Goal: Task Accomplishment & Management: Use online tool/utility

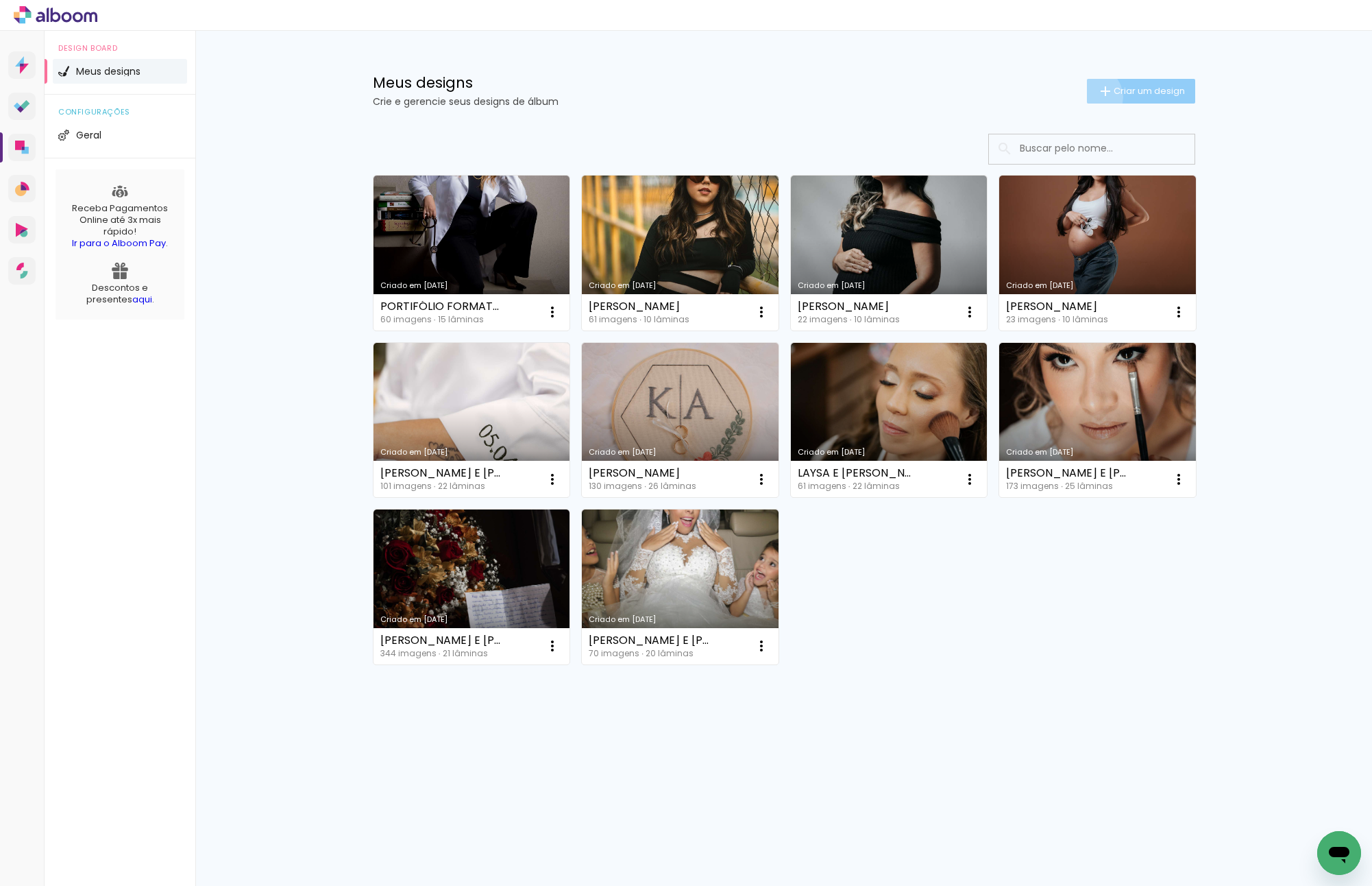
click at [1090, 97] on paper-button "Criar um design" at bounding box center [1141, 91] width 108 height 24
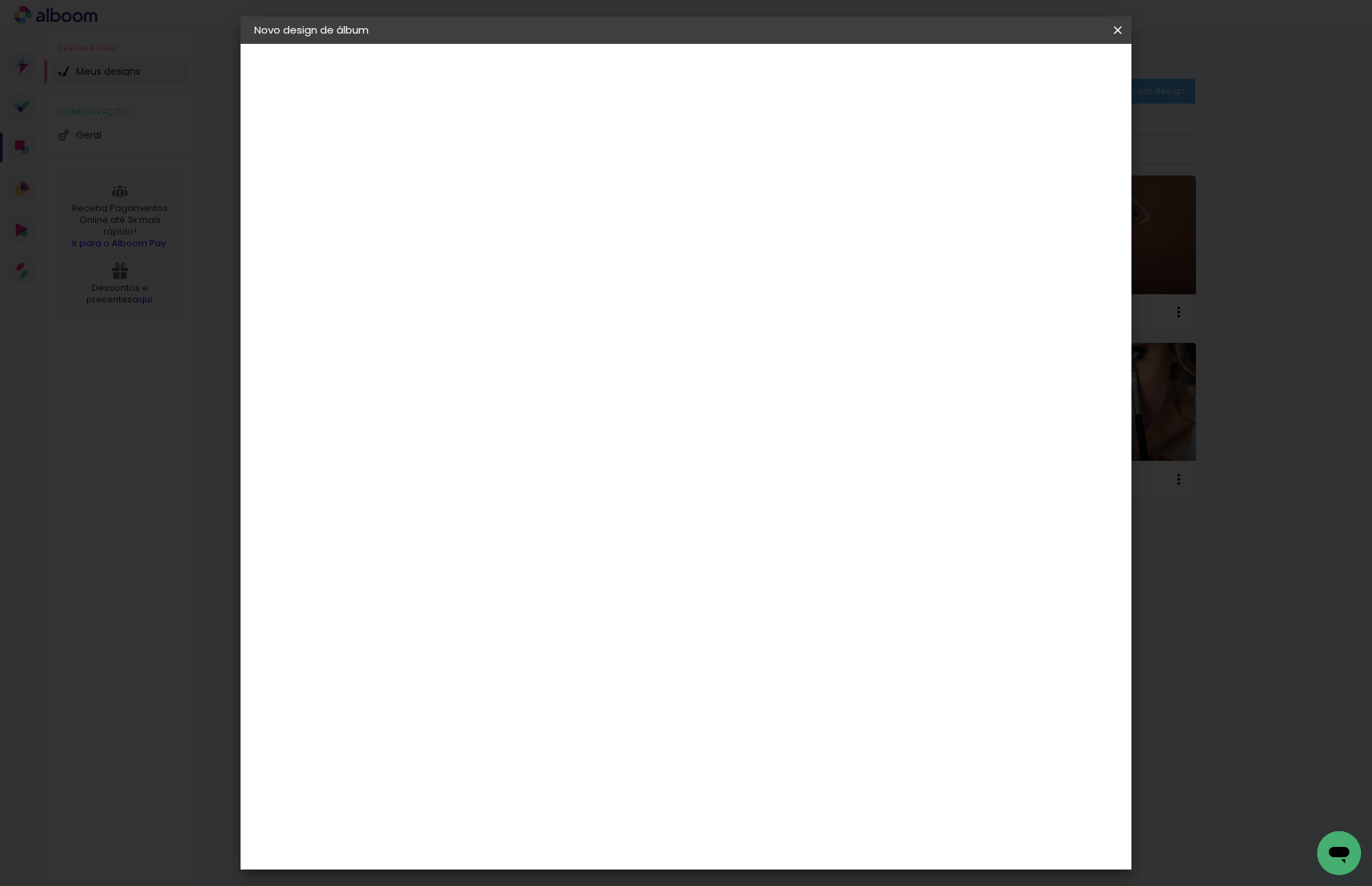
click at [479, 184] on input at bounding box center [479, 184] width 0 height 21
type input "VITÓRIA"
type paper-input "VITÓRIA"
click at [0, 0] on slot "Avançar" at bounding box center [0, 0] width 0 height 0
click at [583, 256] on input at bounding box center [513, 260] width 139 height 17
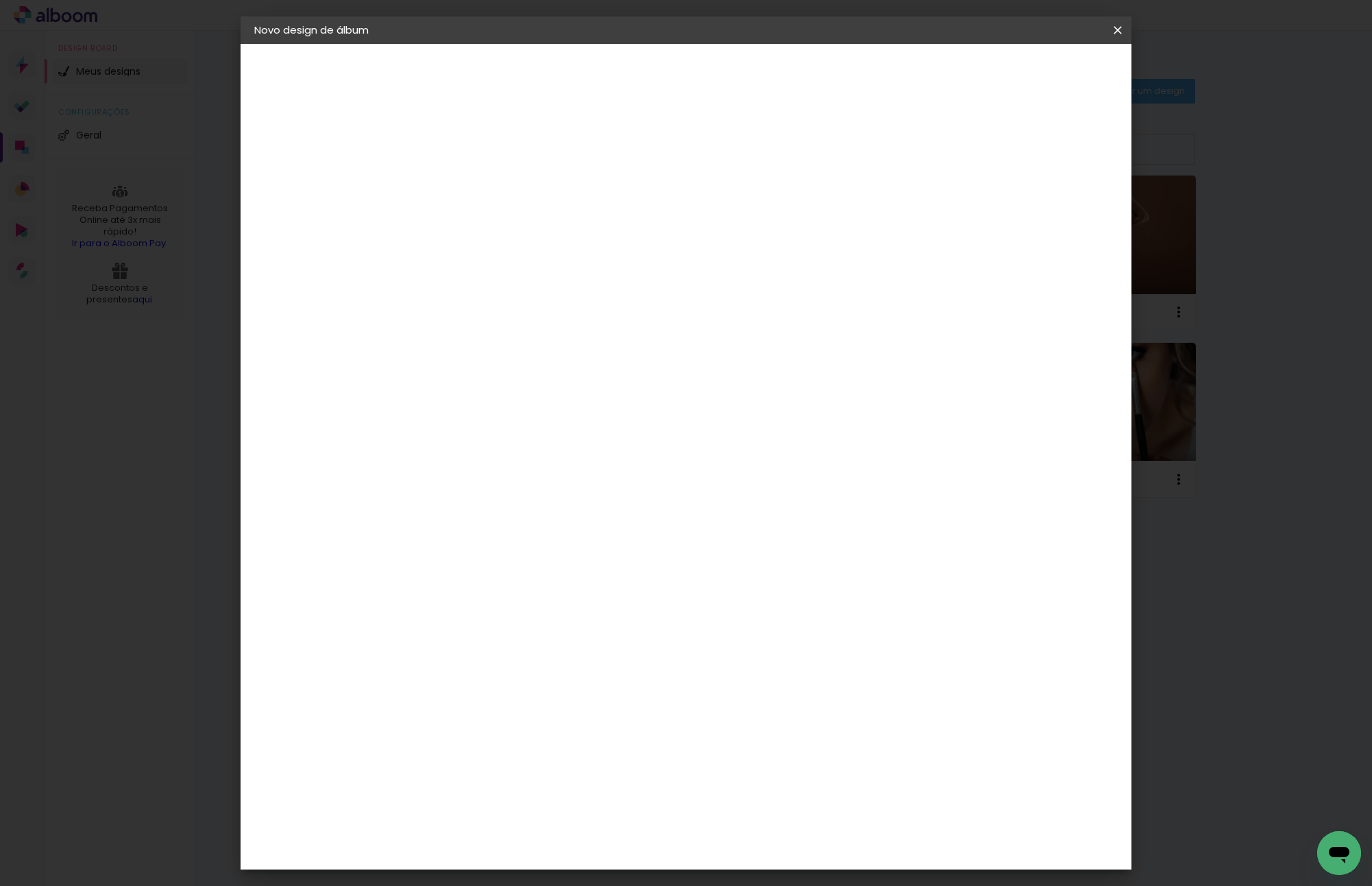
type input "VI"
type paper-input "VI"
click at [514, 355] on div "Viacolor" at bounding box center [492, 360] width 44 height 11
click at [0, 0] on slot "Avançar" at bounding box center [0, 0] width 0 height 0
click at [532, 228] on input "text" at bounding box center [505, 238] width 53 height 21
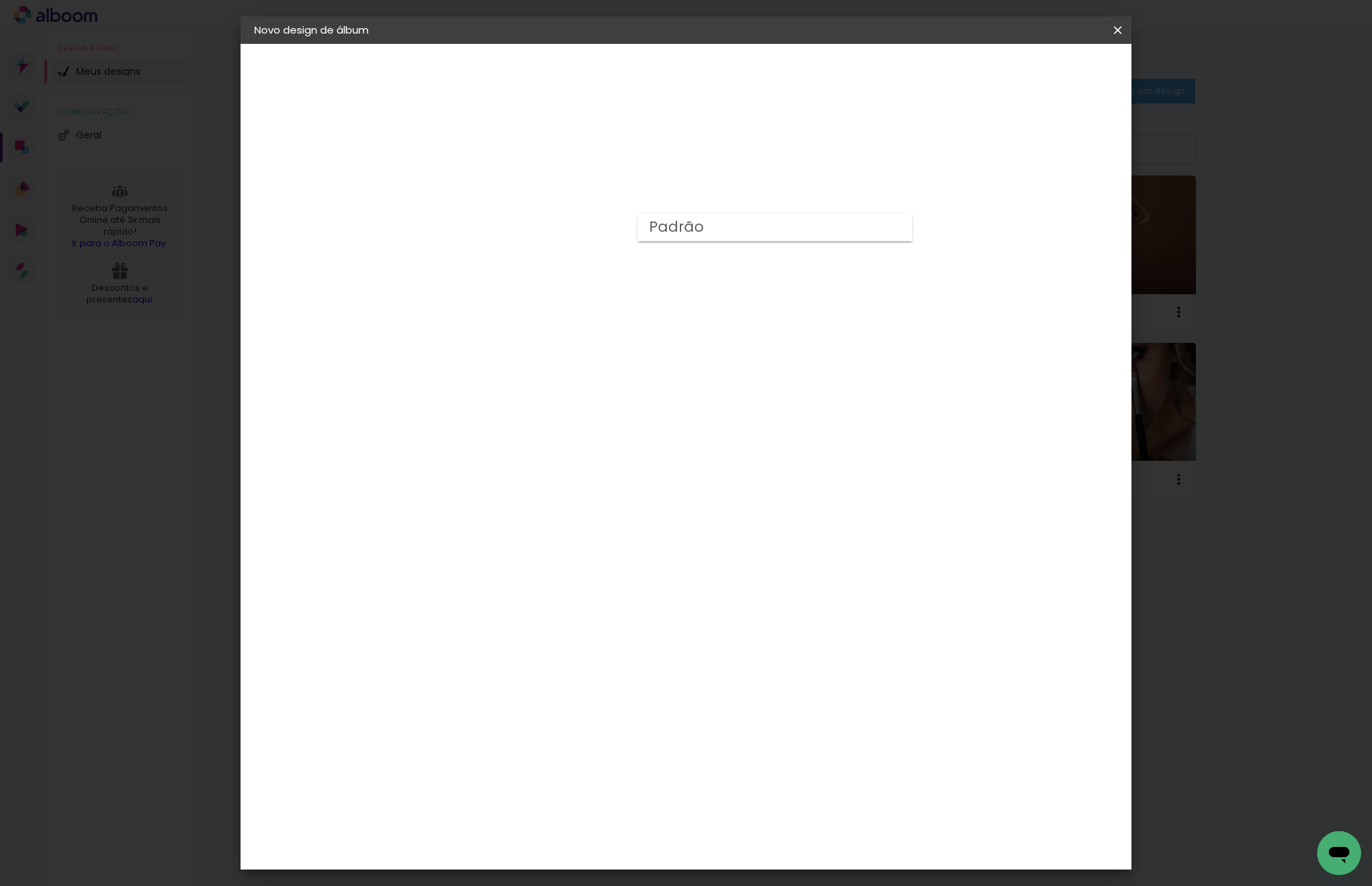
click at [708, 238] on paper-item "Padrão" at bounding box center [775, 227] width 274 height 27
type input "Padrão"
click at [722, 160] on div "Opções disponíveis Padrão Tamanho Escolha o tamanho Horizontal Modelo Fechado L…" at bounding box center [571, 102] width 304 height 117
click at [1320, 122] on iron-overlay-backdrop at bounding box center [686, 443] width 1372 height 886
click at [702, 220] on div "Opções disponíveis Padrão Tamanho Escolha o tamanho Horizontal Modelo Fechado L…" at bounding box center [571, 792] width 263 height 1318
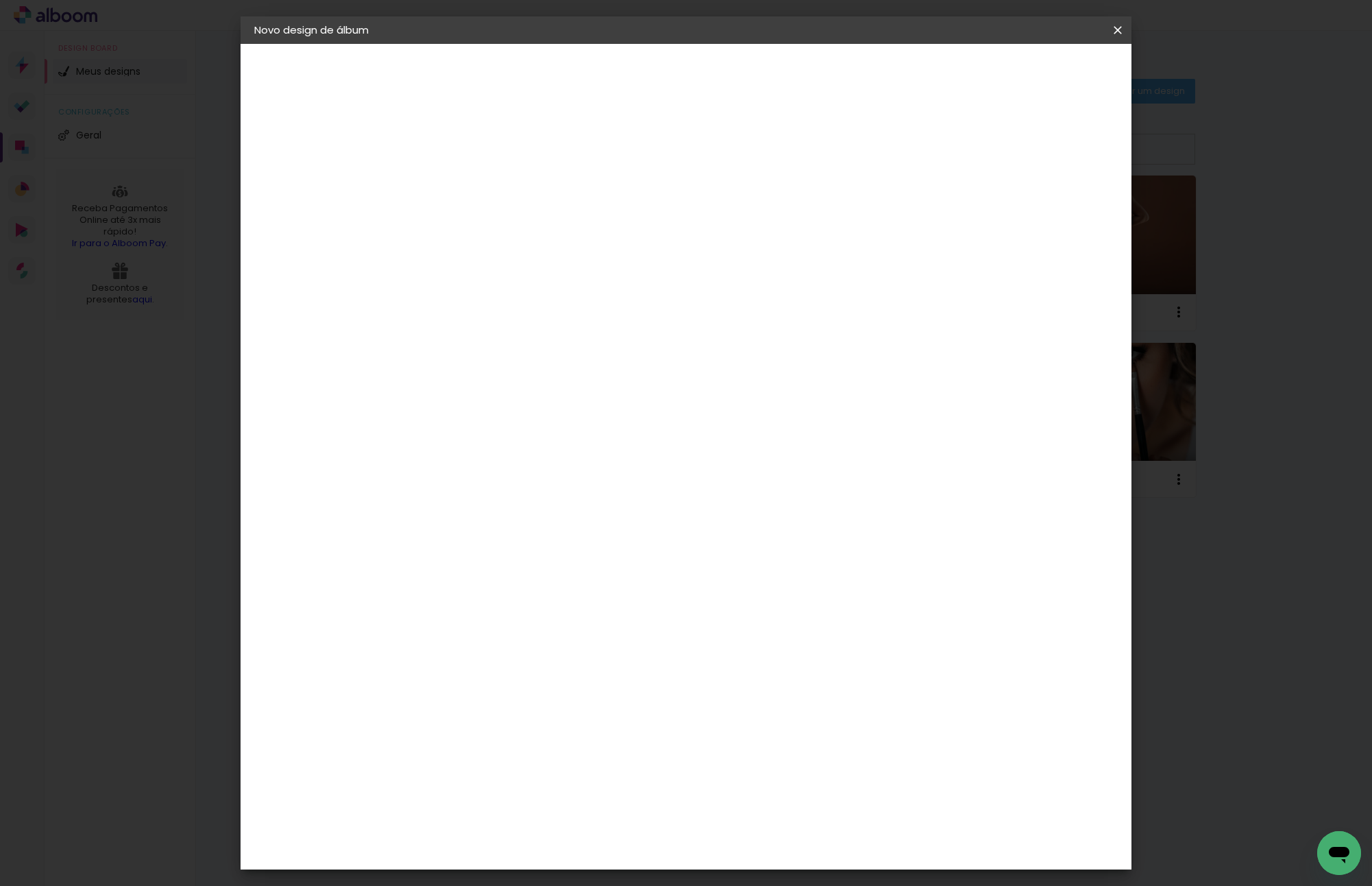
click at [722, 160] on div "Opções disponíveis Padrão Tamanho Escolha o tamanho Horizontal Modelo Fechado L…" at bounding box center [571, 102] width 304 height 117
click at [571, 536] on span "40 × 30" at bounding box center [539, 553] width 63 height 36
click at [0, 0] on slot "Avançar" at bounding box center [0, 0] width 0 height 0
click at [1045, 83] on paper-button "Iniciar design" at bounding box center [1000, 73] width 90 height 24
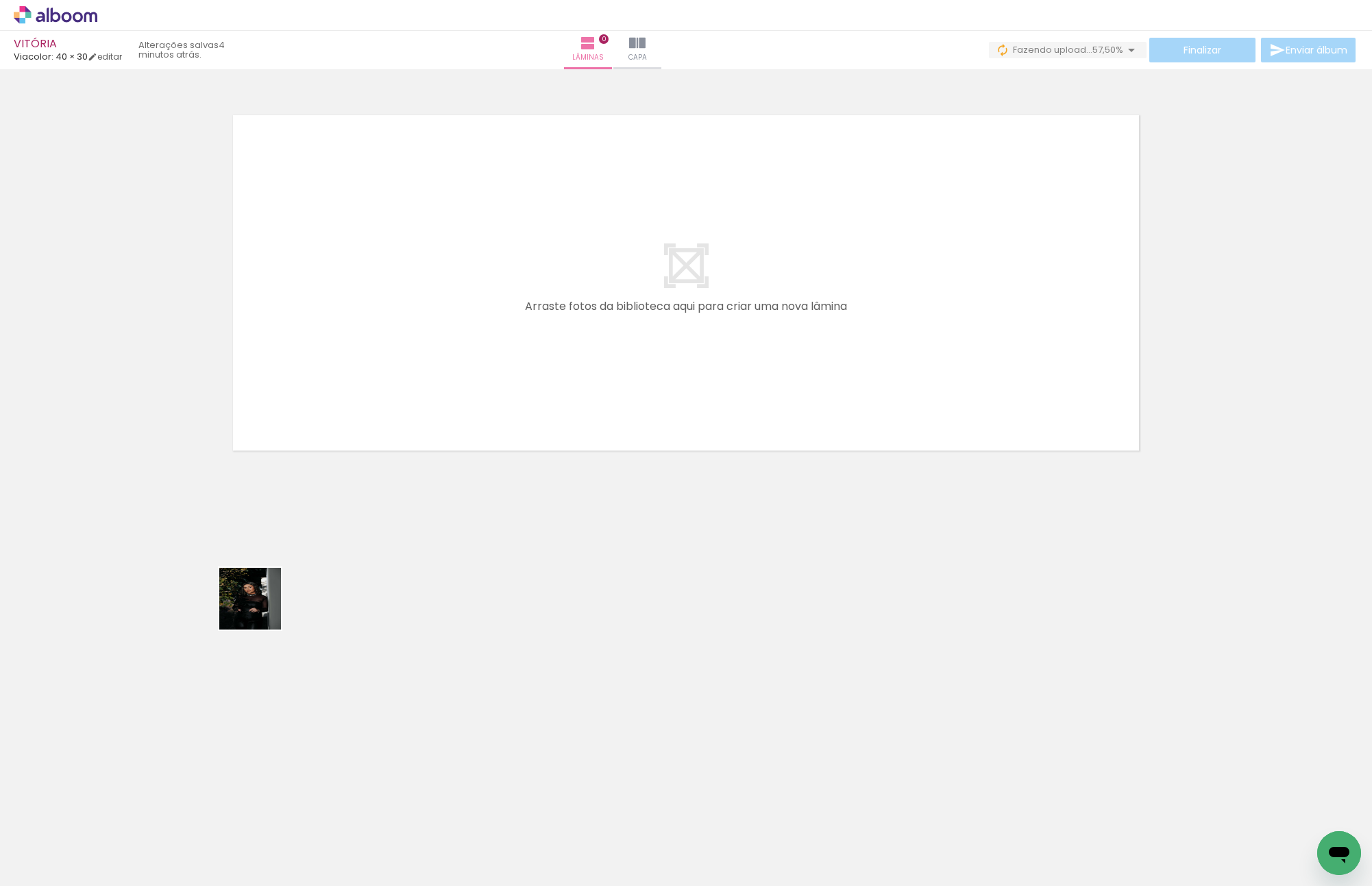
drag, startPoint x: 211, startPoint y: 845, endPoint x: 312, endPoint y: 389, distance: 467.1
click at [312, 389] on quentale-workspace at bounding box center [686, 443] width 1372 height 886
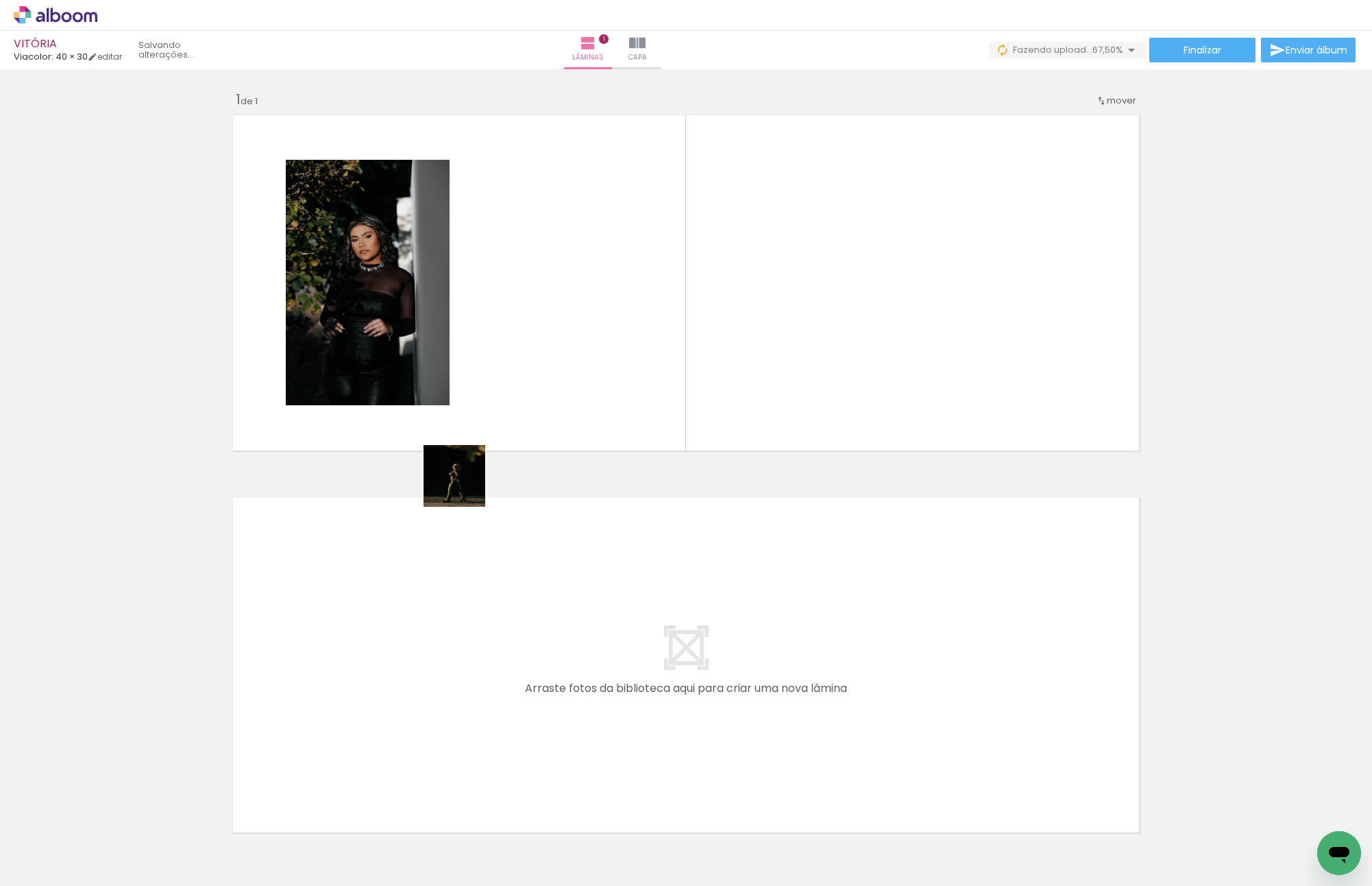
drag, startPoint x: 313, startPoint y: 852, endPoint x: 556, endPoint y: 346, distance: 561.3
click at [556, 346] on quentale-workspace at bounding box center [686, 443] width 1372 height 886
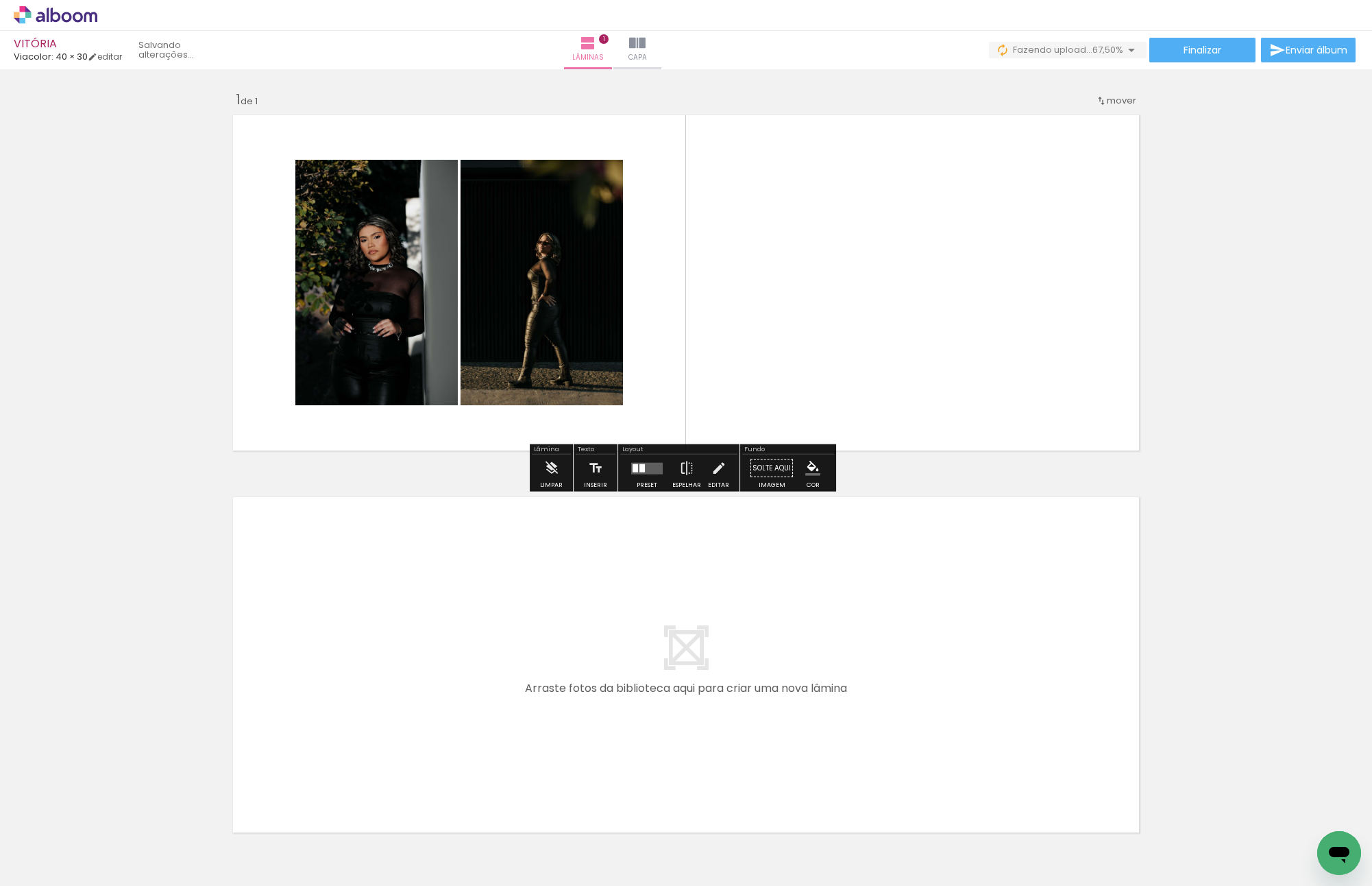
click at [708, 349] on quentale-layouter at bounding box center [686, 283] width 918 height 347
click at [381, 339] on quentale-photo at bounding box center [377, 283] width 162 height 246
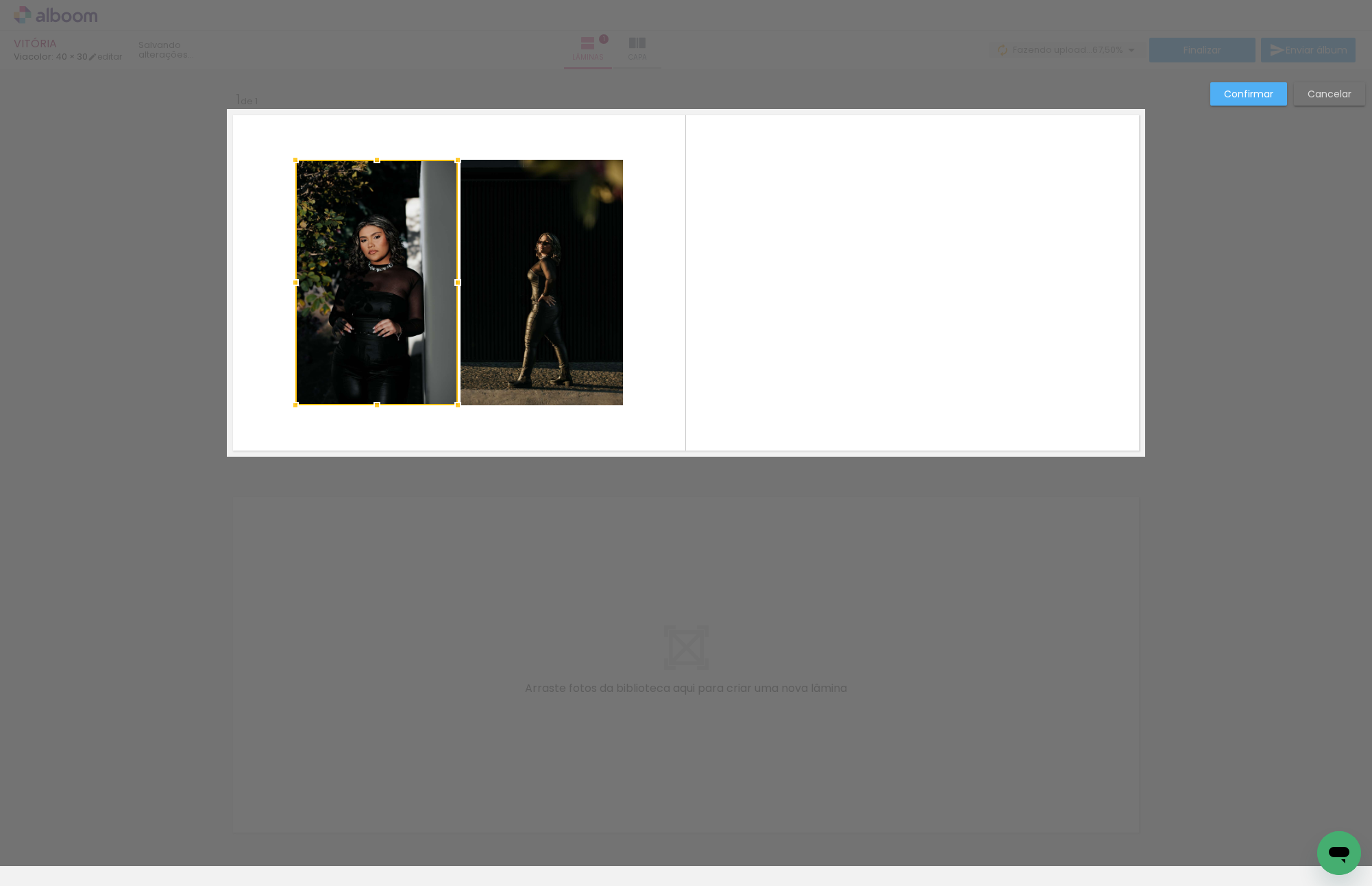
click at [851, 307] on quentale-layouter at bounding box center [686, 283] width 918 height 347
click at [0, 0] on slot "Cancelar" at bounding box center [0, 0] width 0 height 0
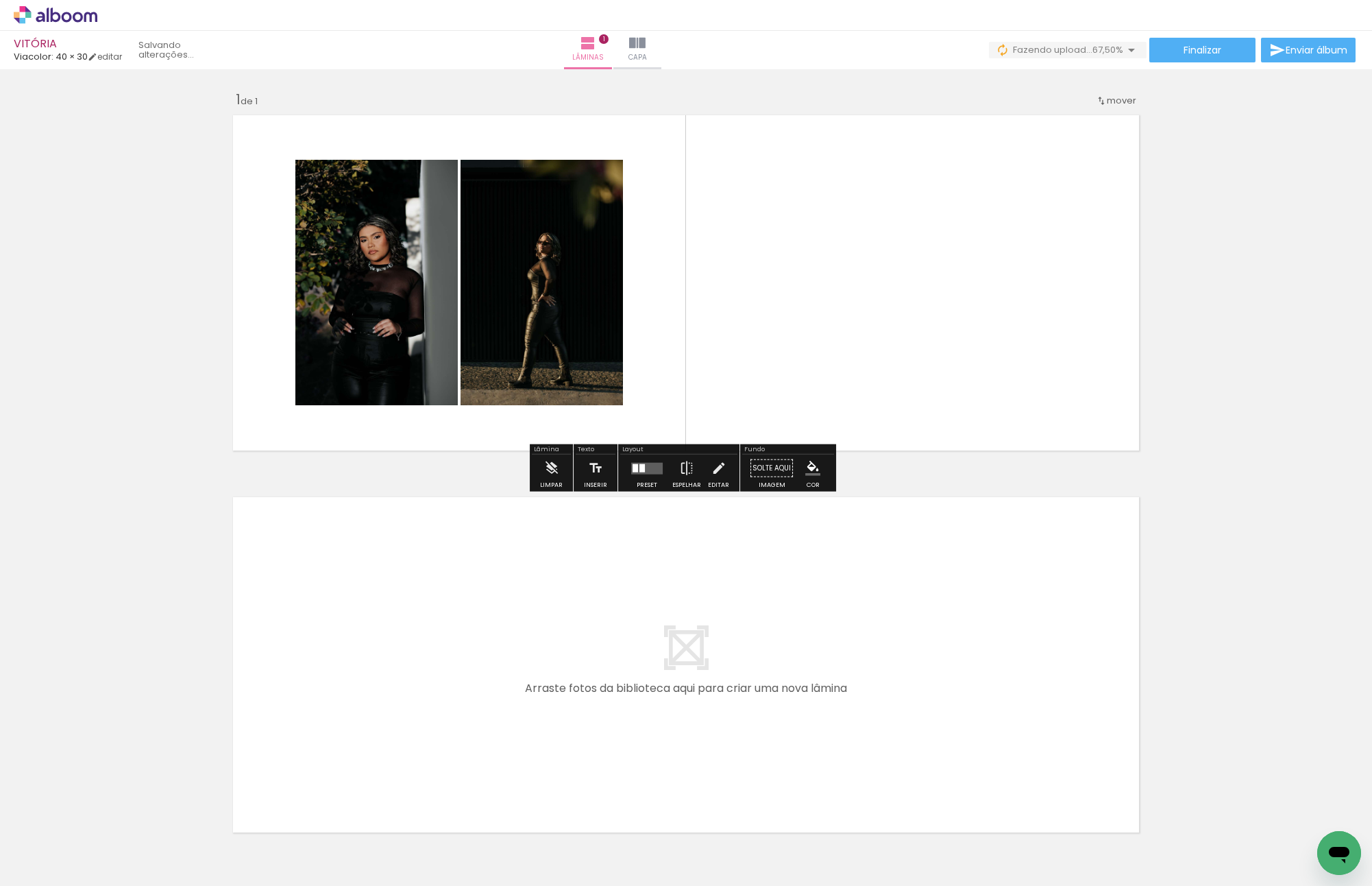
click at [904, 227] on quentale-layouter at bounding box center [686, 283] width 918 height 347
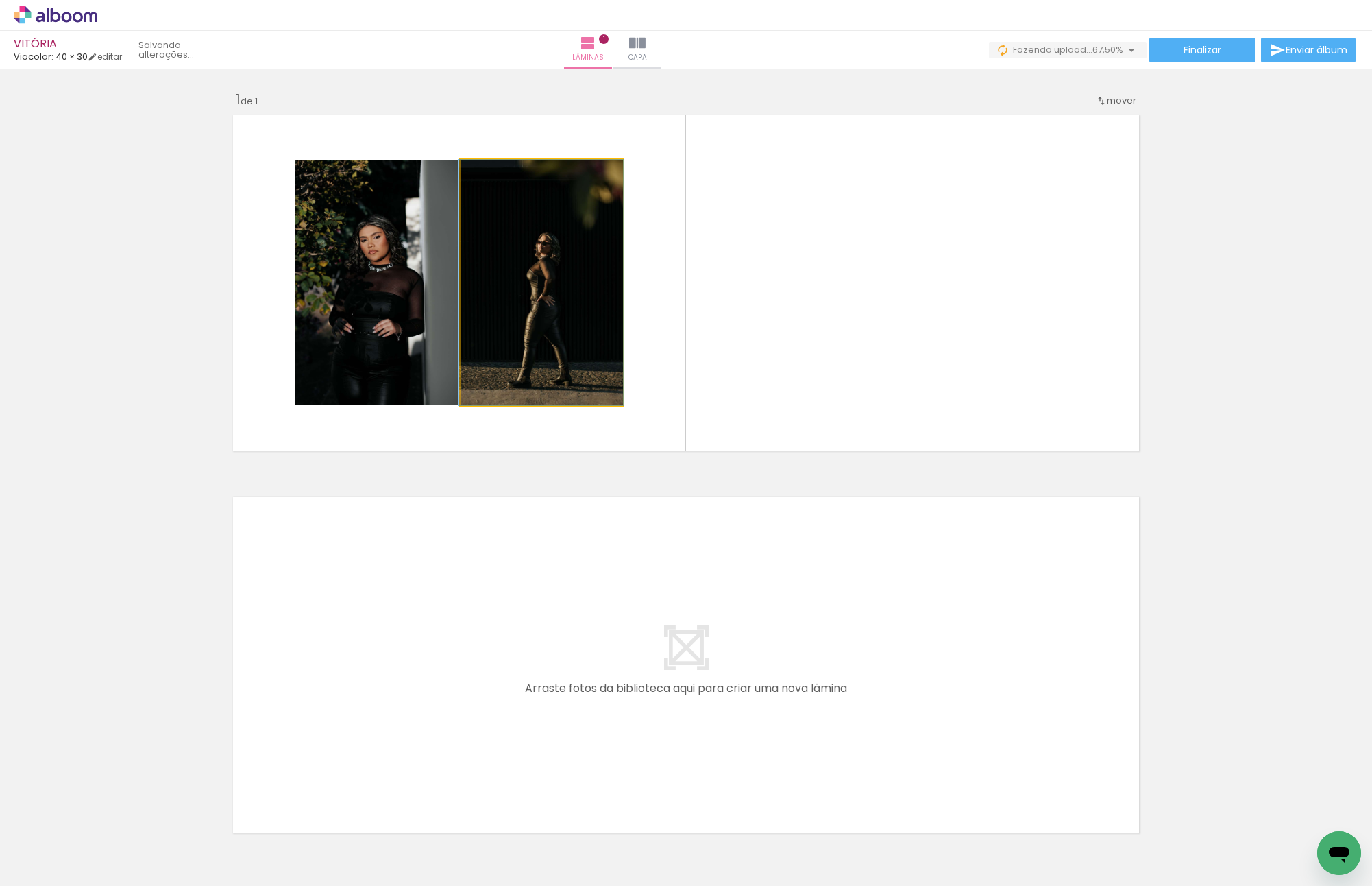
drag, startPoint x: 603, startPoint y: 269, endPoint x: 409, endPoint y: 271, distance: 194.0
click at [0, 0] on slot at bounding box center [0, 0] width 0 height 0
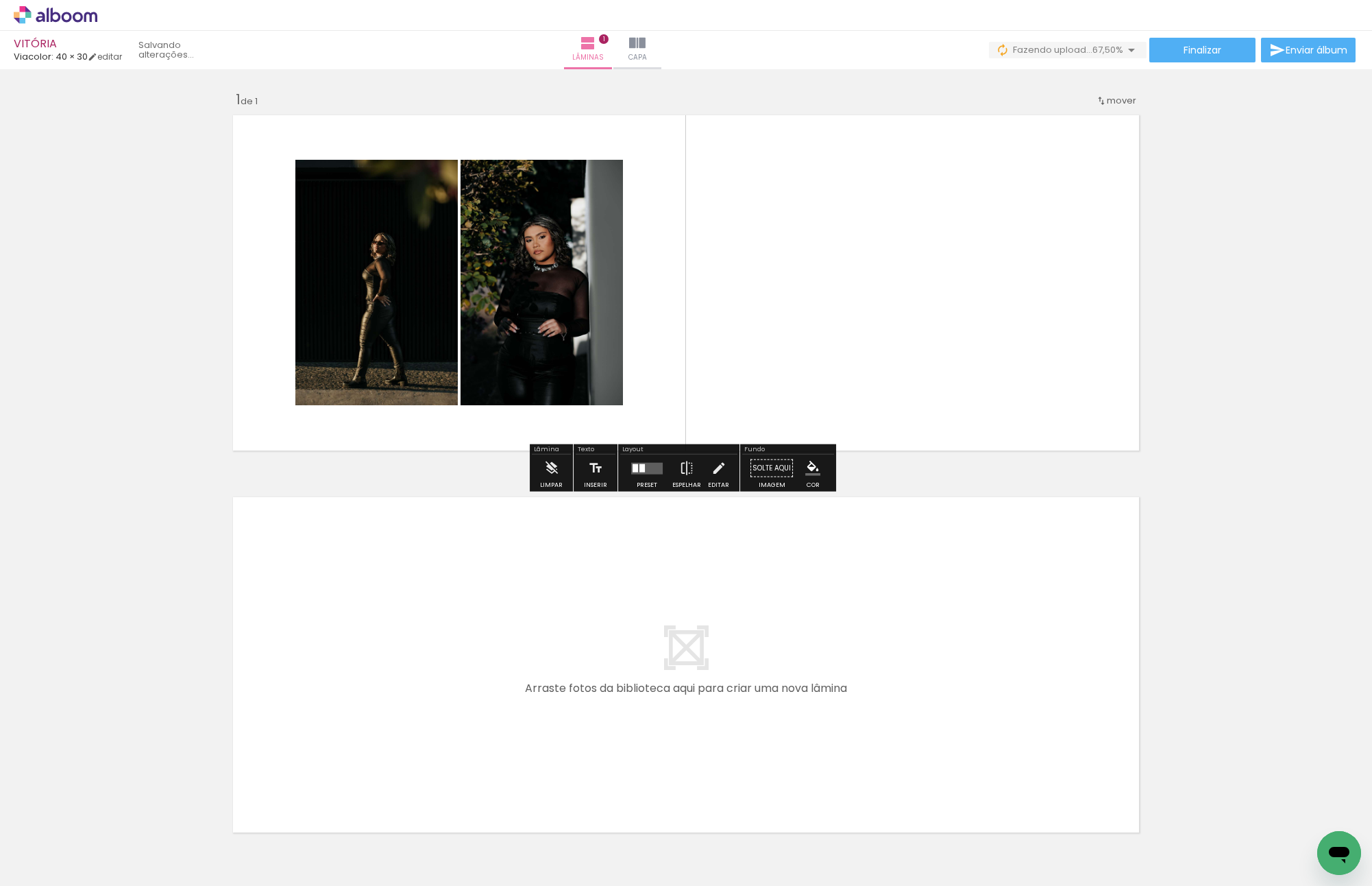
click at [782, 311] on quentale-layouter at bounding box center [686, 283] width 918 height 347
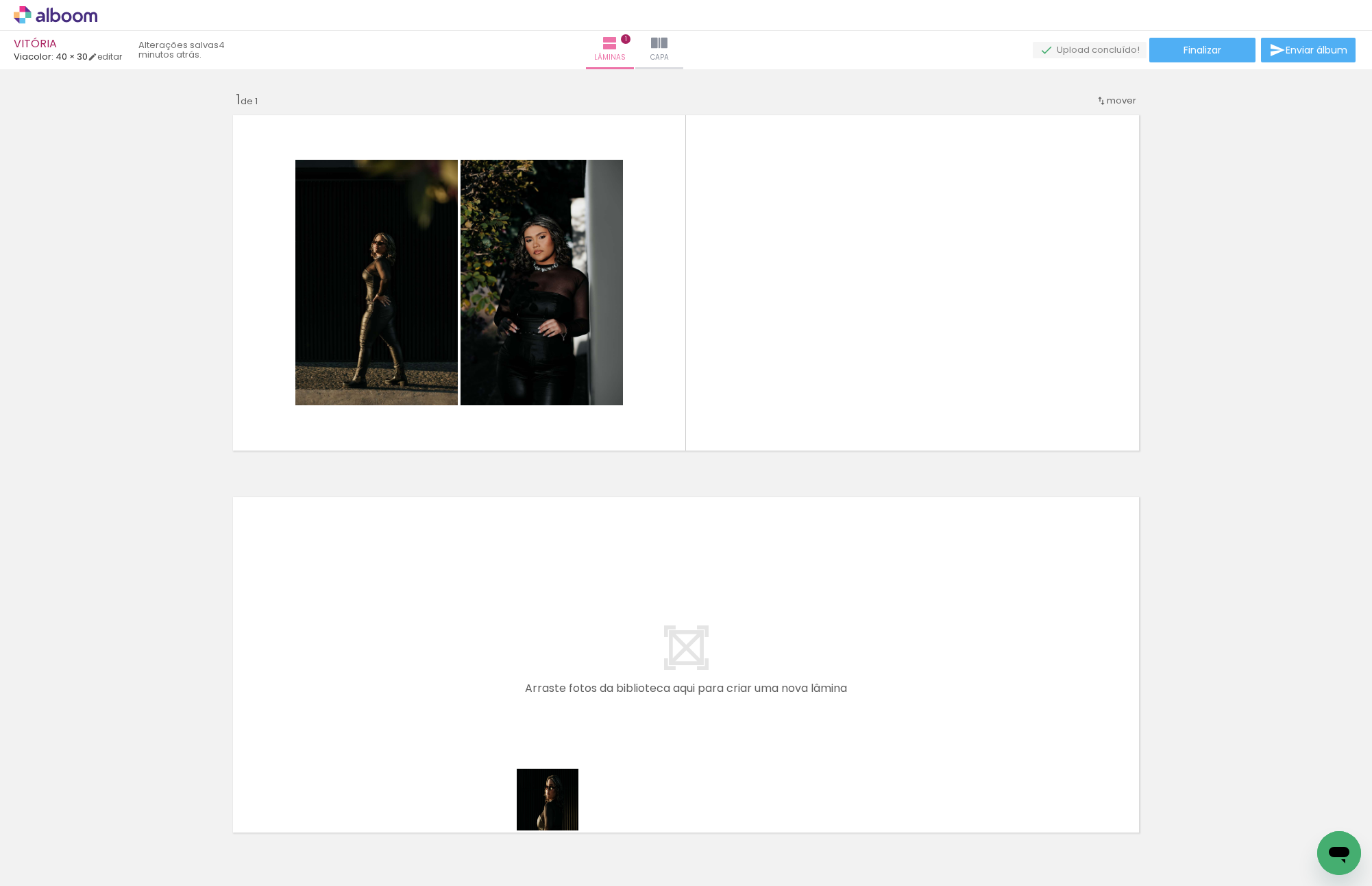
drag, startPoint x: 542, startPoint y: 842, endPoint x: 723, endPoint y: 341, distance: 532.7
click at [723, 341] on quentale-workspace at bounding box center [686, 443] width 1372 height 886
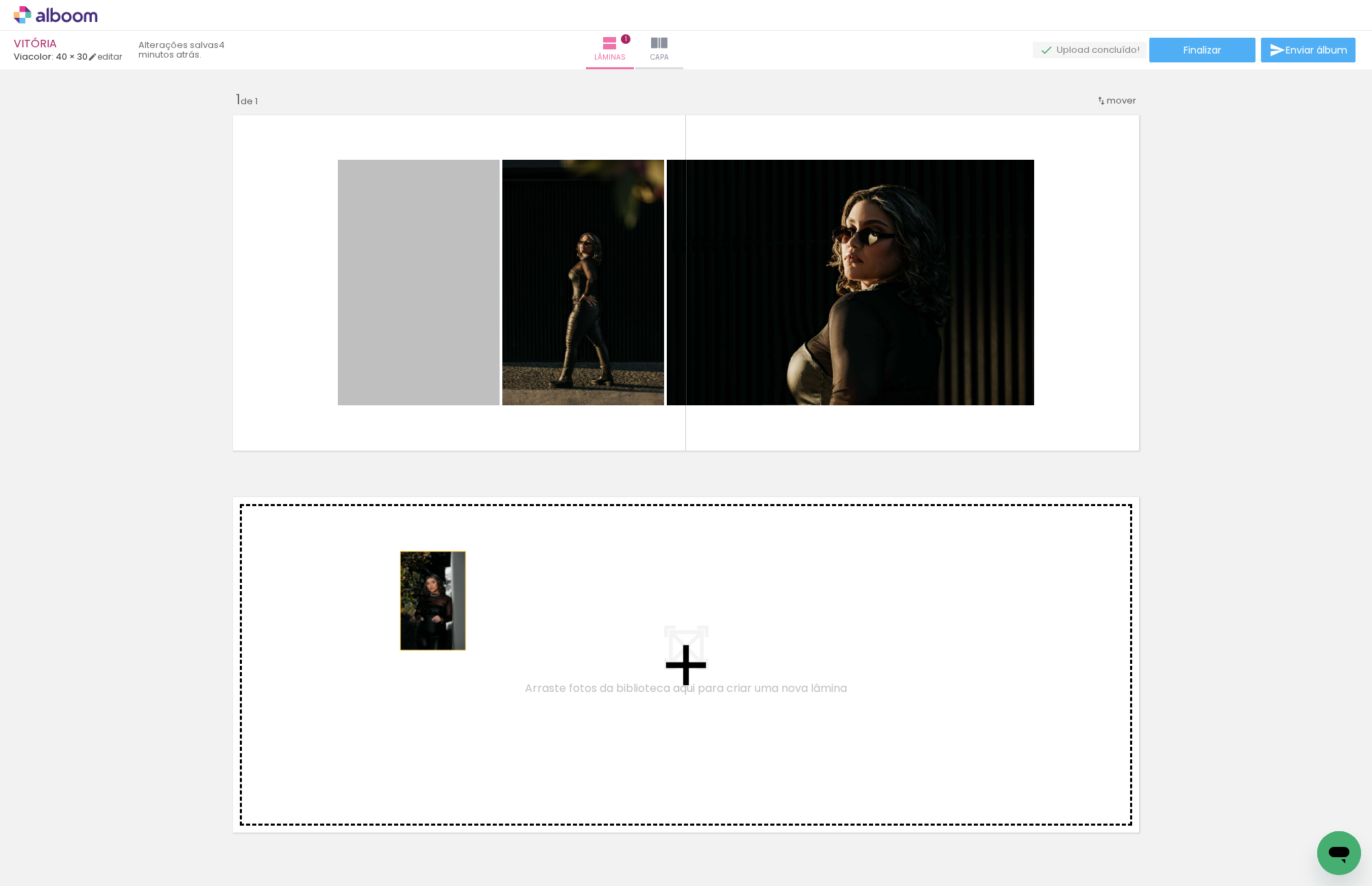
drag, startPoint x: 433, startPoint y: 276, endPoint x: 428, endPoint y: 603, distance: 327.0
click at [428, 603] on div "Inserir lâmina 1 de 1" at bounding box center [686, 456] width 1372 height 764
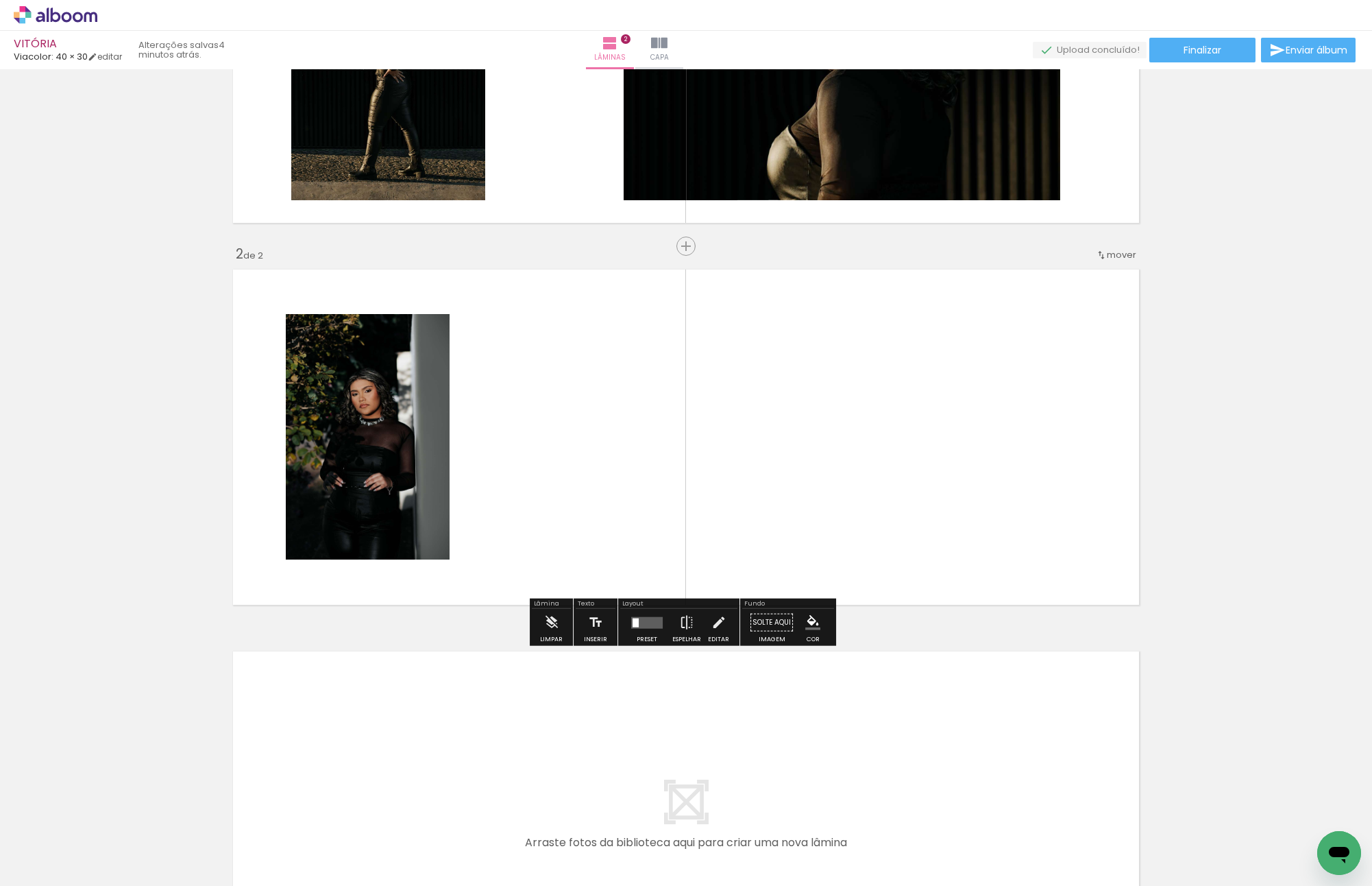
scroll to position [229, 0]
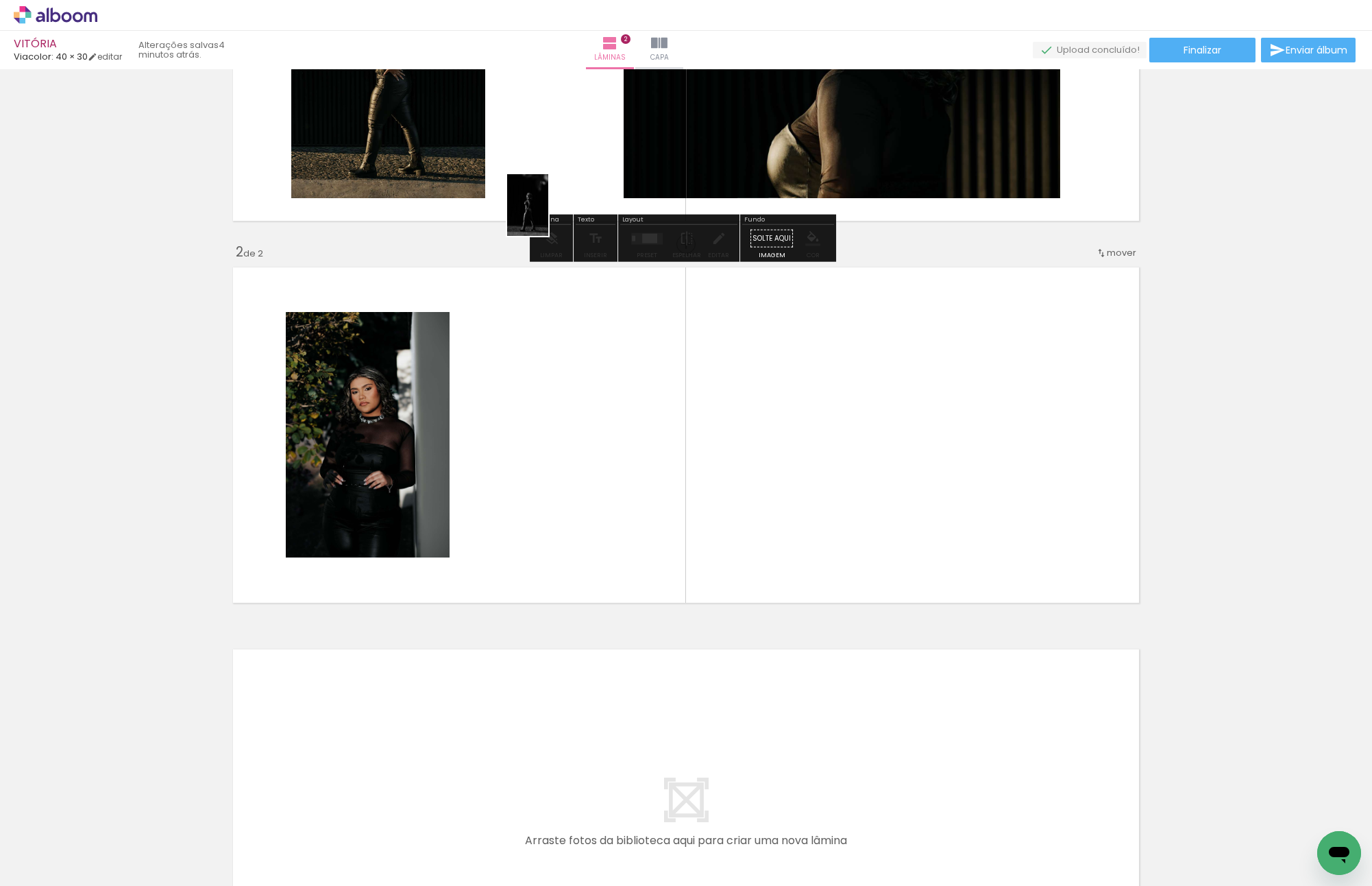
drag, startPoint x: 387, startPoint y: 851, endPoint x: 538, endPoint y: 179, distance: 688.8
click at [538, 179] on quentale-workspace at bounding box center [686, 443] width 1372 height 886
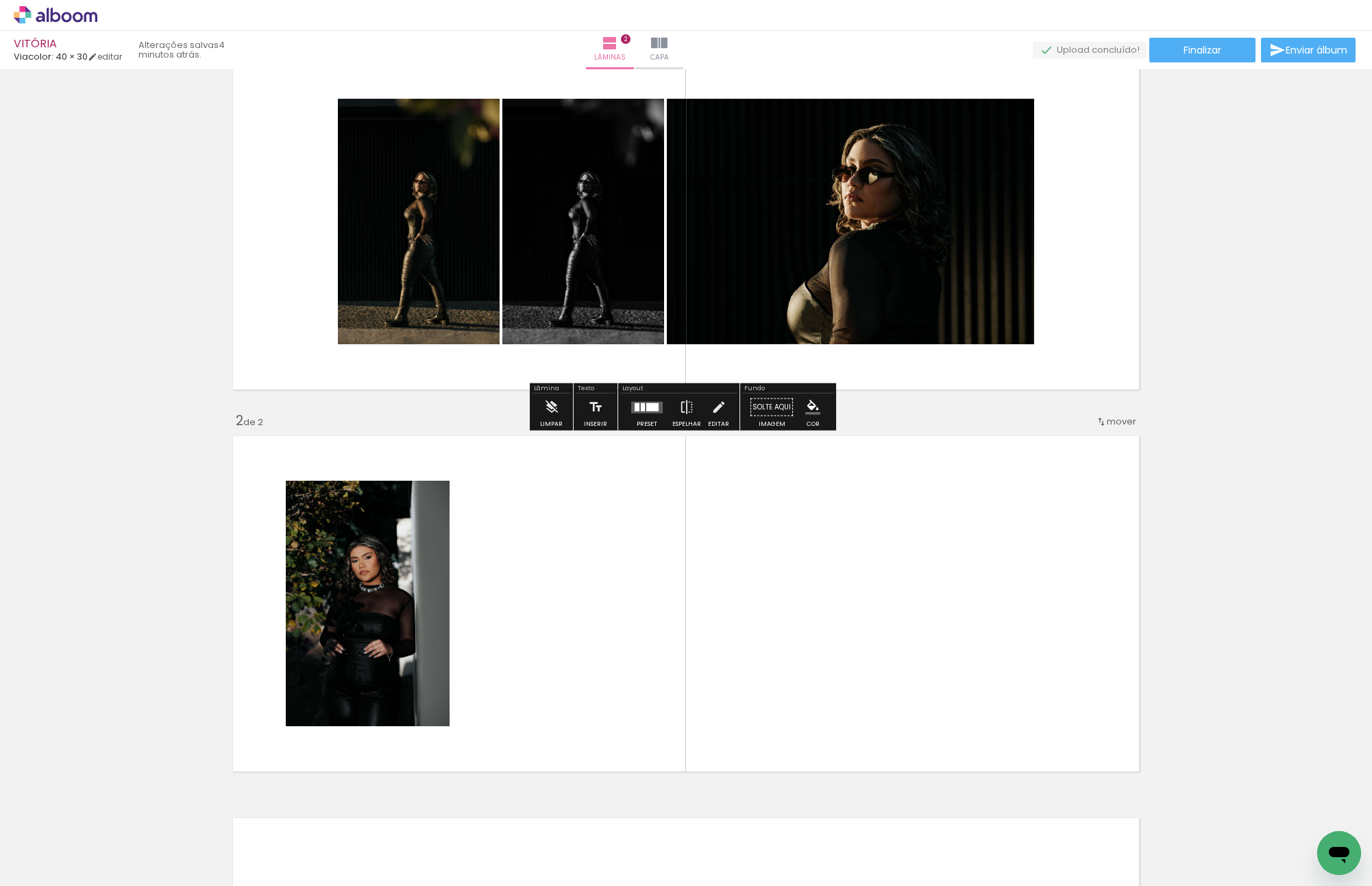
scroll to position [0, 0]
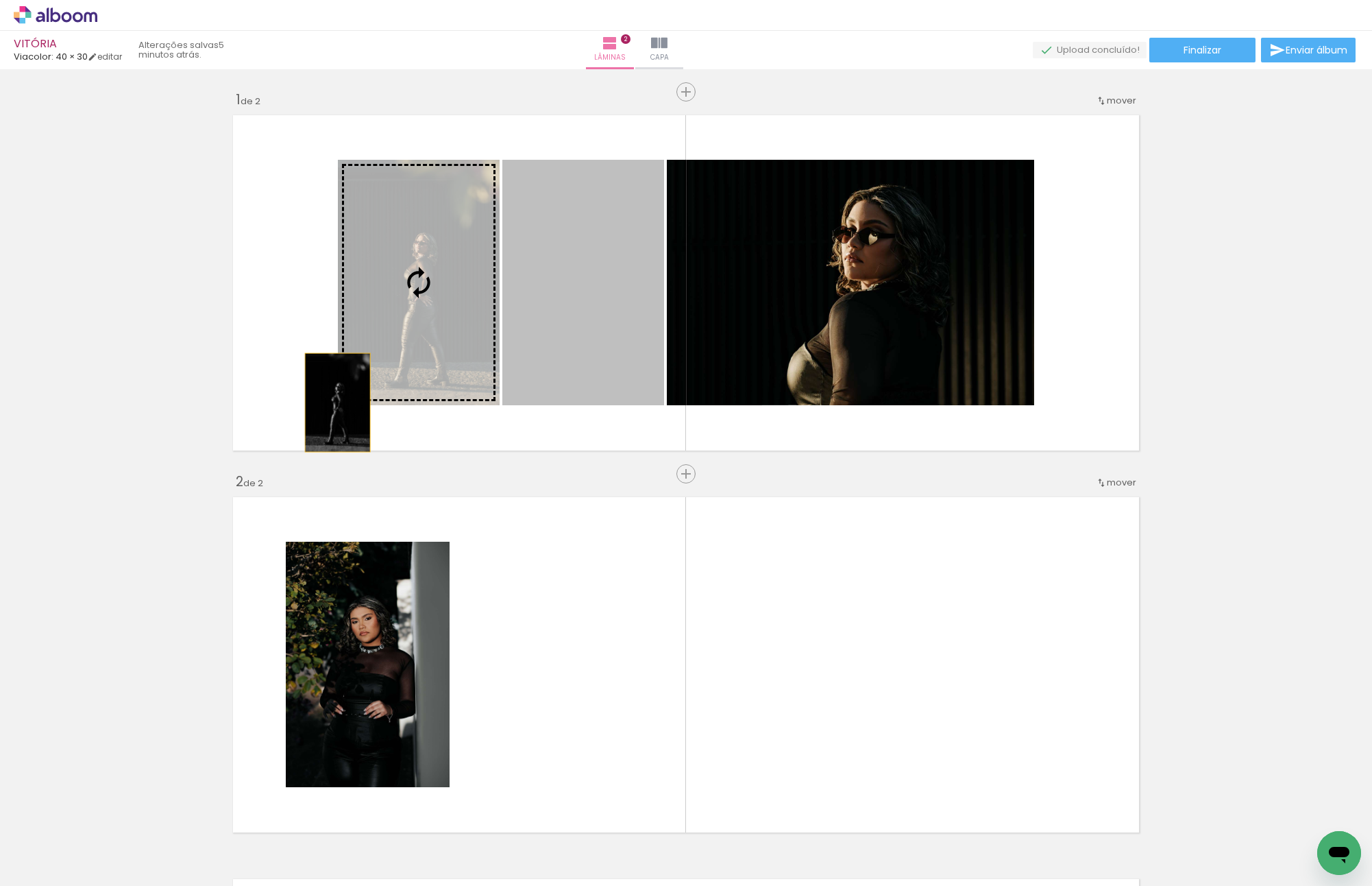
drag, startPoint x: 590, startPoint y: 326, endPoint x: 147, endPoint y: 347, distance: 443.5
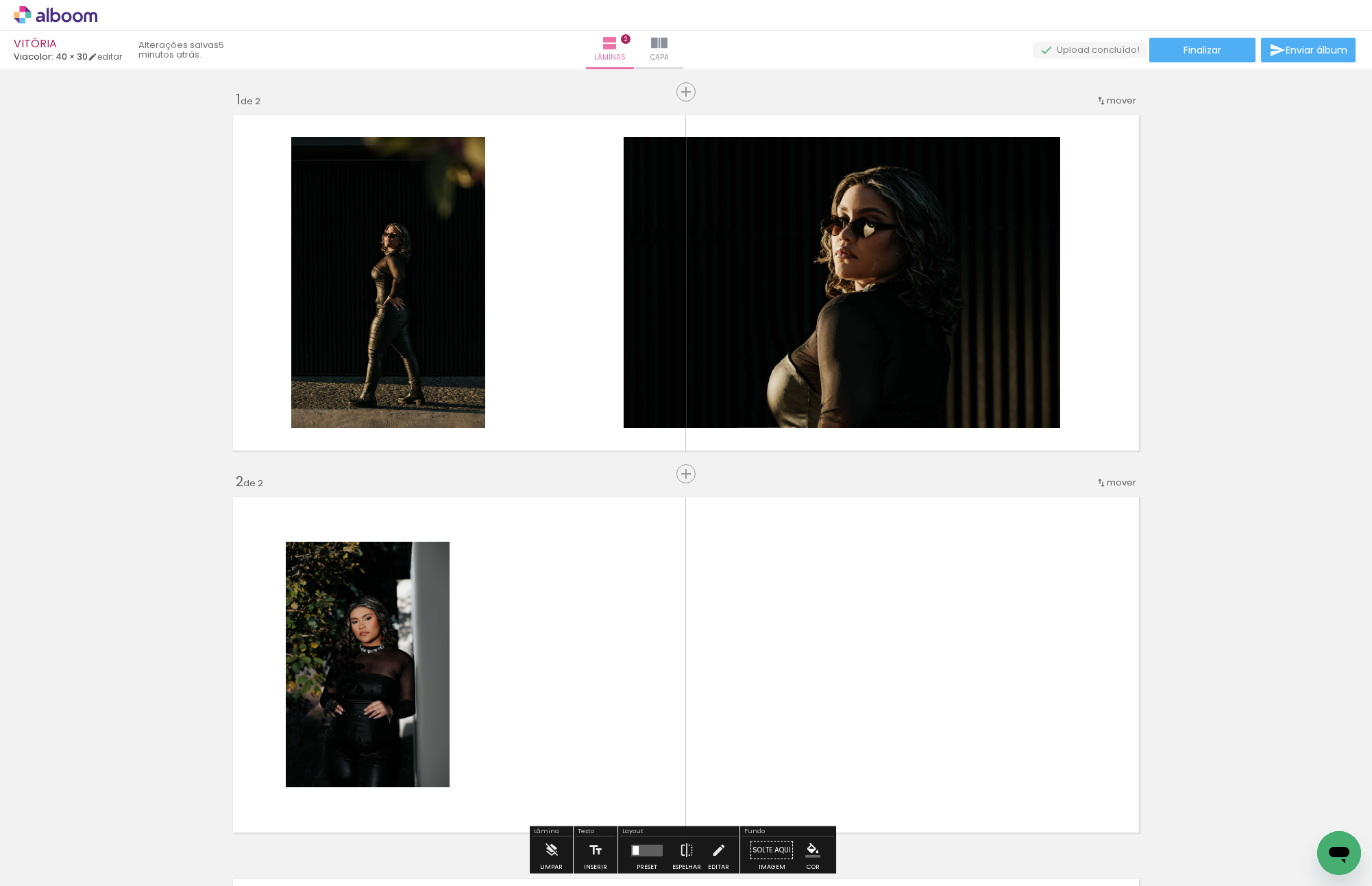
click at [870, 771] on quentale-layouter at bounding box center [686, 664] width 918 height 347
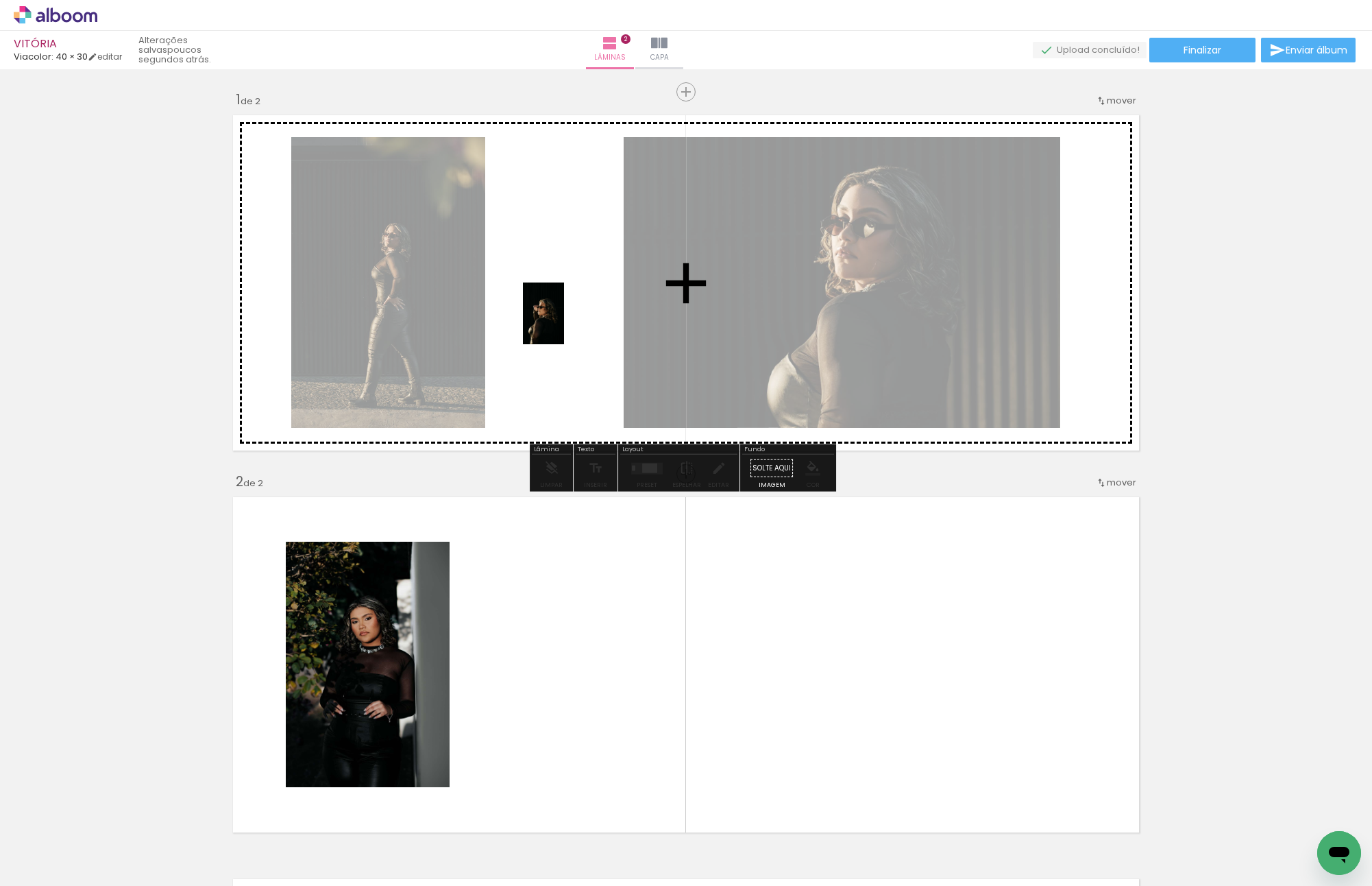
drag, startPoint x: 837, startPoint y: 841, endPoint x: 564, endPoint y: 324, distance: 584.7
click at [564, 324] on quentale-workspace at bounding box center [686, 443] width 1372 height 886
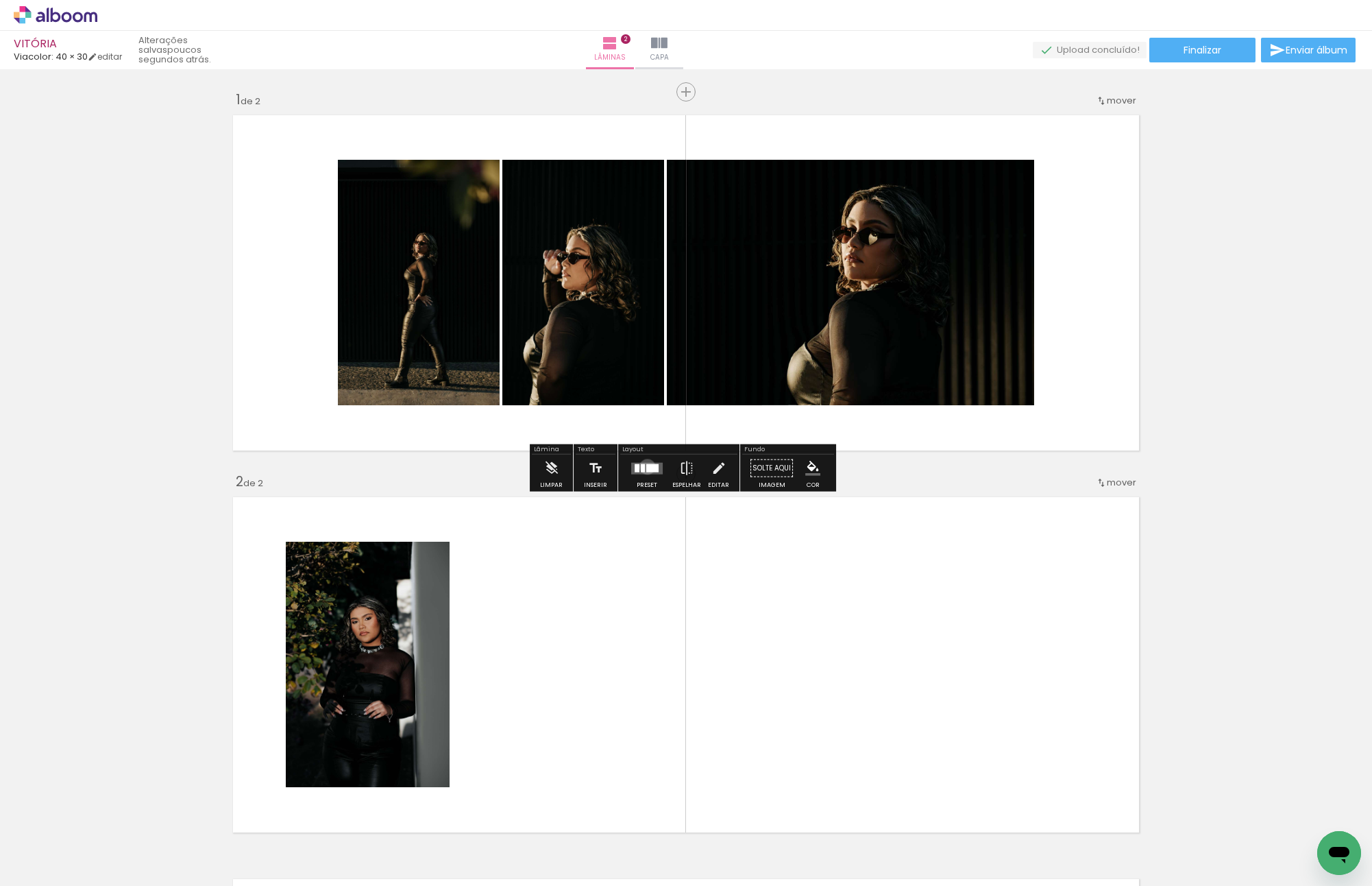
click at [646, 466] on div at bounding box center [652, 467] width 13 height 8
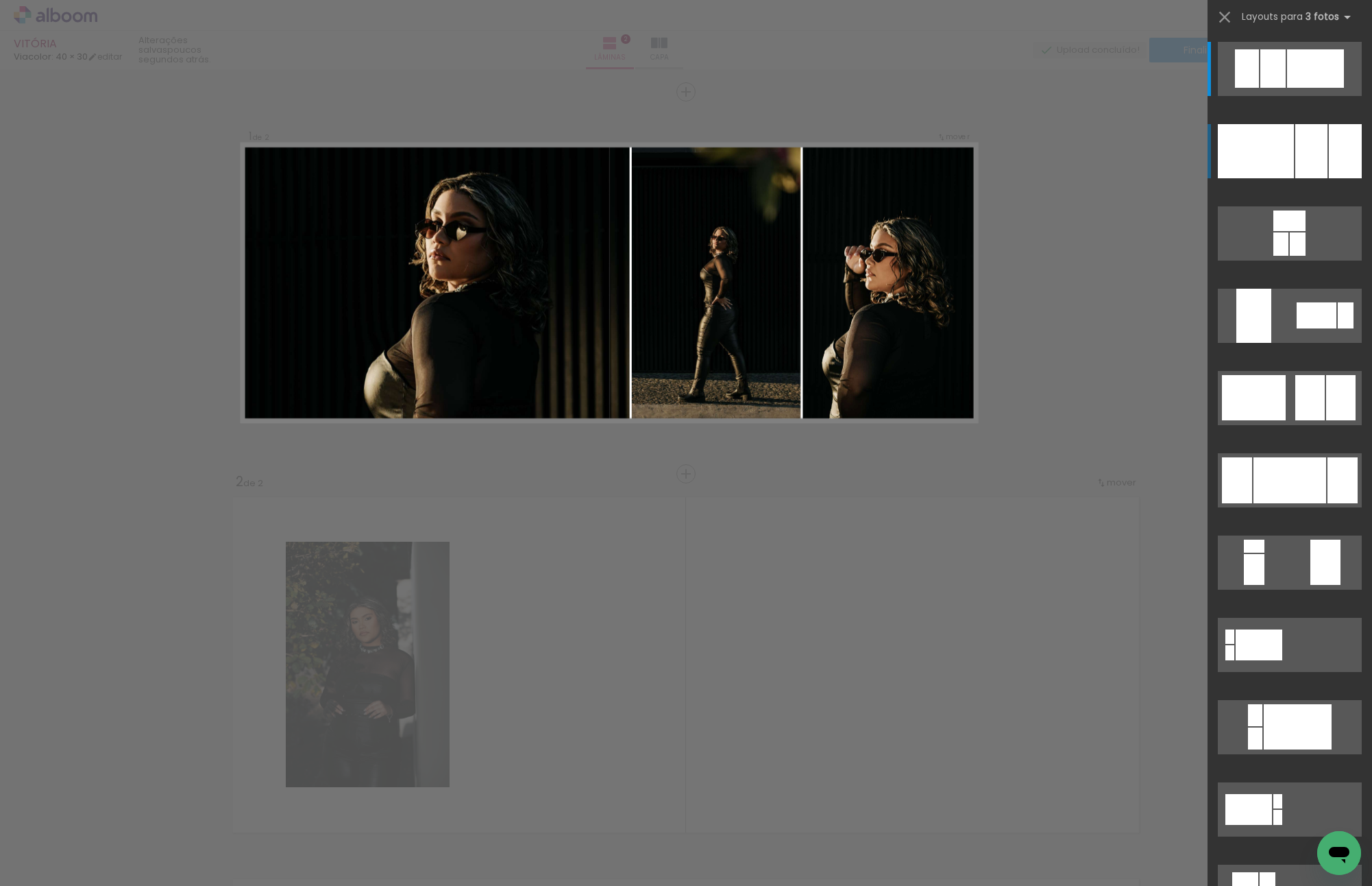
click at [1307, 161] on div at bounding box center [1312, 150] width 32 height 54
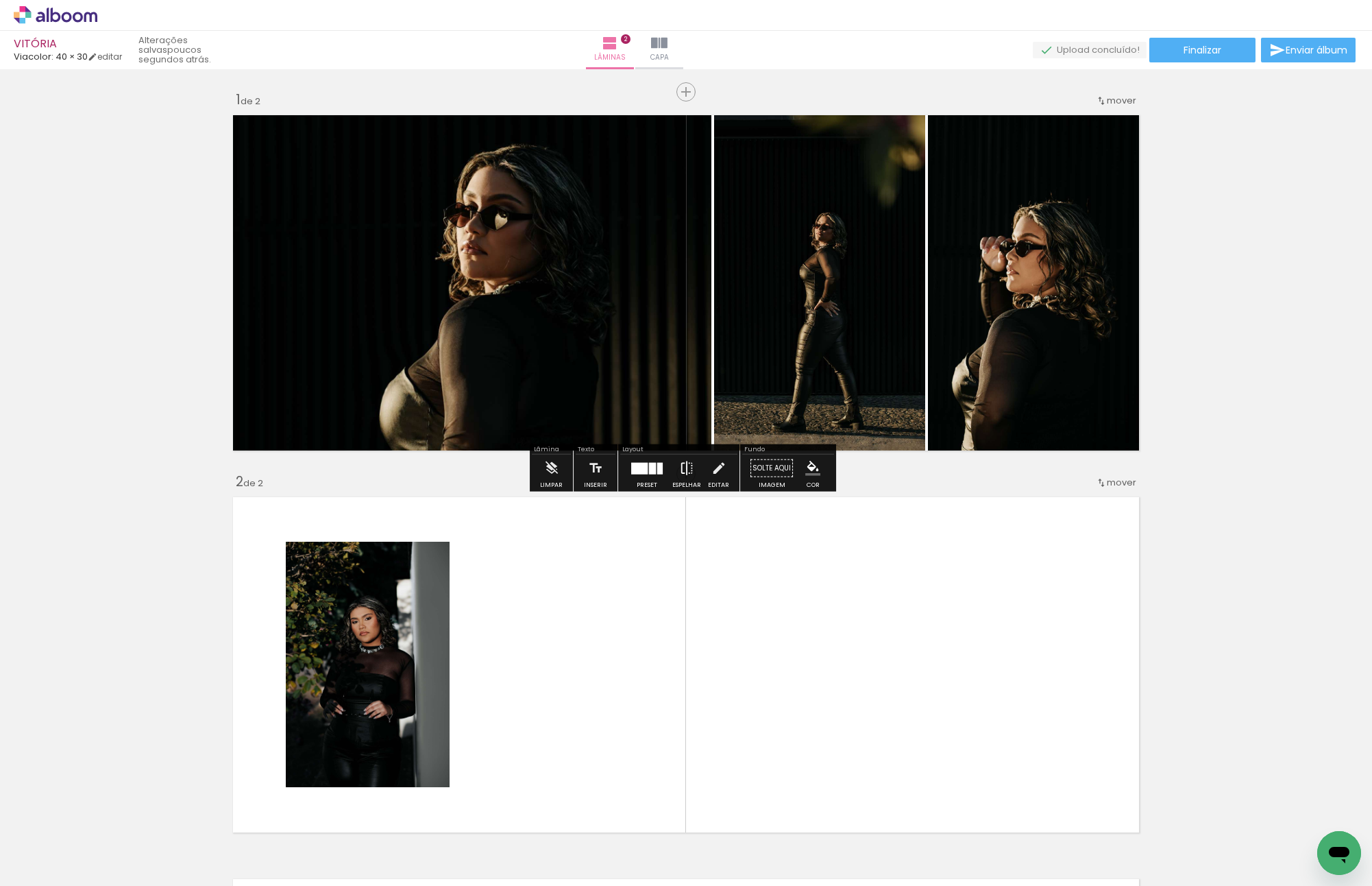
click at [685, 472] on iron-icon at bounding box center [687, 468] width 15 height 27
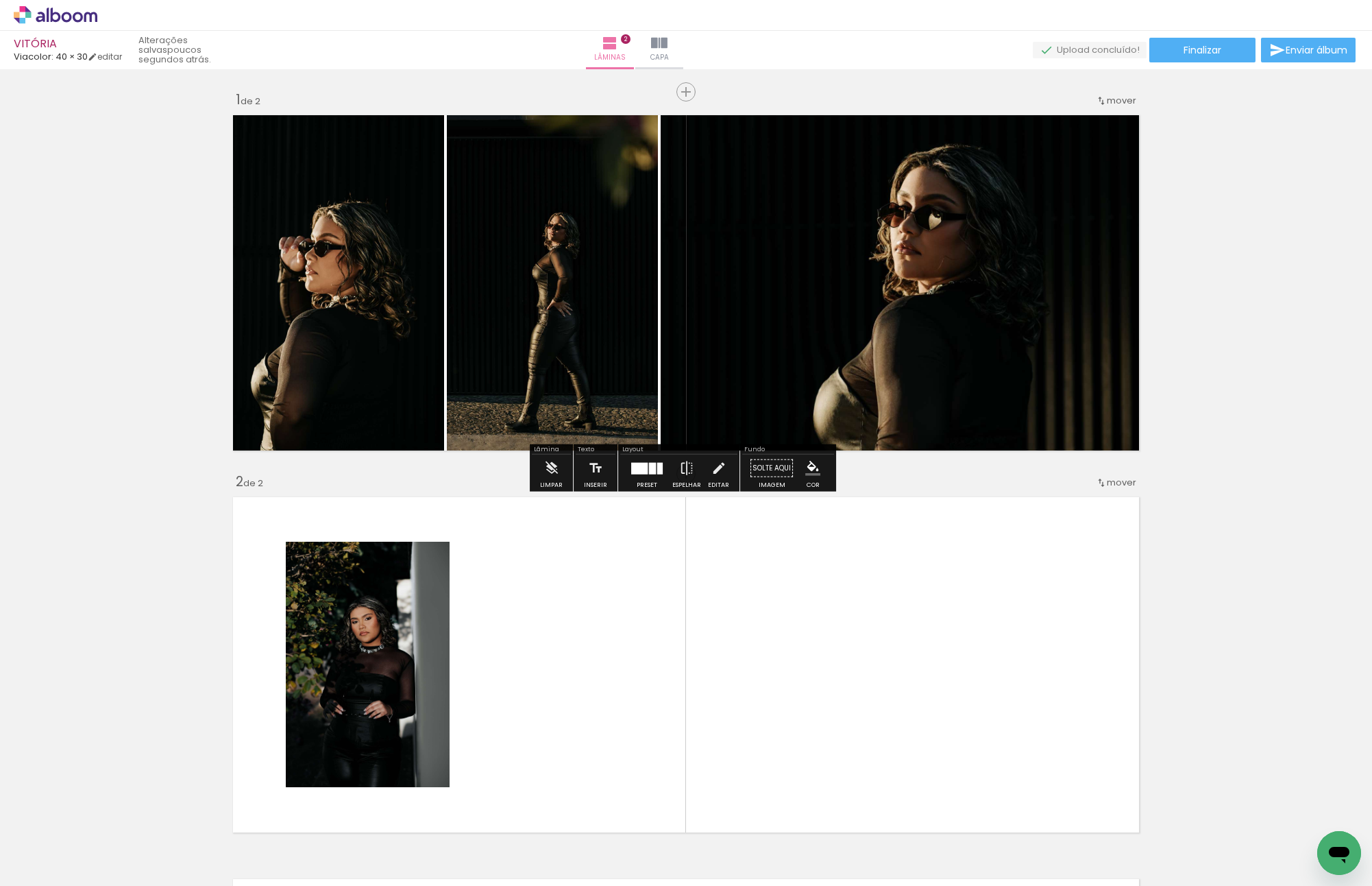
click at [1207, 334] on div "Inserir lâmina 1 de 2 Inserir lâmina 2 de 2" at bounding box center [686, 647] width 1372 height 1146
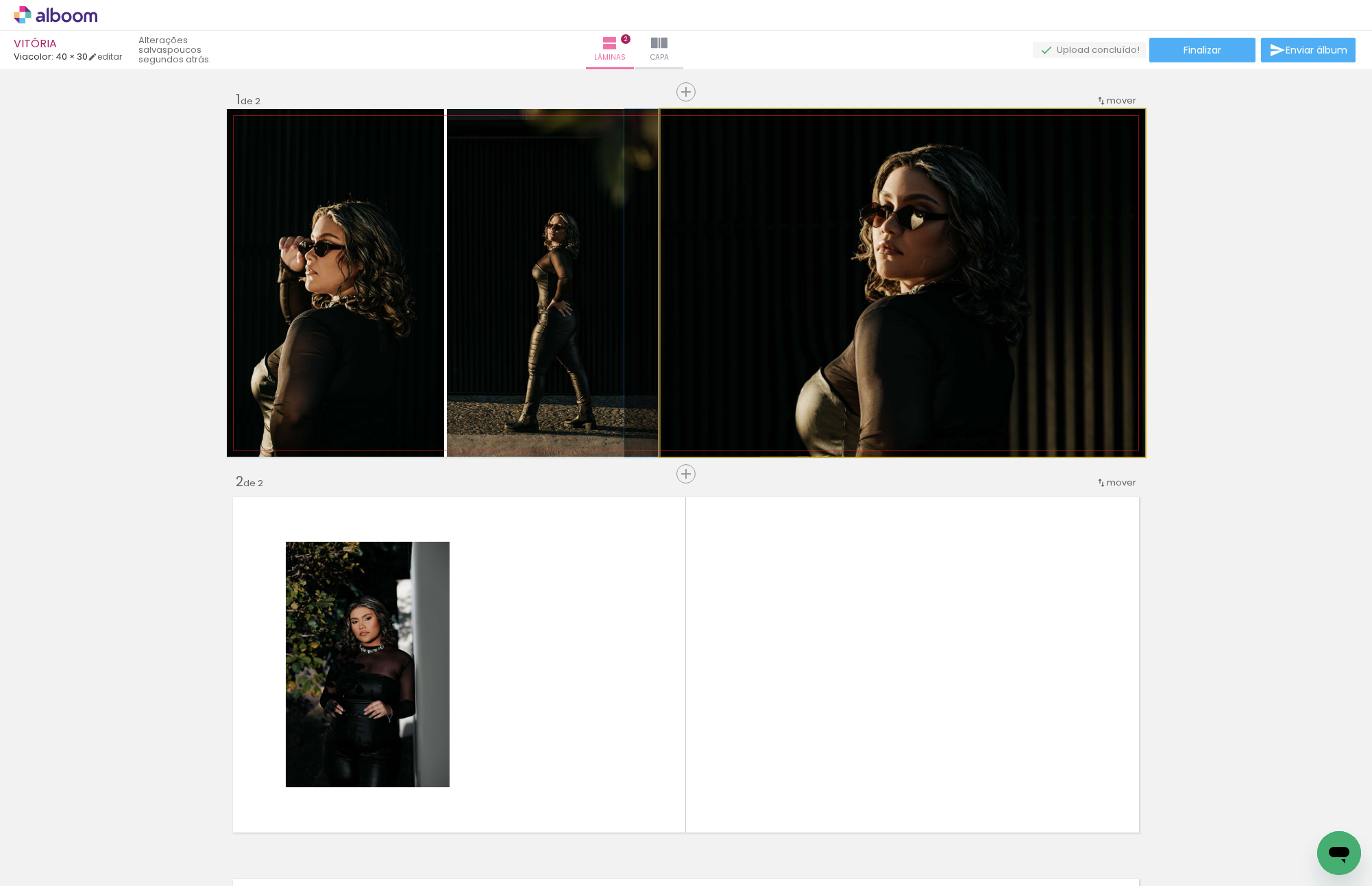
drag, startPoint x: 1022, startPoint y: 319, endPoint x: 955, endPoint y: 322, distance: 67.1
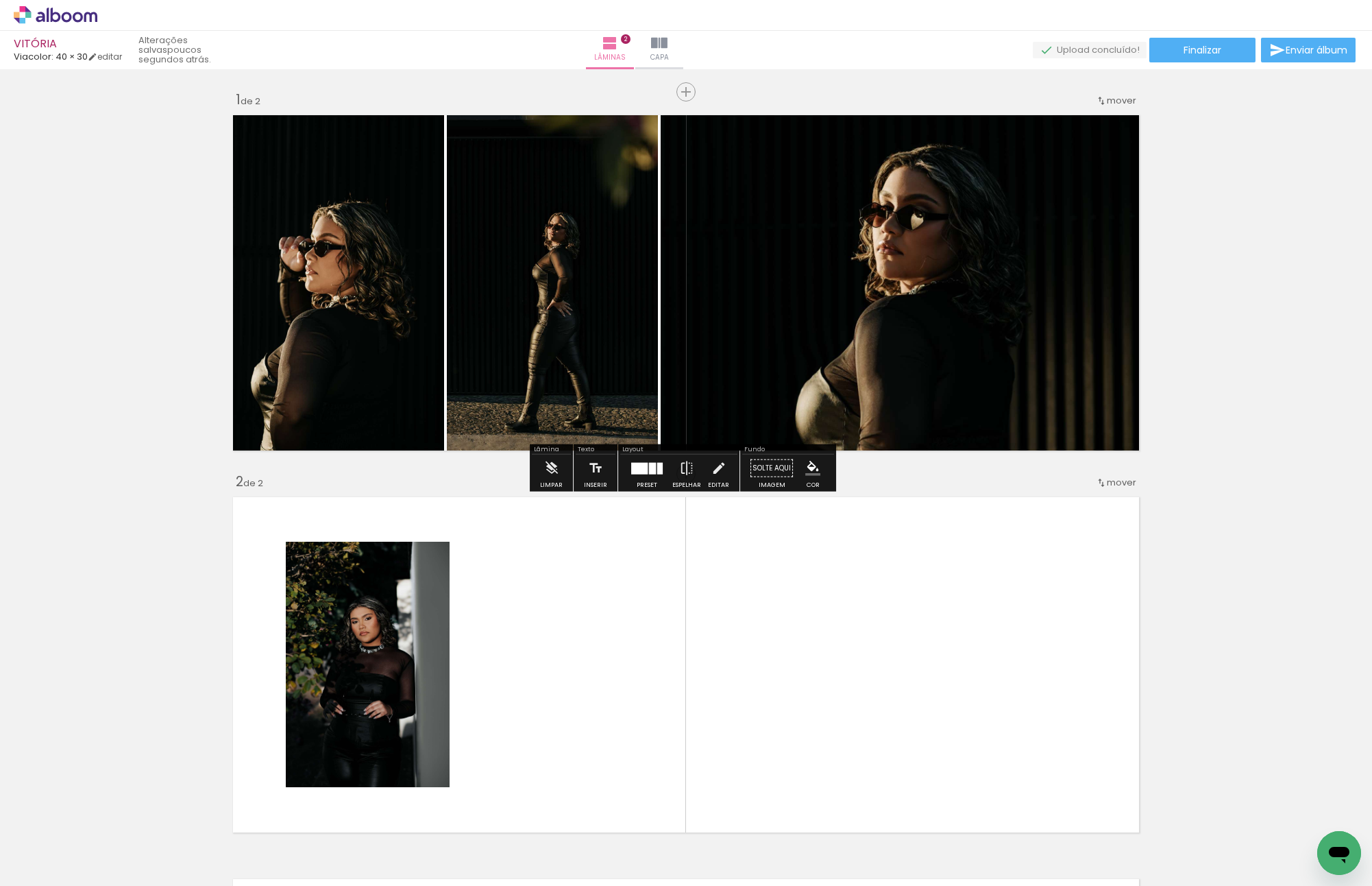
click at [1179, 319] on div "Inserir lâmina 1 de 2 Inserir lâmina 2 de 2" at bounding box center [686, 647] width 1372 height 1146
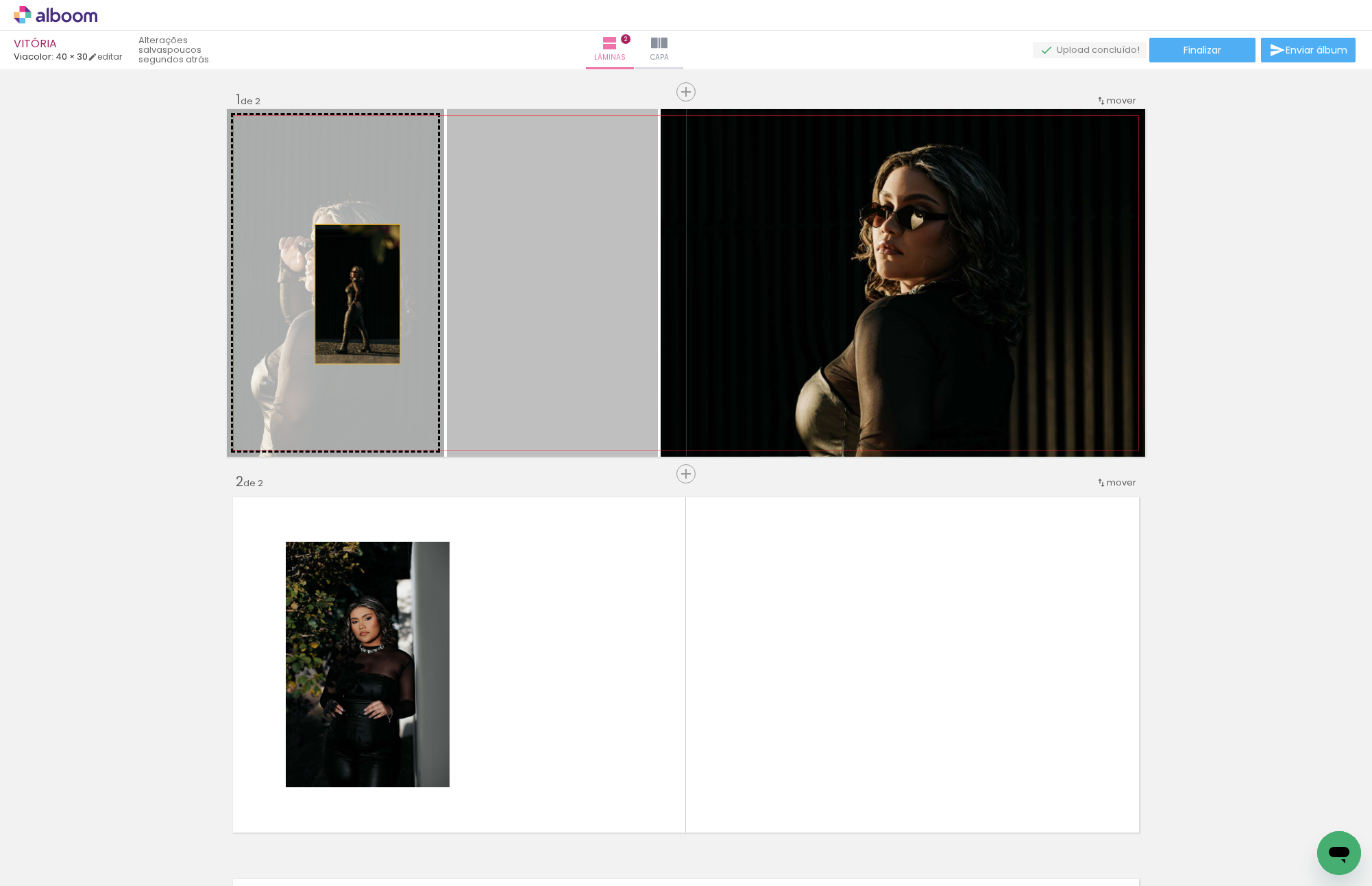
drag, startPoint x: 592, startPoint y: 300, endPoint x: 344, endPoint y: 294, distance: 248.1
click at [0, 0] on slot at bounding box center [0, 0] width 0 height 0
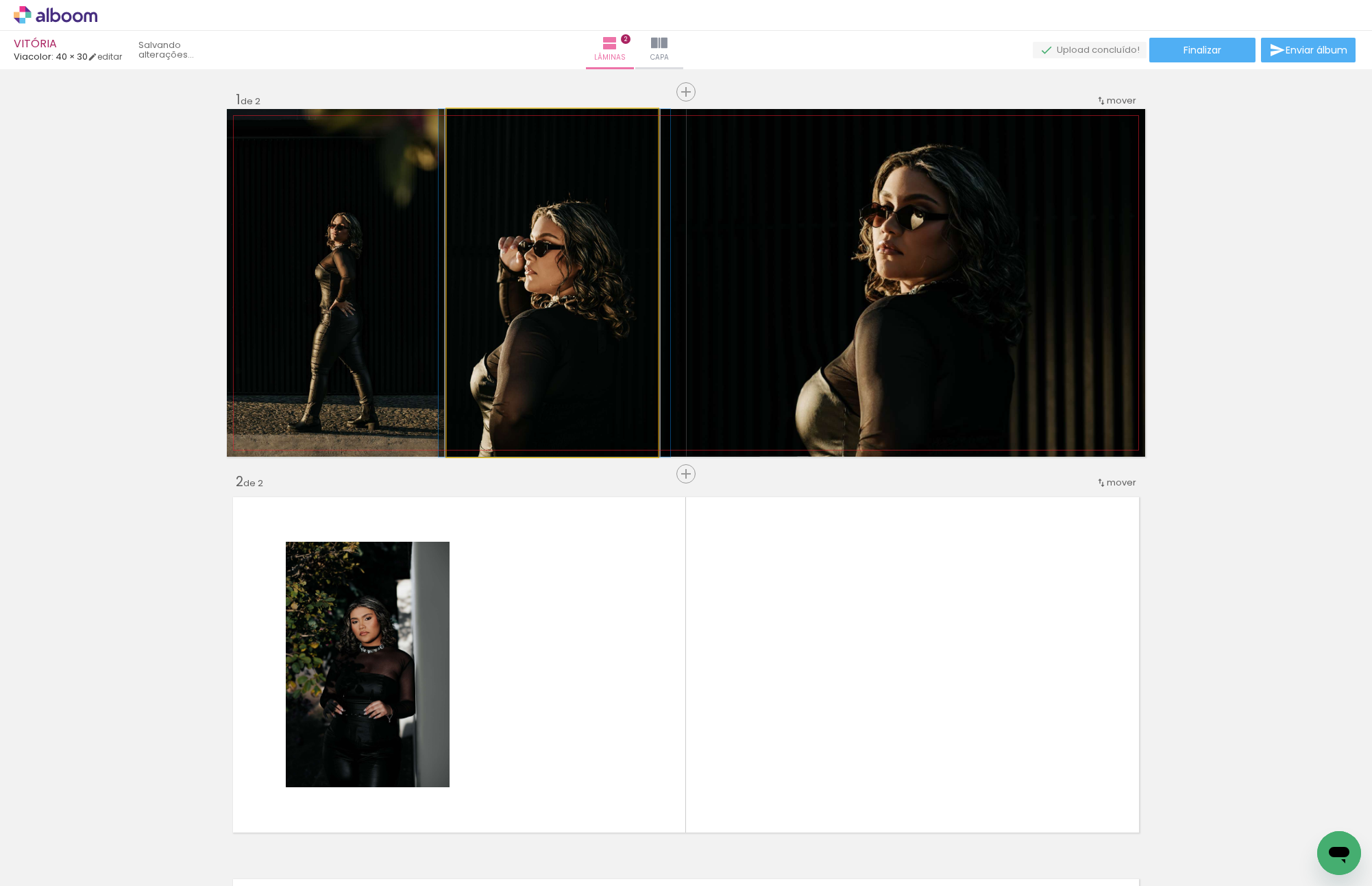
drag, startPoint x: 578, startPoint y: 330, endPoint x: 588, endPoint y: 328, distance: 10.2
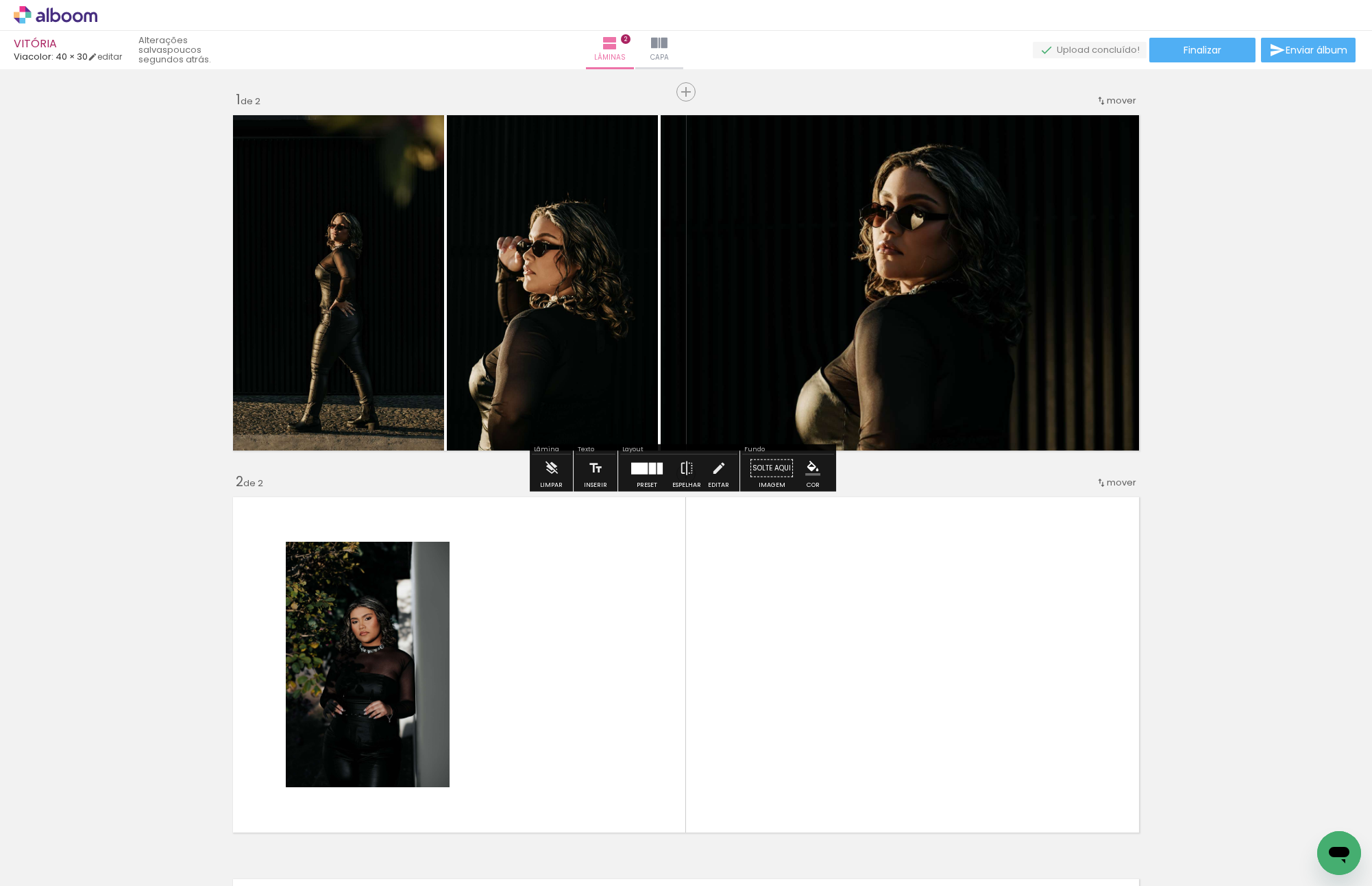
click at [0, 0] on slot "P&B" at bounding box center [0, 0] width 0 height 0
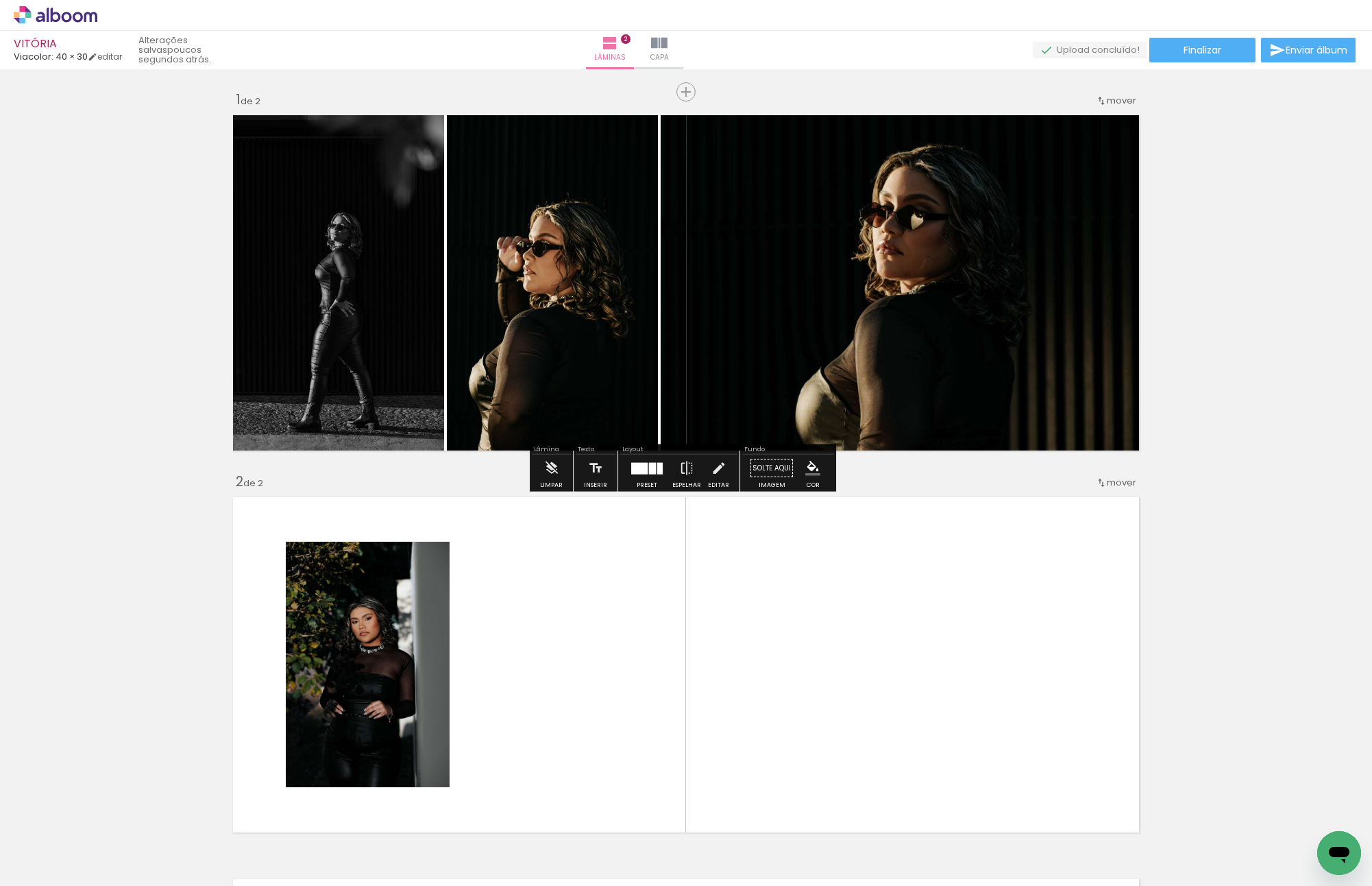
click at [0, 0] on slot "P&B" at bounding box center [0, 0] width 0 height 0
click at [763, 131] on paper-button "P&B" at bounding box center [774, 123] width 21 height 21
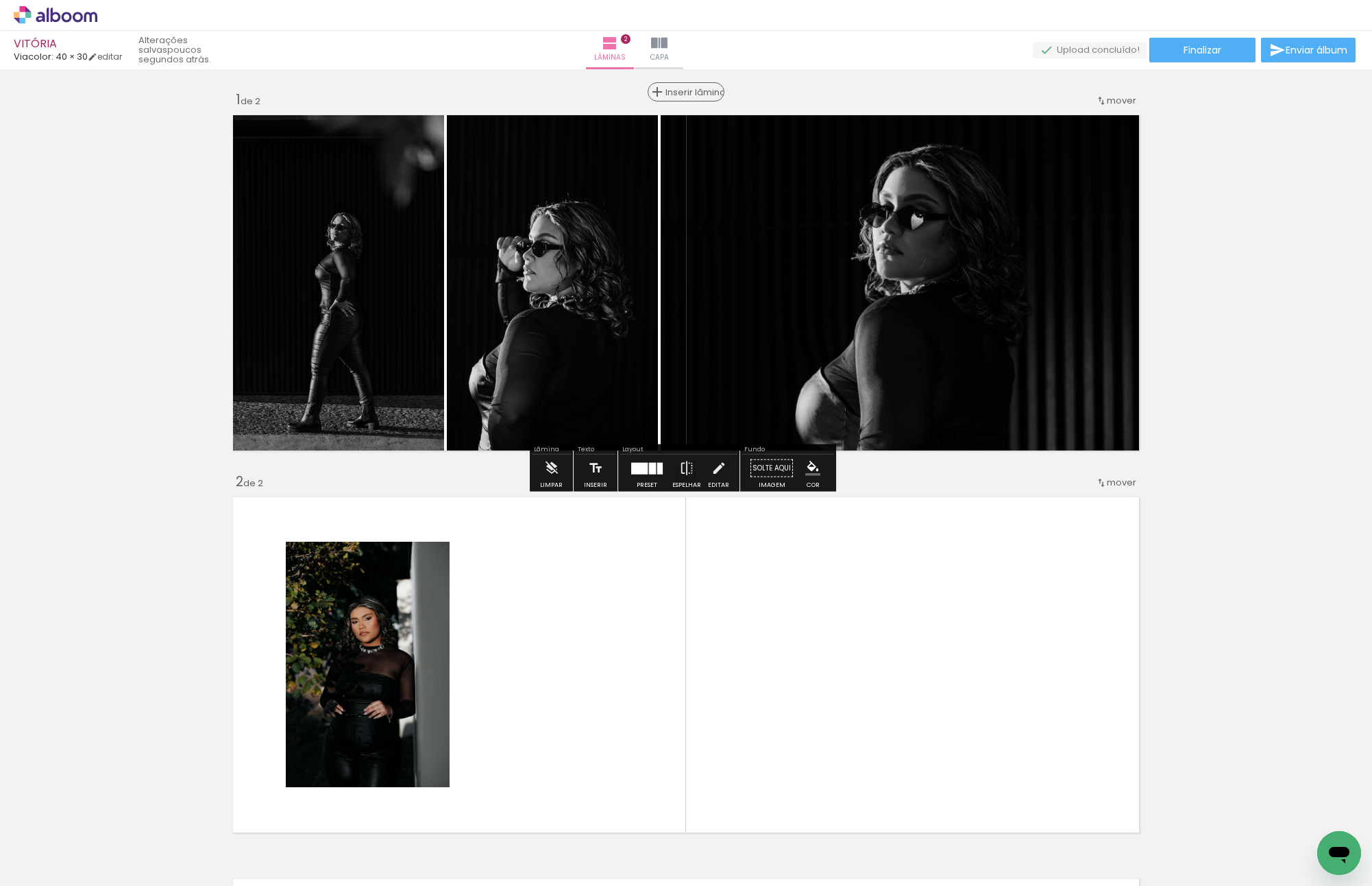
click at [668, 91] on div "Inserir lâmina" at bounding box center [686, 91] width 74 height 16
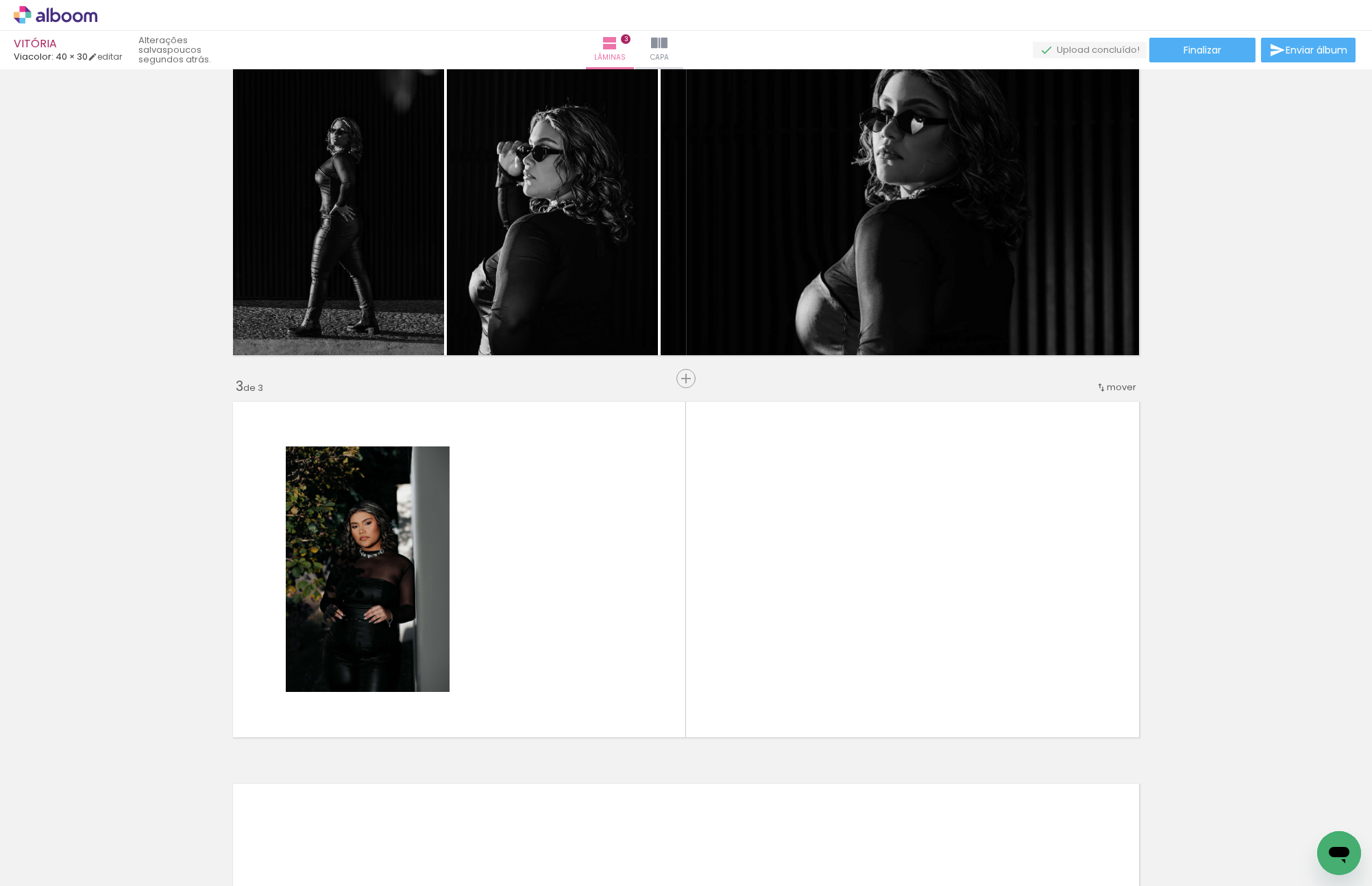
scroll to position [617, 0]
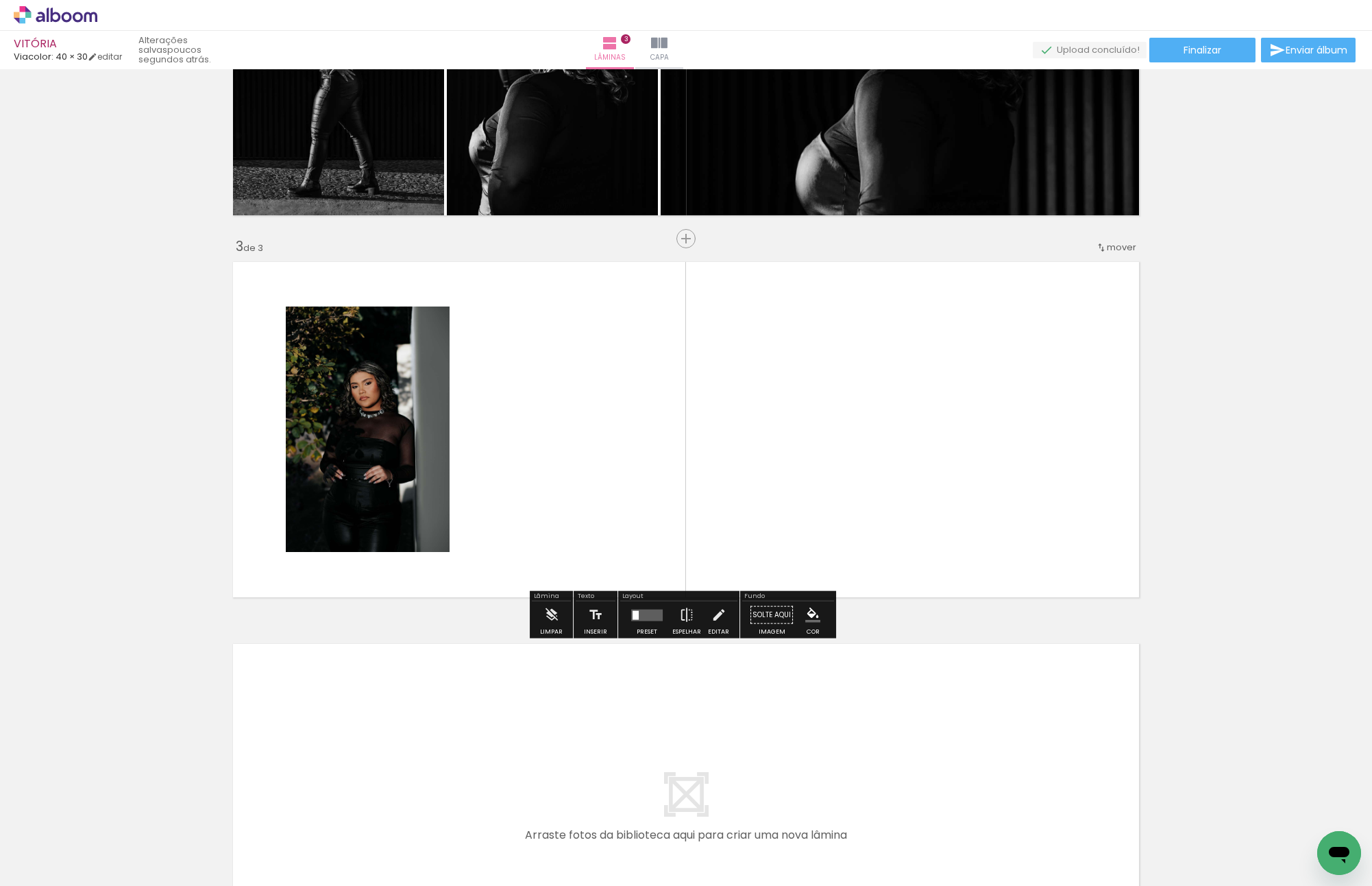
click at [884, 494] on quentale-layouter at bounding box center [686, 429] width 918 height 347
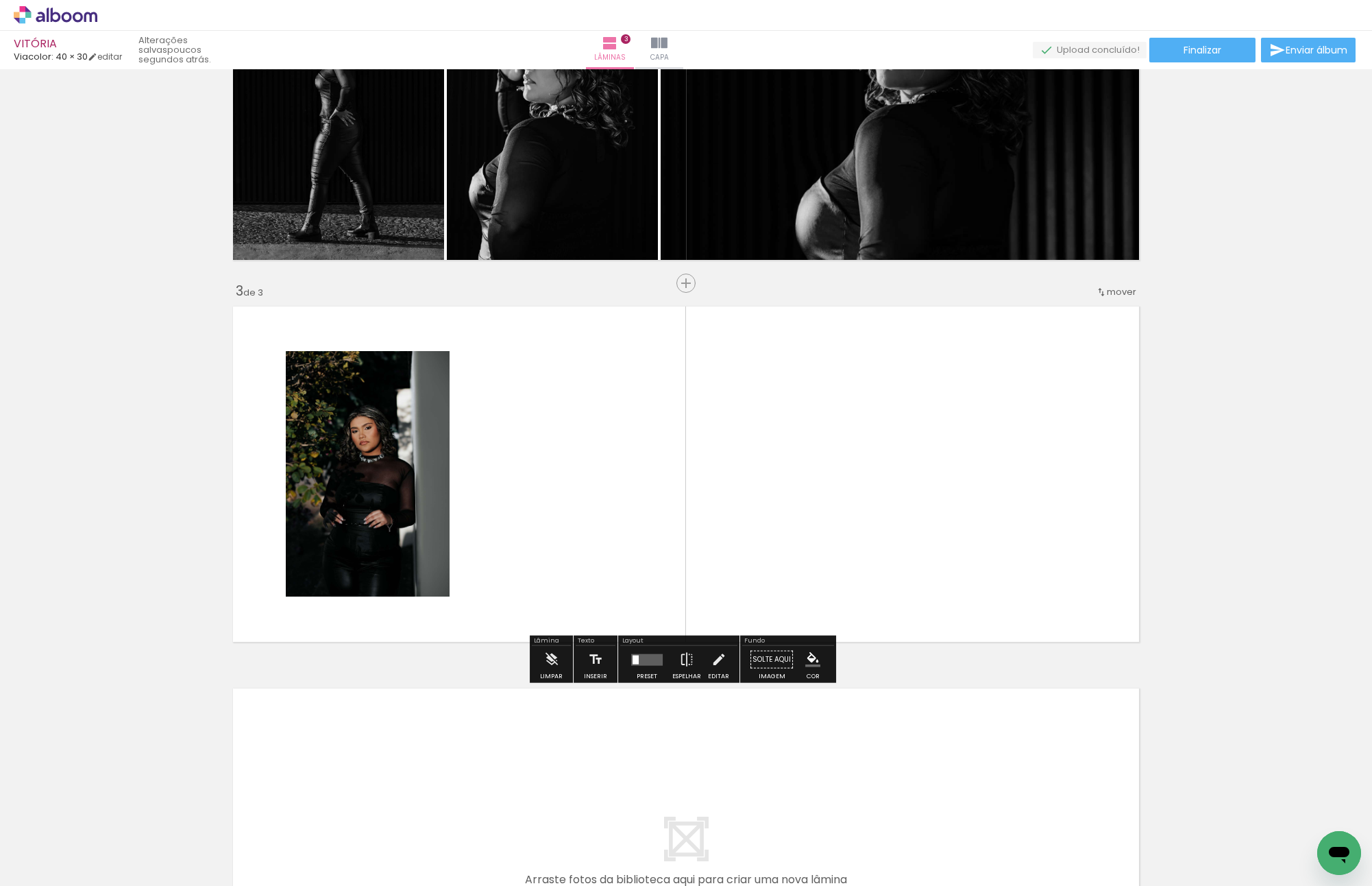
scroll to position [685, 0]
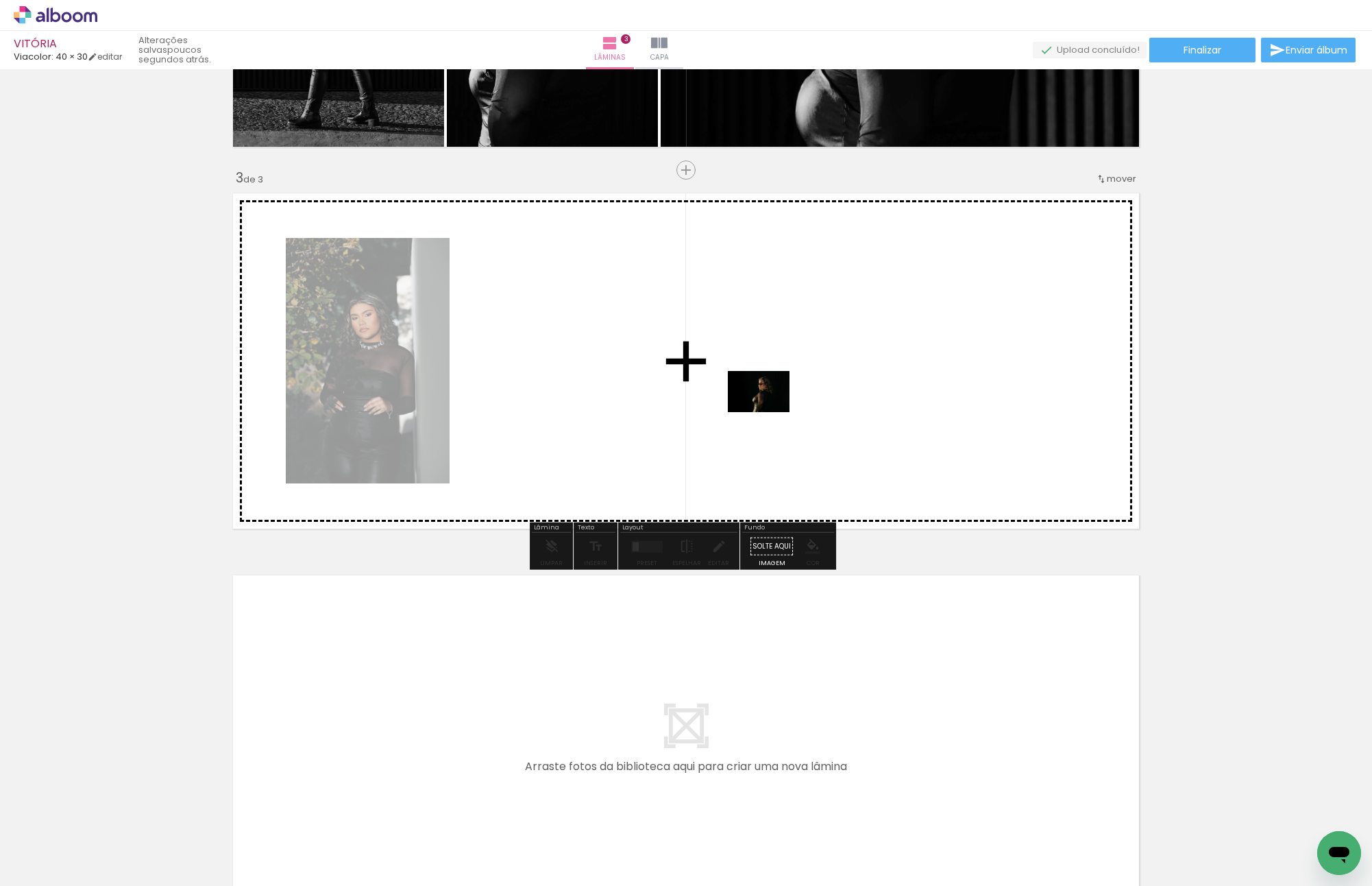
drag, startPoint x: 689, startPoint y: 842, endPoint x: 769, endPoint y: 412, distance: 437.4
click at [769, 412] on quentale-workspace at bounding box center [686, 443] width 1372 height 886
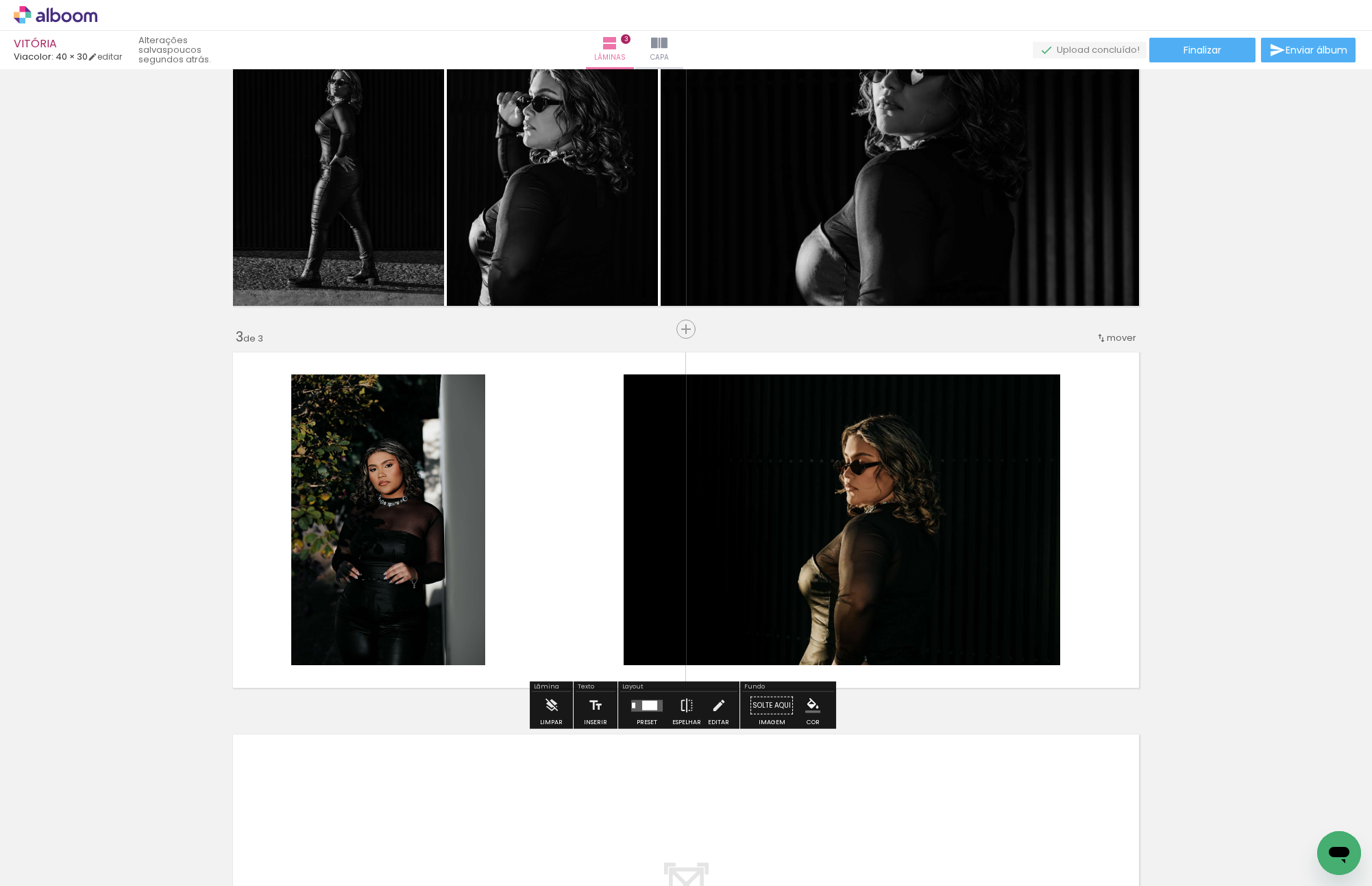
scroll to position [548, 0]
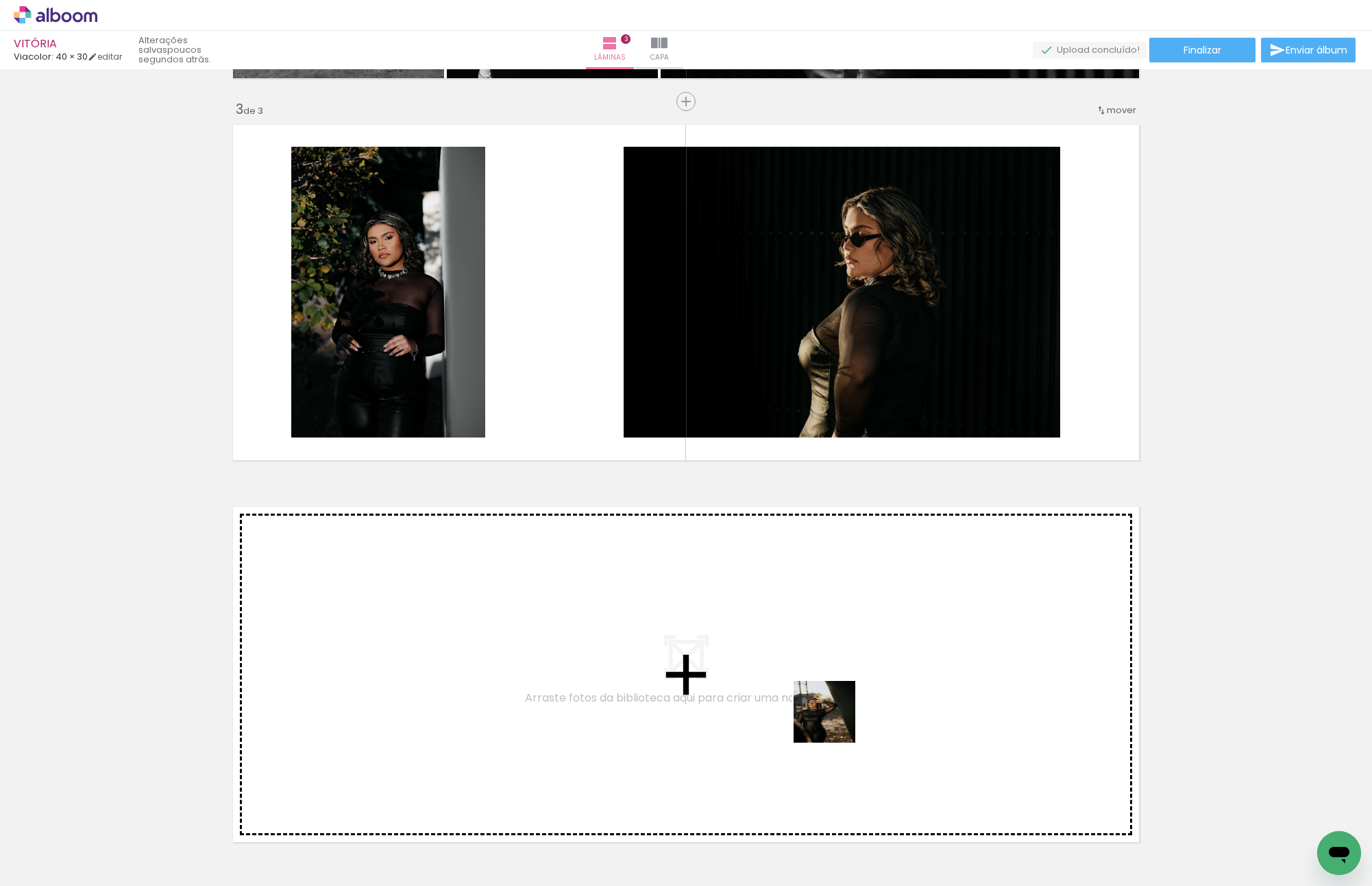
drag, startPoint x: 915, startPoint y: 827, endPoint x: 779, endPoint y: 683, distance: 198.1
click at [779, 683] on quentale-workspace at bounding box center [686, 443] width 1372 height 886
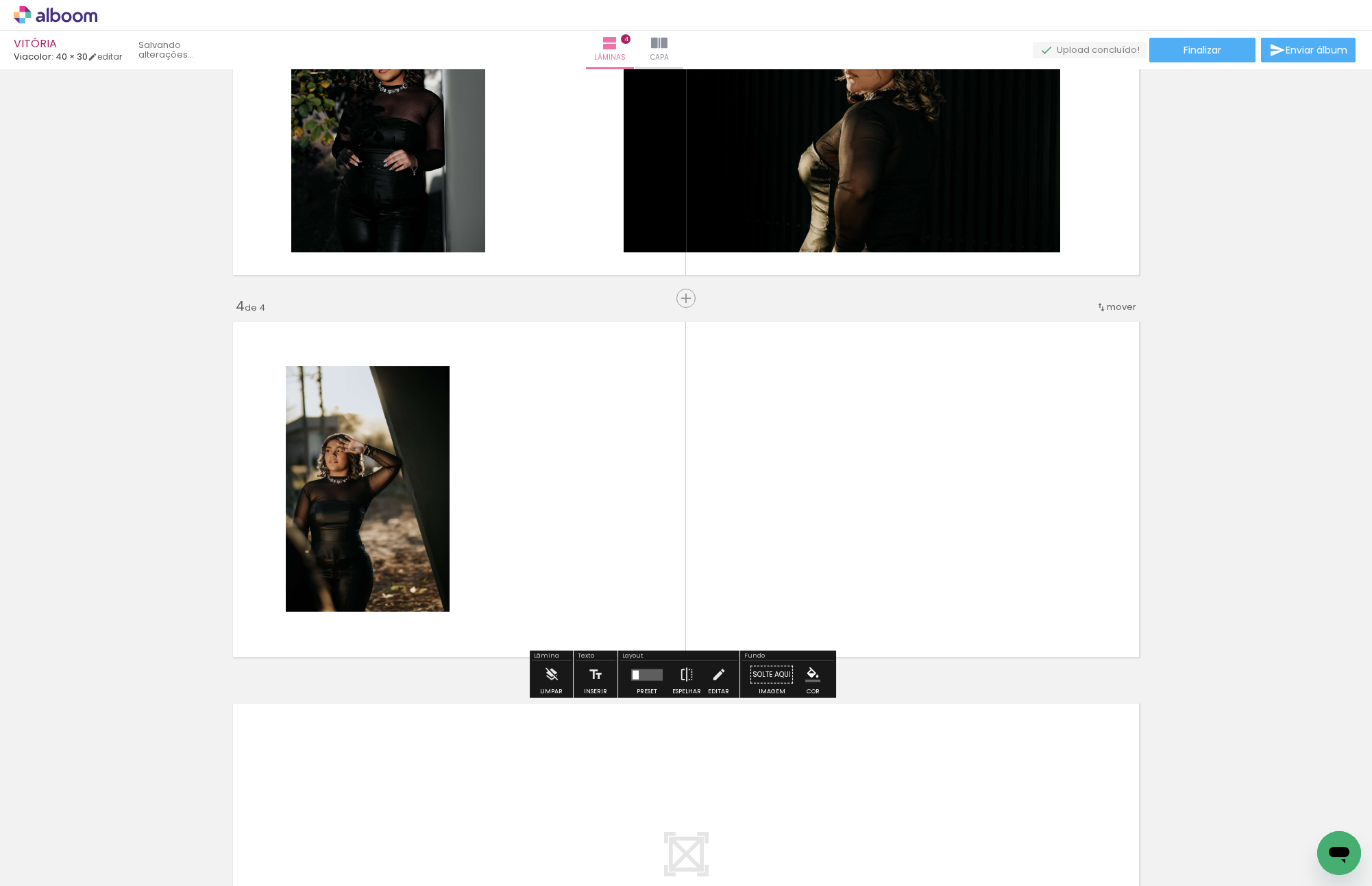
scroll to position [993, 0]
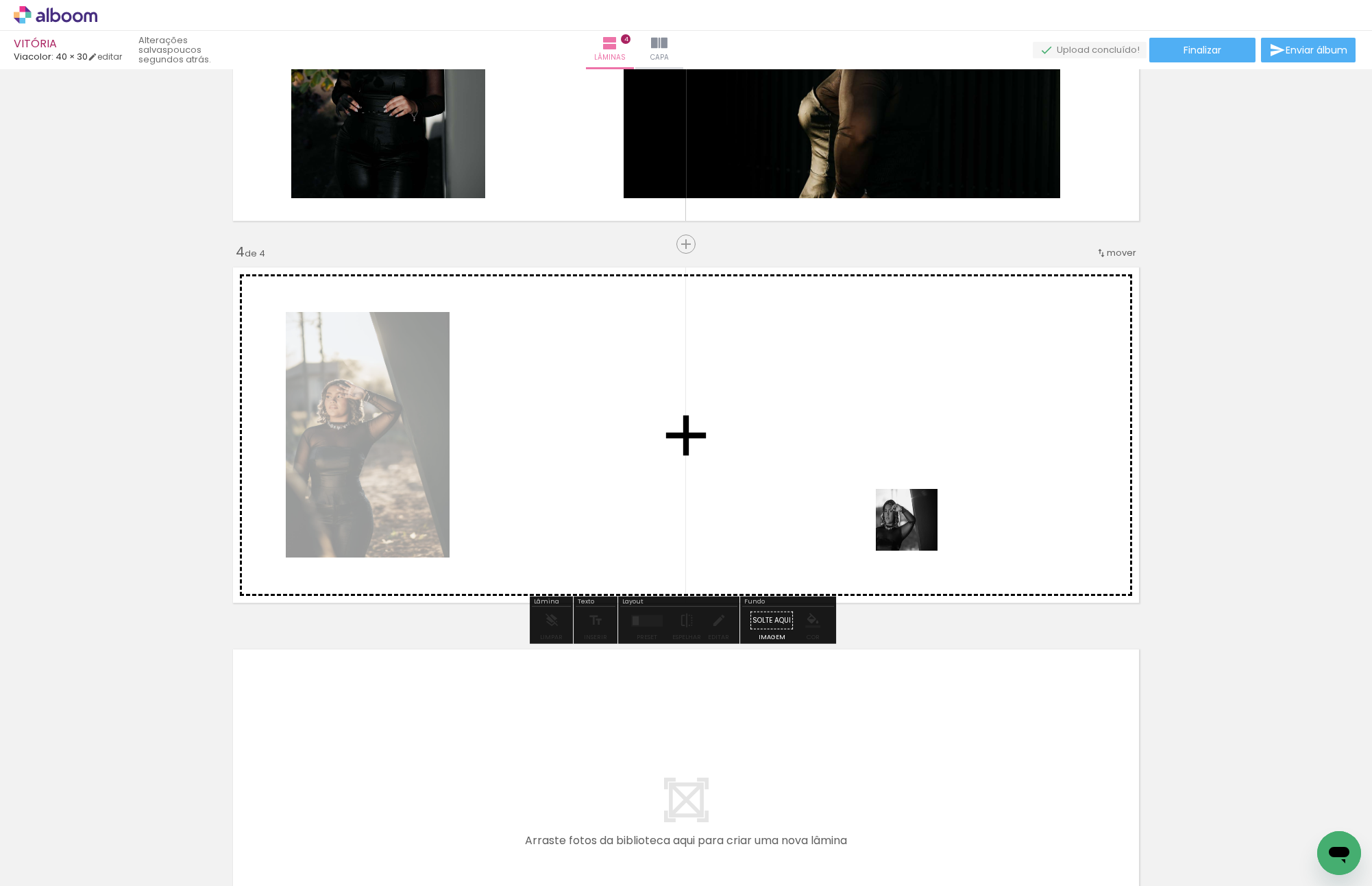
drag, startPoint x: 988, startPoint y: 798, endPoint x: 887, endPoint y: 446, distance: 366.2
click at [887, 446] on quentale-workspace at bounding box center [686, 443] width 1372 height 886
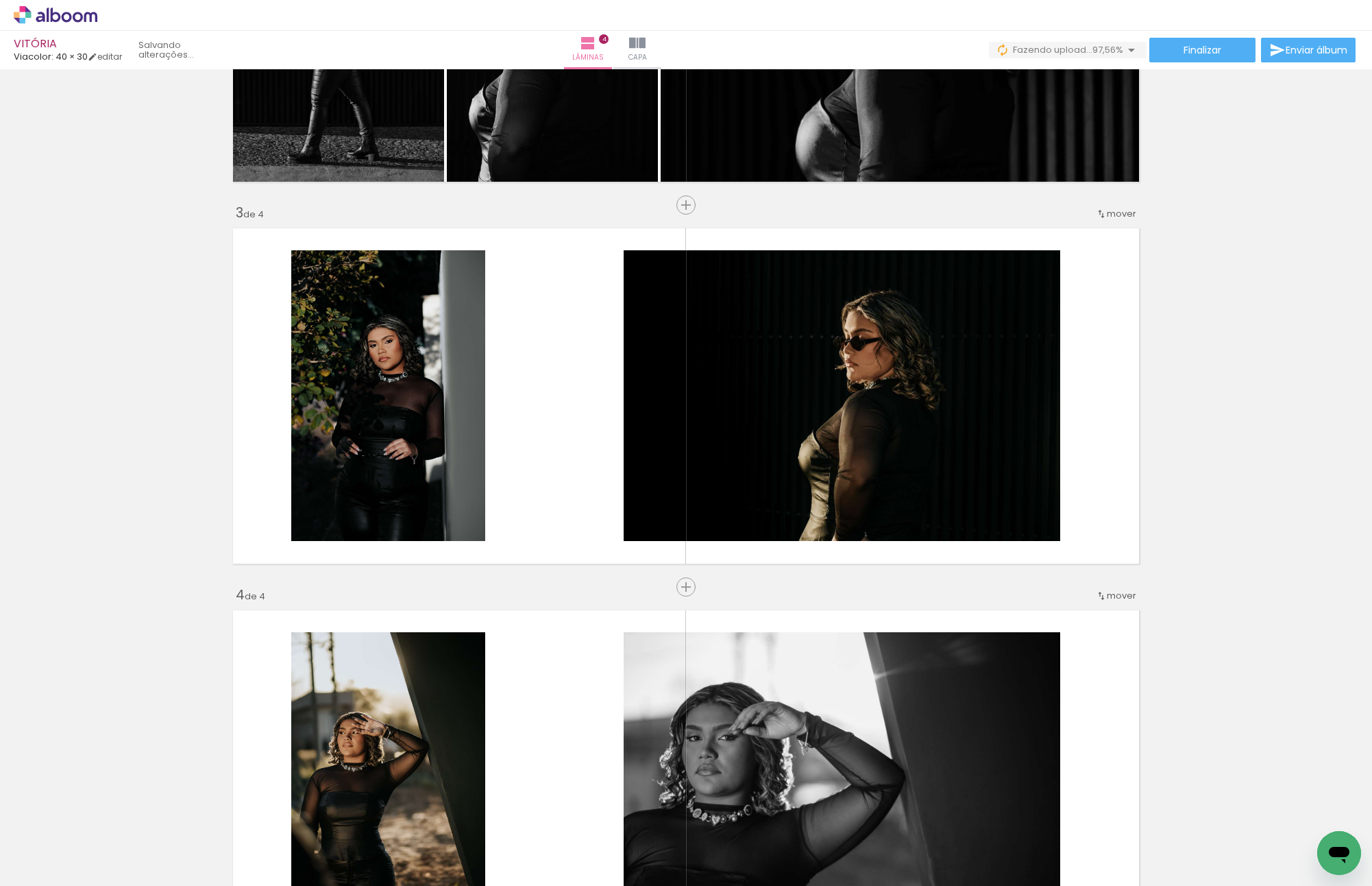
scroll to position [0, 1892]
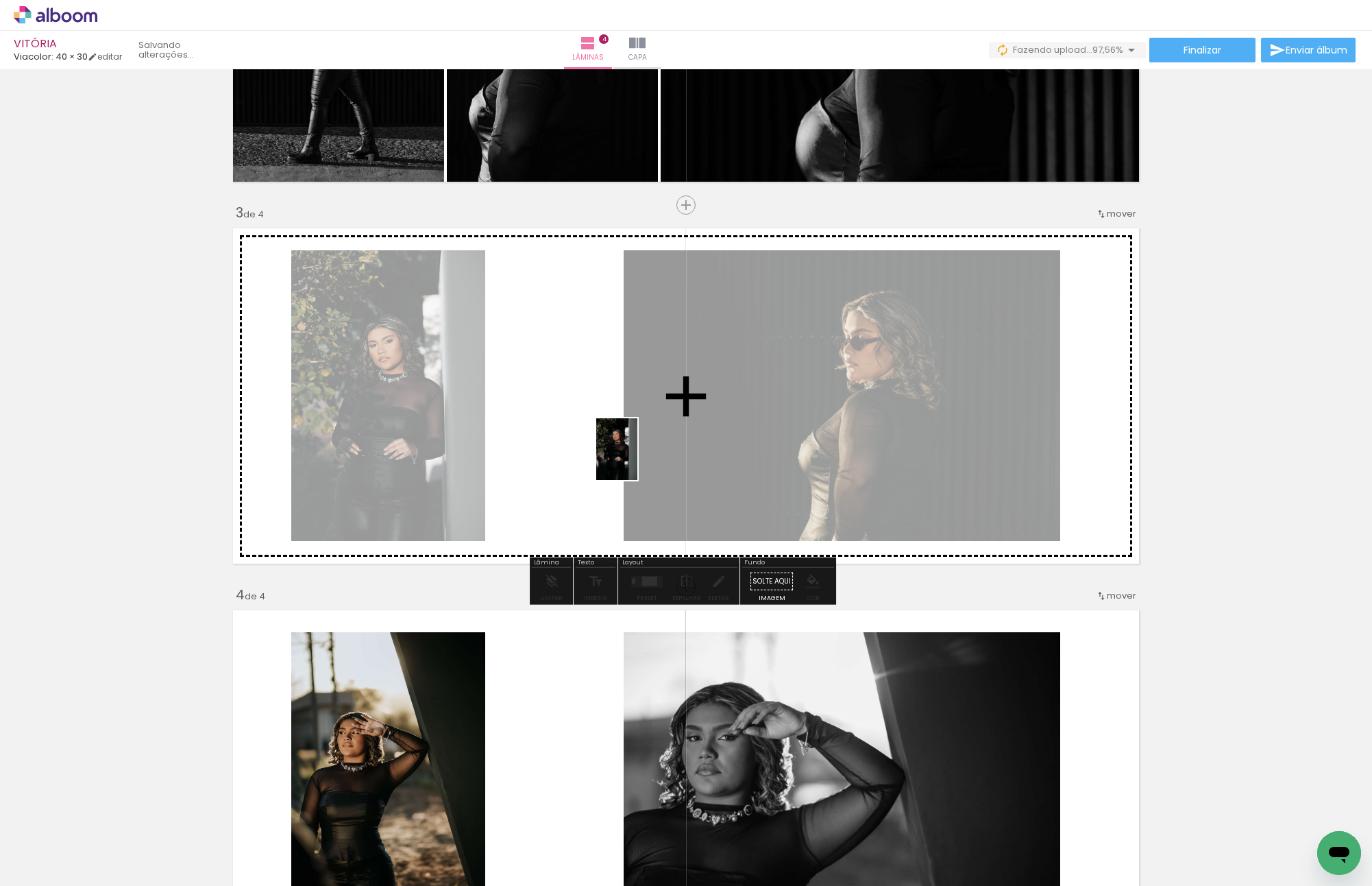
drag, startPoint x: 1323, startPoint y: 814, endPoint x: 637, endPoint y: 460, distance: 772.0
click at [637, 460] on quentale-workspace at bounding box center [686, 443] width 1372 height 886
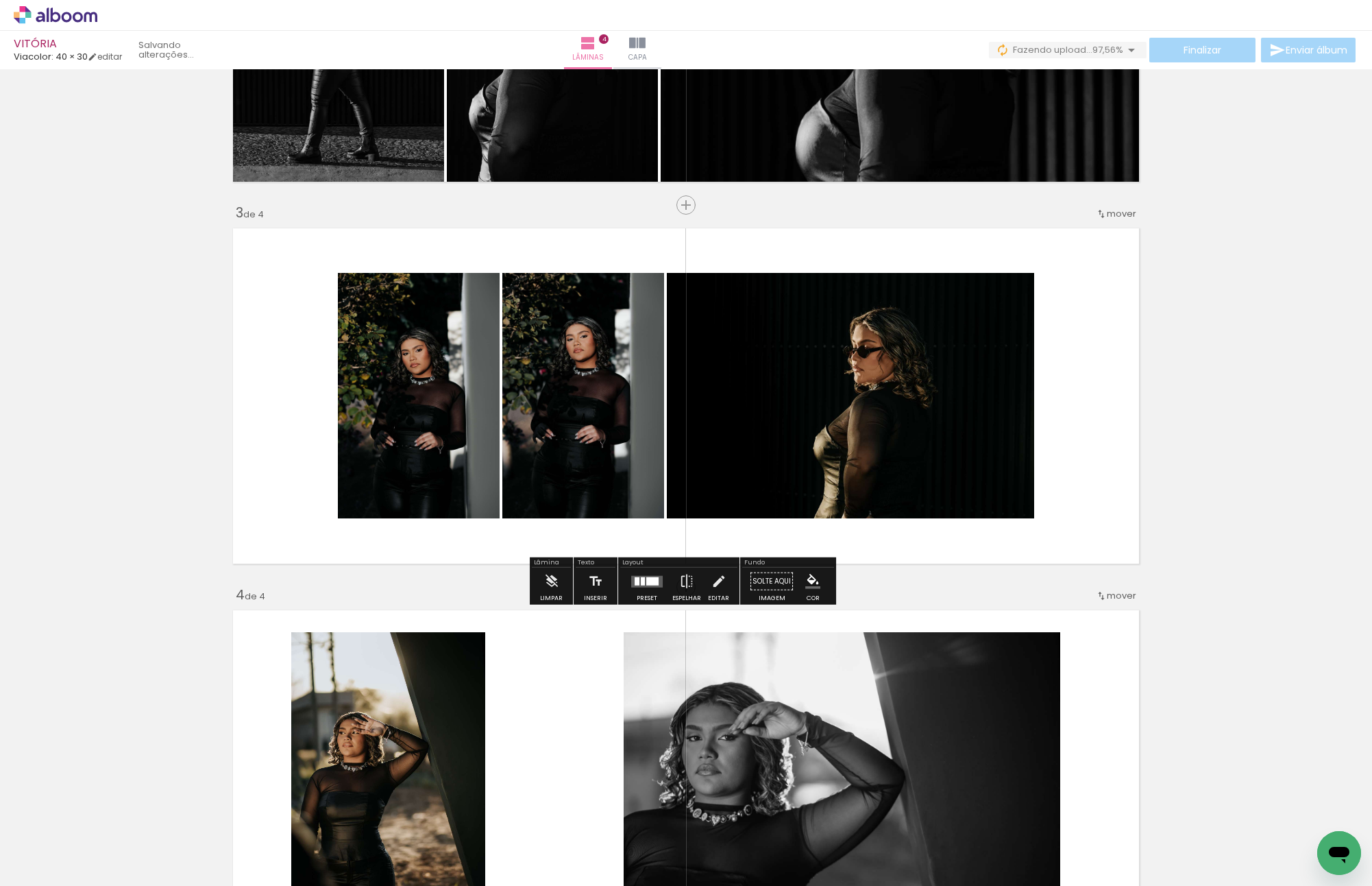
click at [646, 581] on div at bounding box center [652, 581] width 13 height 8
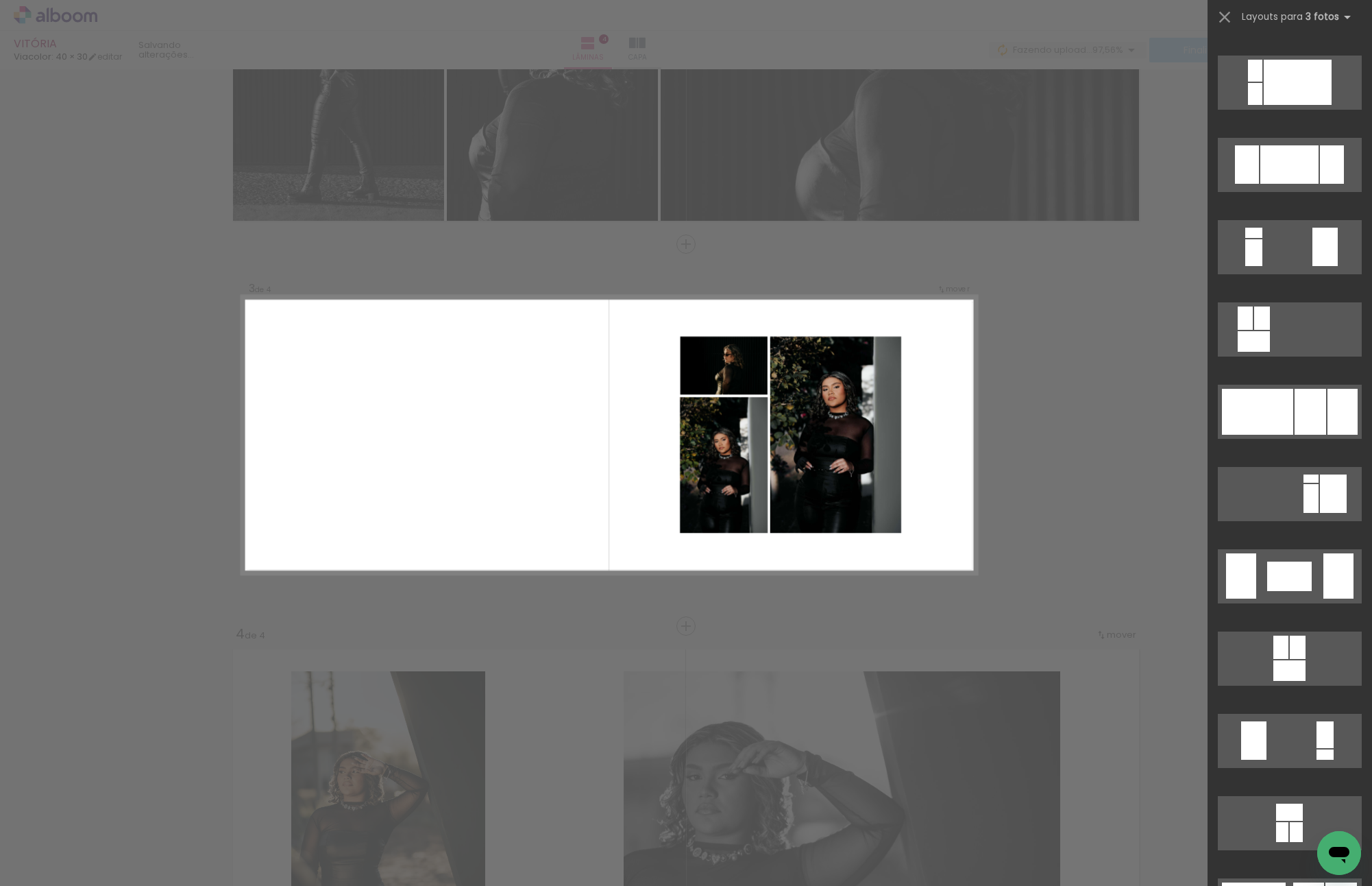
scroll to position [1645, 0]
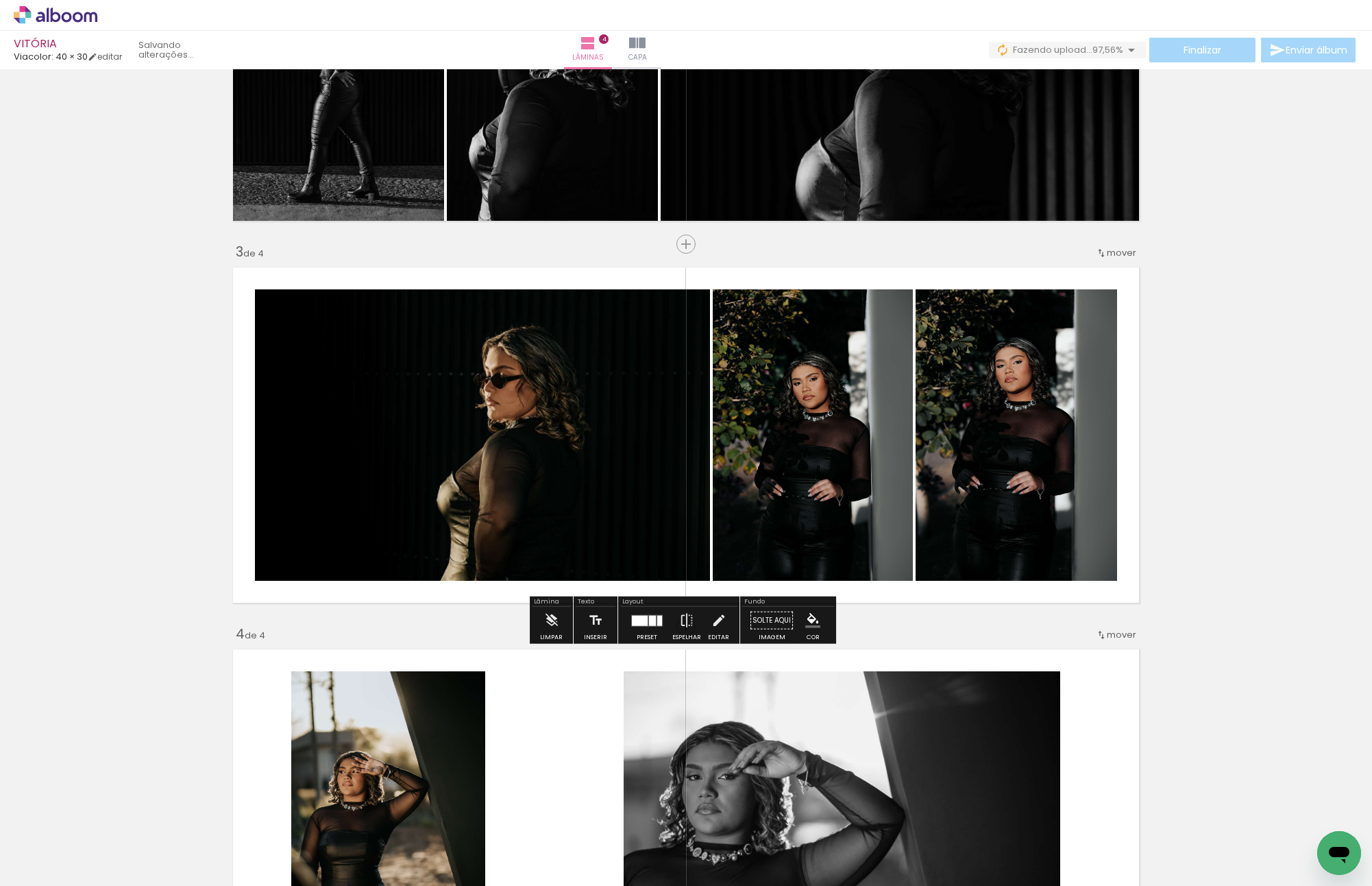
click at [1196, 215] on div "Inserir lâmina 1 de 4 Inserir lâmina 2 de 4 Inserir lâmina 3 de 4 Inserir lâmin…" at bounding box center [686, 417] width 1372 height 1910
click at [1237, 357] on div "Inserir lâmina 1 de 4 Inserir lâmina 2 de 4 Inserir lâmina 3 de 4 Inserir lâmin…" at bounding box center [686, 417] width 1372 height 1910
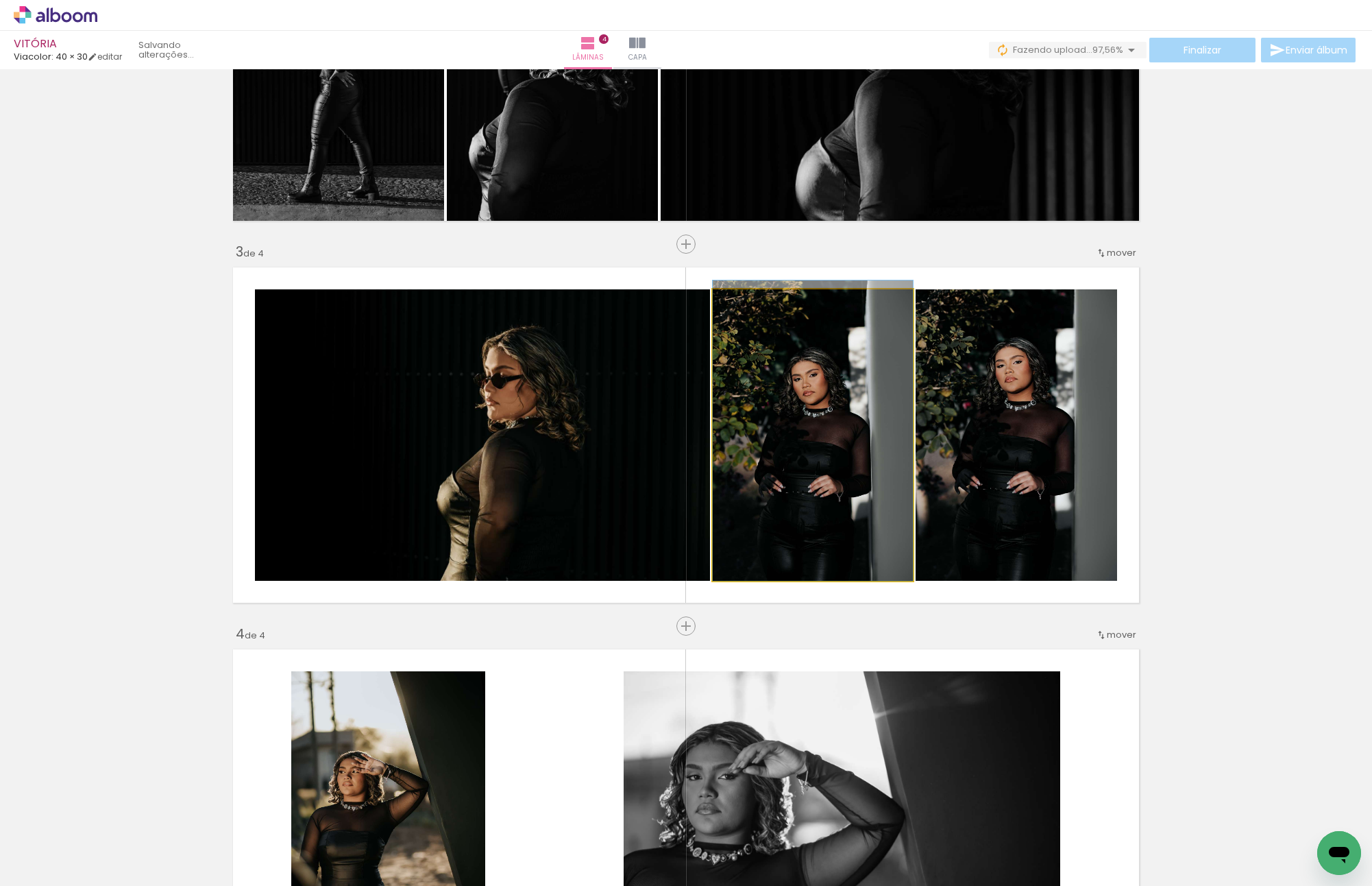
drag, startPoint x: 859, startPoint y: 421, endPoint x: 854, endPoint y: 396, distance: 25.5
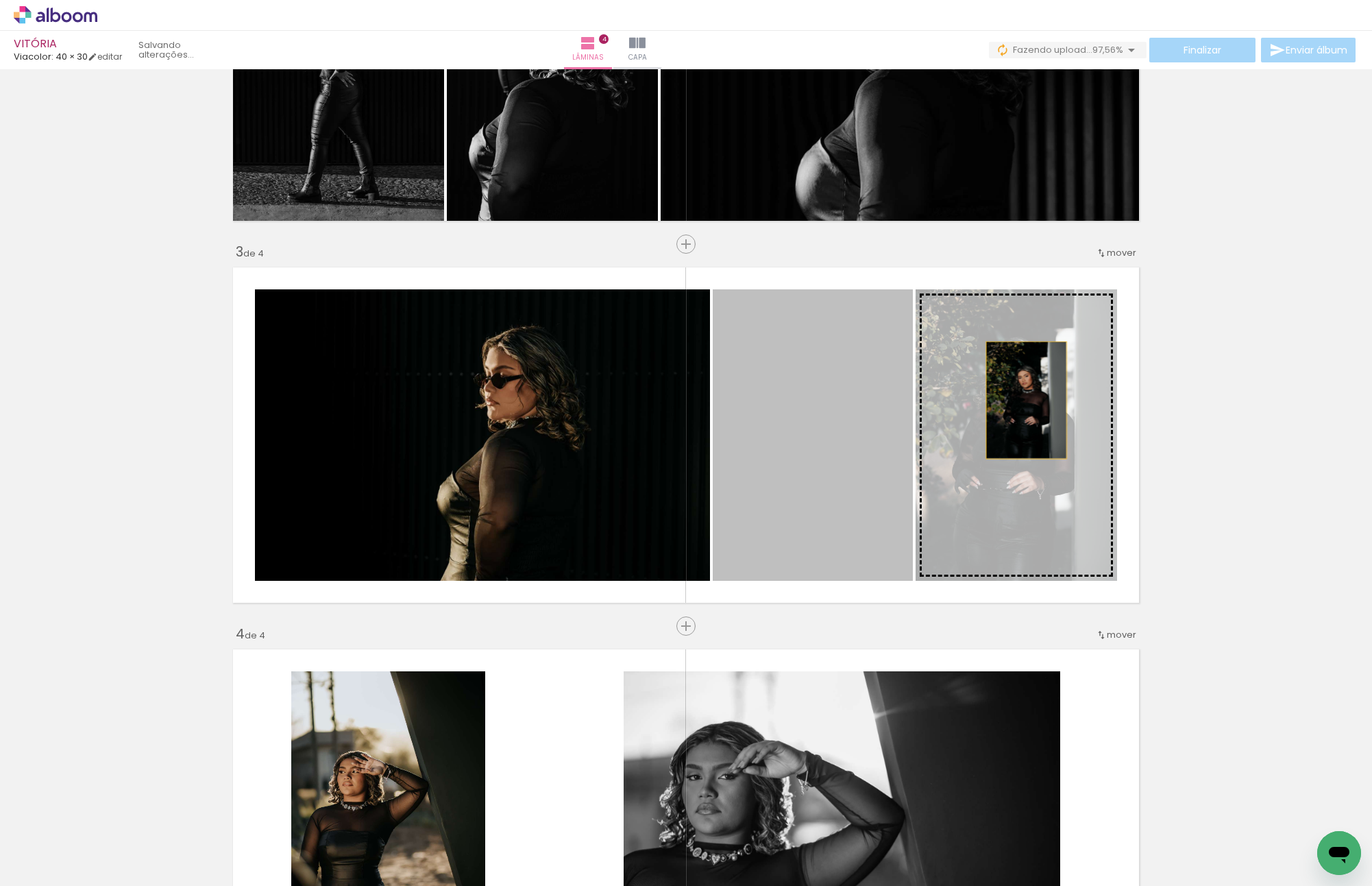
drag, startPoint x: 1022, startPoint y: 400, endPoint x: 1028, endPoint y: 401, distance: 6.1
click at [0, 0] on slot at bounding box center [0, 0] width 0 height 0
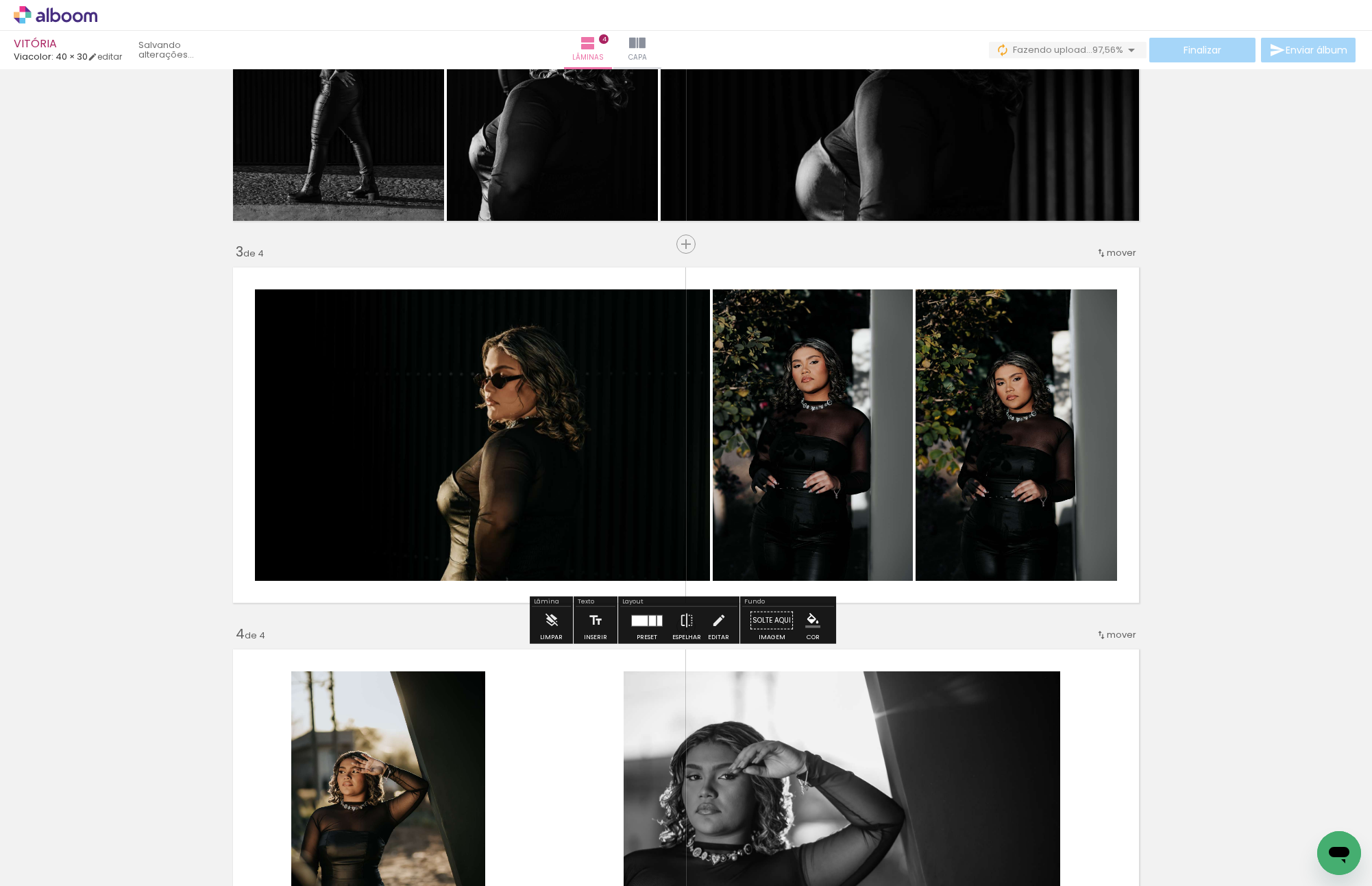
click at [1228, 421] on div "Inserir lâmina 1 de 4 Inserir lâmina 2 de 4 Inserir lâmina 3 de 4 Inserir lâmin…" at bounding box center [686, 417] width 1372 height 1910
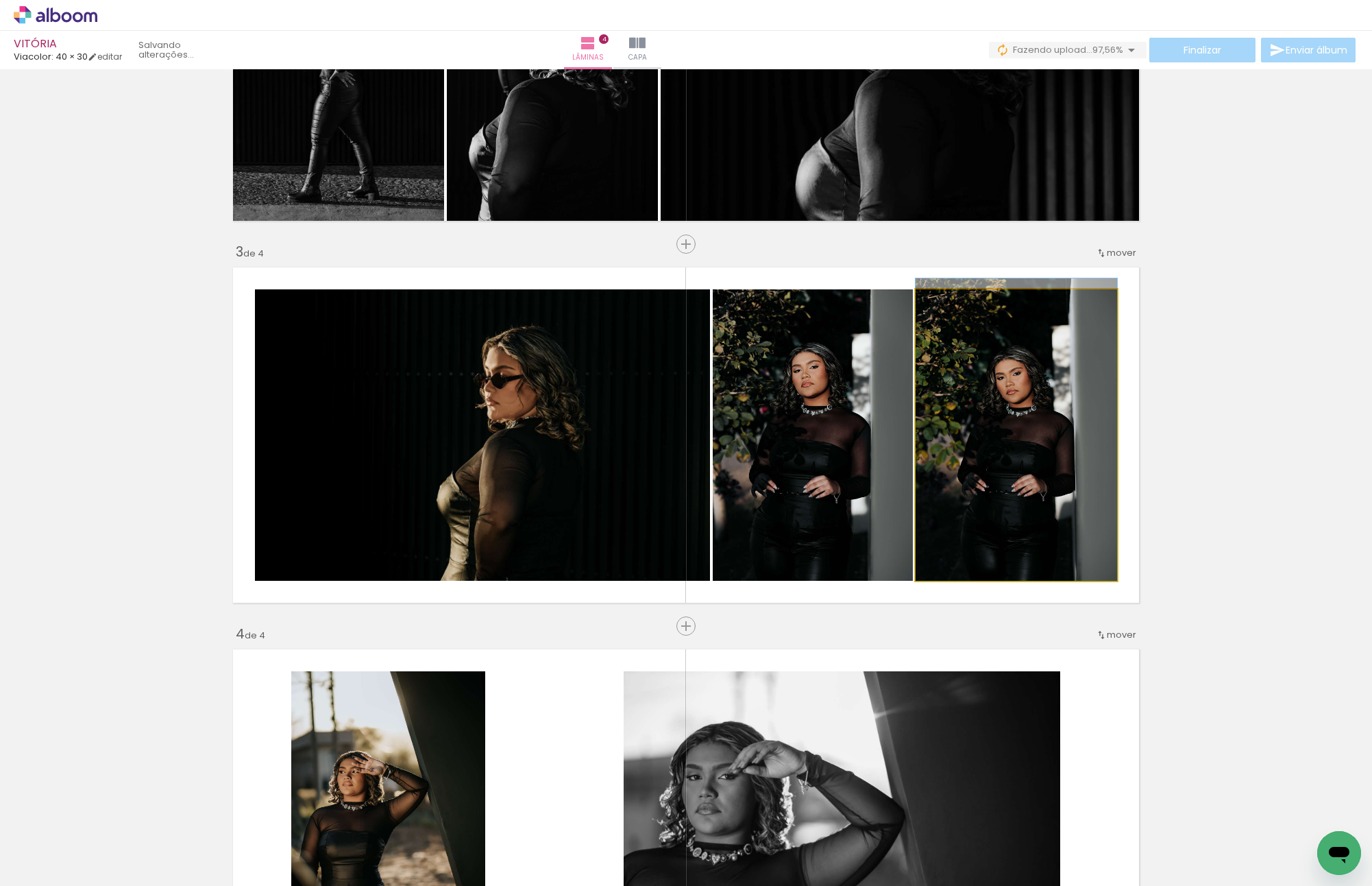
drag, startPoint x: 1013, startPoint y: 431, endPoint x: 996, endPoint y: 393, distance: 41.6
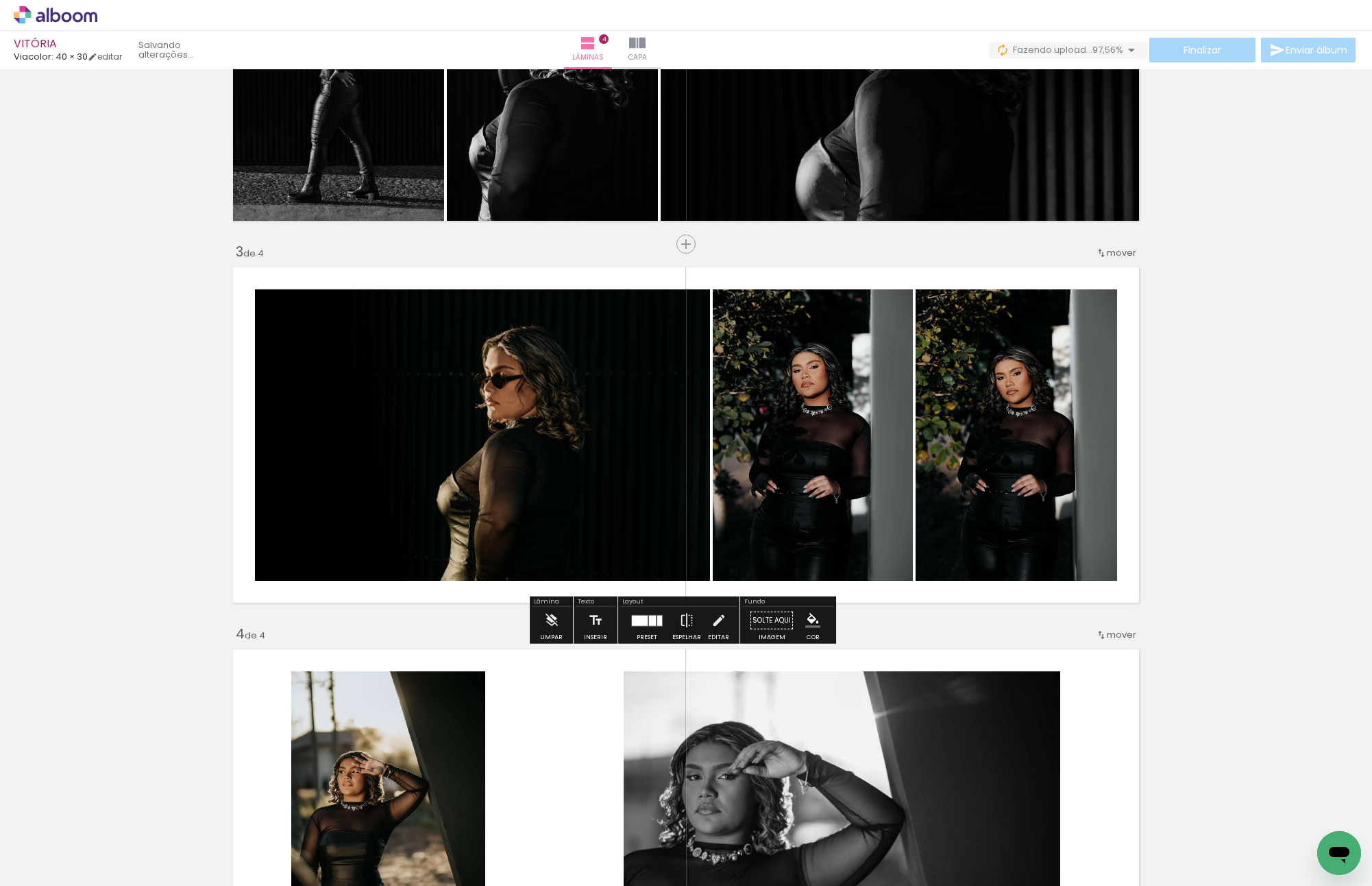
click at [1199, 443] on div "Inserir lâmina 1 de 4 Inserir lâmina 2 de 4 Inserir lâmina 3 de 4 Inserir lâmin…" at bounding box center [686, 417] width 1372 height 1910
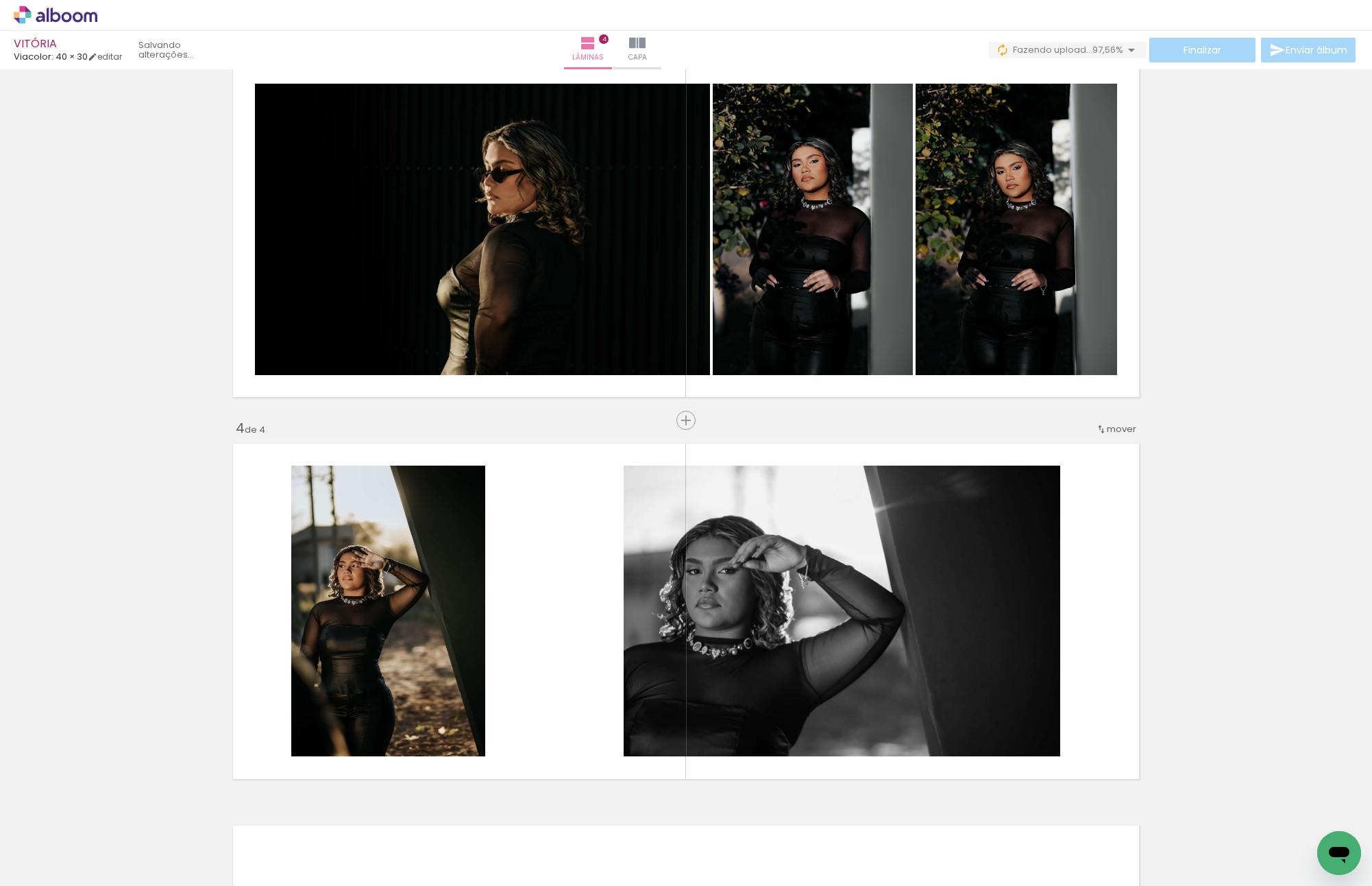
scroll to position [1091, 0]
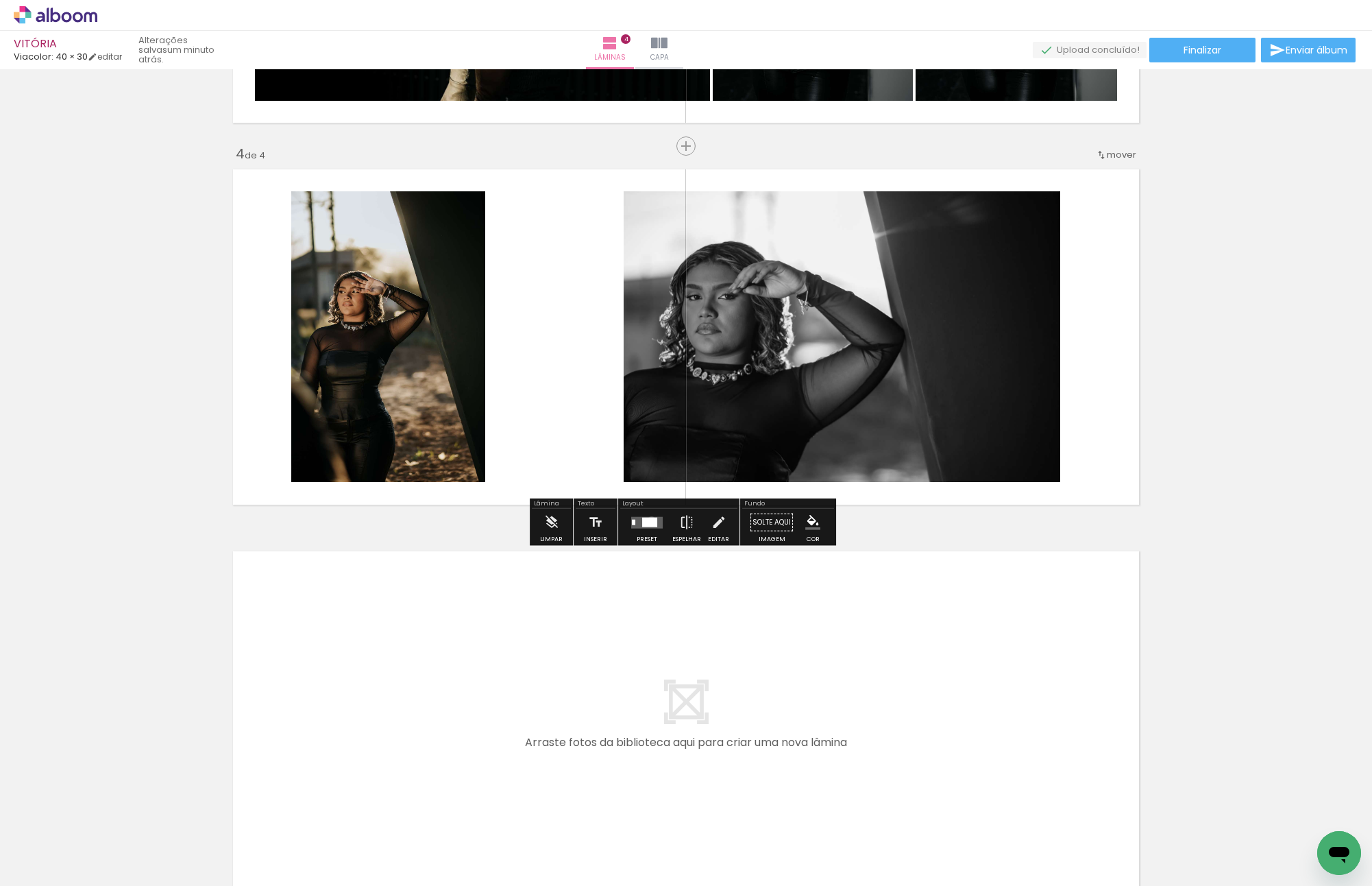
click at [648, 519] on div at bounding box center [650, 522] width 15 height 10
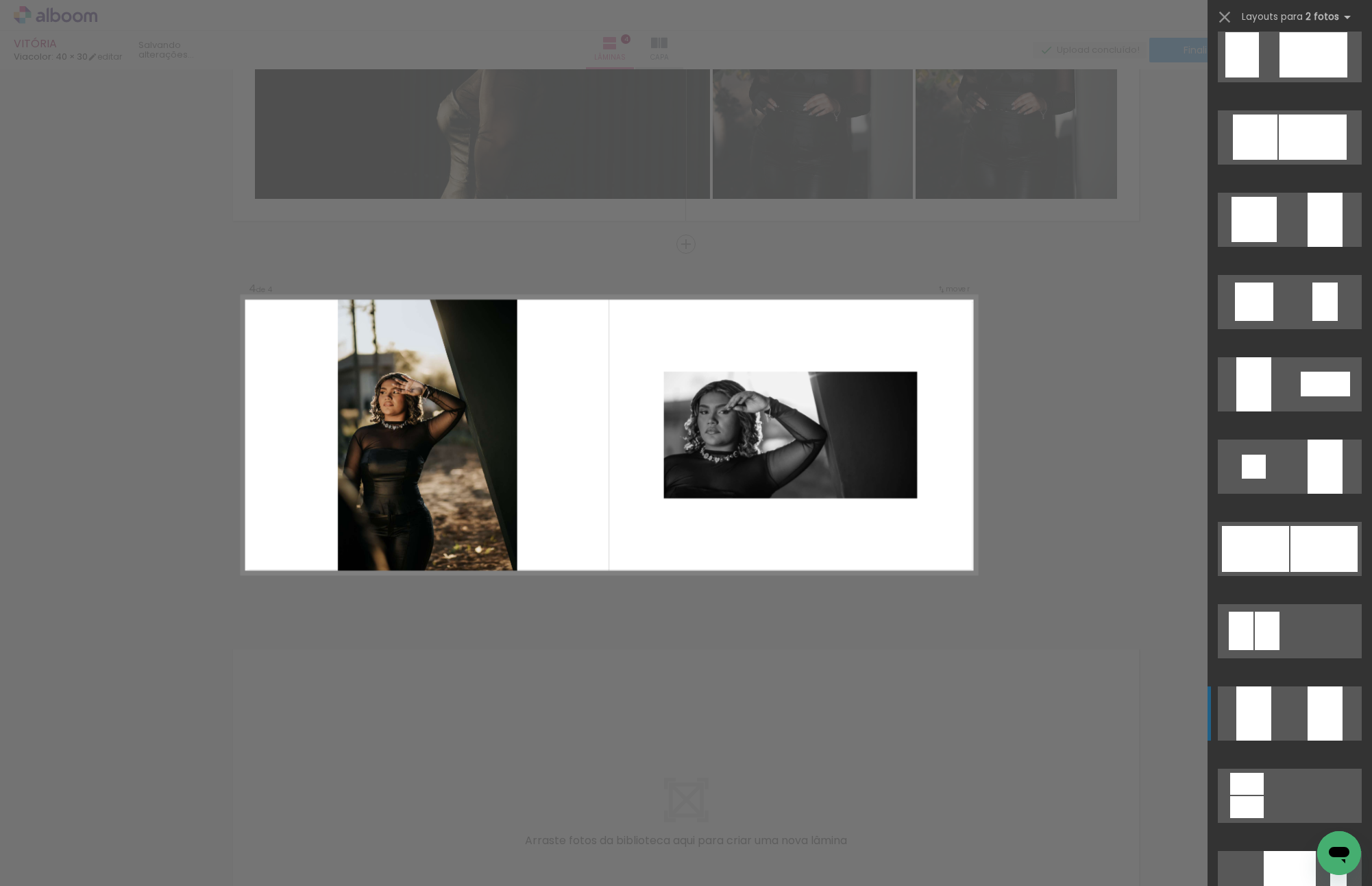
scroll to position [1508, 0]
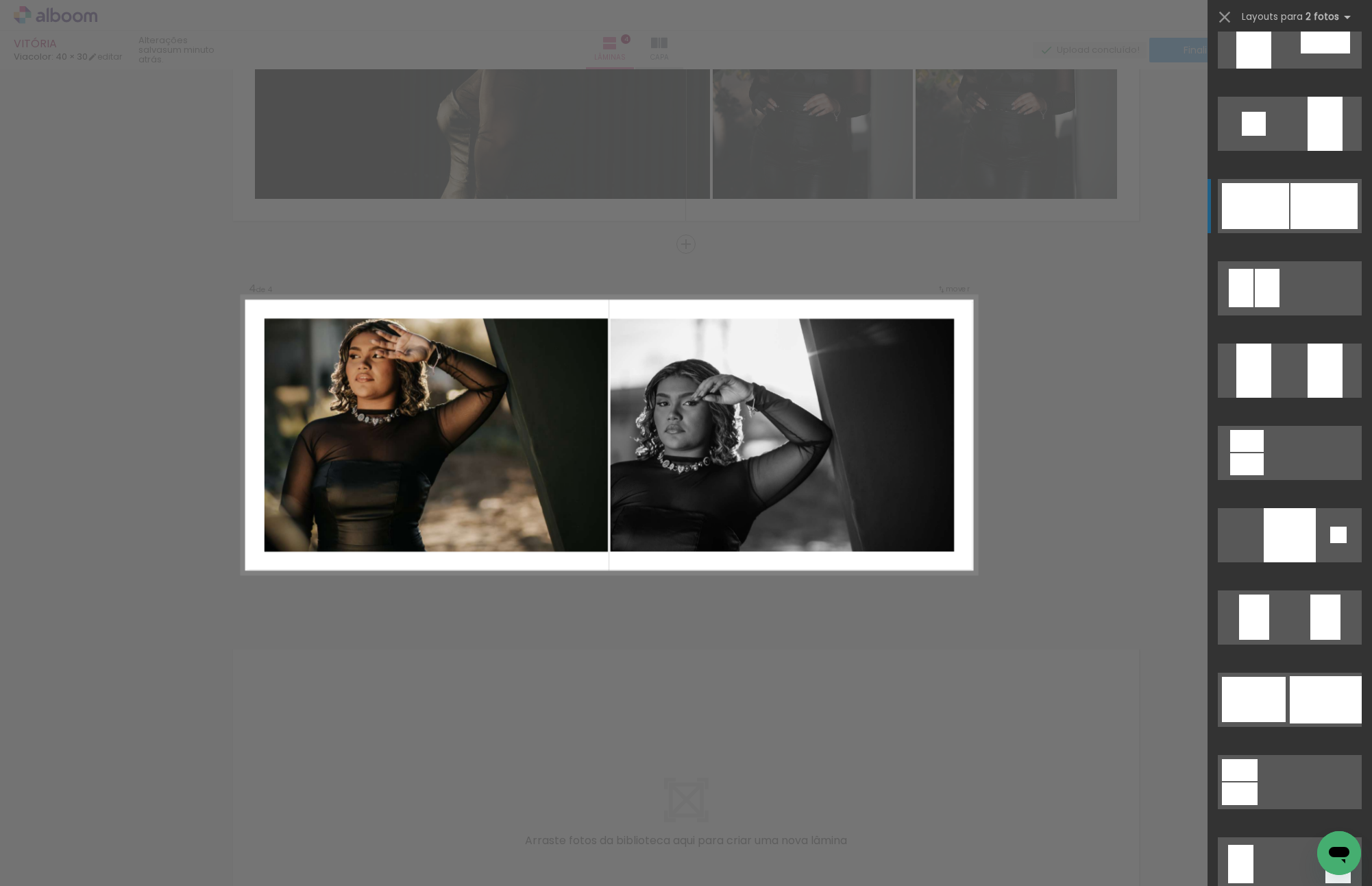
click at [1254, 845] on div at bounding box center [1241, 864] width 25 height 38
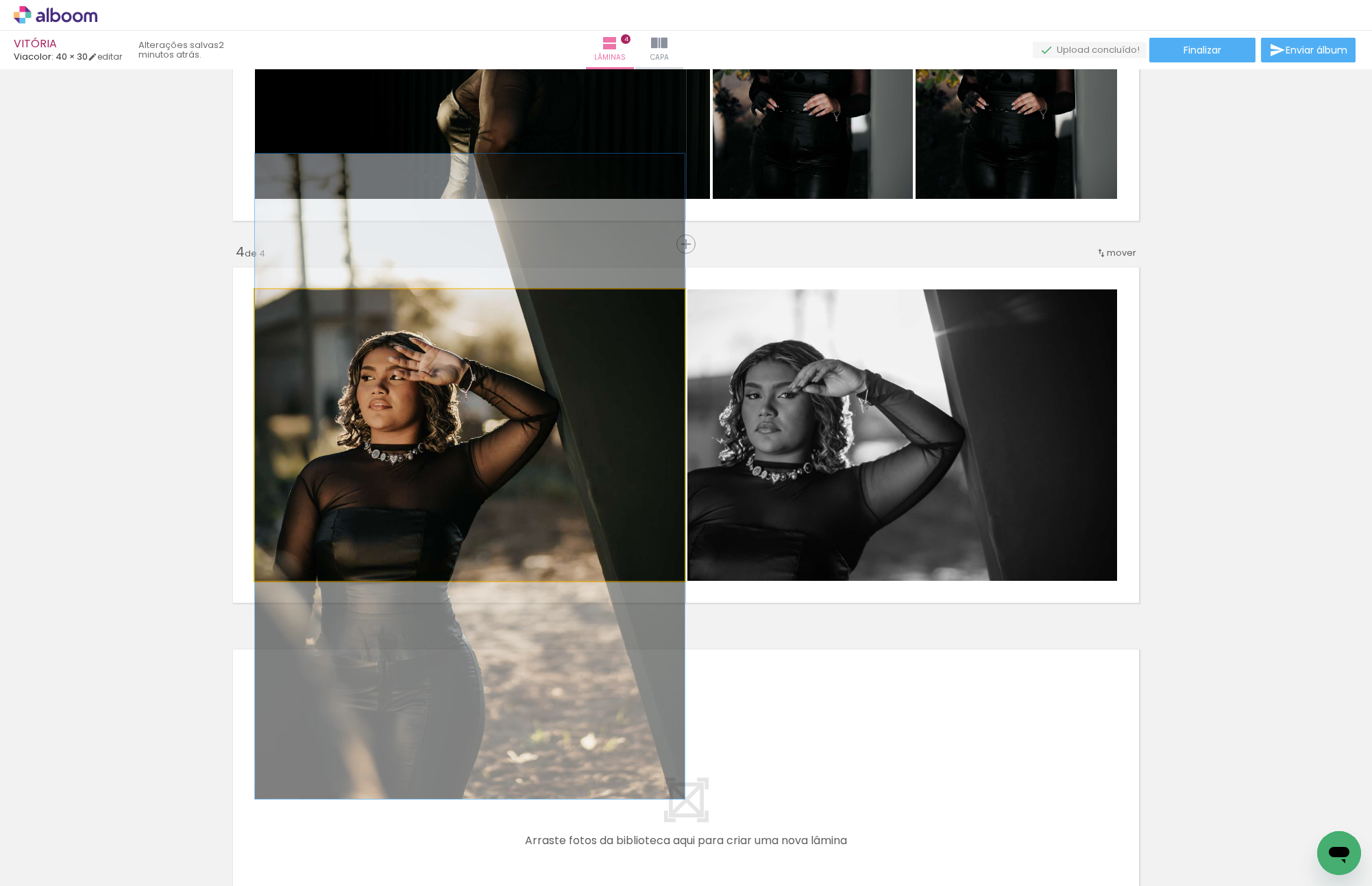
drag, startPoint x: 496, startPoint y: 401, endPoint x: 508, endPoint y: 442, distance: 42.7
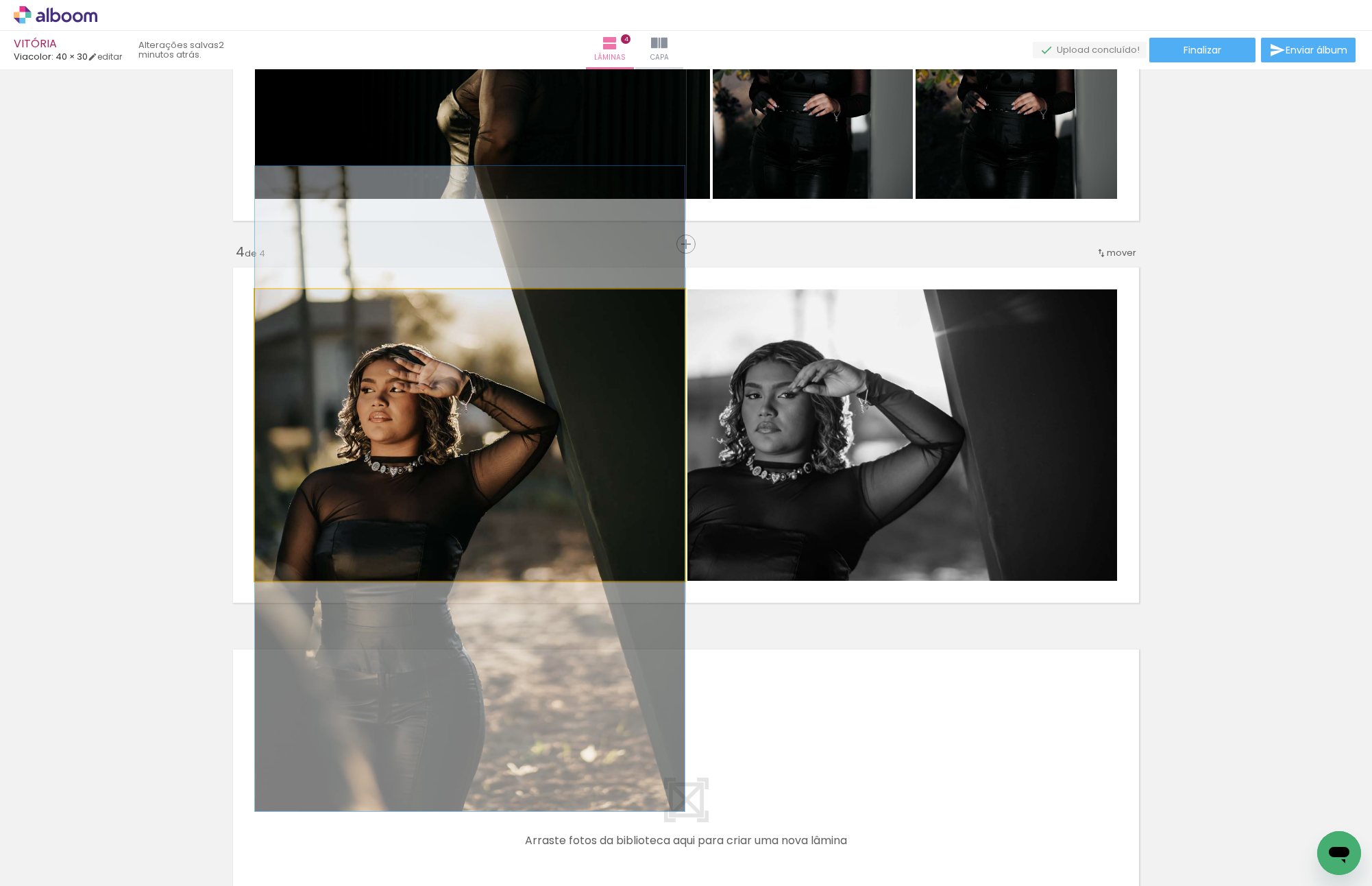
drag, startPoint x: 529, startPoint y: 409, endPoint x: 527, endPoint y: 423, distance: 14.1
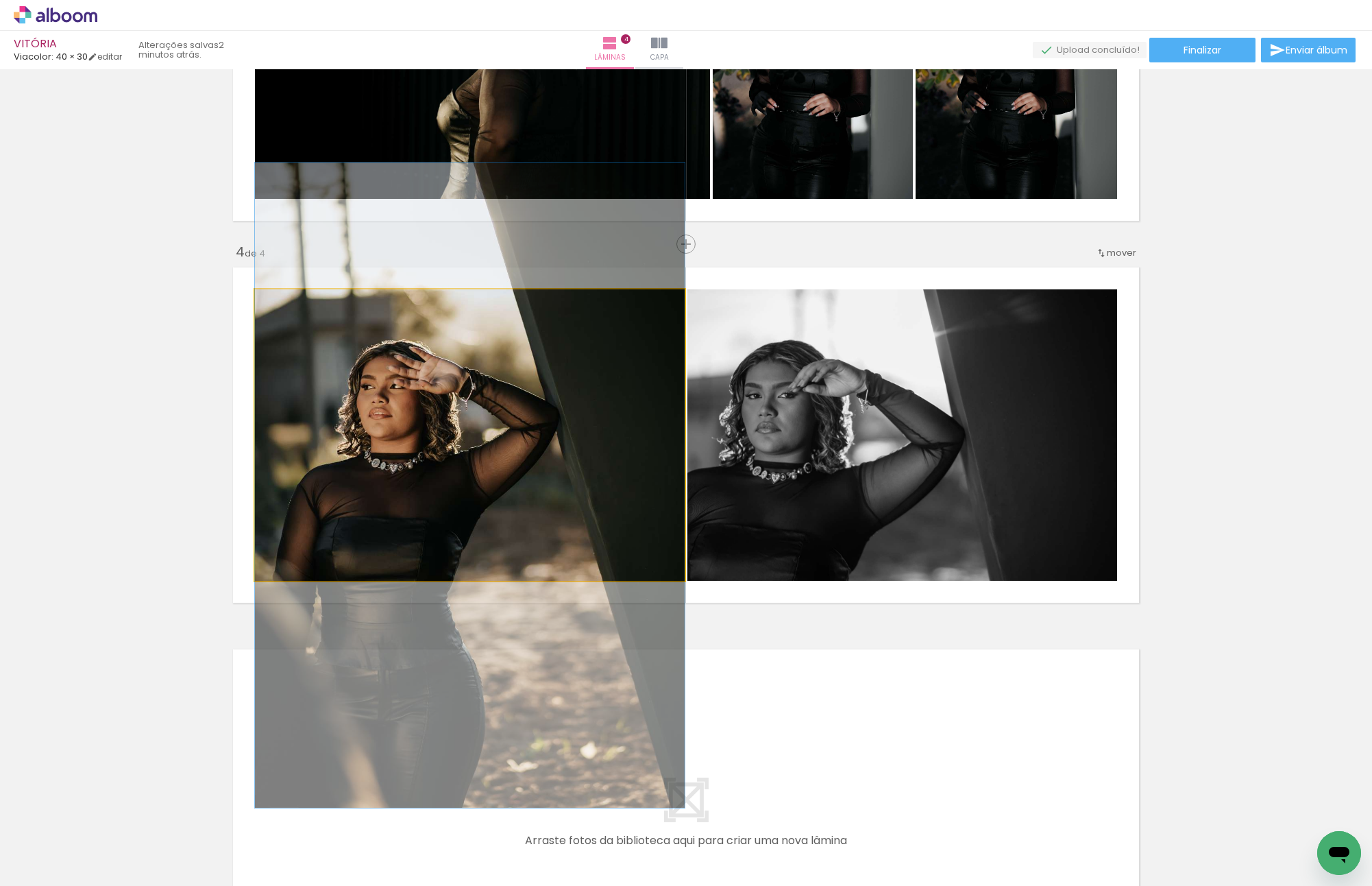
click at [514, 435] on quentale-photo at bounding box center [470, 435] width 430 height 291
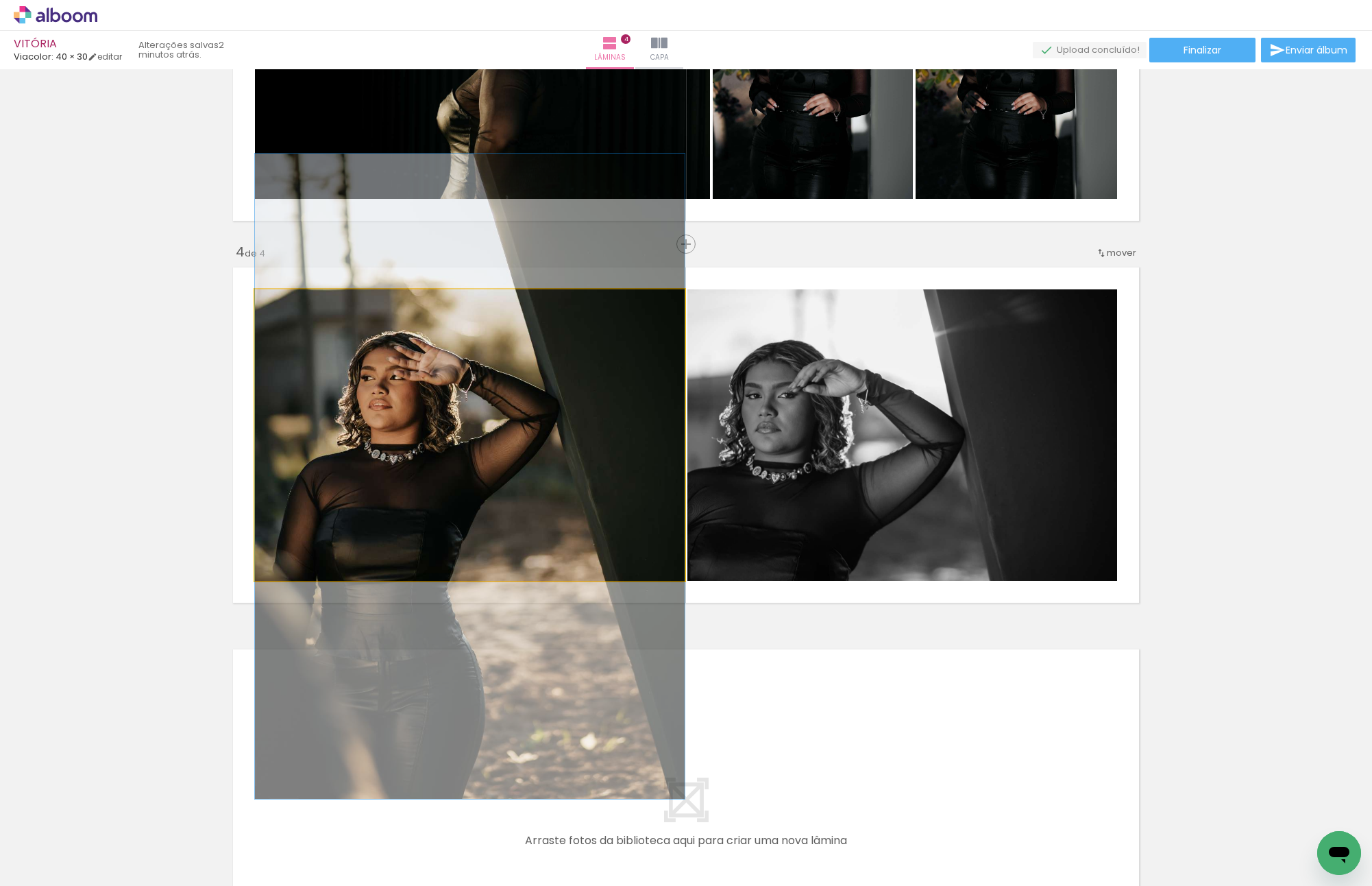
drag, startPoint x: 514, startPoint y: 434, endPoint x: 513, endPoint y: 426, distance: 8.1
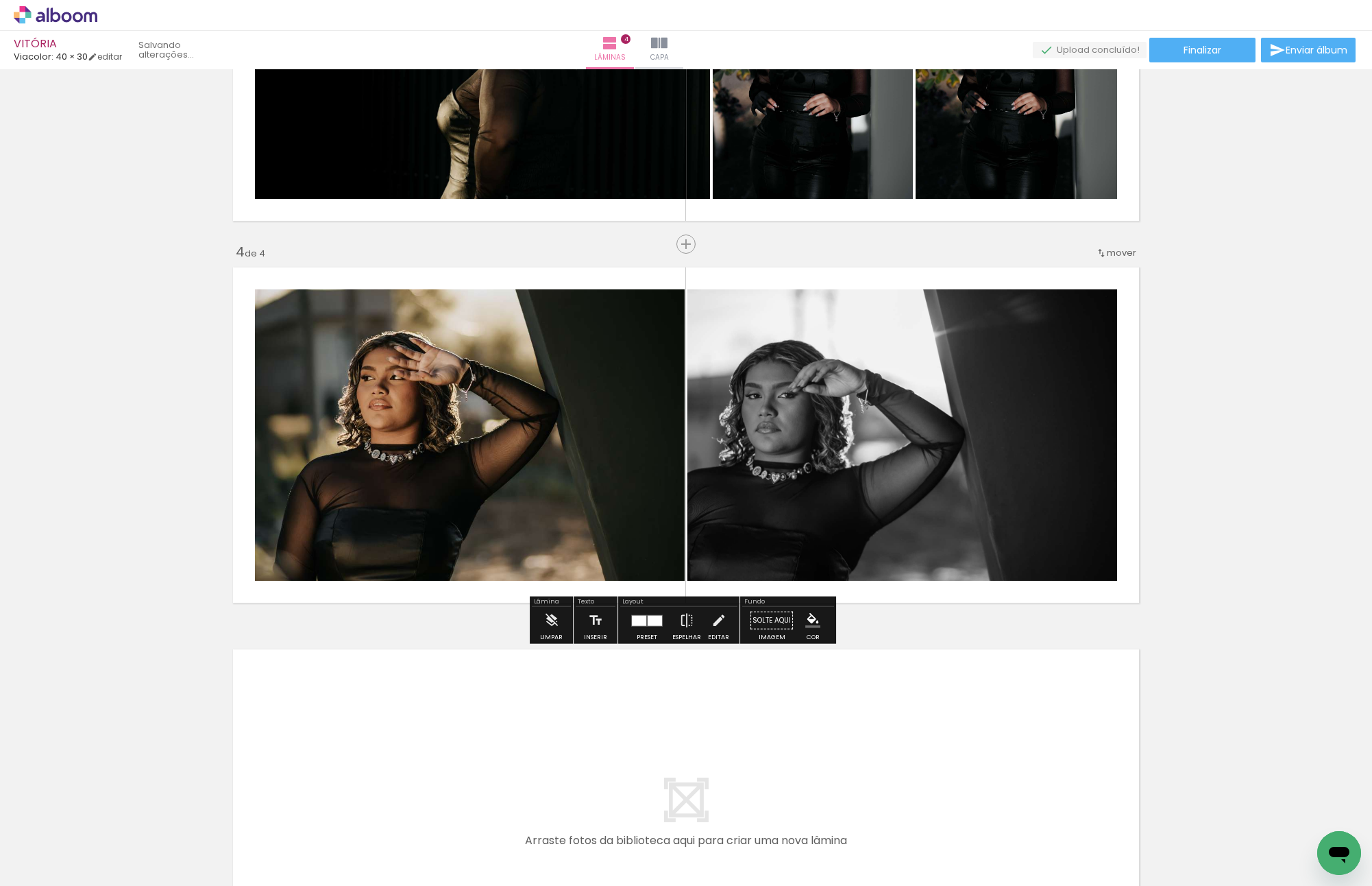
click at [0, 0] on slot "P&B" at bounding box center [0, 0] width 0 height 0
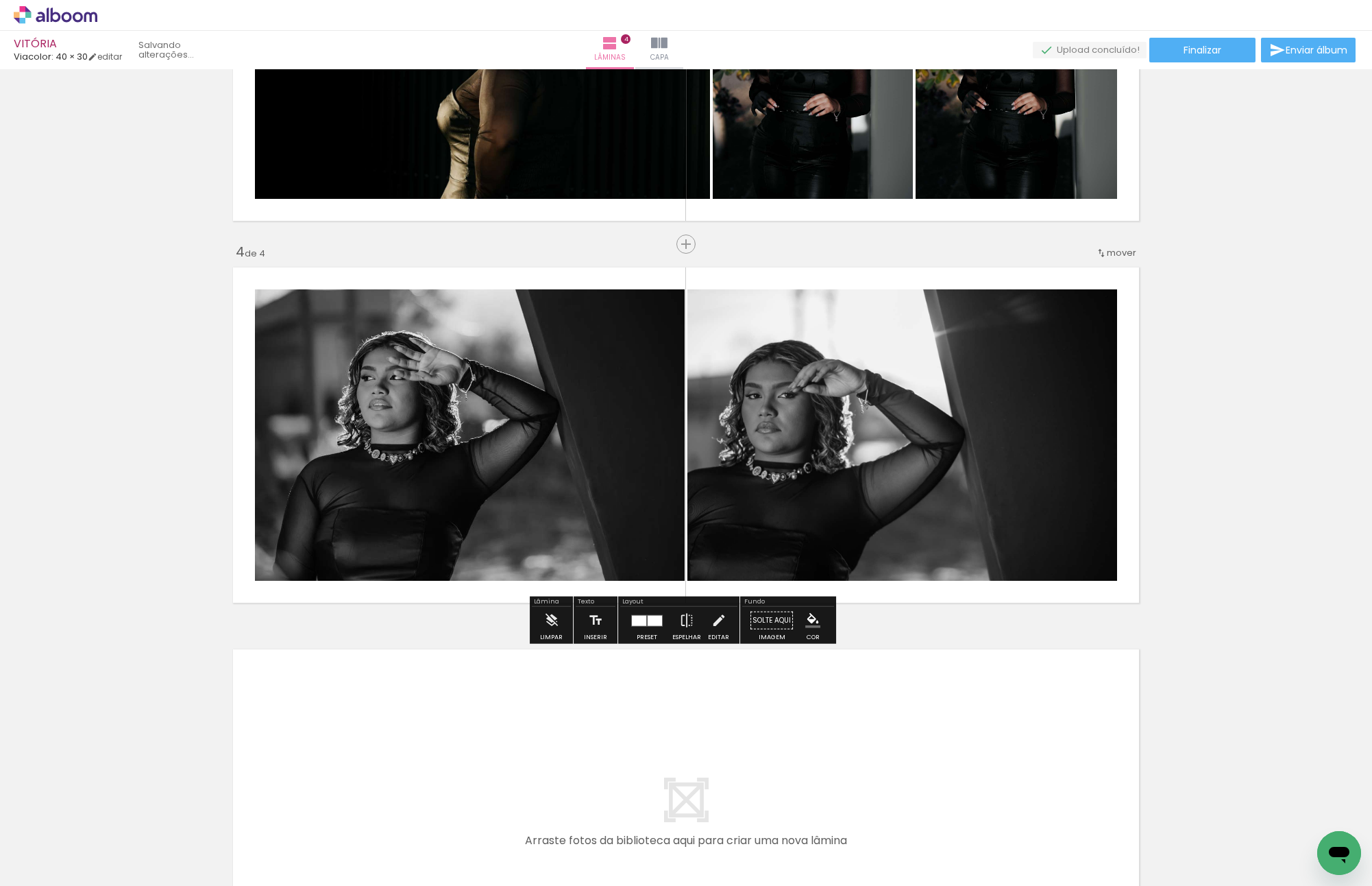
click at [145, 405] on div "Inserir lâmina 1 de 4 Inserir lâmina 2 de 4 Inserir lâmina 3 de 4 Inserir lâmin…" at bounding box center [686, 35] width 1372 height 1910
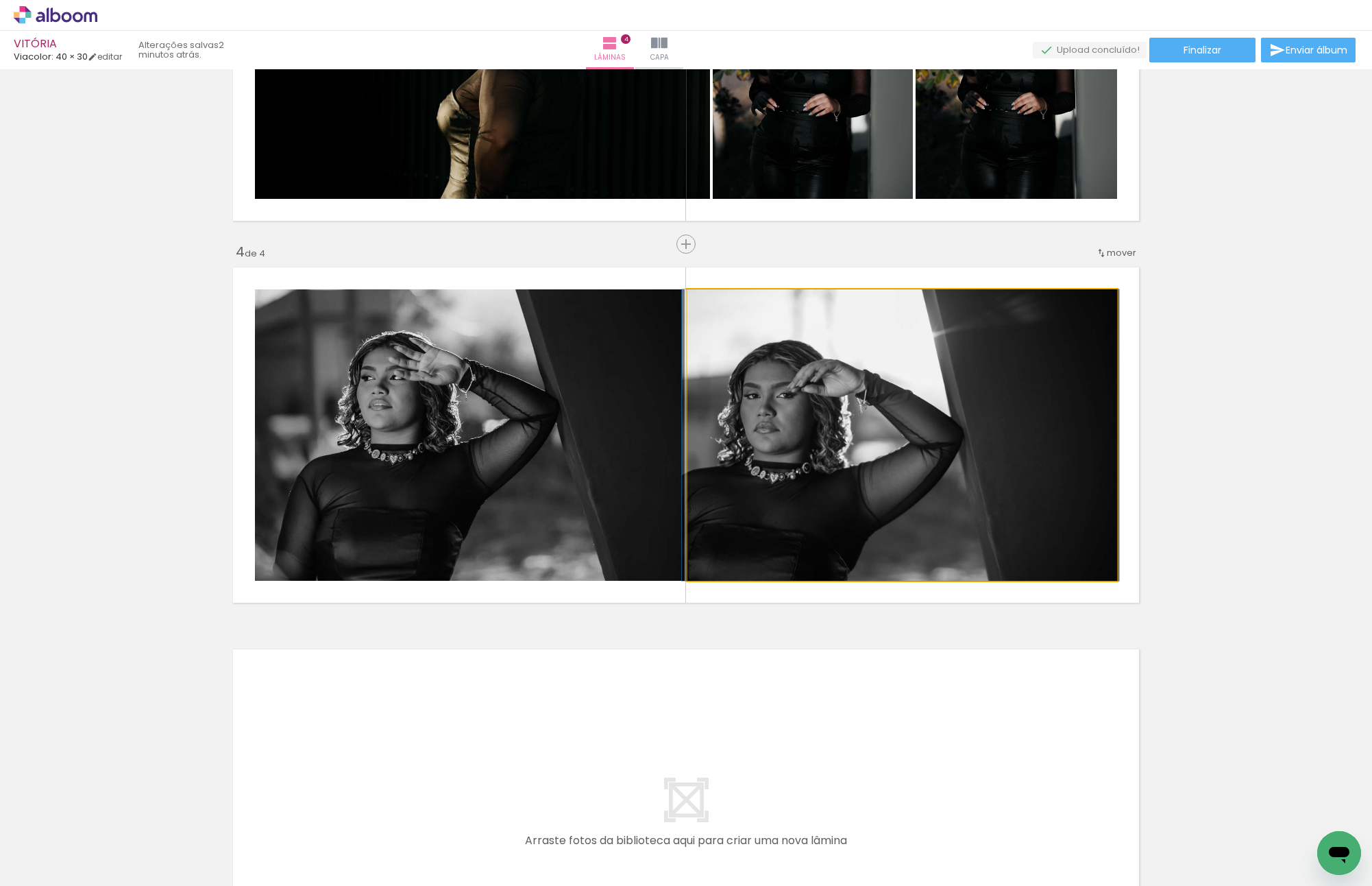
drag, startPoint x: 885, startPoint y: 399, endPoint x: 882, endPoint y: 381, distance: 18.2
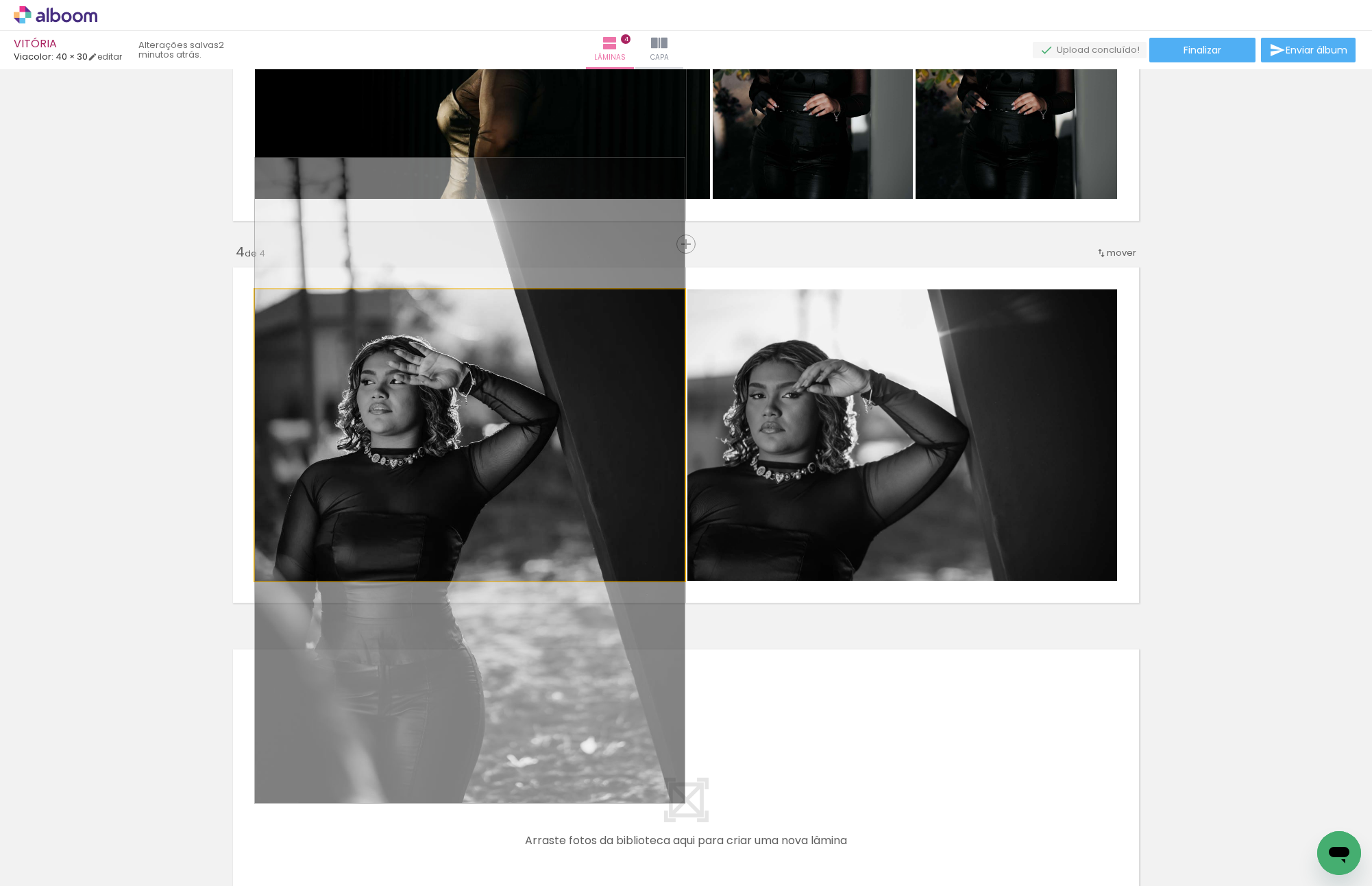
drag, startPoint x: 538, startPoint y: 393, endPoint x: 546, endPoint y: 398, distance: 9.4
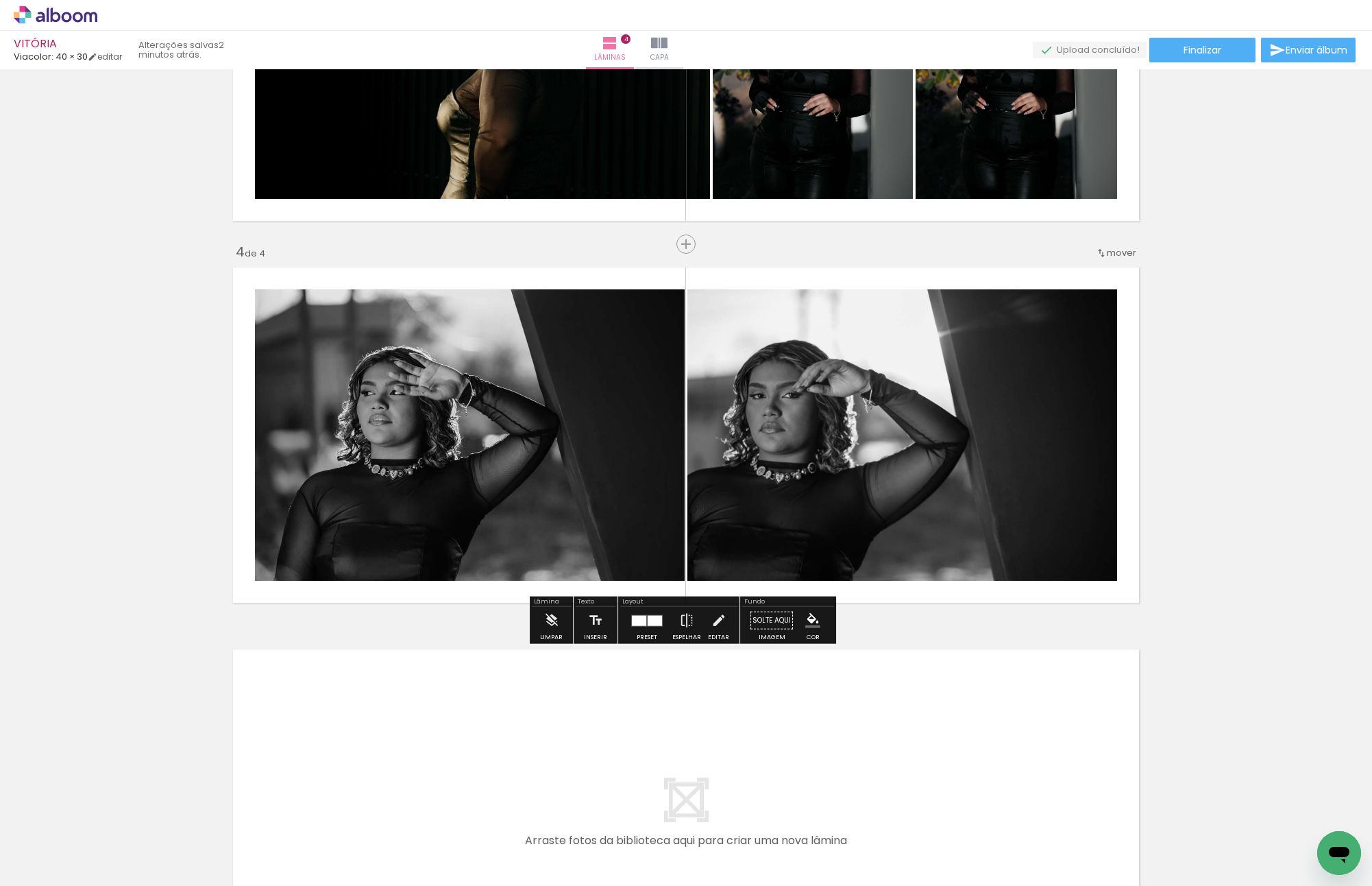
click at [1188, 370] on div "Inserir lâmina 1 de 4 Inserir lâmina 2 de 4 Inserir lâmina 3 de 4 Inserir lâmin…" at bounding box center [686, 35] width 1372 height 1910
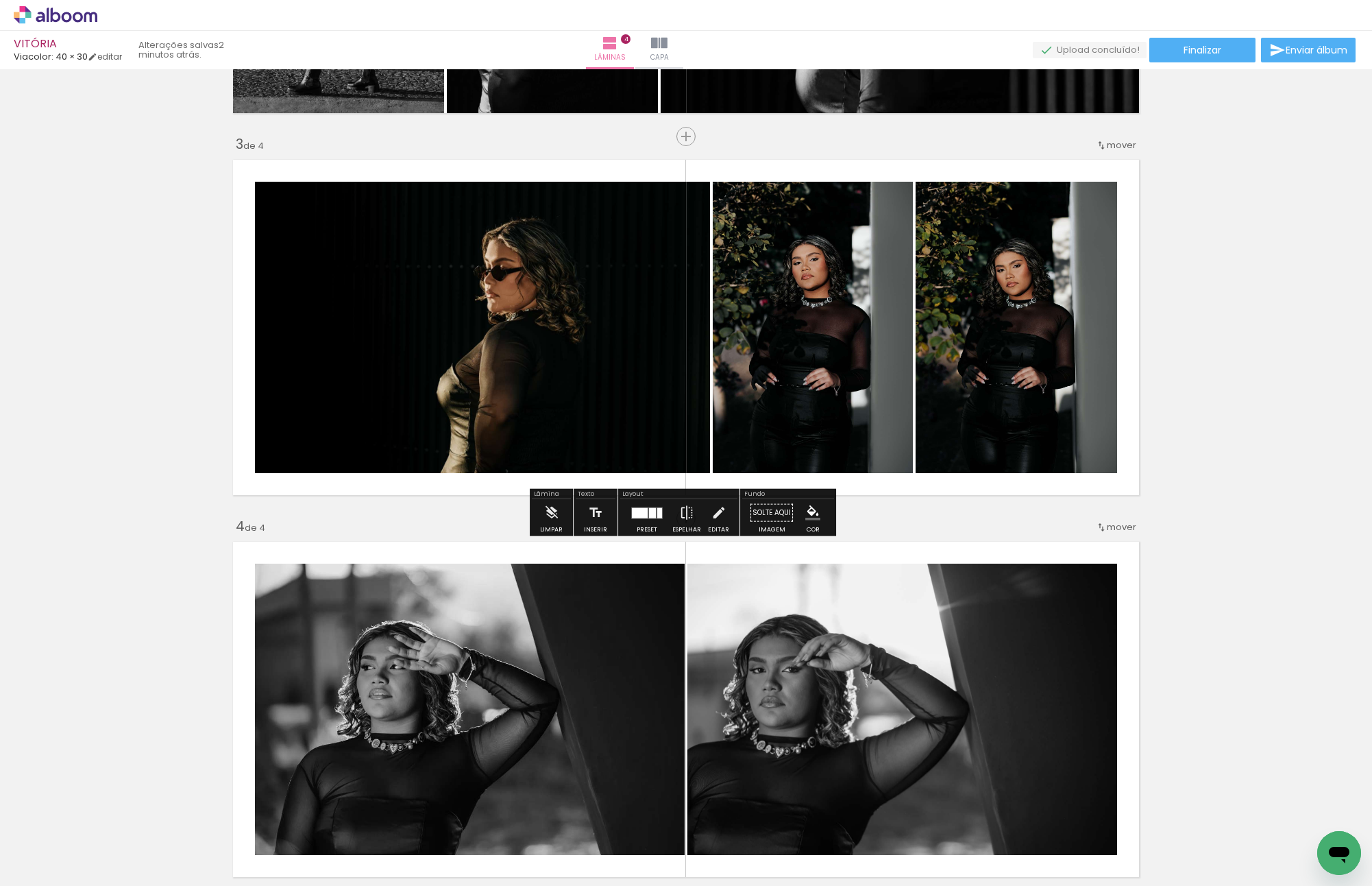
scroll to position [993, 0]
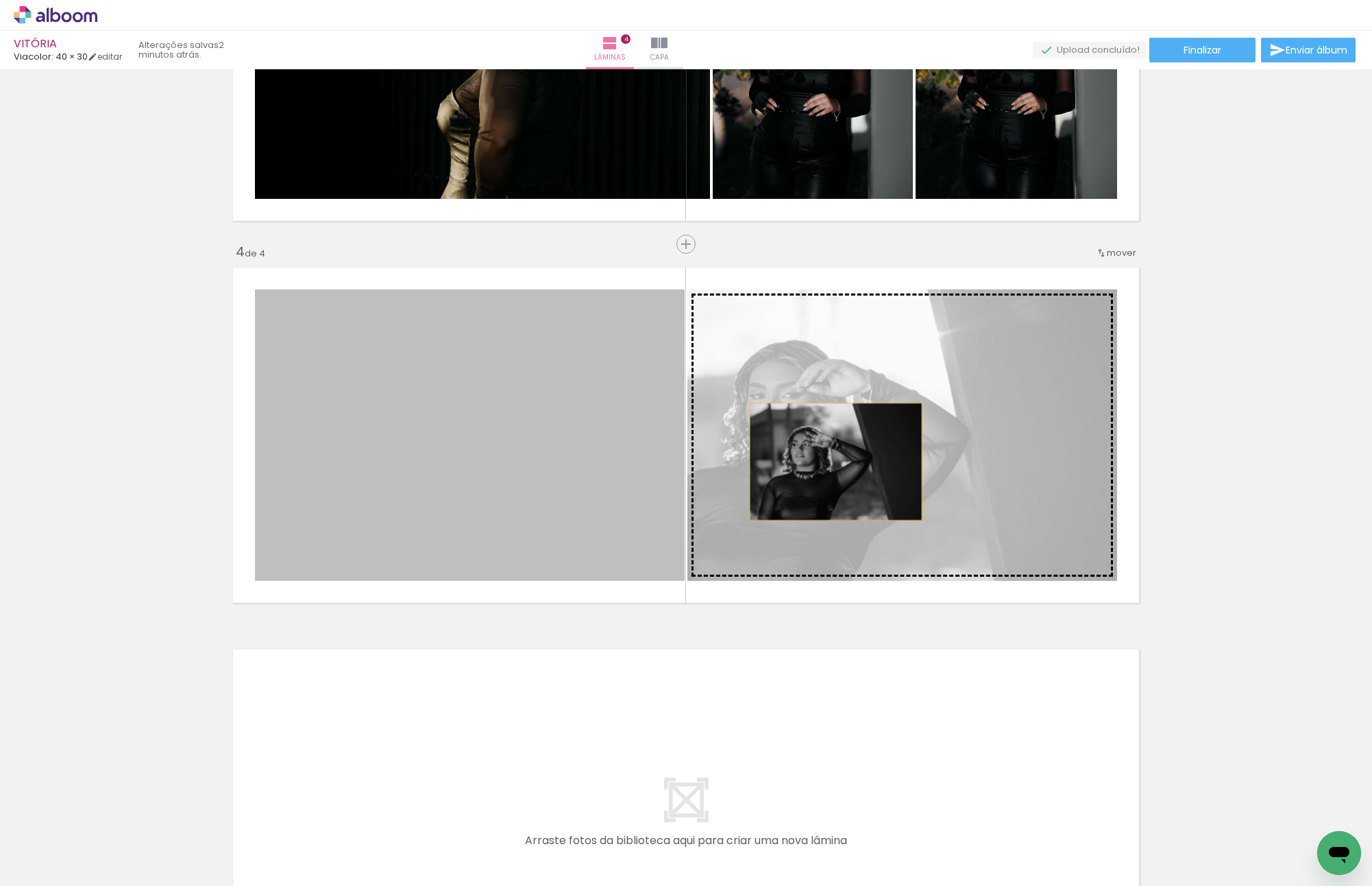
drag, startPoint x: 422, startPoint y: 461, endPoint x: 911, endPoint y: 463, distance: 489.0
click at [0, 0] on slot at bounding box center [0, 0] width 0 height 0
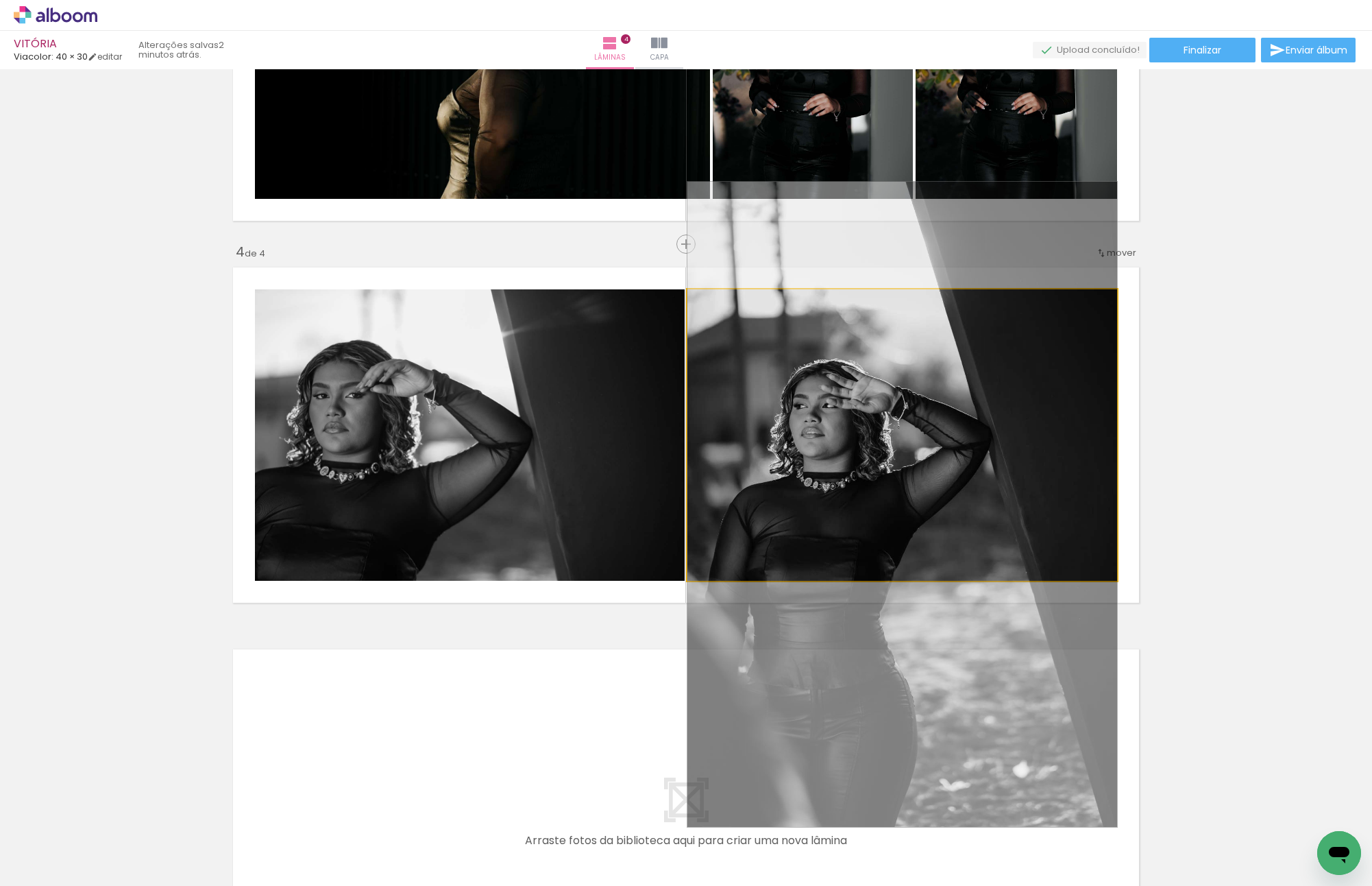
drag, startPoint x: 1002, startPoint y: 391, endPoint x: 982, endPoint y: 461, distance: 72.8
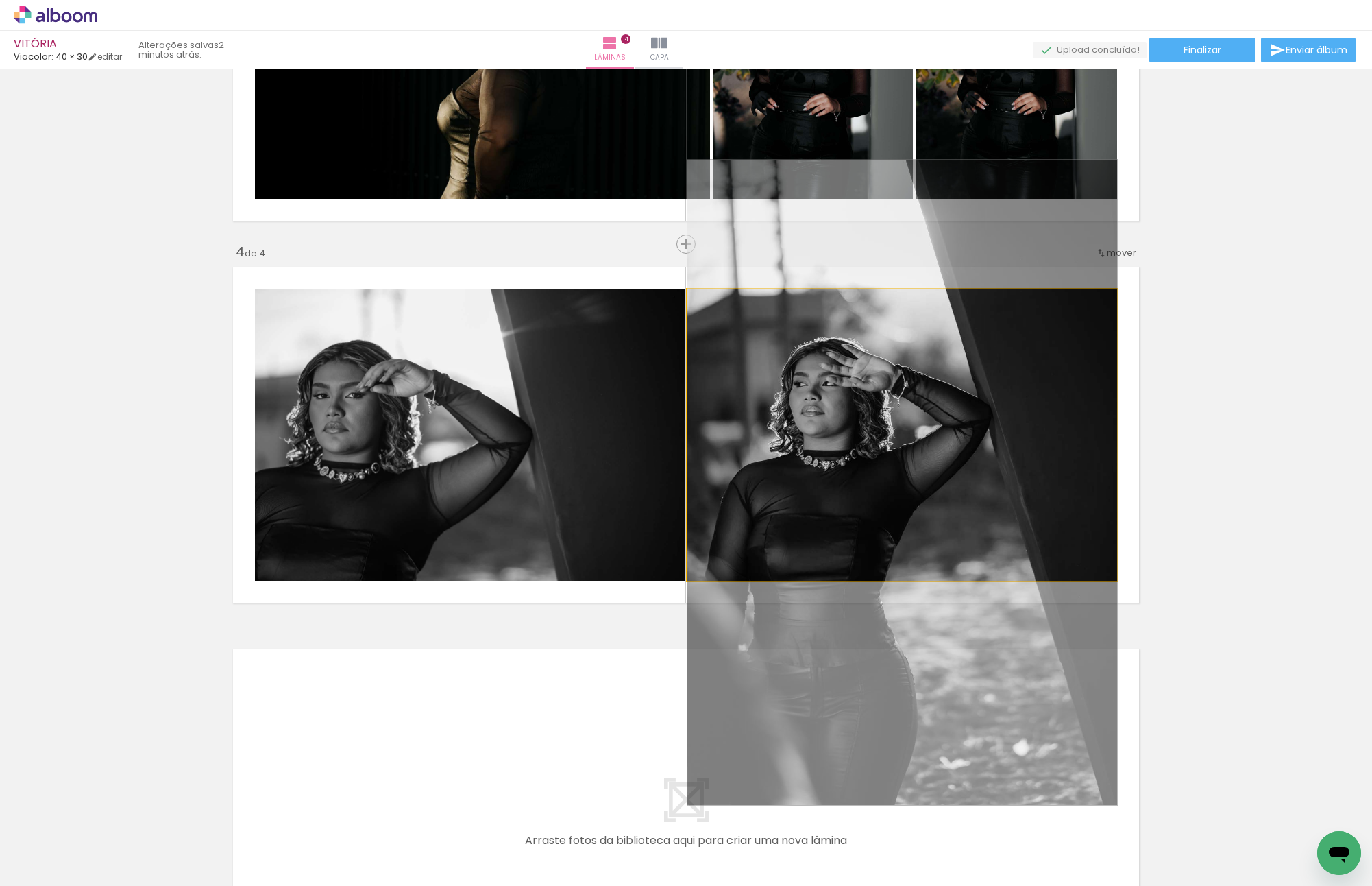
drag, startPoint x: 982, startPoint y: 445, endPoint x: 982, endPoint y: 426, distance: 19.0
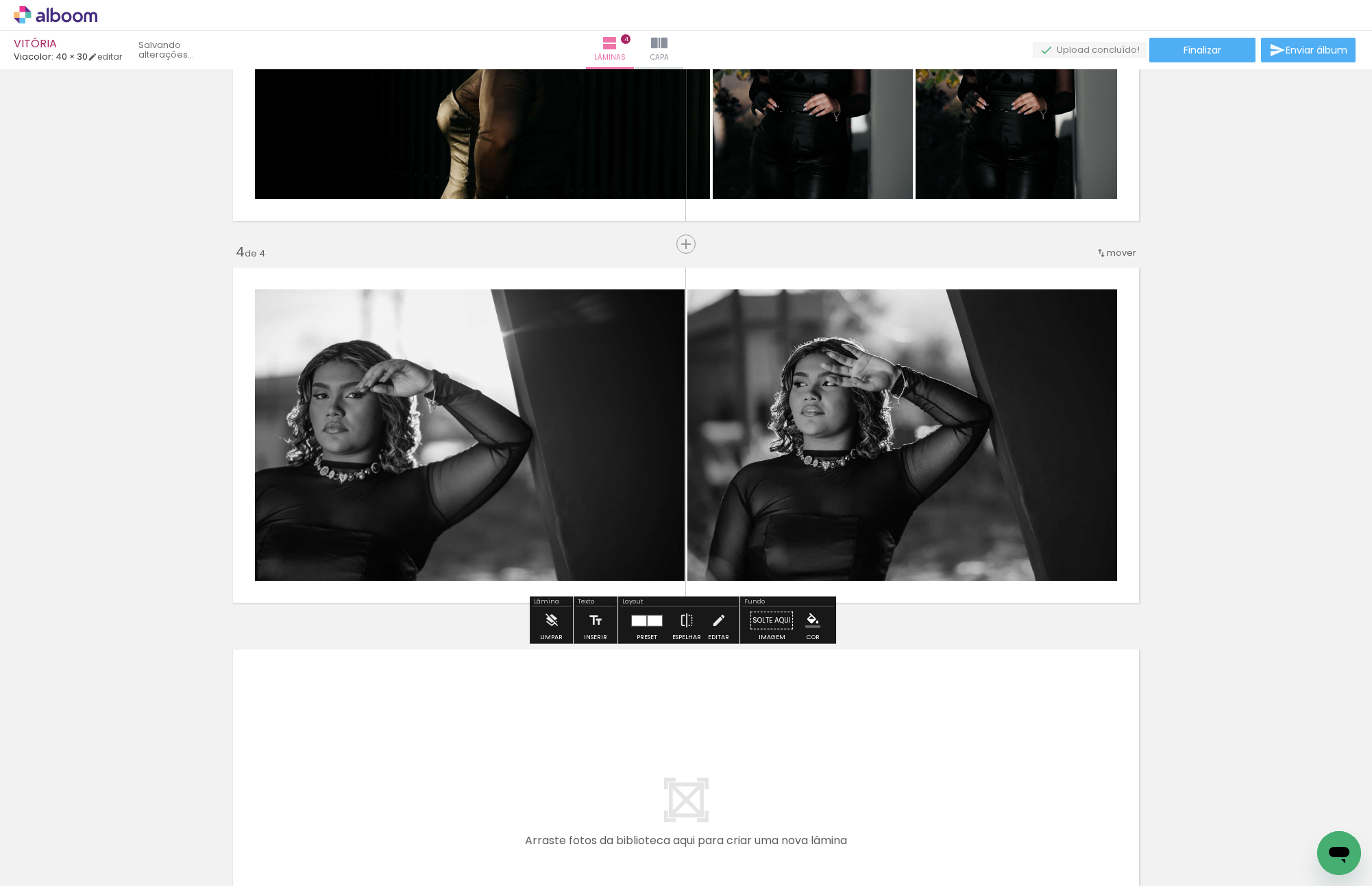
click at [1216, 390] on div "Inserir lâmina 1 de 4 Inserir lâmina 2 de 4 Inserir lâmina 3 de 4 Inserir lâmin…" at bounding box center [686, 35] width 1372 height 1910
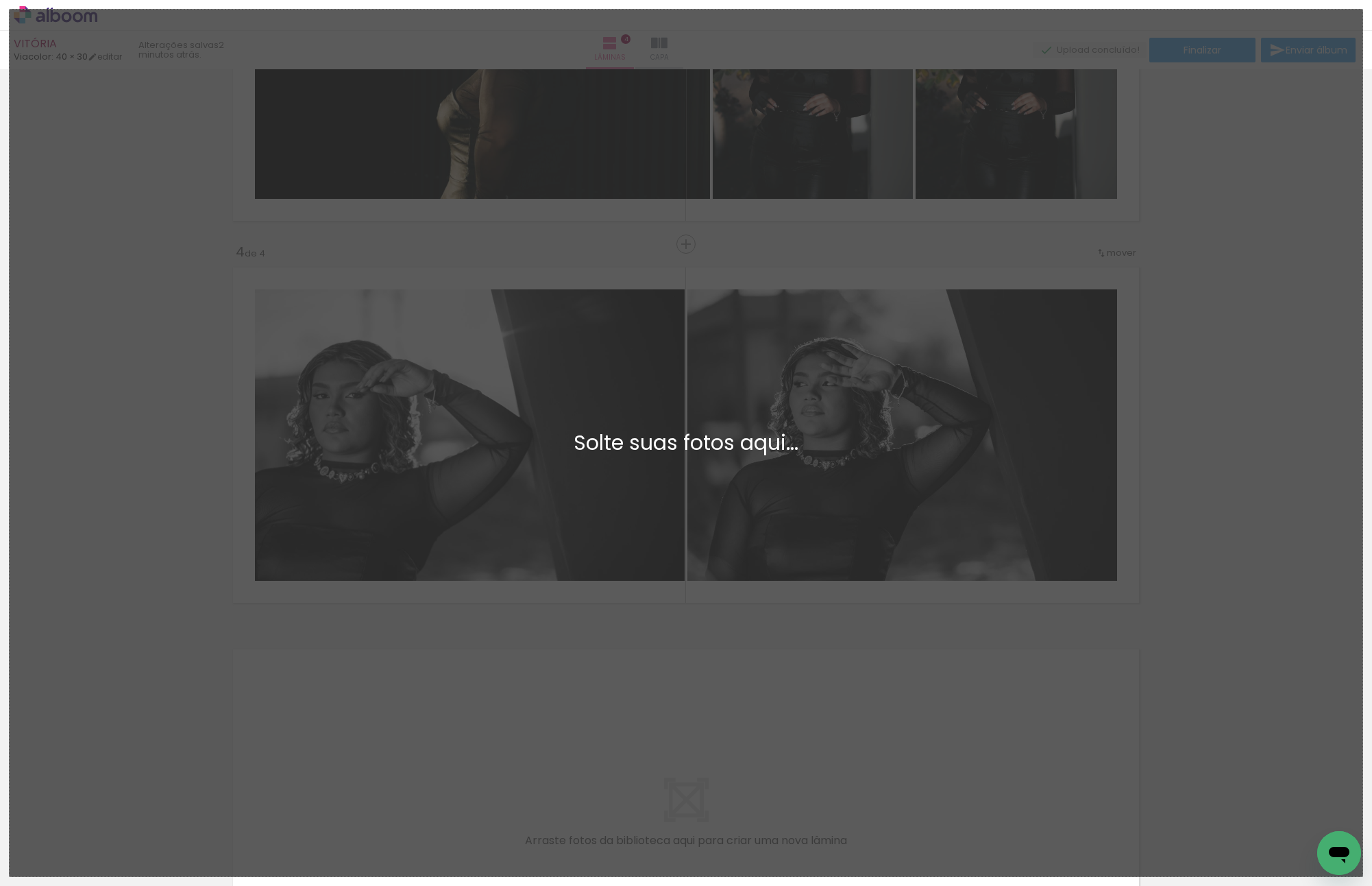
scroll to position [0, 0]
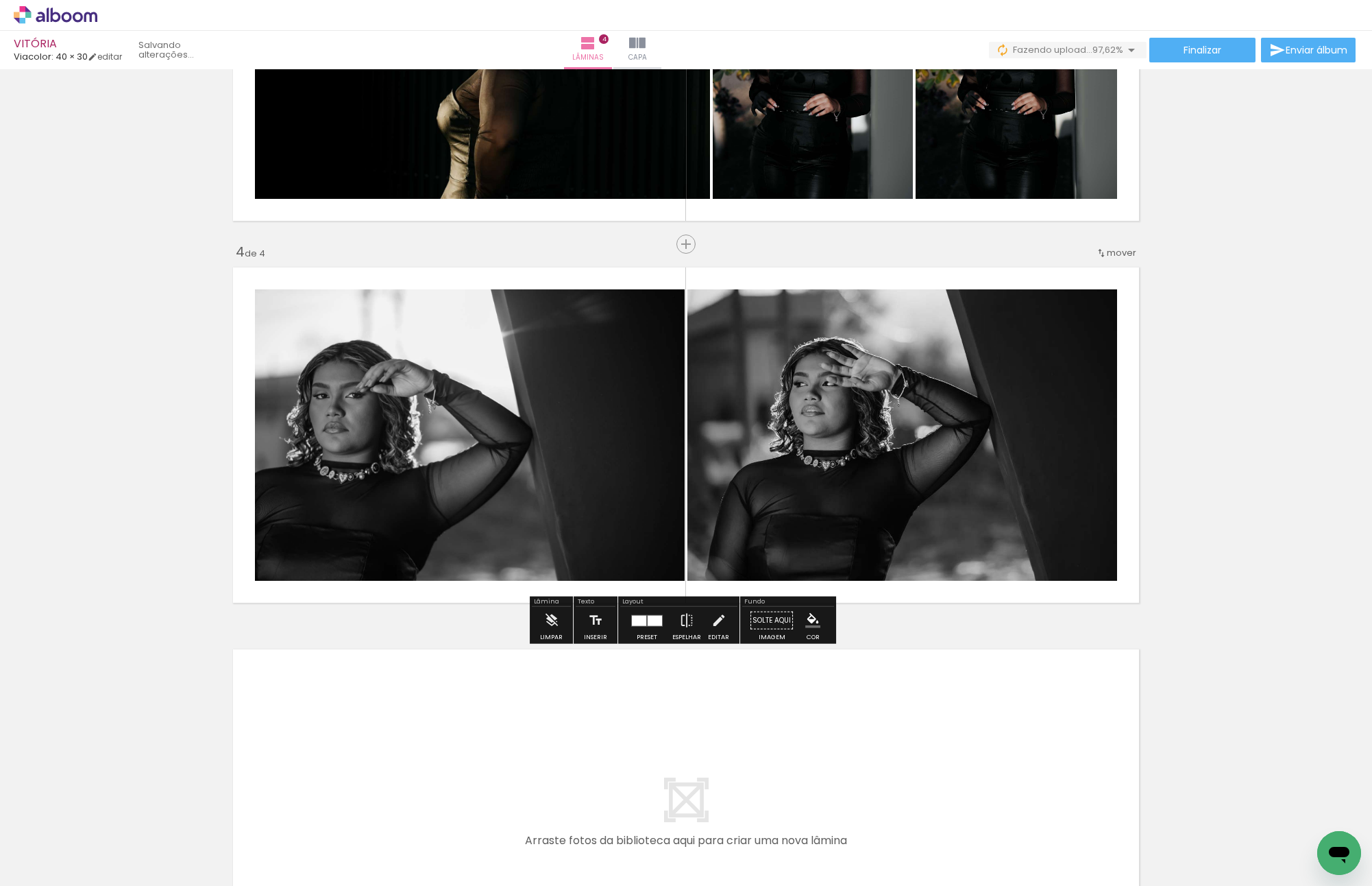
click at [0, 0] on slot "P&B" at bounding box center [0, 0] width 0 height 0
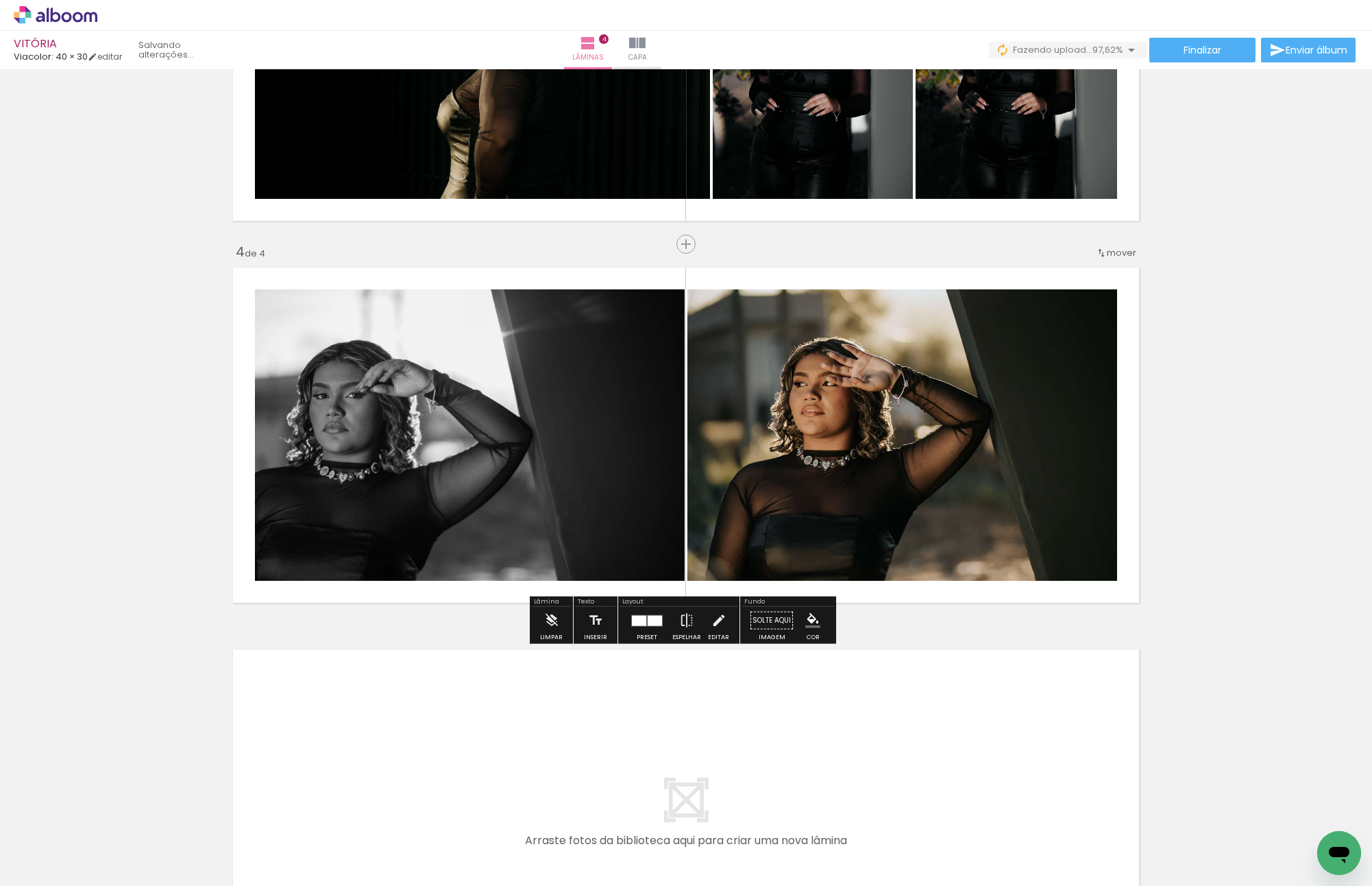
scroll to position [0, 1969]
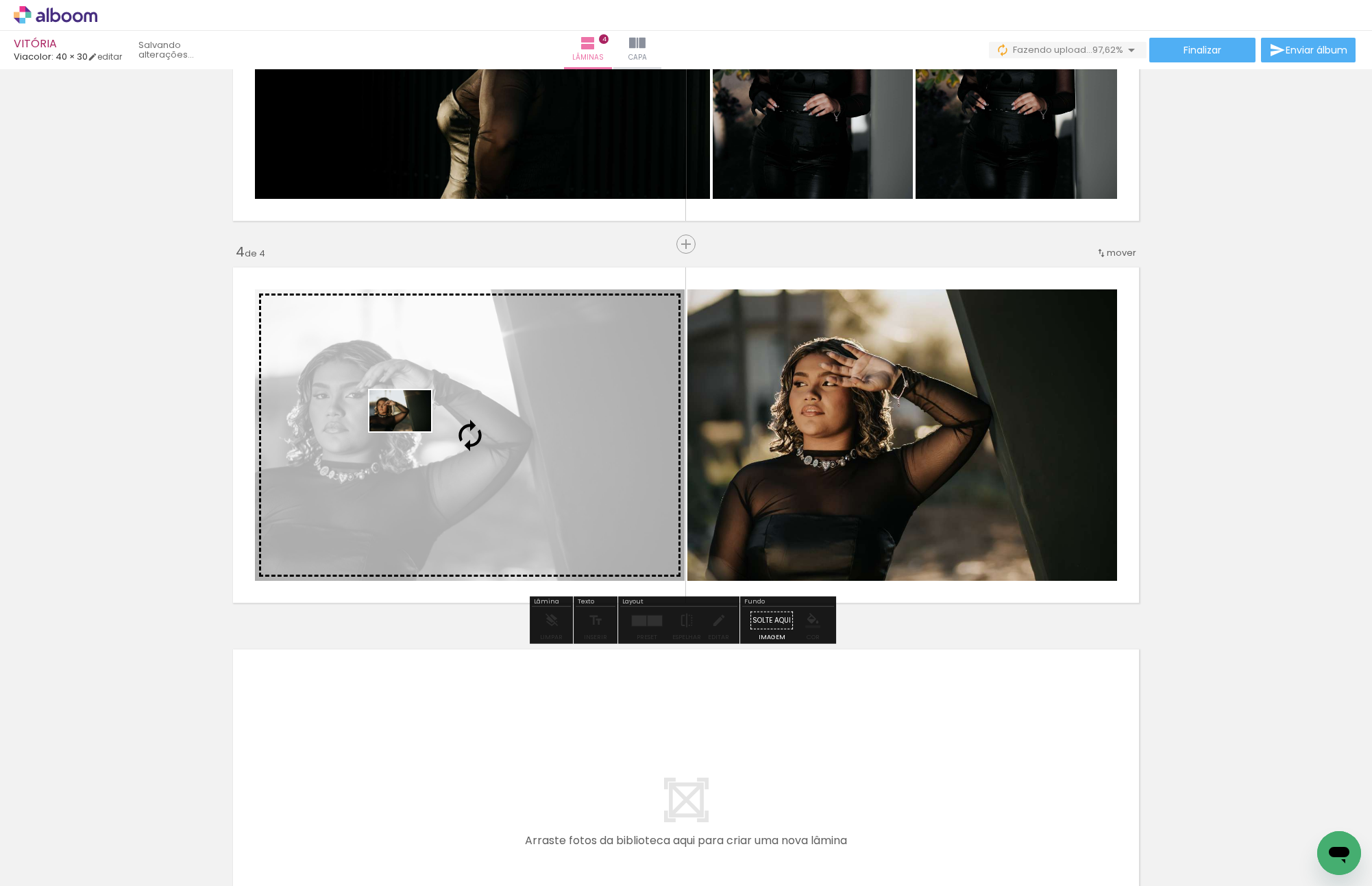
drag, startPoint x: 1315, startPoint y: 820, endPoint x: 411, endPoint y: 432, distance: 983.7
click at [411, 432] on quentale-workspace at bounding box center [686, 443] width 1372 height 886
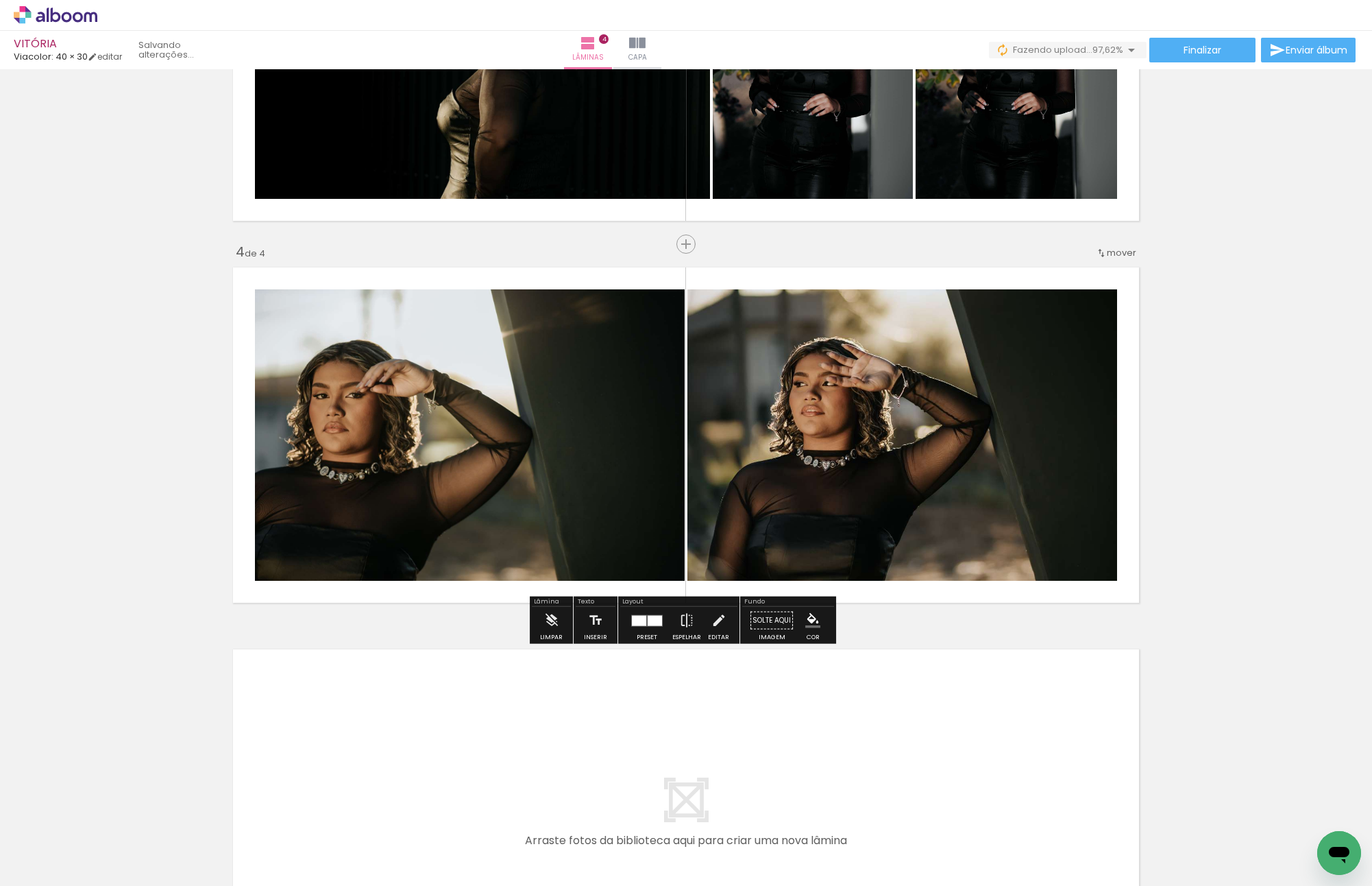
click at [103, 471] on div "Inserir lâmina 1 de 4 Inserir lâmina 2 de 4 Inserir lâmina 3 de 4 Inserir lâmin…" at bounding box center [686, 35] width 1372 height 1910
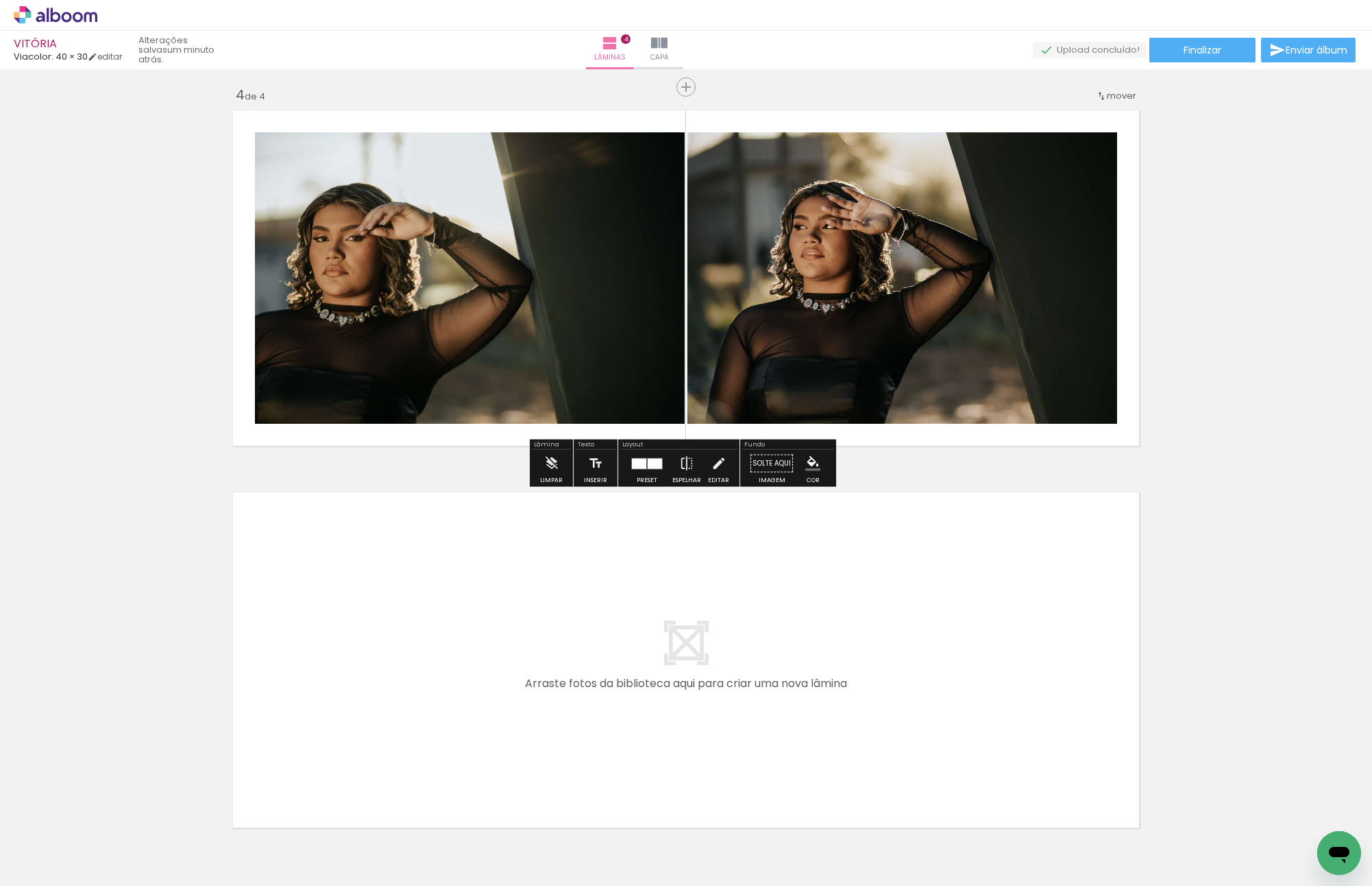
scroll to position [1231, 0]
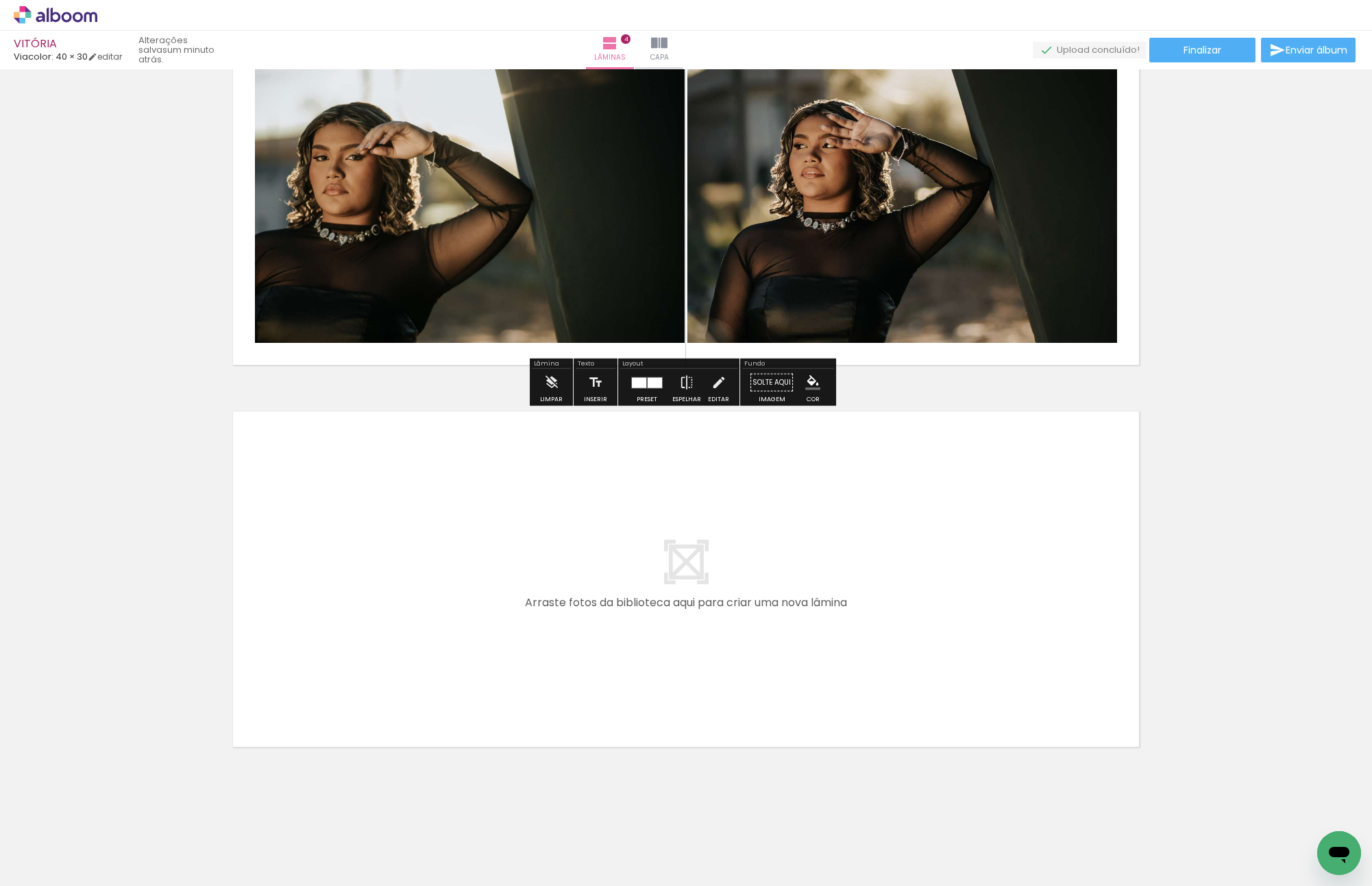
click at [890, 563] on quentale-layouter at bounding box center [686, 578] width 918 height 347
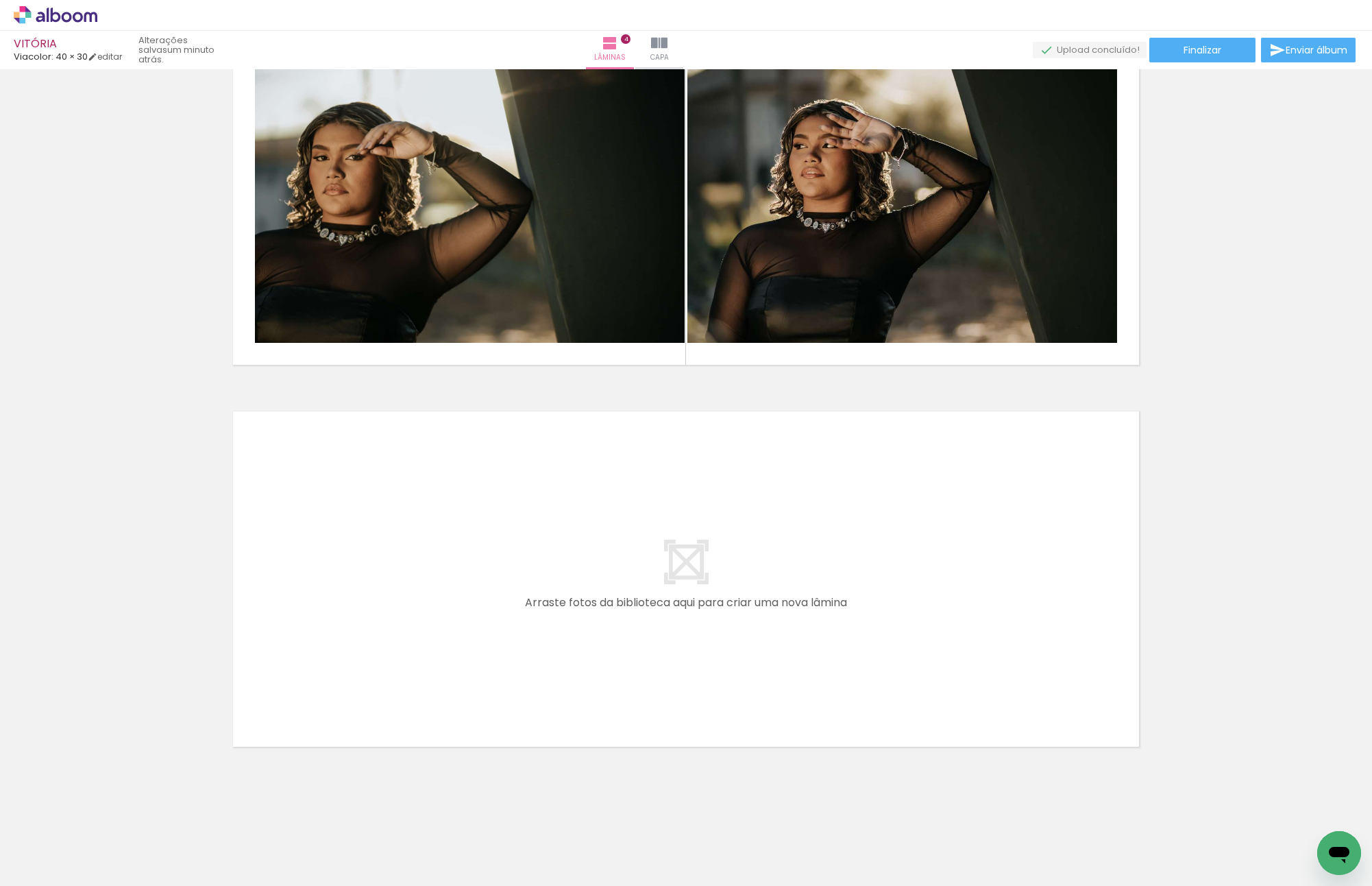
scroll to position [0, 460]
click at [790, 604] on quentale-layouter at bounding box center [686, 578] width 918 height 347
drag, startPoint x: 606, startPoint y: 818, endPoint x: 654, endPoint y: 743, distance: 89.0
click at [581, 612] on quentale-workspace at bounding box center [686, 443] width 1372 height 886
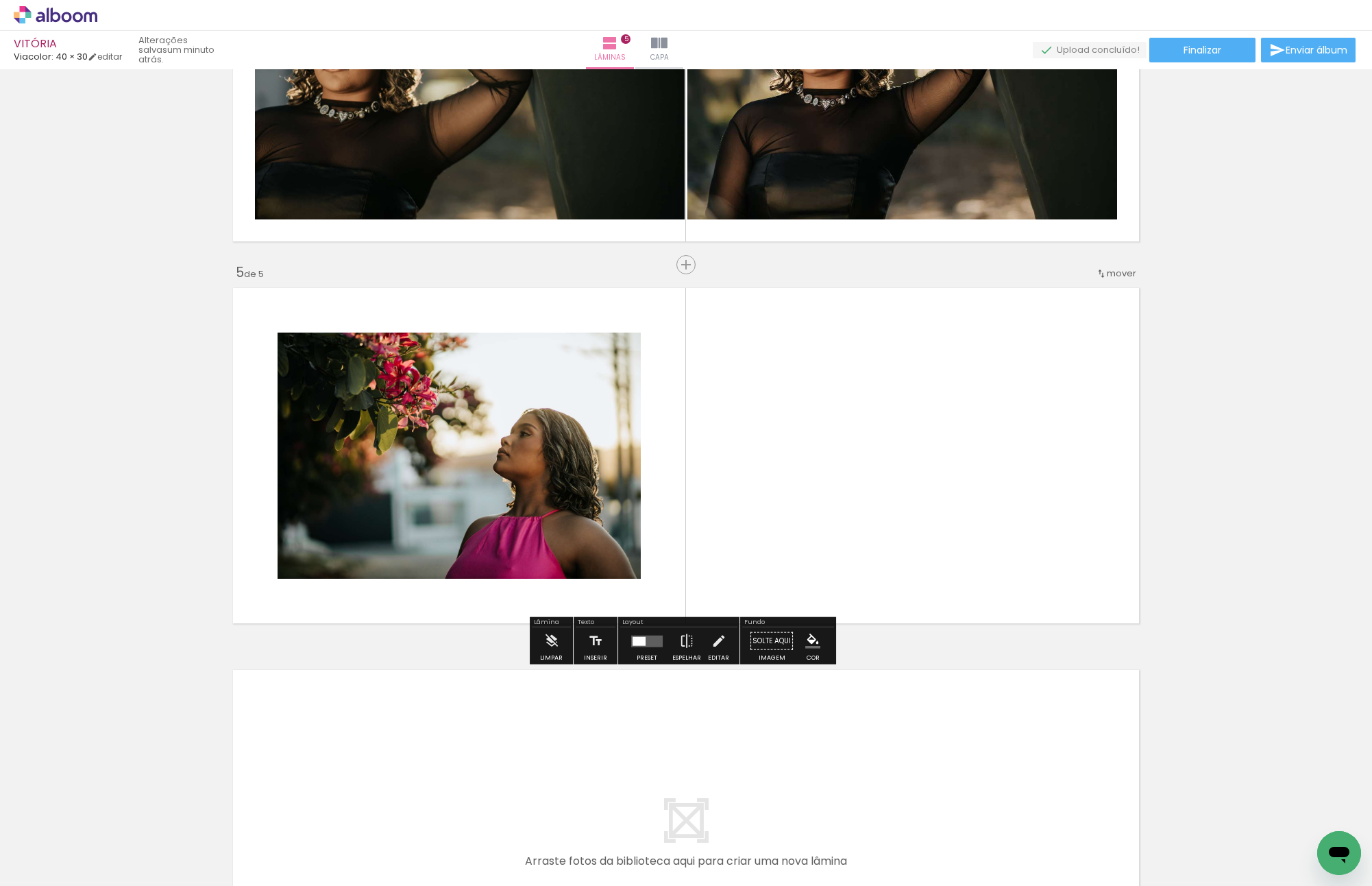
scroll to position [1375, 0]
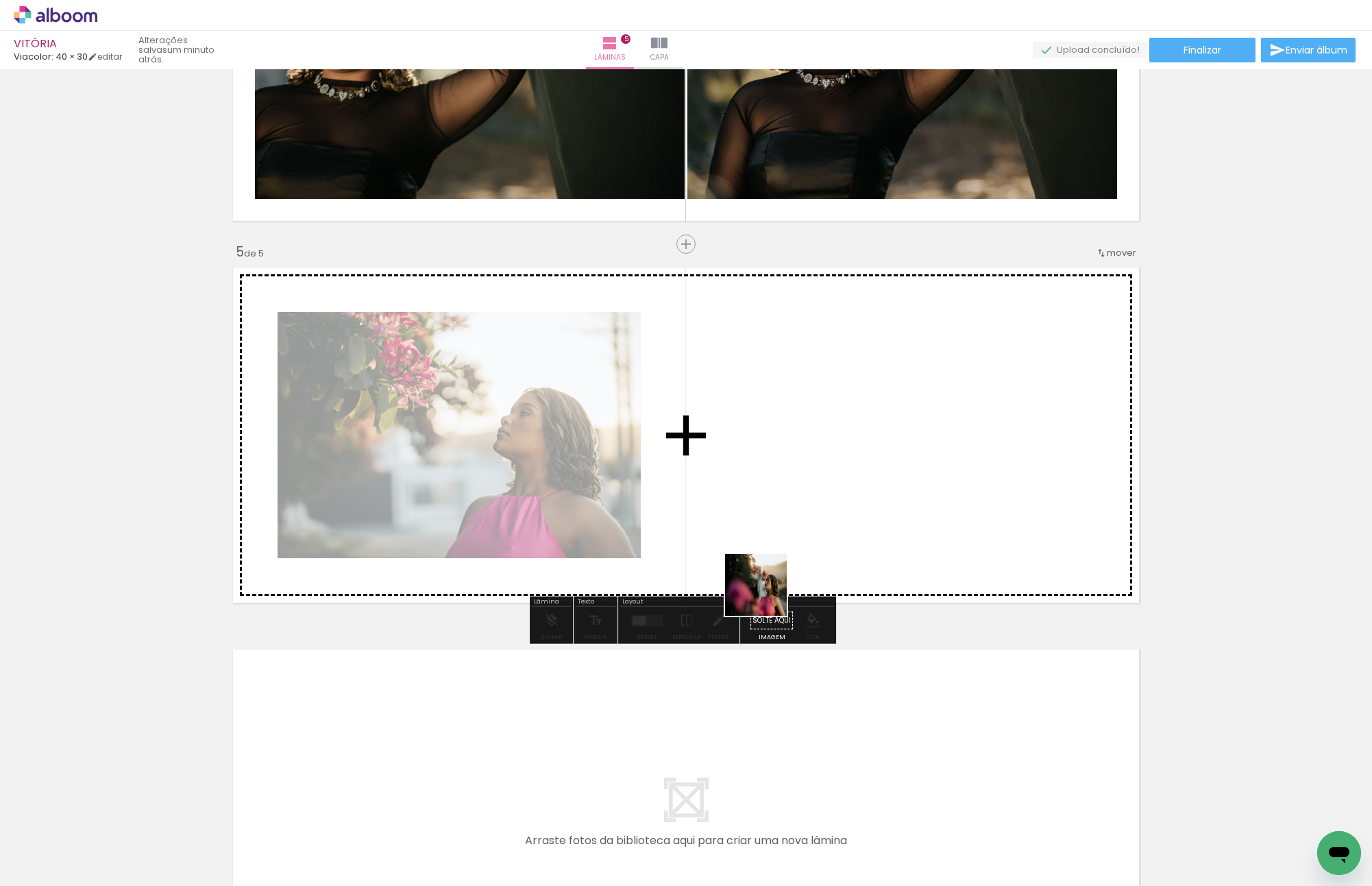
drag, startPoint x: 689, startPoint y: 836, endPoint x: 805, endPoint y: 456, distance: 397.3
click at [805, 456] on quentale-workspace at bounding box center [686, 443] width 1372 height 886
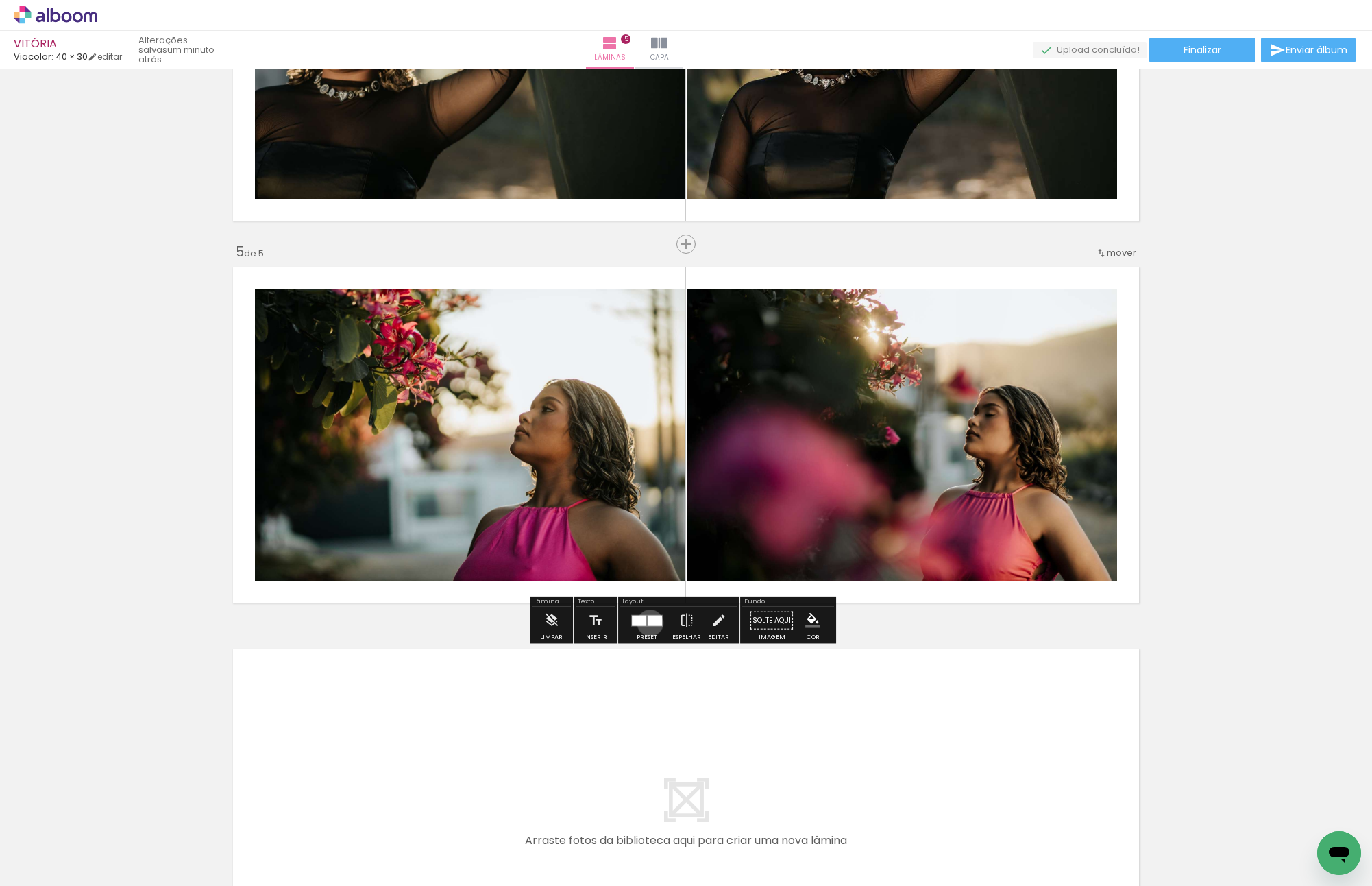
click at [648, 622] on div at bounding box center [655, 620] width 15 height 10
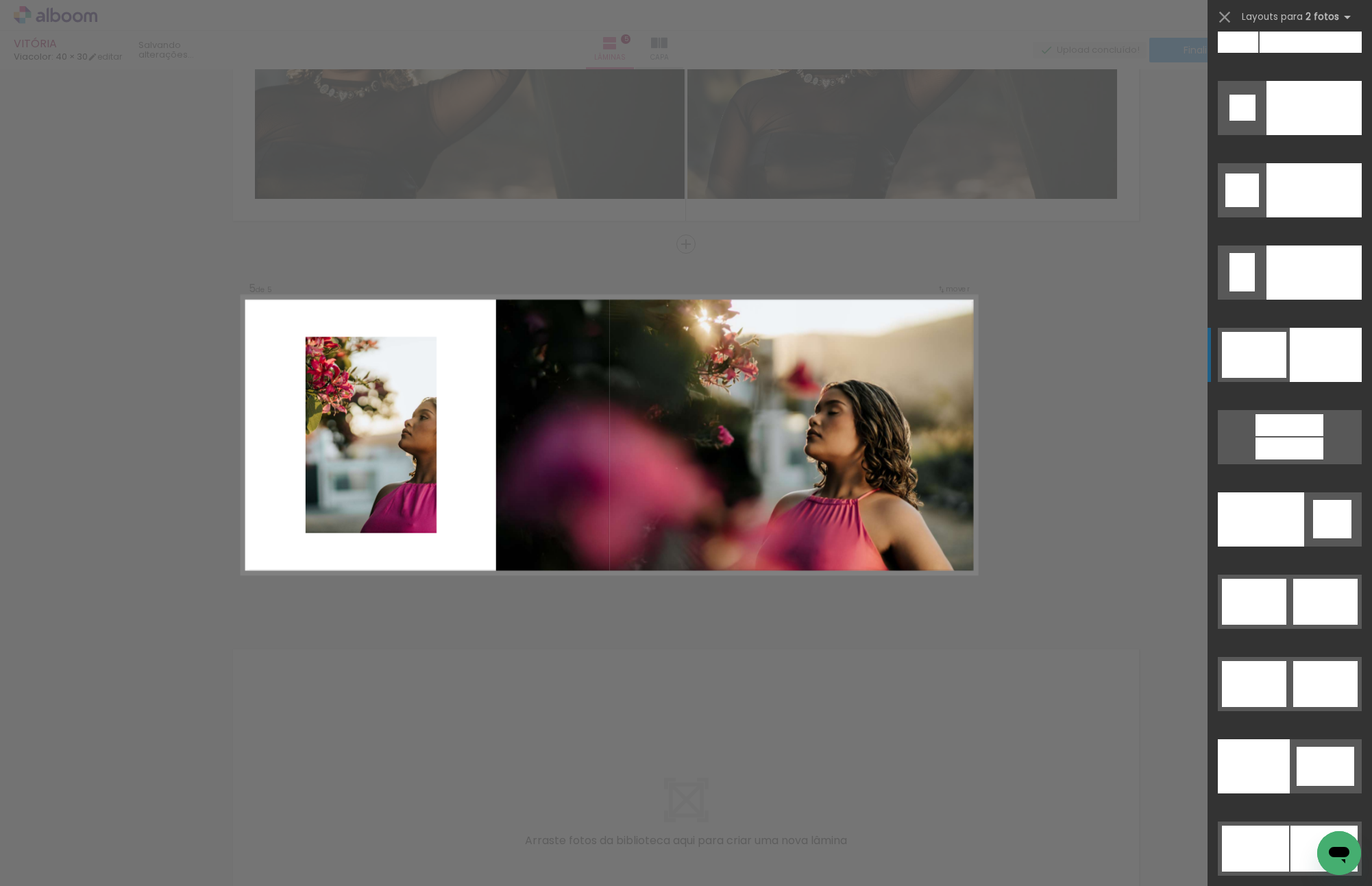
scroll to position [6375, 0]
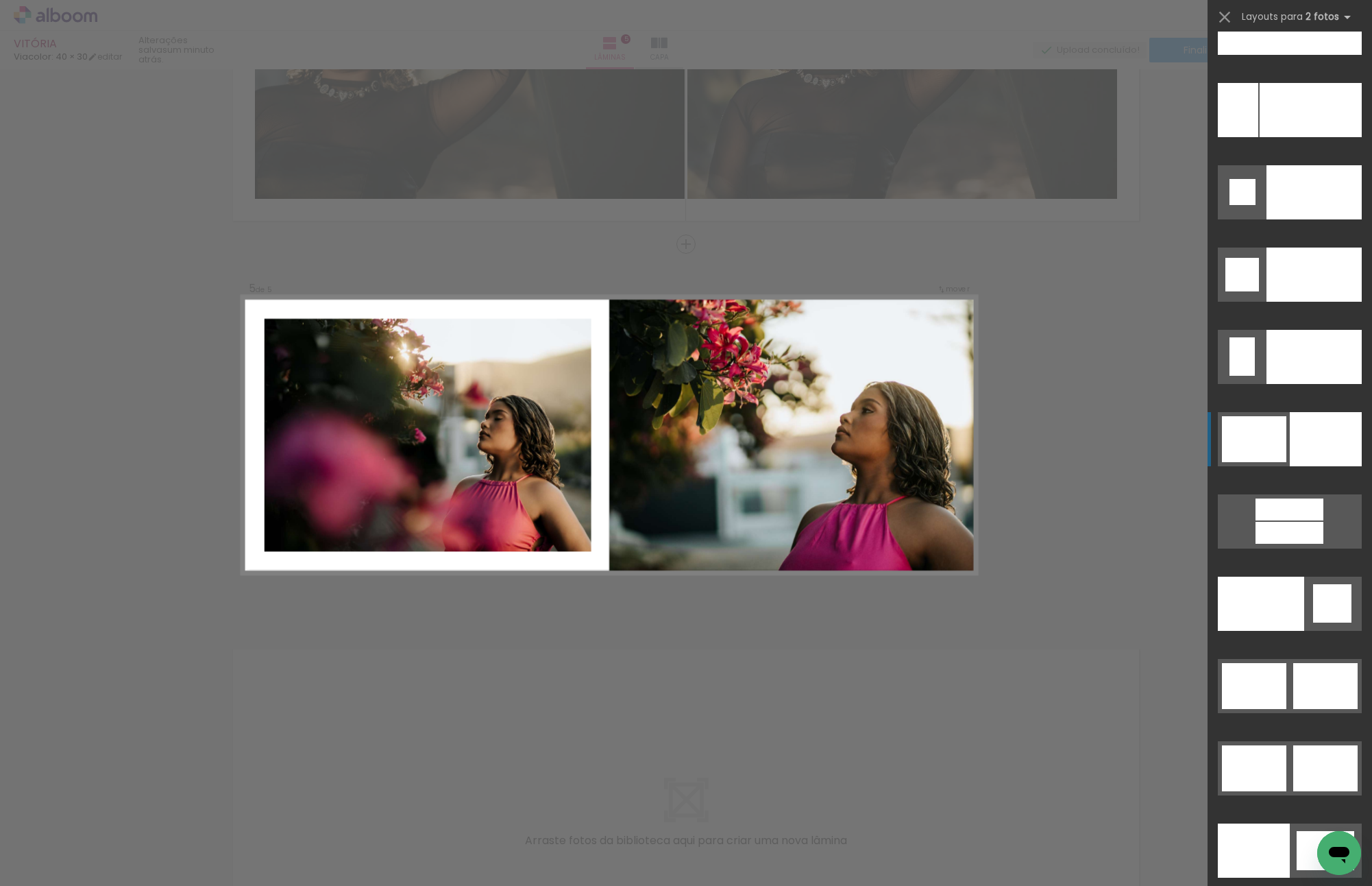
click at [1279, 432] on div at bounding box center [1254, 439] width 64 height 46
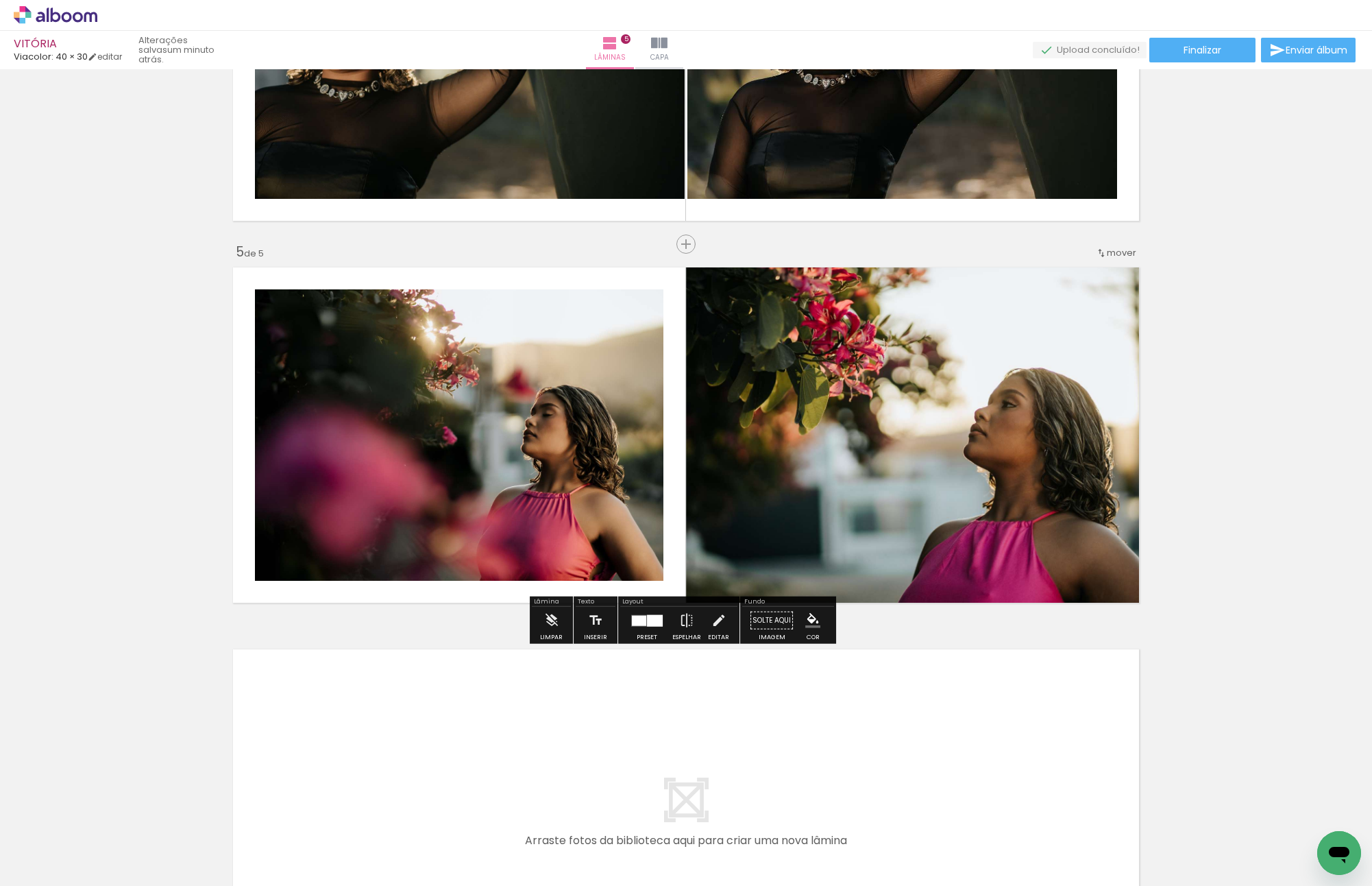
click at [689, 617] on iron-icon at bounding box center [687, 620] width 15 height 27
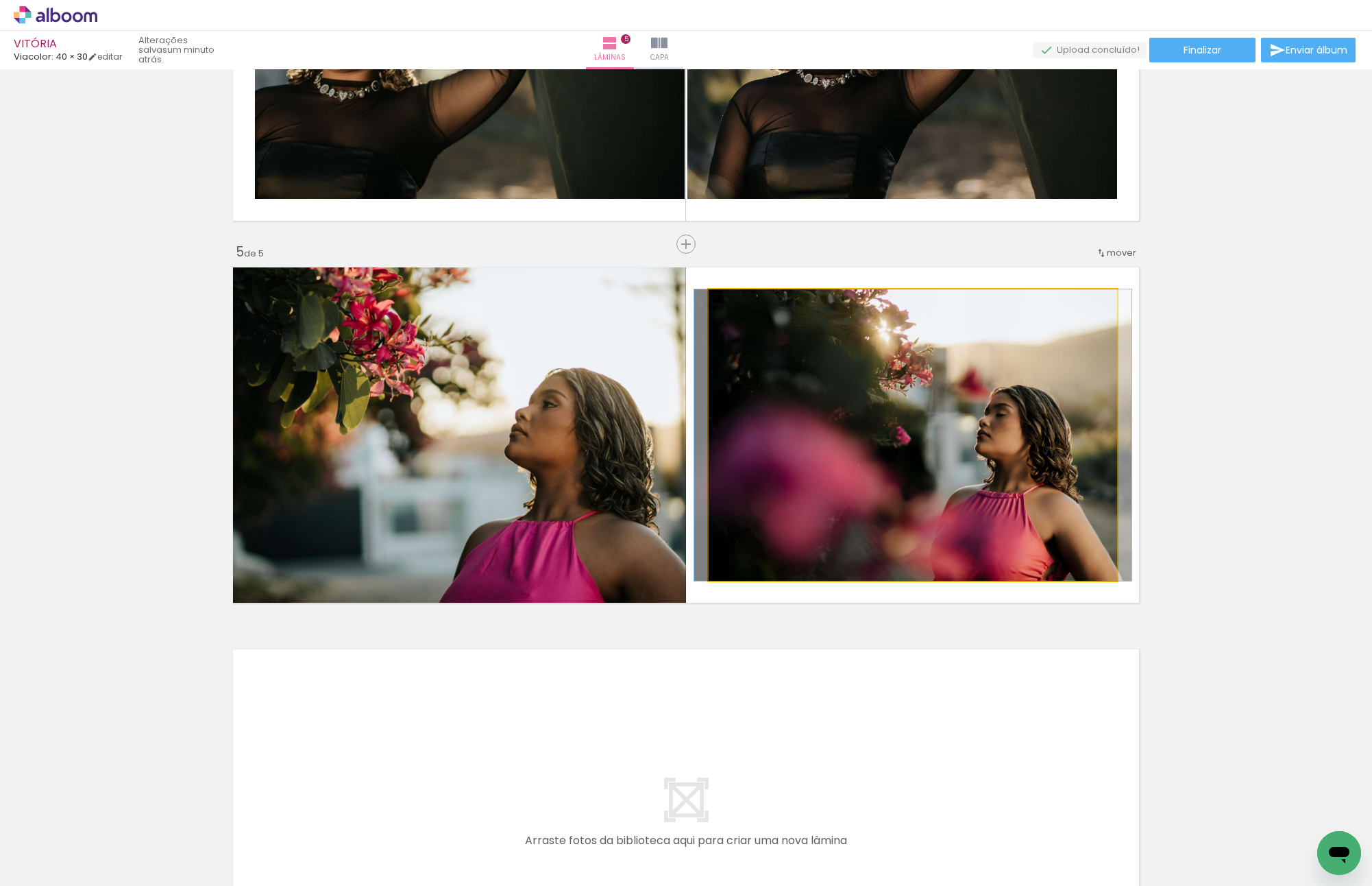
drag, startPoint x: 842, startPoint y: 426, endPoint x: 492, endPoint y: 390, distance: 351.8
click at [0, 0] on slot at bounding box center [0, 0] width 0 height 0
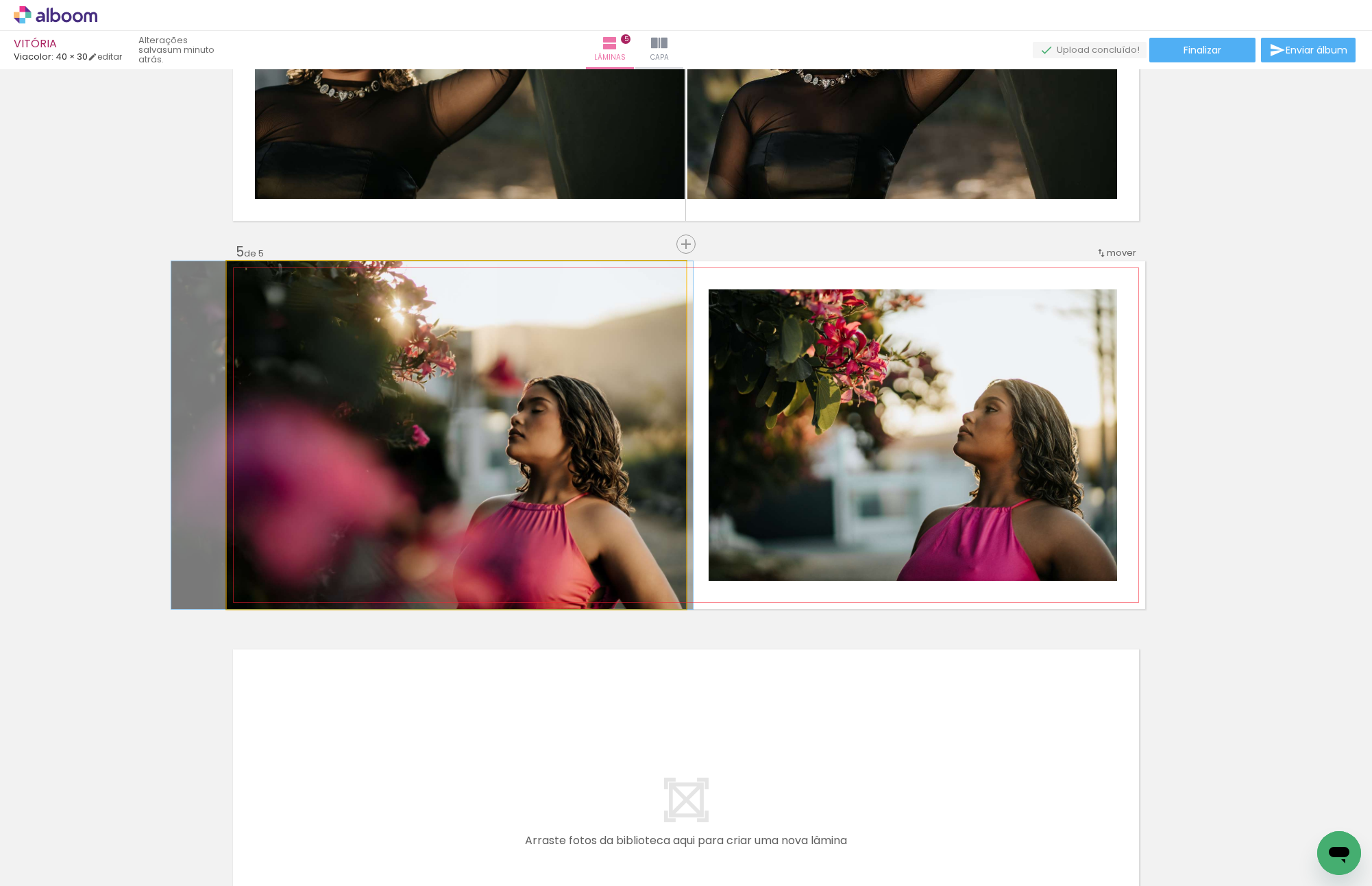
drag, startPoint x: 499, startPoint y: 392, endPoint x: 429, endPoint y: 390, distance: 70.0
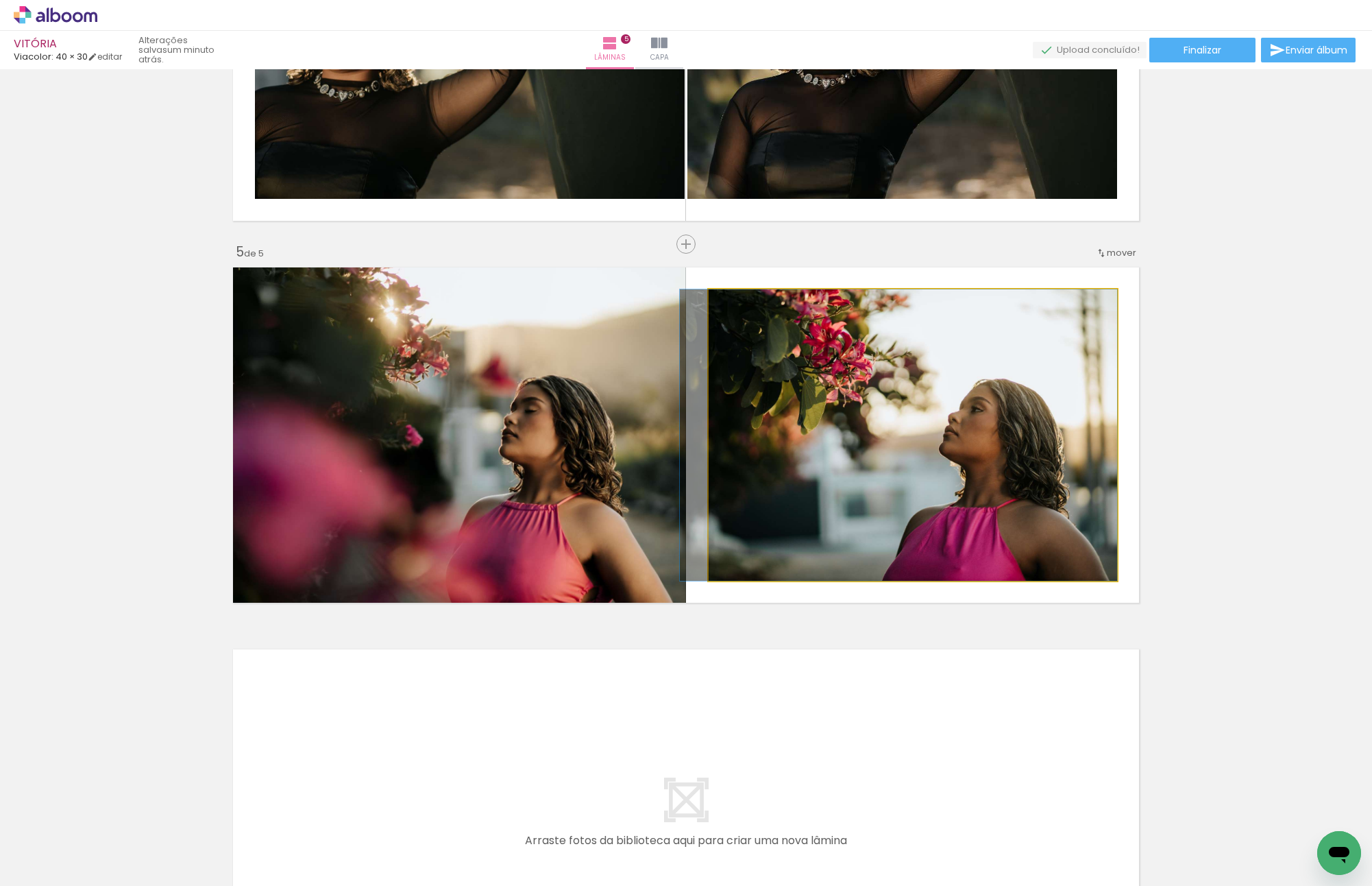
drag, startPoint x: 947, startPoint y: 474, endPoint x: 880, endPoint y: 474, distance: 67.0
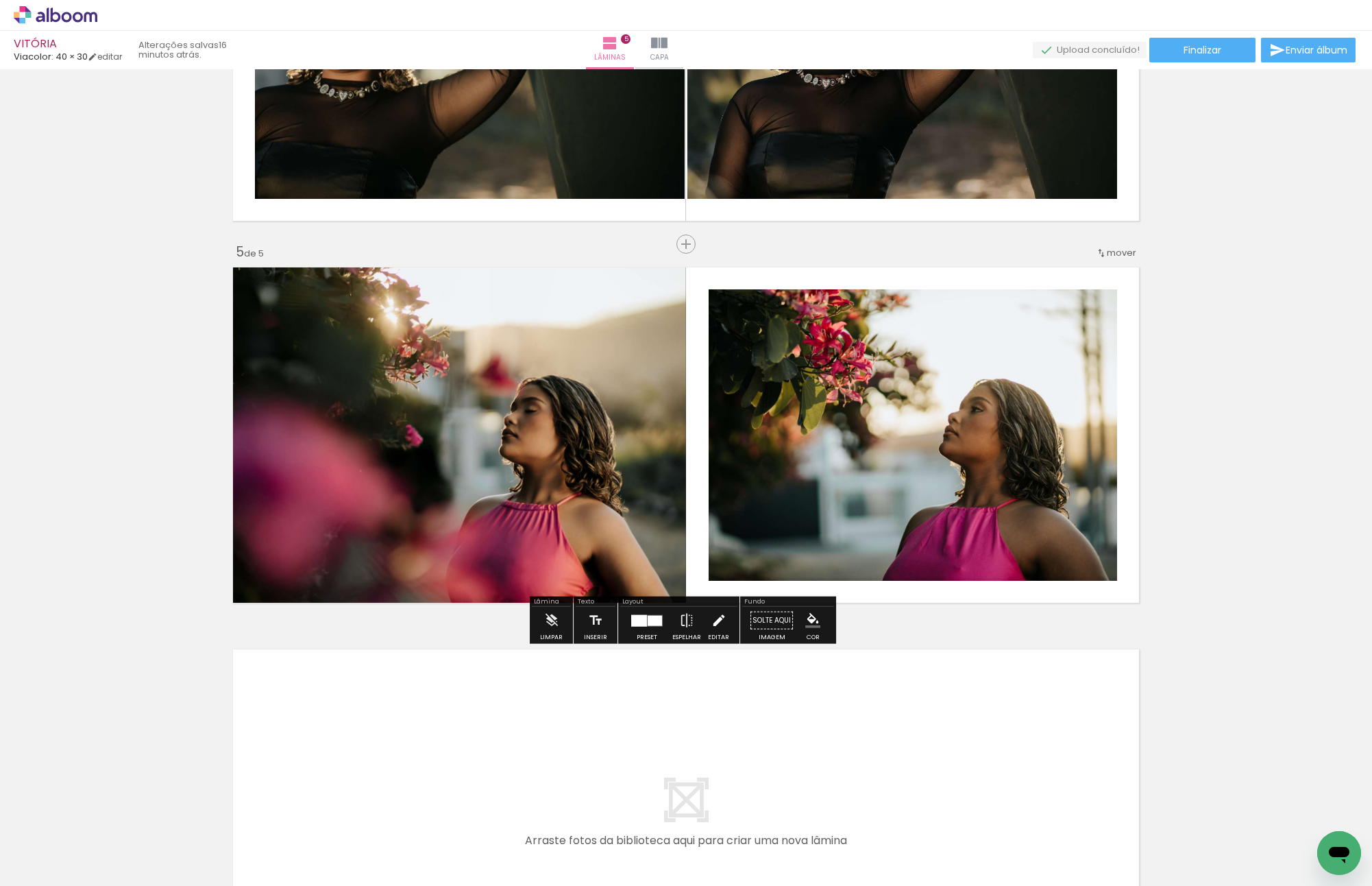
scroll to position [1613, 0]
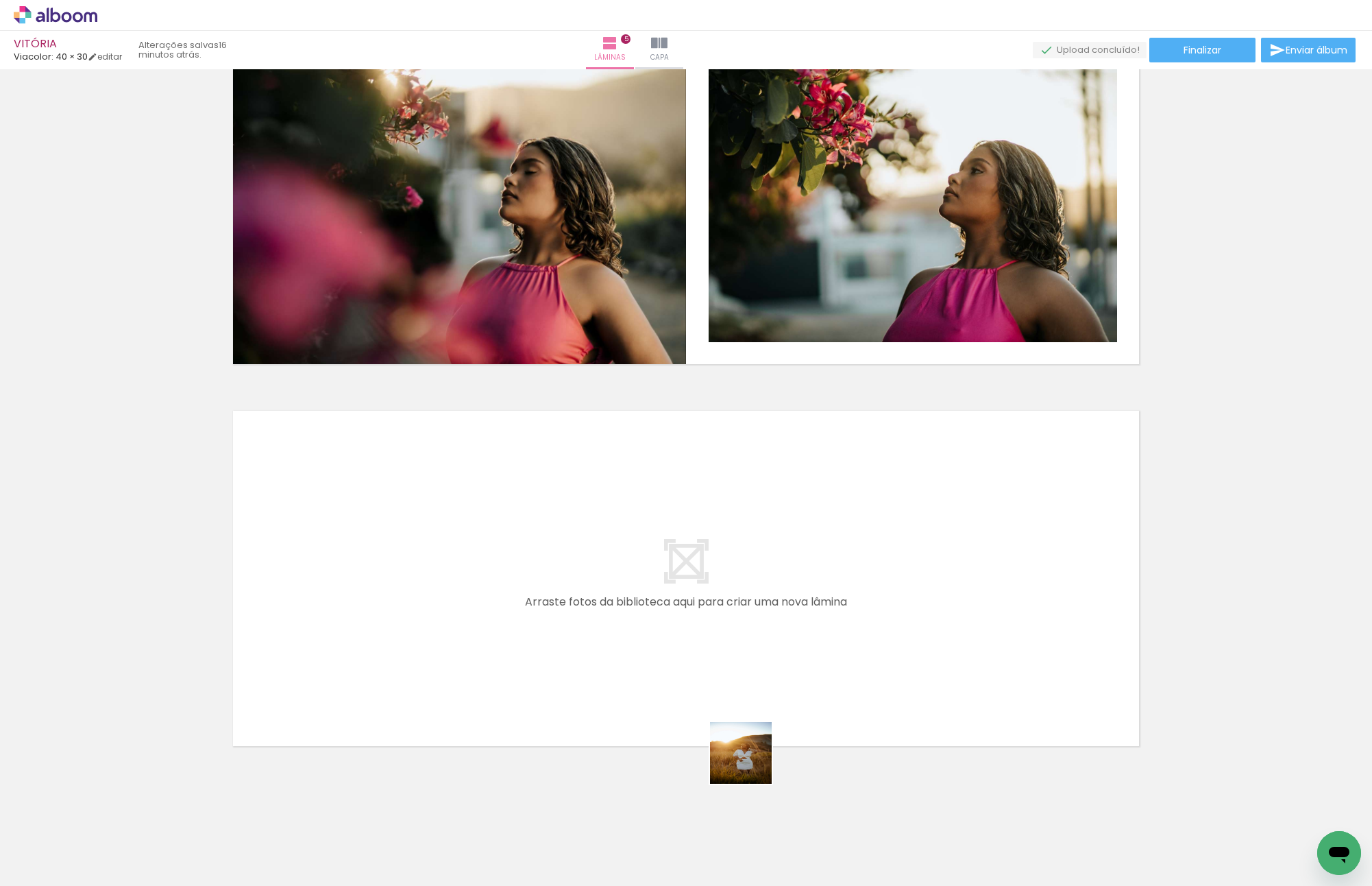
drag, startPoint x: 766, startPoint y: 820, endPoint x: 697, endPoint y: 660, distance: 174.2
click at [697, 660] on quentale-workspace at bounding box center [686, 443] width 1372 height 886
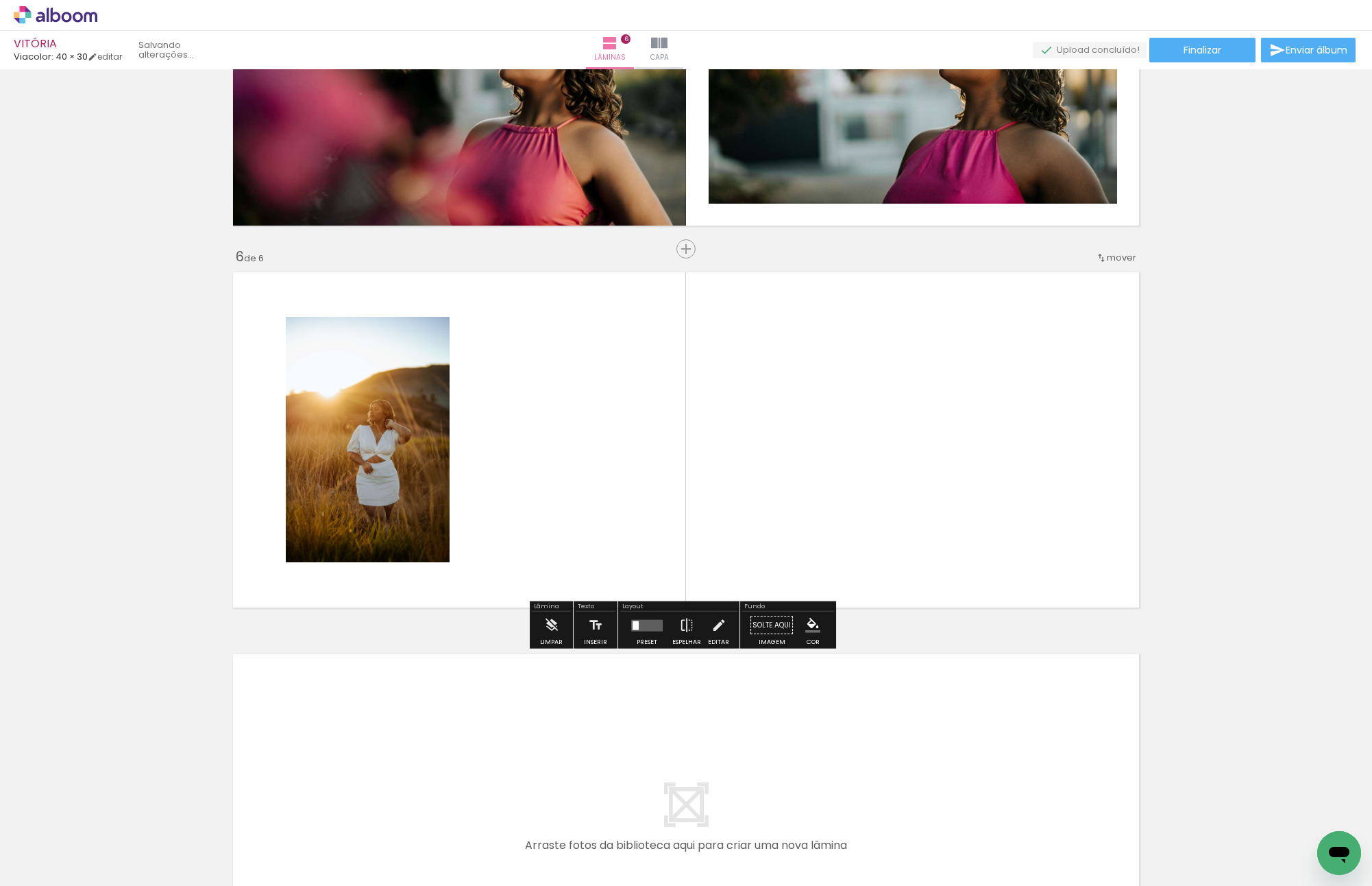
scroll to position [1757, 0]
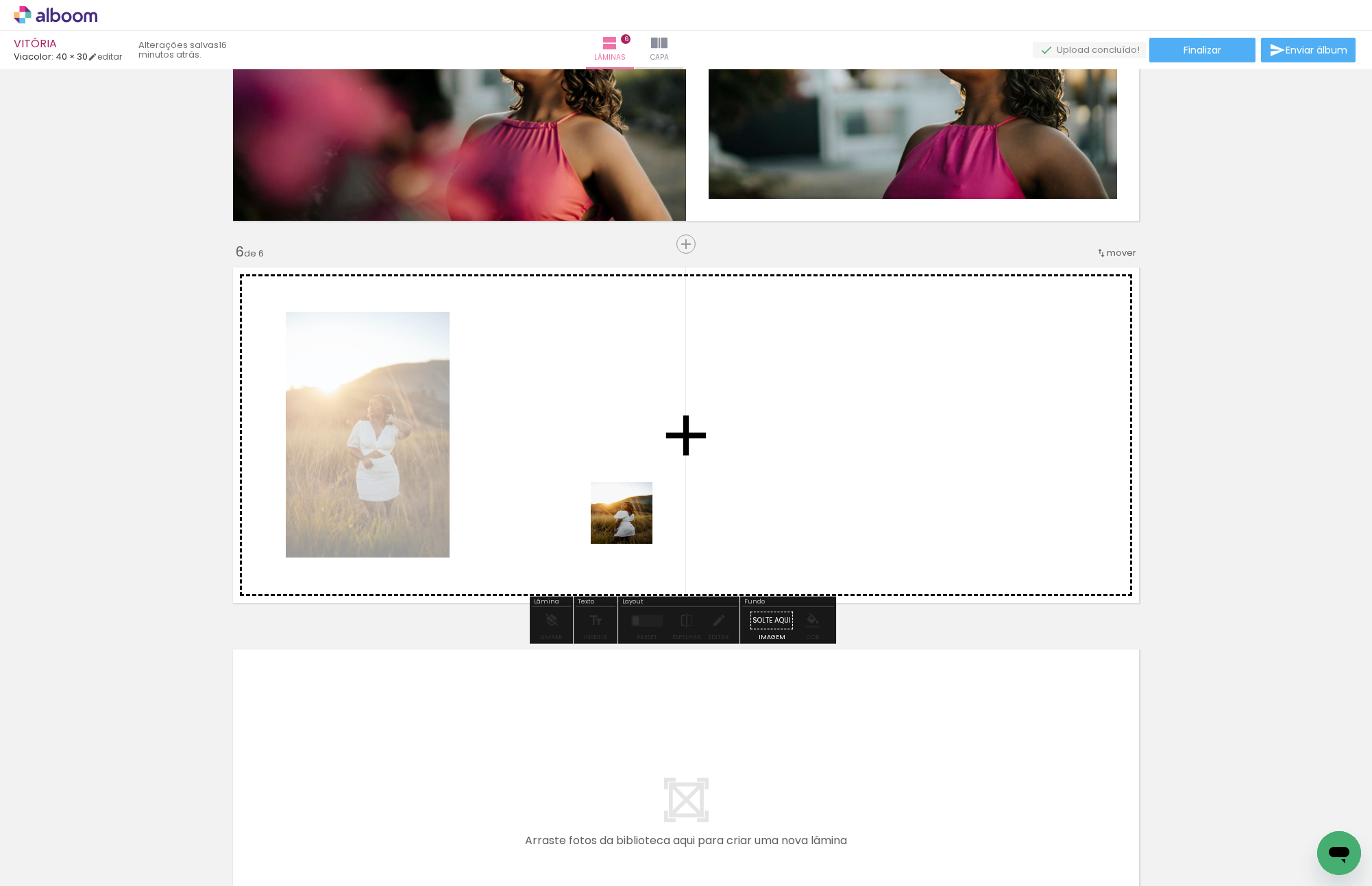
drag, startPoint x: 995, startPoint y: 834, endPoint x: 620, endPoint y: 511, distance: 494.9
click at [620, 515] on quentale-workspace at bounding box center [686, 443] width 1372 height 886
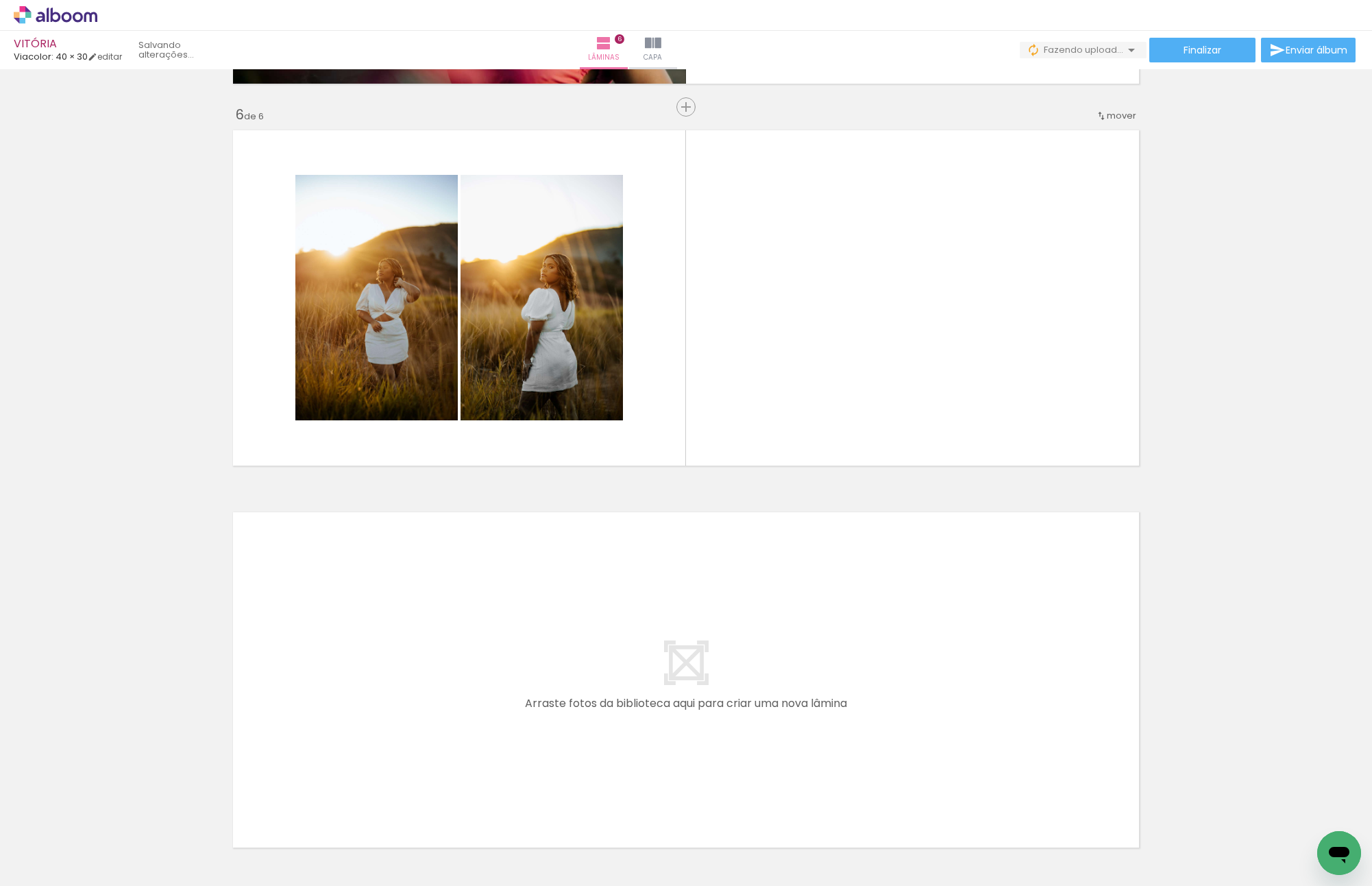
scroll to position [0, 2045]
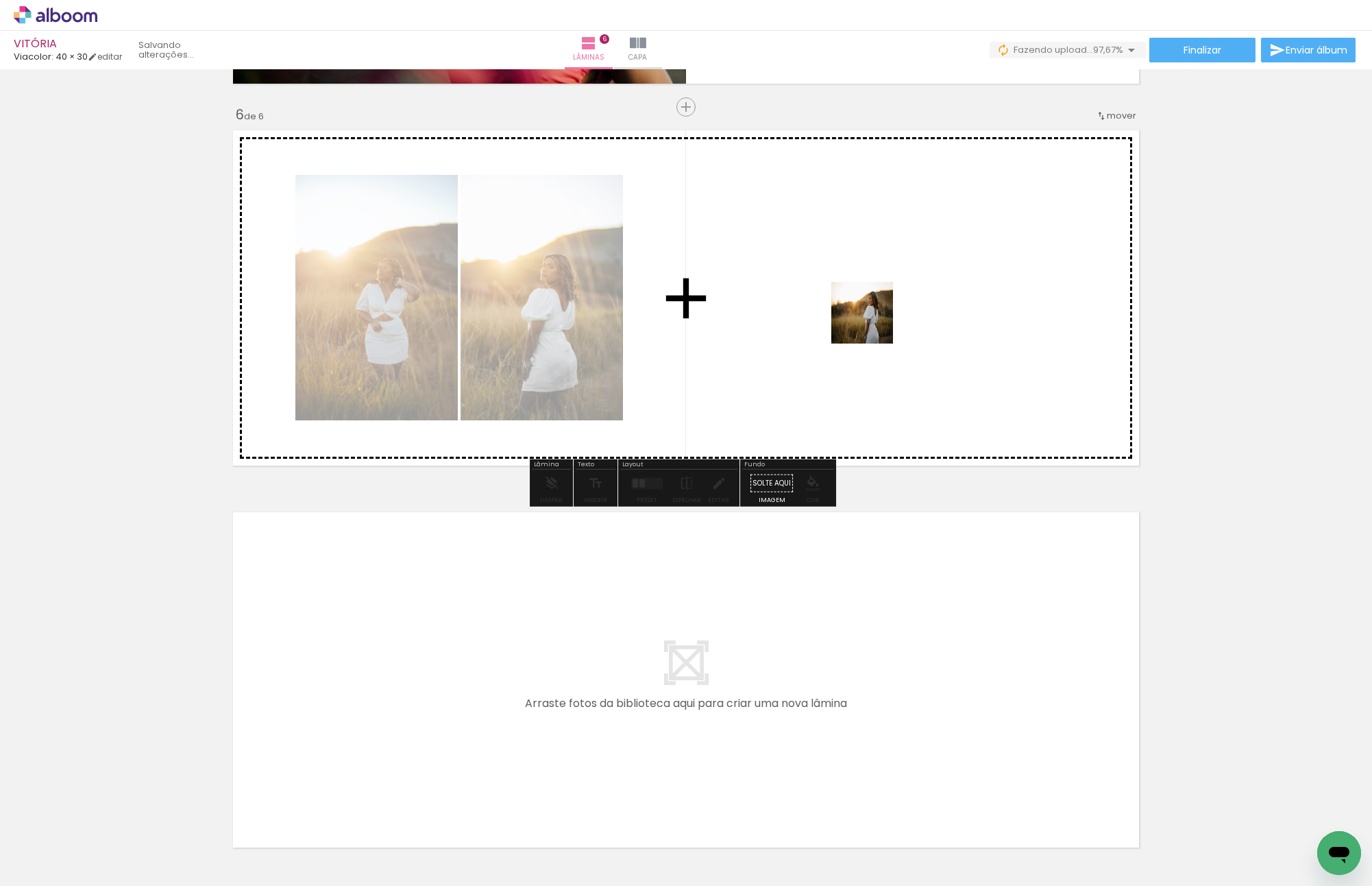
drag, startPoint x: 1314, startPoint y: 824, endPoint x: 870, endPoint y: 322, distance: 670.2
click at [870, 322] on quentale-workspace at bounding box center [686, 443] width 1372 height 886
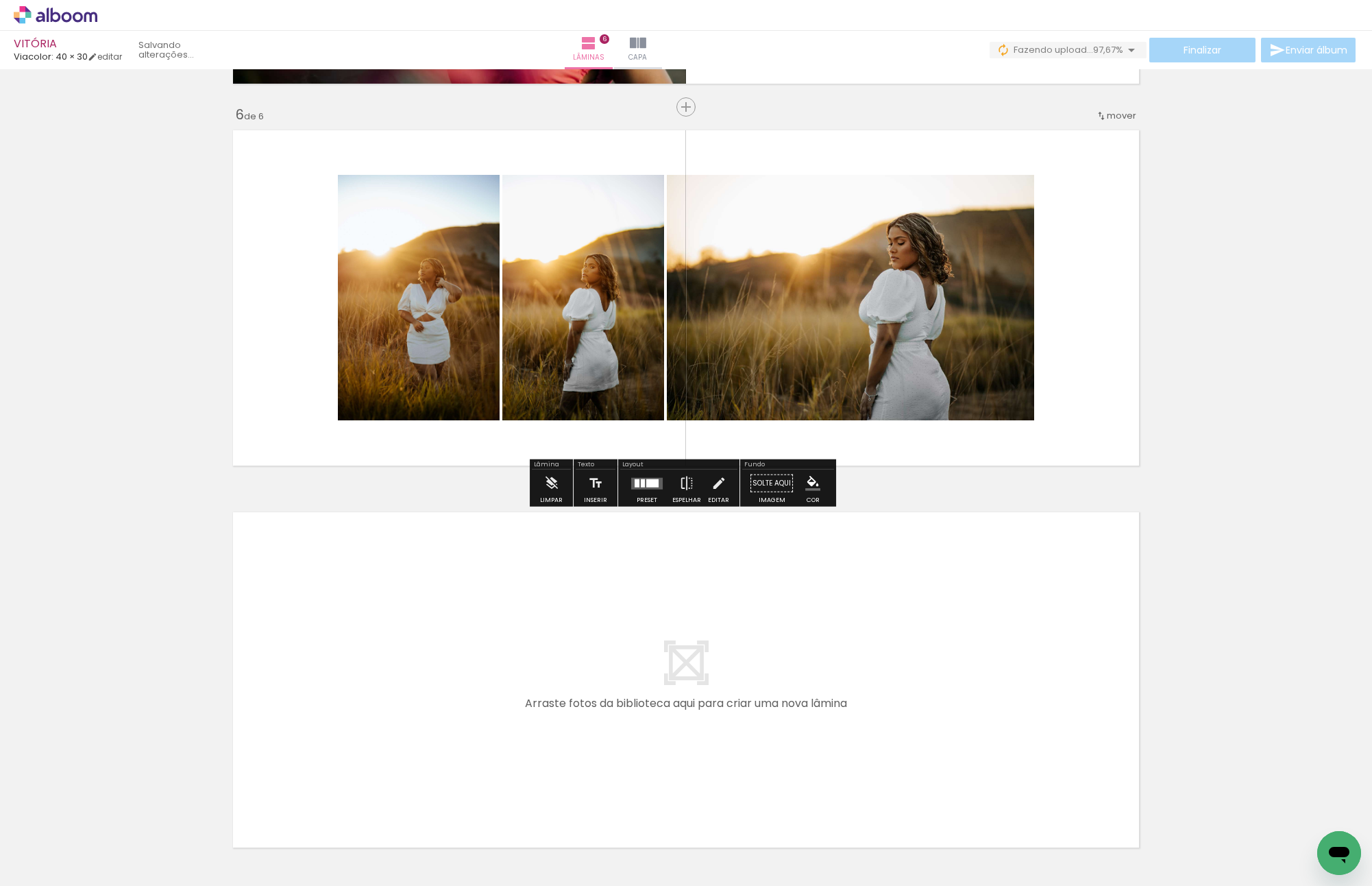
scroll to position [0, 728]
click at [453, 522] on quentale-layouter at bounding box center [686, 679] width 918 height 347
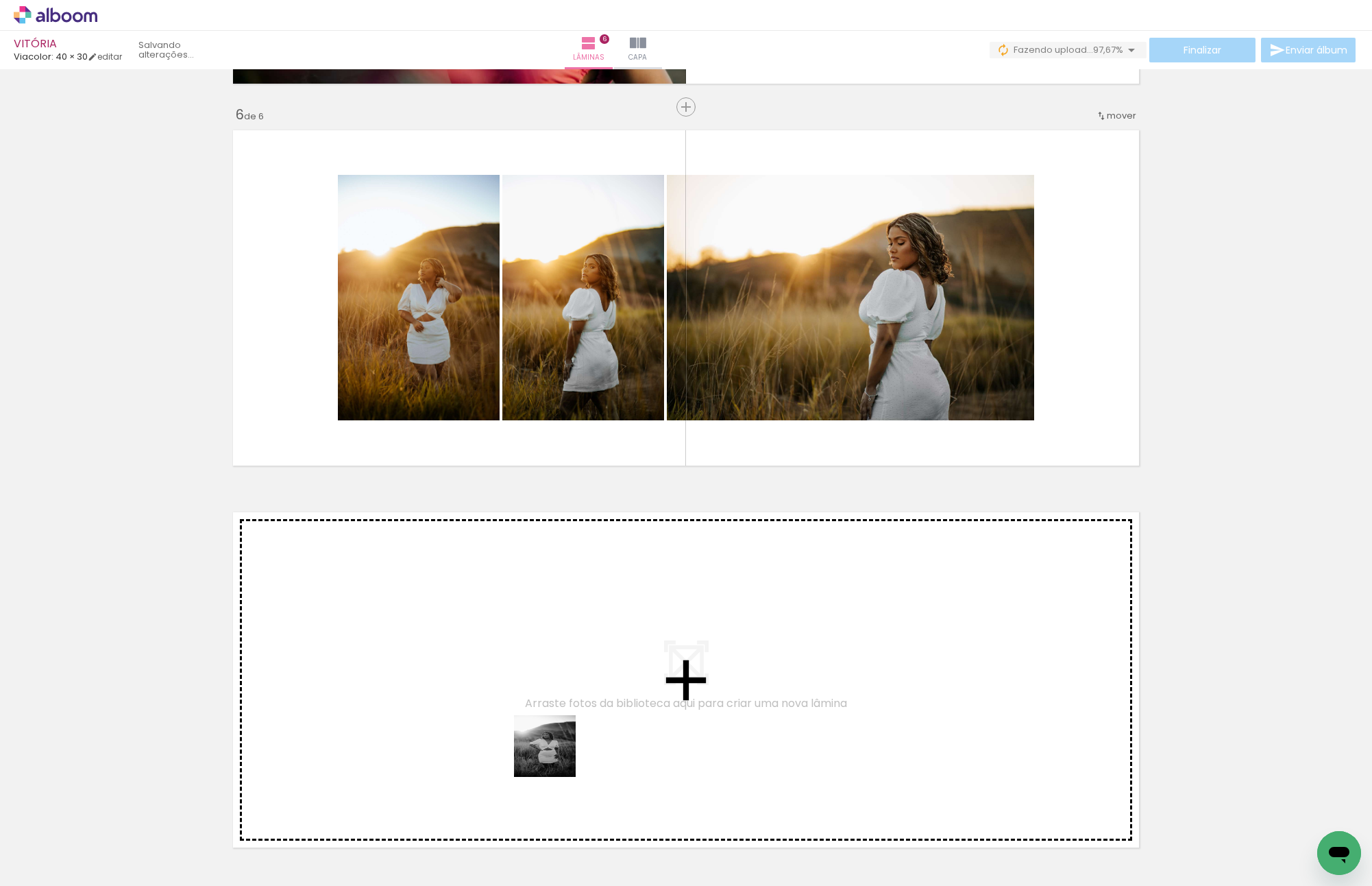
drag, startPoint x: 575, startPoint y: 845, endPoint x: 528, endPoint y: 668, distance: 183.1
click at [528, 668] on quentale-workspace at bounding box center [686, 443] width 1372 height 886
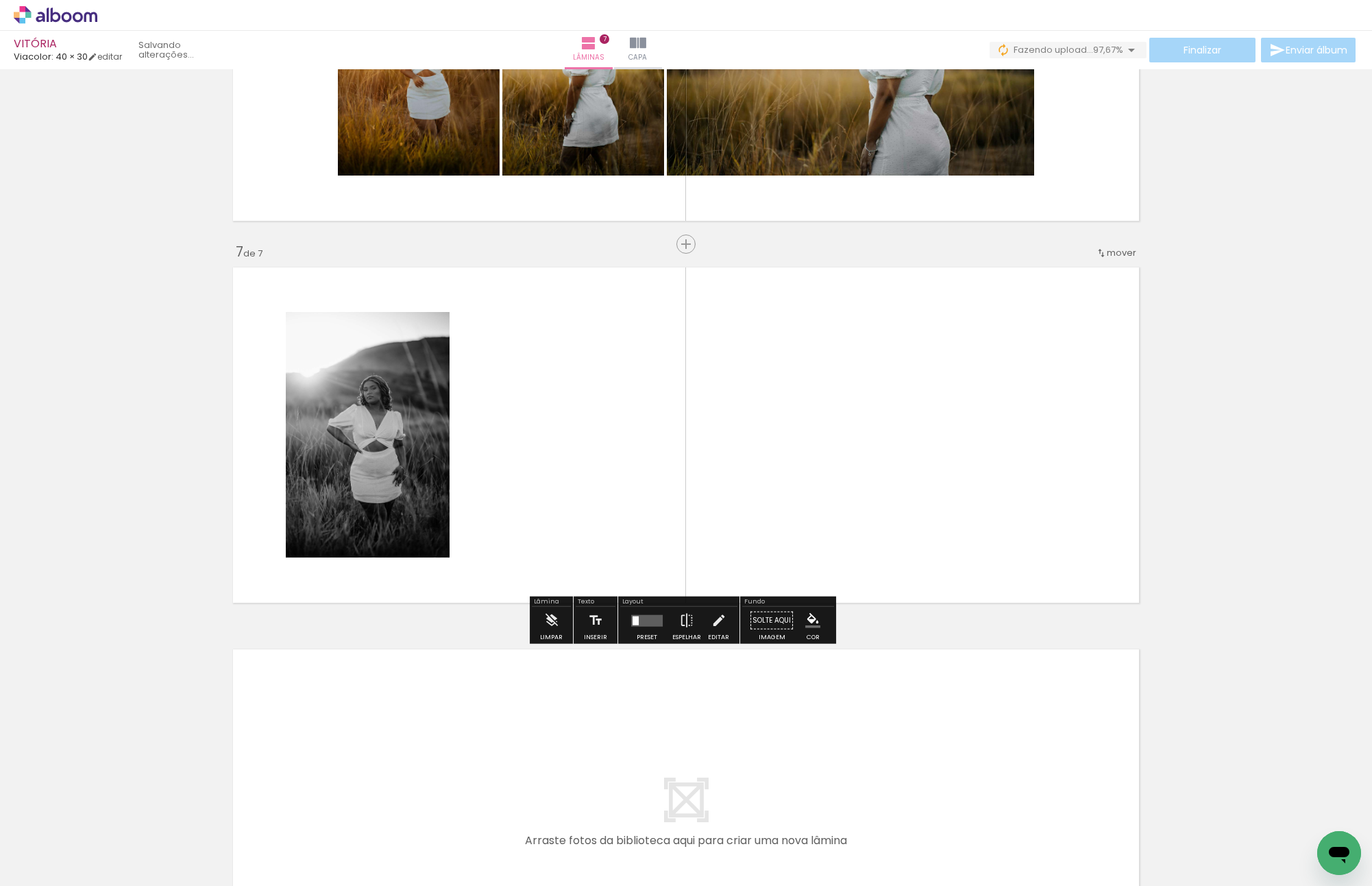
scroll to position [1934, 0]
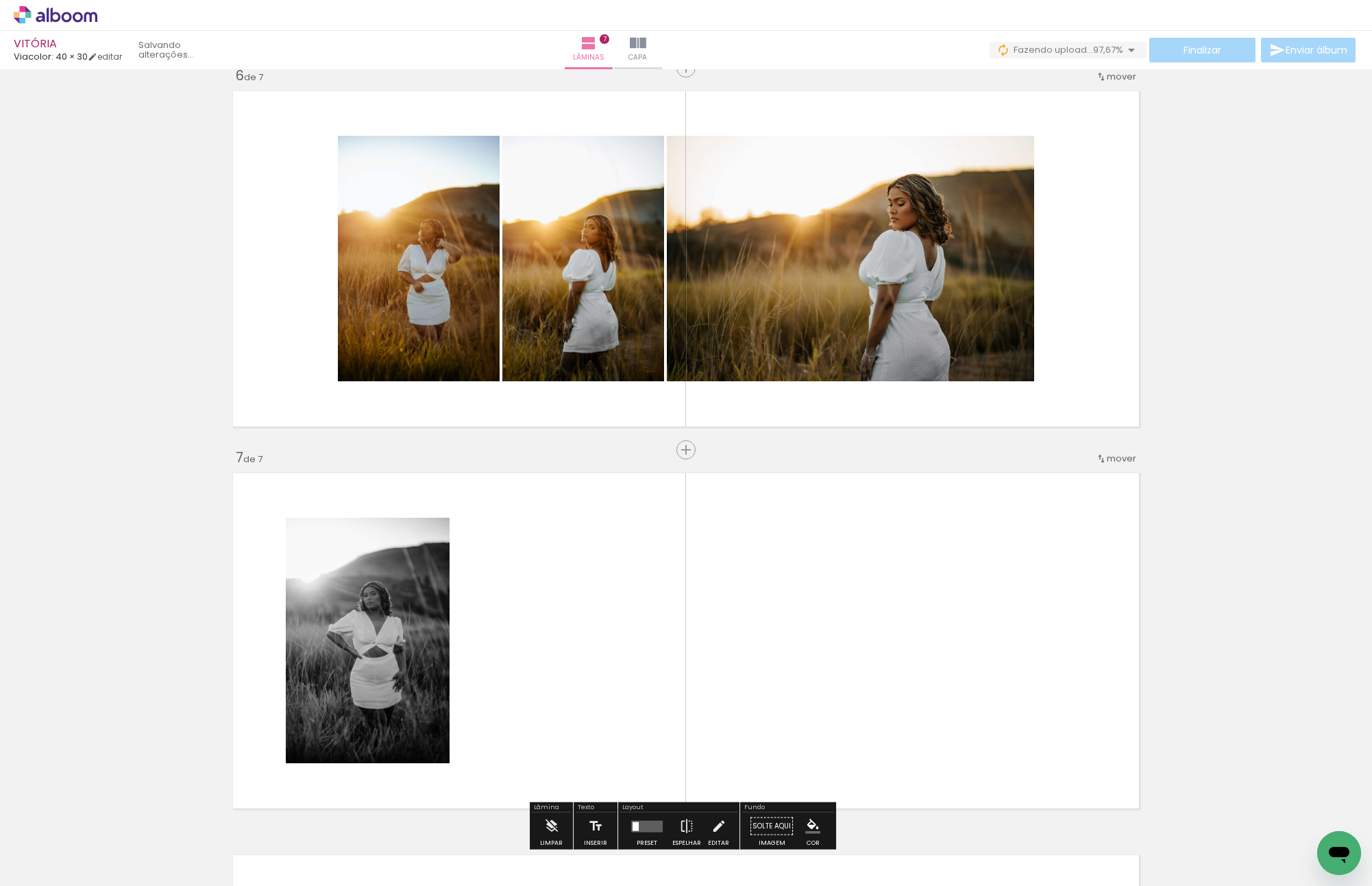
drag, startPoint x: 809, startPoint y: 854, endPoint x: 735, endPoint y: 629, distance: 236.9
click at [732, 629] on quentale-workspace at bounding box center [686, 443] width 1372 height 886
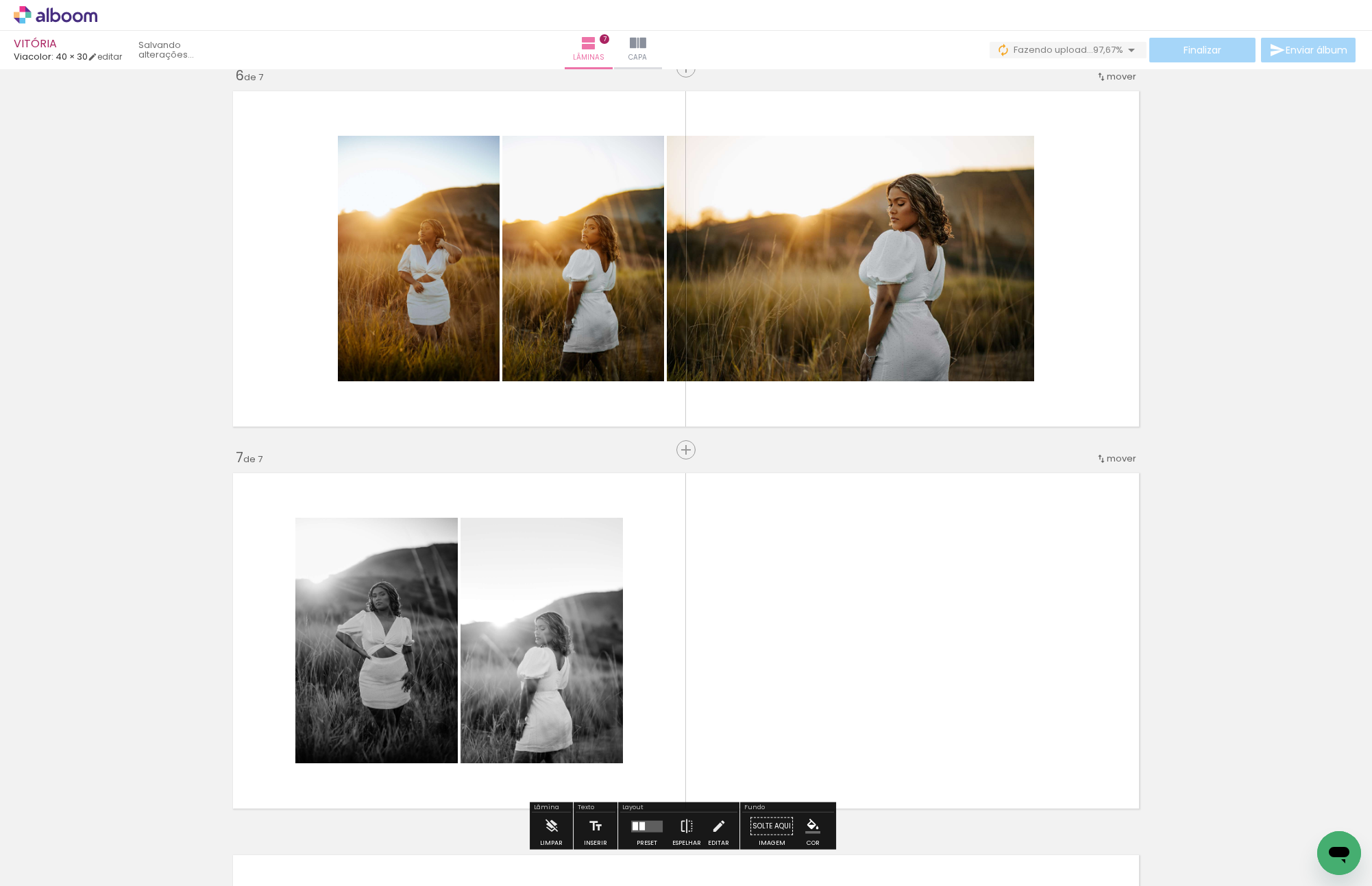
click at [867, 615] on quentale-layouter at bounding box center [686, 640] width 918 height 347
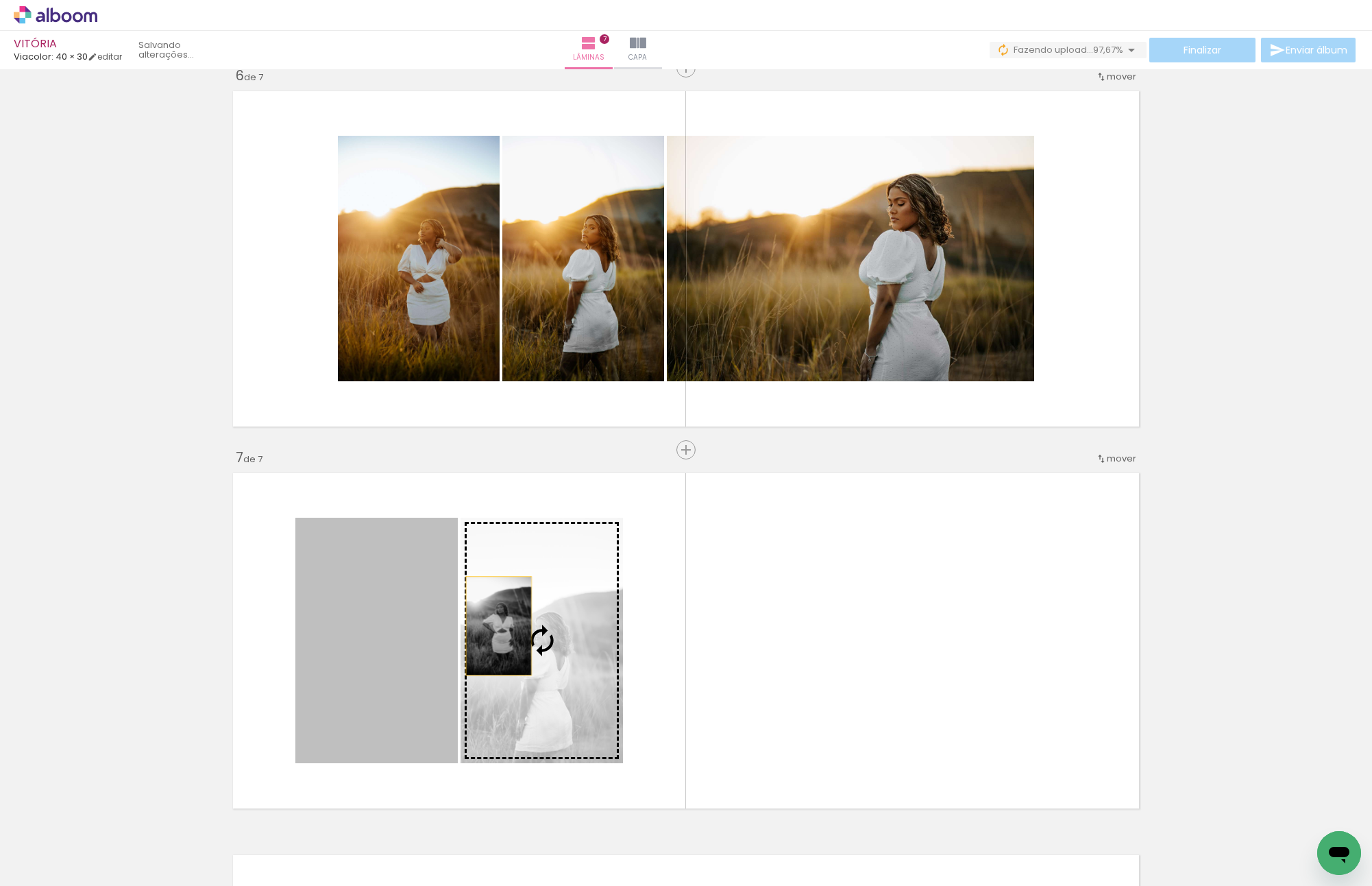
drag, startPoint x: 401, startPoint y: 631, endPoint x: 544, endPoint y: 625, distance: 143.1
click at [0, 0] on slot at bounding box center [0, 0] width 0 height 0
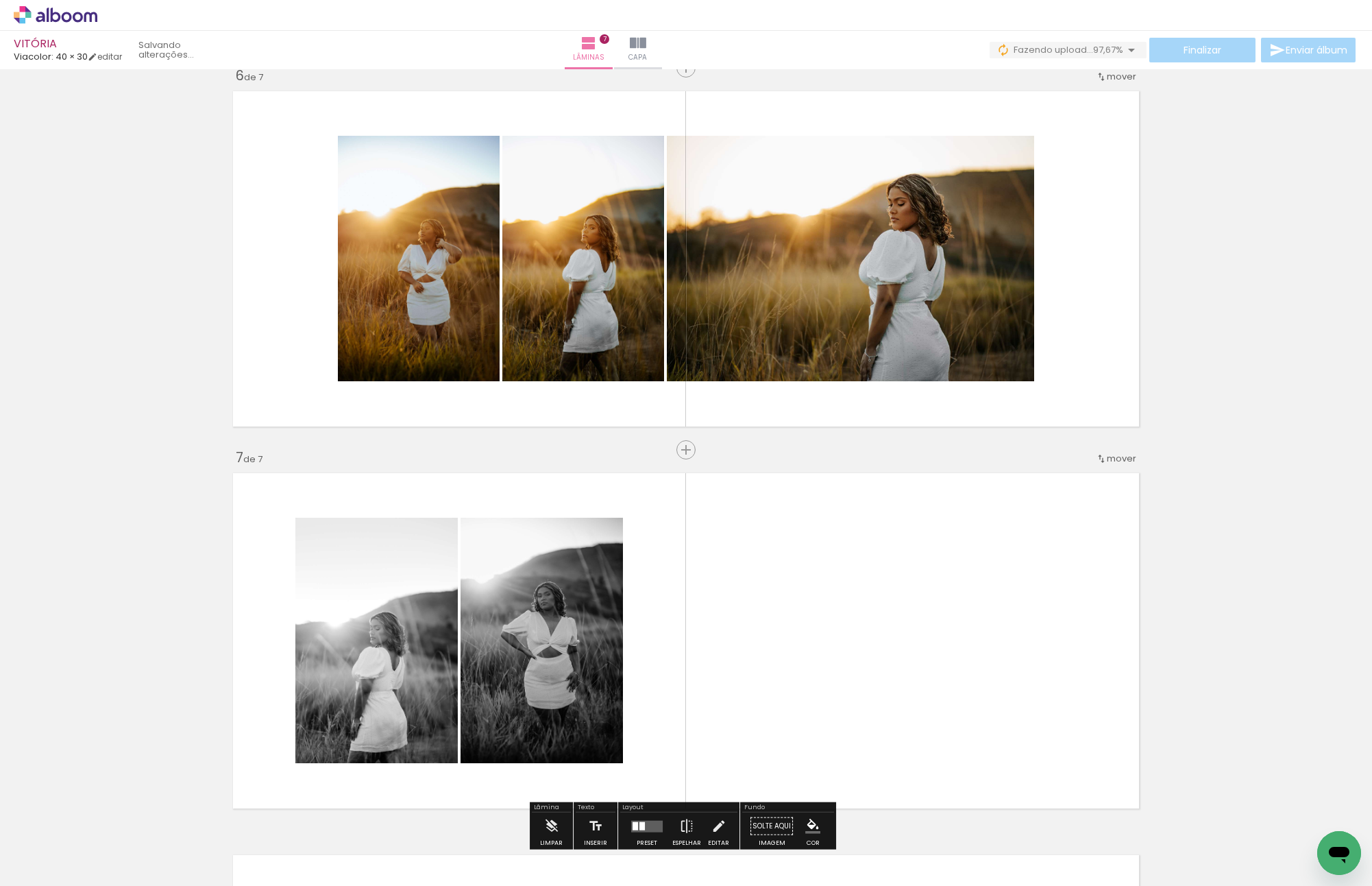
click at [890, 619] on quentale-layouter at bounding box center [686, 640] width 918 height 347
click at [959, 625] on quentale-layouter at bounding box center [686, 640] width 918 height 347
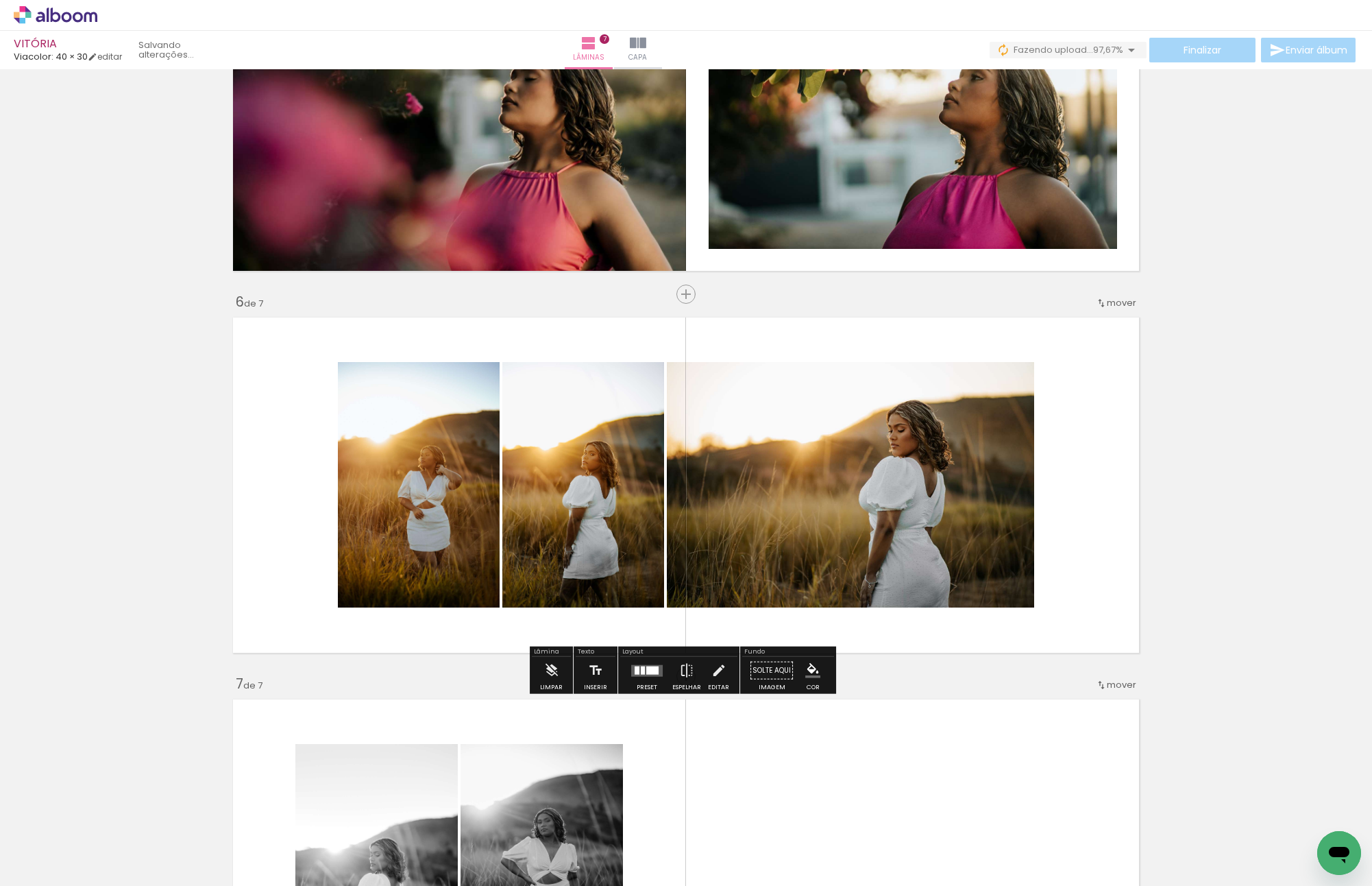
scroll to position [1728, 0]
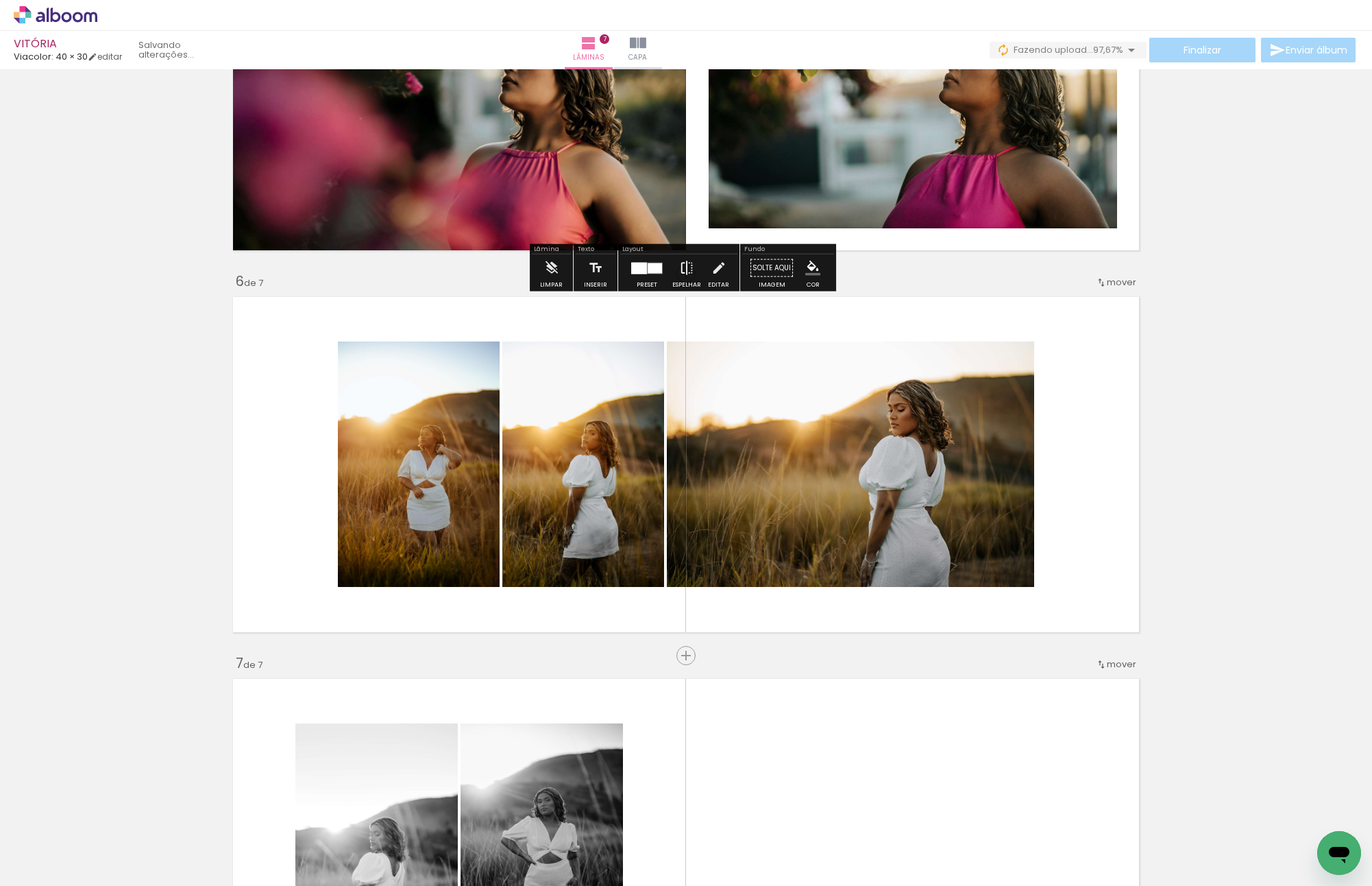
click at [681, 264] on iron-icon at bounding box center [687, 268] width 15 height 27
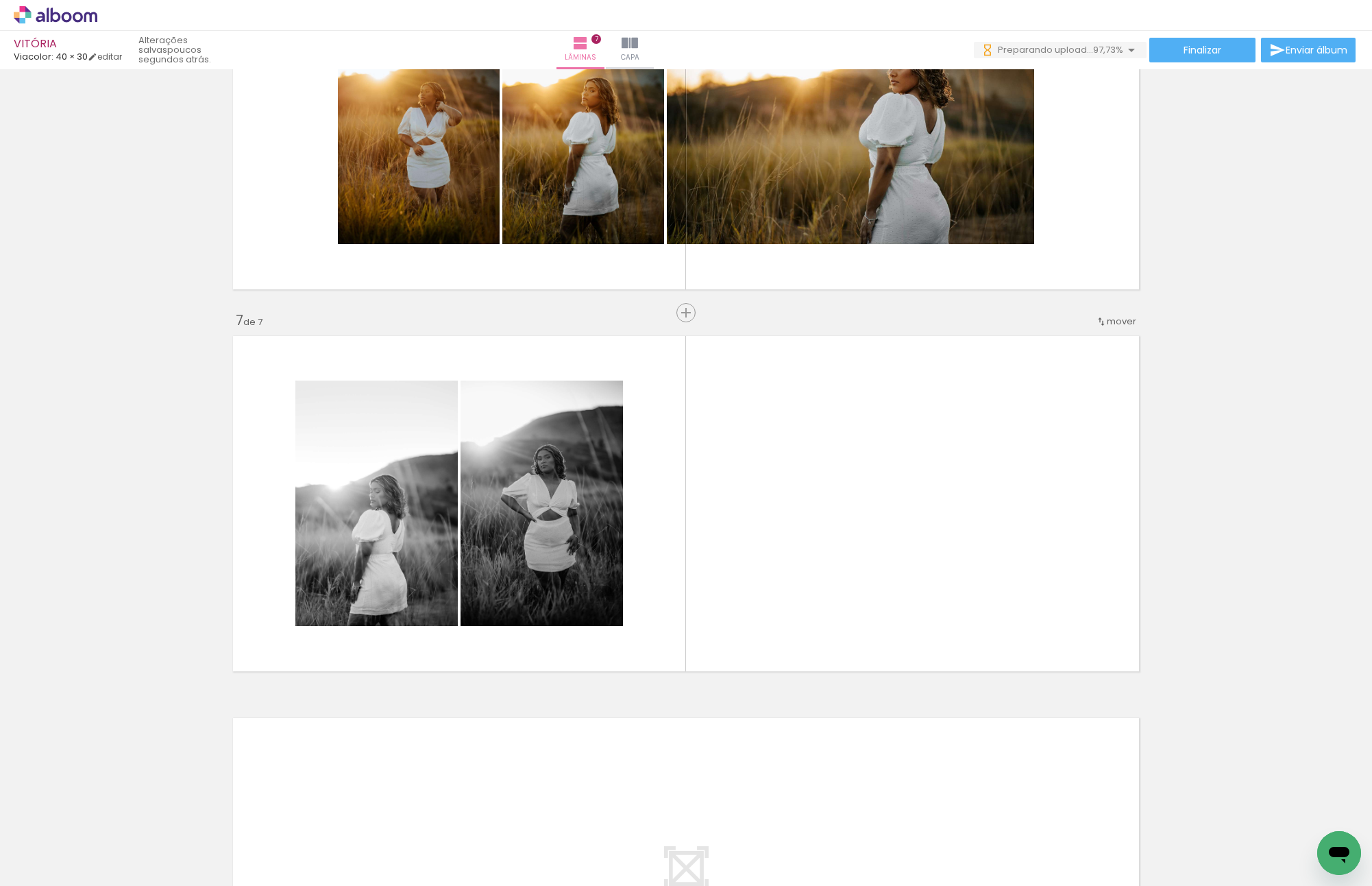
scroll to position [0, 2122]
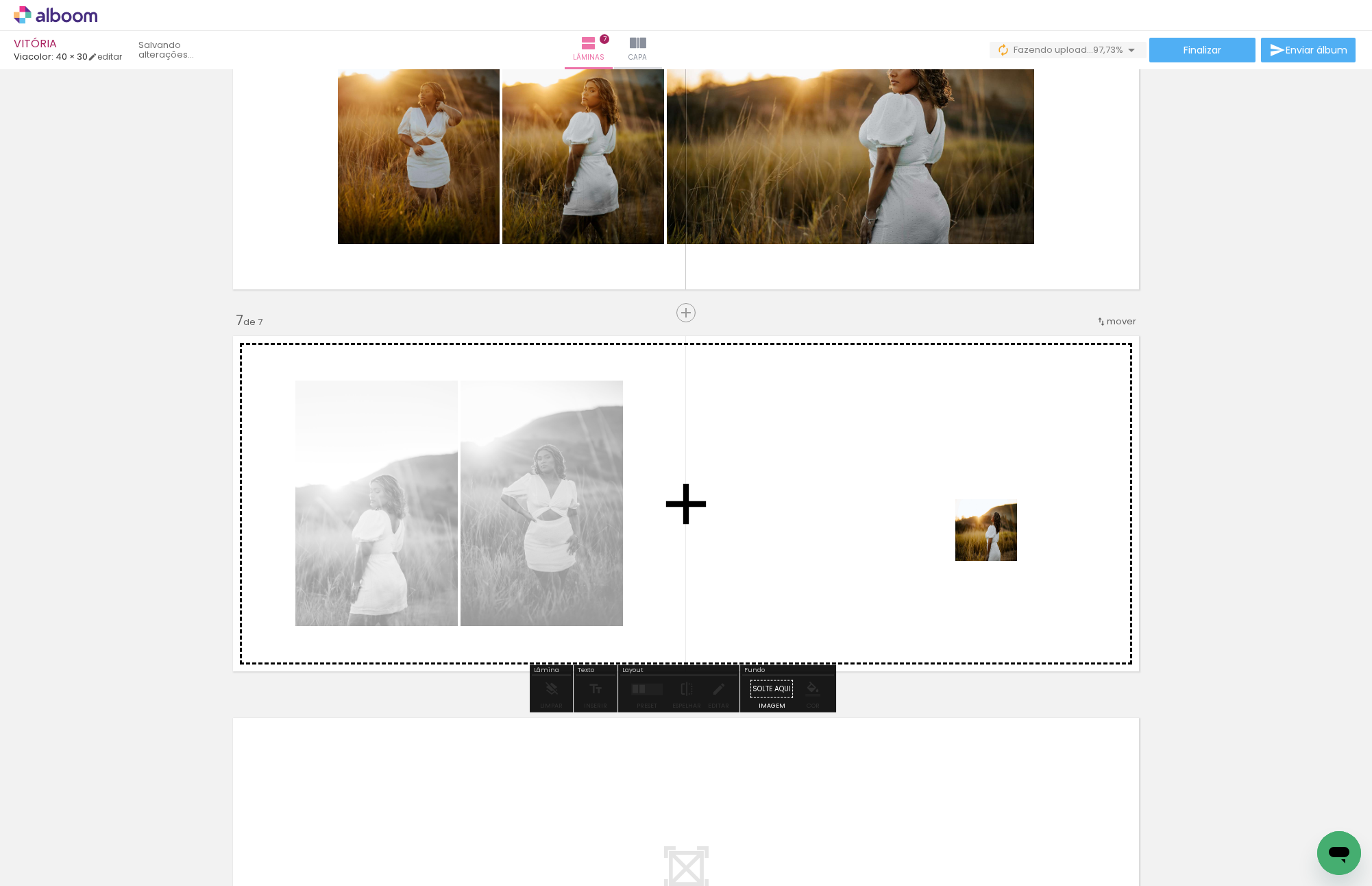
drag, startPoint x: 1298, startPoint y: 814, endPoint x: 925, endPoint y: 494, distance: 491.5
click at [925, 494] on quentale-workspace at bounding box center [686, 443] width 1372 height 886
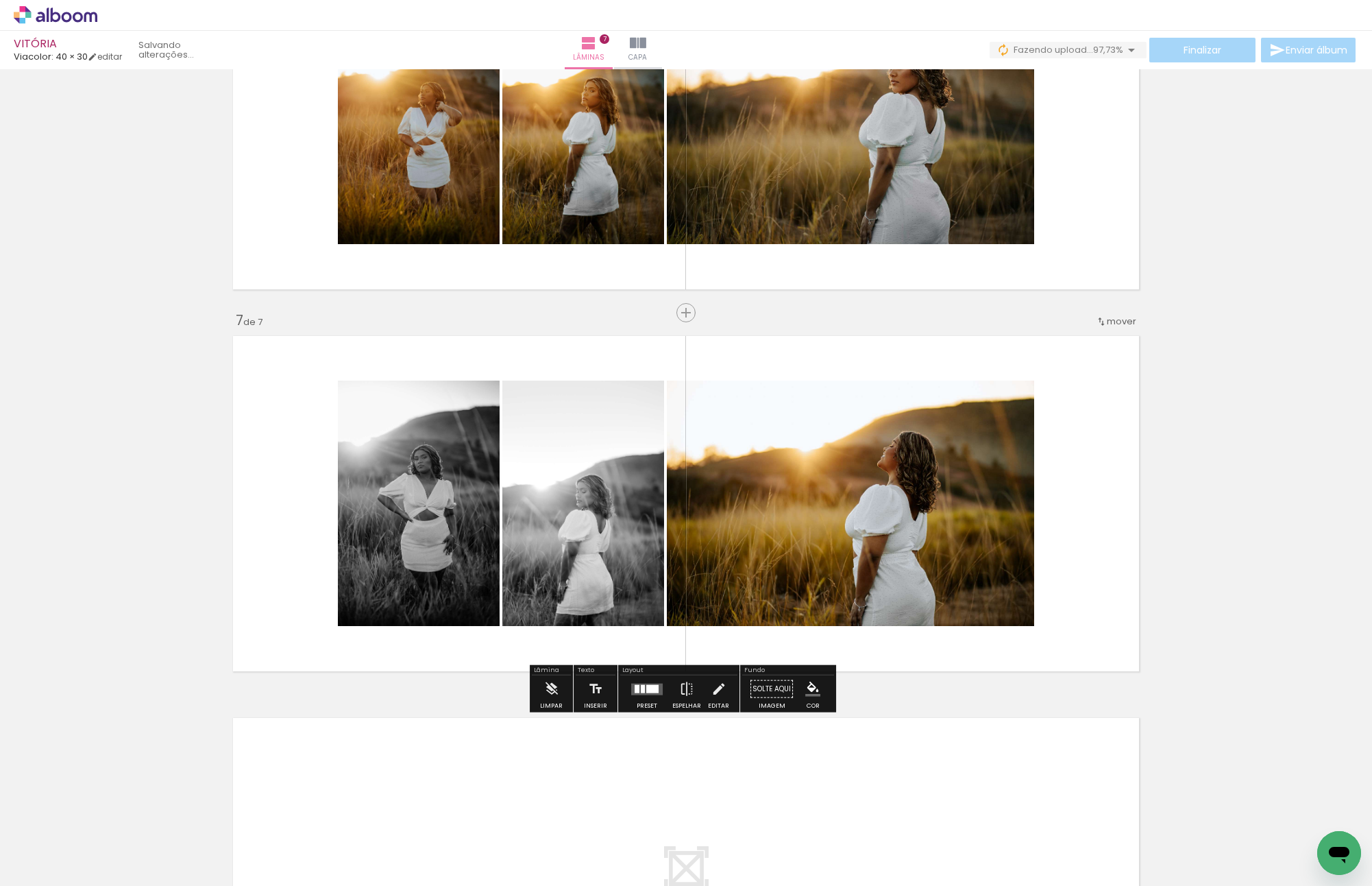
click at [653, 683] on quentale-layouter at bounding box center [647, 689] width 32 height 12
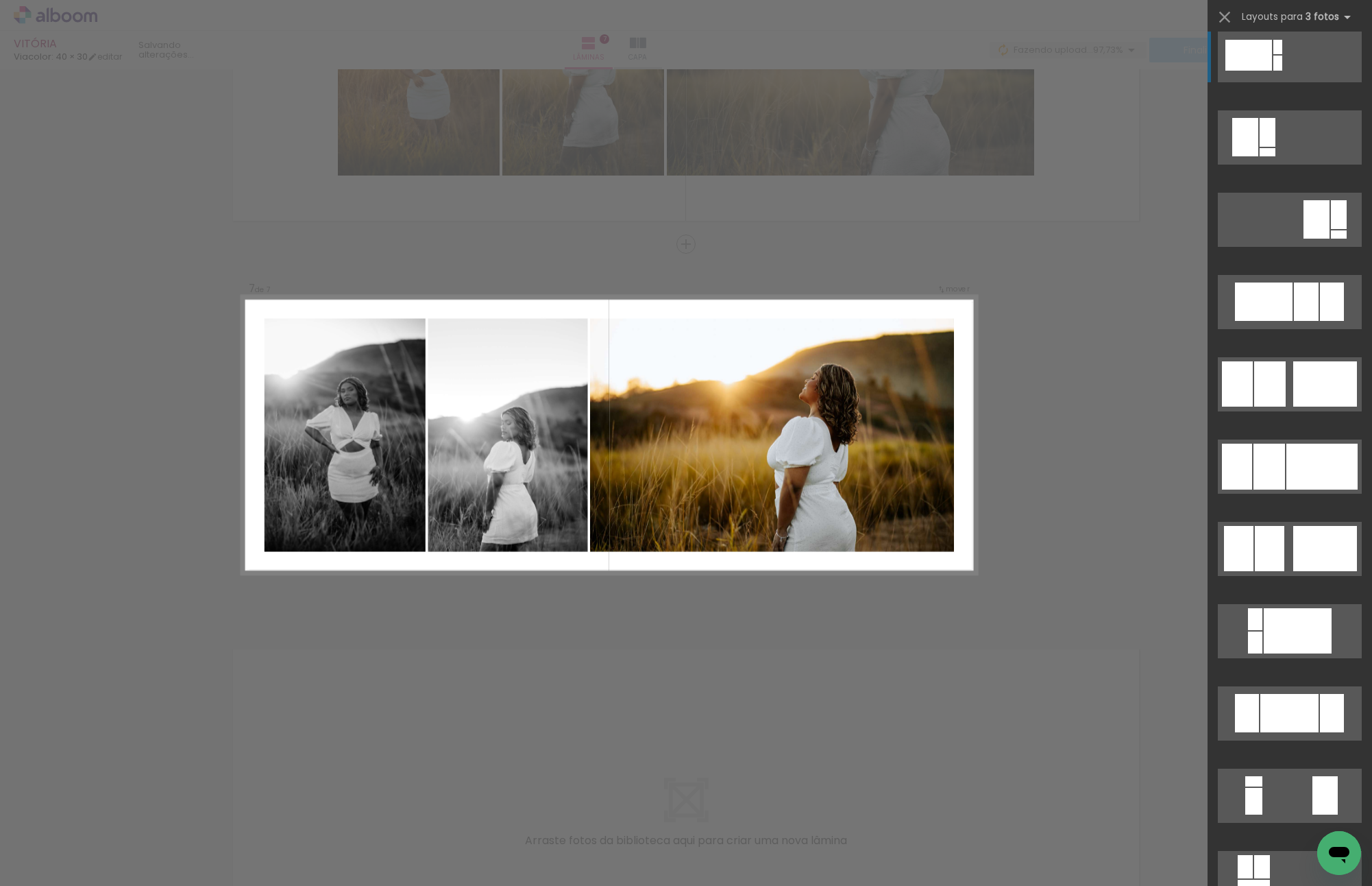
scroll to position [1234, 0]
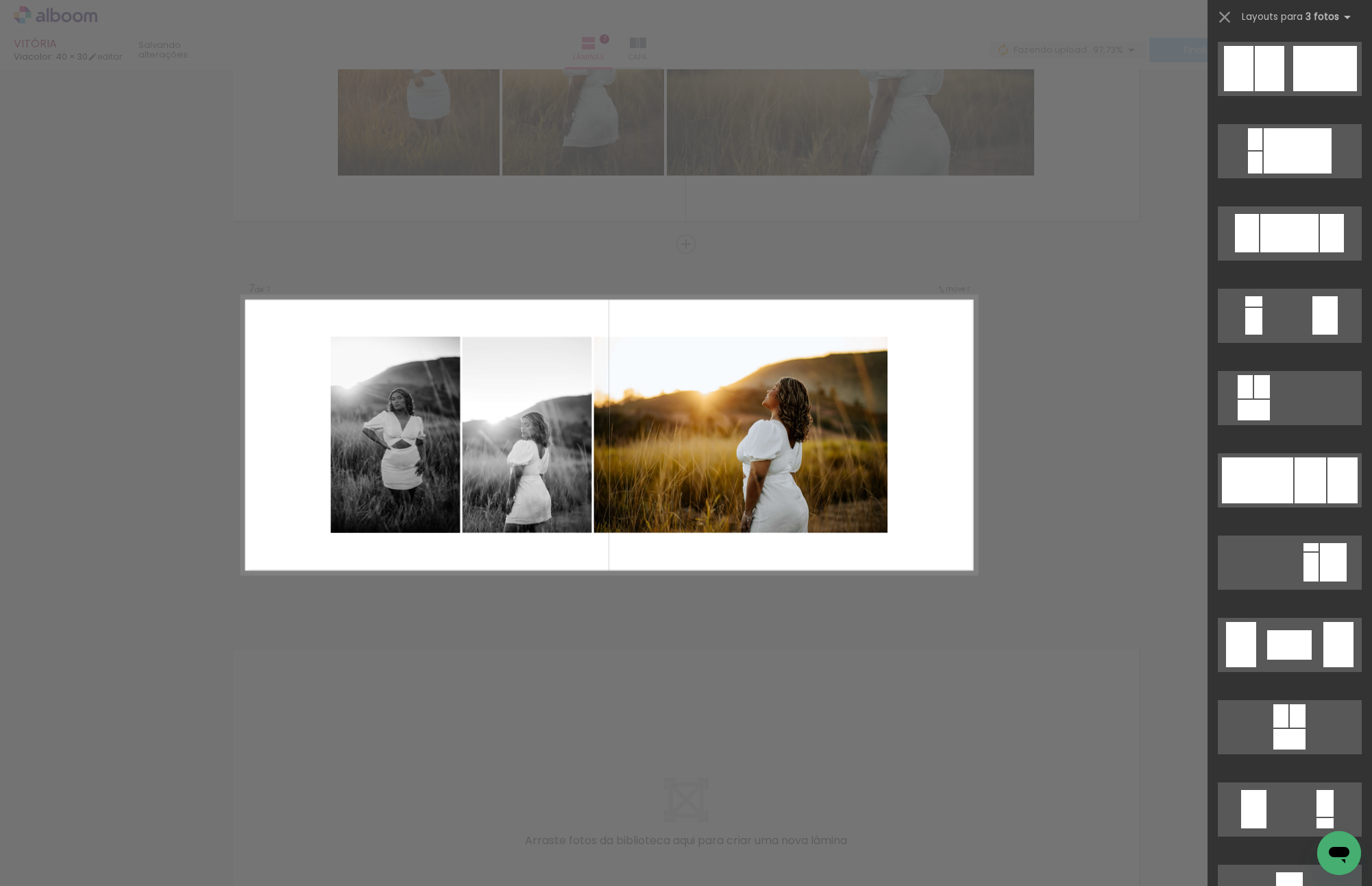
click at [784, 463] on quentale-photo at bounding box center [741, 435] width 294 height 196
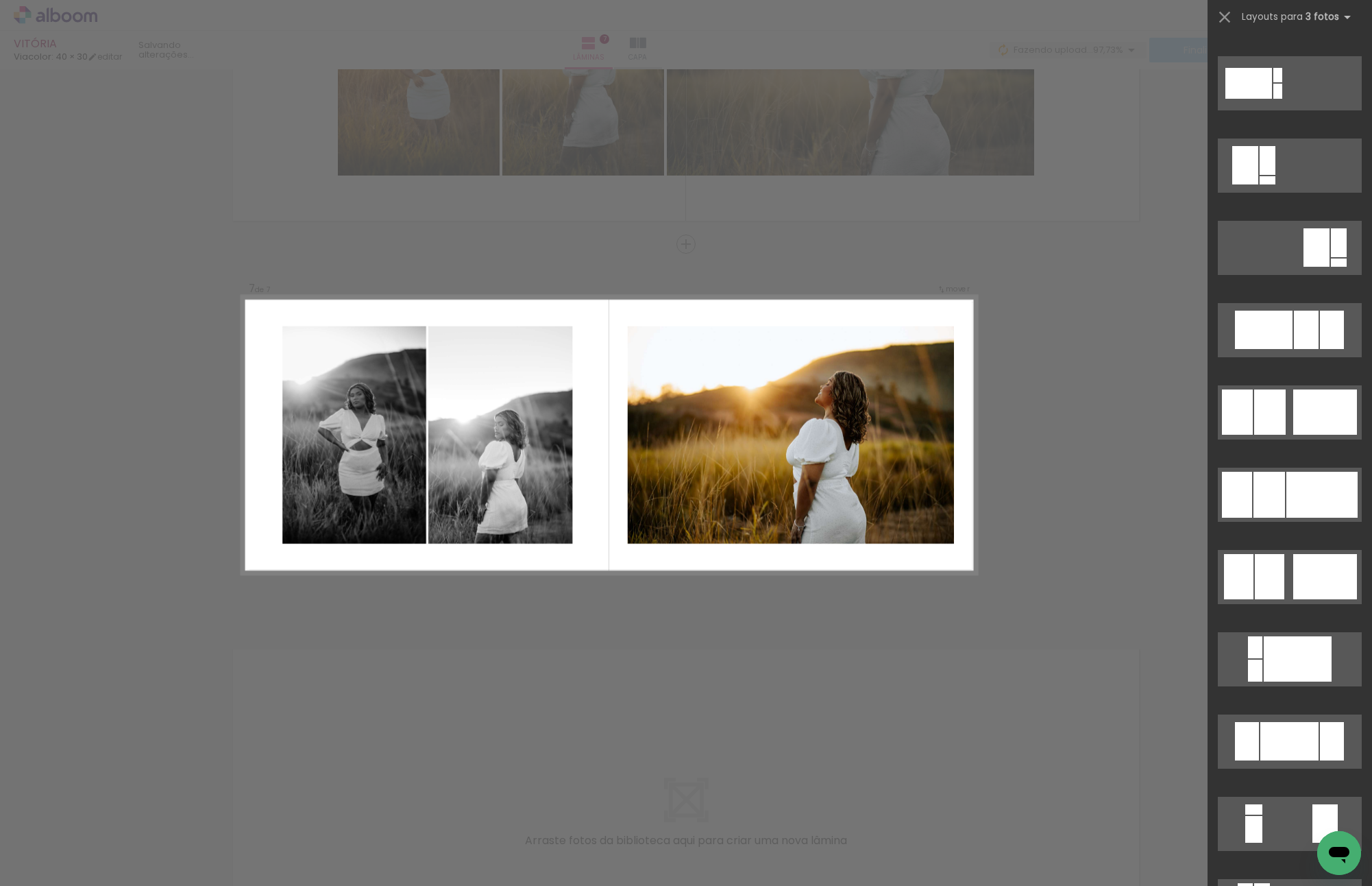
scroll to position [823, 0]
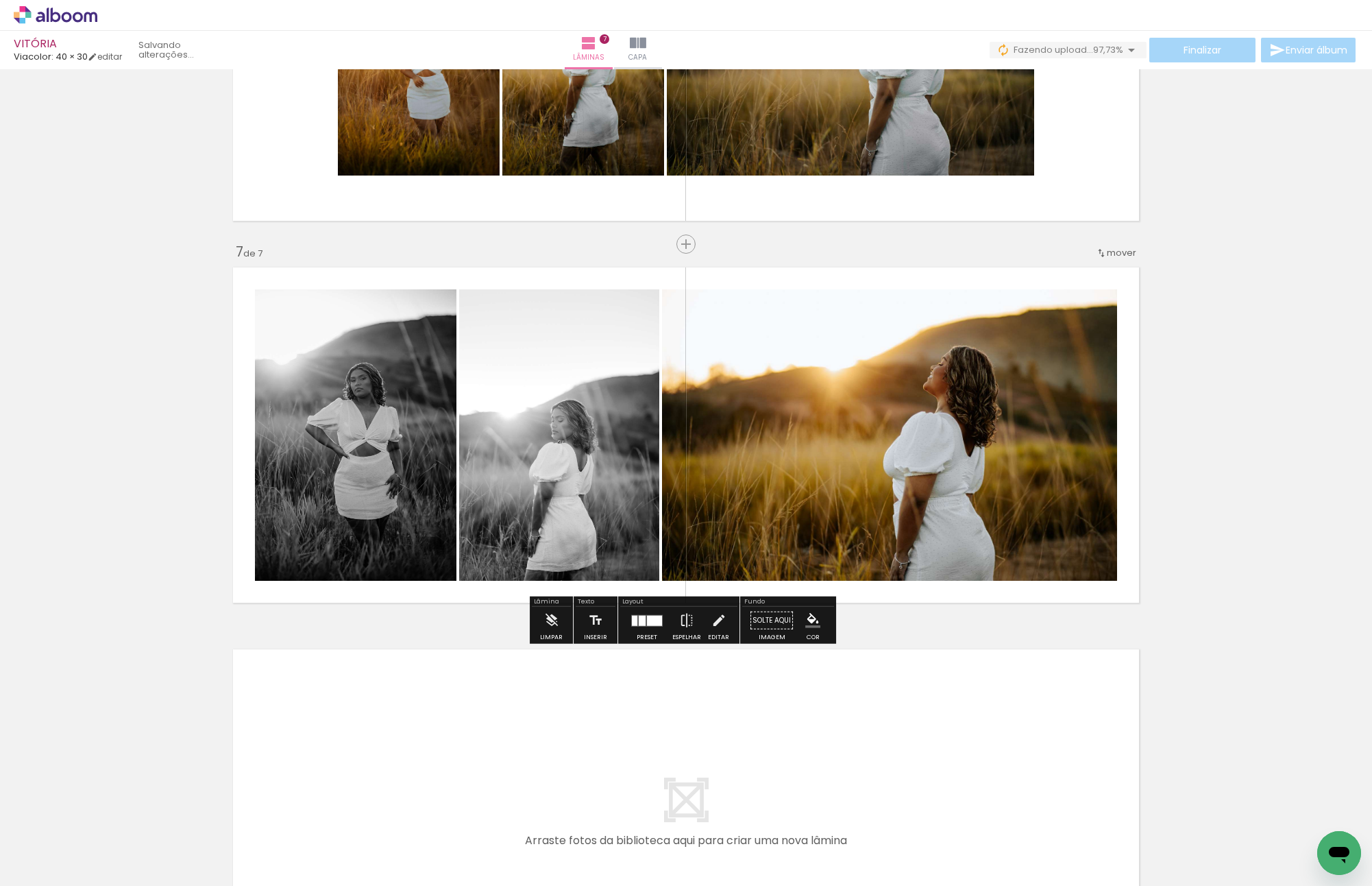
click at [0, 0] on slot "P&B" at bounding box center [0, 0] width 0 height 0
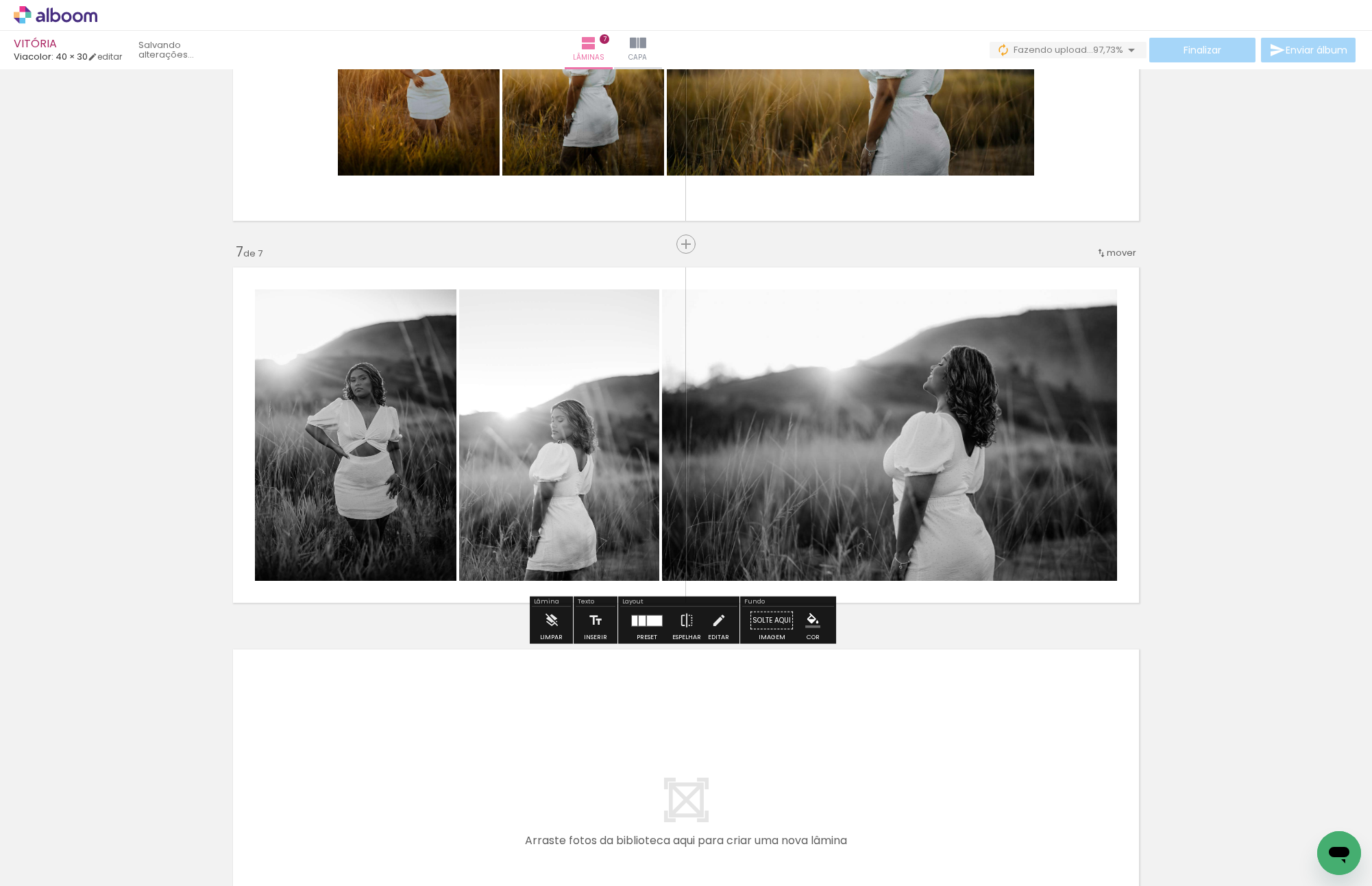
drag, startPoint x: 548, startPoint y: 472, endPoint x: 305, endPoint y: 471, distance: 243.0
click at [0, 0] on slot at bounding box center [0, 0] width 0 height 0
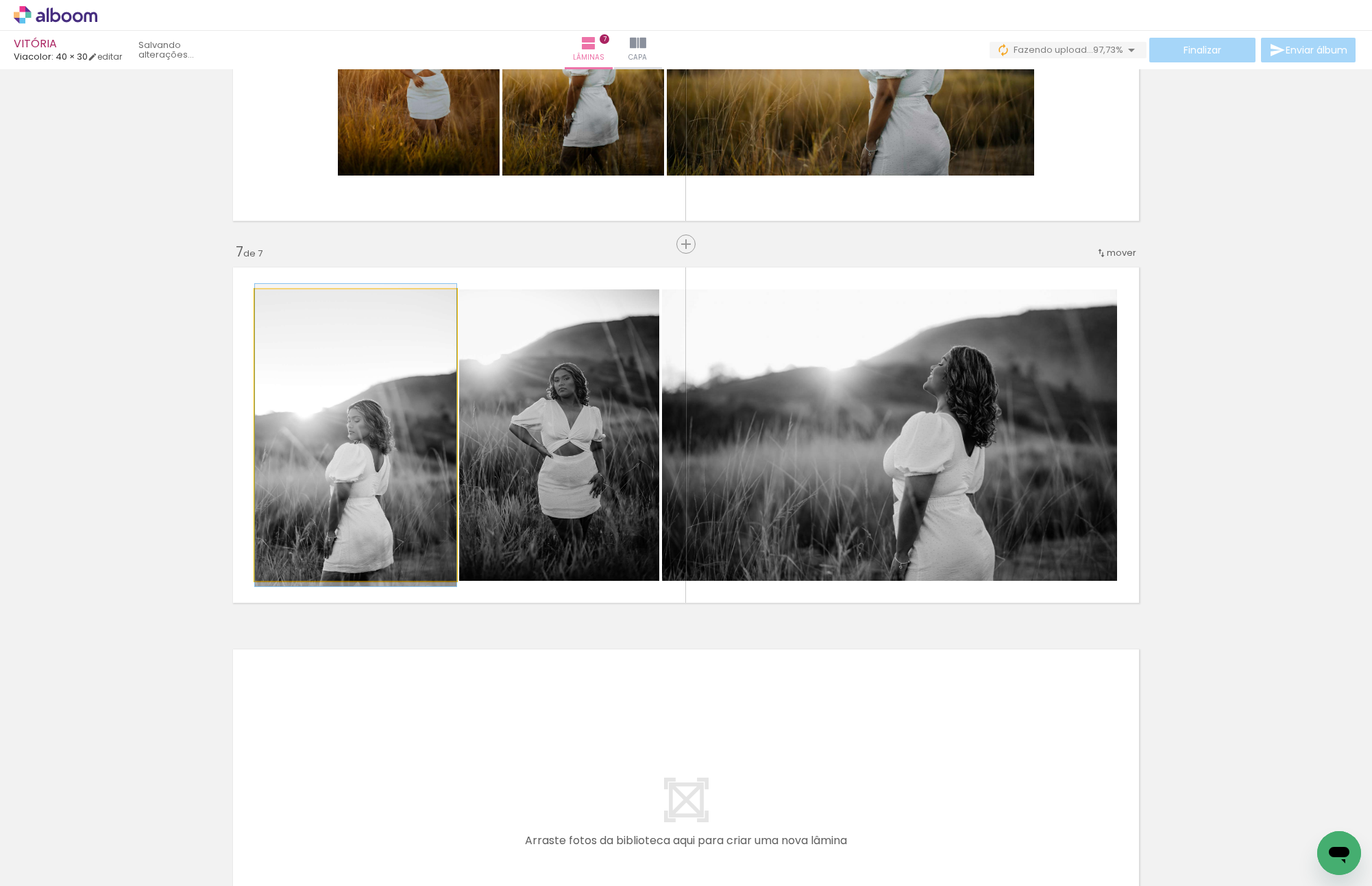
drag, startPoint x: 378, startPoint y: 477, endPoint x: 361, endPoint y: 477, distance: 17.0
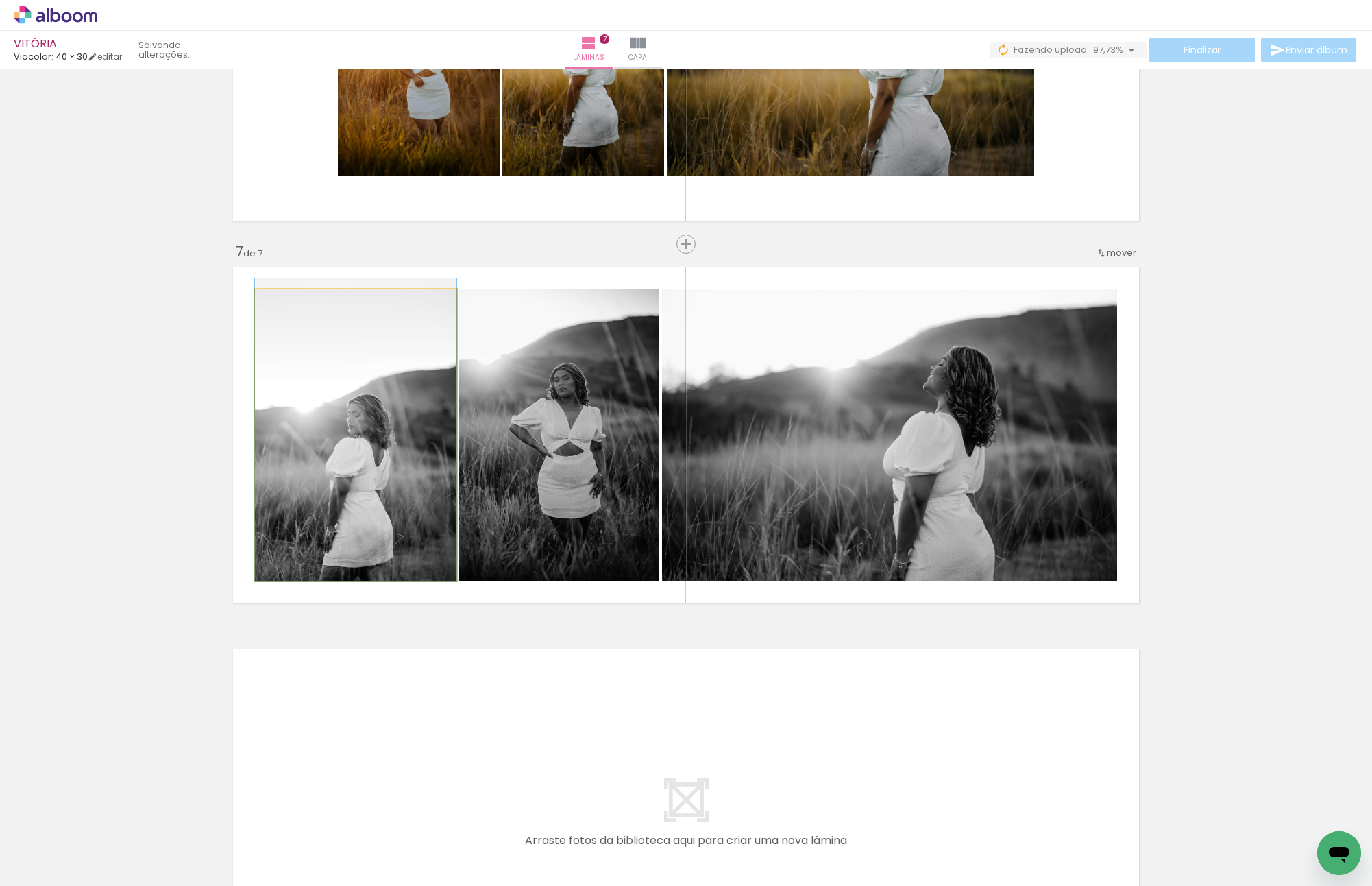
drag, startPoint x: 434, startPoint y: 457, endPoint x: 432, endPoint y: 445, distance: 12.2
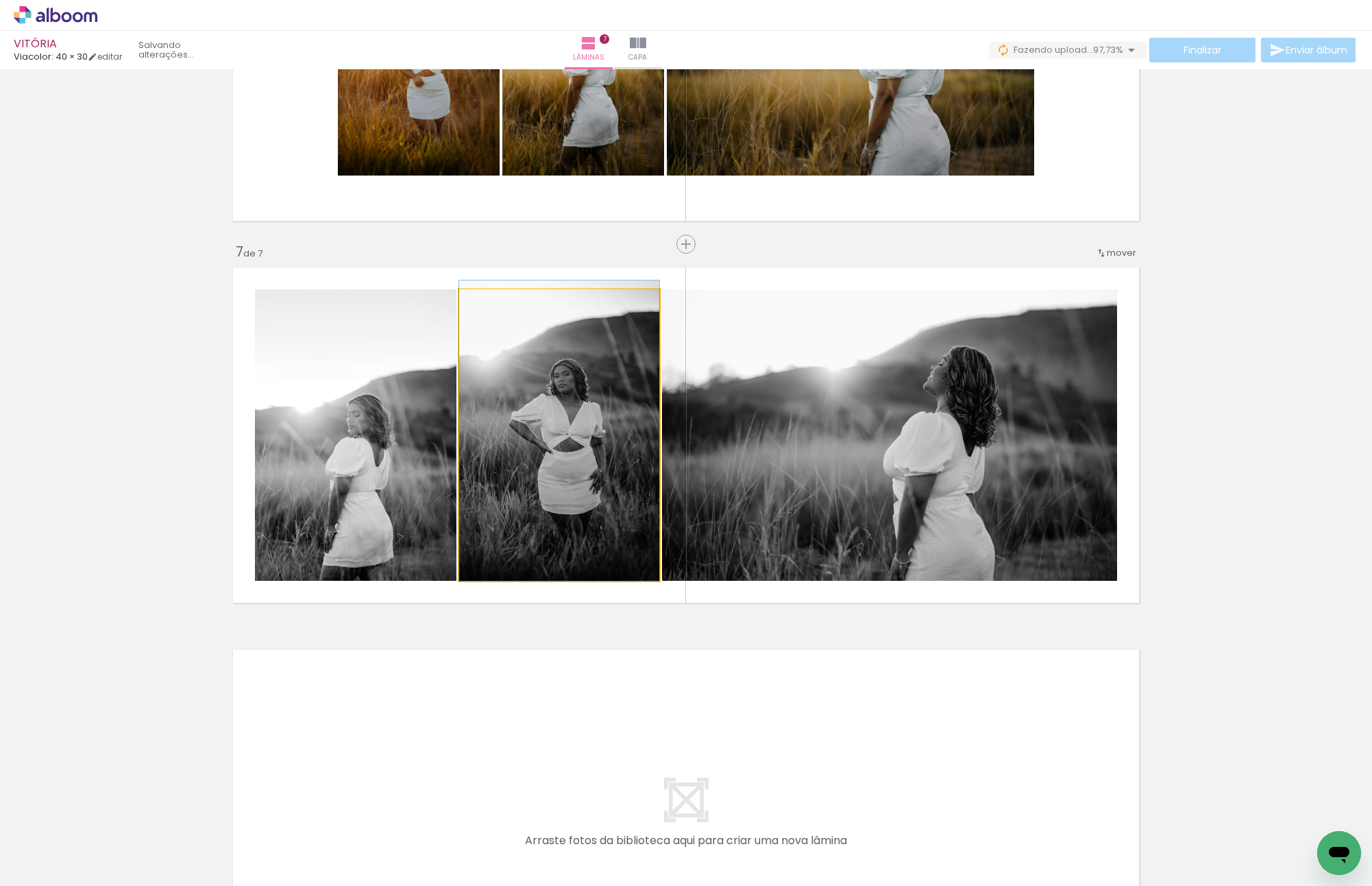
drag, startPoint x: 575, startPoint y: 445, endPoint x: 575, endPoint y: 432, distance: 13.0
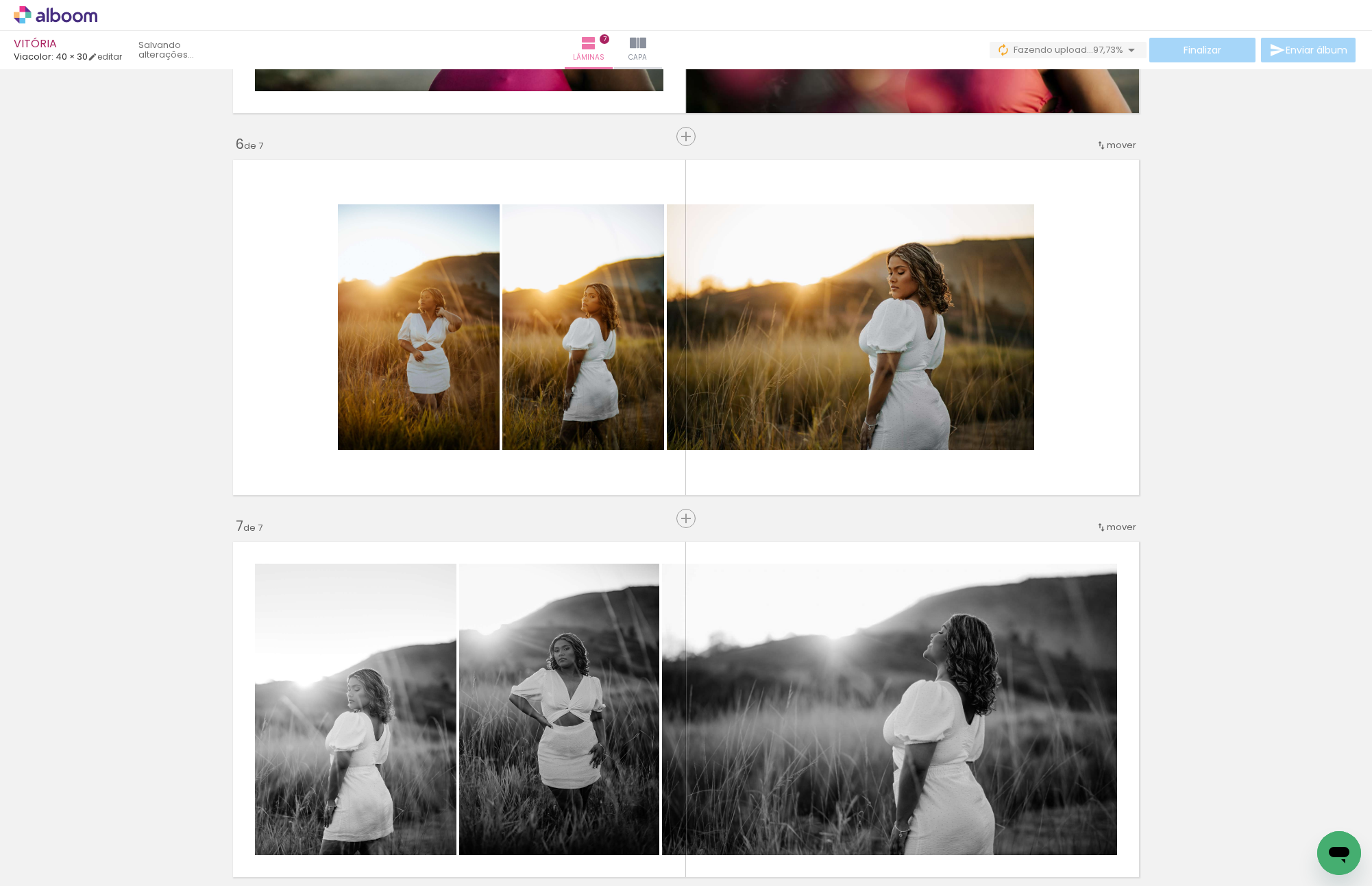
scroll to position [2139, 0]
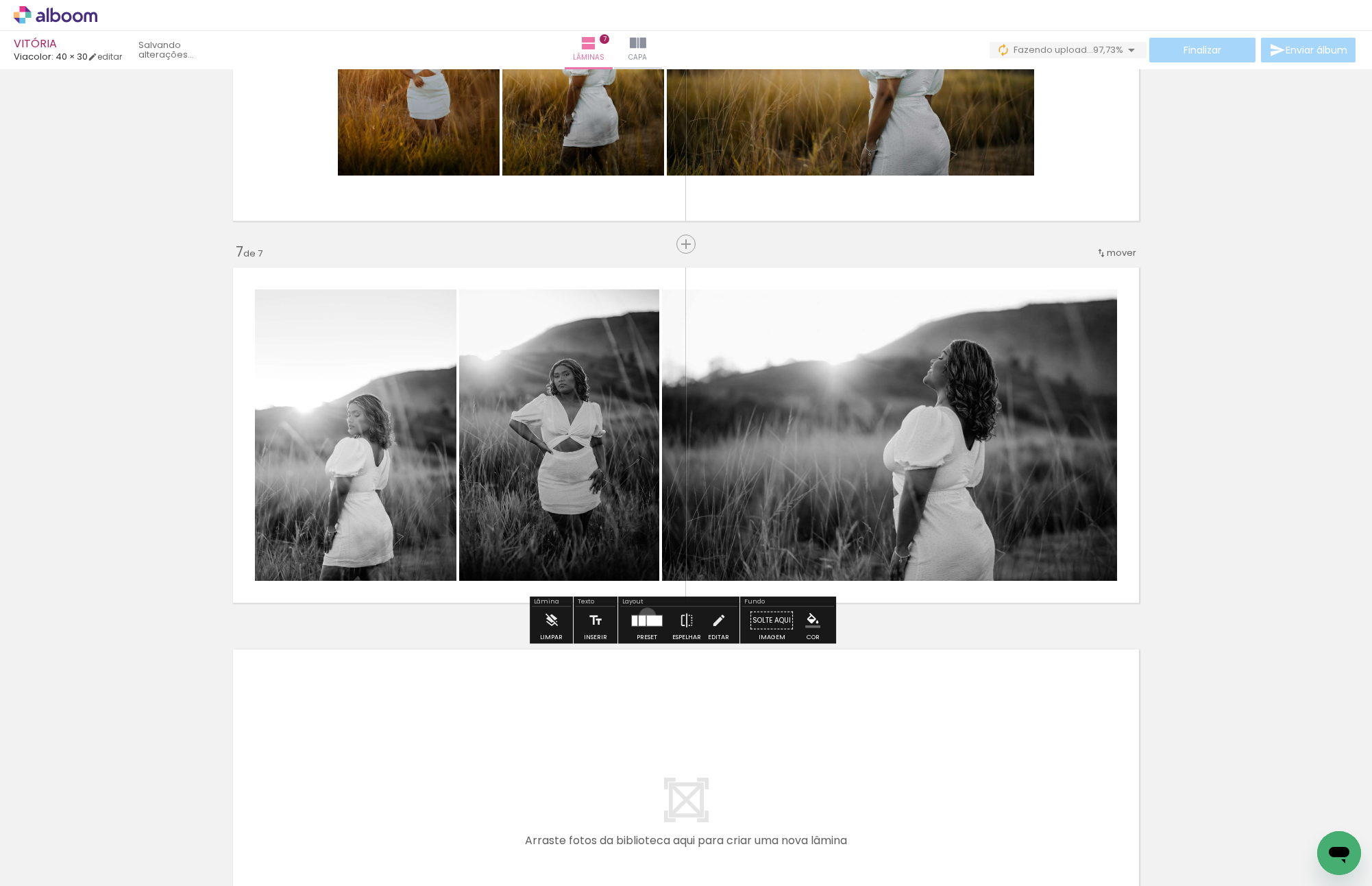
click at [647, 615] on div at bounding box center [654, 620] width 15 height 10
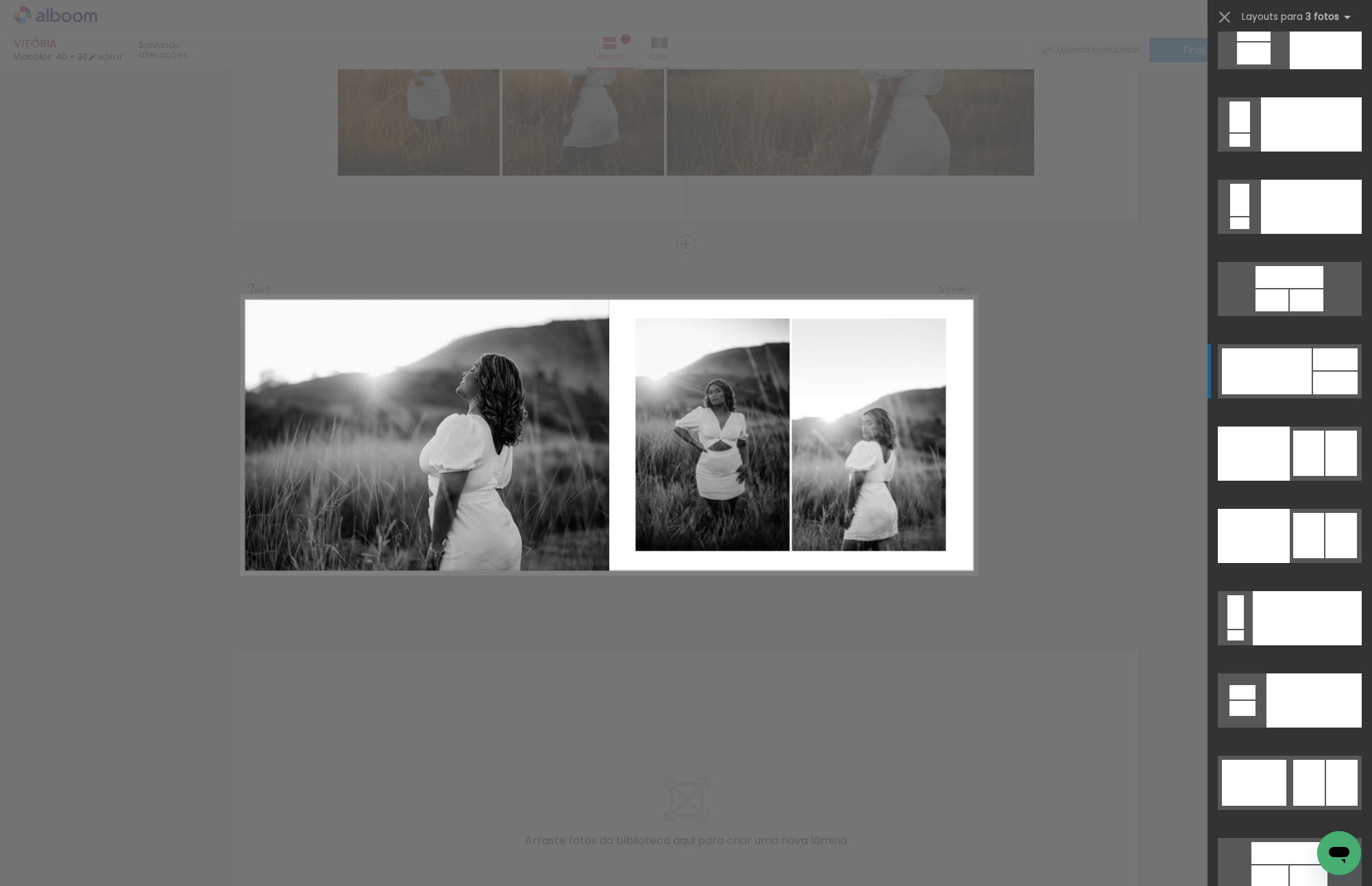
scroll to position [14954, 0]
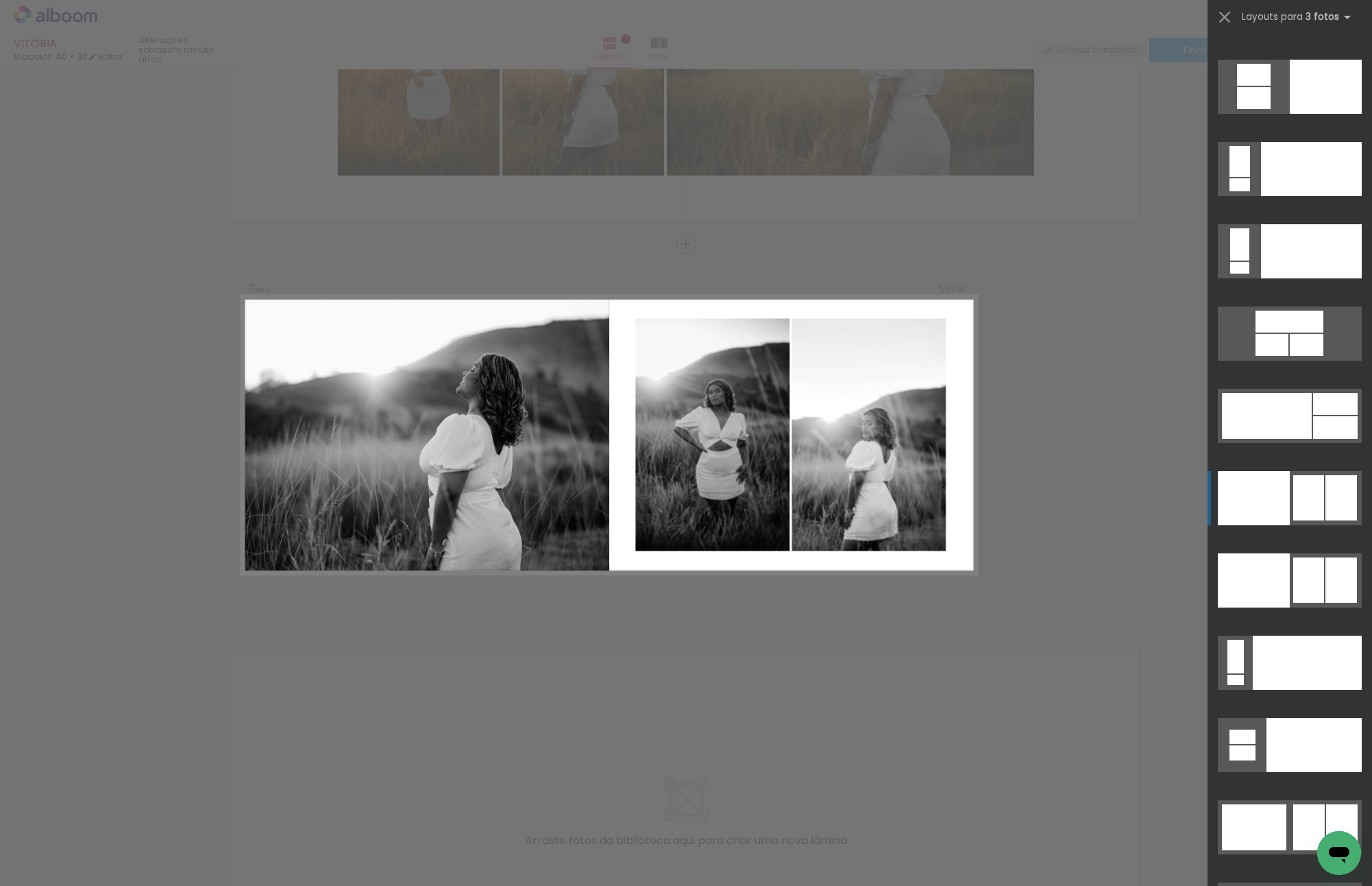
click at [1283, 477] on div at bounding box center [1254, 497] width 72 height 54
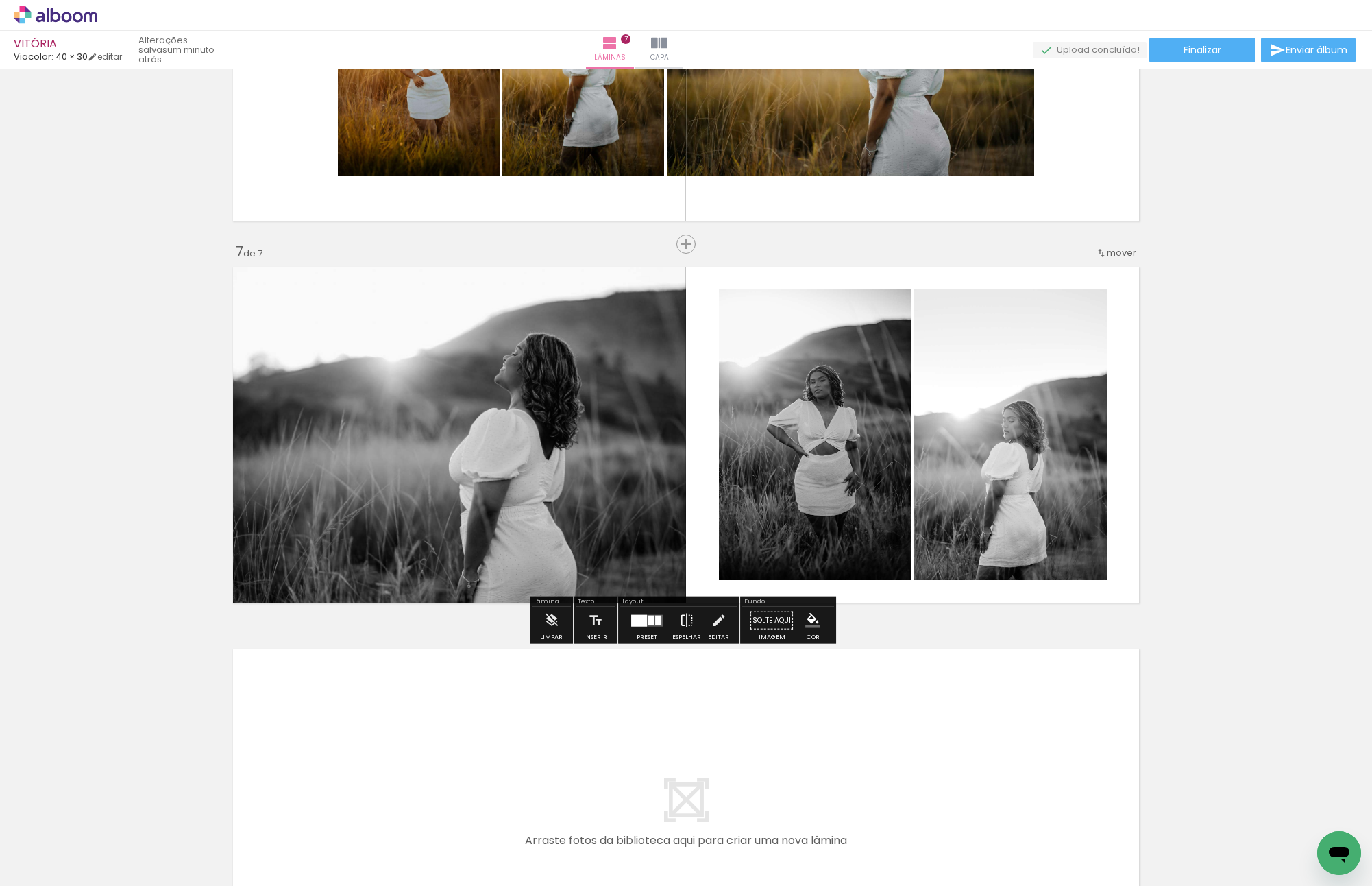
click at [679, 614] on iron-icon at bounding box center [687, 620] width 15 height 27
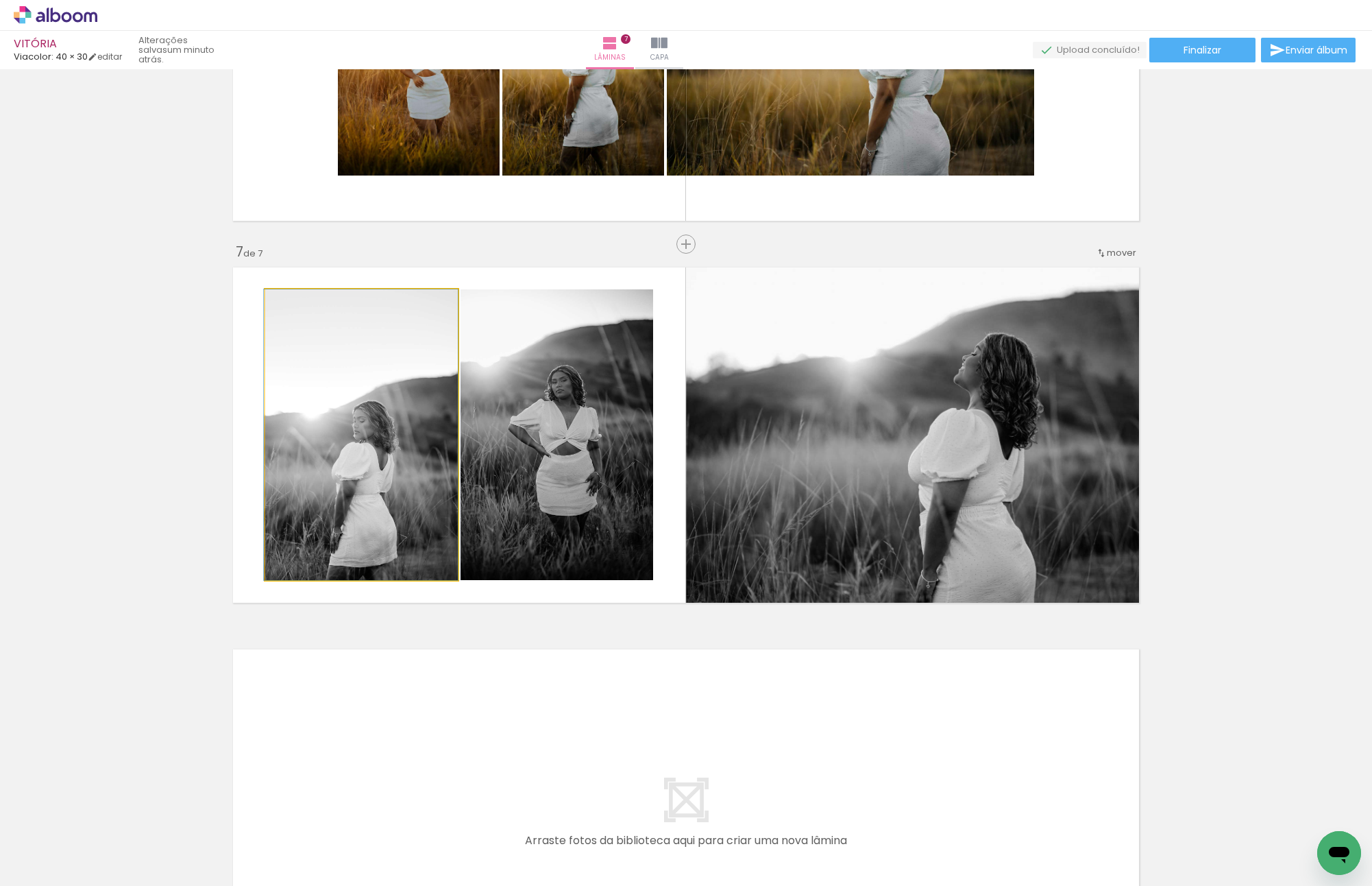
scroll to position [0, 2122]
drag, startPoint x: 411, startPoint y: 429, endPoint x: 426, endPoint y: 404, distance: 29.2
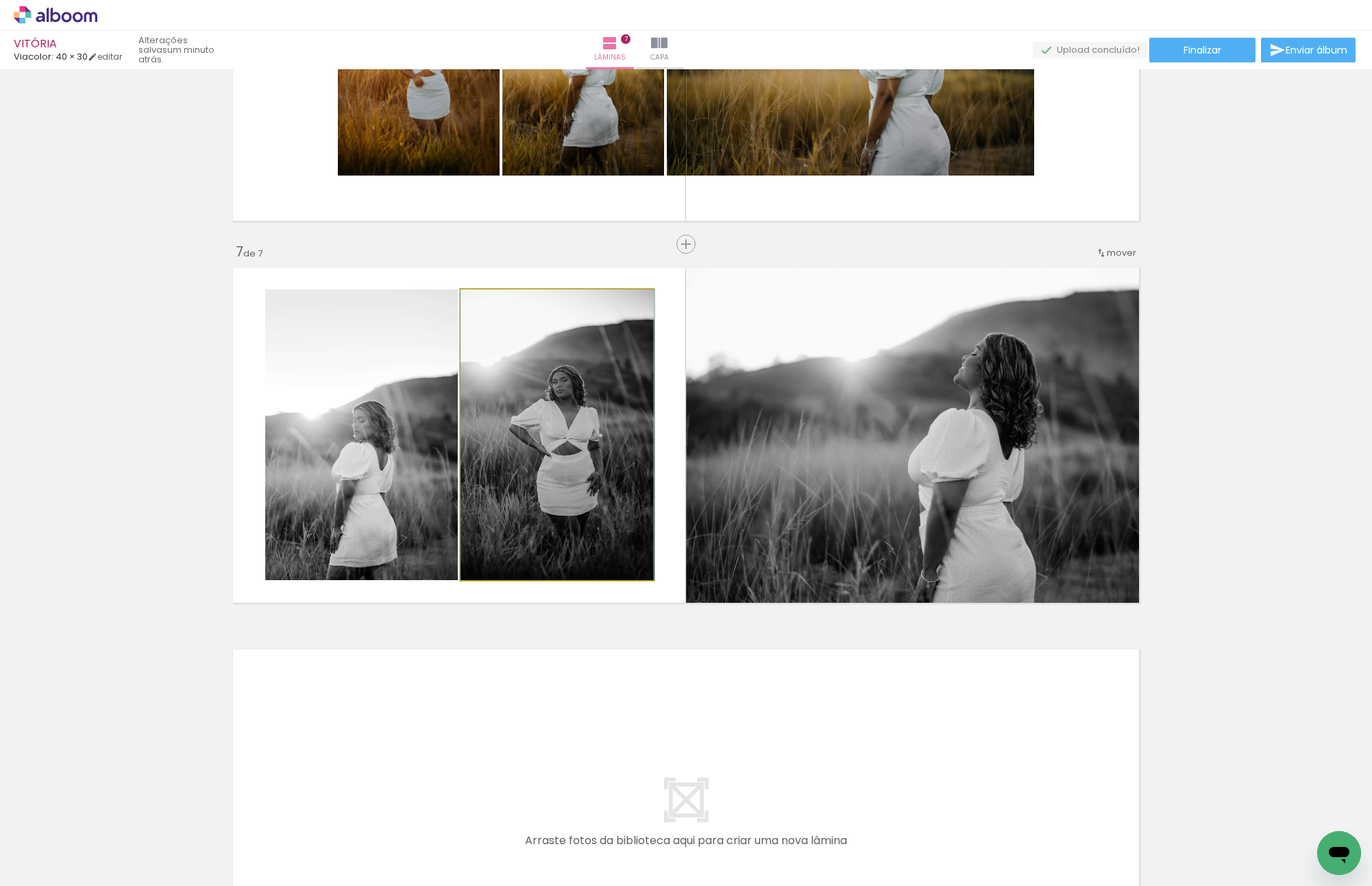
drag, startPoint x: 519, startPoint y: 402, endPoint x: 520, endPoint y: 437, distance: 35.0
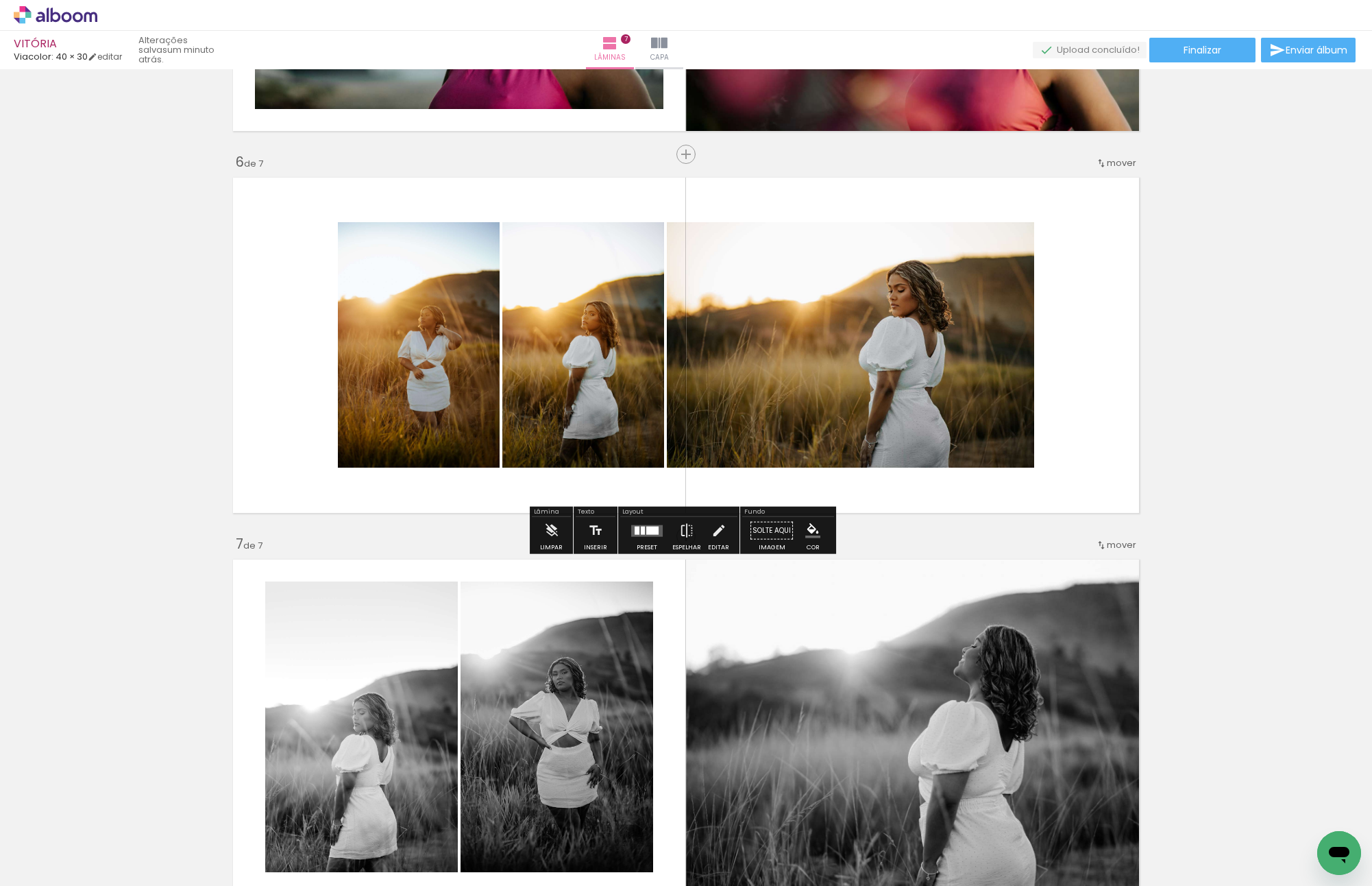
scroll to position [1865, 0]
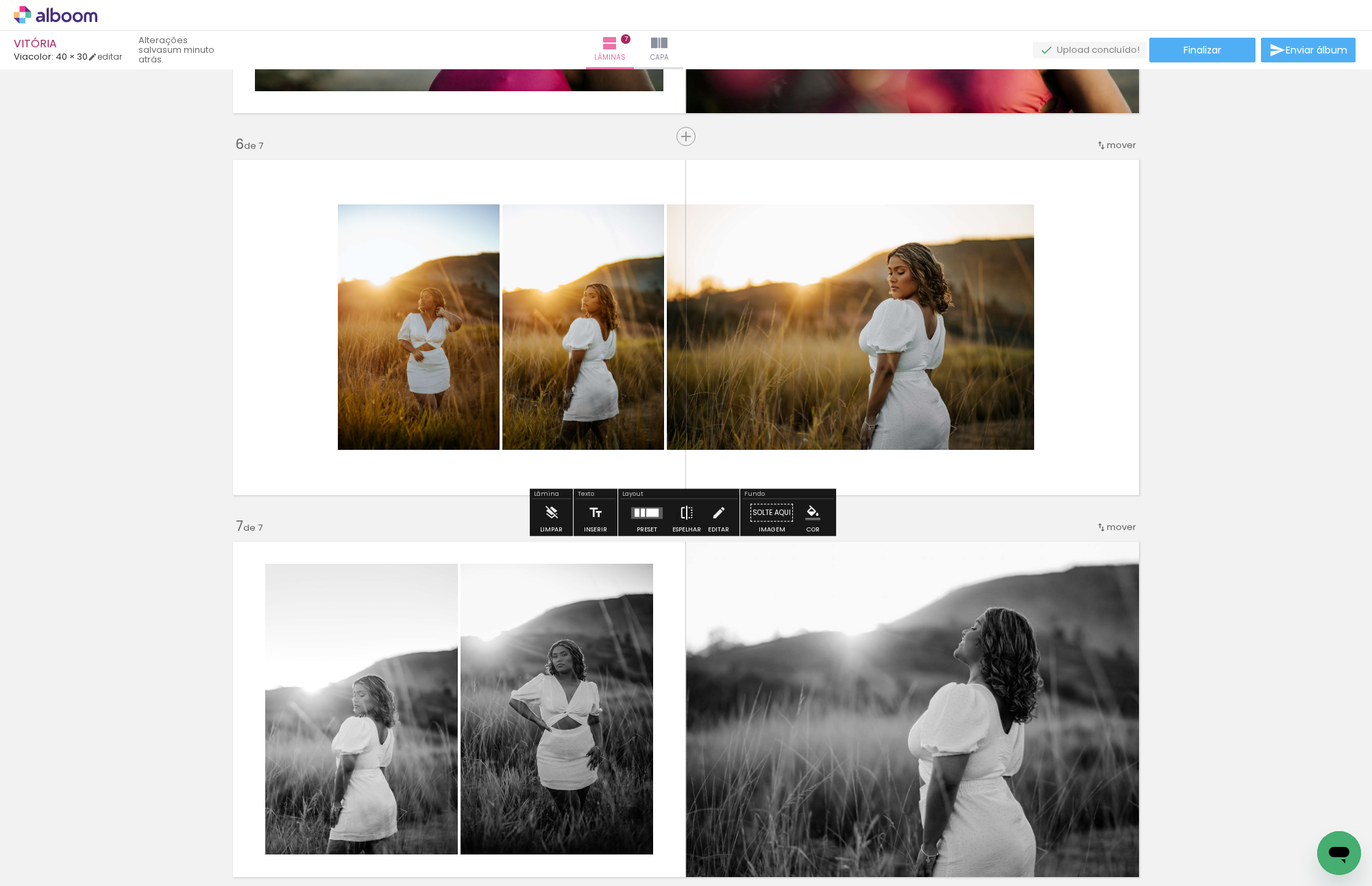
click at [683, 516] on iron-icon at bounding box center [687, 512] width 15 height 27
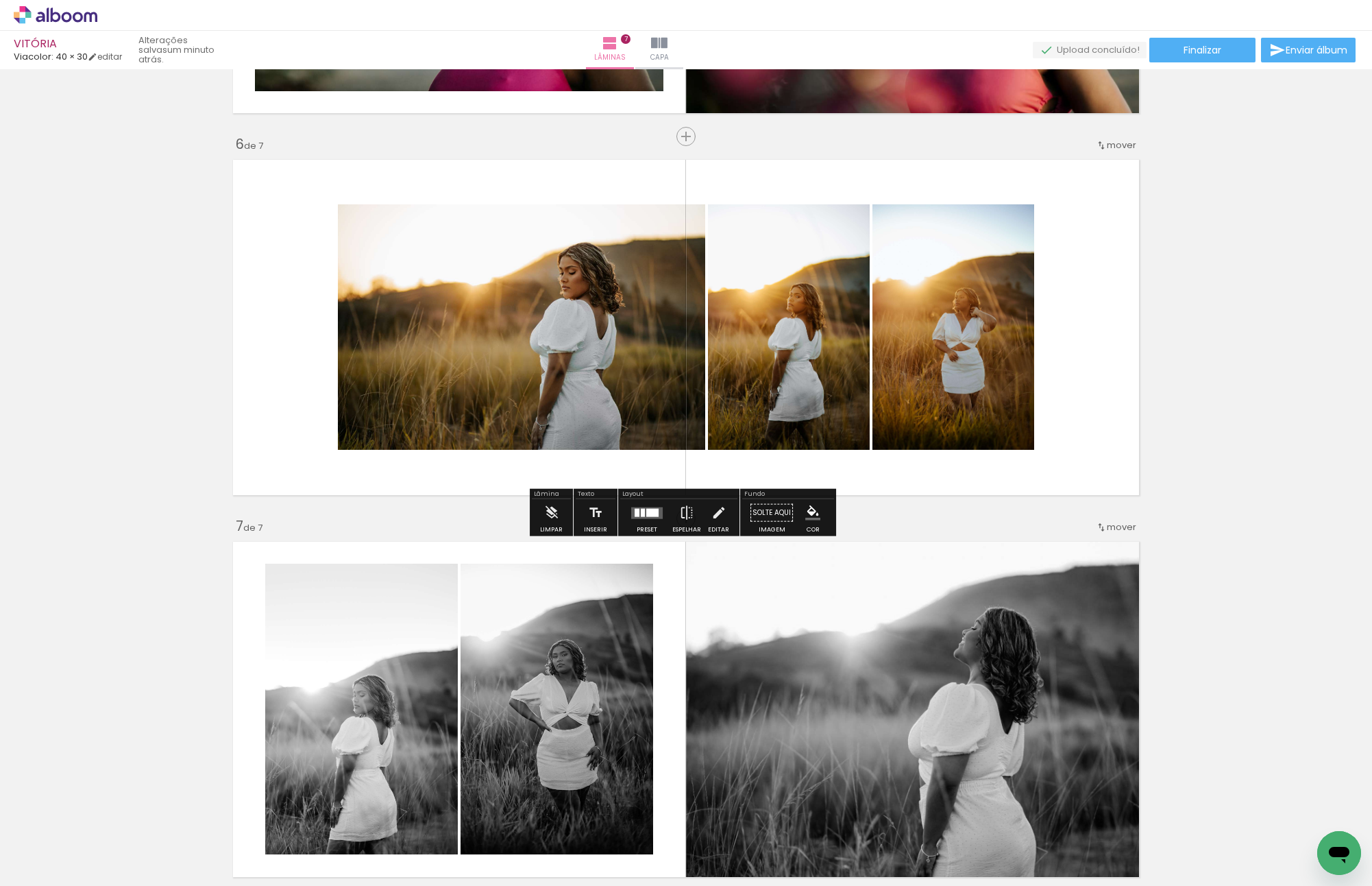
drag, startPoint x: 799, startPoint y: 316, endPoint x: 903, endPoint y: 315, distance: 104.0
click at [0, 0] on slot at bounding box center [0, 0] width 0 height 0
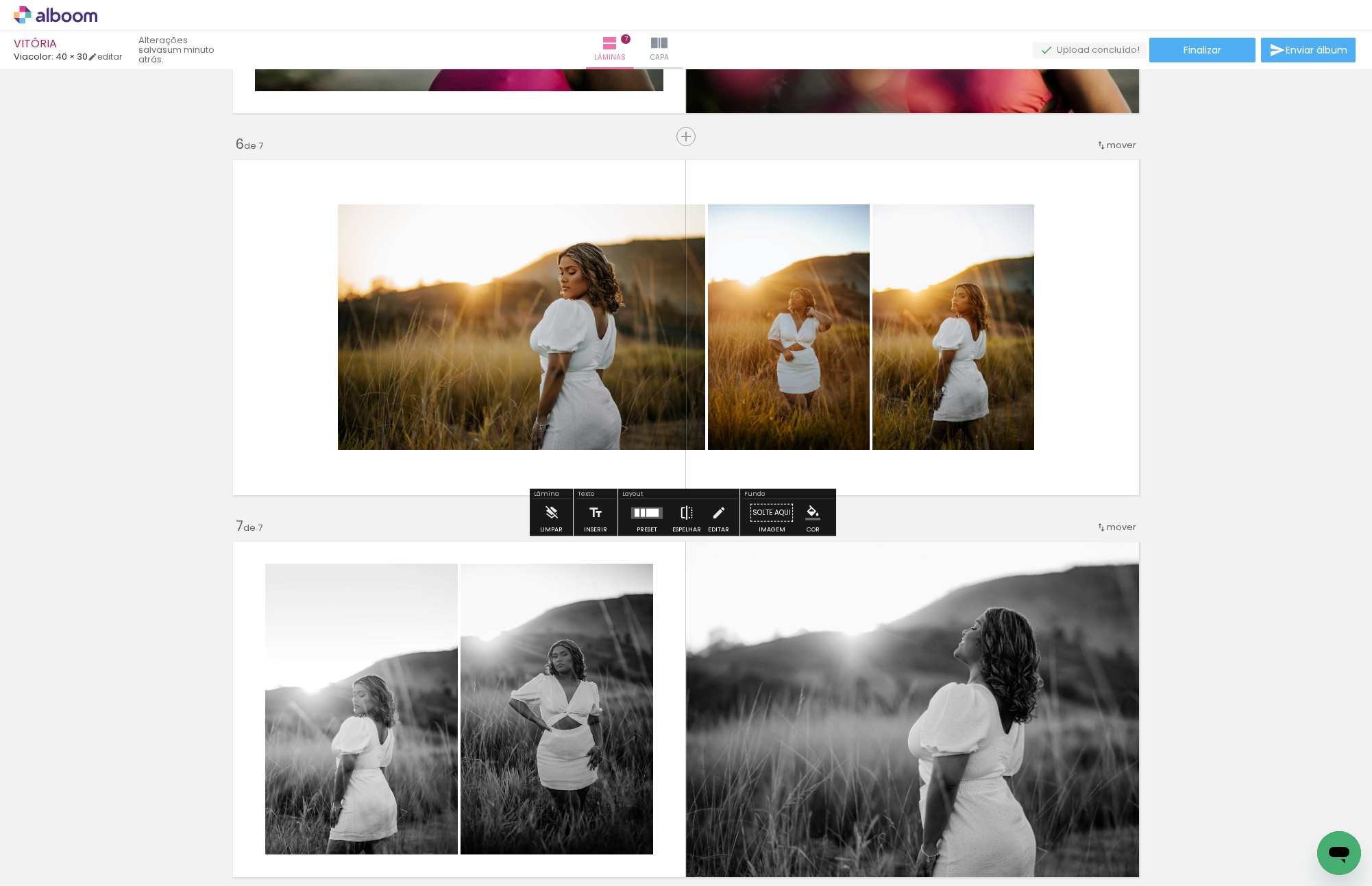
click at [683, 518] on iron-icon at bounding box center [687, 512] width 15 height 27
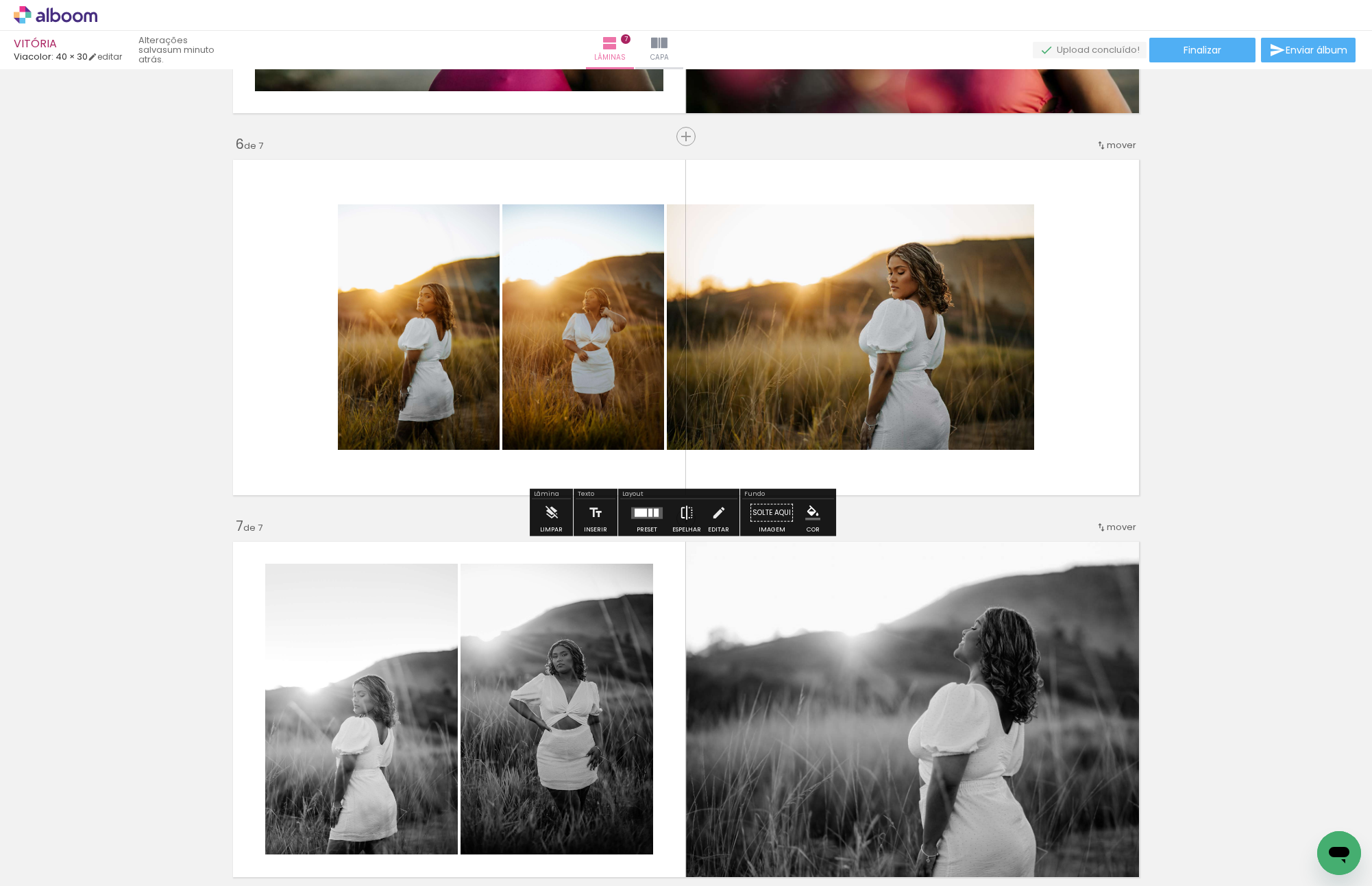
click at [685, 501] on iron-icon at bounding box center [687, 512] width 15 height 27
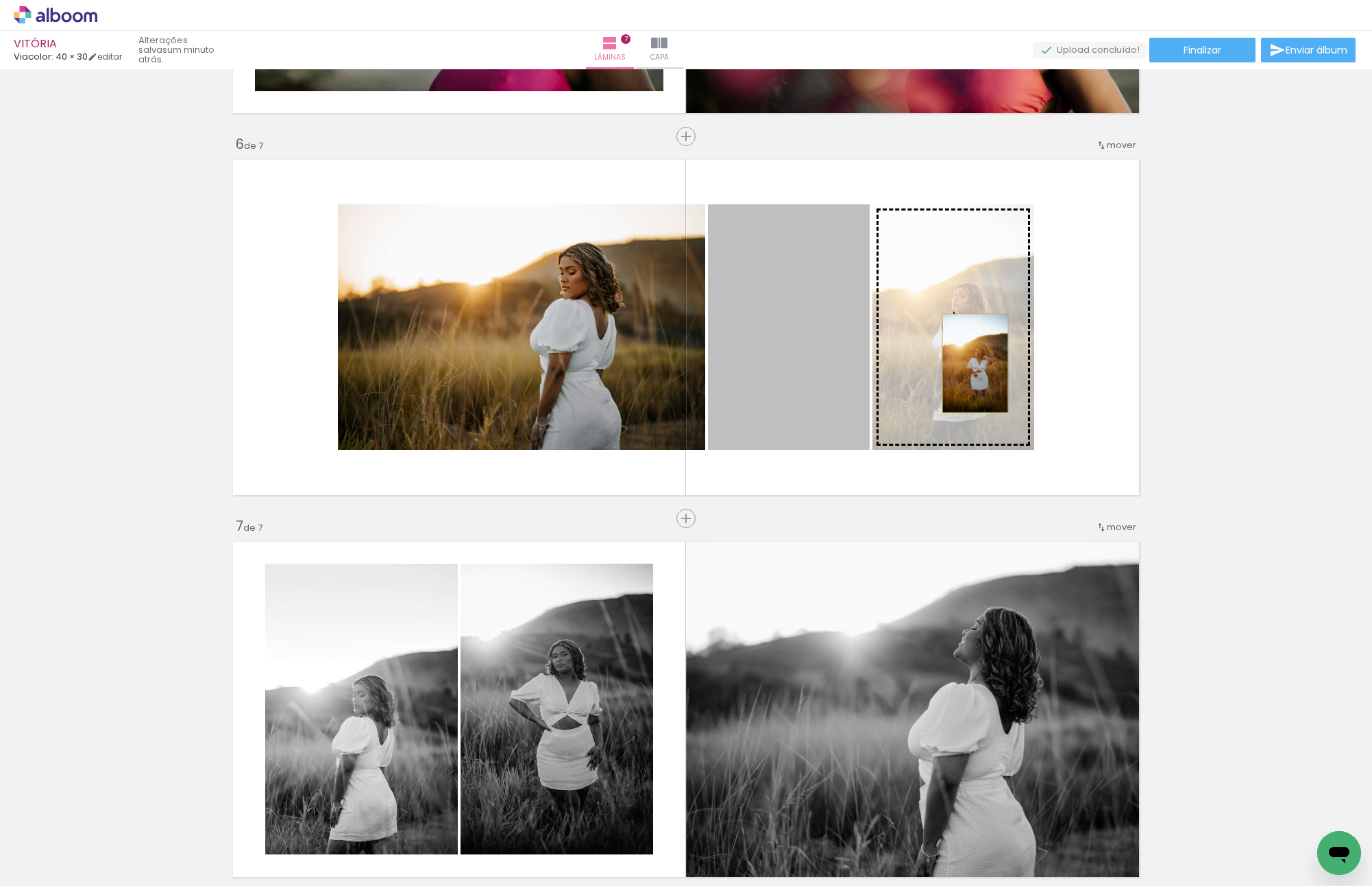
drag, startPoint x: 770, startPoint y: 363, endPoint x: 970, endPoint y: 363, distance: 200.0
click at [0, 0] on slot at bounding box center [0, 0] width 0 height 0
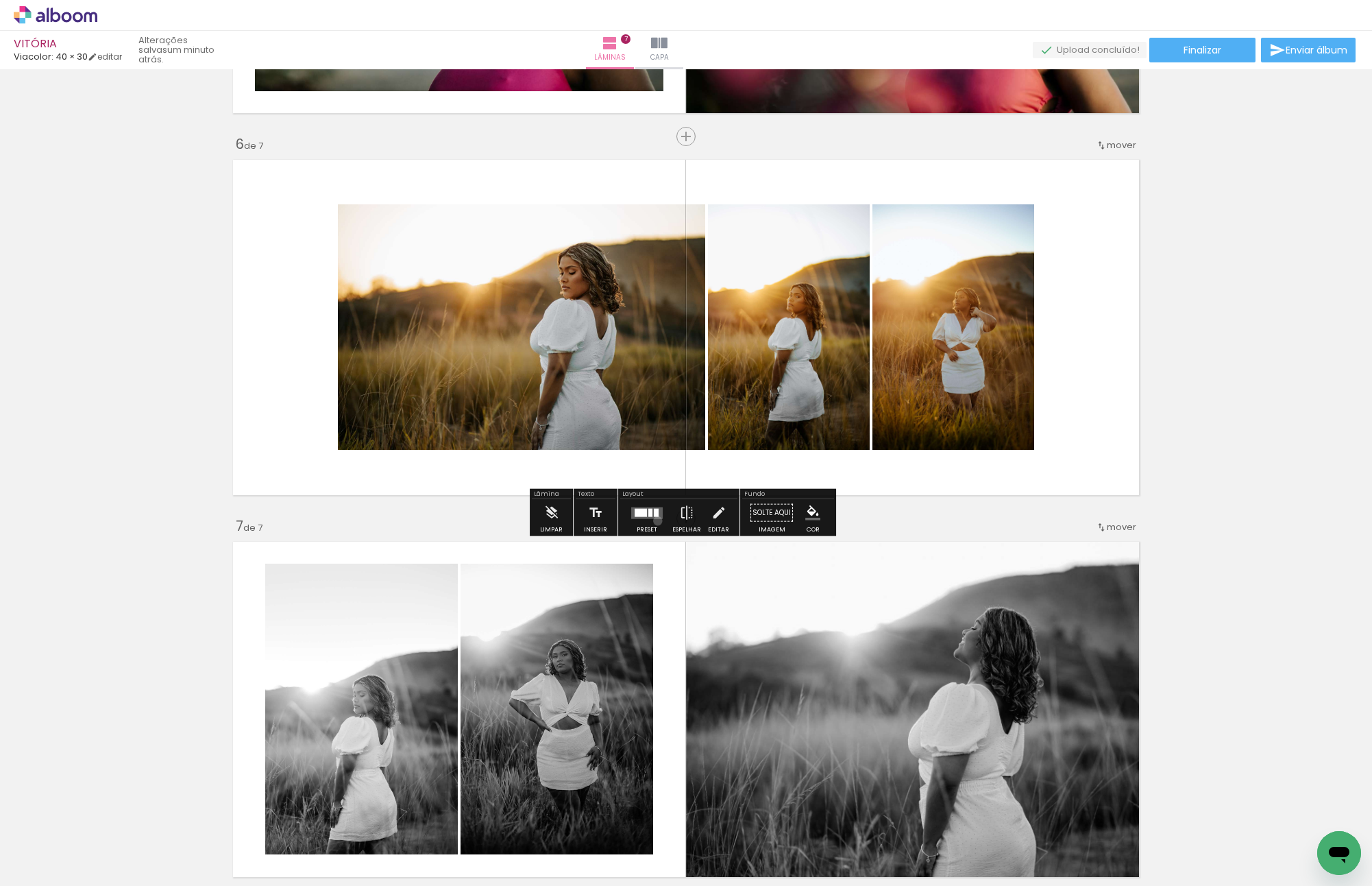
click at [654, 519] on div at bounding box center [647, 512] width 37 height 27
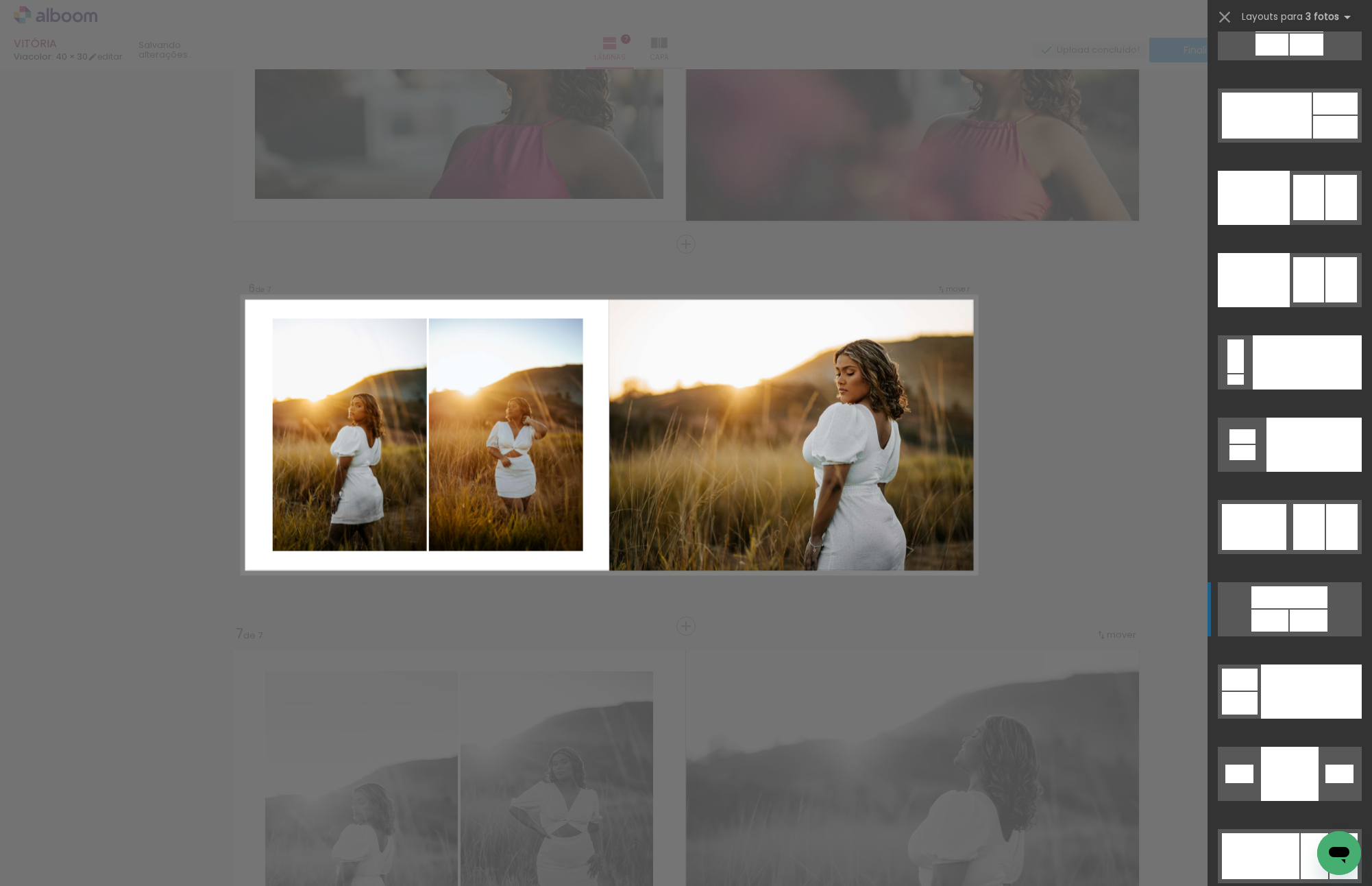
scroll to position [15128, 0]
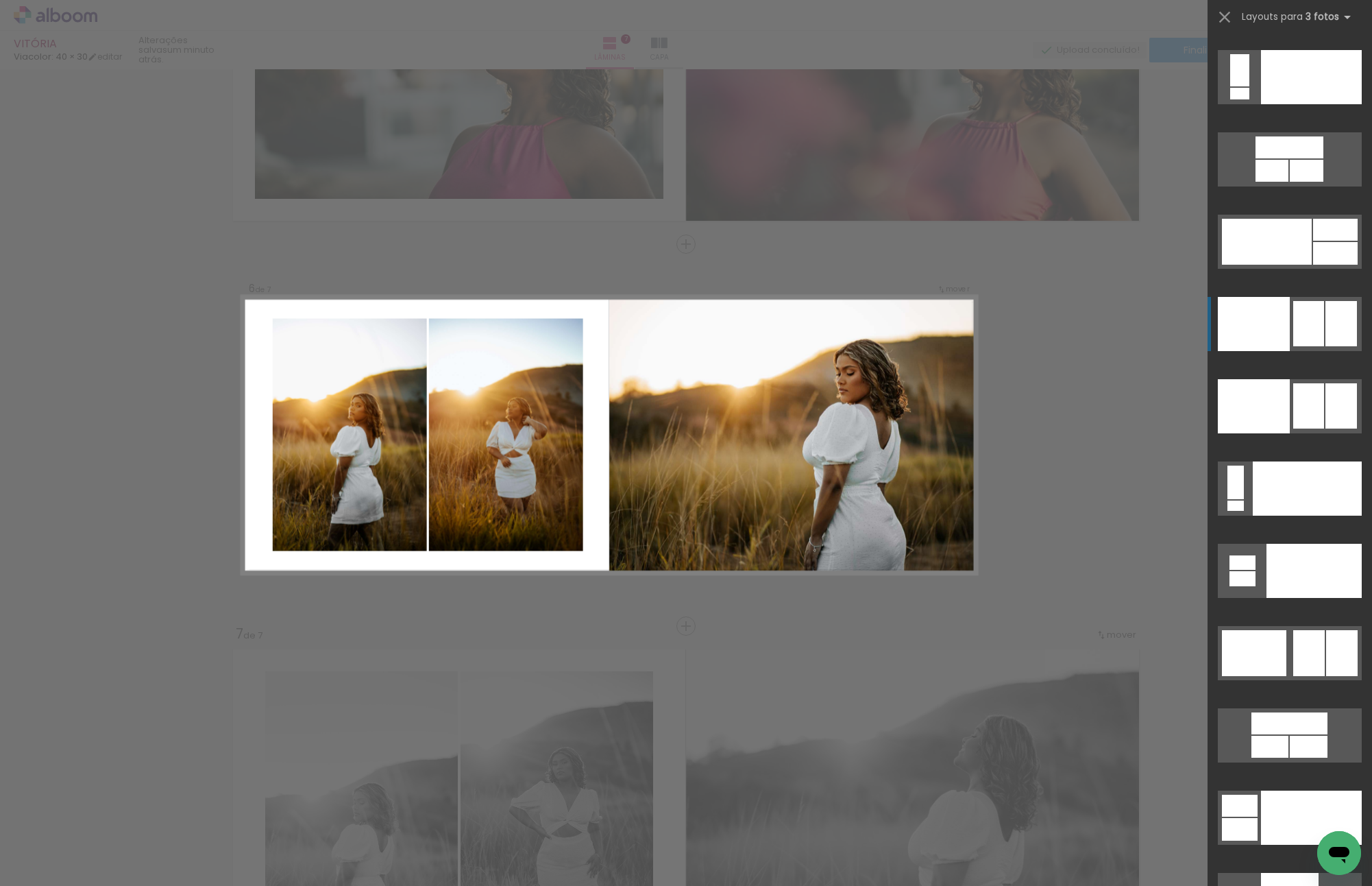
click at [1255, 571] on div at bounding box center [1242, 578] width 26 height 15
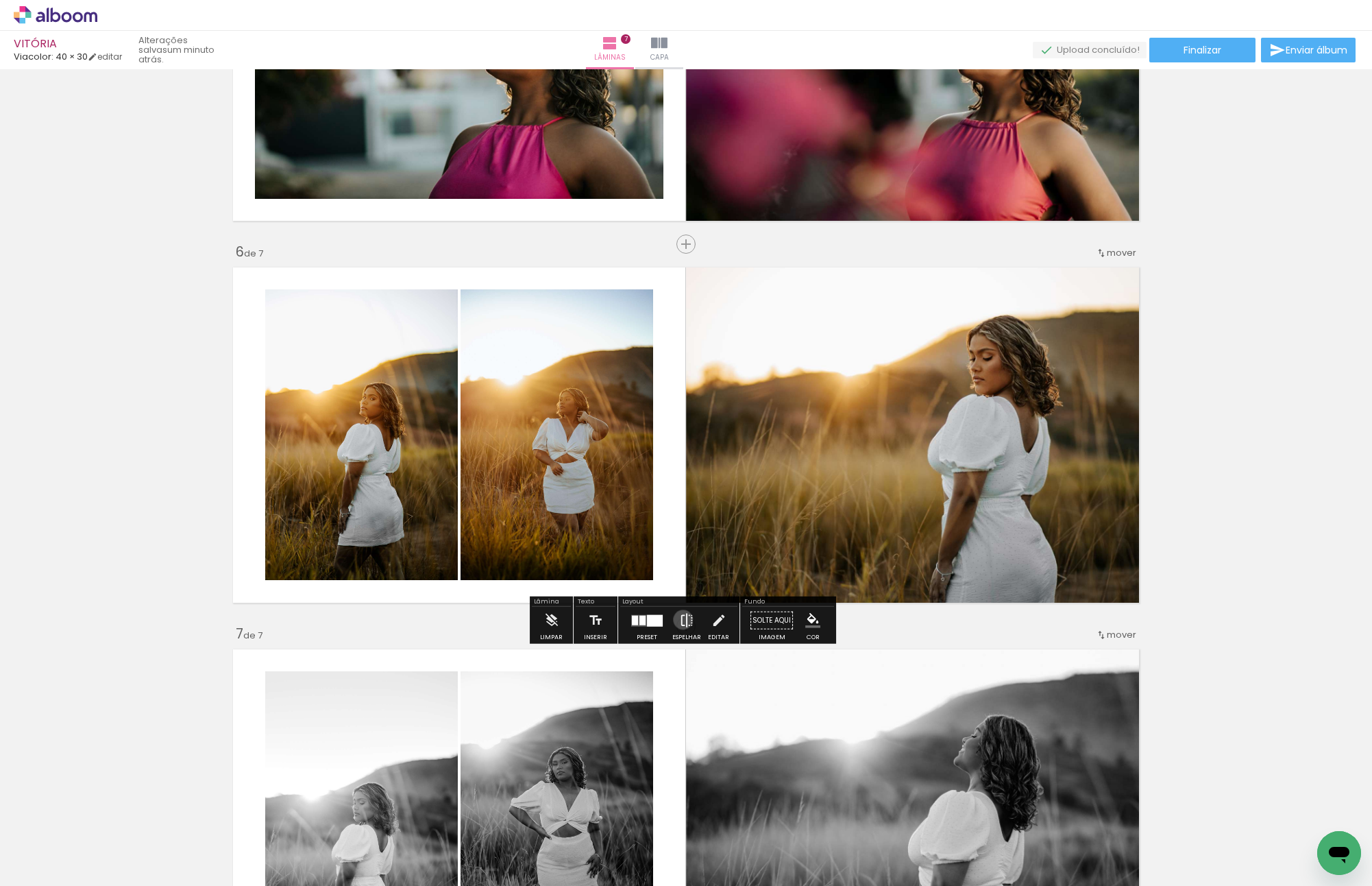
click at [680, 619] on iron-icon at bounding box center [687, 620] width 15 height 27
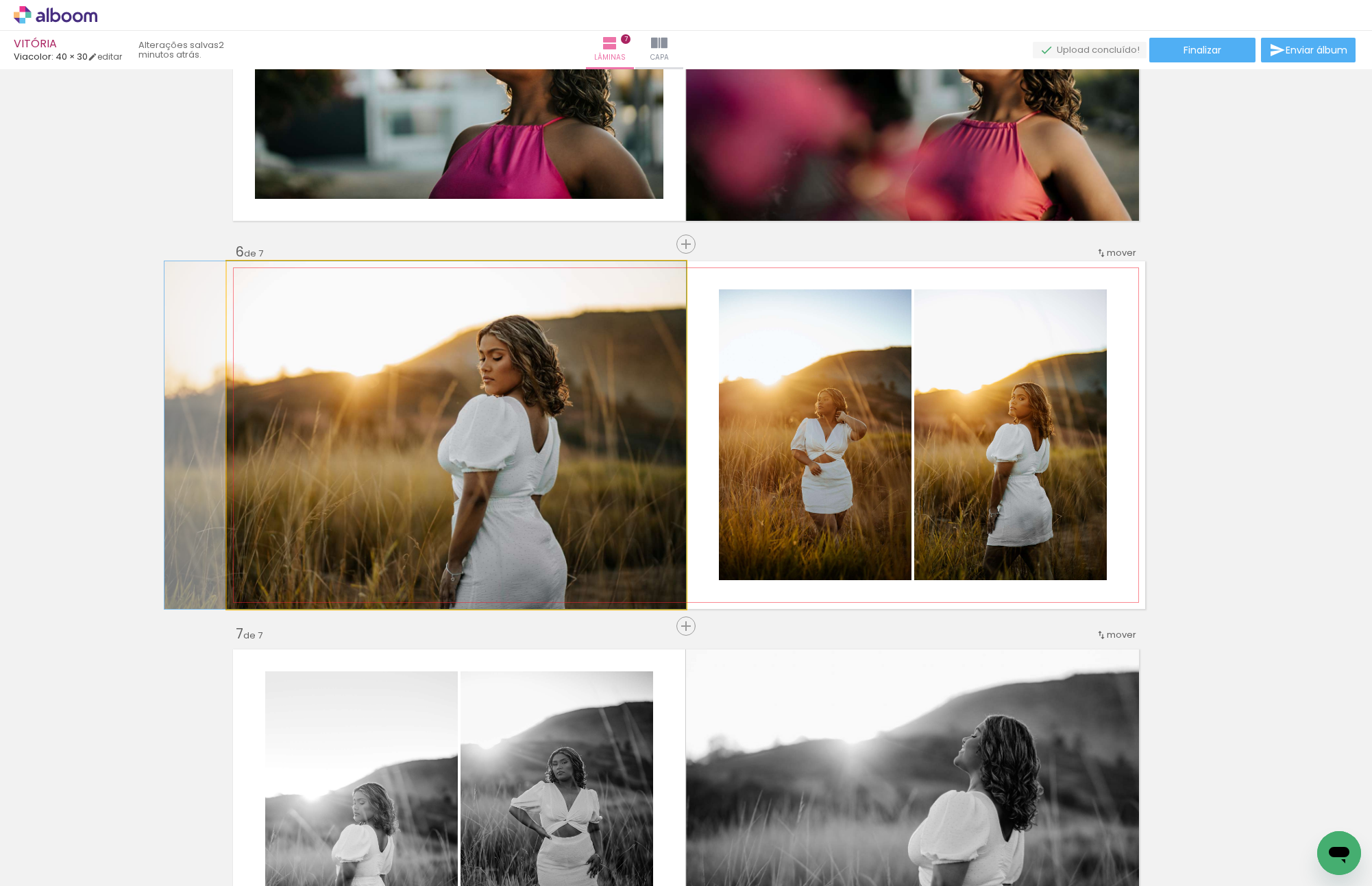
drag, startPoint x: 502, startPoint y: 382, endPoint x: 312, endPoint y: 378, distance: 190.0
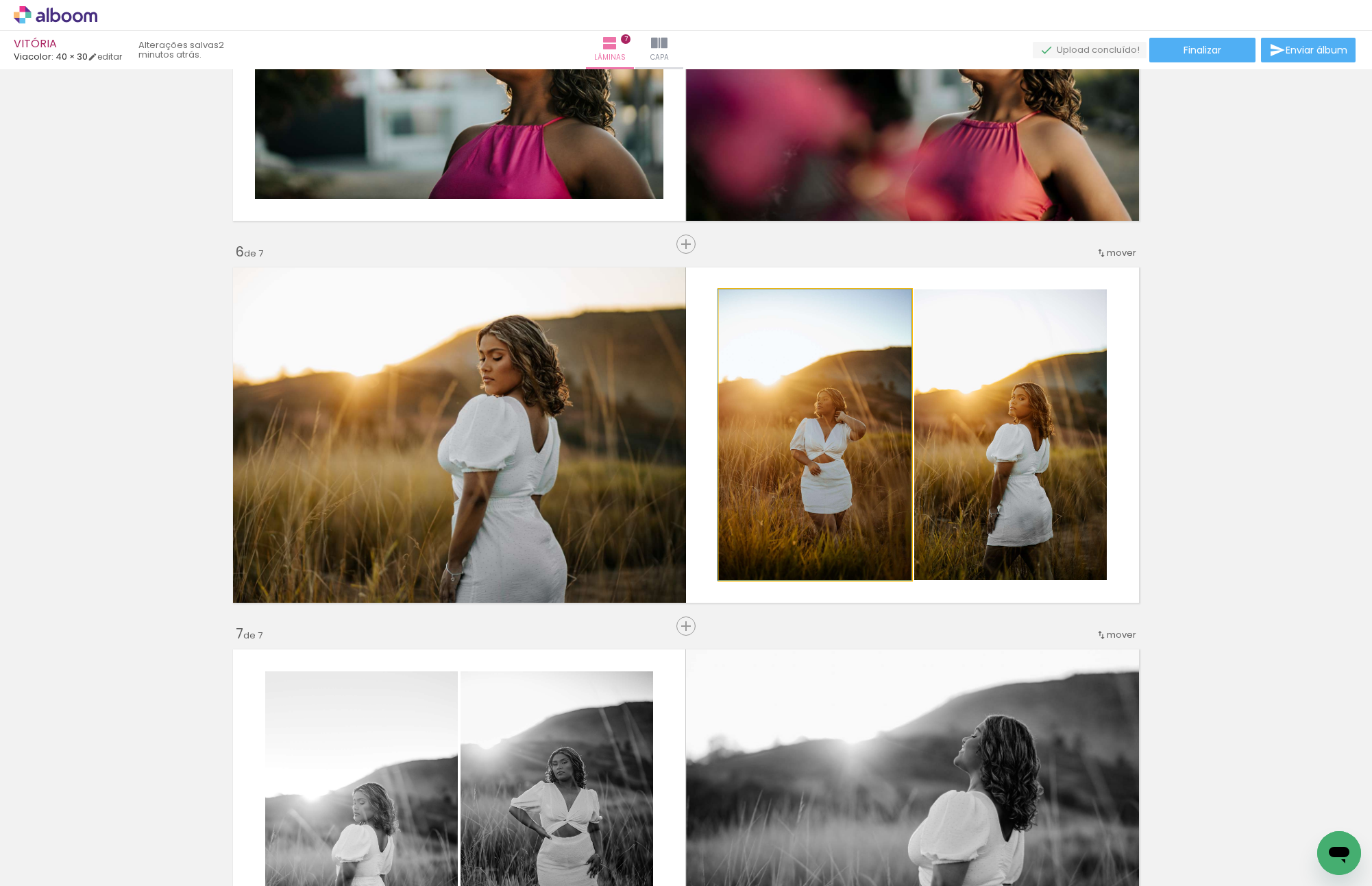
drag, startPoint x: 832, startPoint y: 457, endPoint x: 797, endPoint y: 457, distance: 35.0
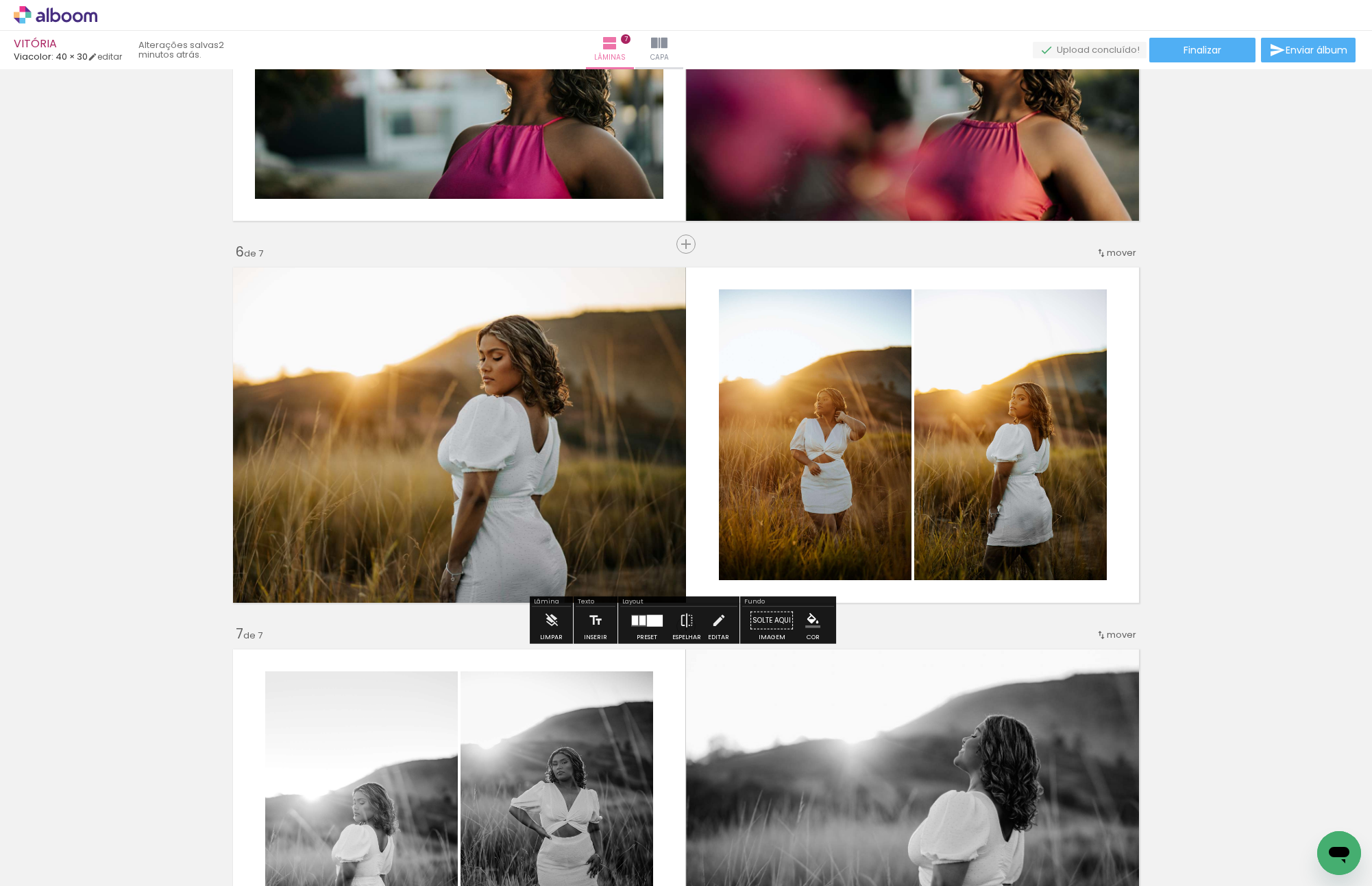
drag, startPoint x: 932, startPoint y: 446, endPoint x: 1035, endPoint y: 445, distance: 103.0
click at [0, 0] on slot at bounding box center [0, 0] width 0 height 0
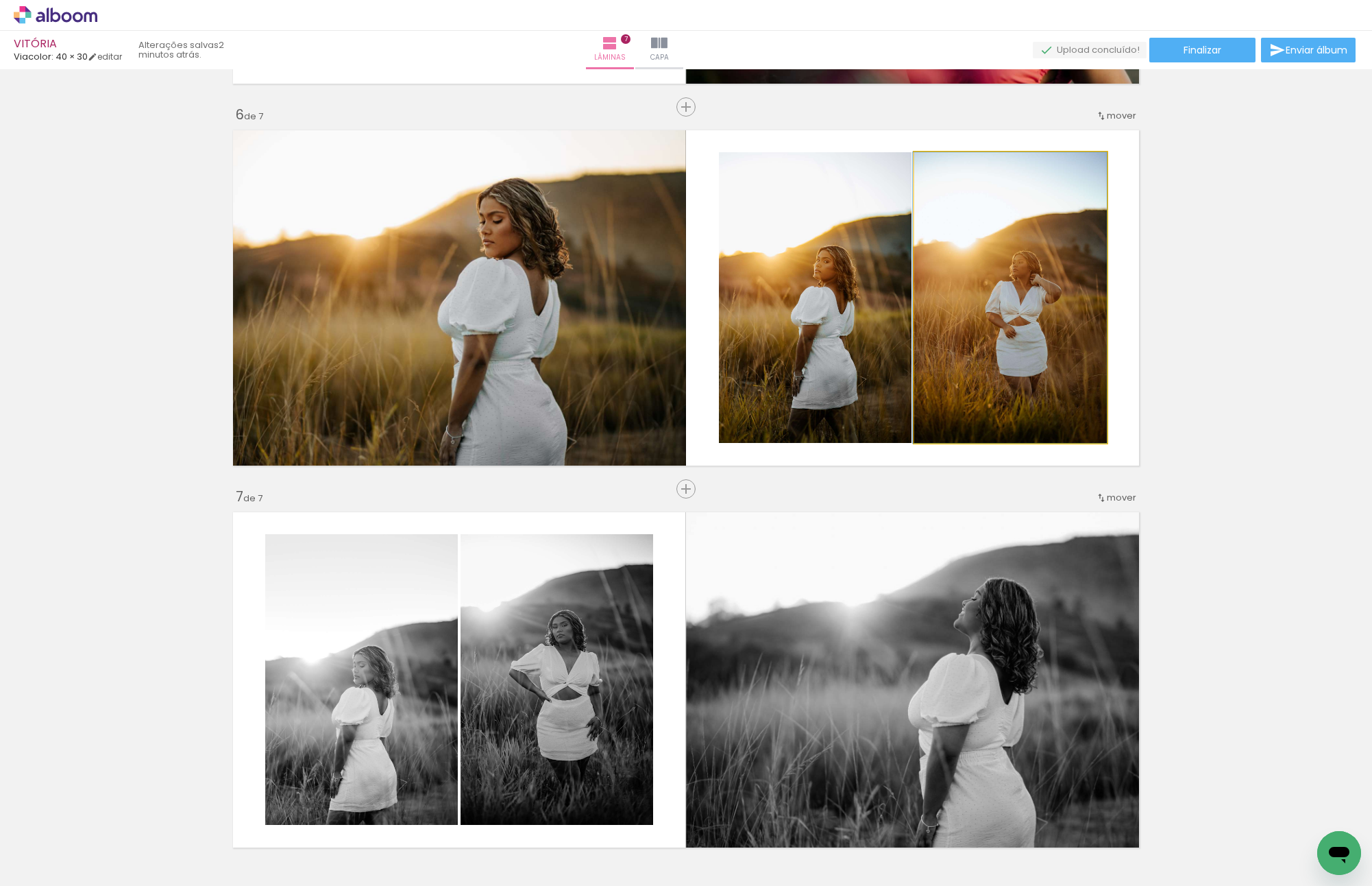
drag, startPoint x: 943, startPoint y: 347, endPoint x: 920, endPoint y: 344, distance: 23.2
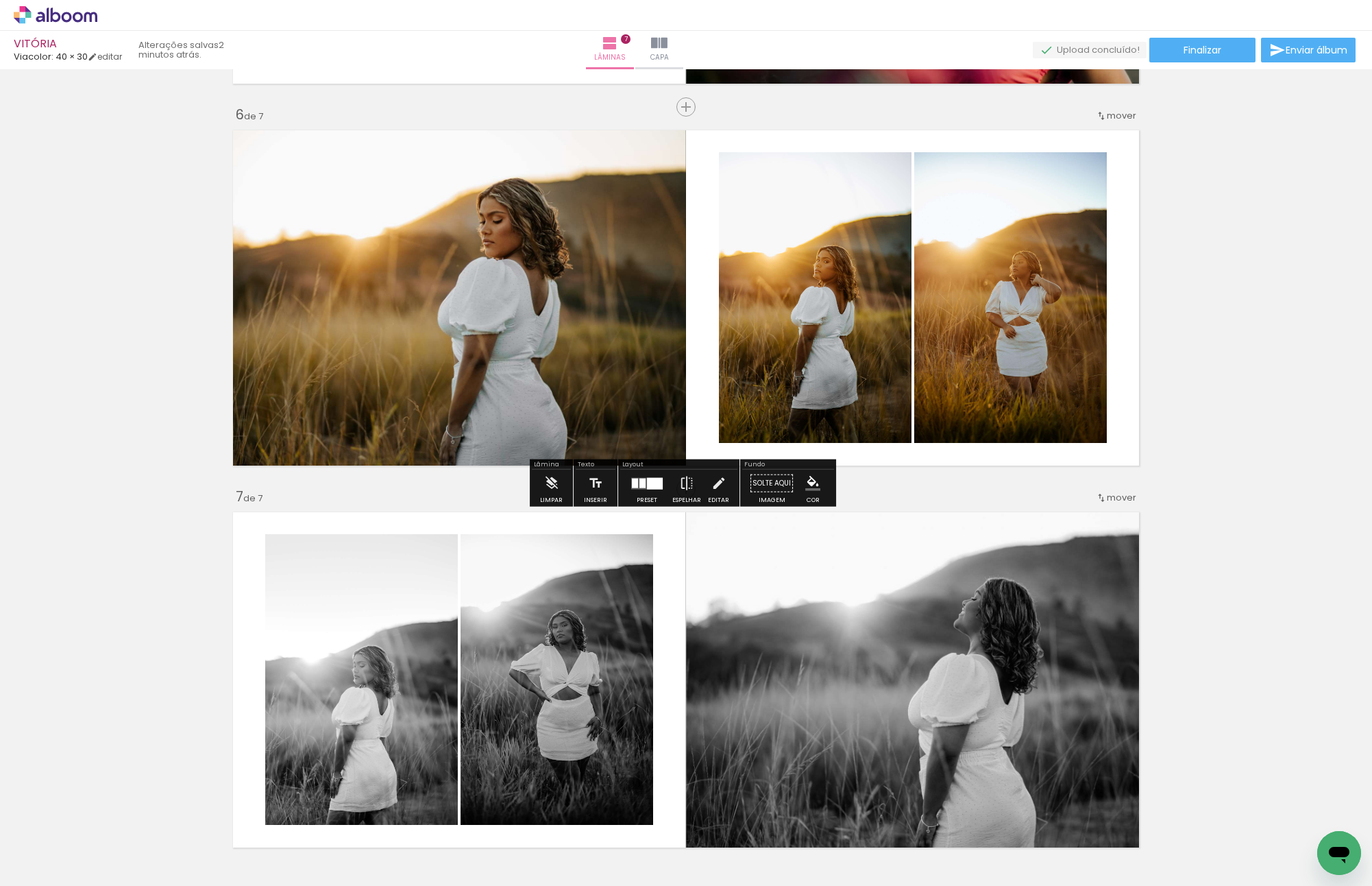
scroll to position [1962, 0]
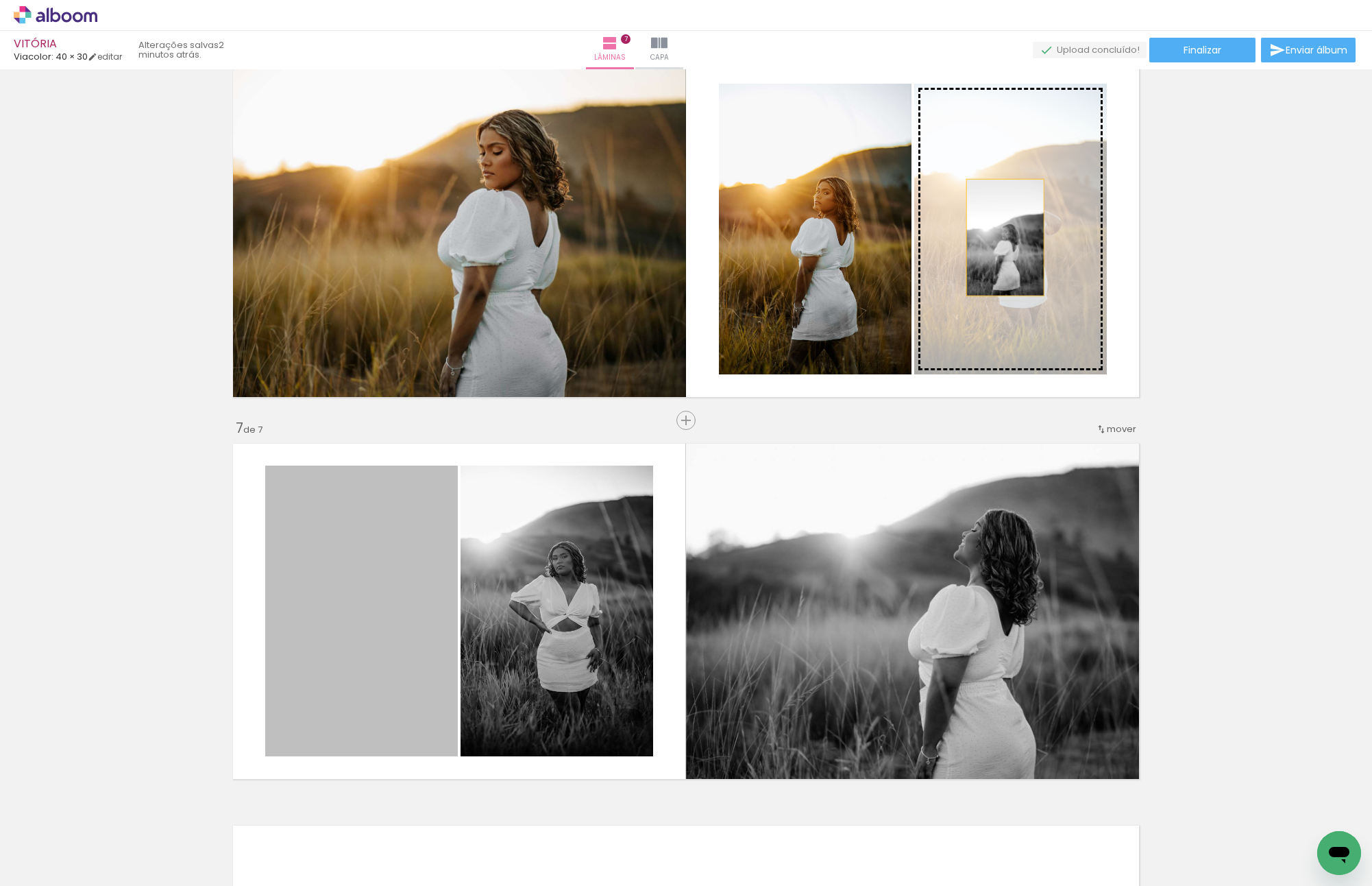
drag, startPoint x: 342, startPoint y: 630, endPoint x: 1000, endPoint y: 238, distance: 765.9
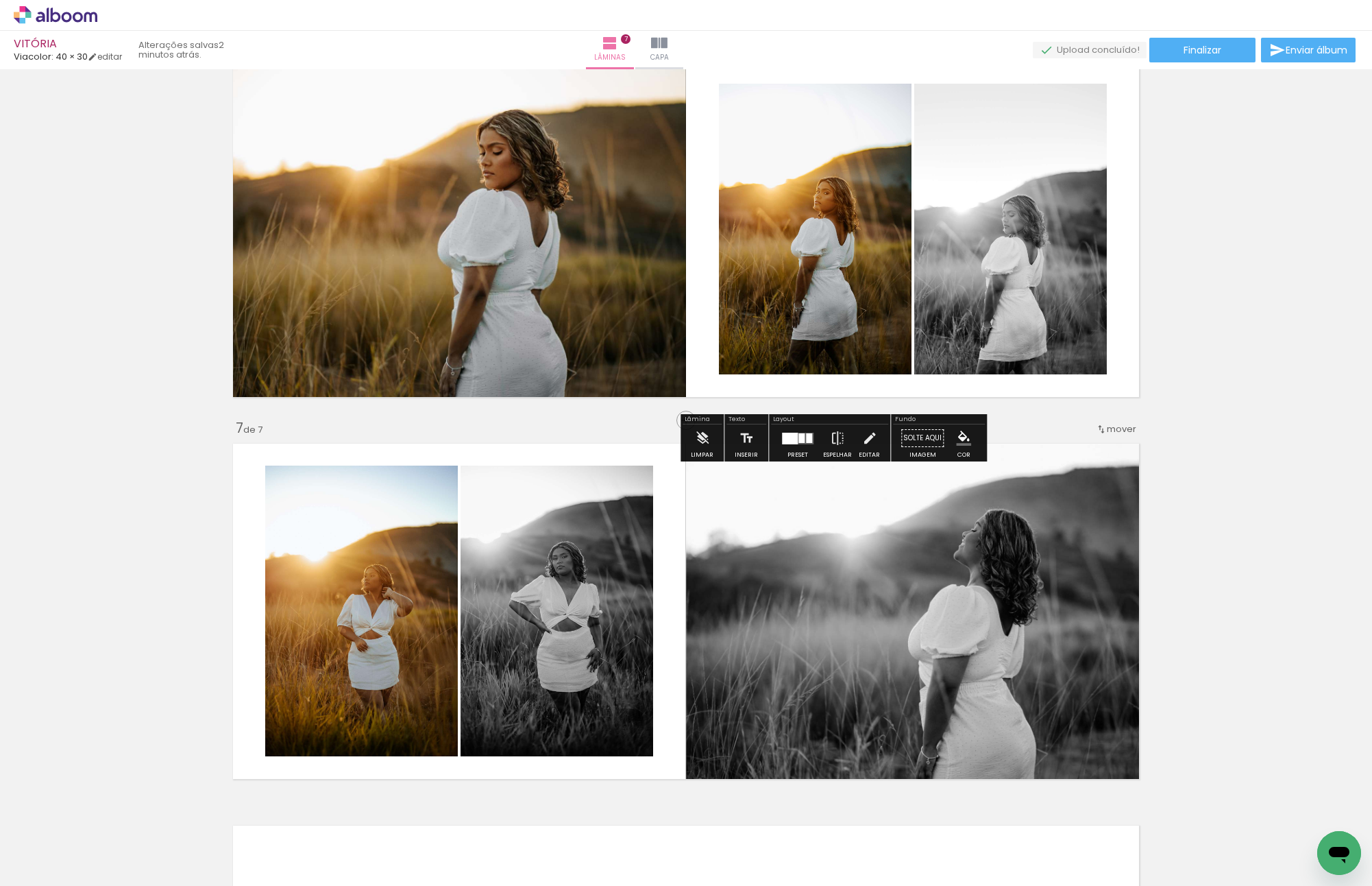
scroll to position [1894, 0]
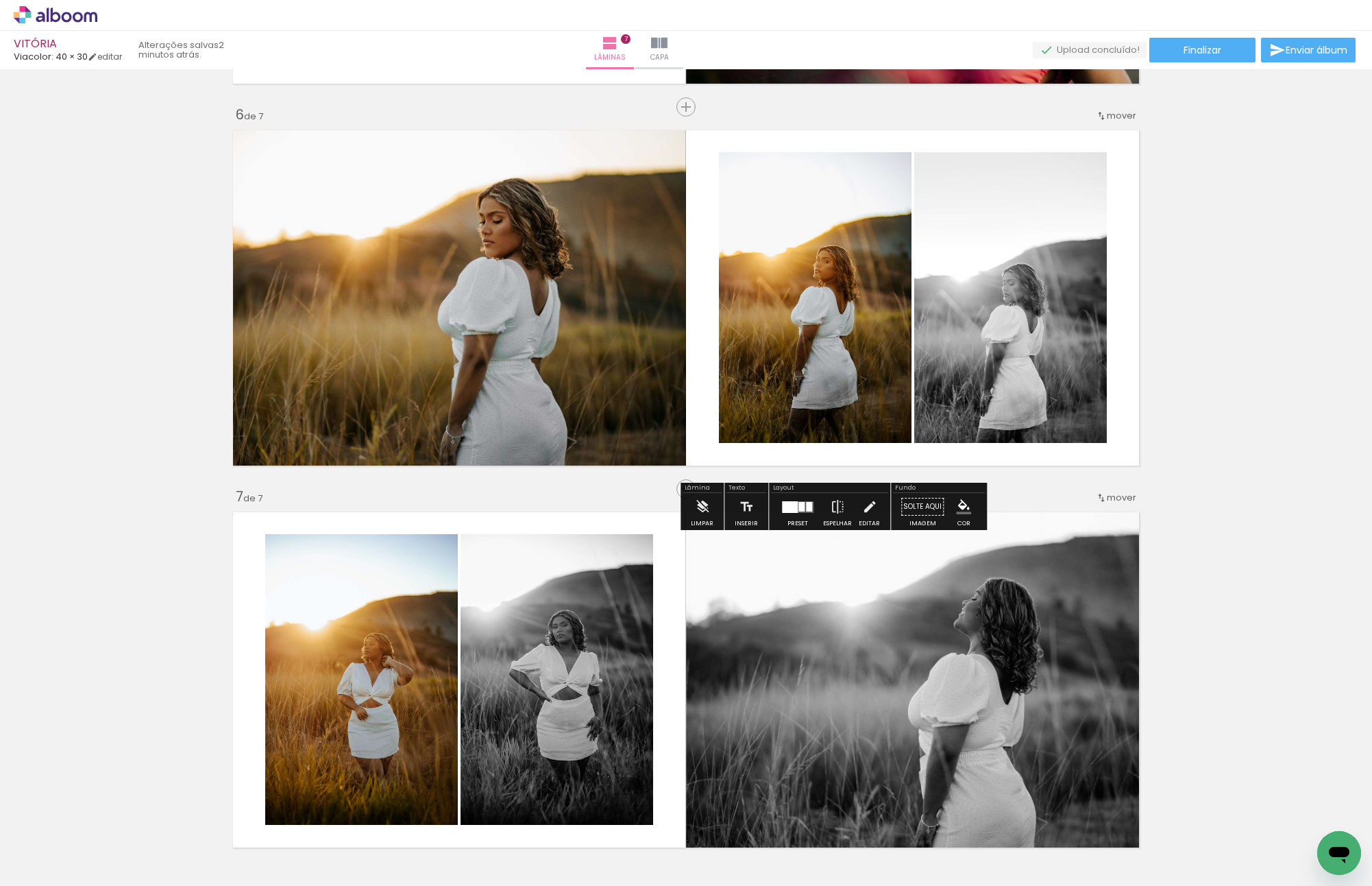
click at [0, 0] on slot "P&B" at bounding box center [0, 0] width 0 height 0
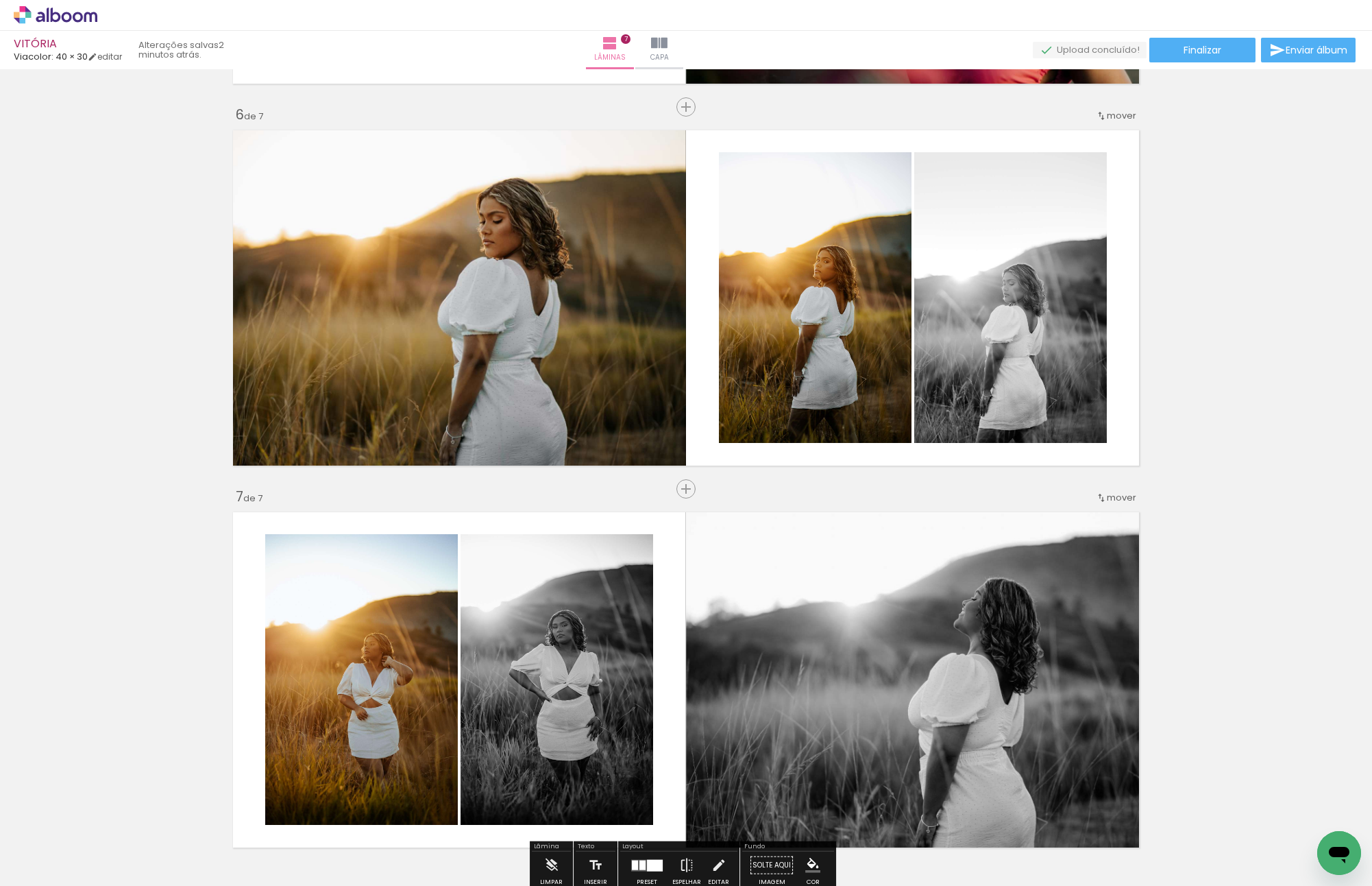
drag, startPoint x: 75, startPoint y: 686, endPoint x: 89, endPoint y: 676, distance: 17.2
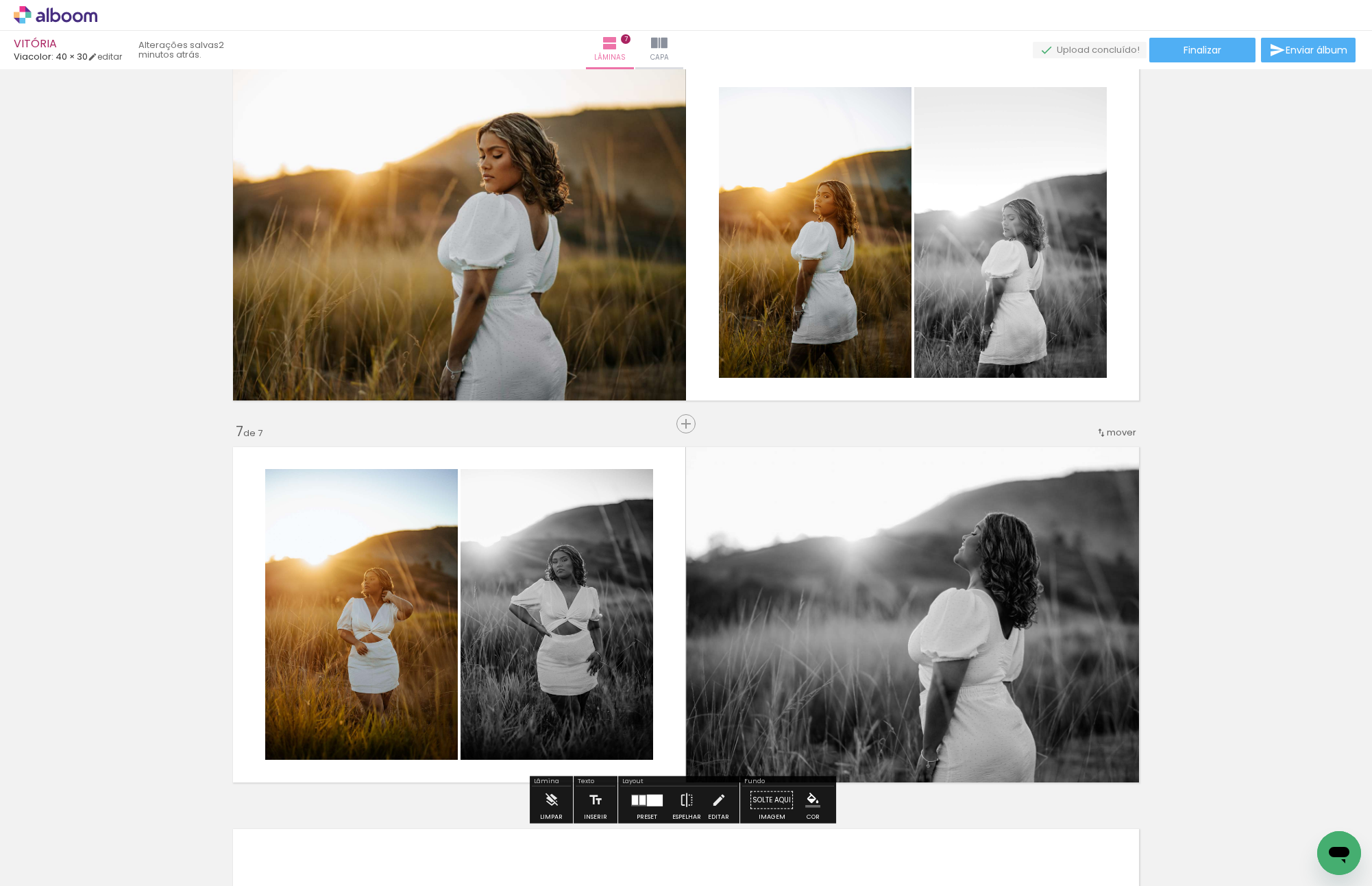
scroll to position [2031, 0]
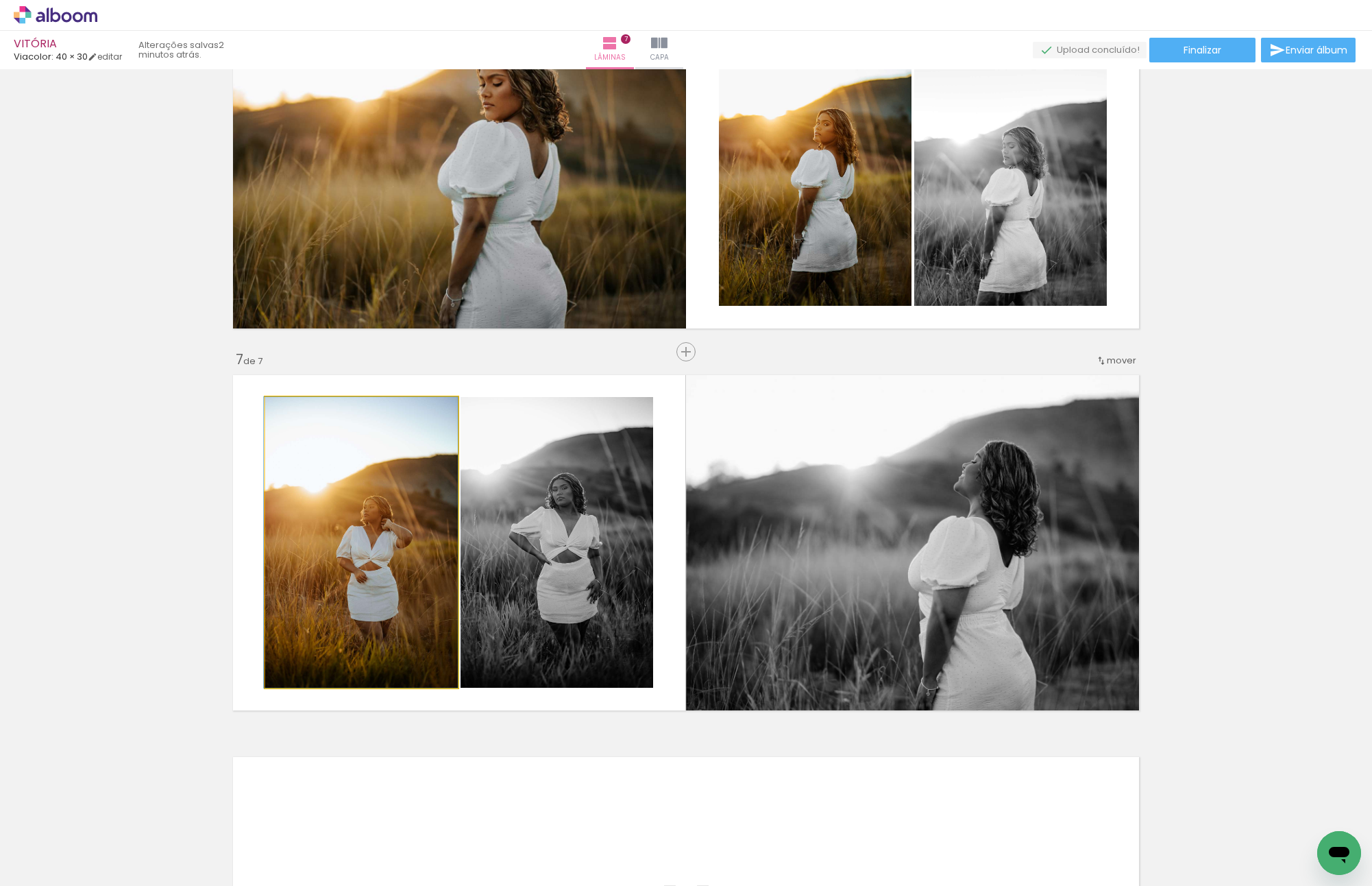
drag, startPoint x: 440, startPoint y: 518, endPoint x: 432, endPoint y: 547, distance: 30.1
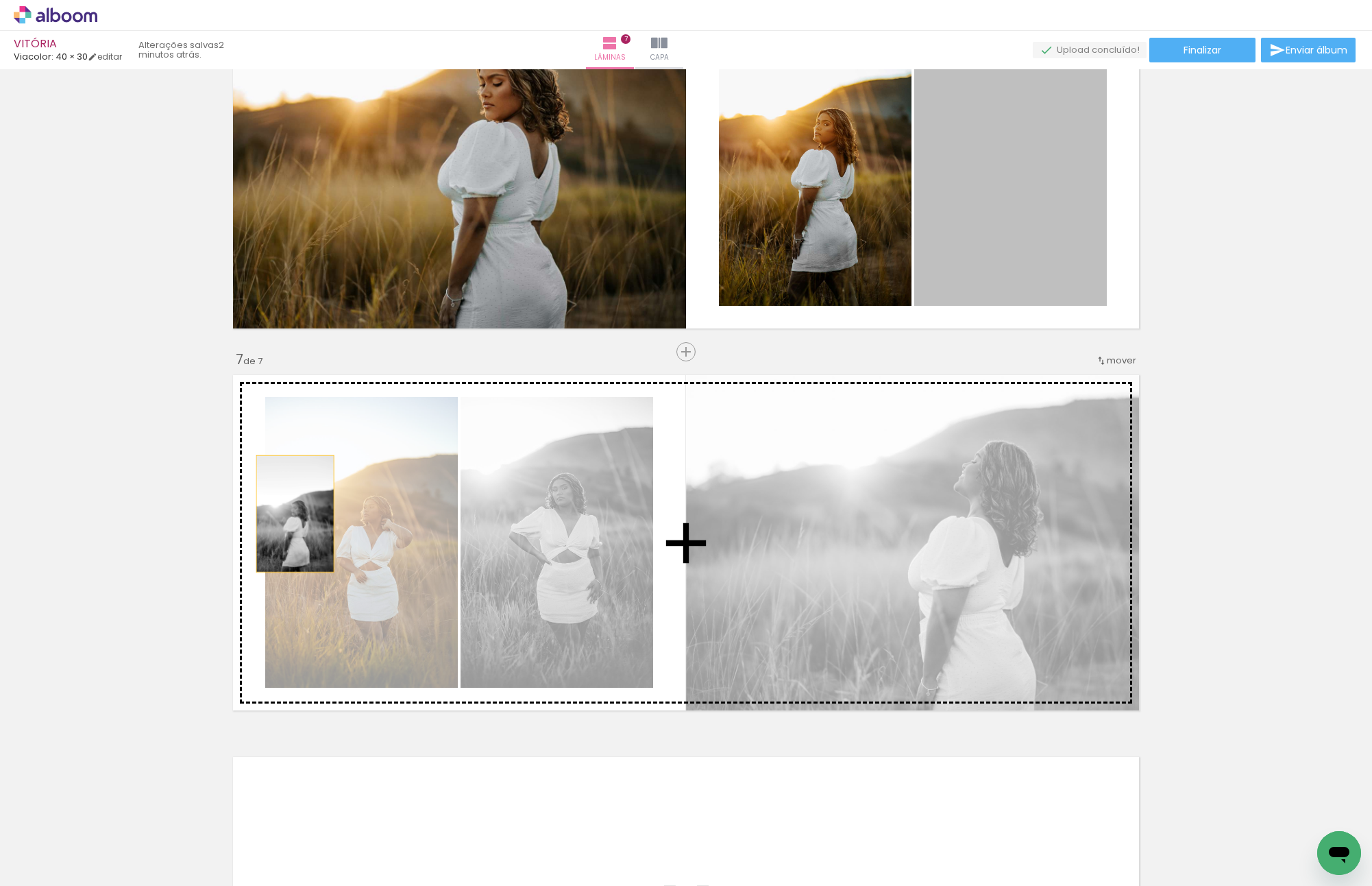
drag, startPoint x: 1040, startPoint y: 199, endPoint x: 290, endPoint y: 513, distance: 813.1
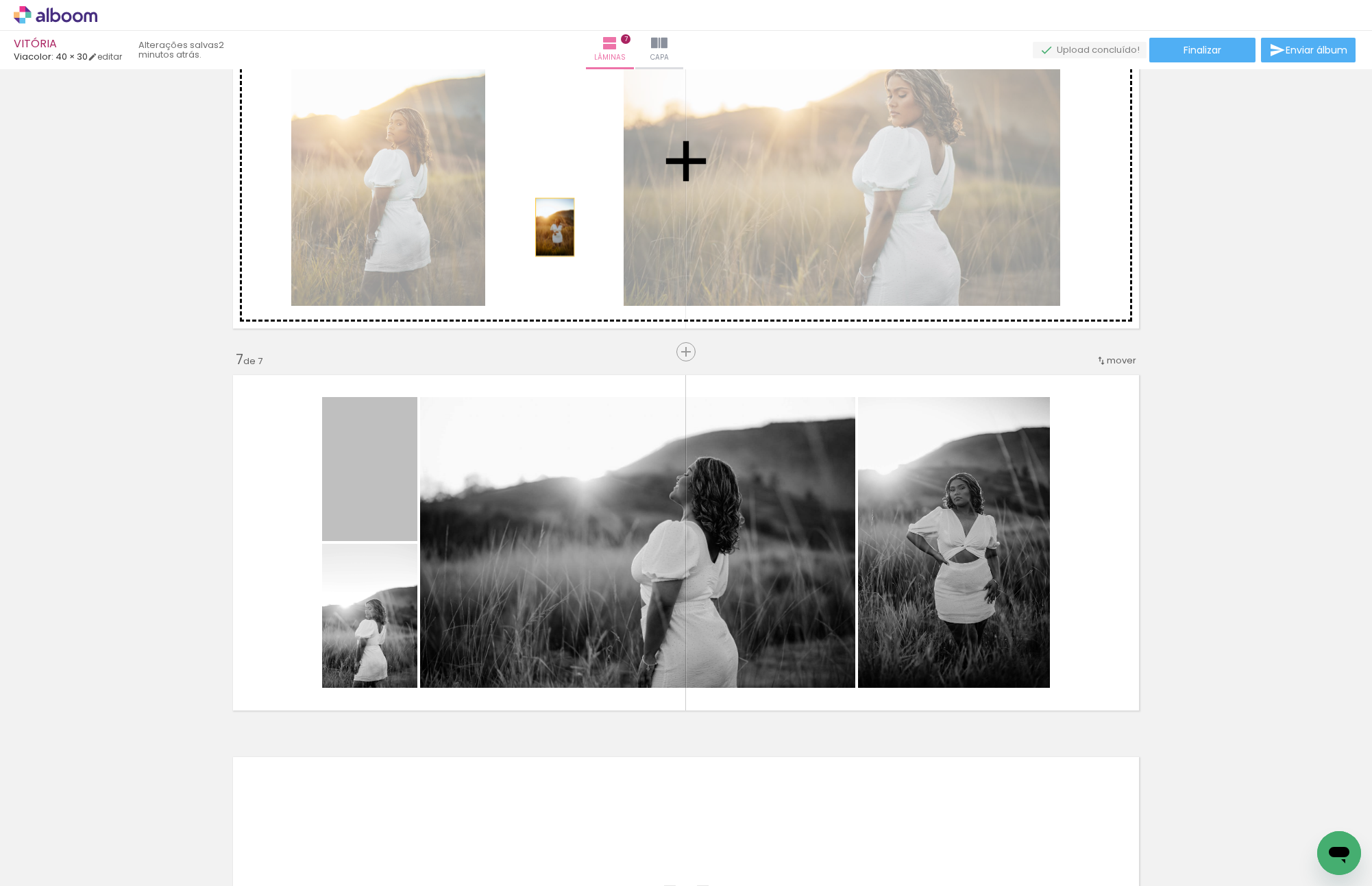
drag, startPoint x: 336, startPoint y: 482, endPoint x: 555, endPoint y: 193, distance: 362.6
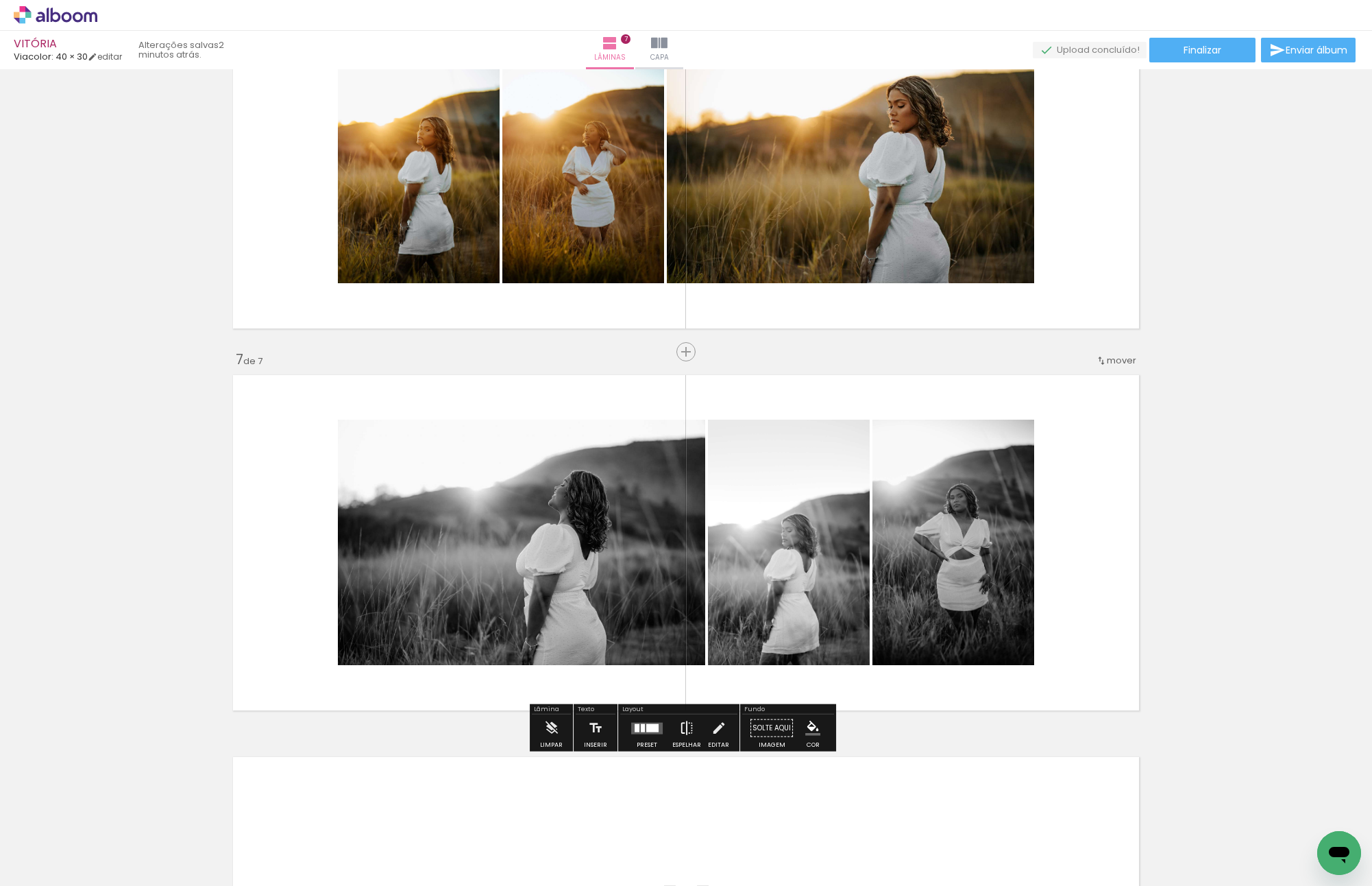
click at [687, 728] on iron-icon at bounding box center [687, 727] width 15 height 27
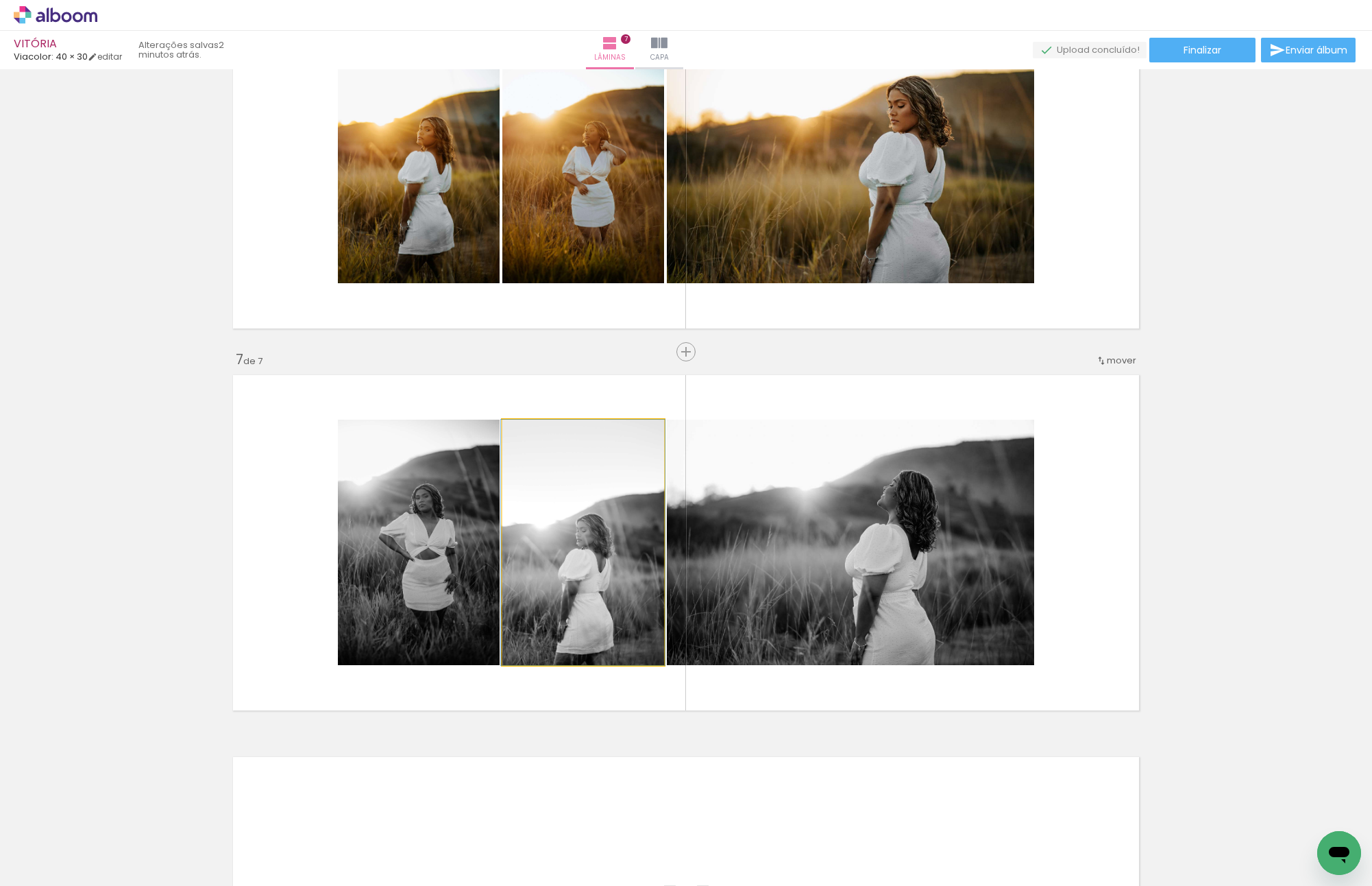
drag, startPoint x: 605, startPoint y: 592, endPoint x: 439, endPoint y: 591, distance: 166.0
click at [0, 0] on slot at bounding box center [0, 0] width 0 height 0
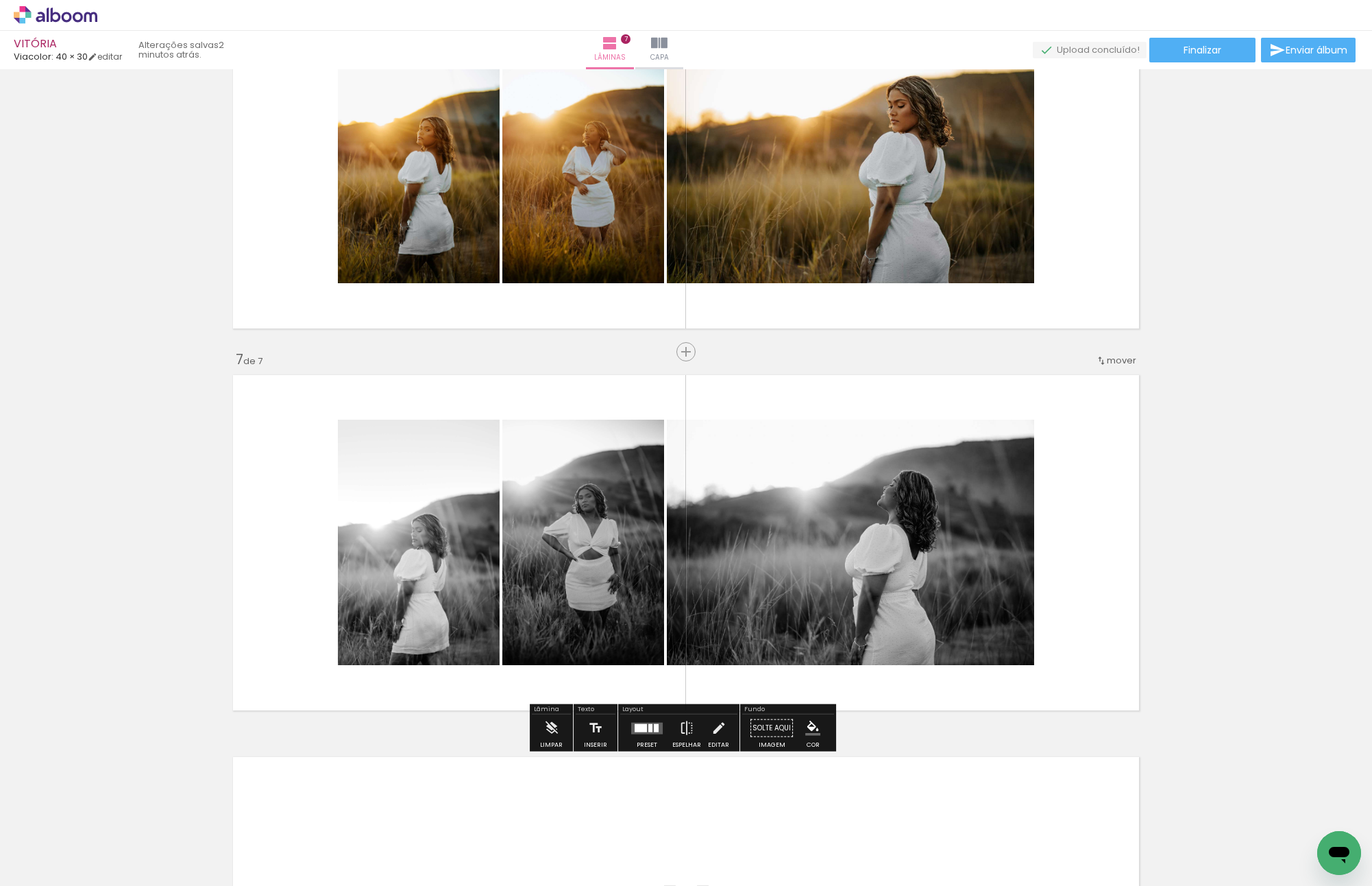
click at [648, 730] on div at bounding box center [651, 727] width 4 height 8
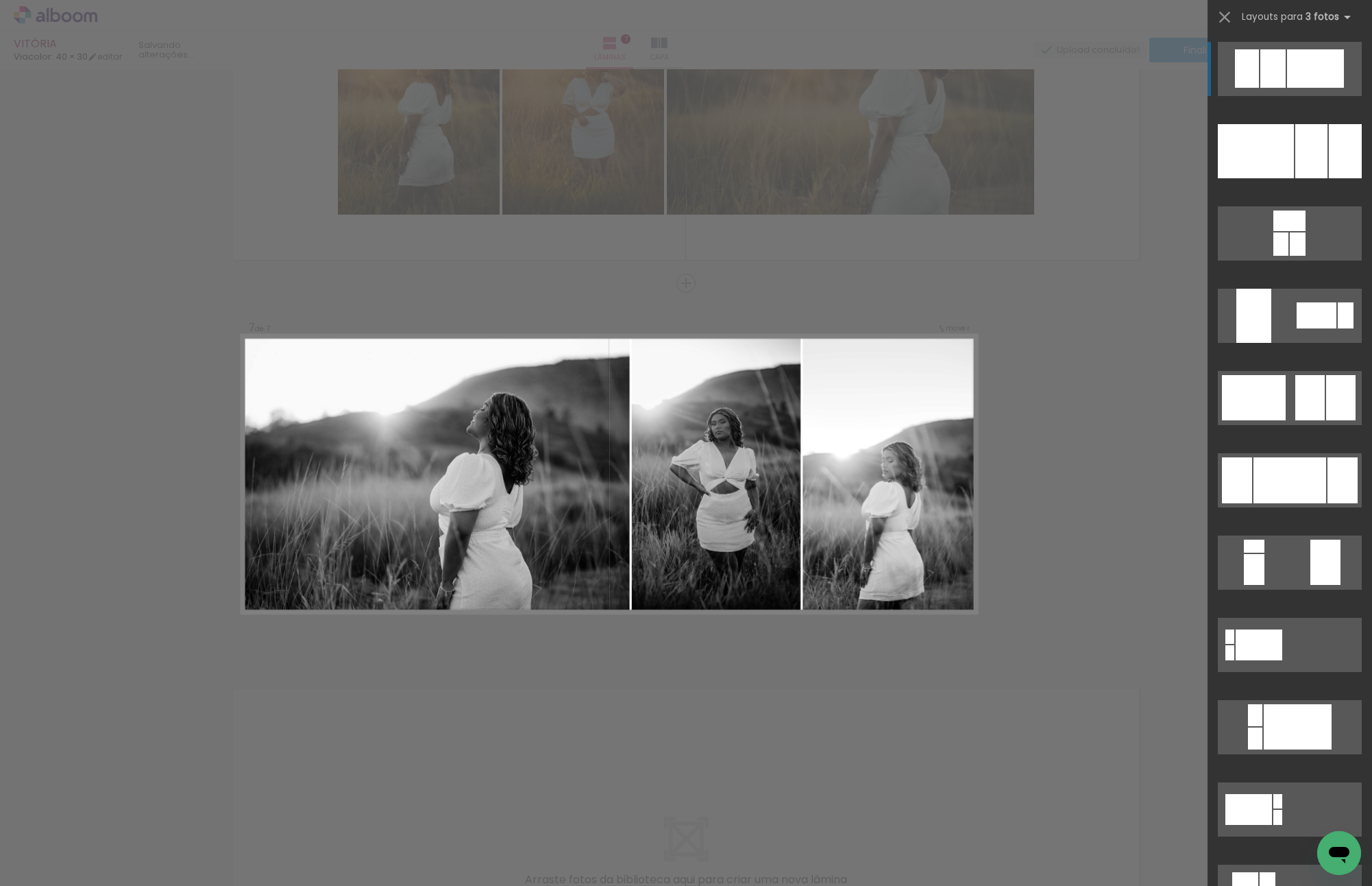
scroll to position [2139, 0]
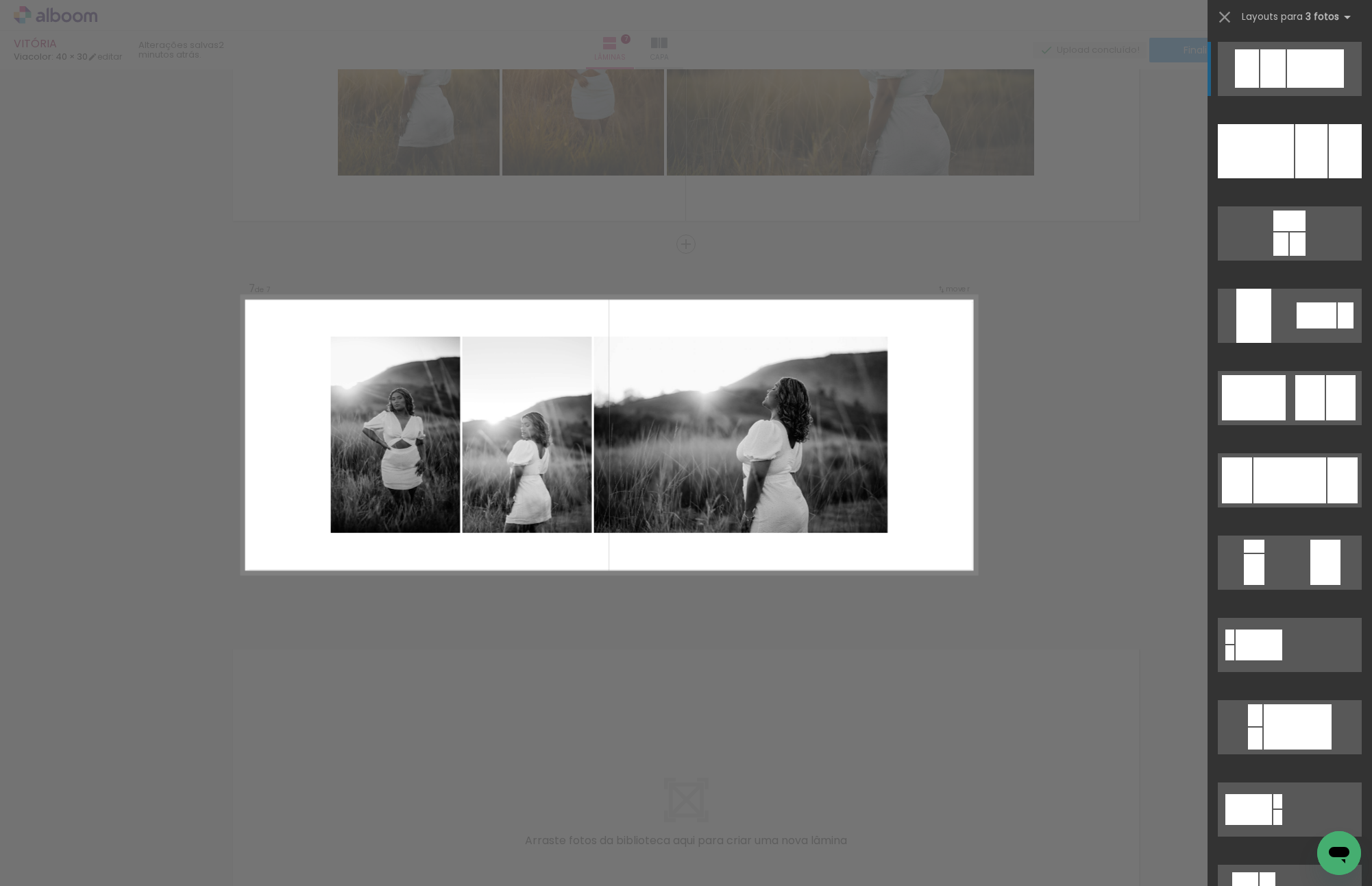
drag, startPoint x: 1360, startPoint y: 51, endPoint x: 1359, endPoint y: 63, distance: 12.0
click at [1359, 63] on div at bounding box center [1289, 73] width 164 height 83
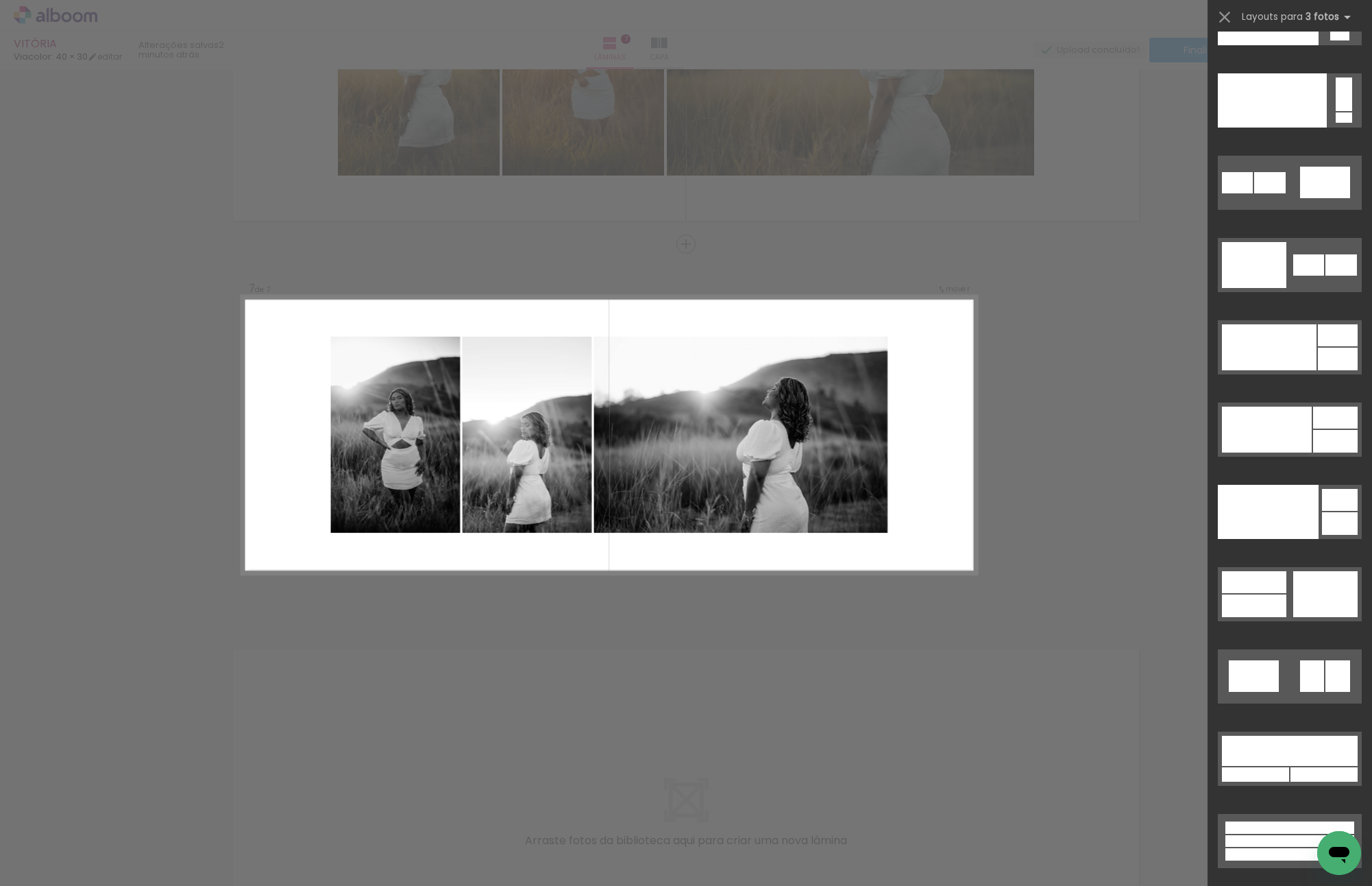
drag, startPoint x: 1364, startPoint y: 61, endPoint x: 18, endPoint y: 15, distance: 1346.8
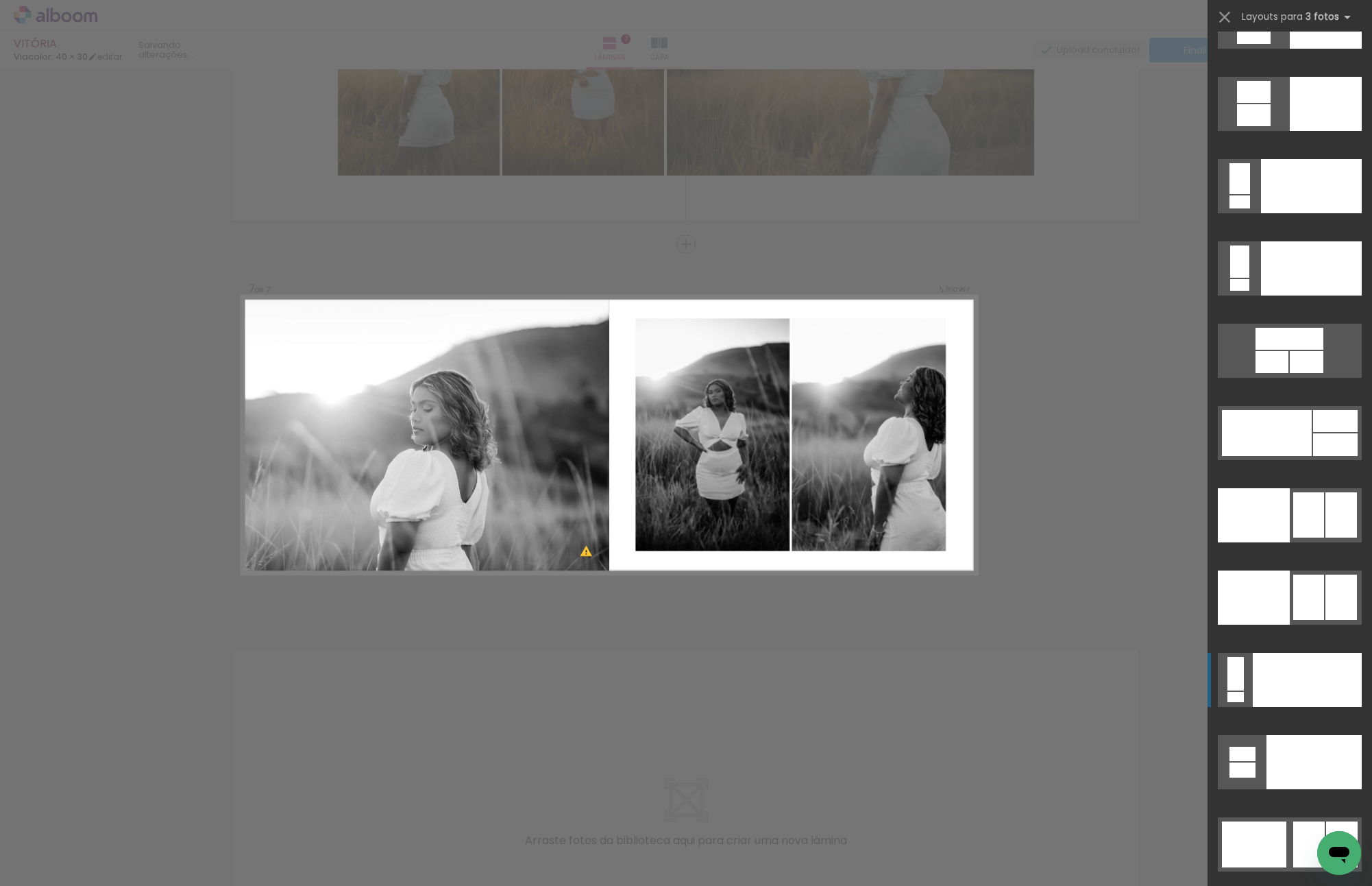
scroll to position [14886, 0]
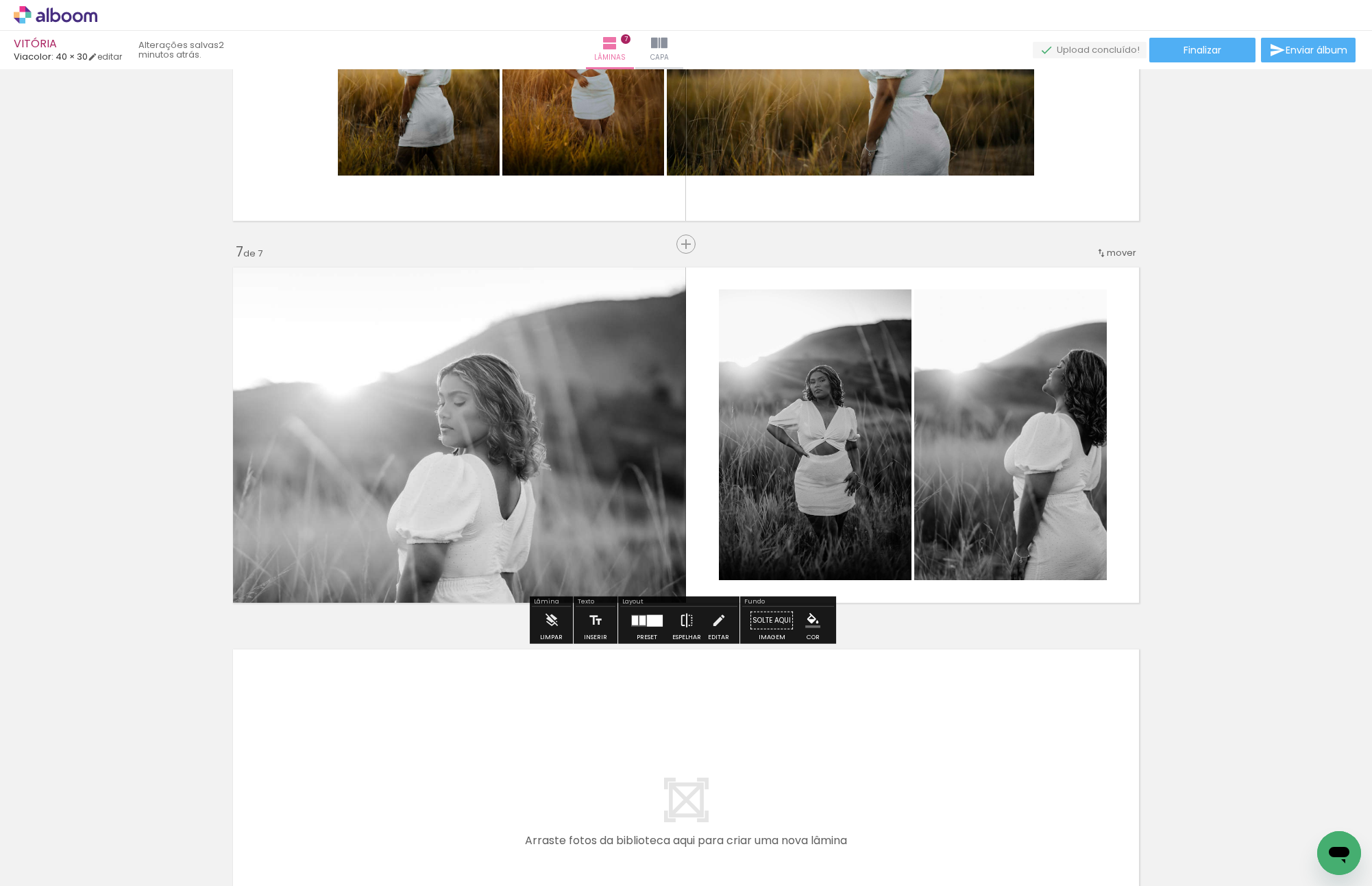
click at [682, 620] on iron-icon at bounding box center [687, 620] width 15 height 27
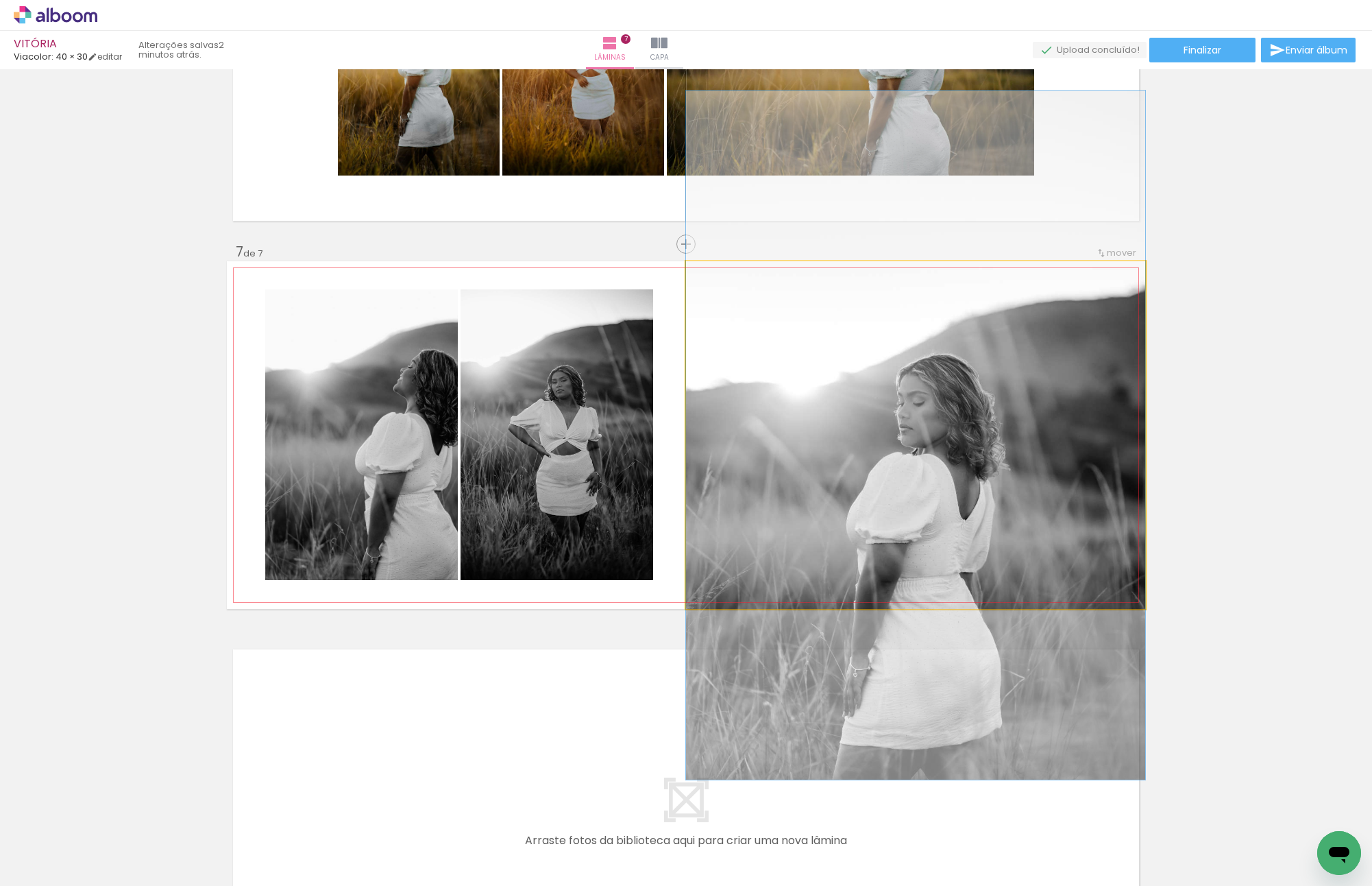
click at [1003, 421] on quentale-photo at bounding box center [915, 435] width 460 height 347
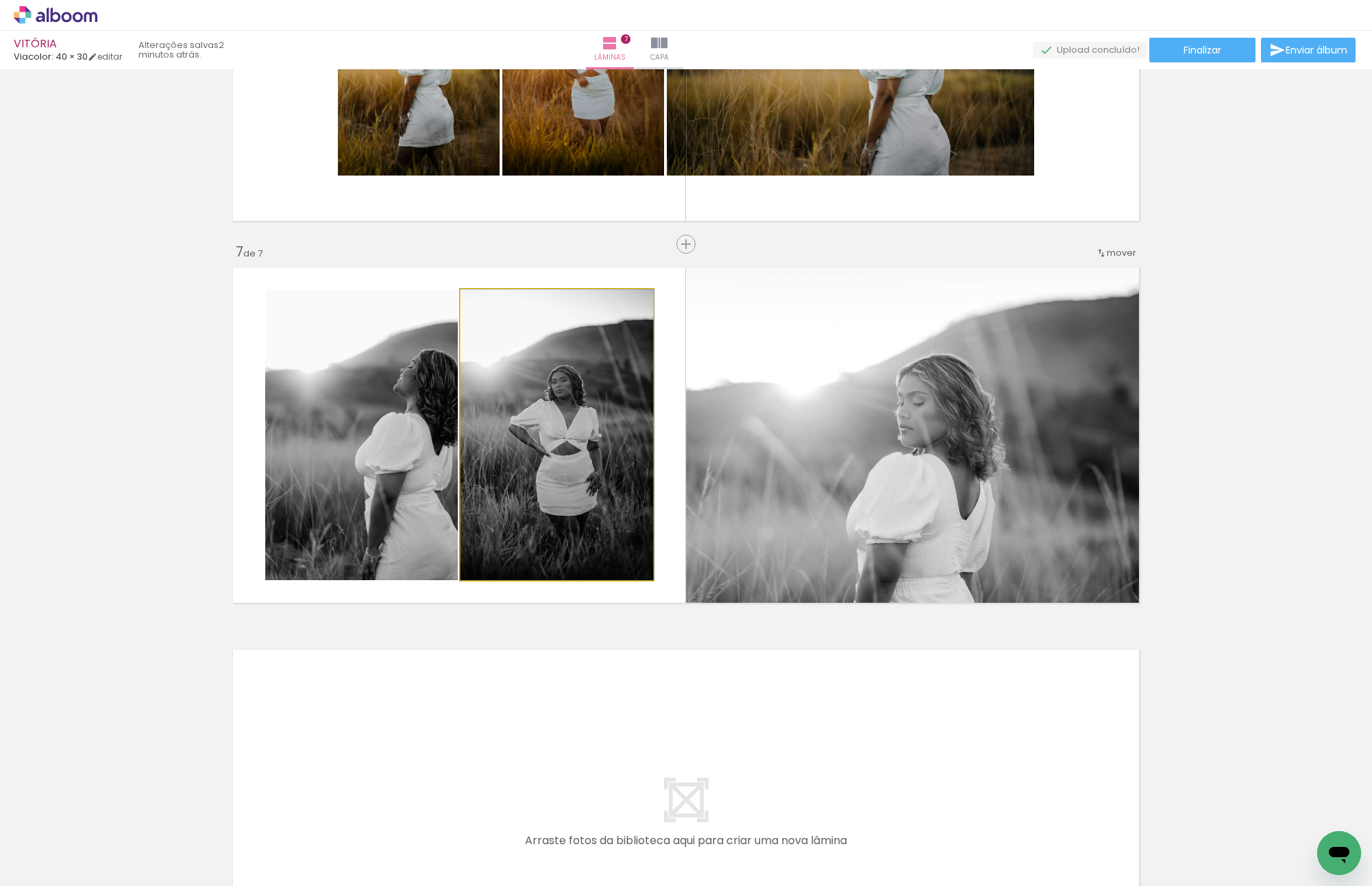
click at [586, 418] on quentale-photo at bounding box center [556, 435] width 193 height 291
click at [470, 421] on quentale-photo at bounding box center [556, 435] width 193 height 291
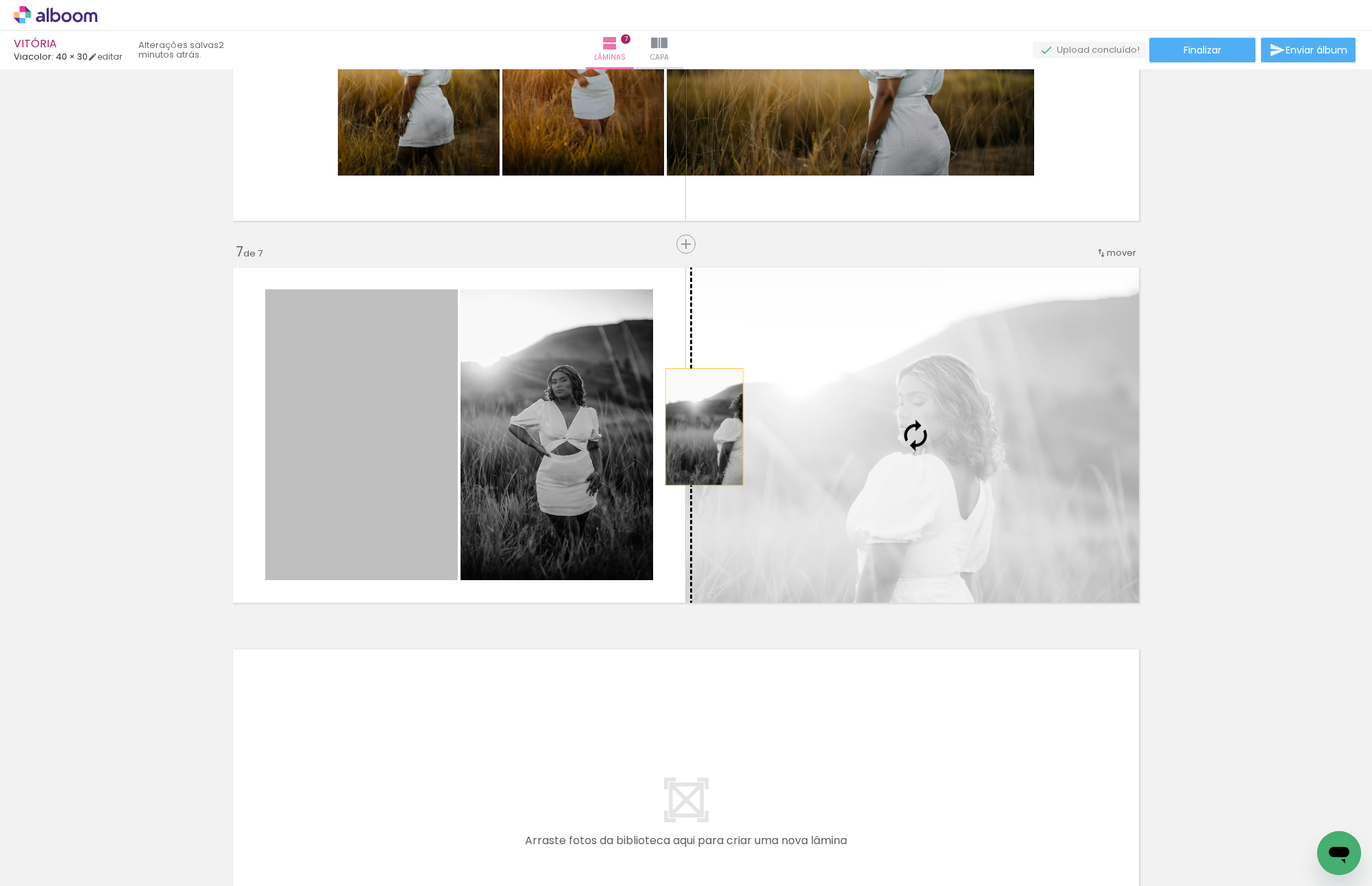
drag, startPoint x: 406, startPoint y: 423, endPoint x: 920, endPoint y: 416, distance: 514.0
click at [0, 0] on slot at bounding box center [0, 0] width 0 height 0
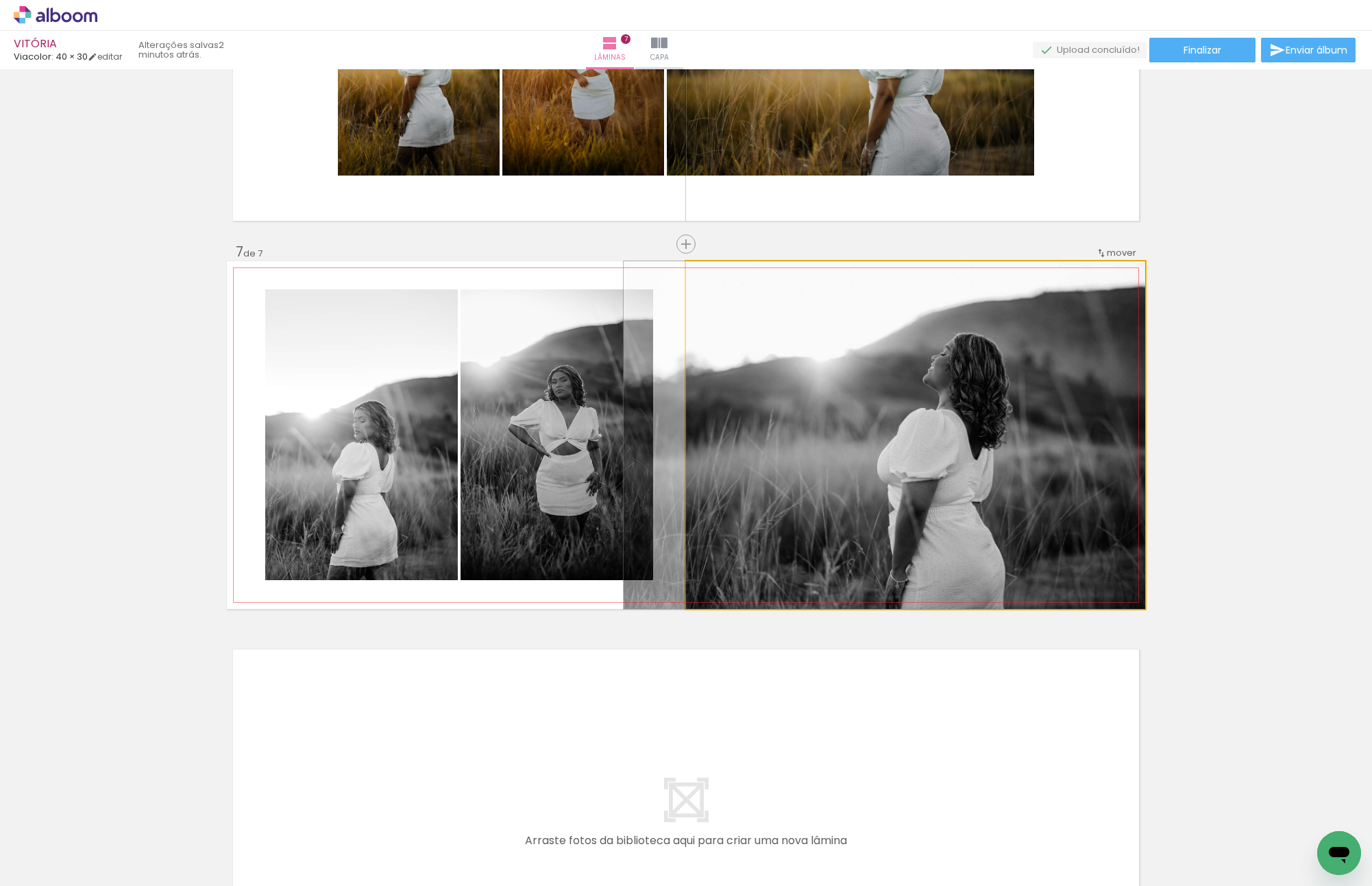
drag, startPoint x: 1030, startPoint y: 435, endPoint x: 881, endPoint y: 435, distance: 149.0
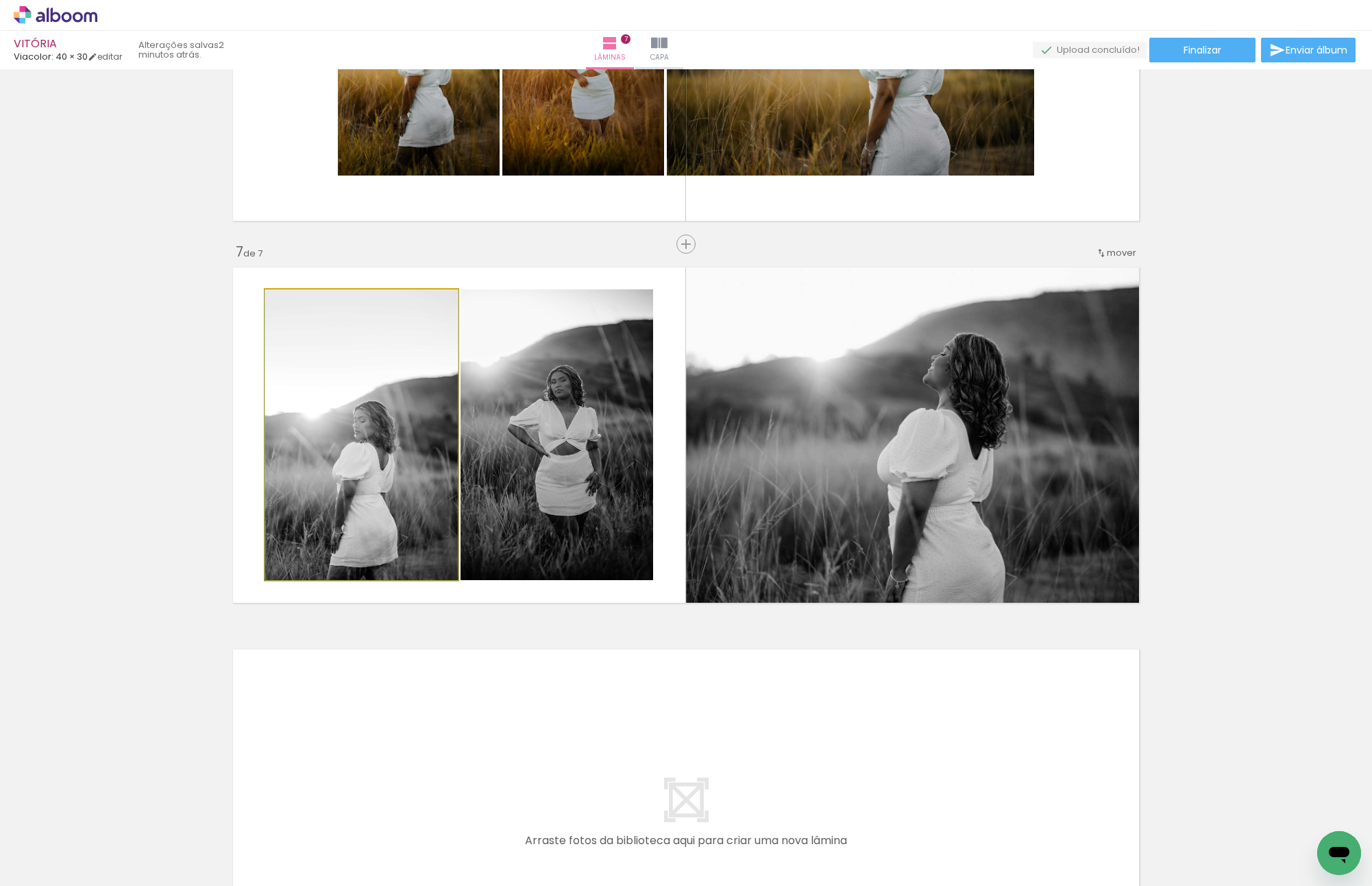
drag, startPoint x: 391, startPoint y: 429, endPoint x: 391, endPoint y: 412, distance: 17.0
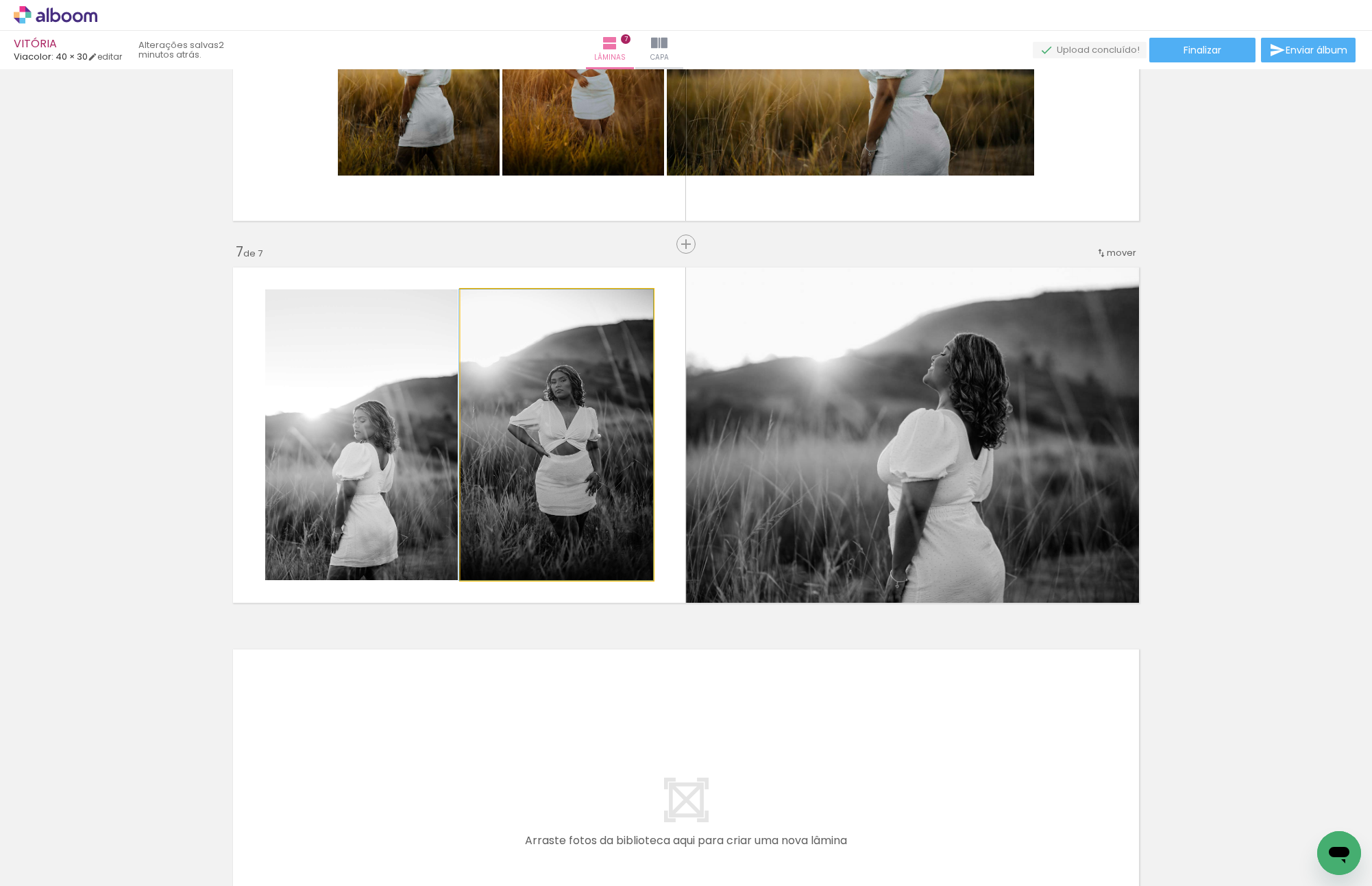
drag, startPoint x: 608, startPoint y: 453, endPoint x: 594, endPoint y: 452, distance: 14.0
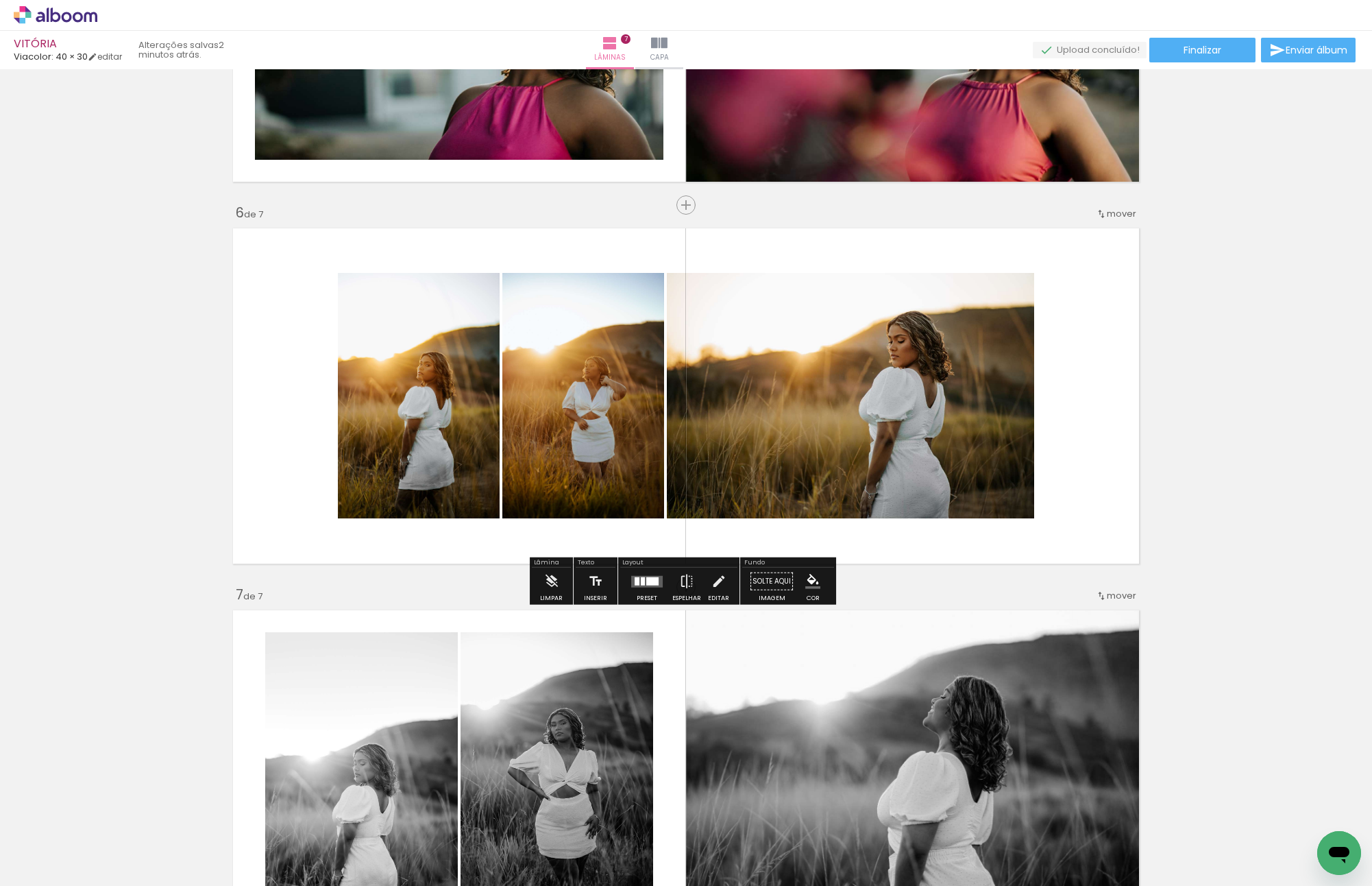
scroll to position [1865, 0]
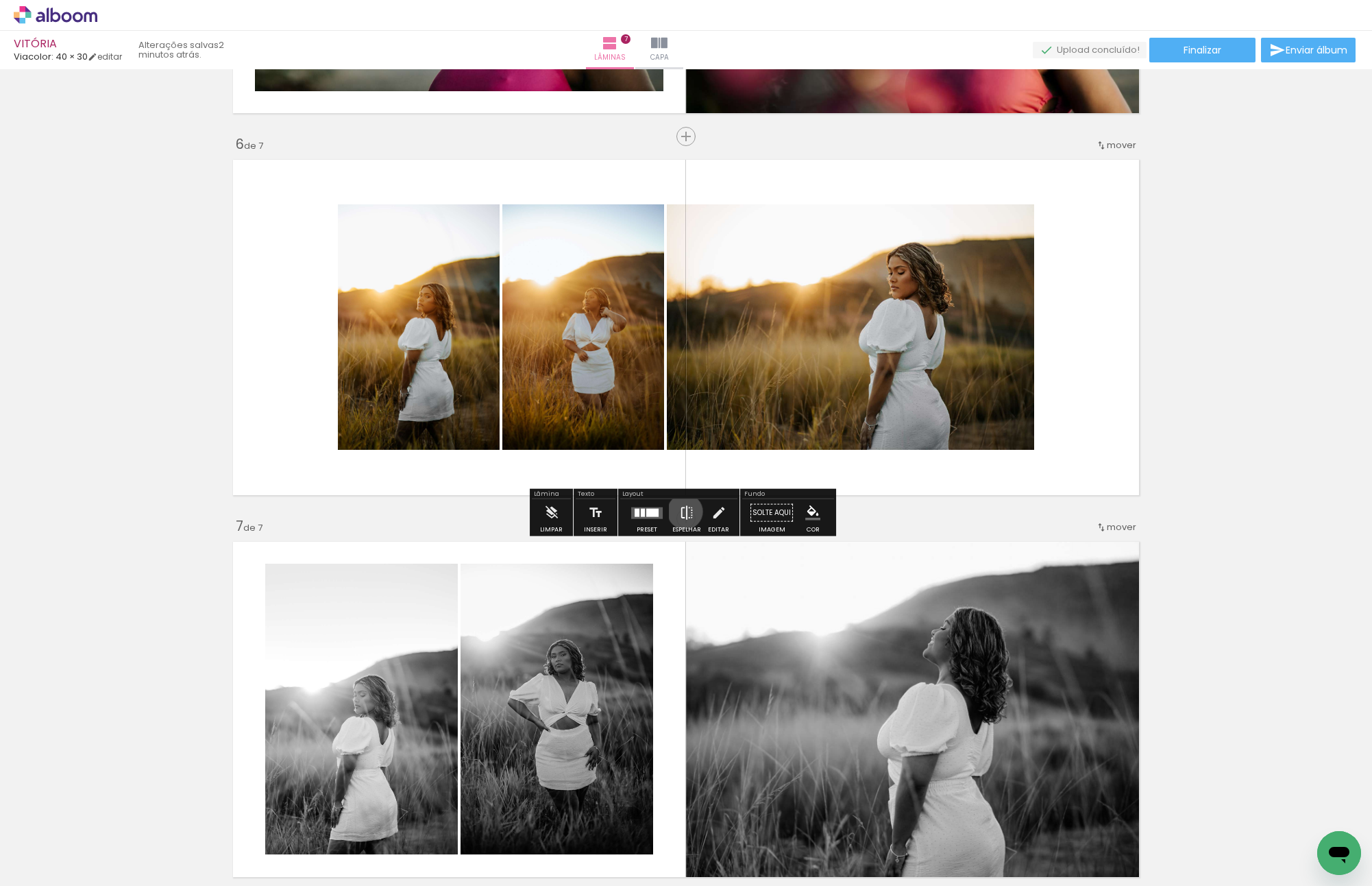
click at [682, 511] on iron-icon at bounding box center [687, 512] width 15 height 27
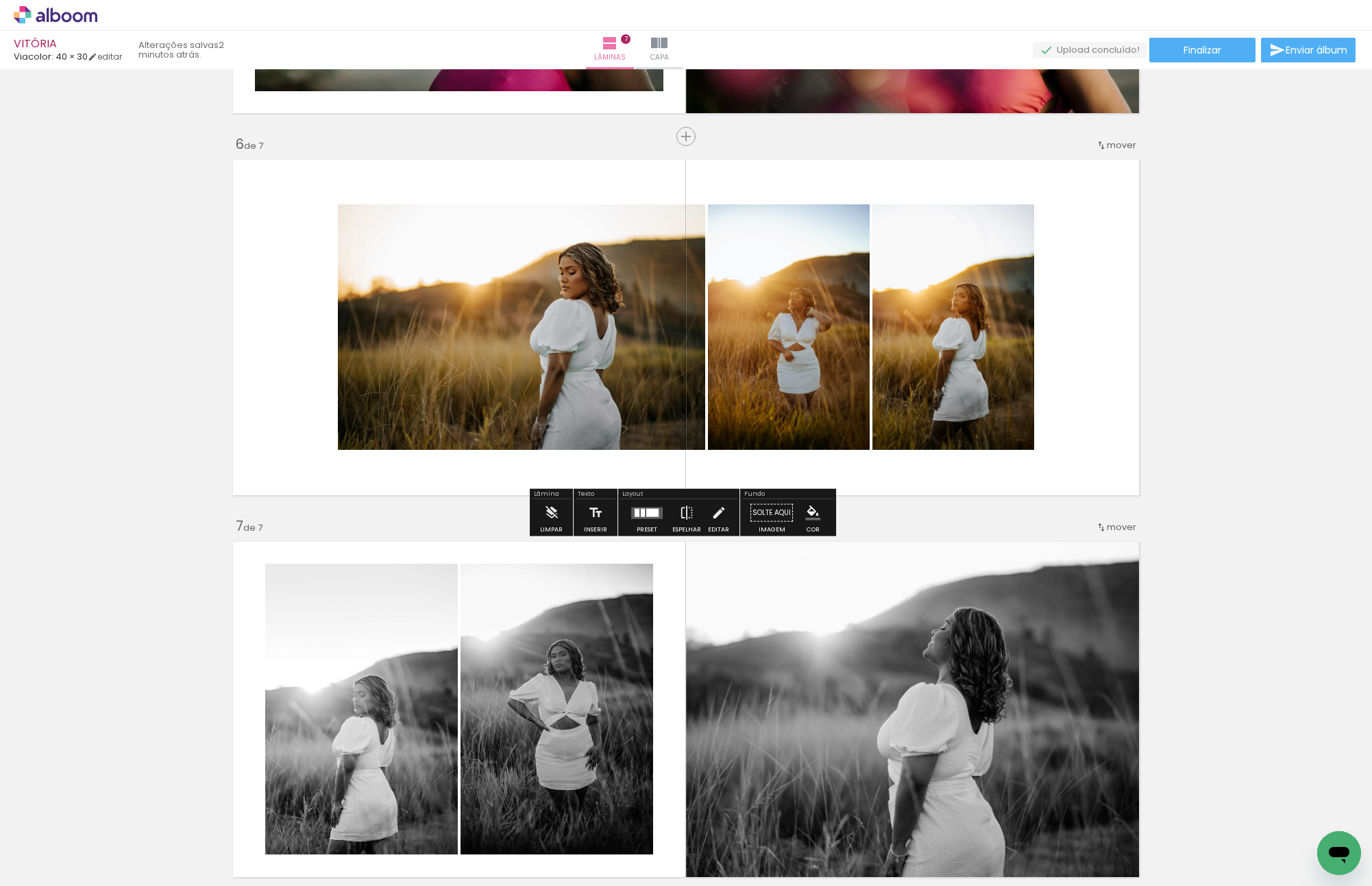
click at [637, 516] on quentale-layouter at bounding box center [647, 513] width 32 height 12
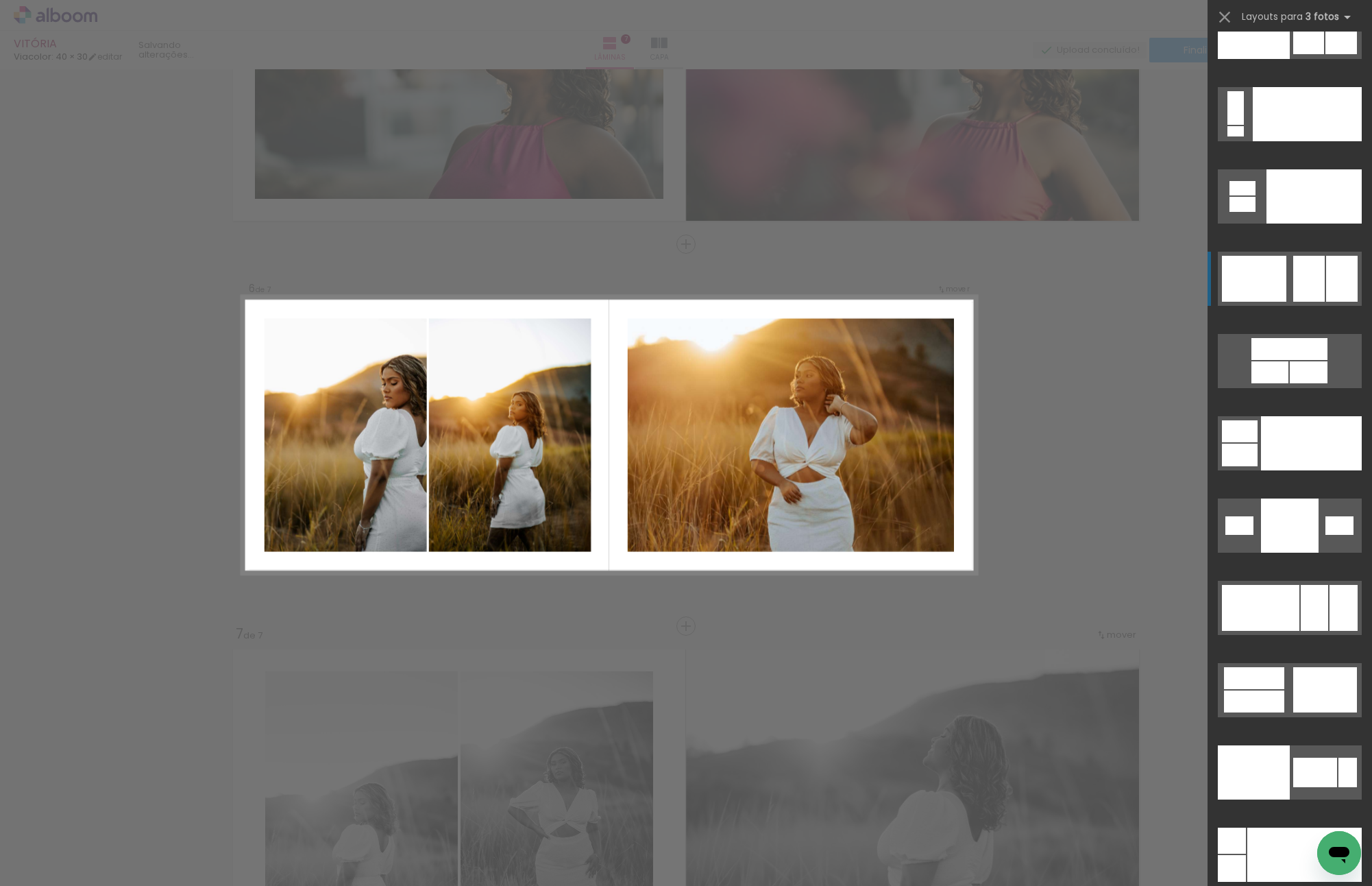
scroll to position [15229, 0]
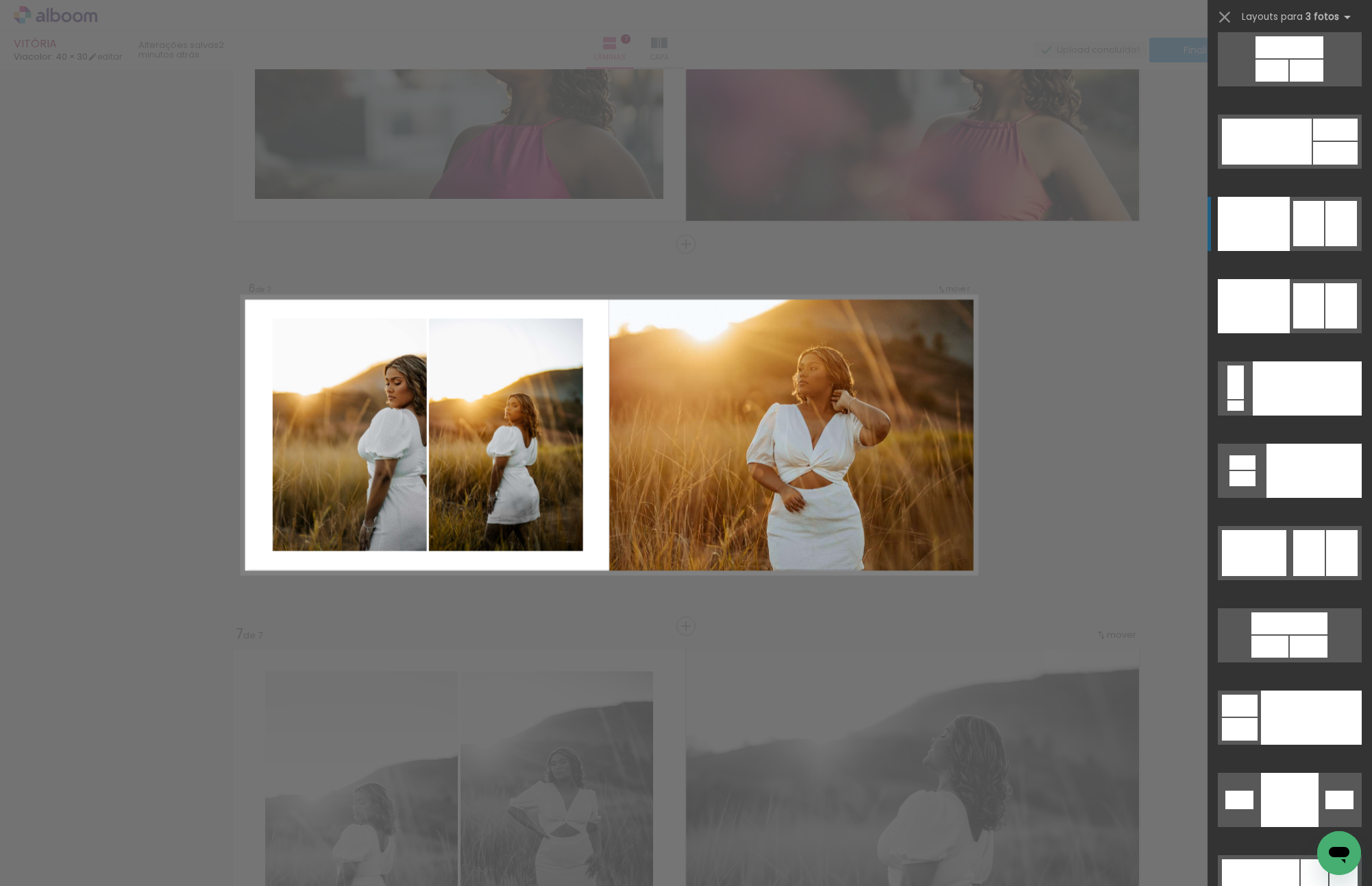
click at [1255, 471] on div at bounding box center [1242, 478] width 26 height 15
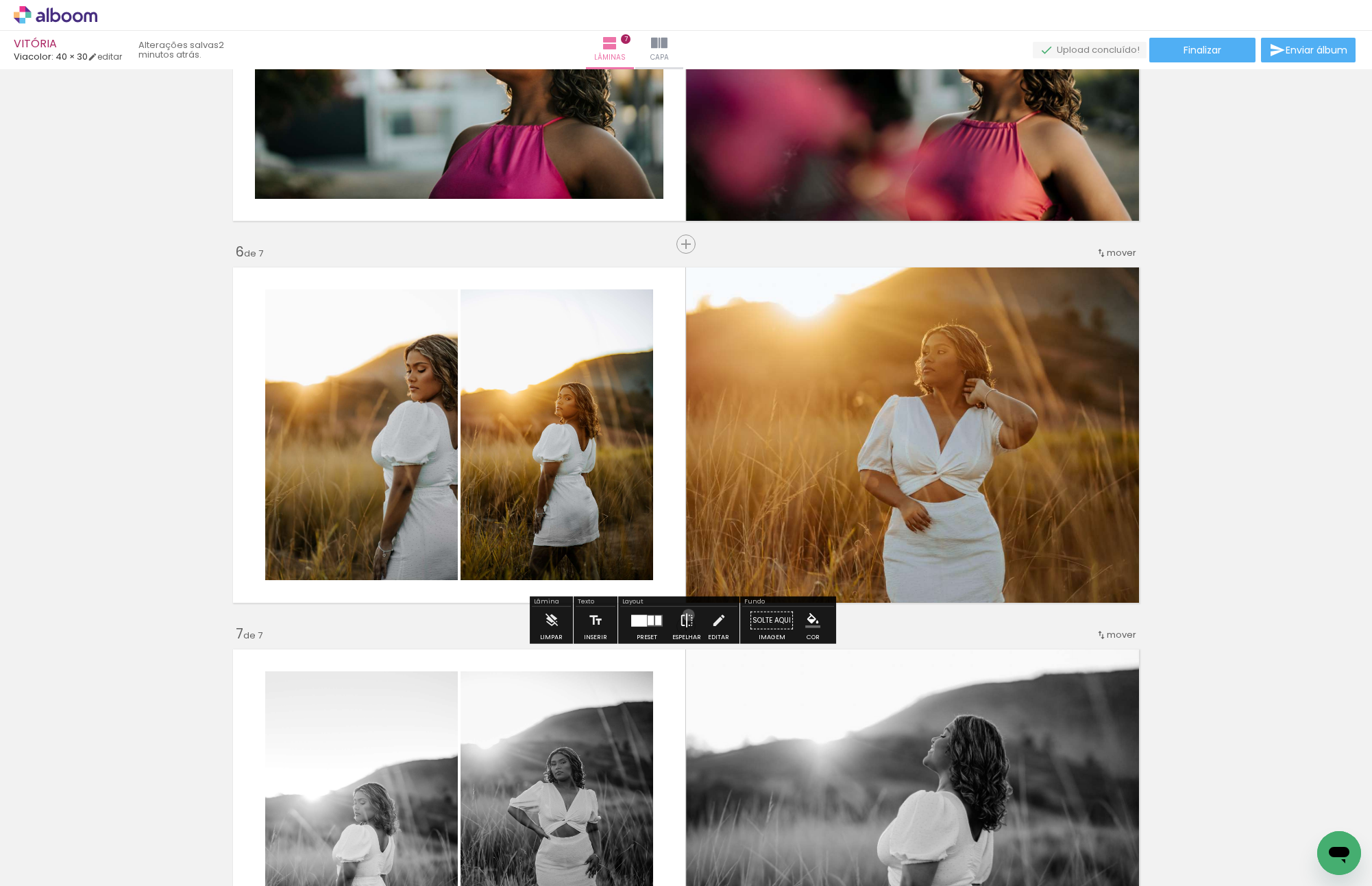
click at [685, 615] on iron-icon at bounding box center [687, 620] width 15 height 27
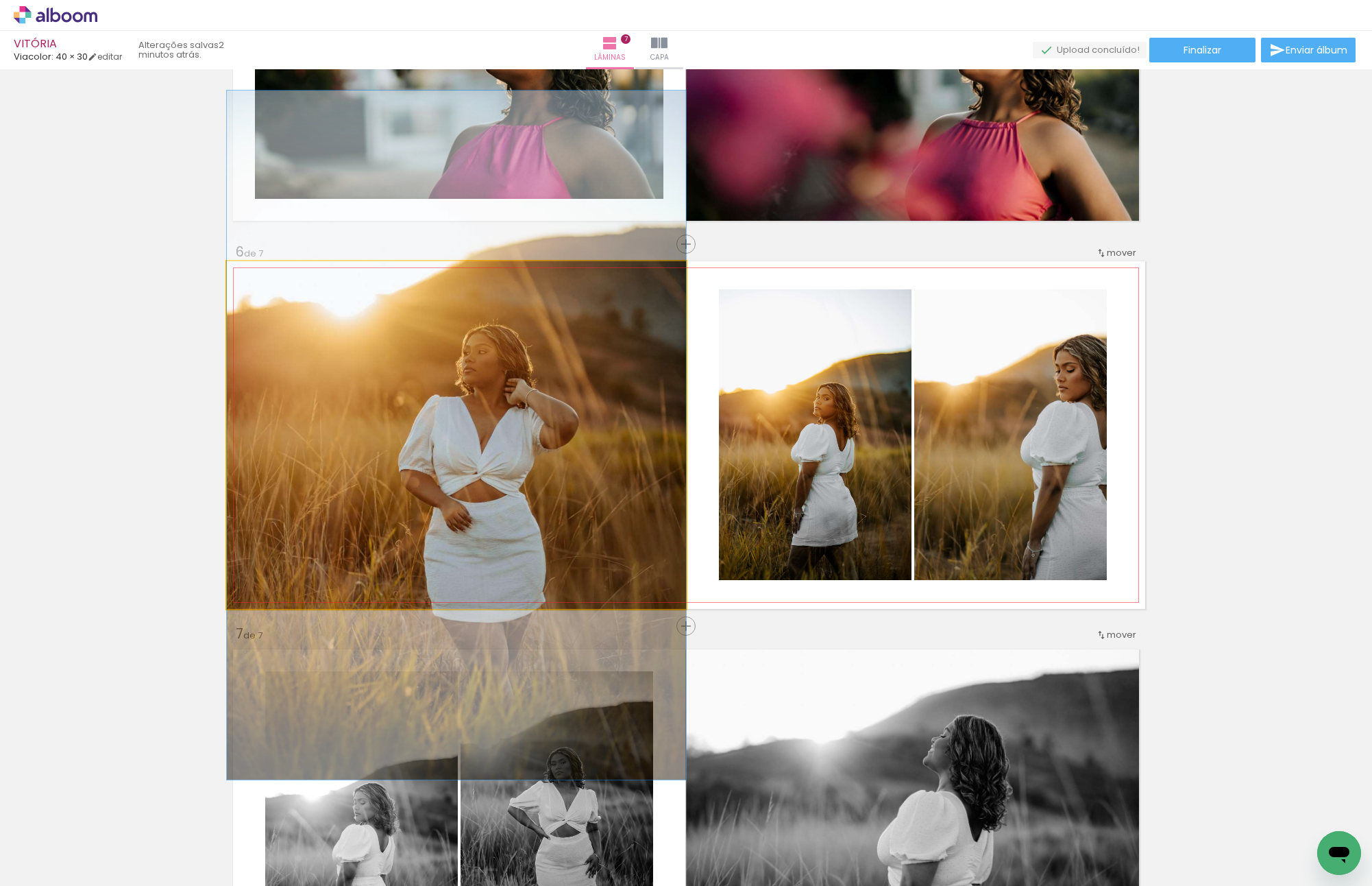
drag, startPoint x: 465, startPoint y: 498, endPoint x: 387, endPoint y: 498, distance: 78.0
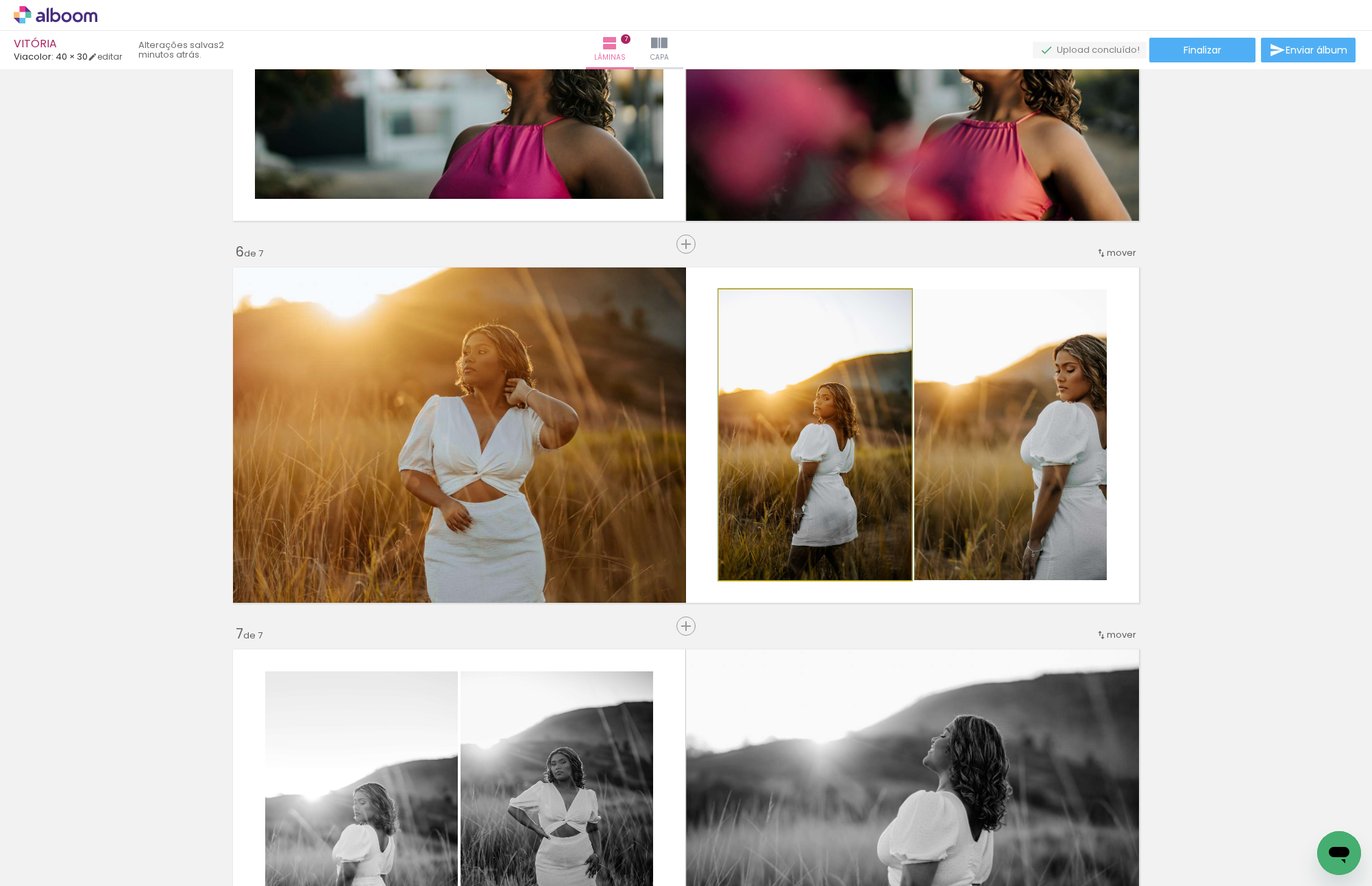
click at [873, 474] on quentale-photo at bounding box center [815, 435] width 193 height 291
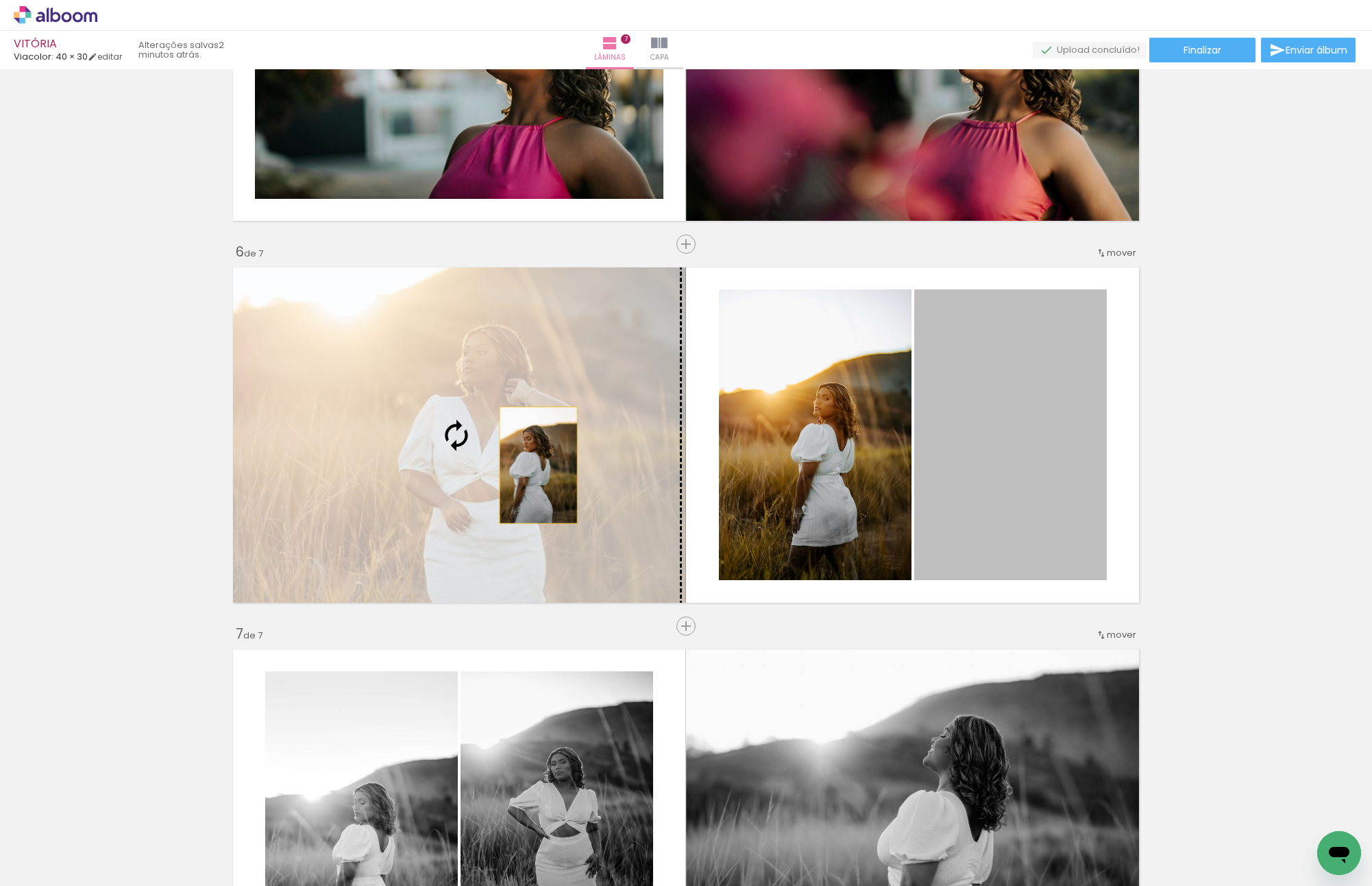
drag, startPoint x: 990, startPoint y: 457, endPoint x: 493, endPoint y: 465, distance: 497.1
click at [0, 0] on slot at bounding box center [0, 0] width 0 height 0
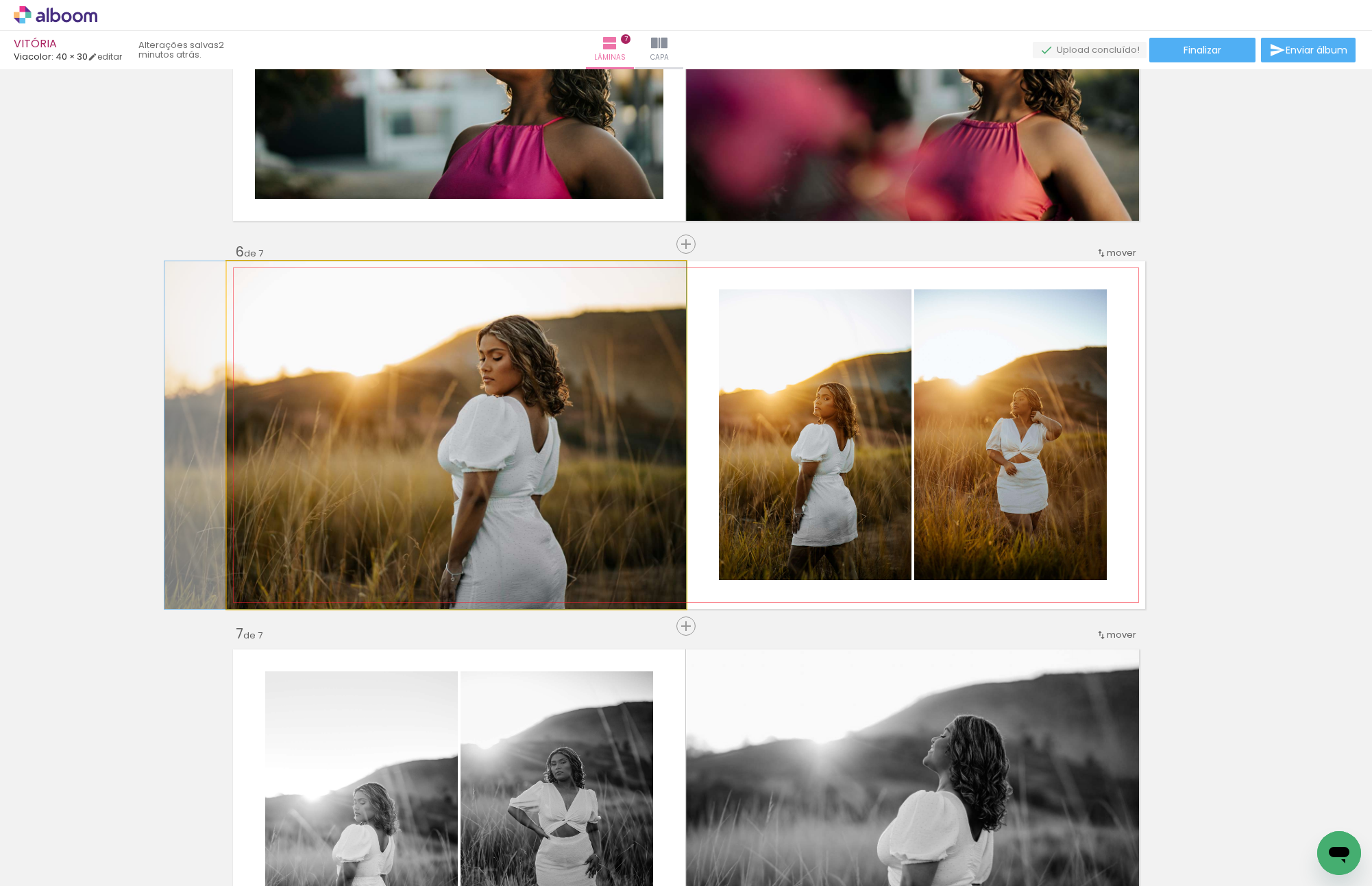
drag, startPoint x: 484, startPoint y: 392, endPoint x: 335, endPoint y: 388, distance: 149.1
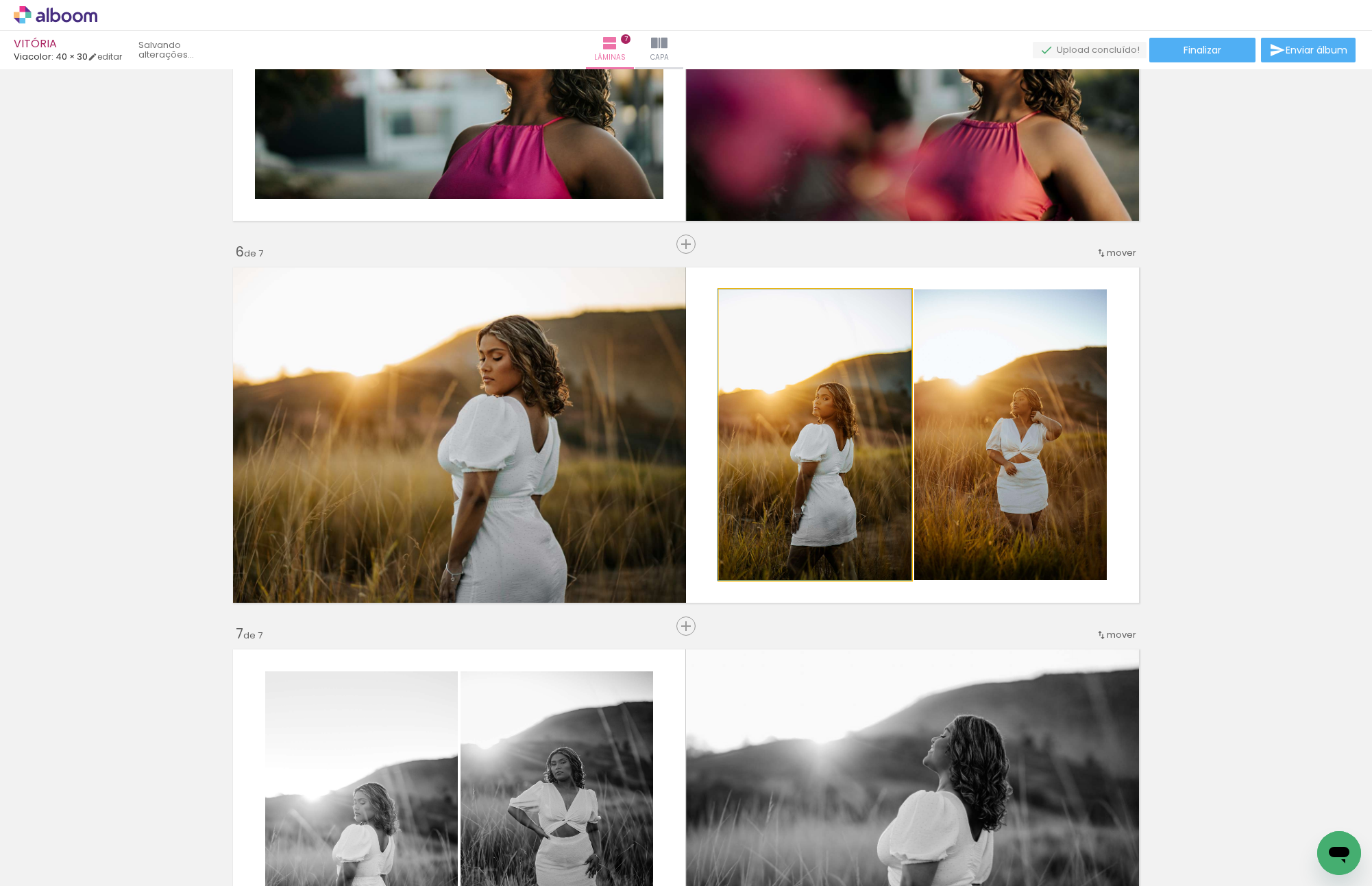
drag, startPoint x: 805, startPoint y: 470, endPoint x: 767, endPoint y: 470, distance: 38.0
drag, startPoint x: 822, startPoint y: 457, endPoint x: 940, endPoint y: 445, distance: 118.6
click at [0, 0] on slot at bounding box center [0, 0] width 0 height 0
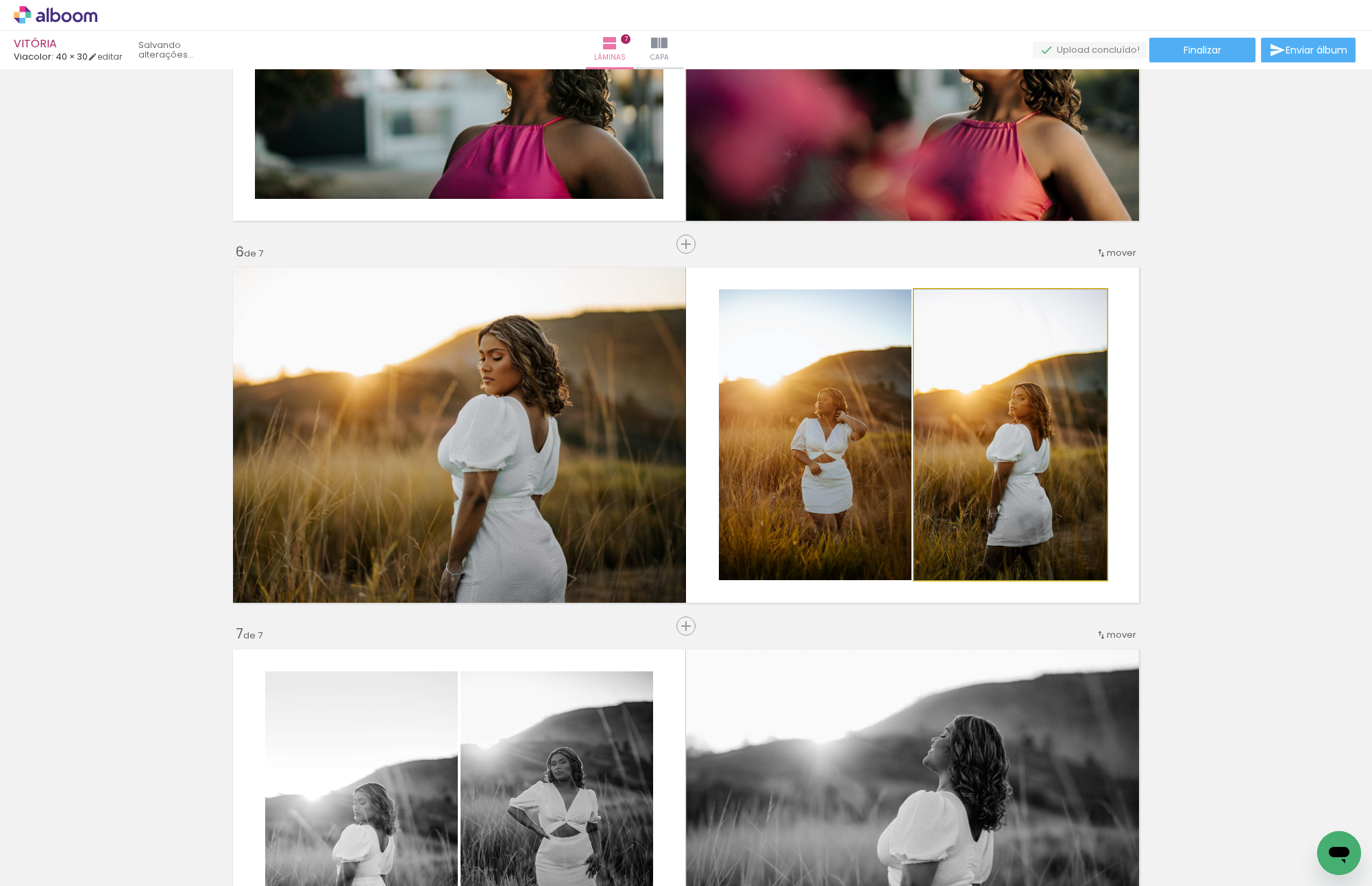
drag, startPoint x: 974, startPoint y: 434, endPoint x: 815, endPoint y: 434, distance: 159.0
click at [0, 0] on slot at bounding box center [0, 0] width 0 height 0
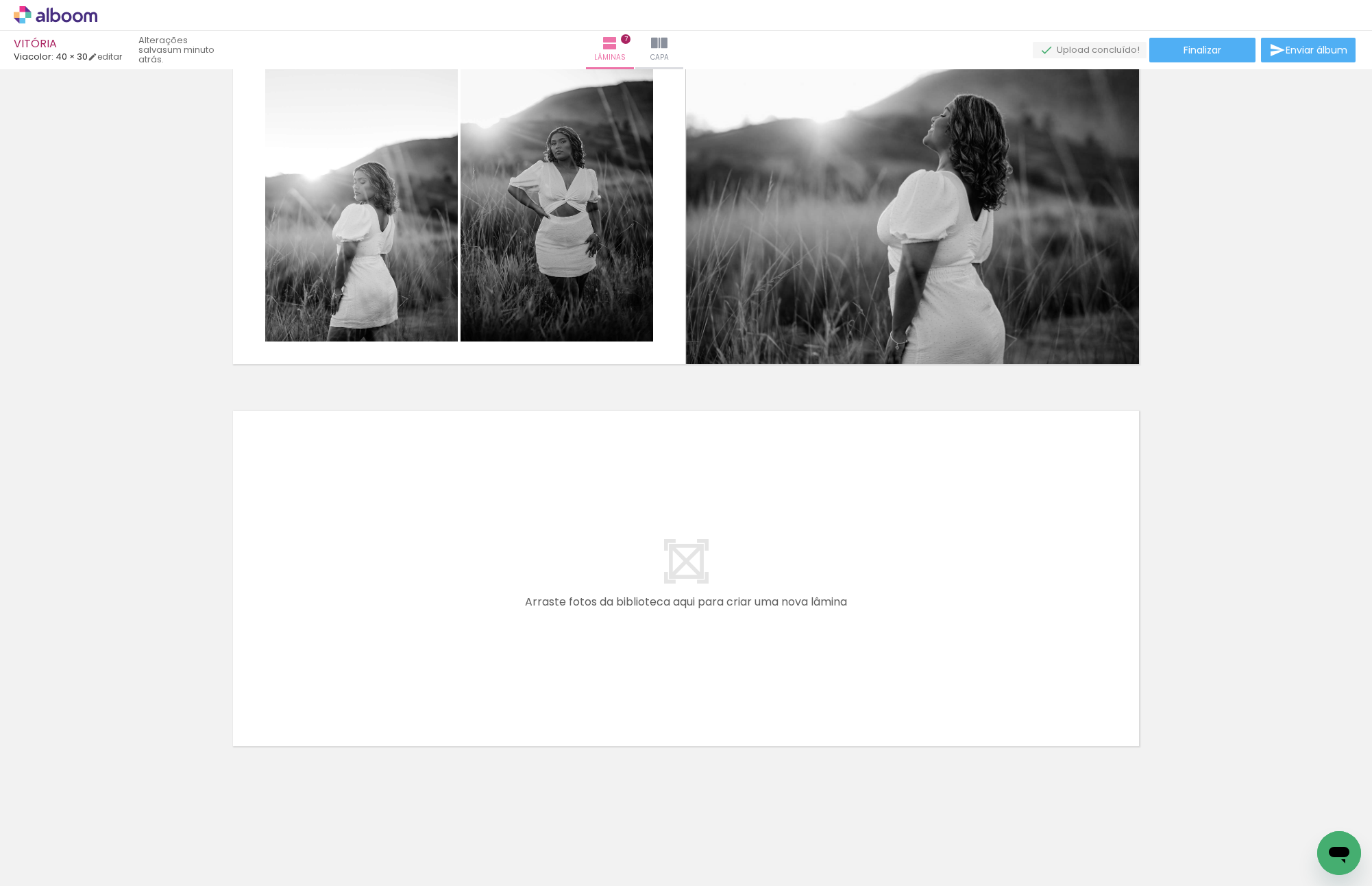
scroll to position [0, 1047]
click at [611, 641] on quentale-layouter at bounding box center [686, 578] width 918 height 347
drag, startPoint x: 548, startPoint y: 840, endPoint x: 481, endPoint y: 538, distance: 309.3
click at [481, 538] on quentale-workspace at bounding box center [686, 443] width 1372 height 886
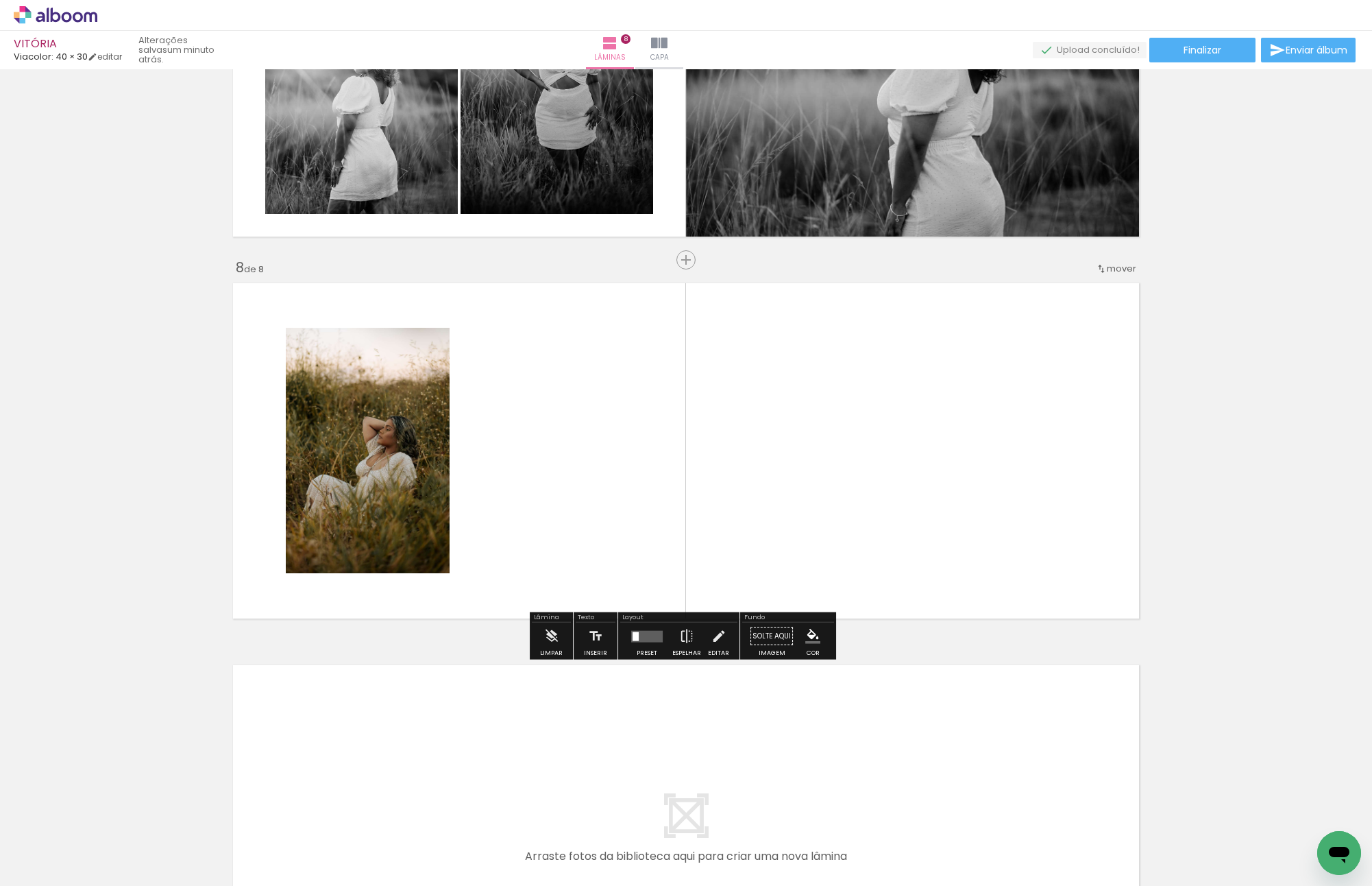
scroll to position [2521, 0]
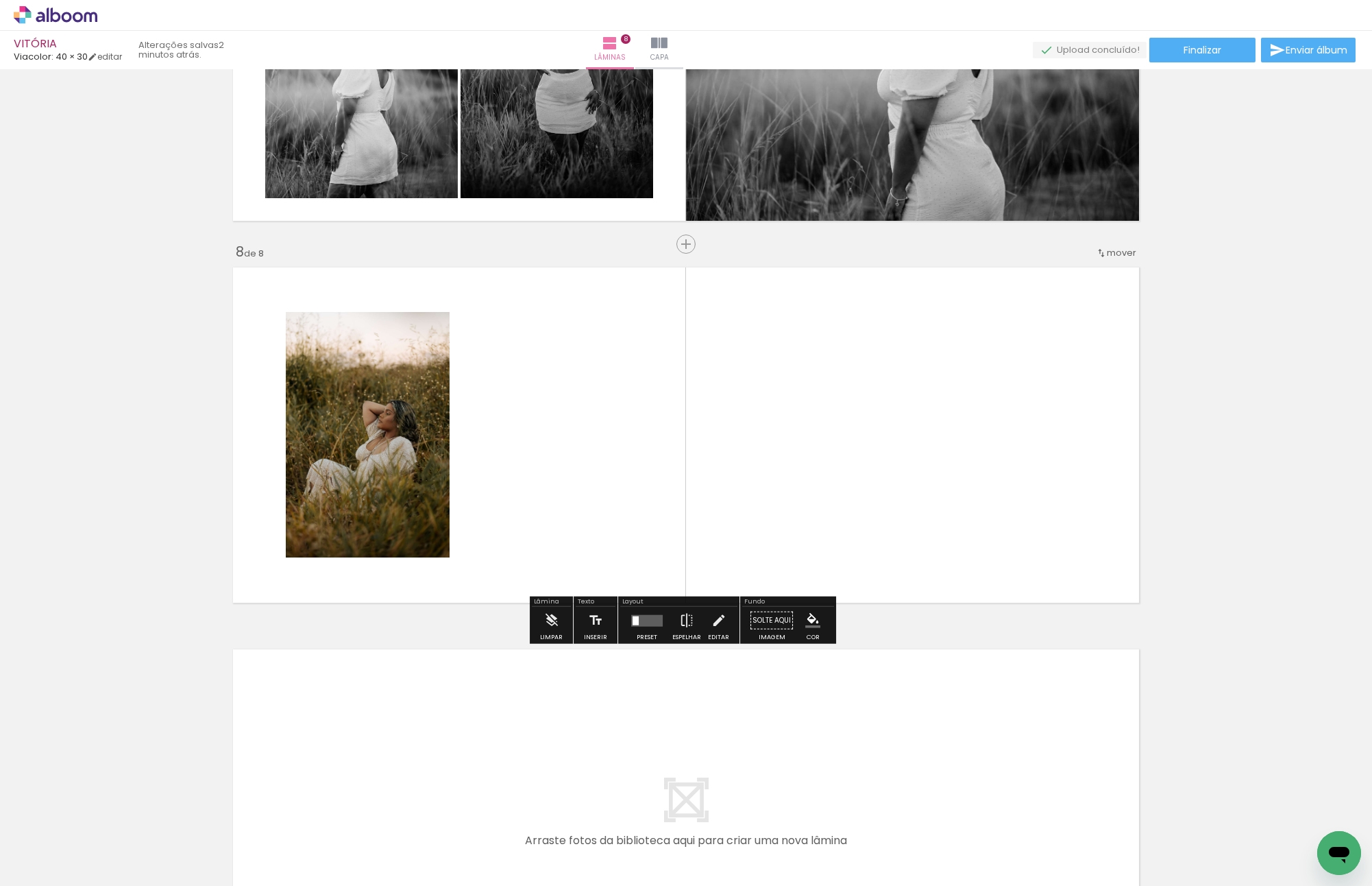
drag, startPoint x: 628, startPoint y: 853, endPoint x: 552, endPoint y: 456, distance: 404.2
click at [552, 456] on quentale-workspace at bounding box center [686, 443] width 1372 height 886
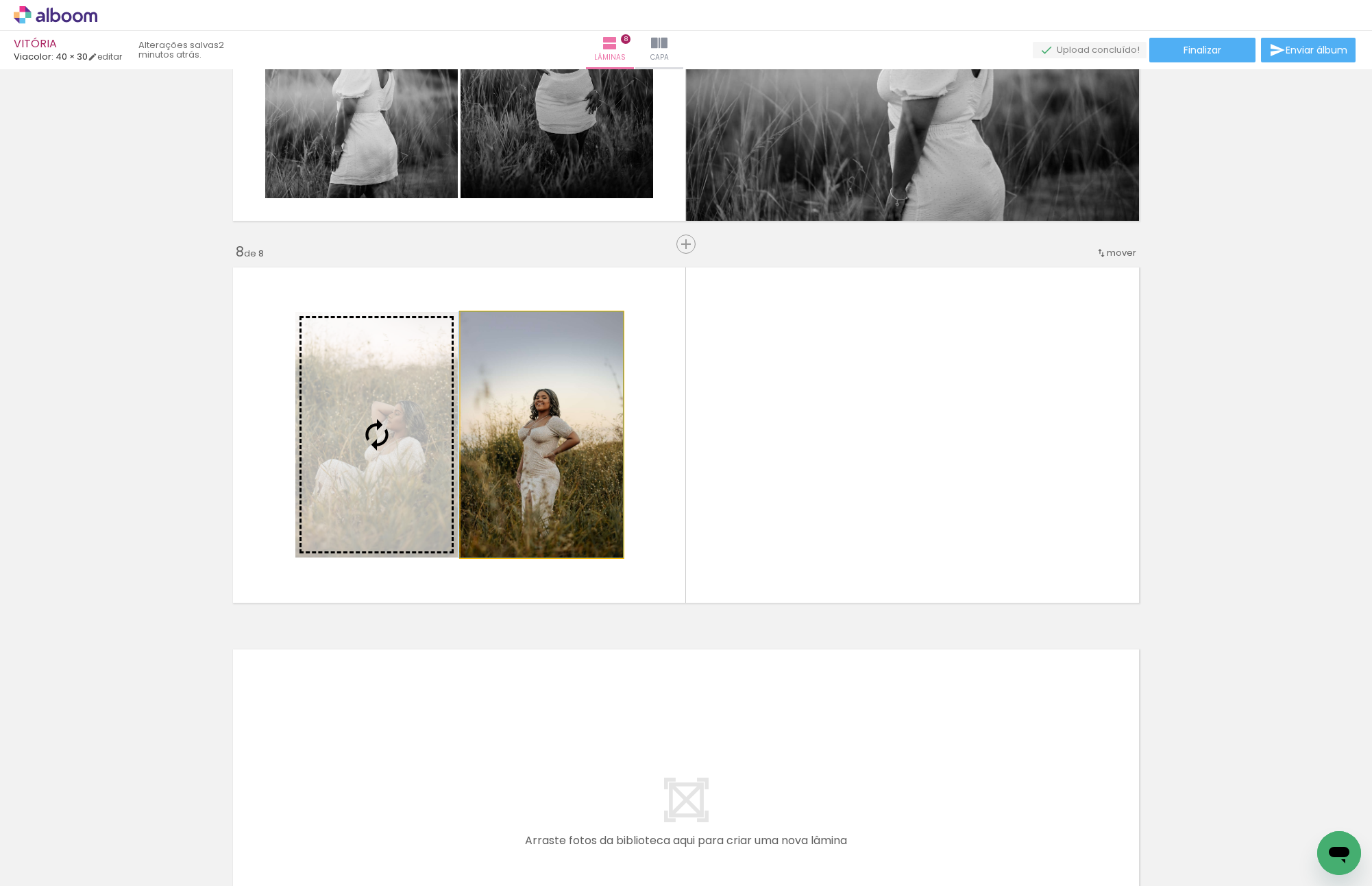
drag, startPoint x: 450, startPoint y: 438, endPoint x: 361, endPoint y: 424, distance: 90.1
click at [0, 0] on slot at bounding box center [0, 0] width 0 height 0
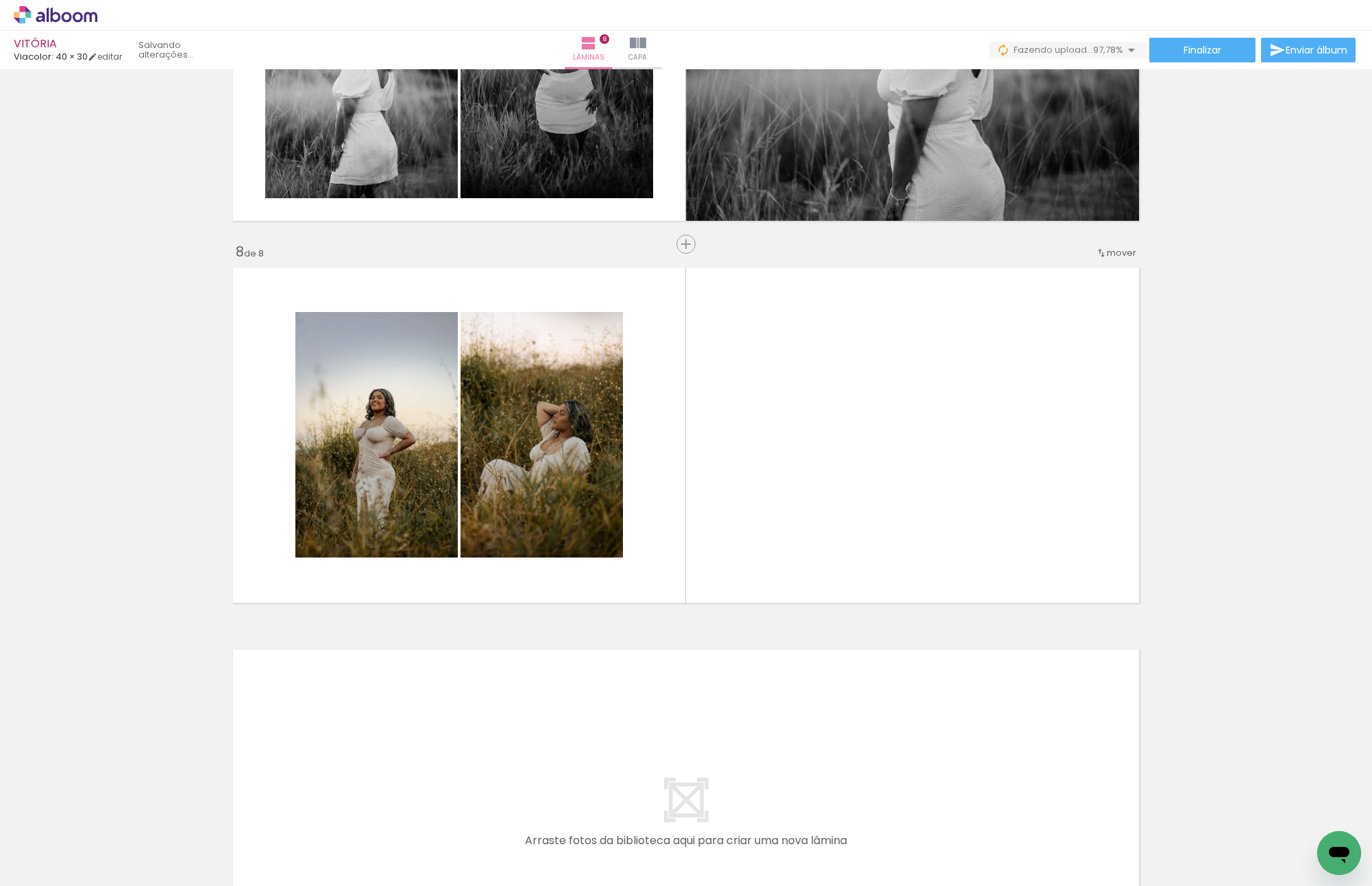
scroll to position [0, 2199]
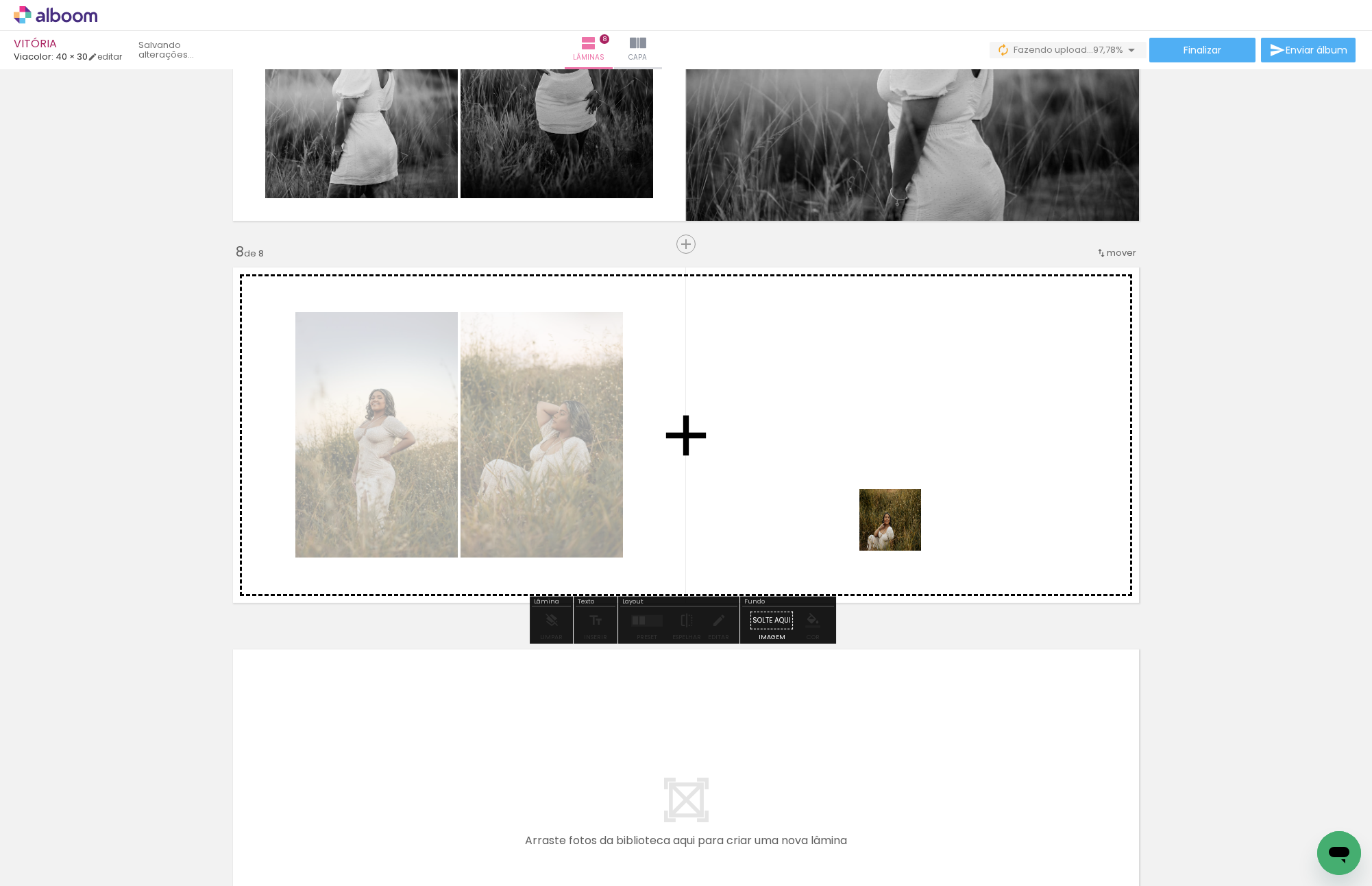
drag, startPoint x: 1313, startPoint y: 828, endPoint x: 901, endPoint y: 530, distance: 508.5
click at [901, 530] on quentale-workspace at bounding box center [686, 443] width 1372 height 886
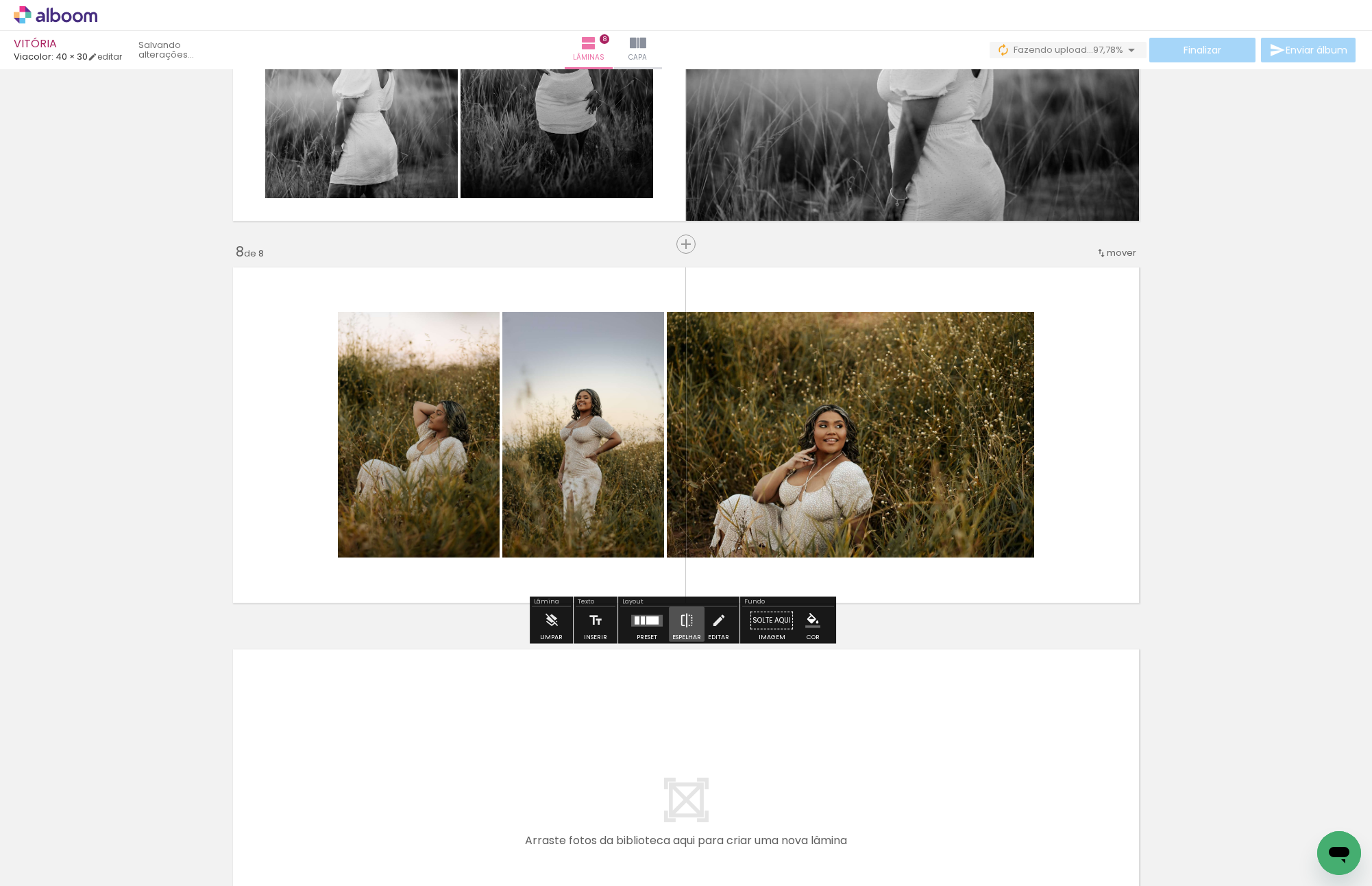
drag, startPoint x: 688, startPoint y: 615, endPoint x: 683, endPoint y: 625, distance: 11.2
click at [683, 625] on iron-icon at bounding box center [687, 620] width 15 height 27
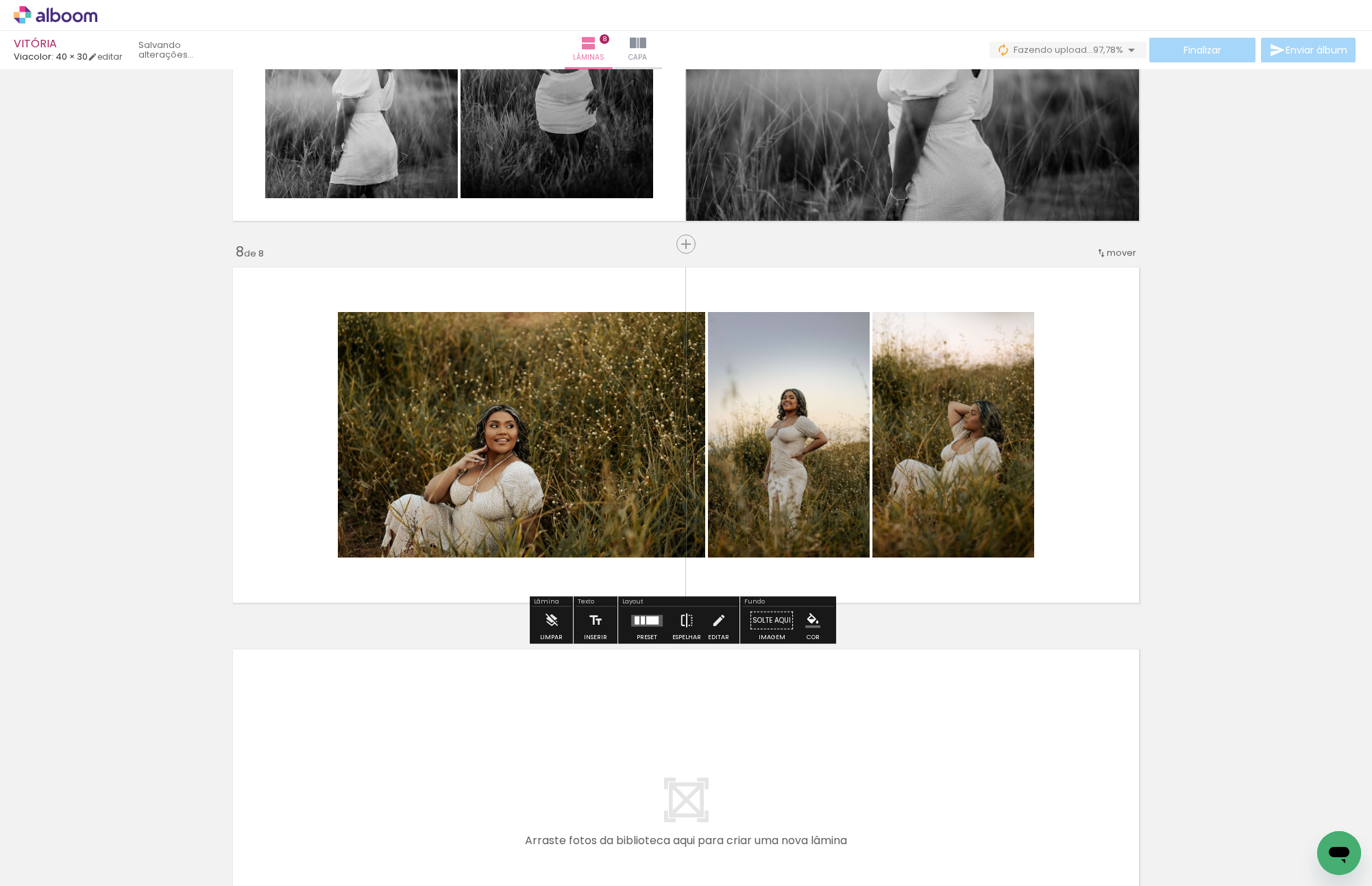
click at [683, 625] on iron-icon at bounding box center [687, 620] width 15 height 27
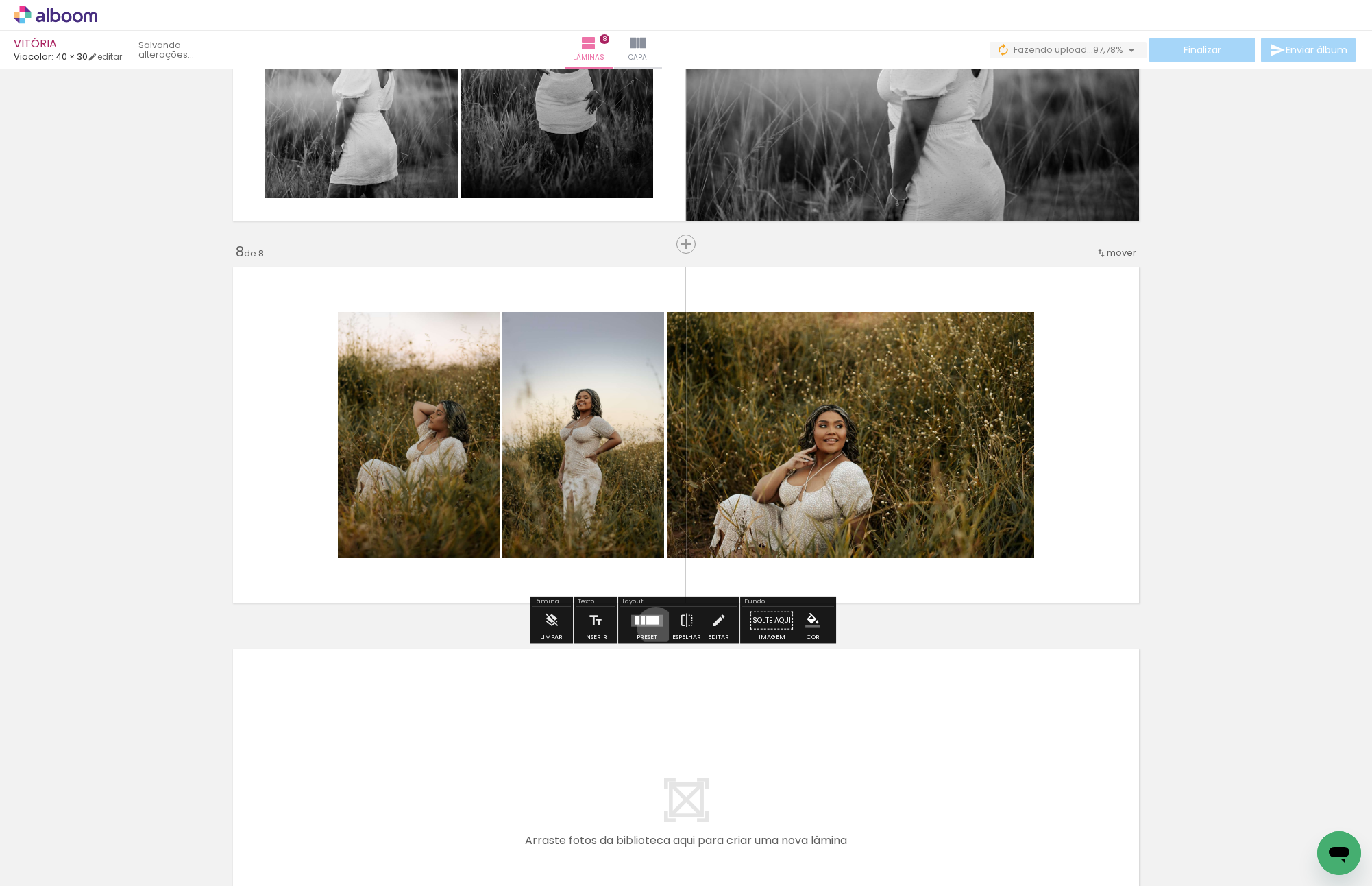
click at [653, 625] on quentale-layouter at bounding box center [647, 620] width 32 height 12
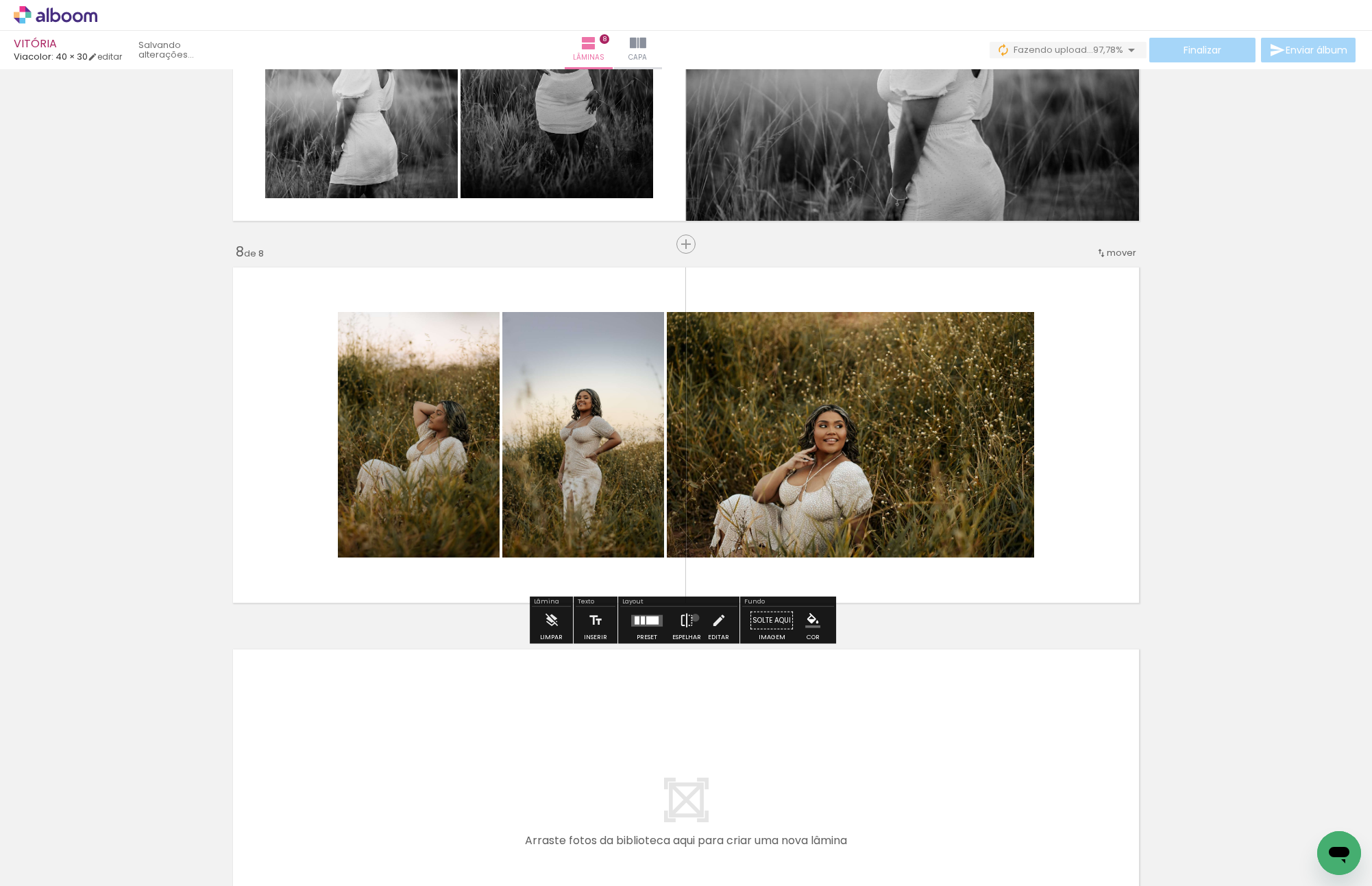
click at [693, 617] on paper-button "Espelhar" at bounding box center [687, 623] width 35 height 35
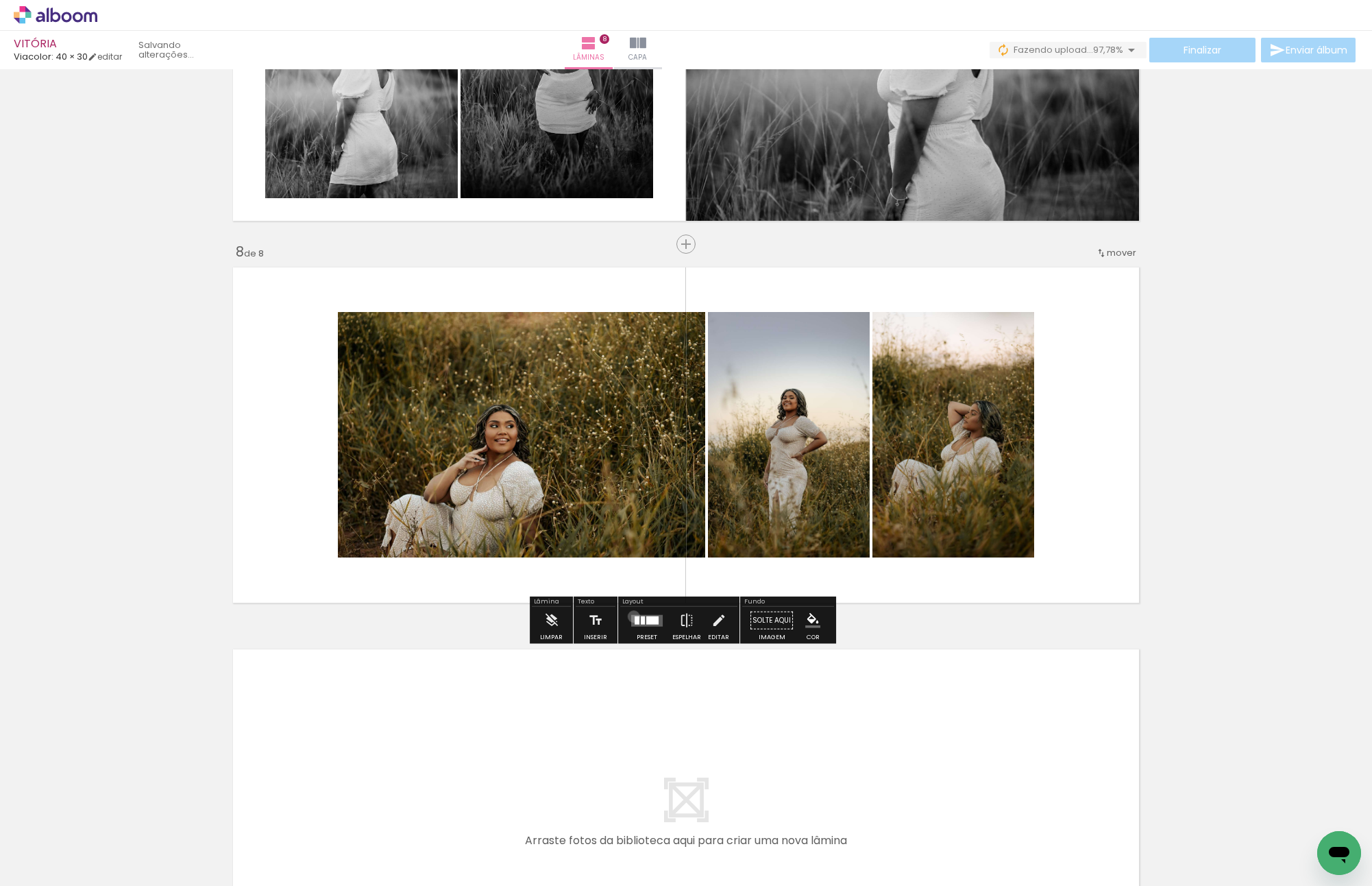
click at [634, 615] on div at bounding box center [637, 619] width 5 height 8
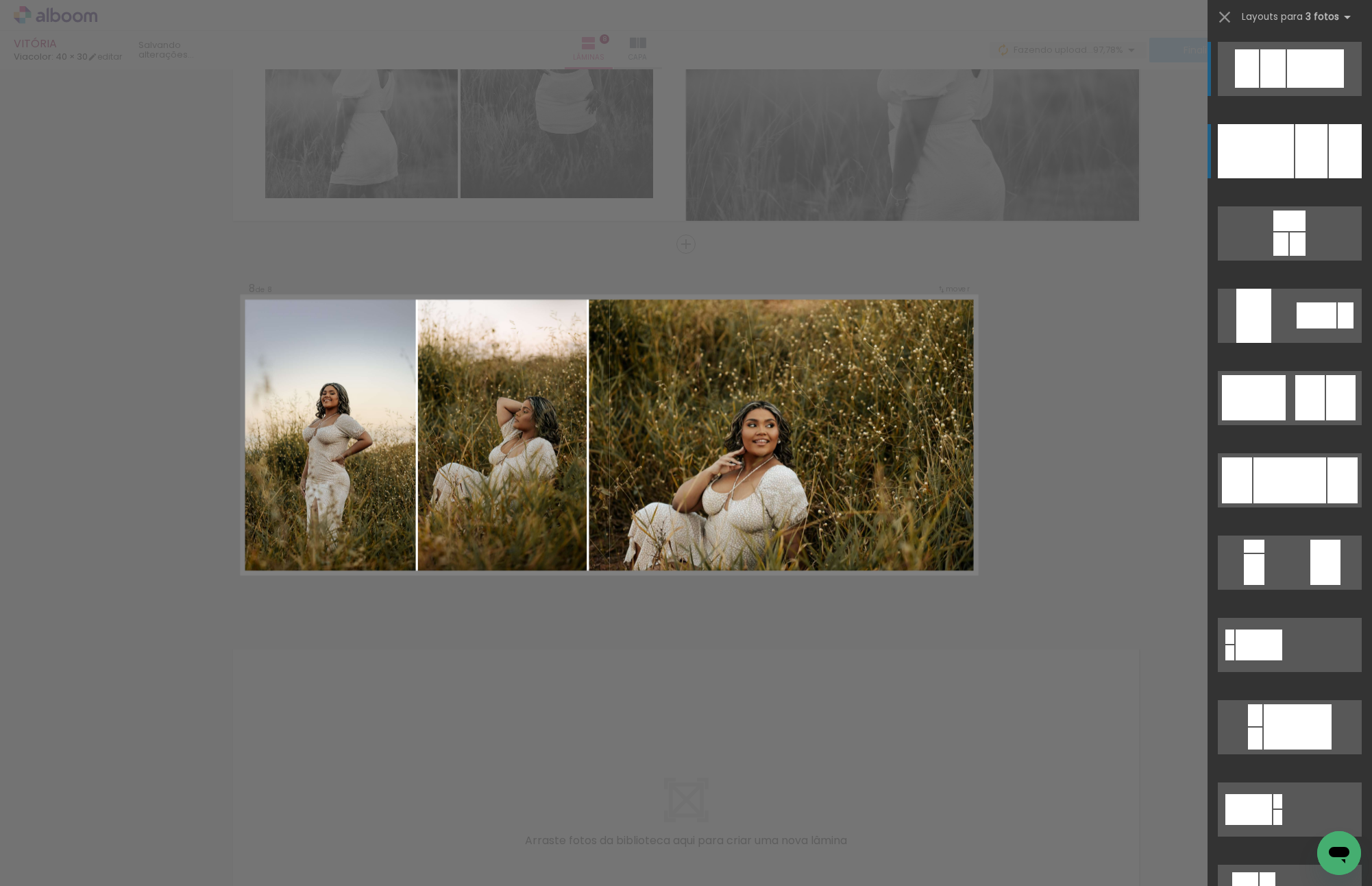
click at [1318, 136] on div at bounding box center [1312, 150] width 32 height 54
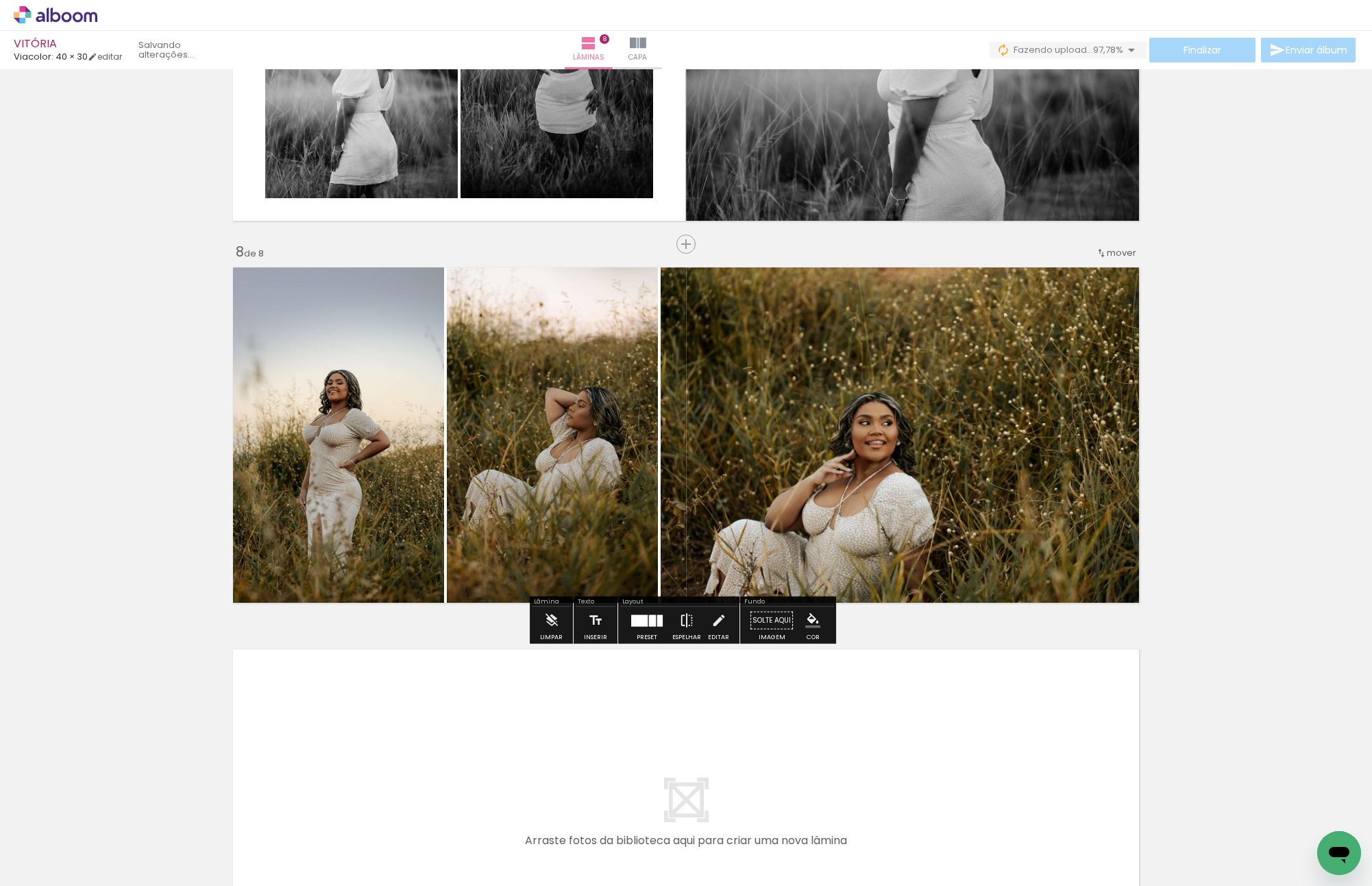
click at [683, 620] on iron-icon at bounding box center [687, 620] width 15 height 27
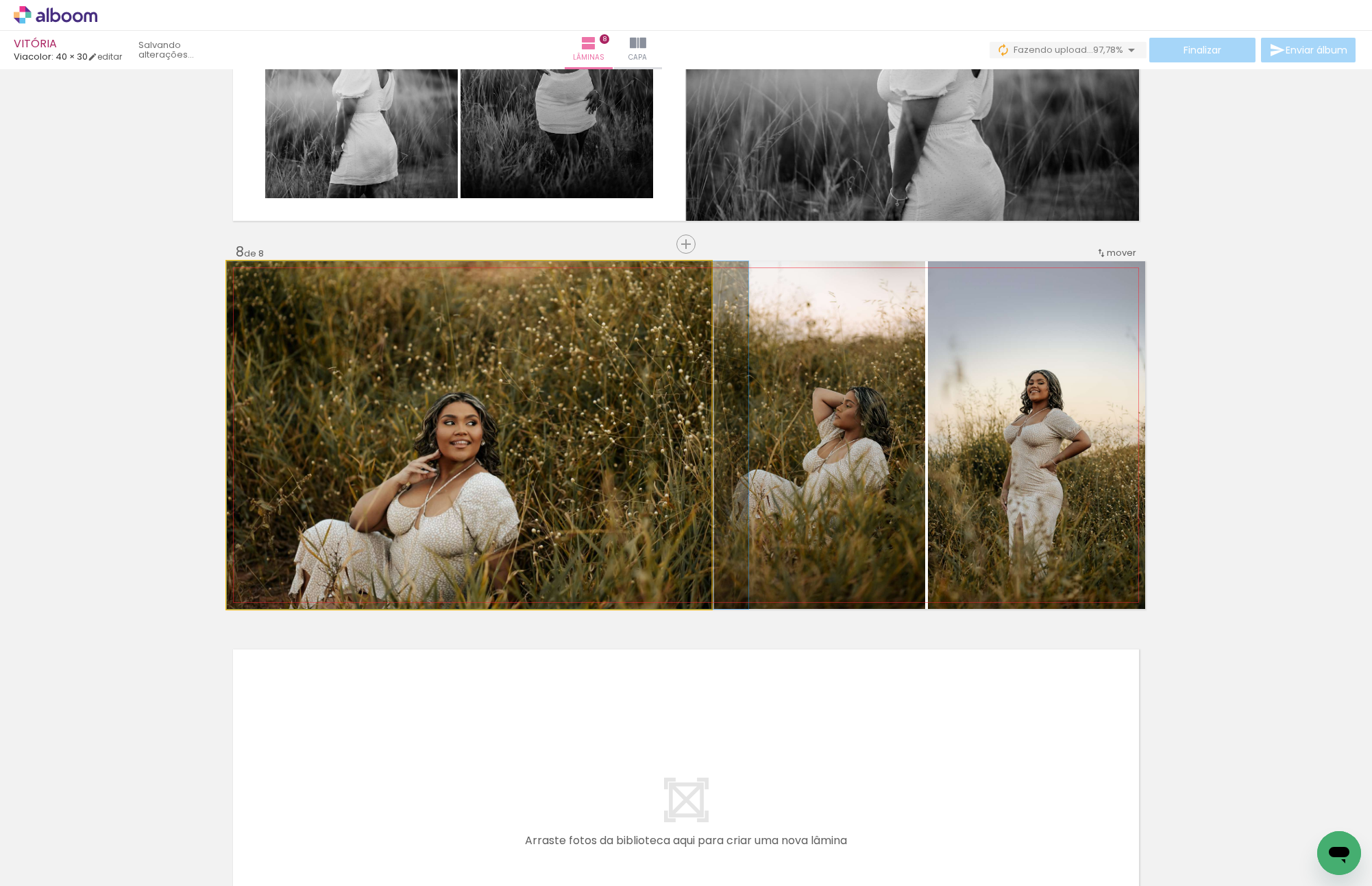
drag, startPoint x: 520, startPoint y: 474, endPoint x: 603, endPoint y: 460, distance: 84.2
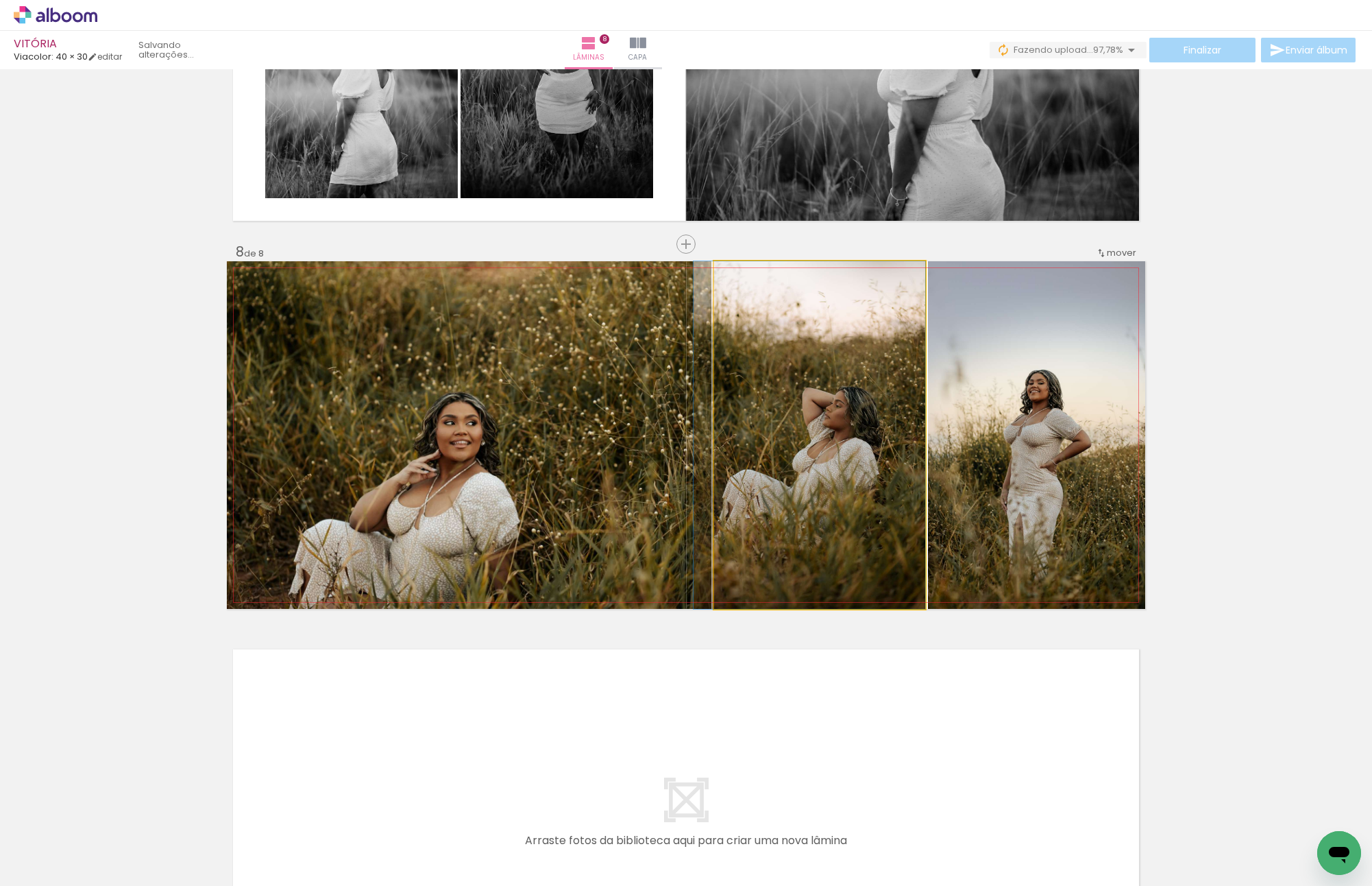
drag, startPoint x: 862, startPoint y: 491, endPoint x: 839, endPoint y: 488, distance: 23.2
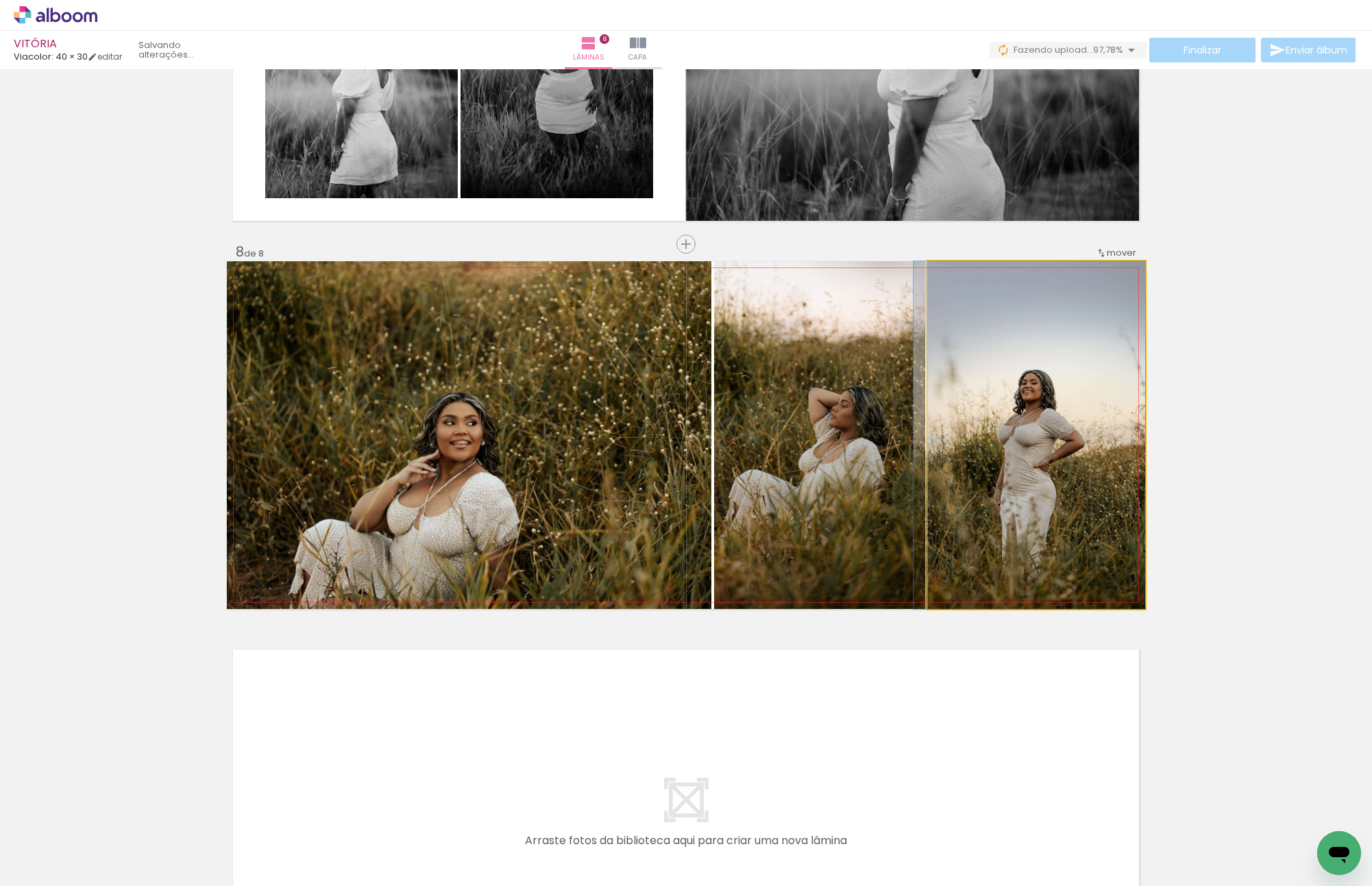
drag, startPoint x: 1038, startPoint y: 503, endPoint x: 1126, endPoint y: 491, distance: 88.8
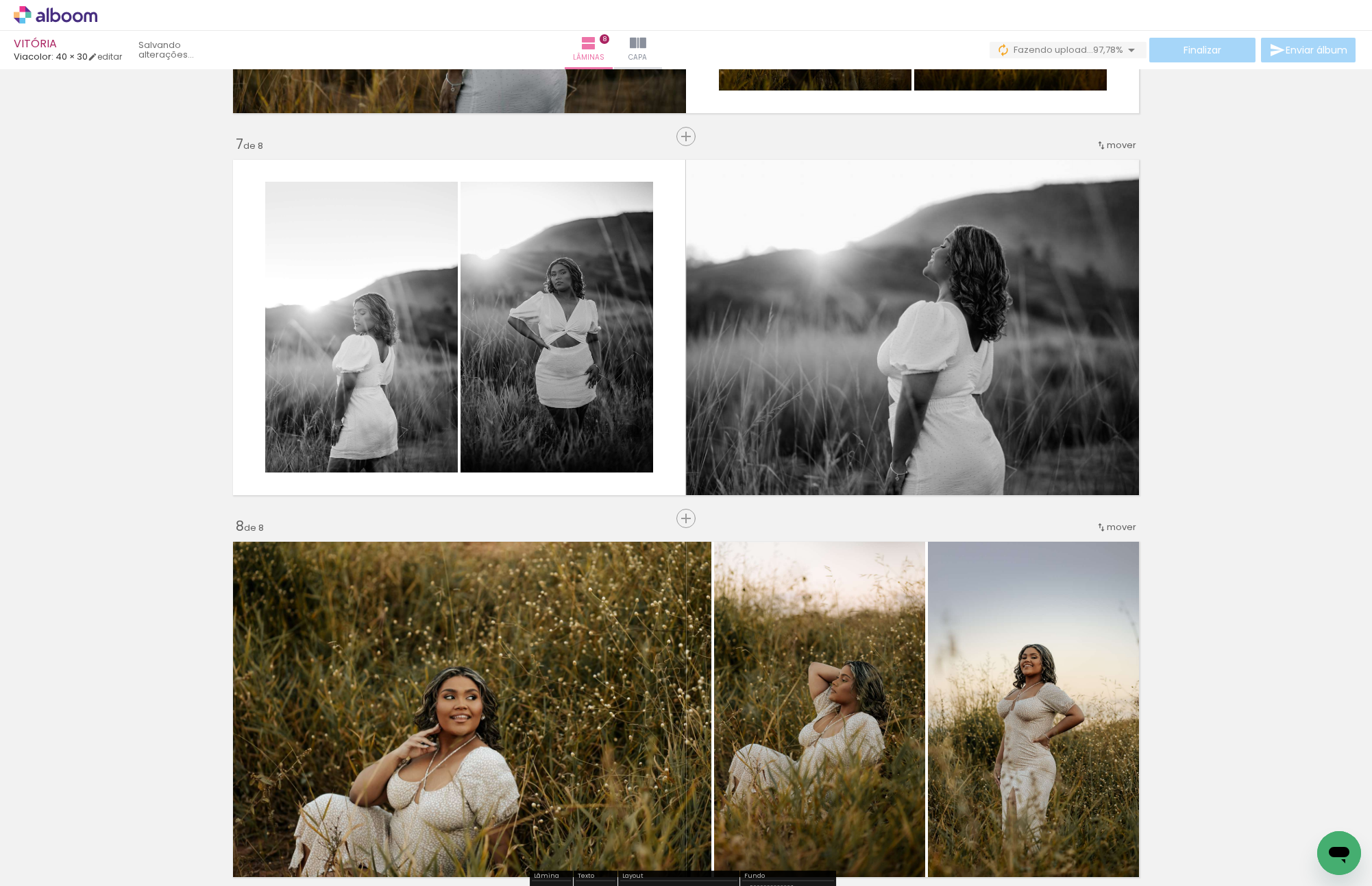
scroll to position [2521, 0]
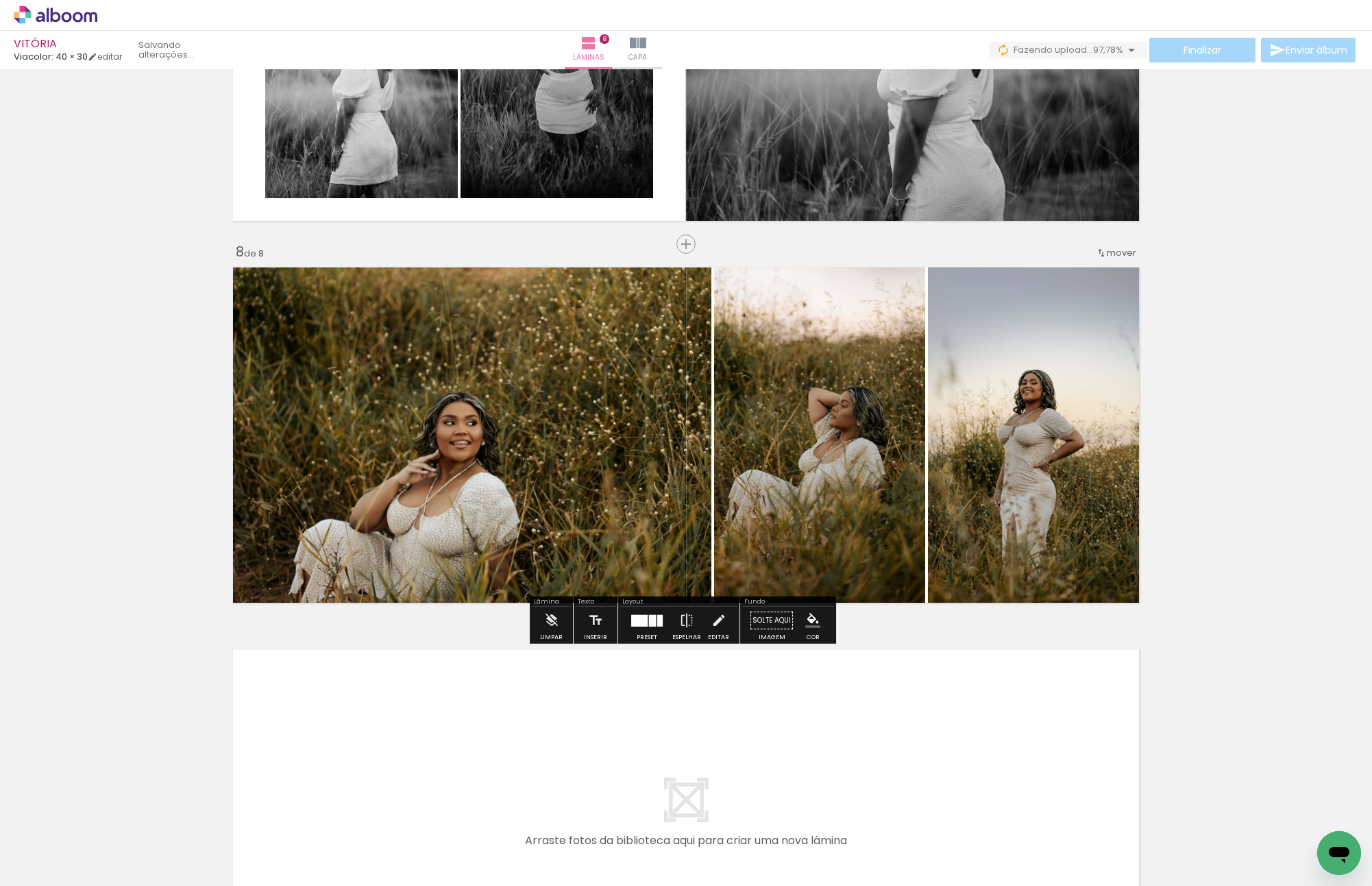
click at [628, 626] on div at bounding box center [647, 620] width 37 height 27
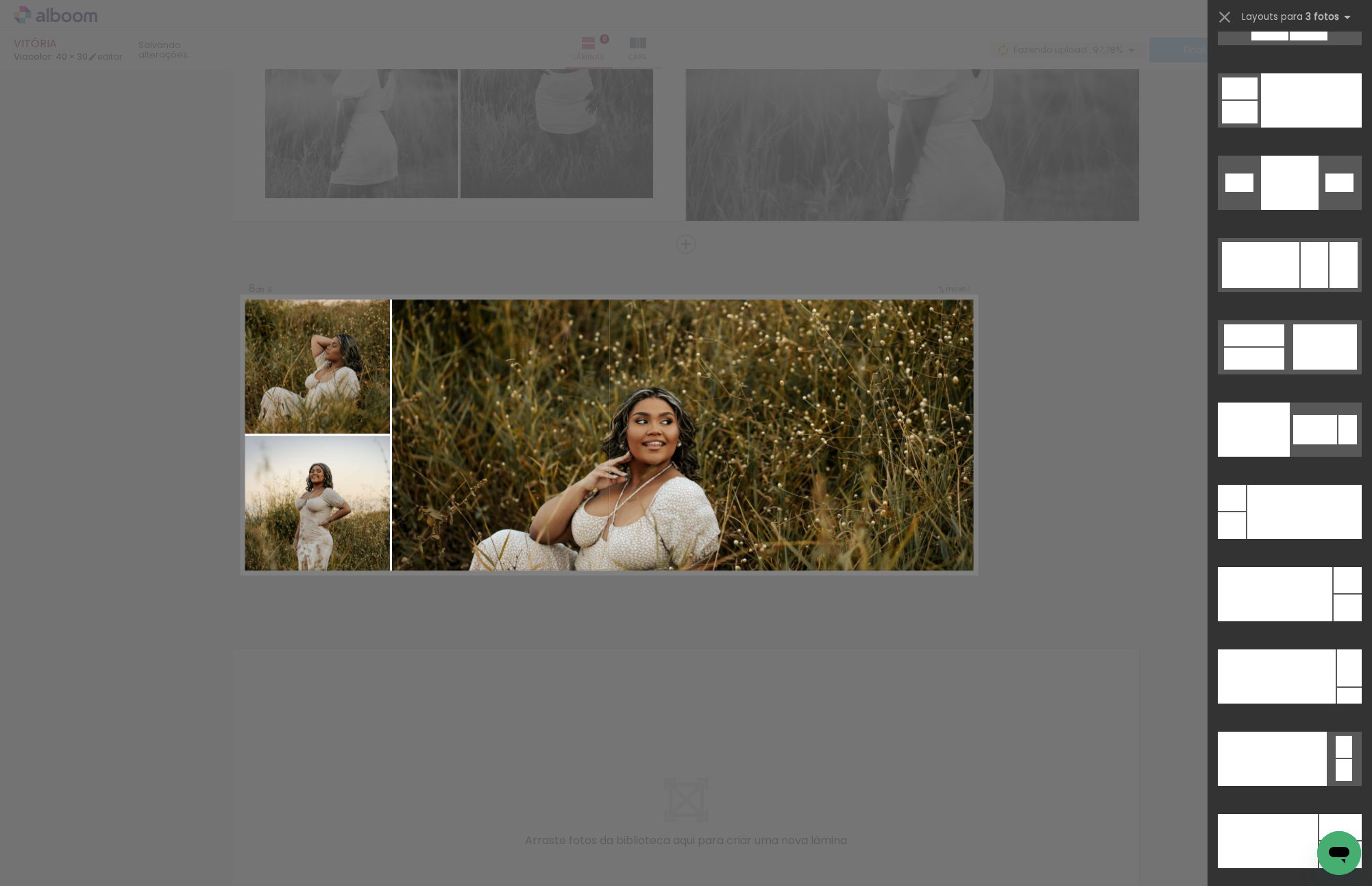
scroll to position [15777, 0]
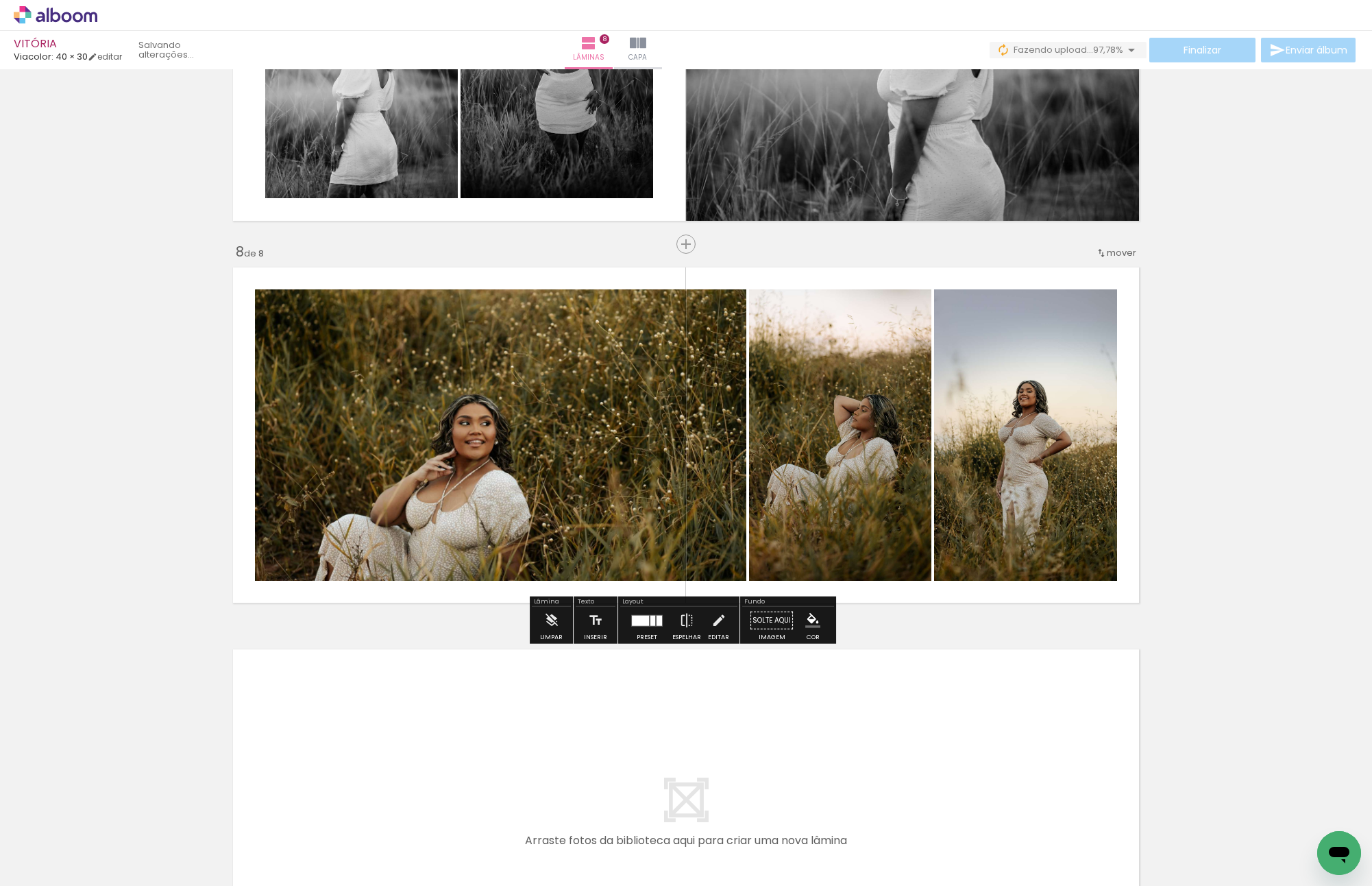
drag, startPoint x: 1241, startPoint y: 351, endPoint x: 658, endPoint y: 380, distance: 583.7
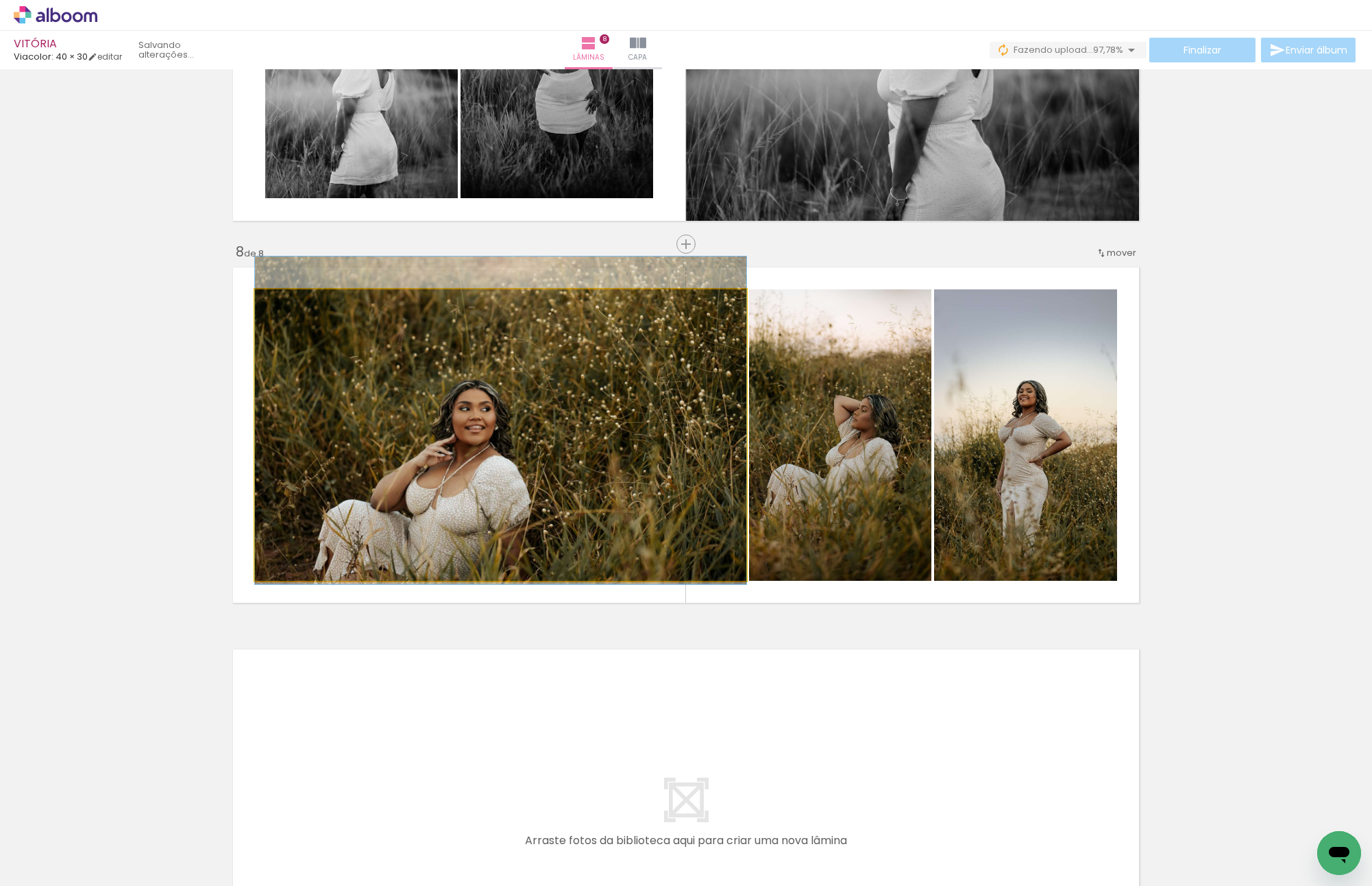
drag, startPoint x: 623, startPoint y: 380, endPoint x: 587, endPoint y: 364, distance: 39.4
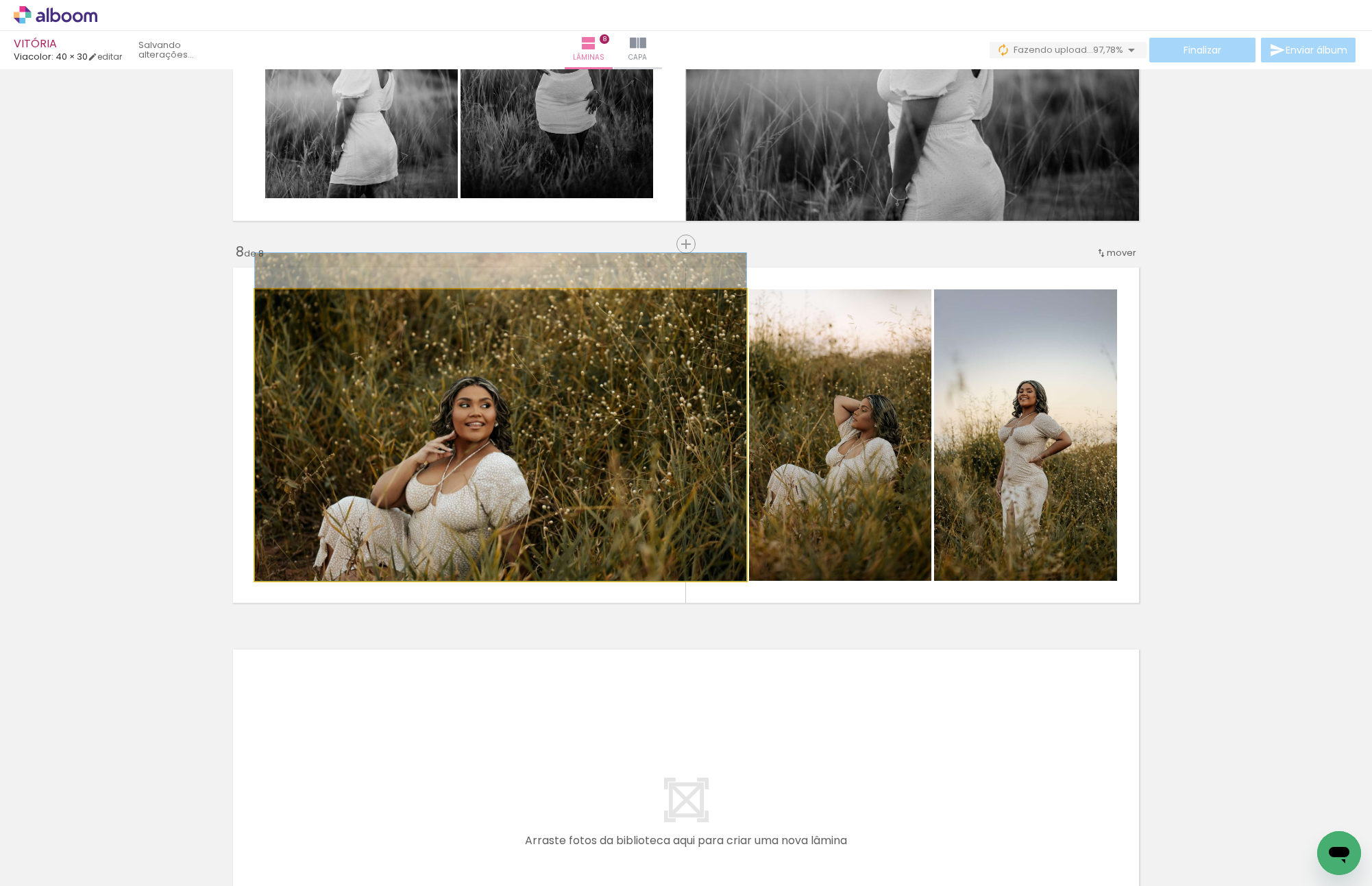
drag, startPoint x: 596, startPoint y: 402, endPoint x: 593, endPoint y: 392, distance: 10.4
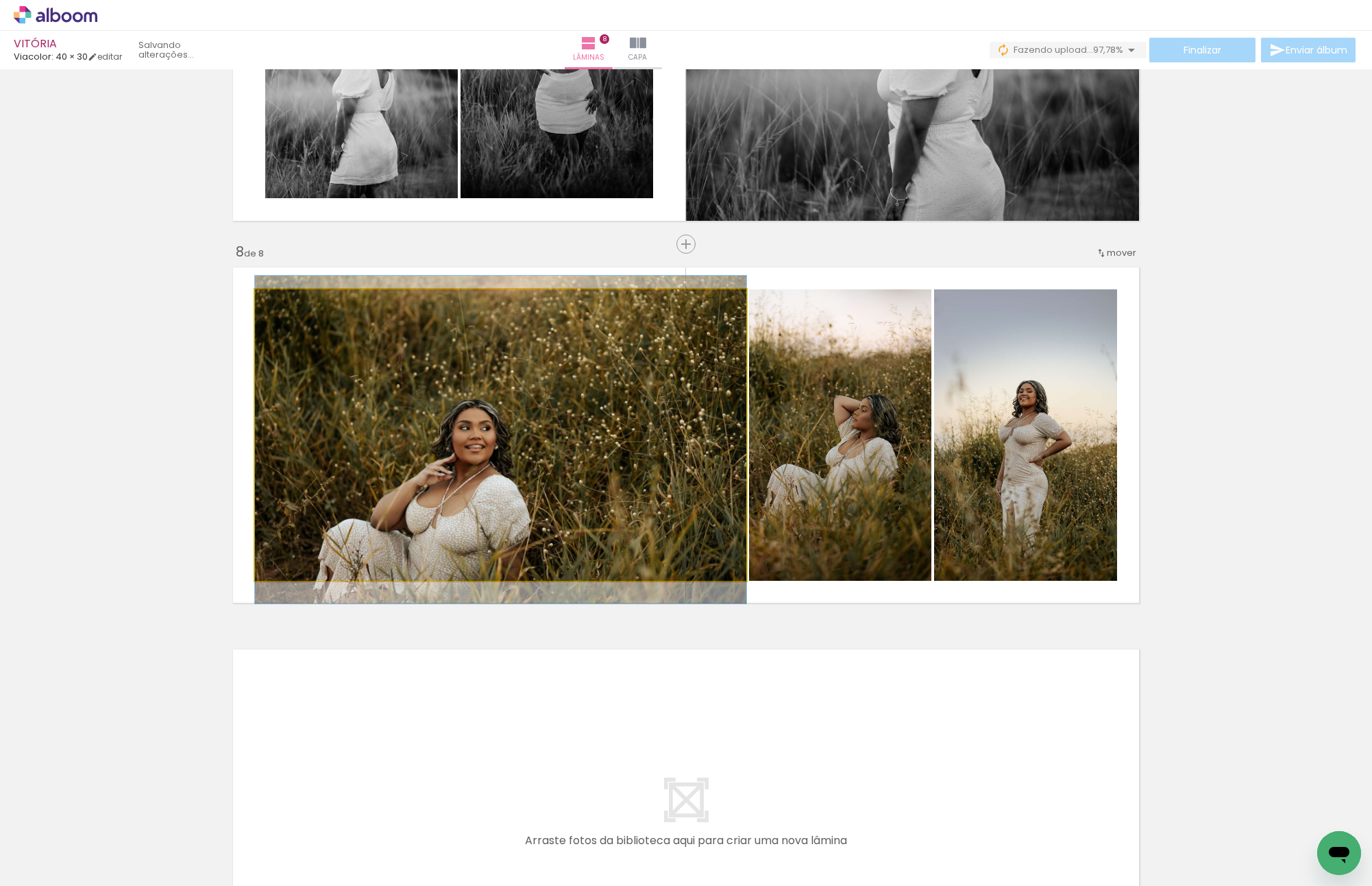
drag, startPoint x: 588, startPoint y: 373, endPoint x: 586, endPoint y: 397, distance: 24.1
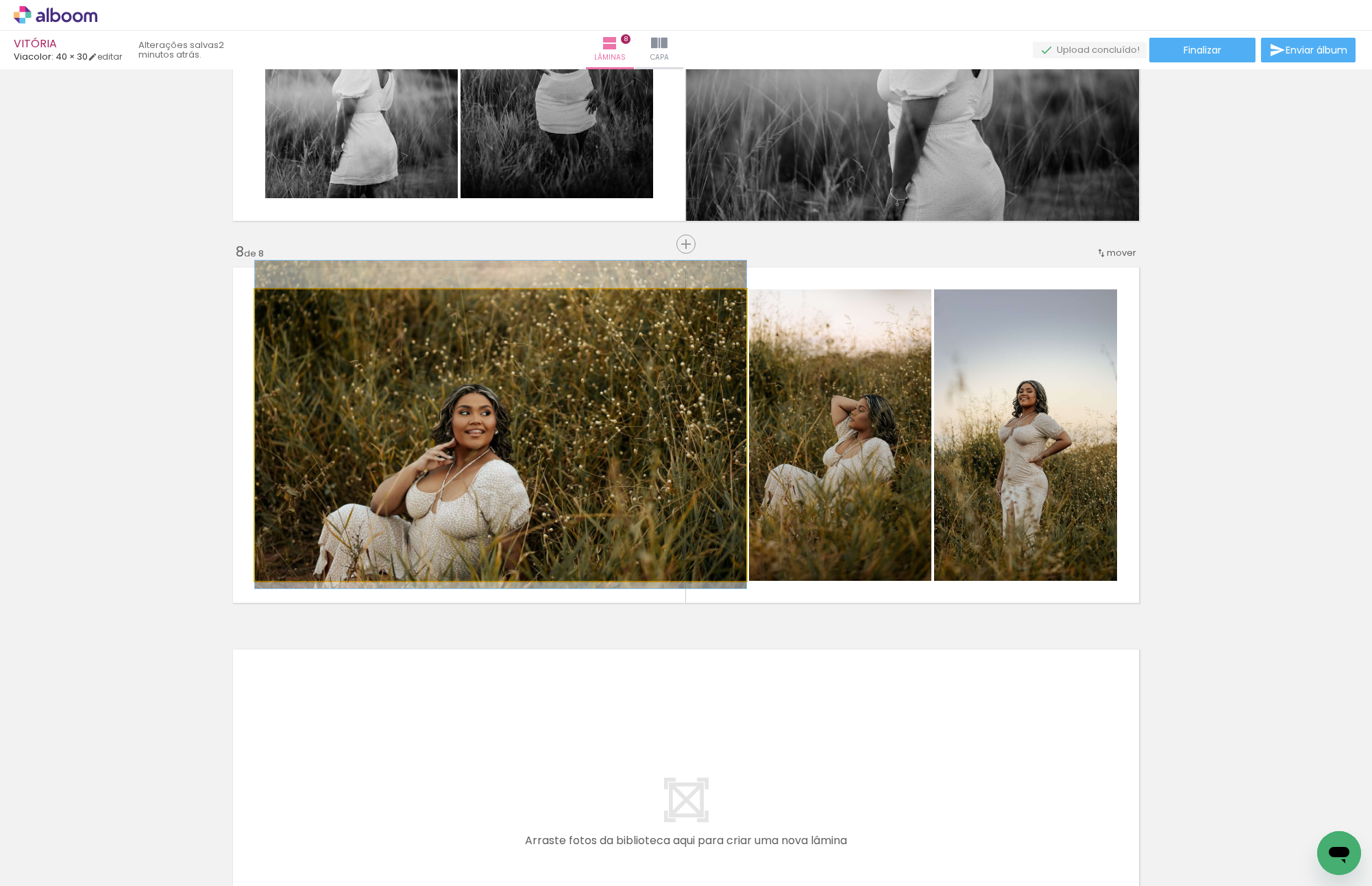
drag, startPoint x: 607, startPoint y: 424, endPoint x: 603, endPoint y: 410, distance: 14.6
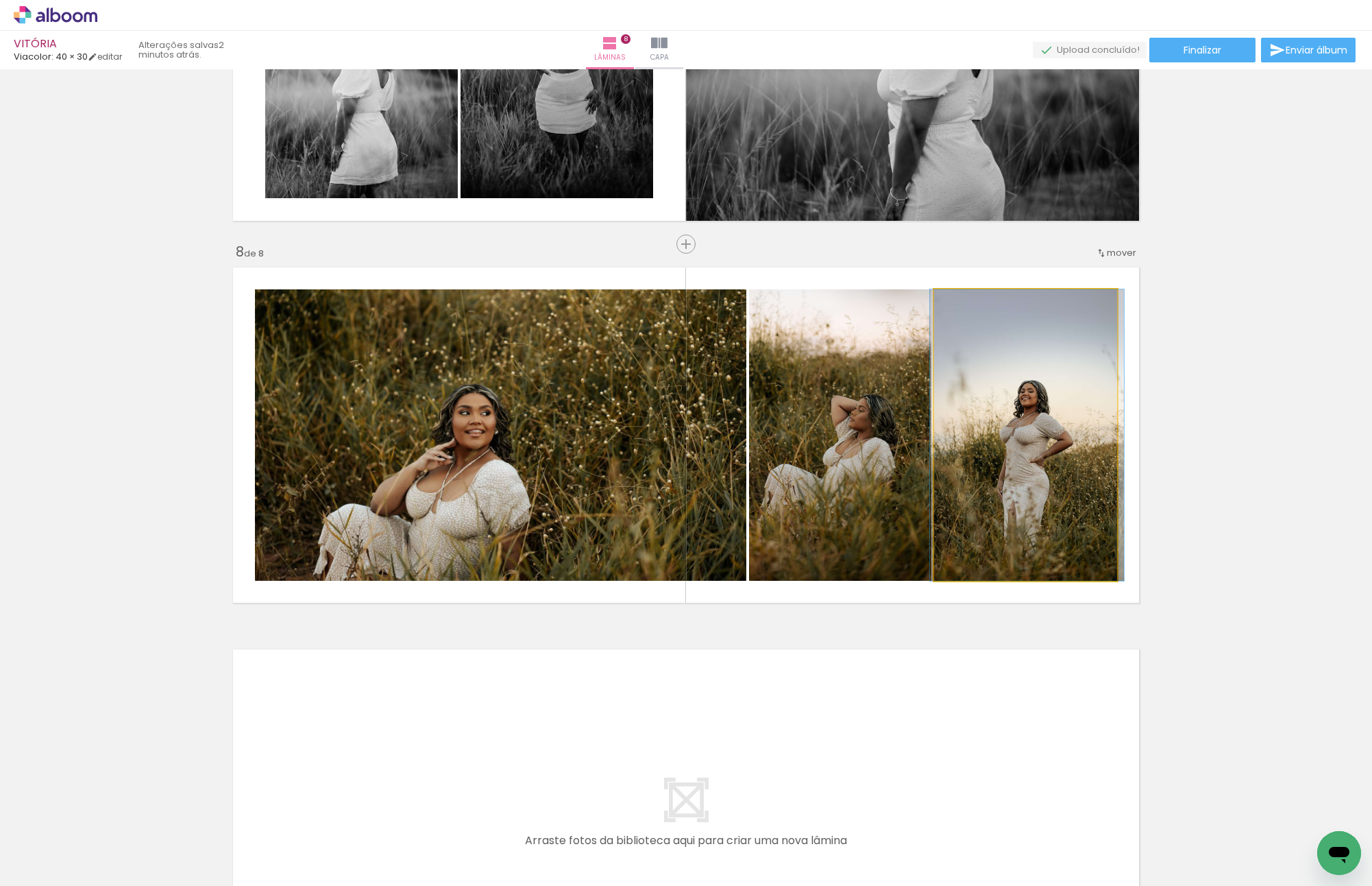
drag, startPoint x: 1028, startPoint y: 456, endPoint x: 1030, endPoint y: 472, distance: 16.1
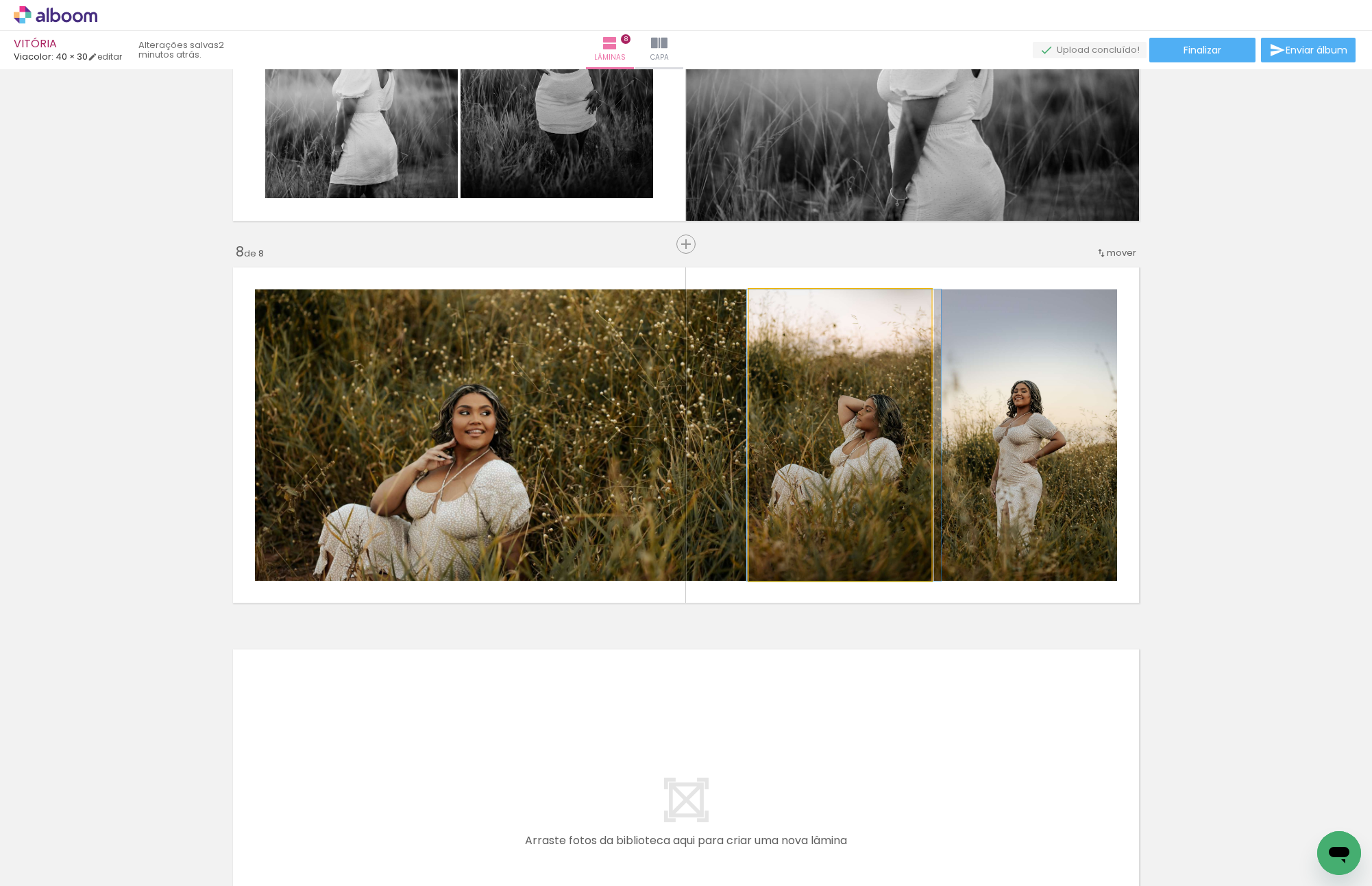
drag, startPoint x: 873, startPoint y: 446, endPoint x: 879, endPoint y: 440, distance: 8.5
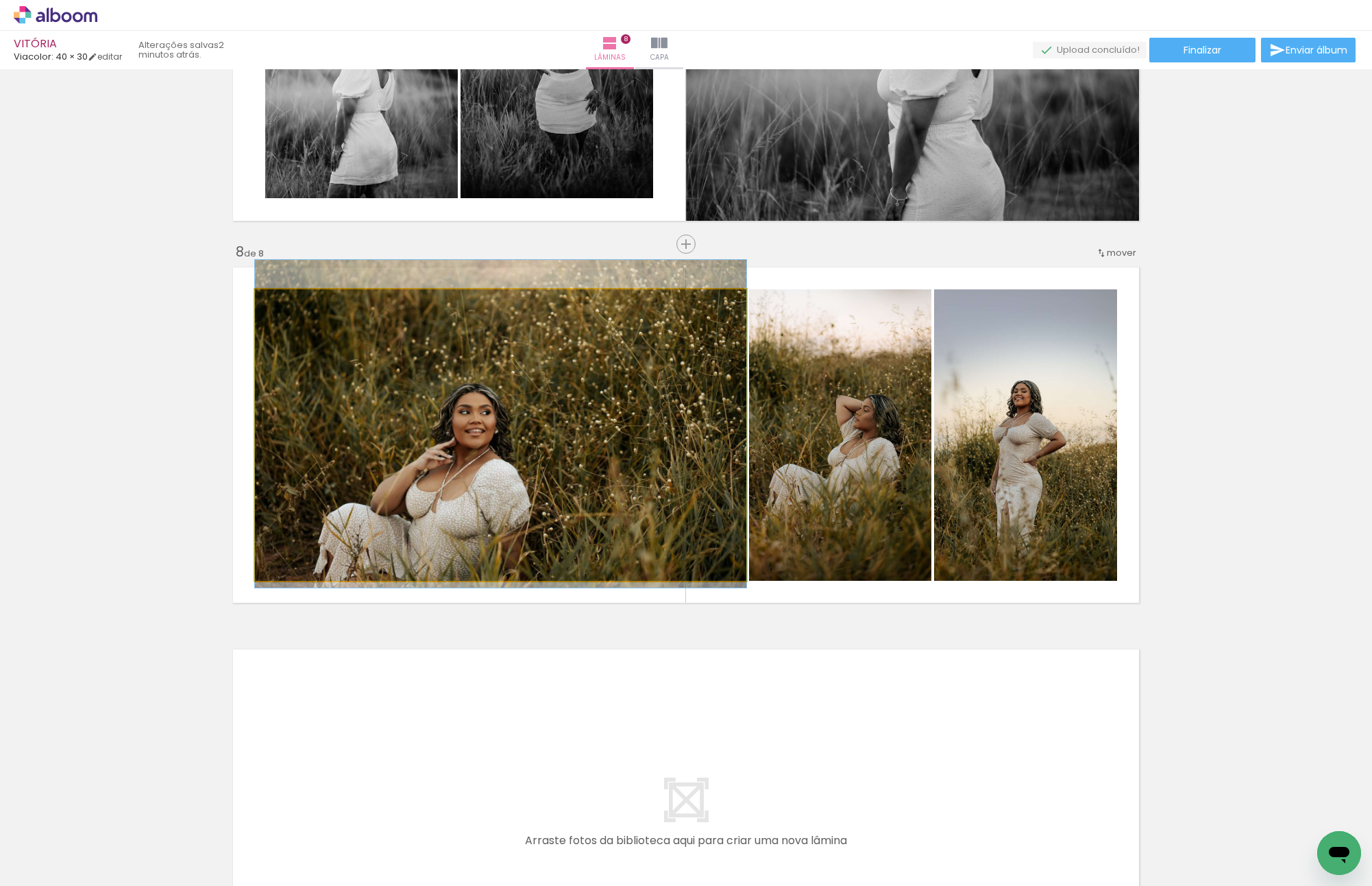
drag, startPoint x: 528, startPoint y: 446, endPoint x: 510, endPoint y: 444, distance: 18.1
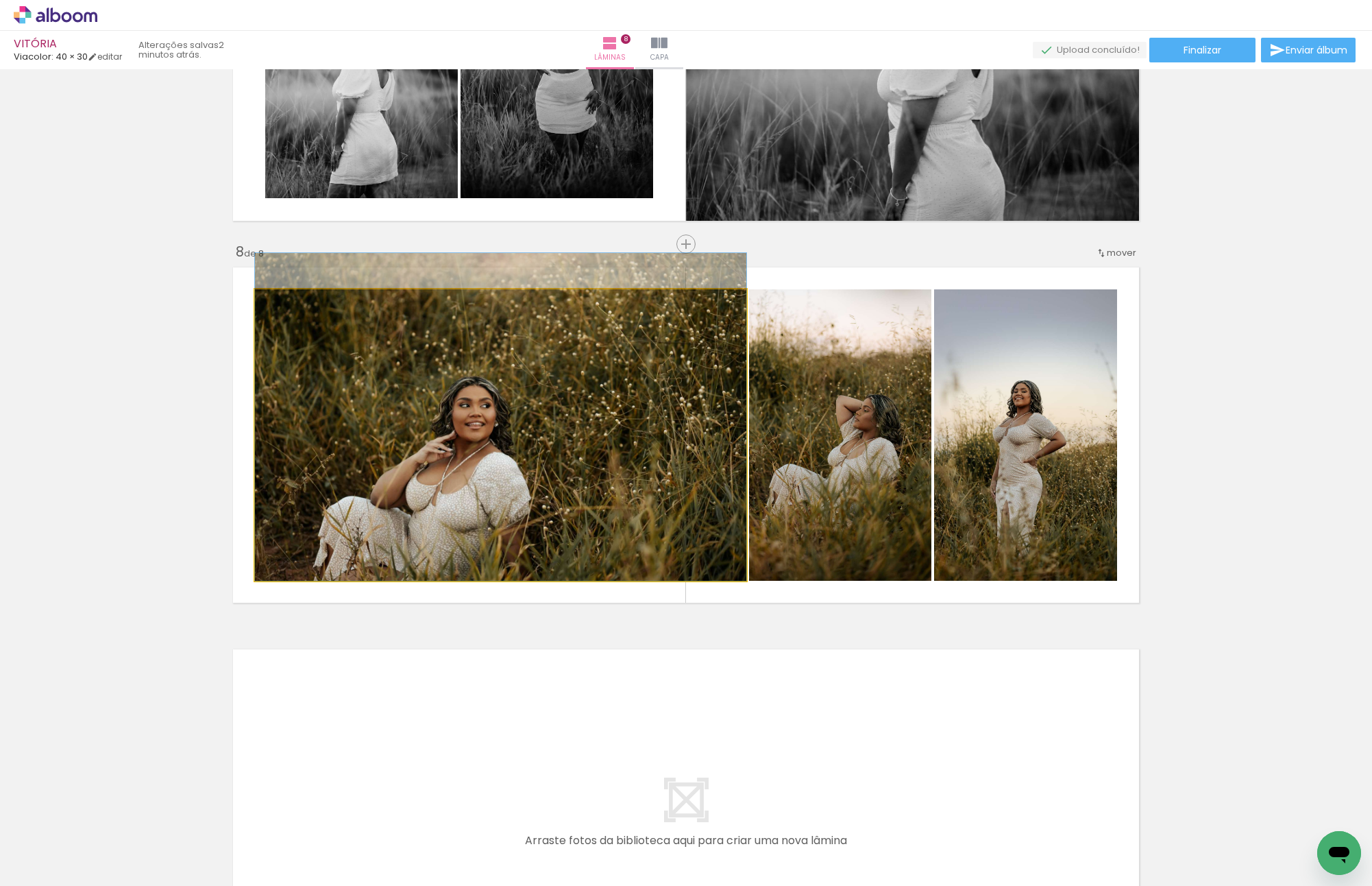
drag, startPoint x: 510, startPoint y: 444, endPoint x: 519, endPoint y: 409, distance: 36.1
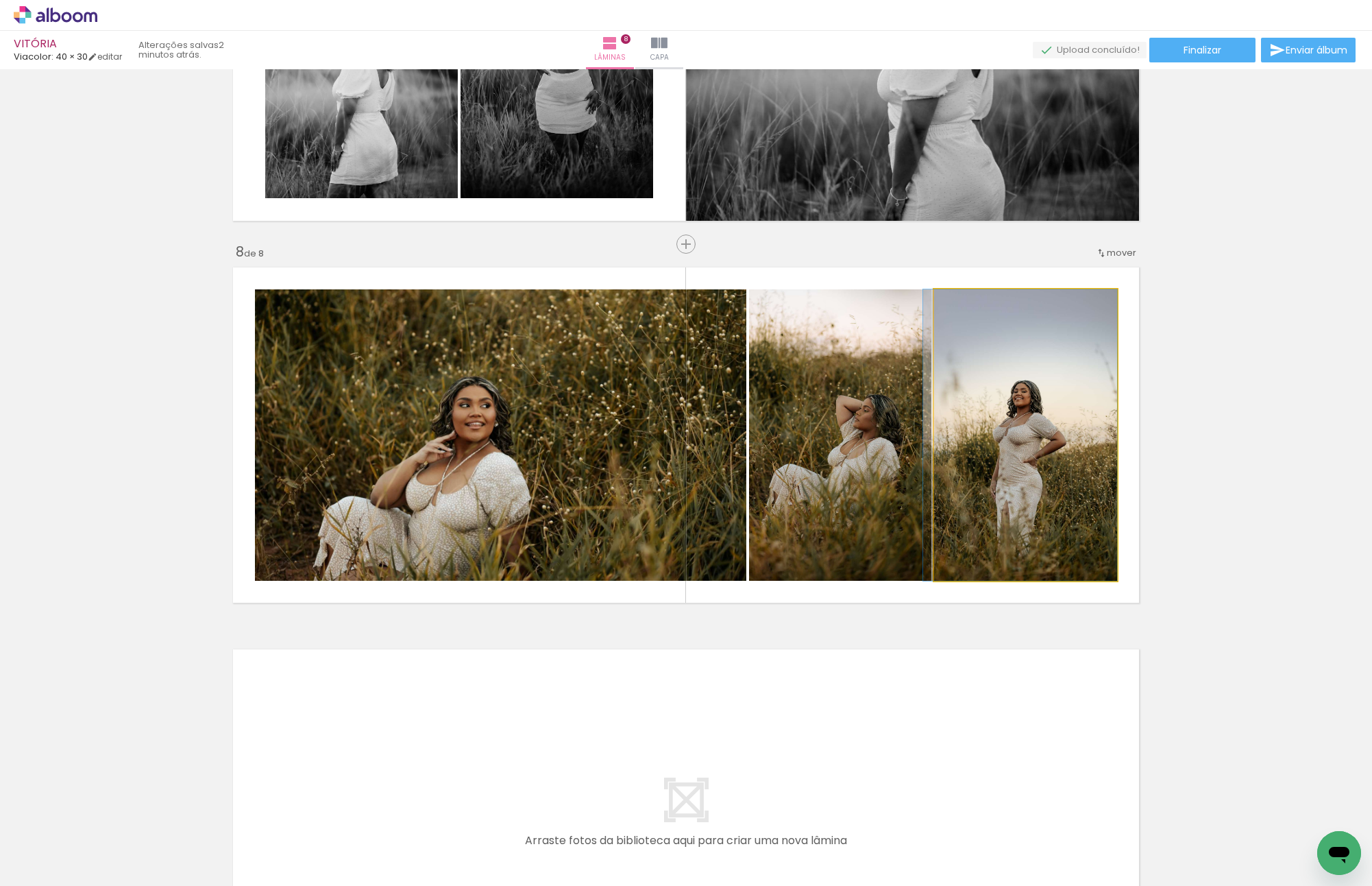
drag, startPoint x: 1109, startPoint y: 411, endPoint x: 1183, endPoint y: 390, distance: 76.9
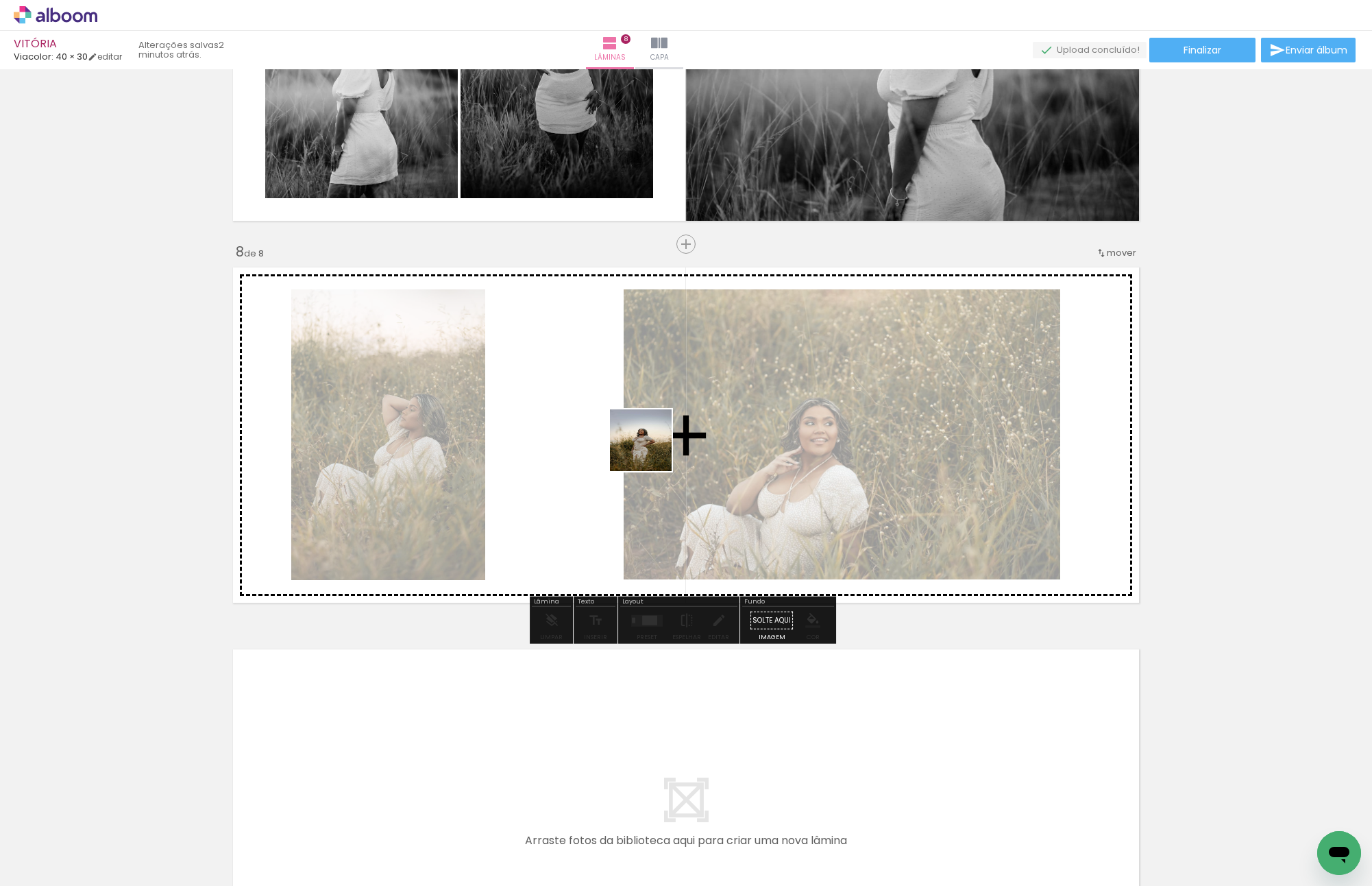
drag, startPoint x: 832, startPoint y: 819, endPoint x: 651, endPoint y: 451, distance: 410.1
click at [651, 451] on quentale-workspace at bounding box center [686, 443] width 1372 height 886
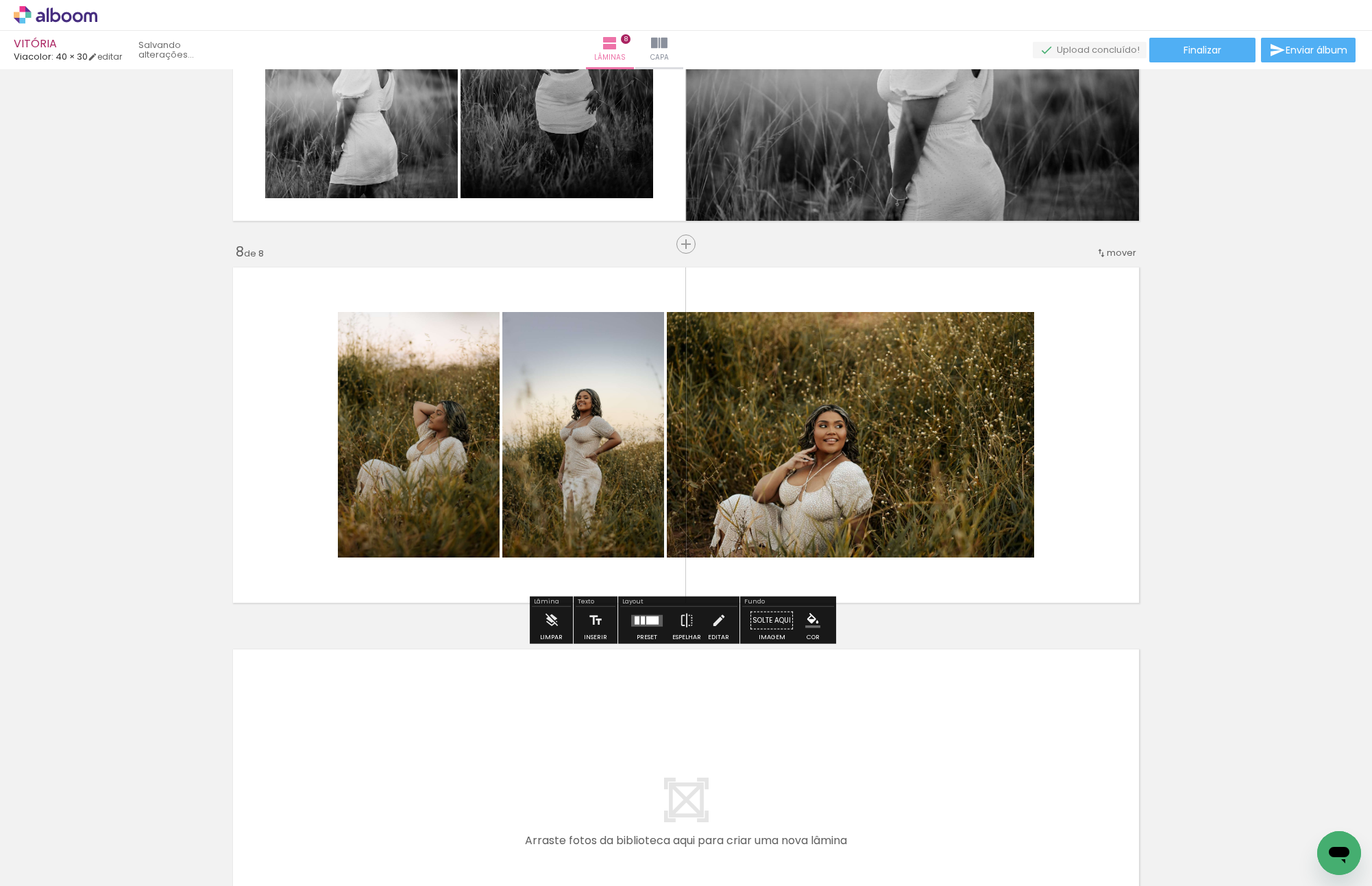
click at [646, 620] on div at bounding box center [652, 619] width 13 height 8
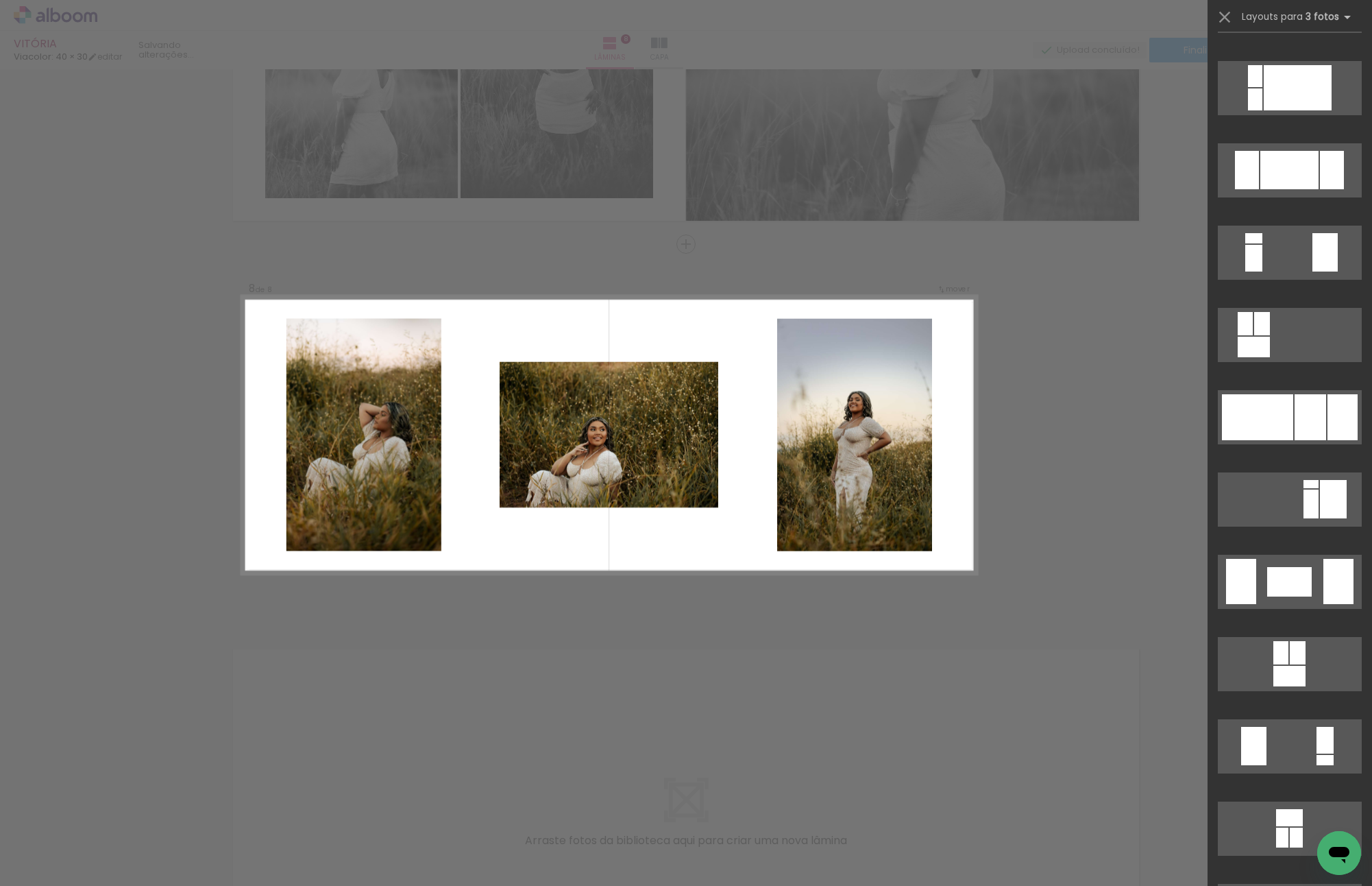
scroll to position [1303, 0]
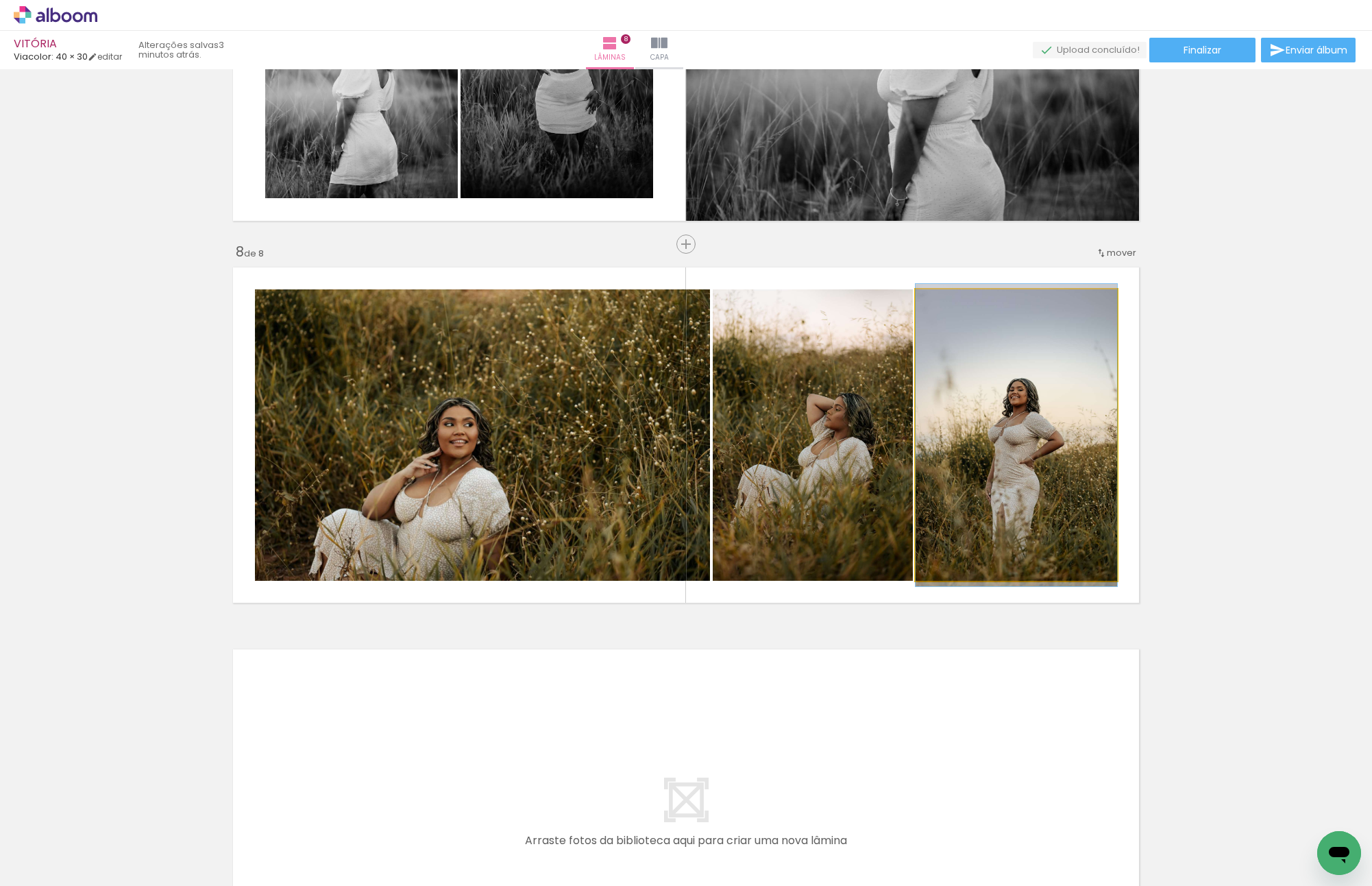
drag, startPoint x: 980, startPoint y: 421, endPoint x: 971, endPoint y: 421, distance: 9.0
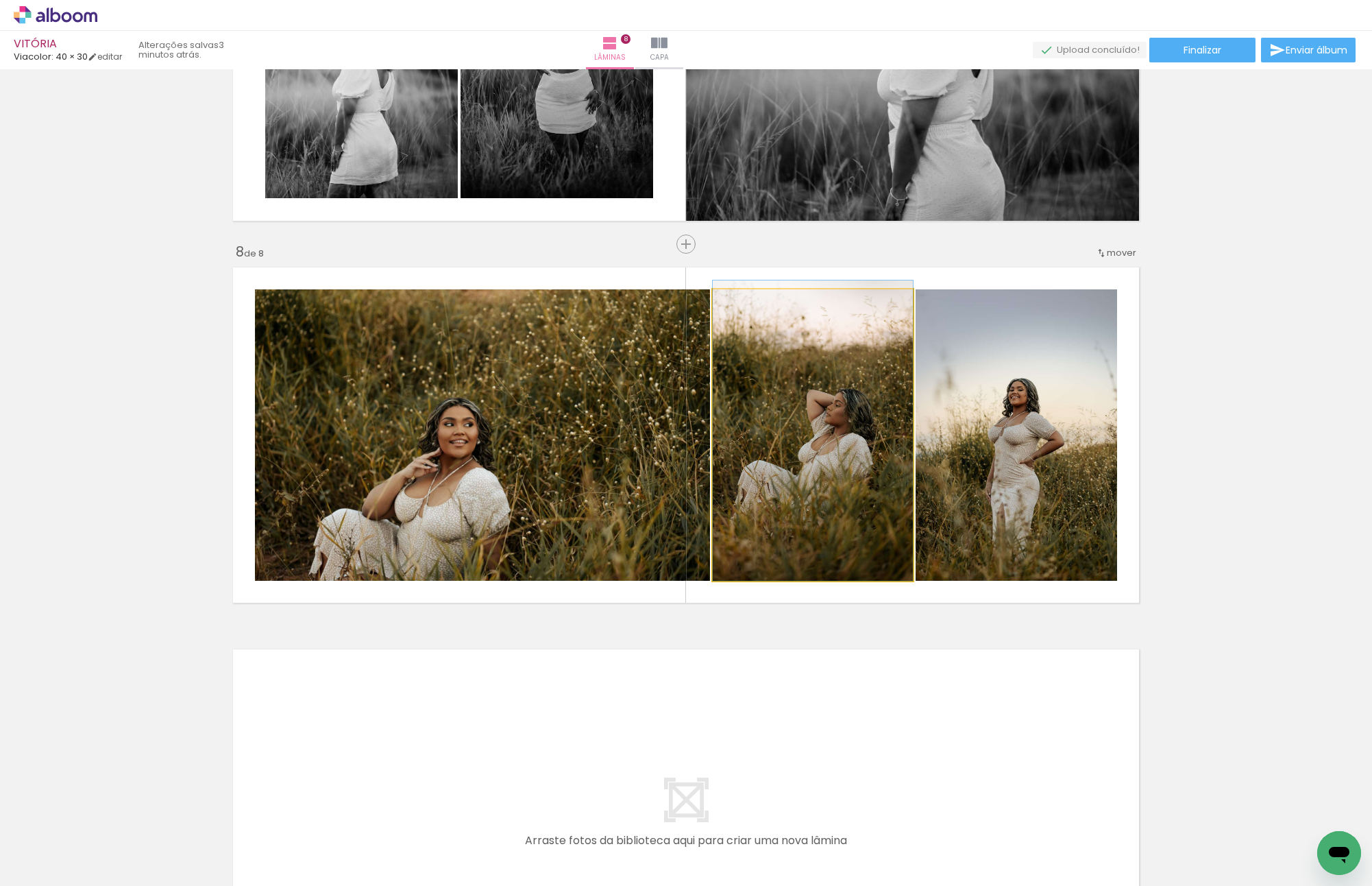
drag, startPoint x: 807, startPoint y: 429, endPoint x: 797, endPoint y: 393, distance: 37.4
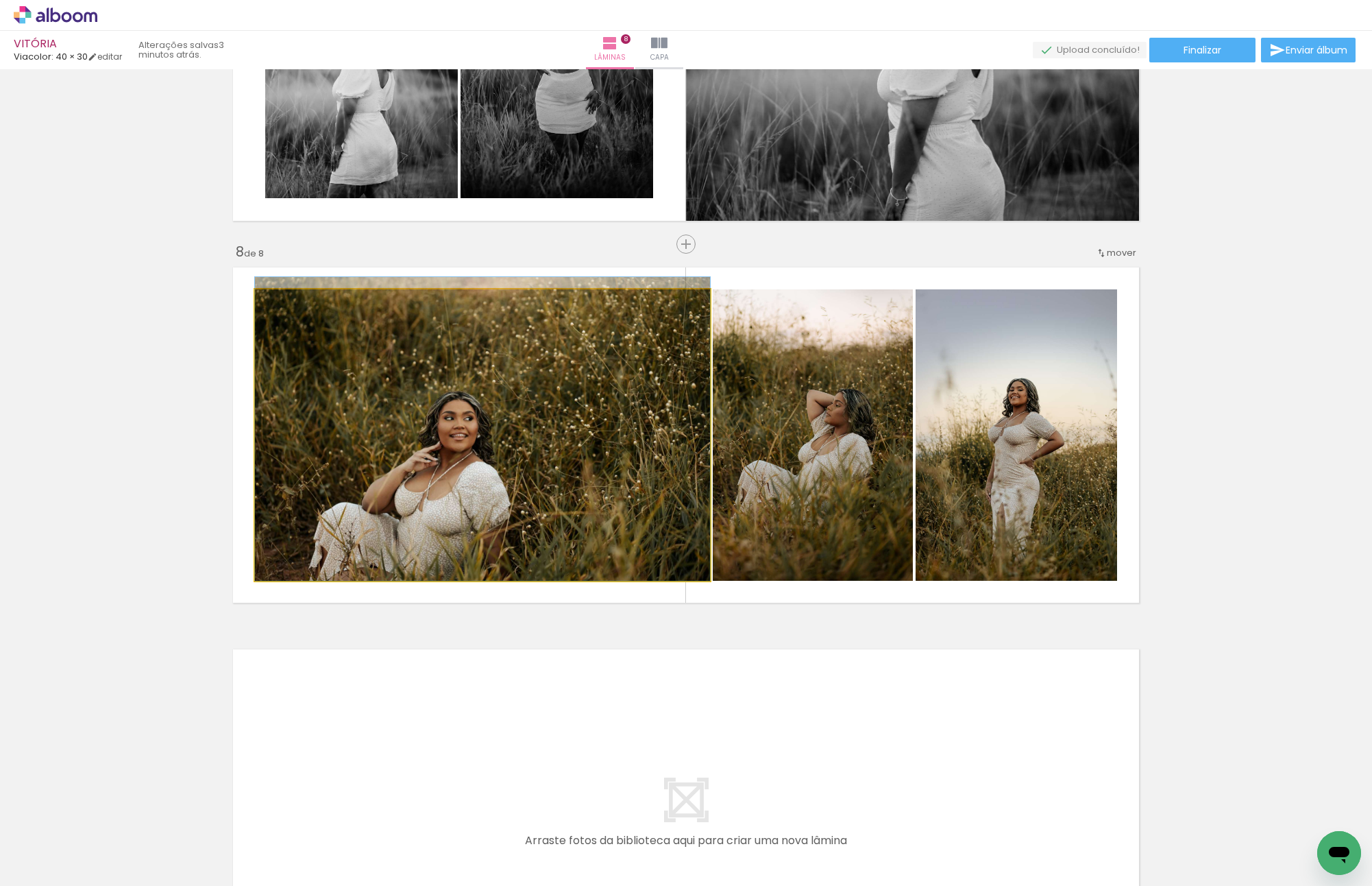
drag, startPoint x: 548, startPoint y: 415, endPoint x: 538, endPoint y: 389, distance: 27.9
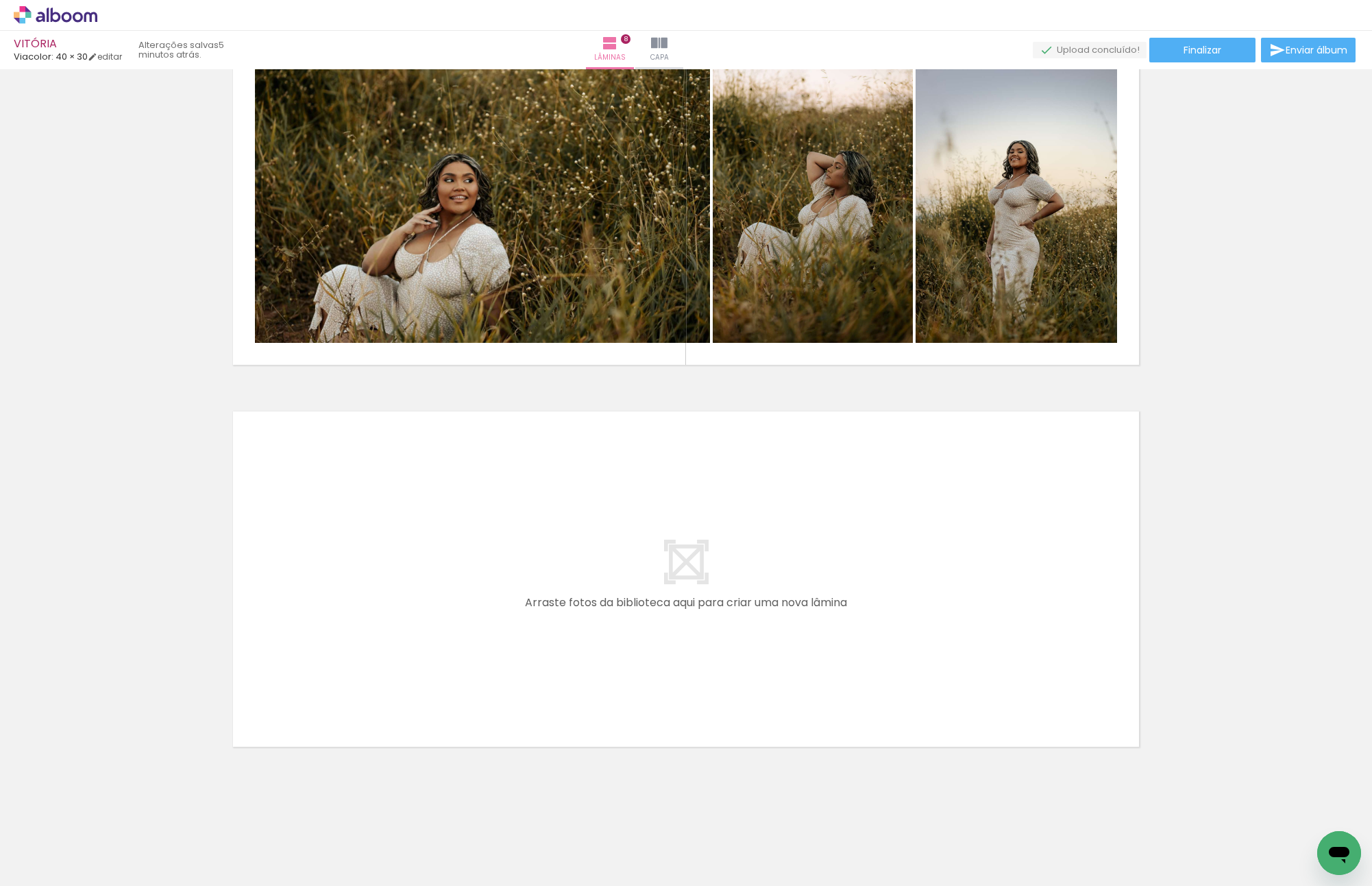
scroll to position [0, 981]
drag, startPoint x: 775, startPoint y: 856, endPoint x: 813, endPoint y: 794, distance: 72.7
click at [645, 620] on quentale-workspace at bounding box center [686, 443] width 1372 height 886
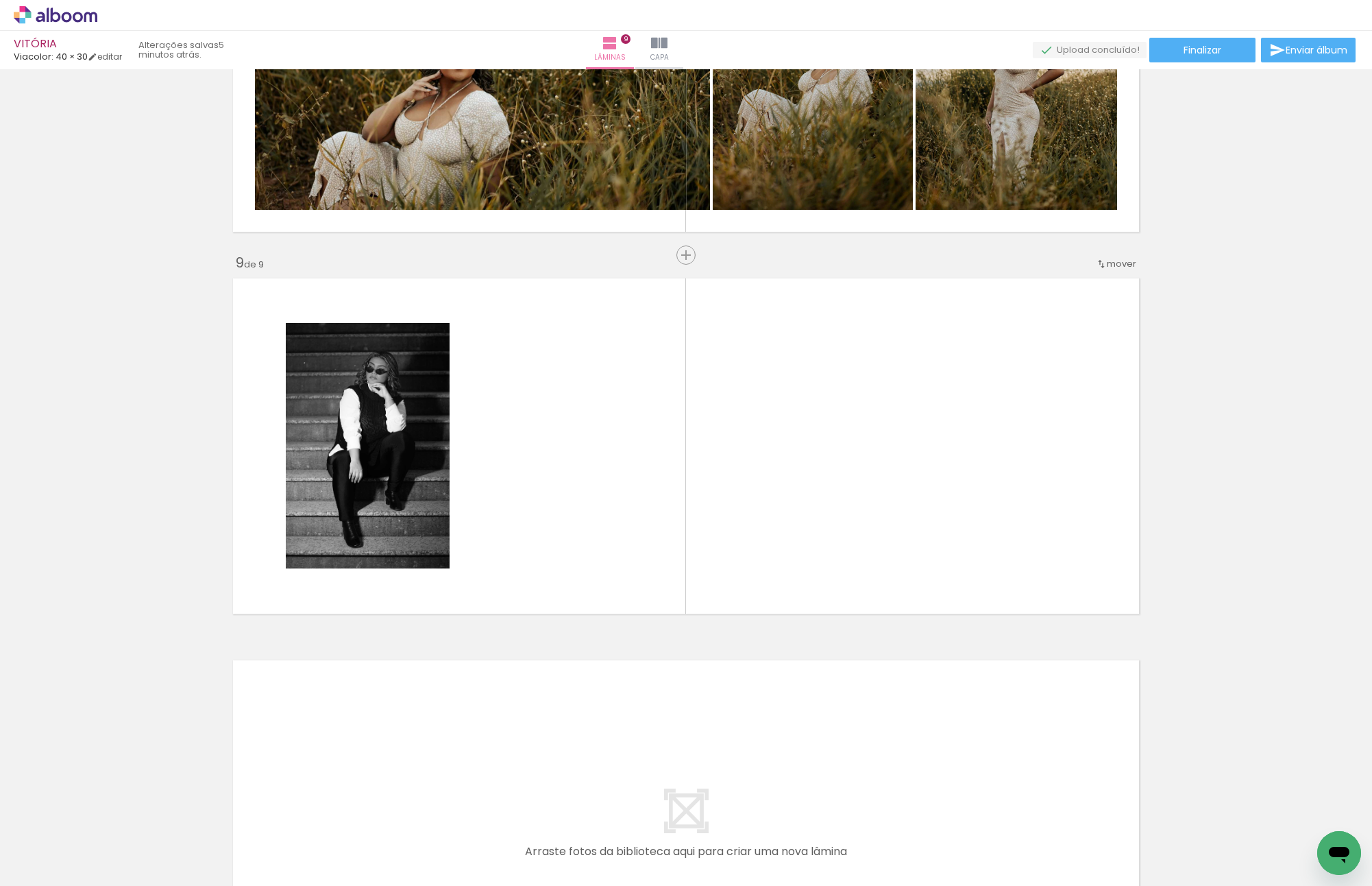
scroll to position [2902, 0]
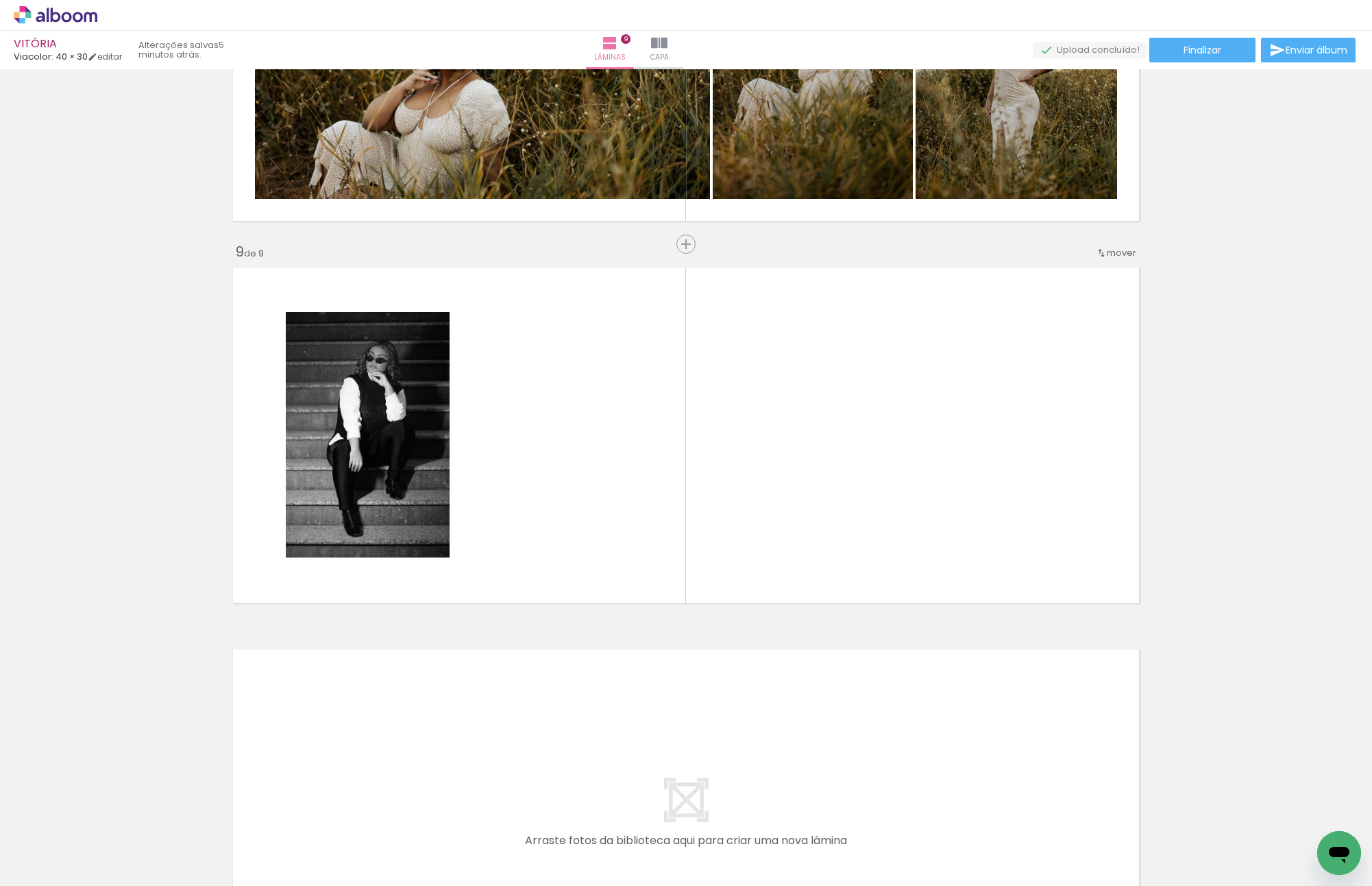
drag, startPoint x: 848, startPoint y: 826, endPoint x: 439, endPoint y: 401, distance: 589.8
click at [439, 401] on quentale-workspace at bounding box center [686, 443] width 1372 height 886
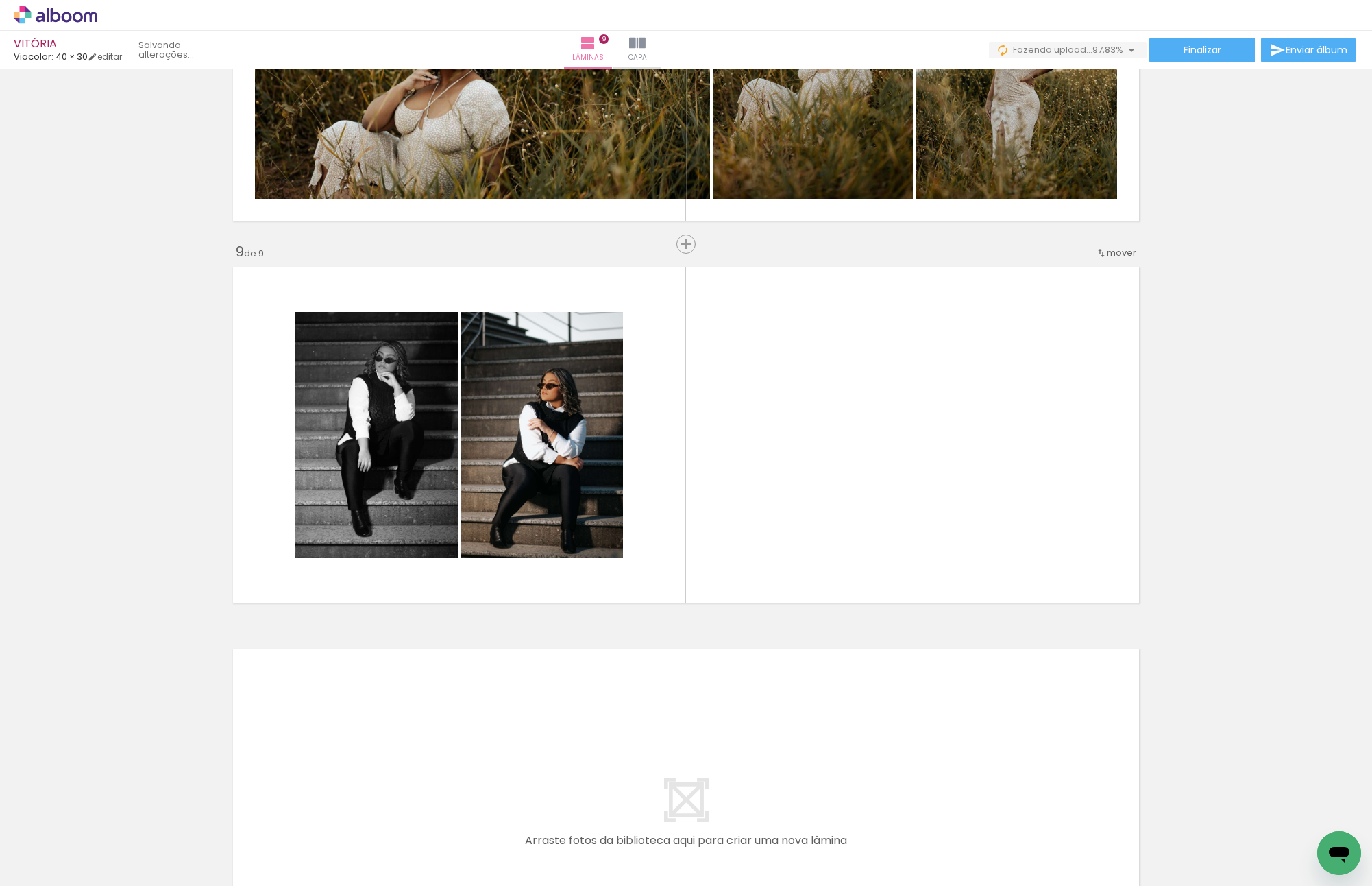
click at [1191, 874] on quentale-thumb at bounding box center [1152, 839] width 77 height 79
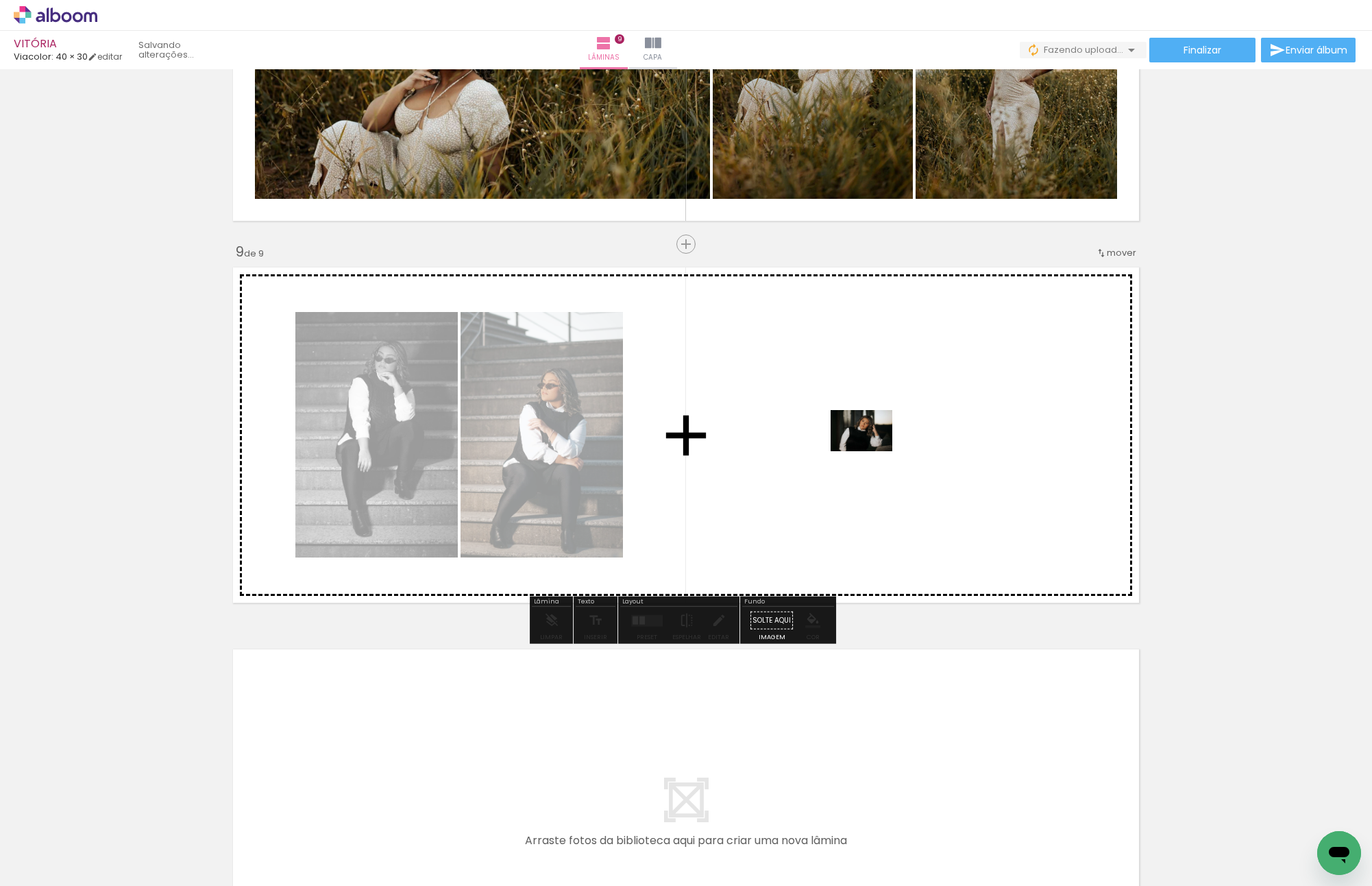
drag, startPoint x: 1326, startPoint y: 815, endPoint x: 872, endPoint y: 451, distance: 581.9
click at [872, 451] on quentale-workspace at bounding box center [686, 443] width 1372 height 886
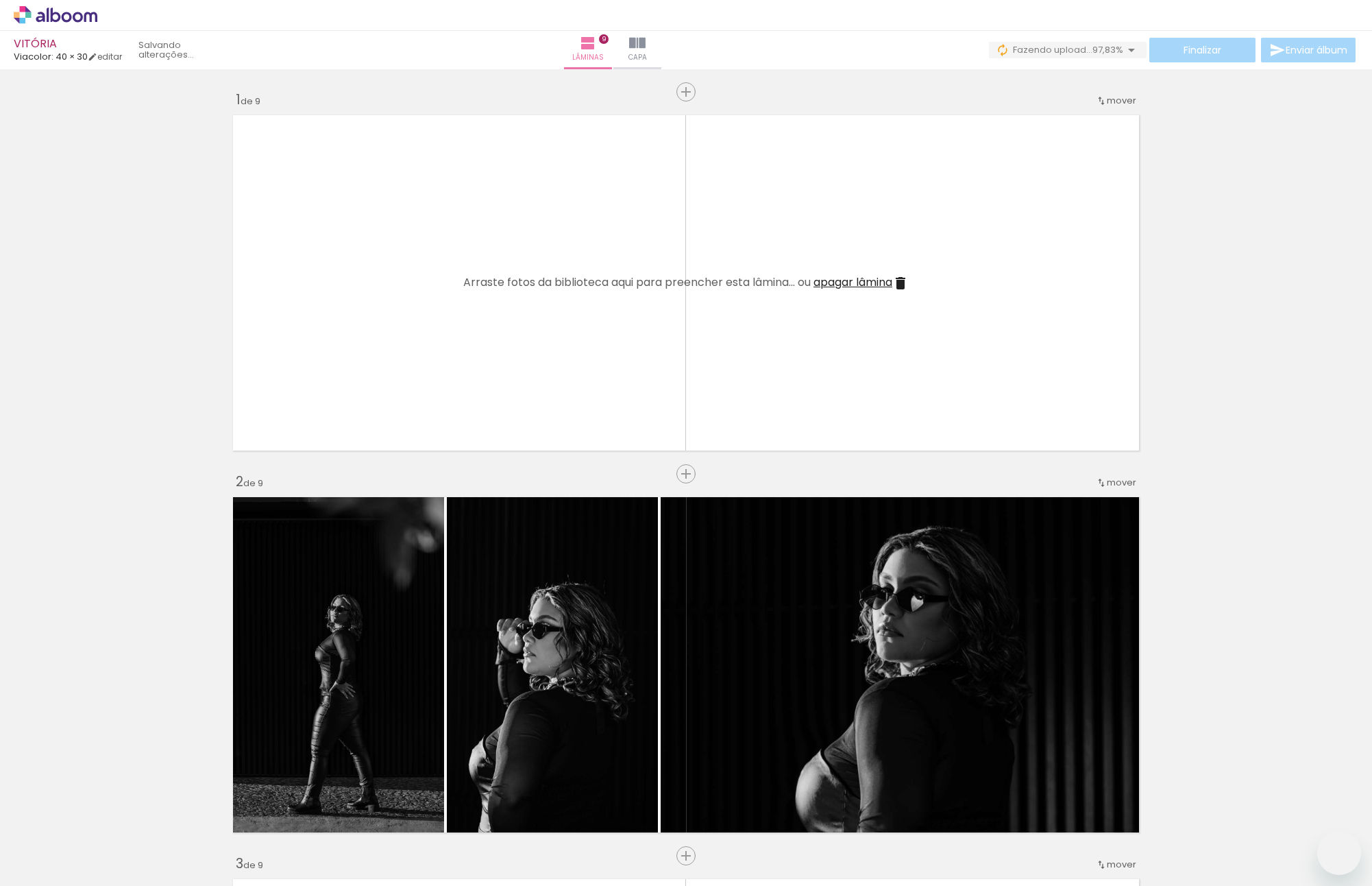
click at [0, 0] on slot at bounding box center [0, 0] width 0 height 0
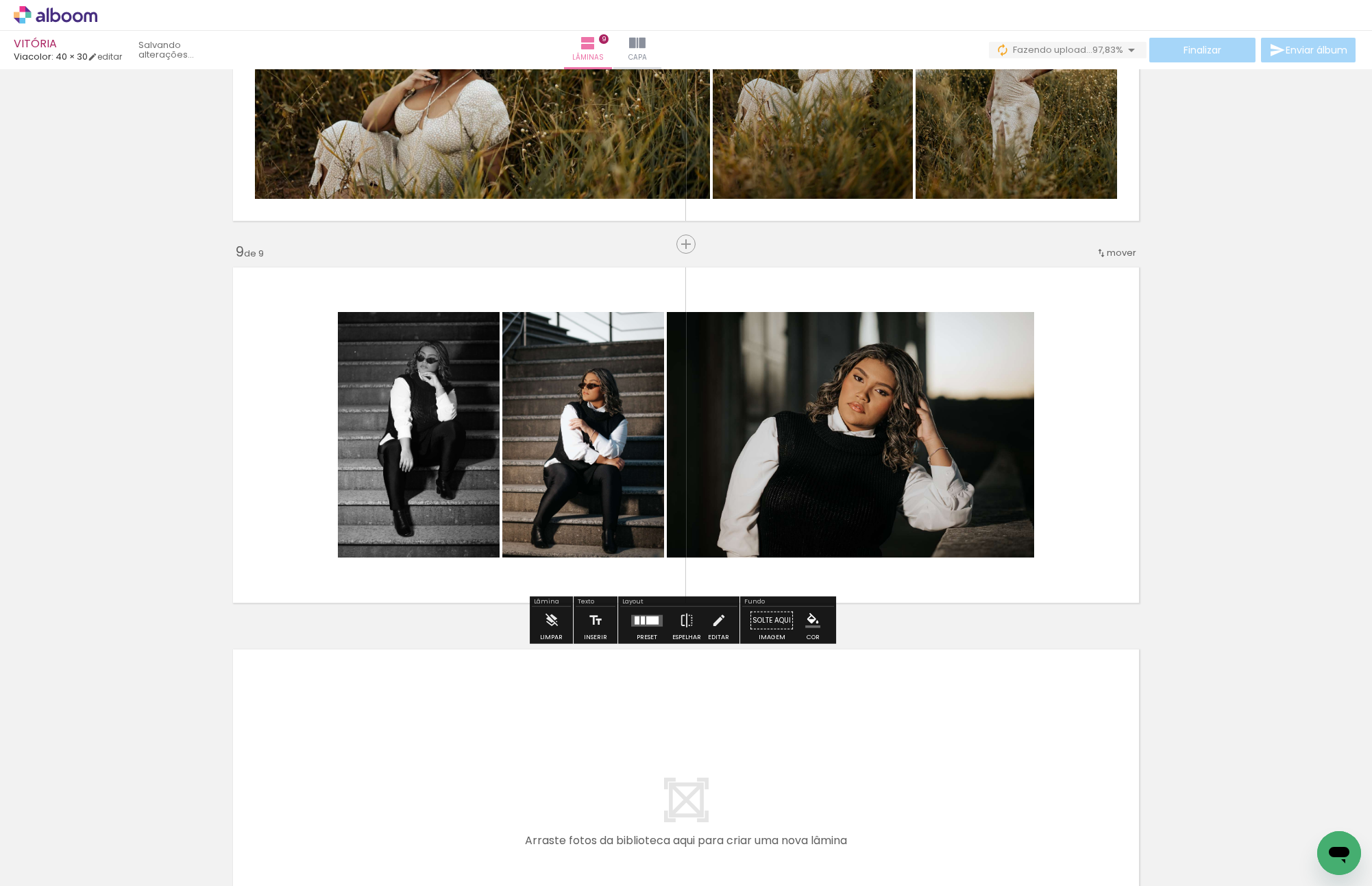
scroll to position [0, 2276]
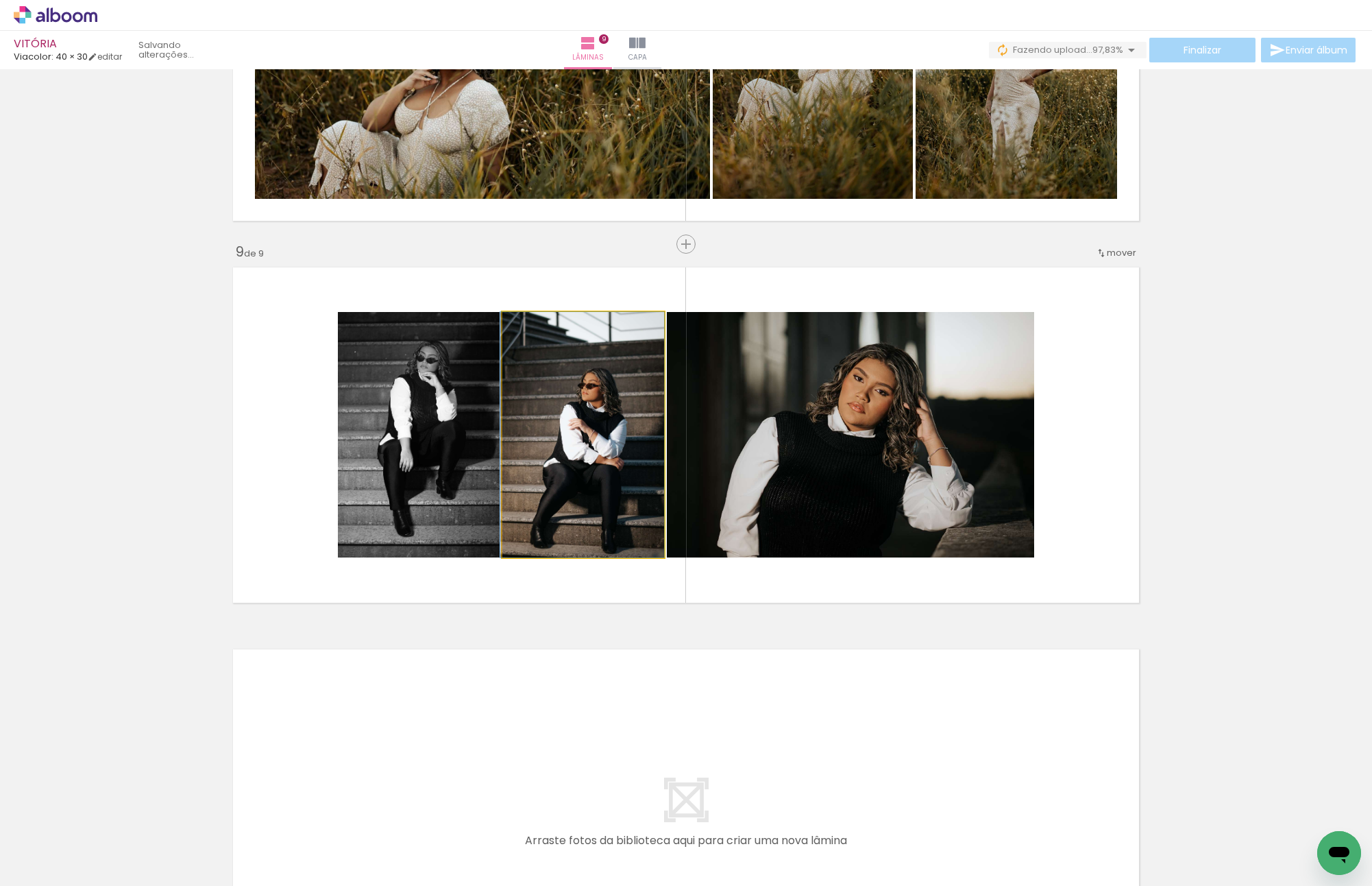
drag, startPoint x: 538, startPoint y: 429, endPoint x: 420, endPoint y: 428, distance: 118.0
click at [0, 0] on slot at bounding box center [0, 0] width 0 height 0
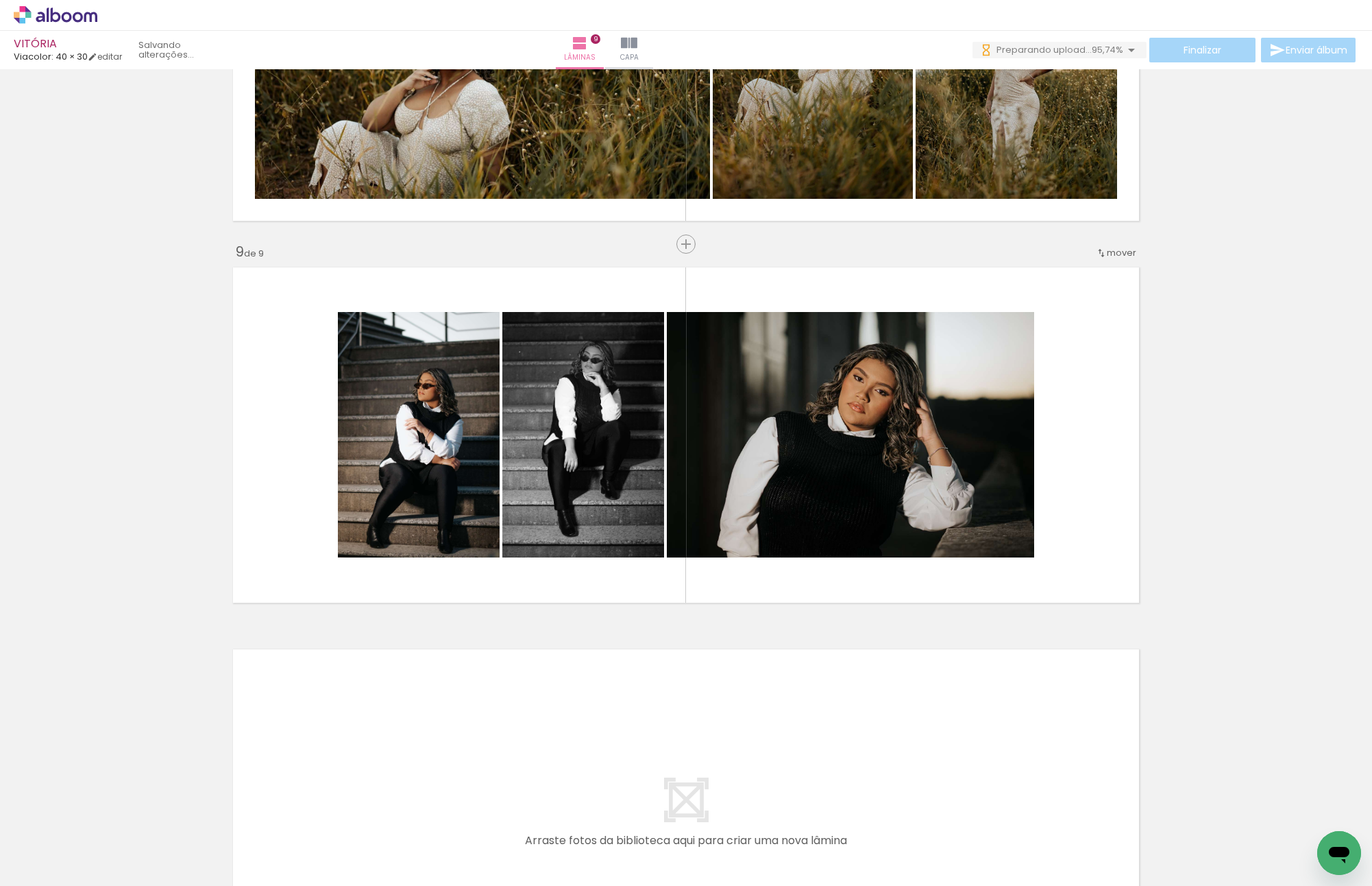
scroll to position [0, 2352]
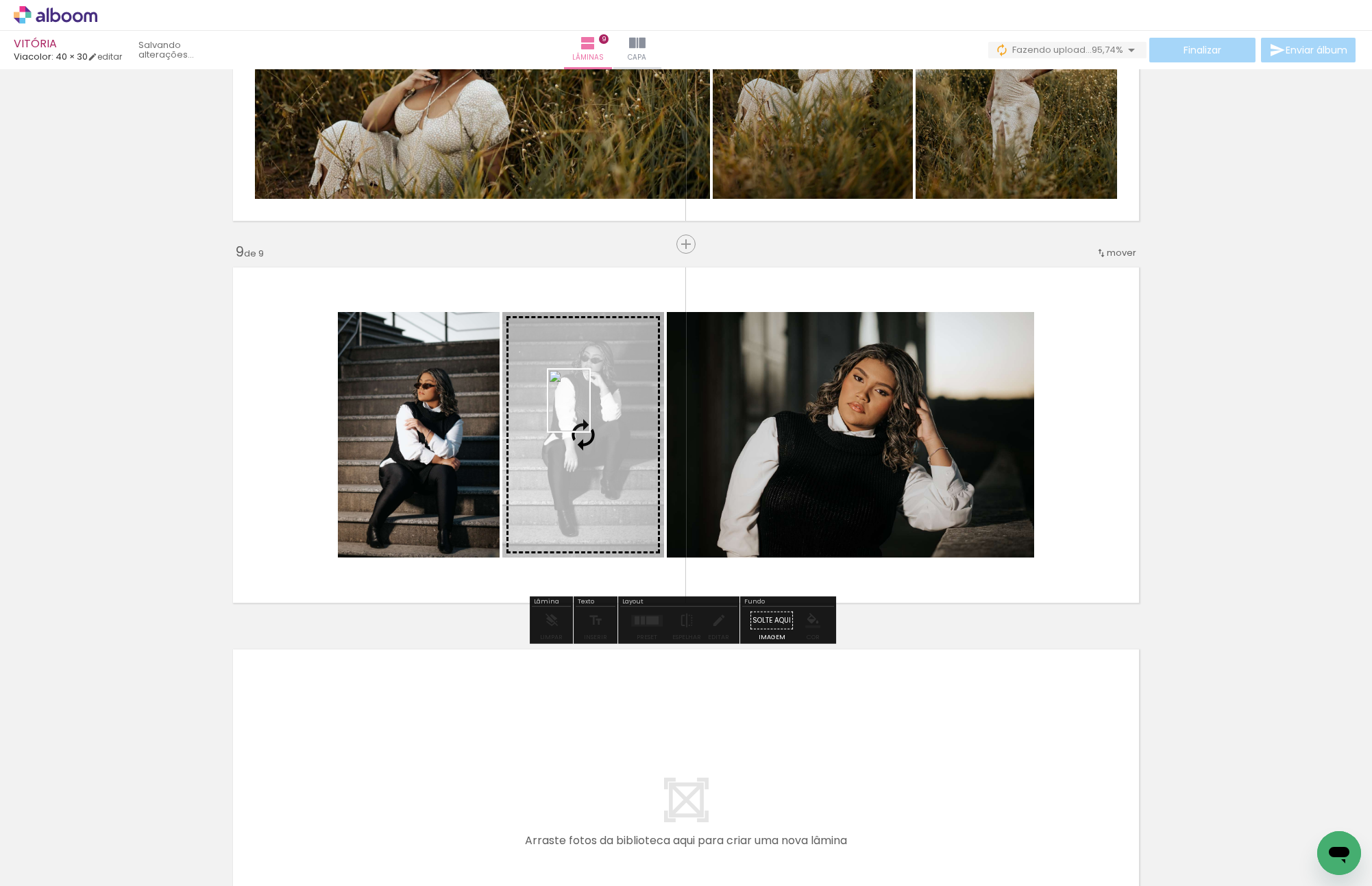
drag, startPoint x: 1322, startPoint y: 828, endPoint x: 589, endPoint y: 411, distance: 843.3
click at [589, 411] on quentale-workspace at bounding box center [686, 443] width 1372 height 886
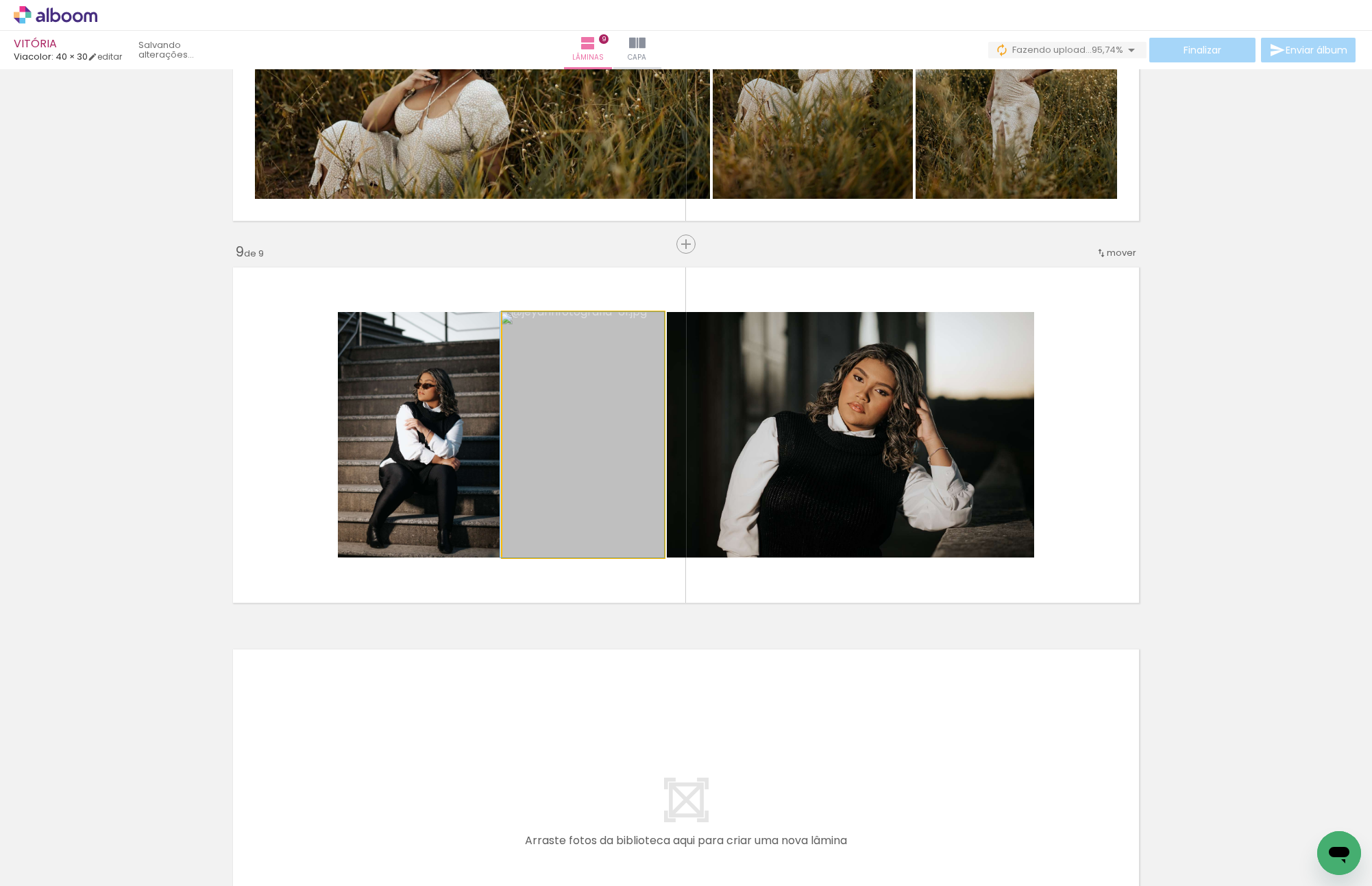
drag, startPoint x: 564, startPoint y: 421, endPoint x: 531, endPoint y: 418, distance: 33.1
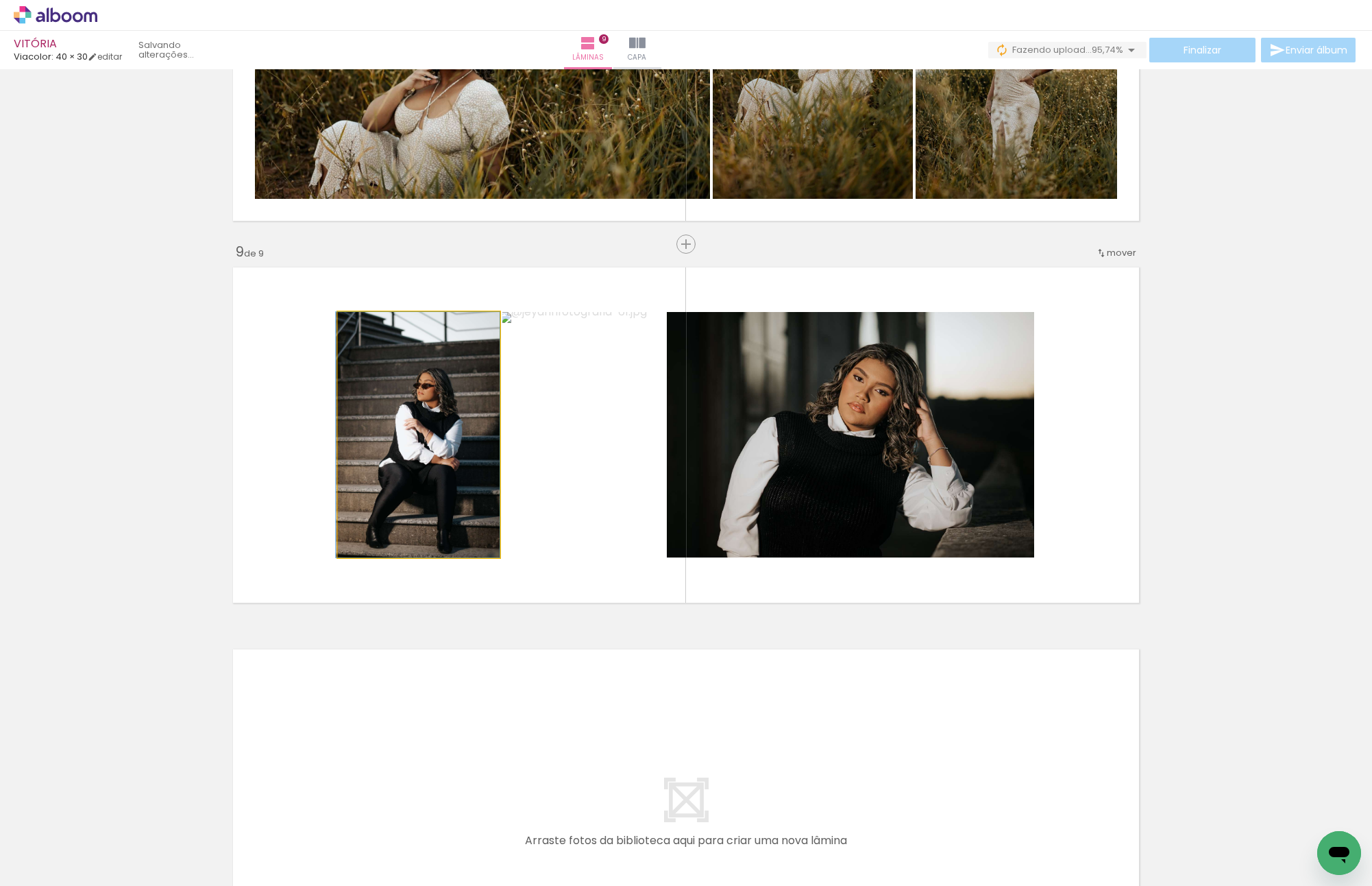
drag, startPoint x: 436, startPoint y: 424, endPoint x: 401, endPoint y: 424, distance: 35.0
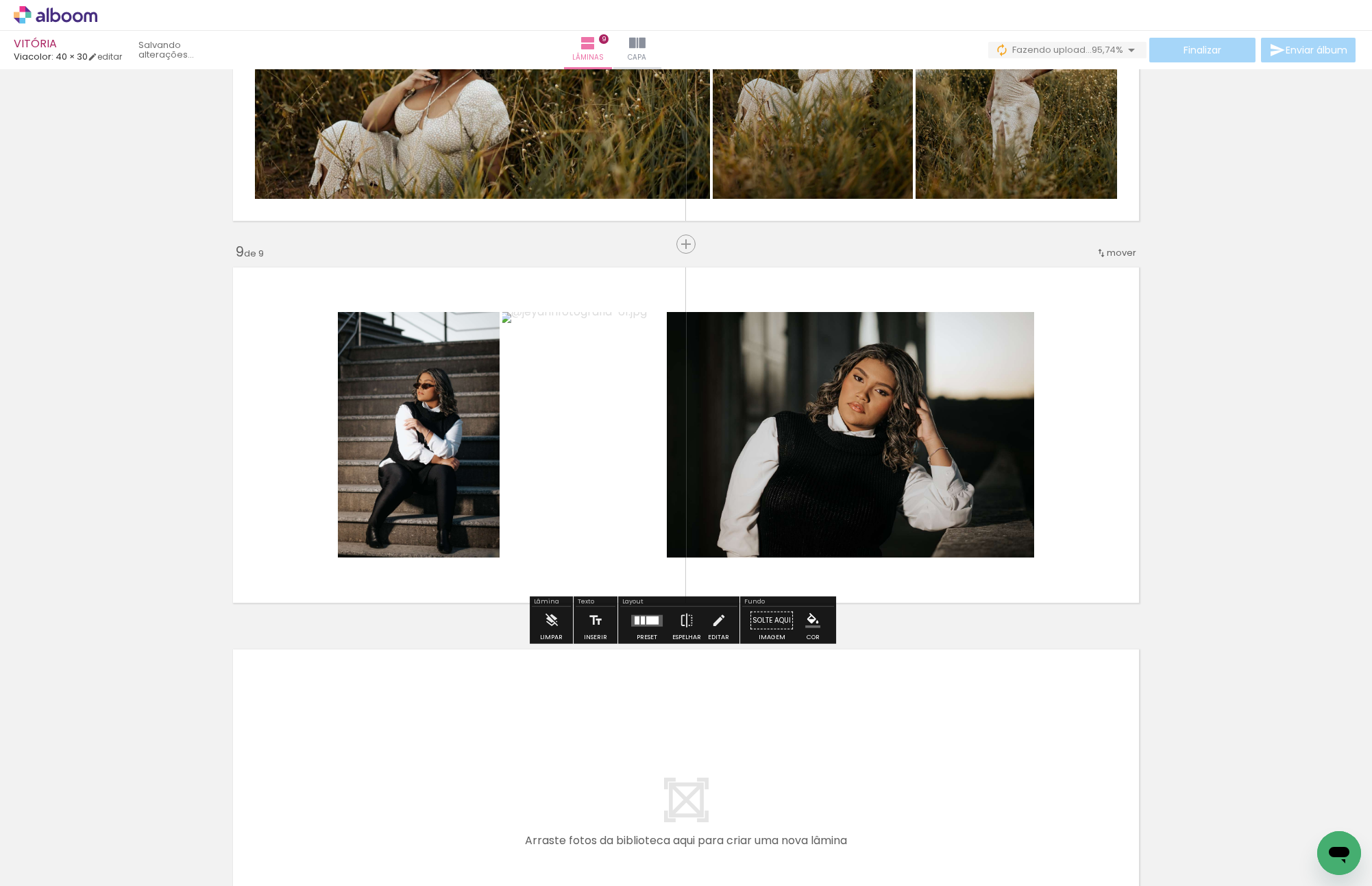
click at [0, 0] on slot "P&B" at bounding box center [0, 0] width 0 height 0
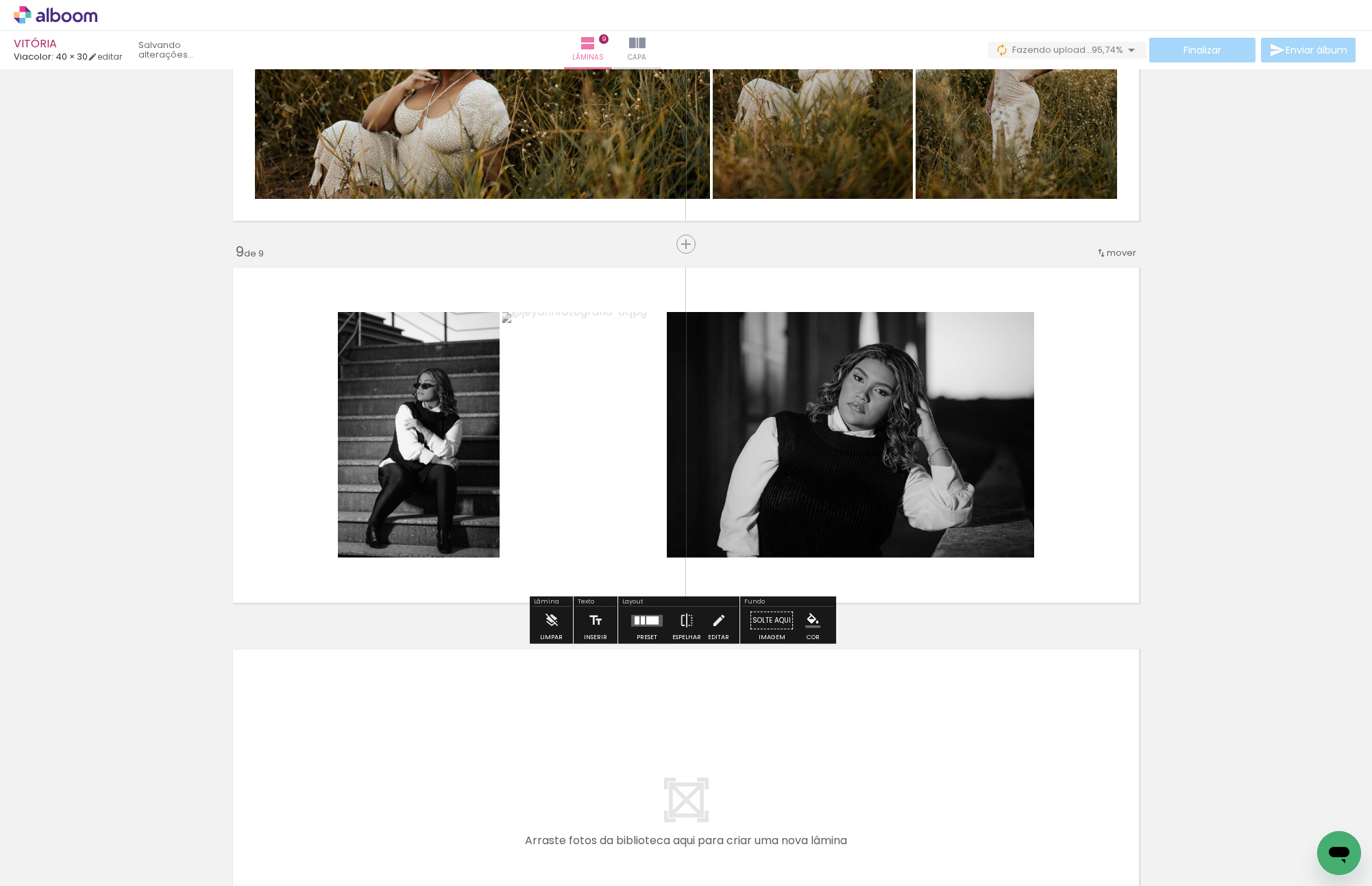
click at [659, 624] on div at bounding box center [647, 620] width 37 height 27
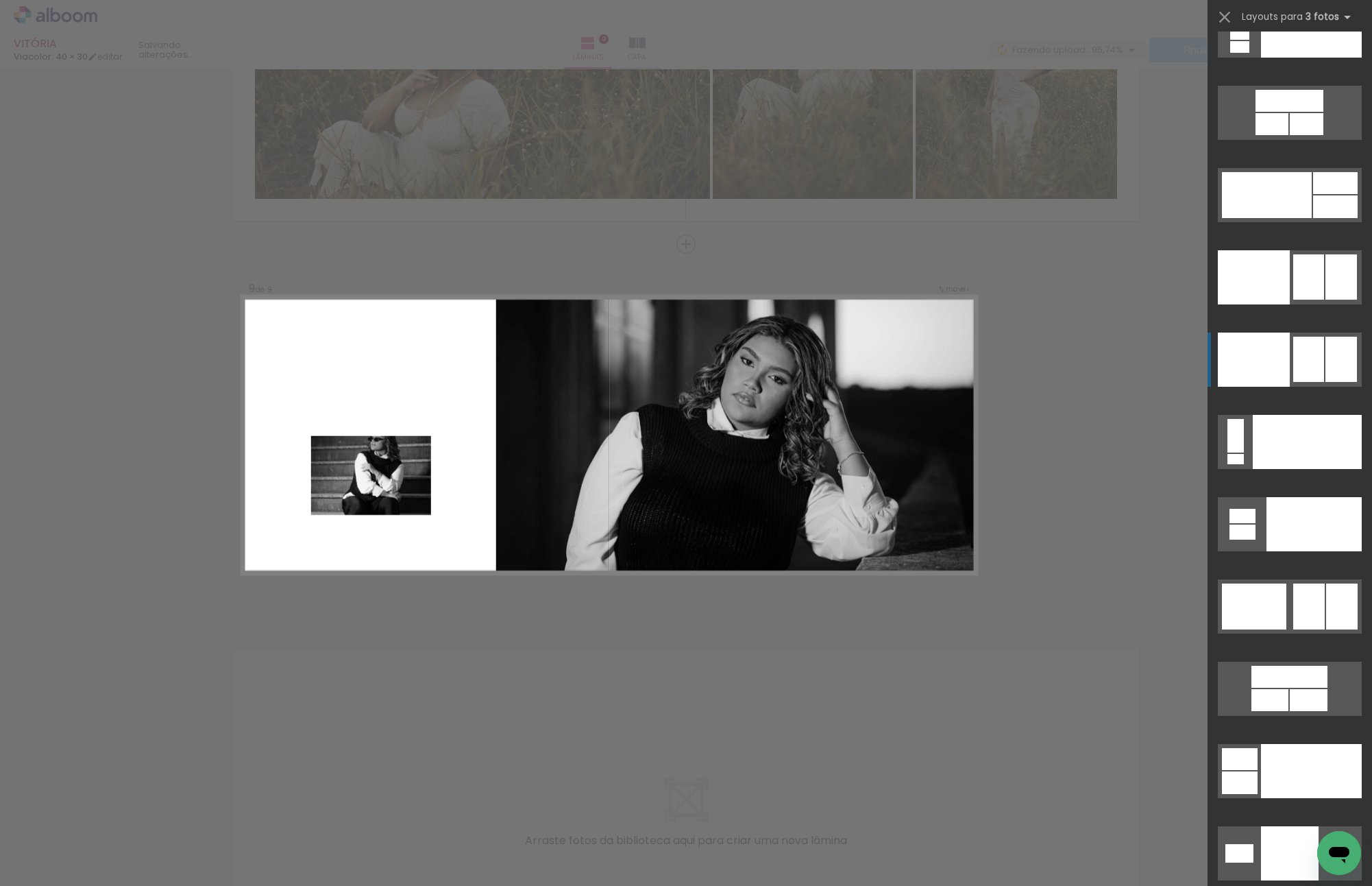
scroll to position [15160, 0]
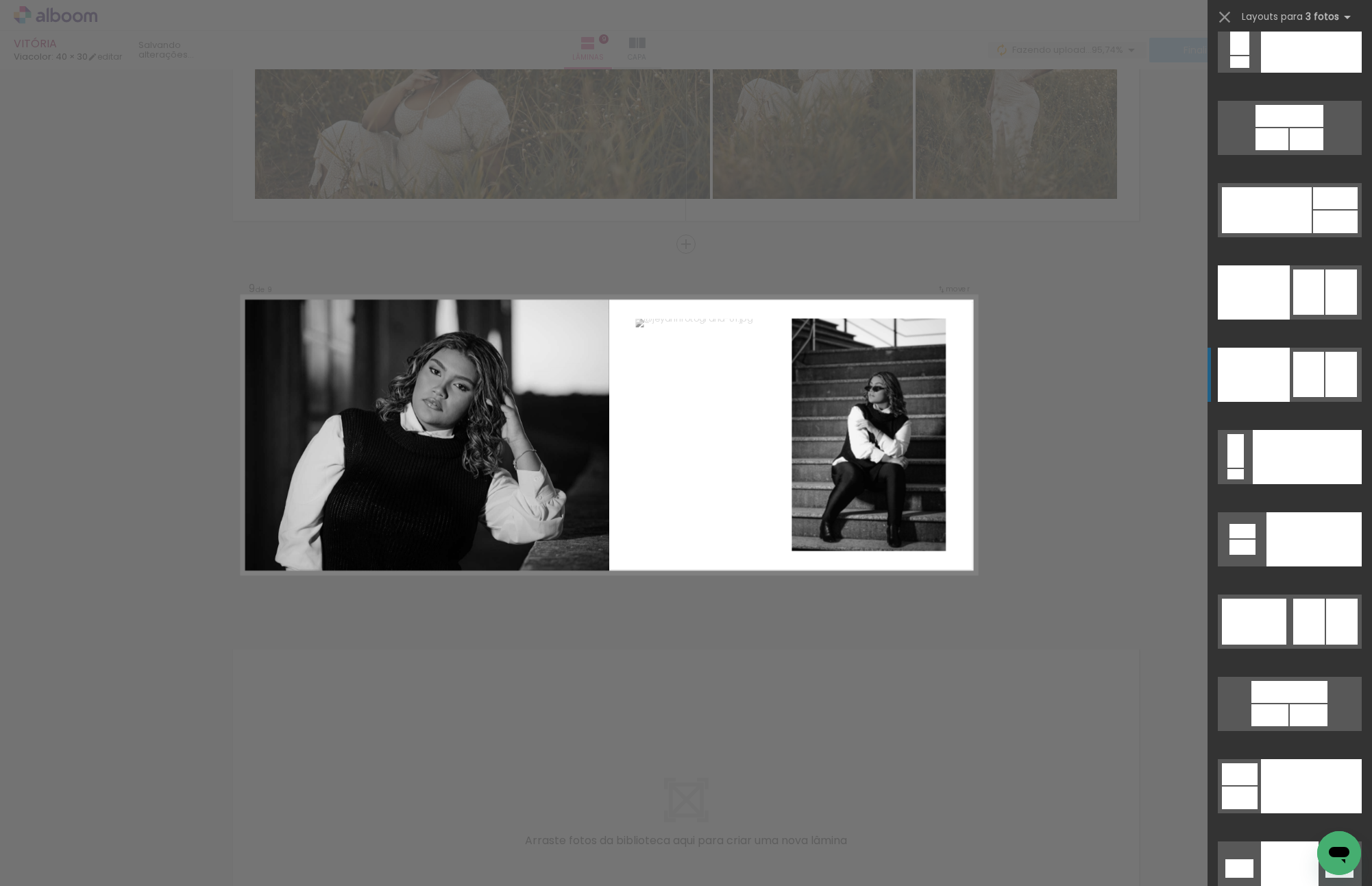
click at [1326, 598] on div at bounding box center [1342, 621] width 32 height 46
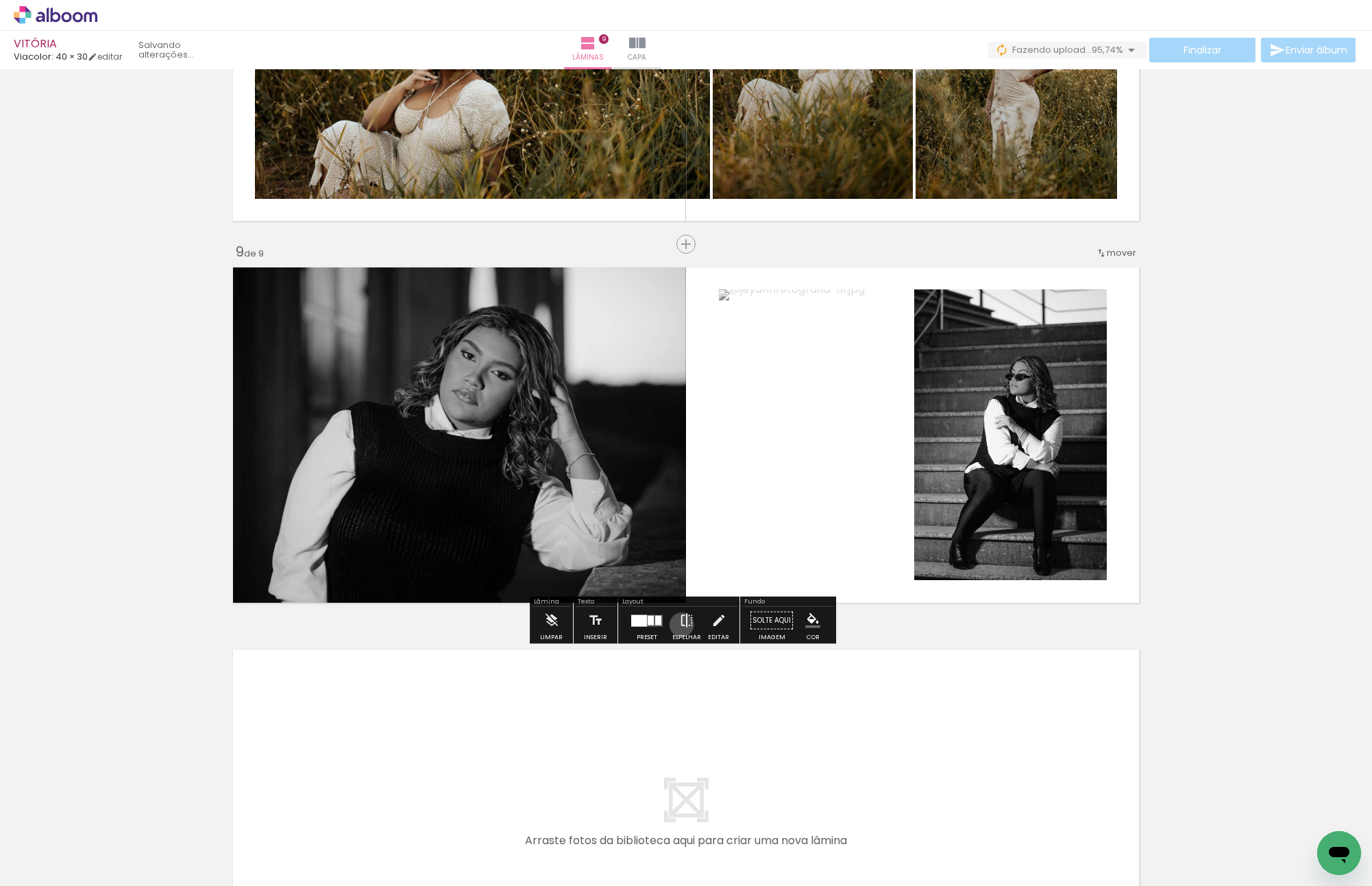
click at [679, 624] on iron-icon at bounding box center [687, 620] width 15 height 27
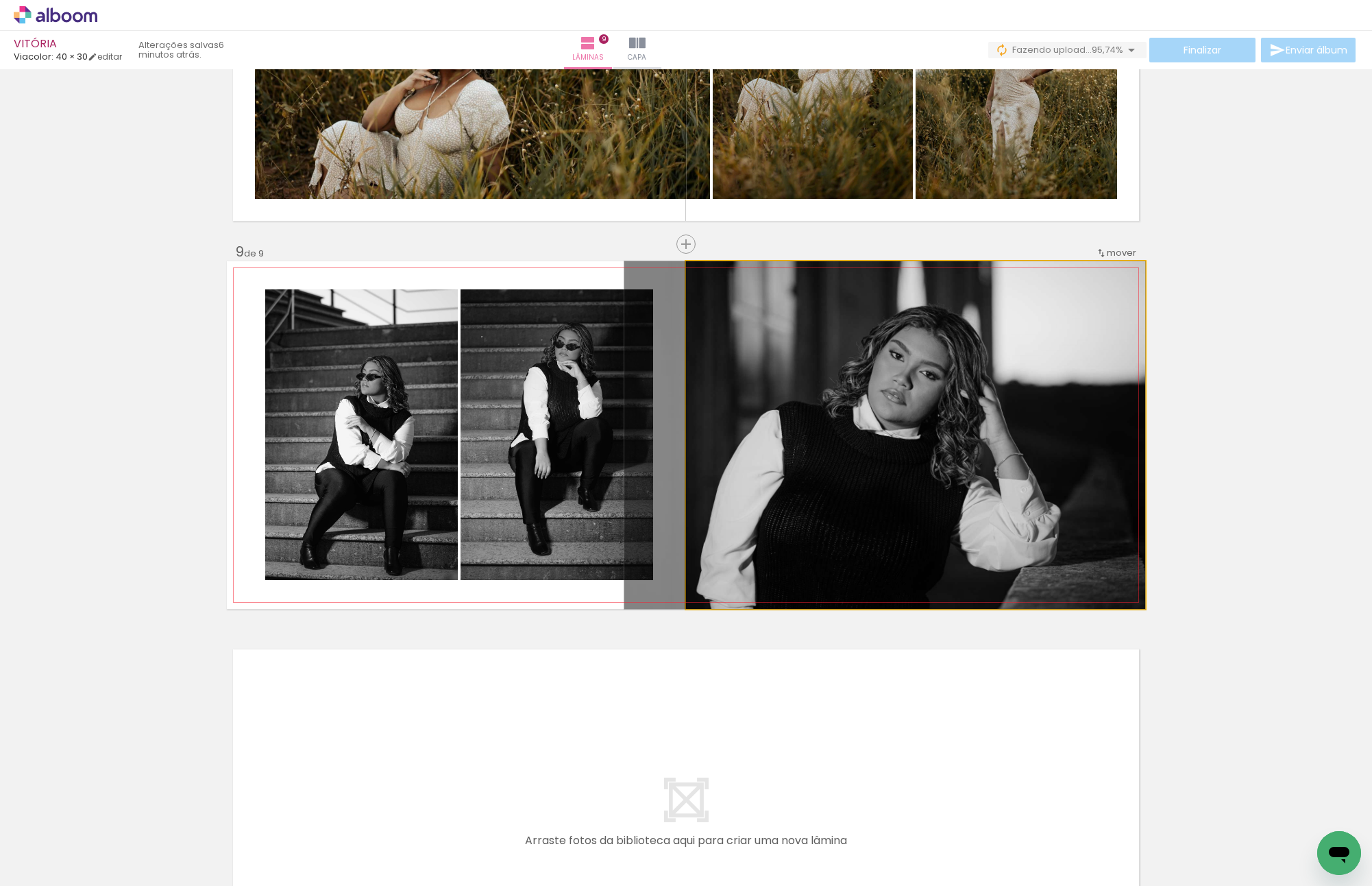
drag, startPoint x: 832, startPoint y: 420, endPoint x: 776, endPoint y: 423, distance: 56.1
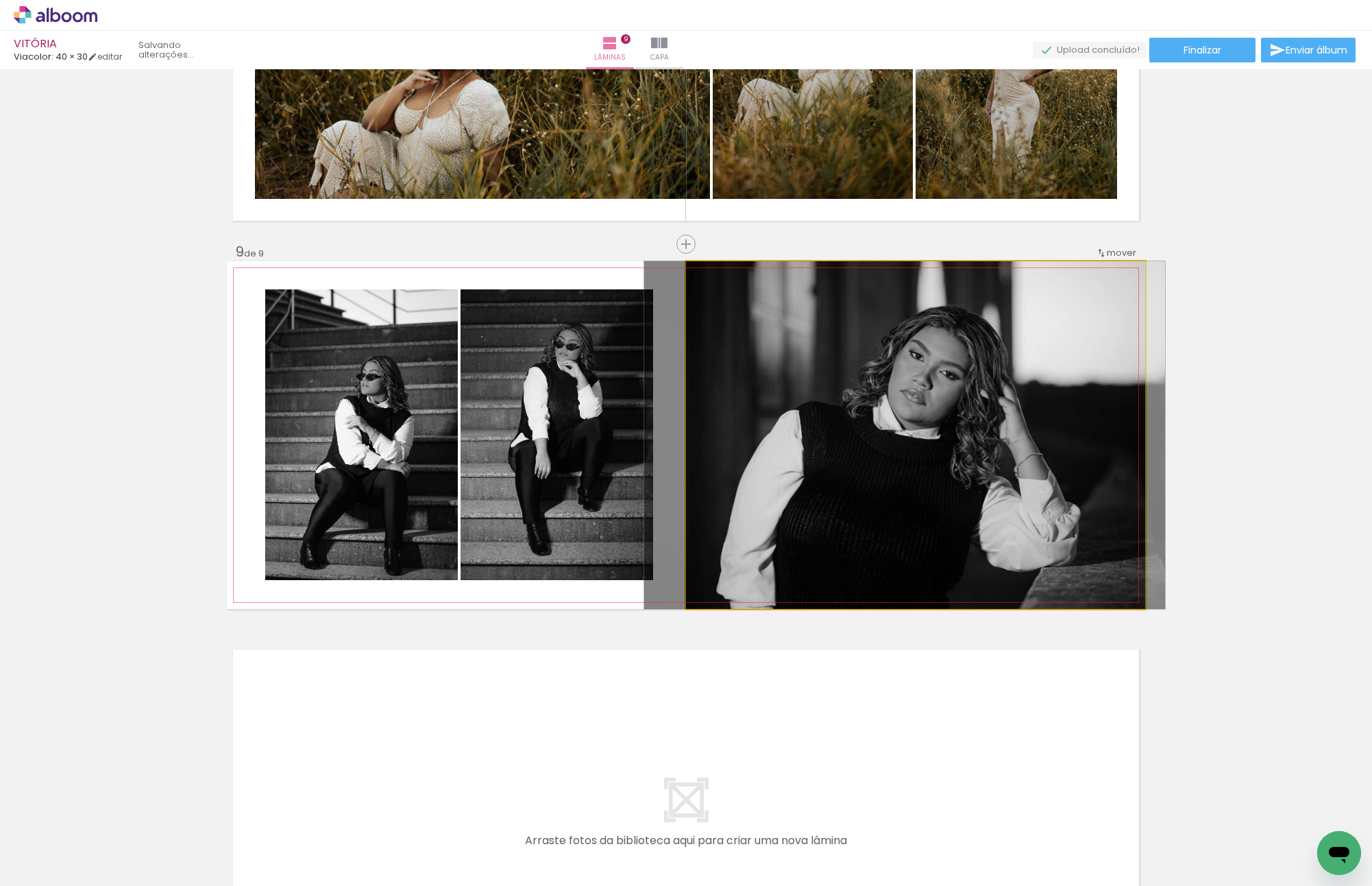
drag, startPoint x: 865, startPoint y: 435, endPoint x: 920, endPoint y: 432, distance: 55.1
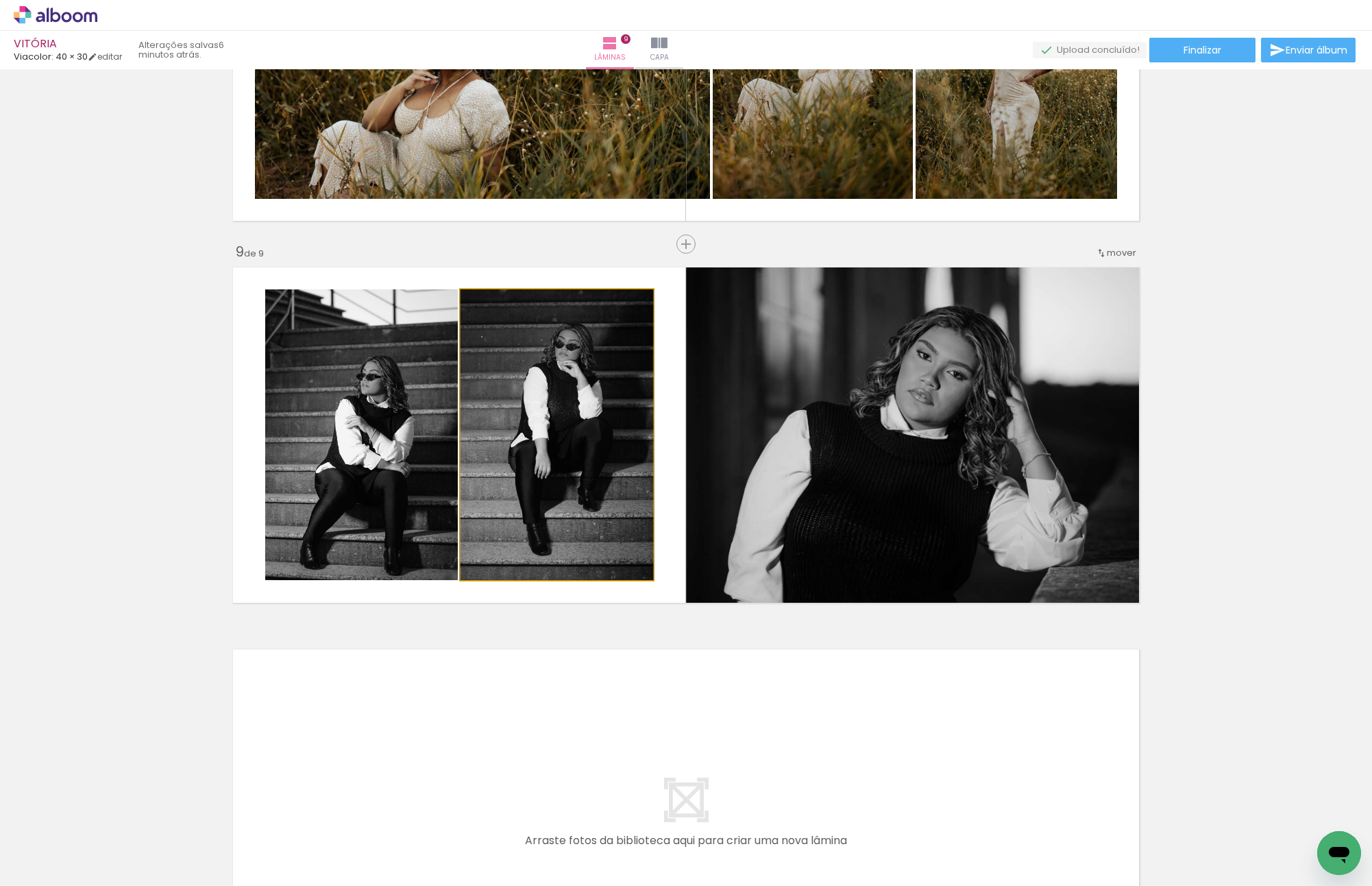
click at [509, 418] on quentale-photo at bounding box center [556, 435] width 193 height 291
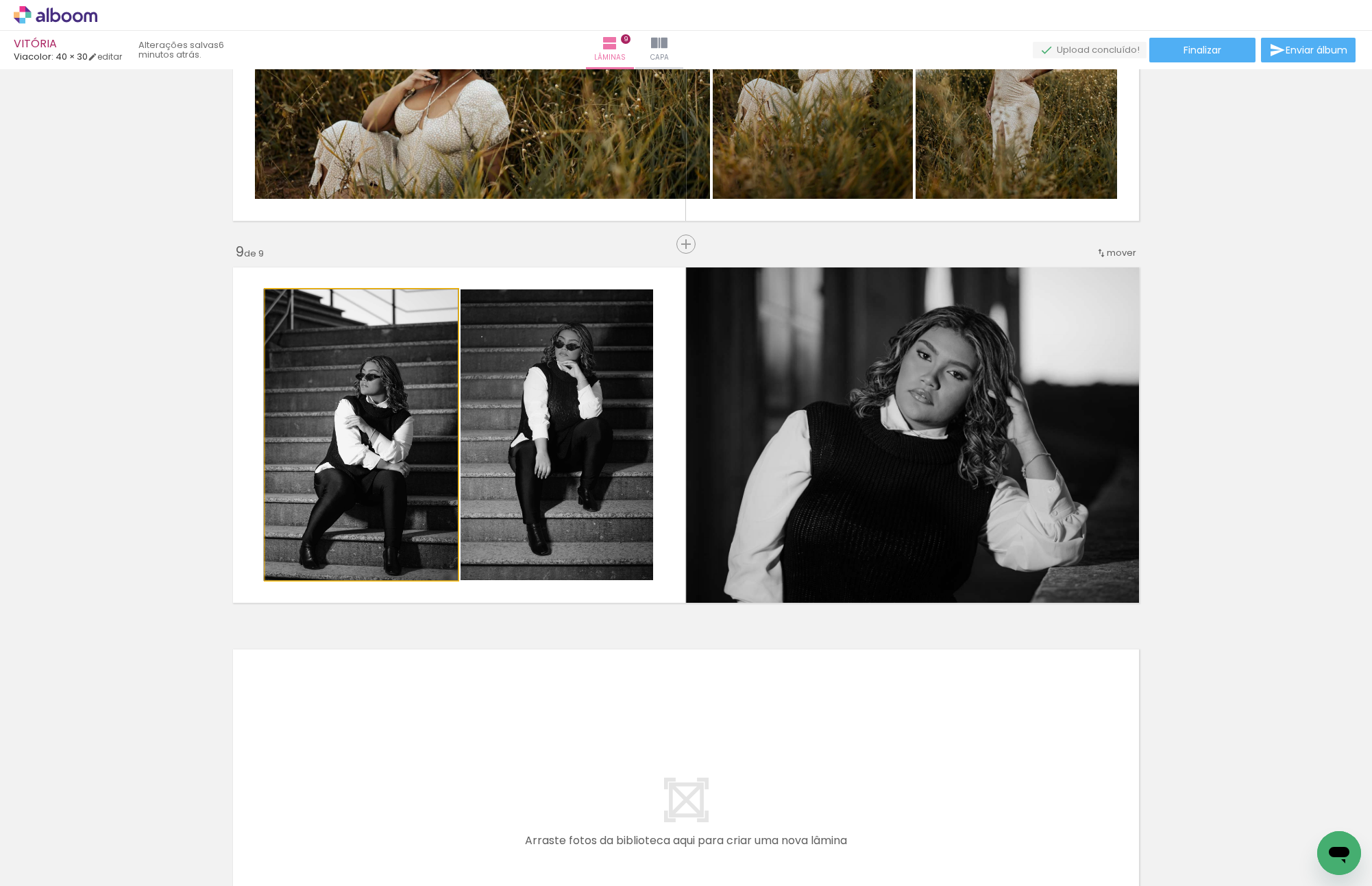
drag, startPoint x: 410, startPoint y: 420, endPoint x: 383, endPoint y: 416, distance: 27.3
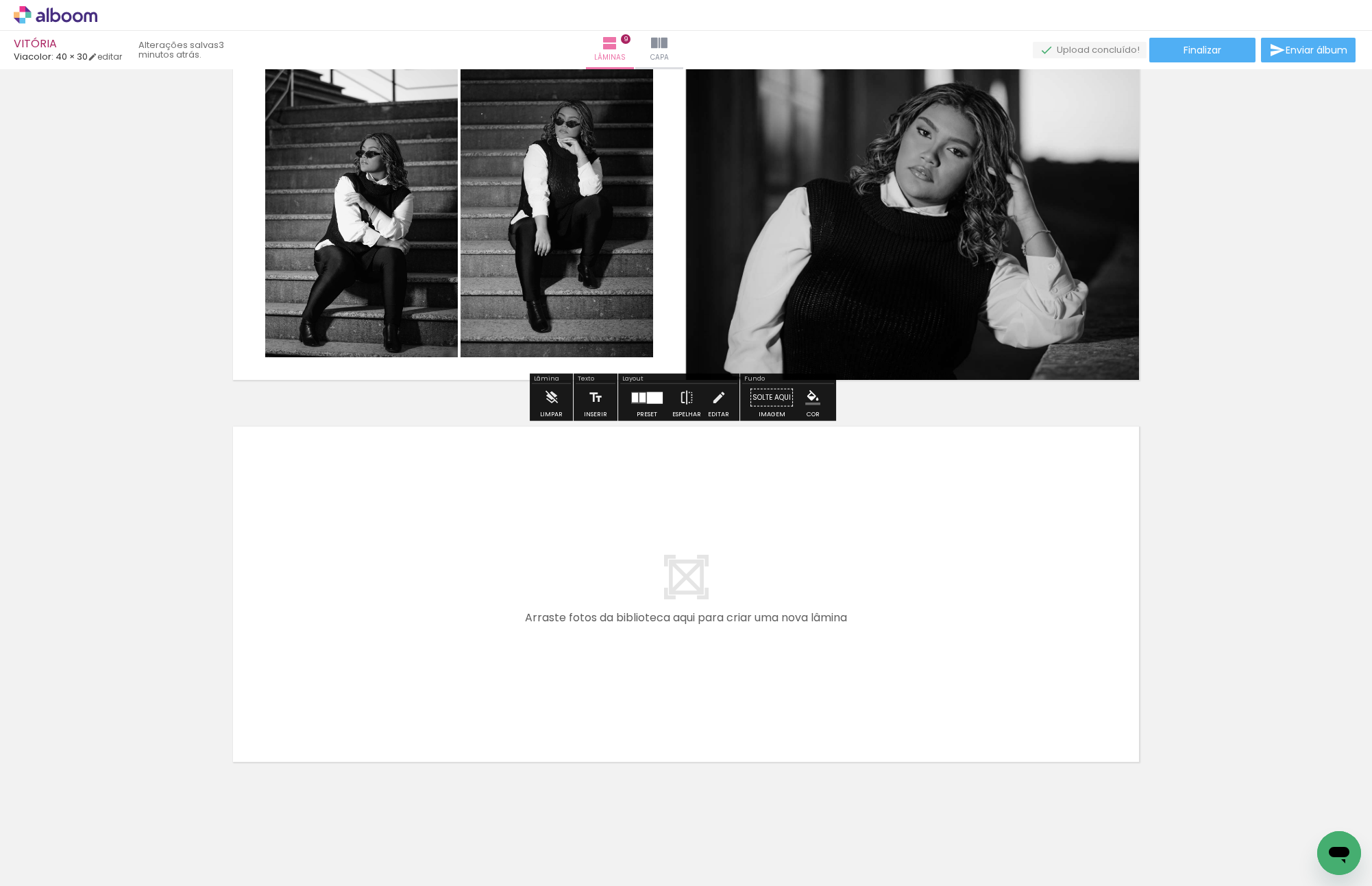
scroll to position [3141, 0]
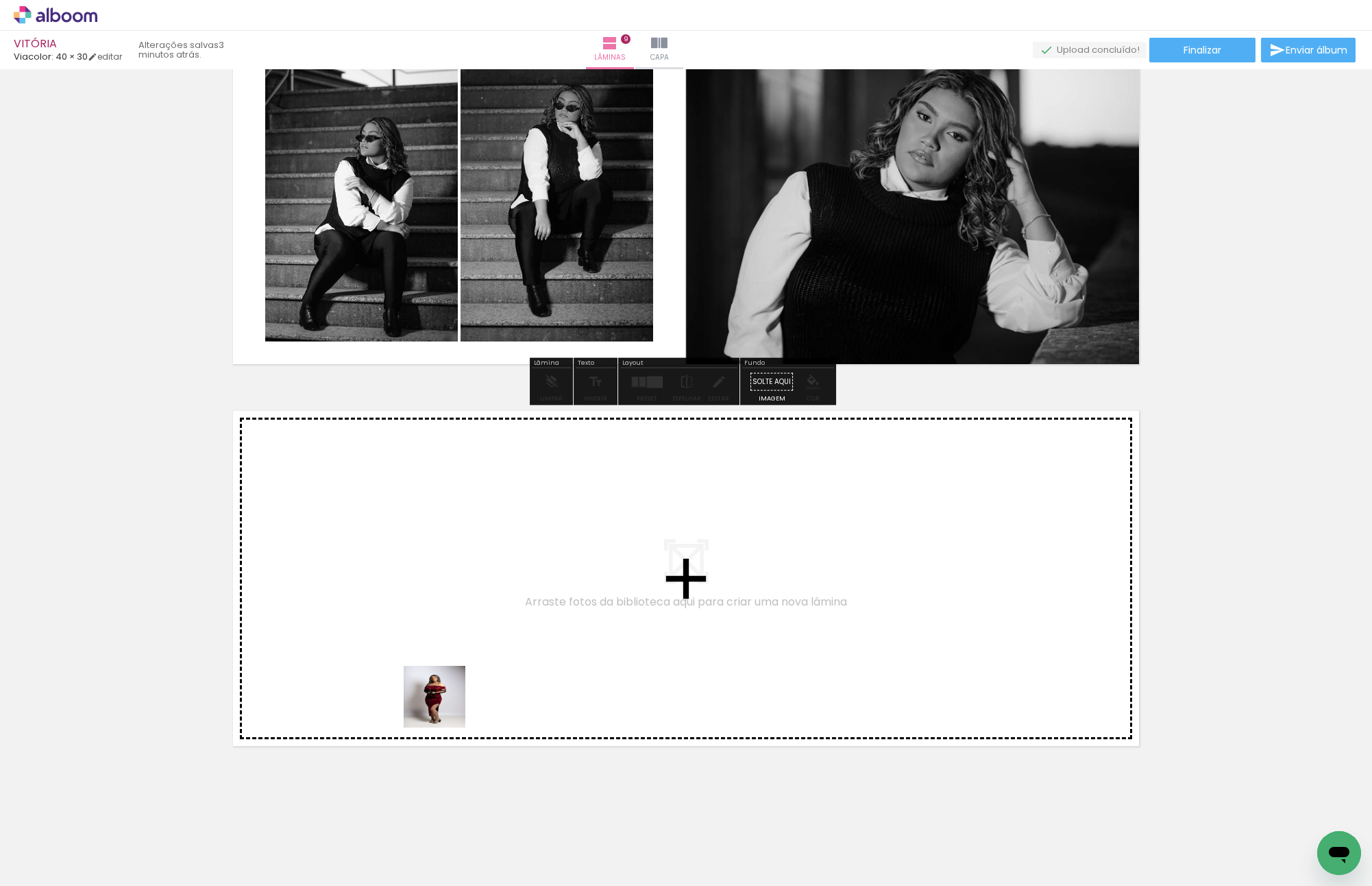
drag, startPoint x: 415, startPoint y: 835, endPoint x: 454, endPoint y: 614, distance: 224.4
click at [454, 614] on quentale-workspace at bounding box center [686, 443] width 1372 height 886
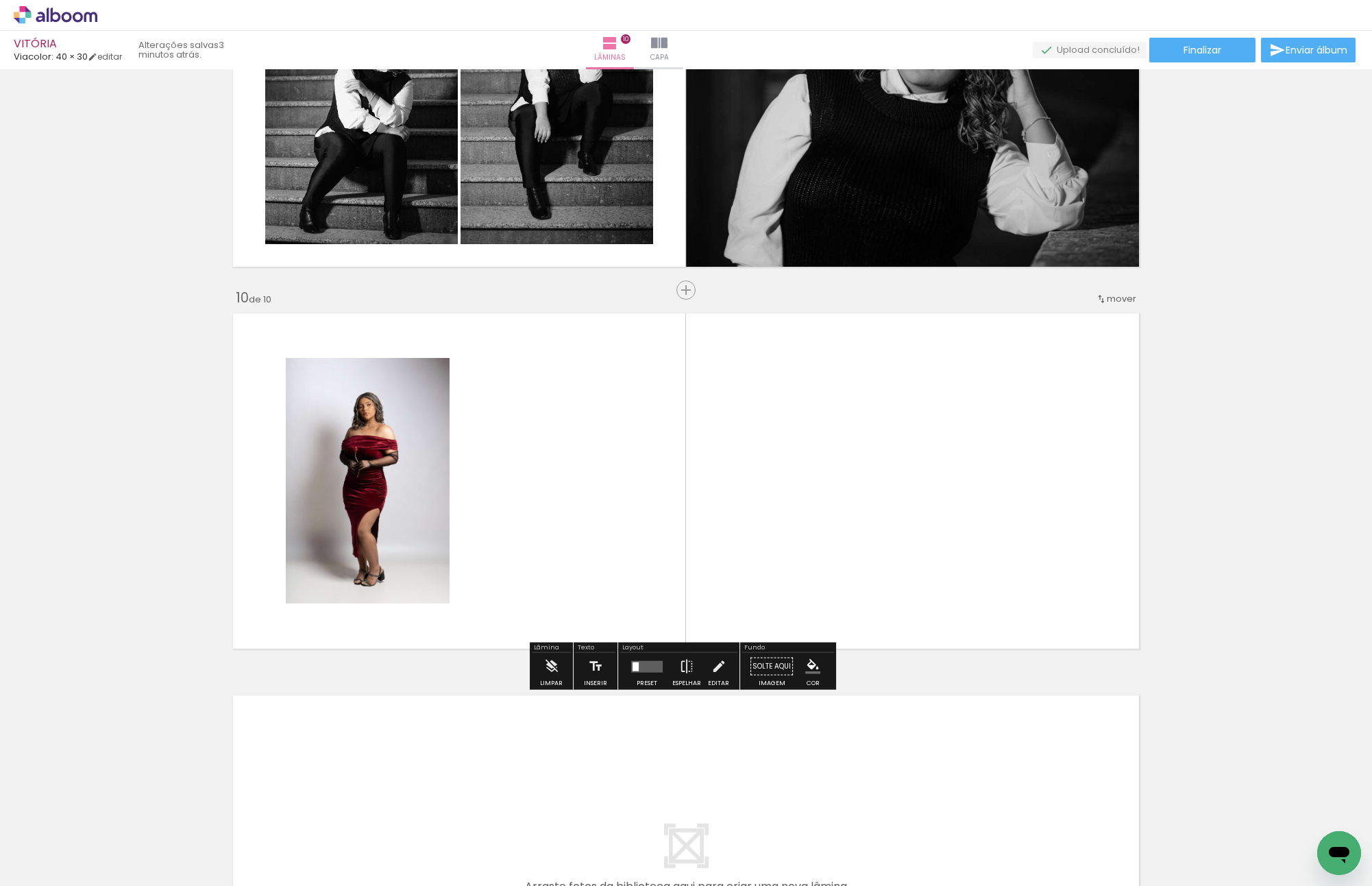
scroll to position [3284, 0]
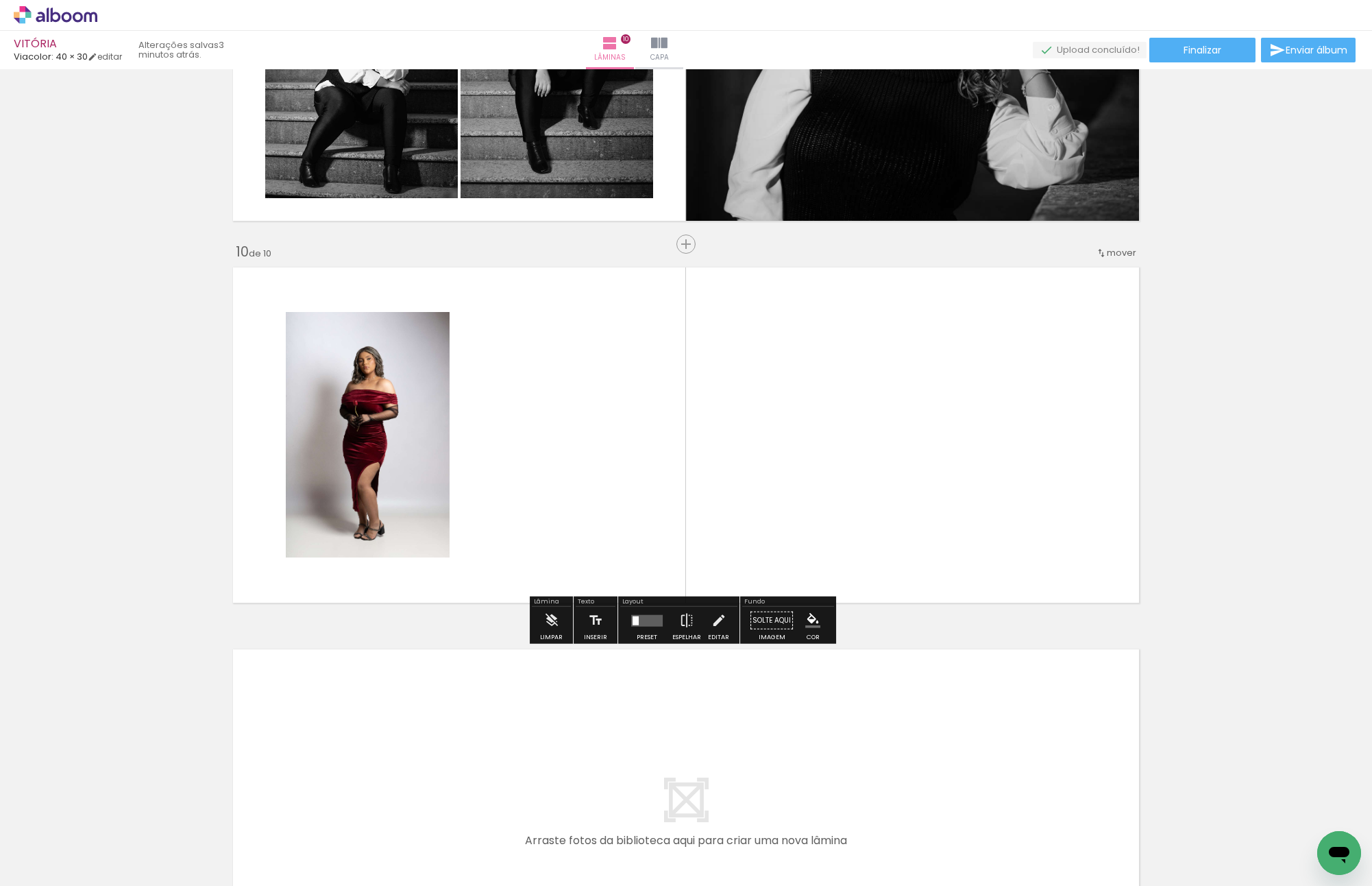
drag, startPoint x: 482, startPoint y: 834, endPoint x: 620, endPoint y: 468, distance: 391.2
click at [620, 471] on quentale-workspace at bounding box center [686, 443] width 1372 height 886
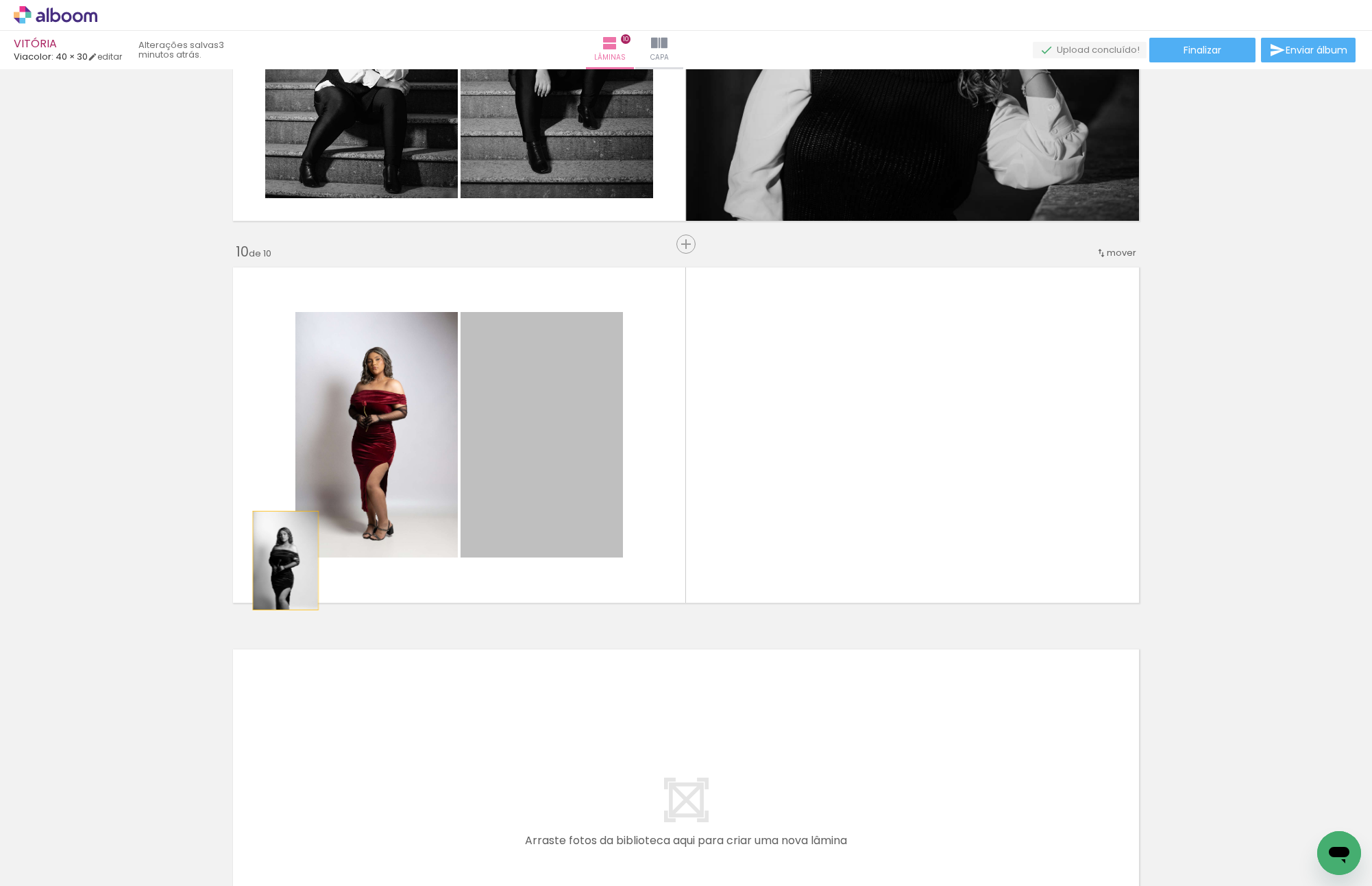
drag, startPoint x: 559, startPoint y: 426, endPoint x: 150, endPoint y: 497, distance: 415.1
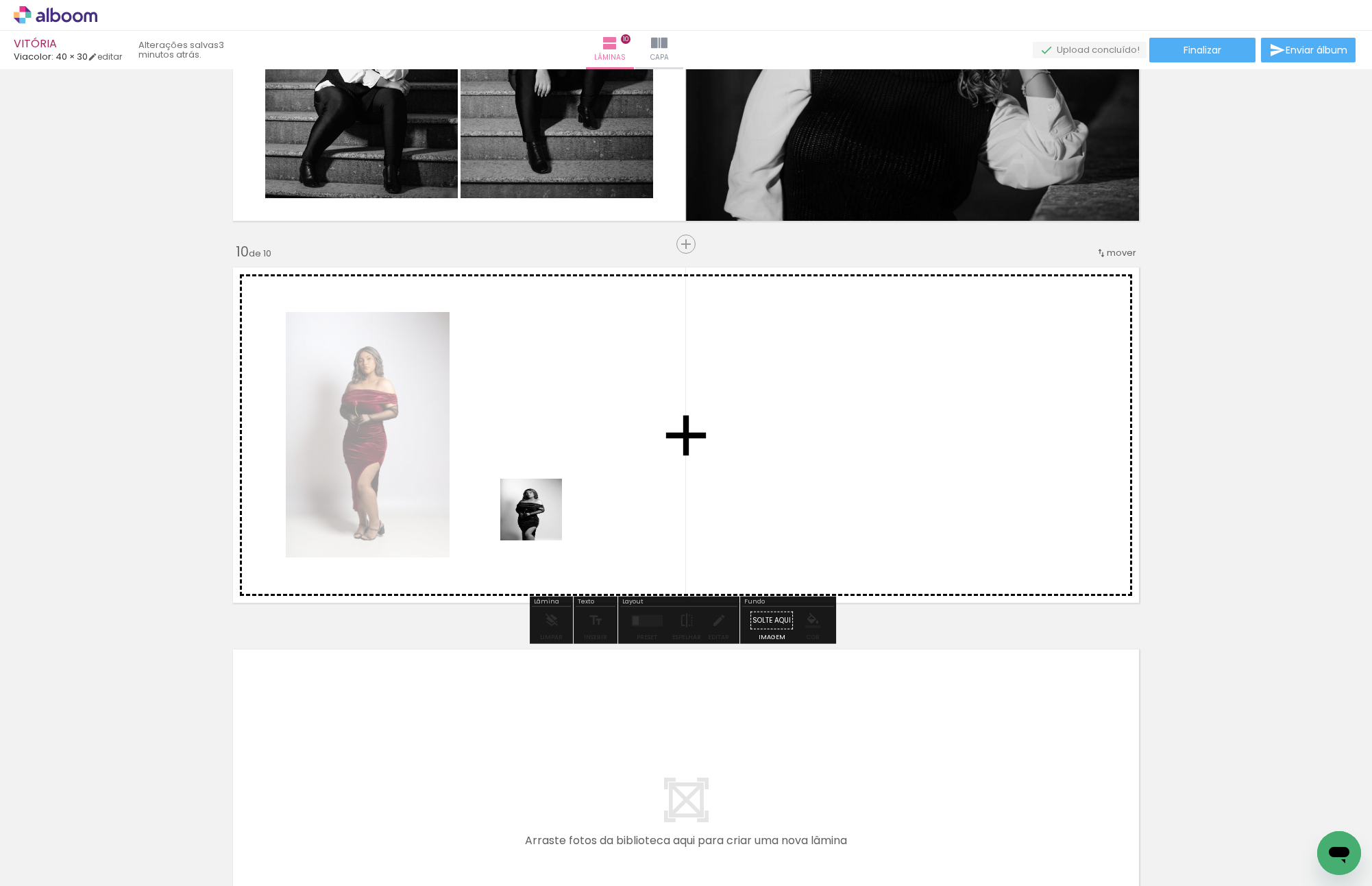
drag, startPoint x: 487, startPoint y: 838, endPoint x: 533, endPoint y: 391, distance: 449.4
click at [533, 391] on quentale-workspace at bounding box center [686, 443] width 1372 height 886
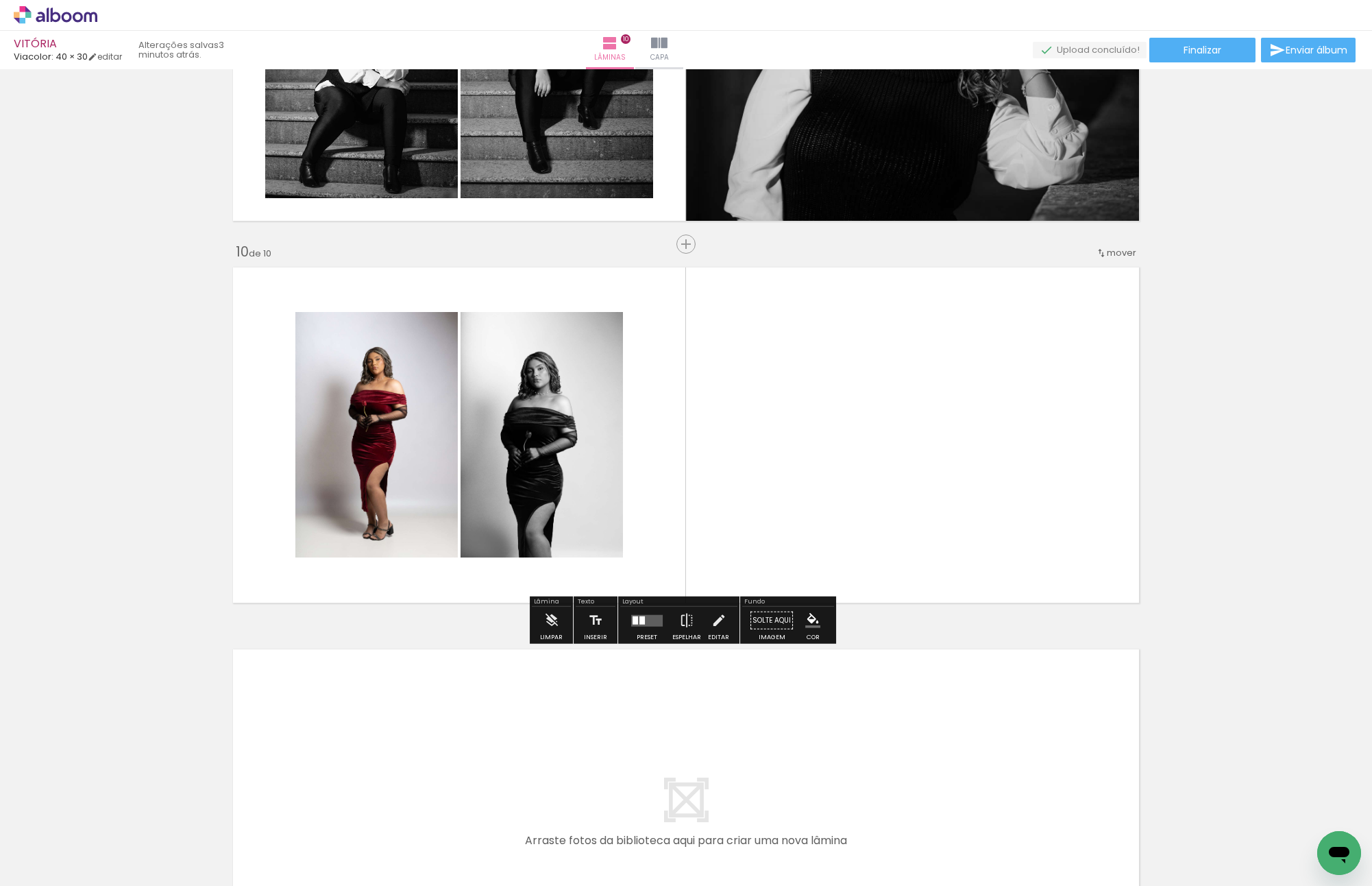
click at [844, 435] on quentale-layouter at bounding box center [686, 435] width 918 height 347
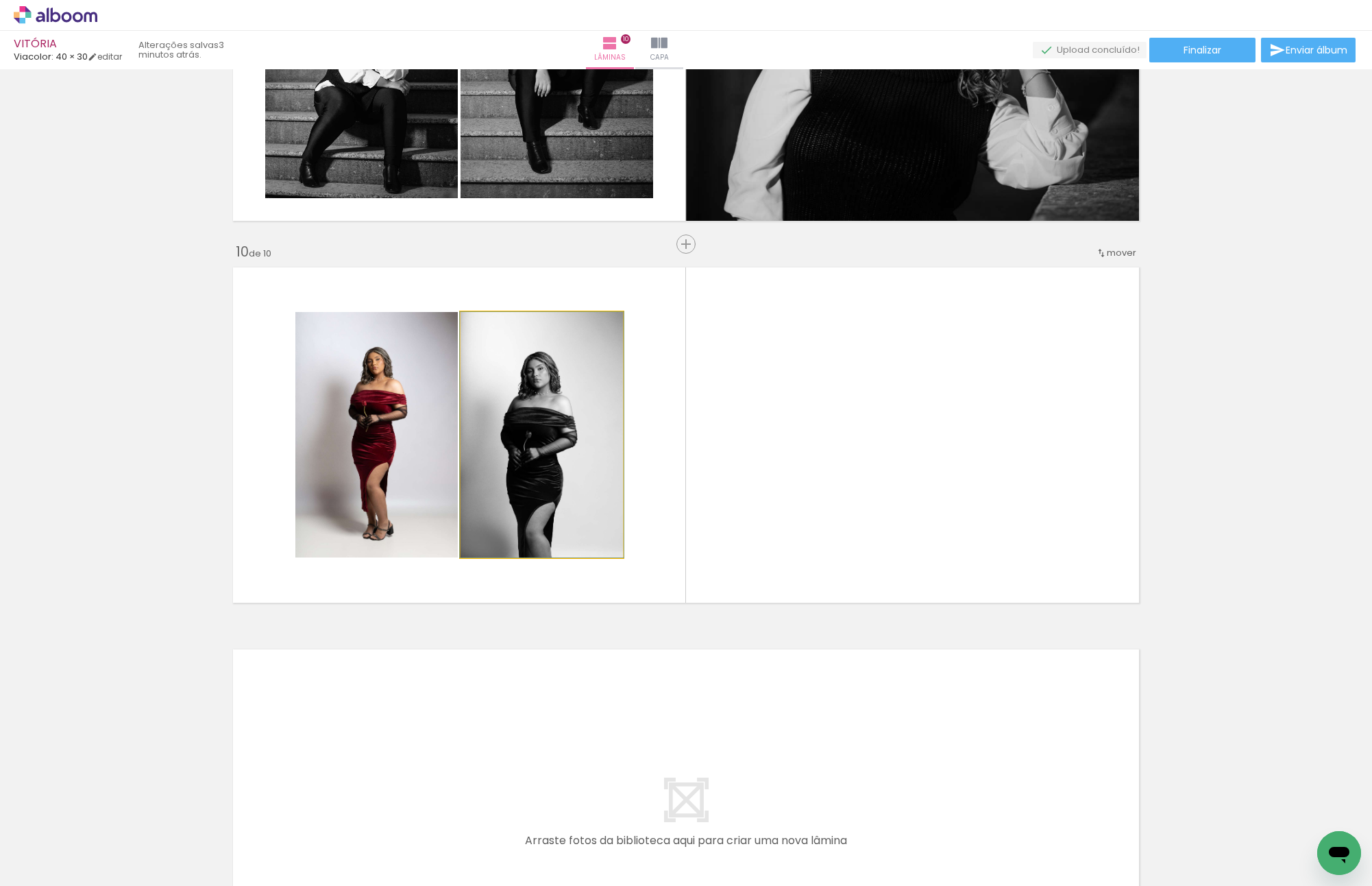
drag, startPoint x: 533, startPoint y: 448, endPoint x: 392, endPoint y: 449, distance: 141.0
click at [0, 0] on slot at bounding box center [0, 0] width 0 height 0
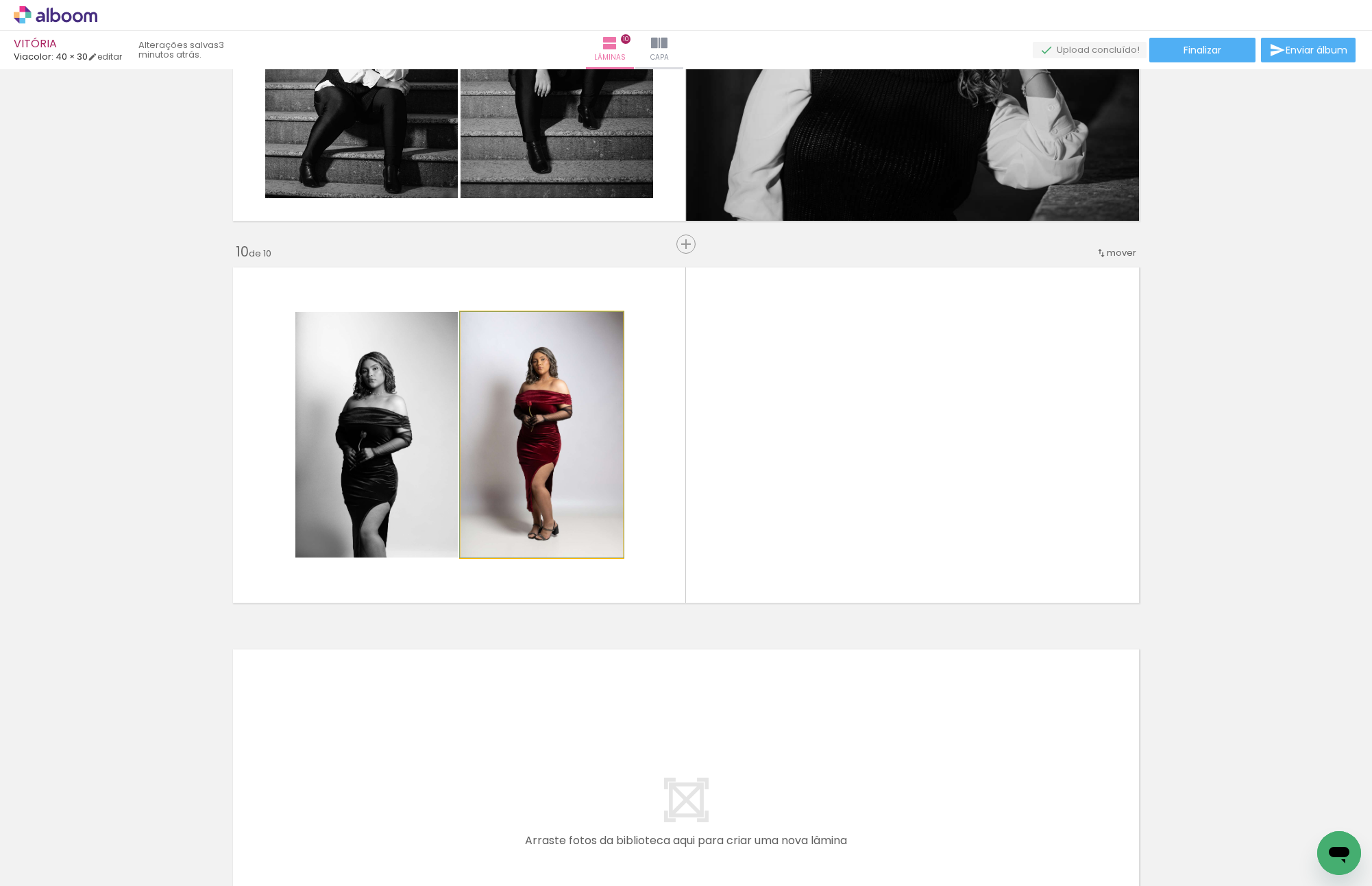
drag, startPoint x: 550, startPoint y: 457, endPoint x: 403, endPoint y: 451, distance: 147.1
click at [0, 0] on slot at bounding box center [0, 0] width 0 height 0
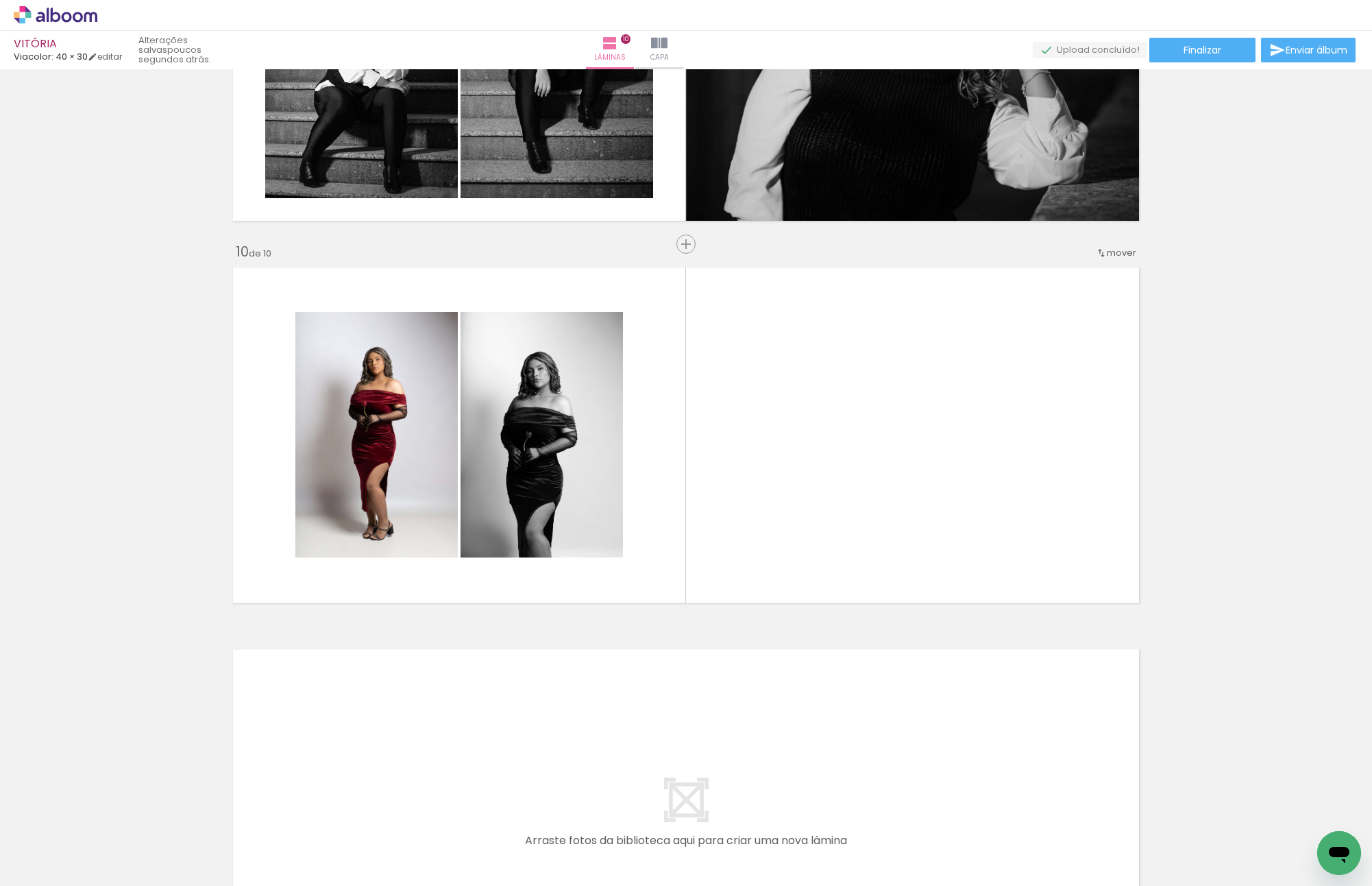
drag, startPoint x: 565, startPoint y: 861, endPoint x: 767, endPoint y: 340, distance: 558.8
click at [767, 340] on quentale-workspace at bounding box center [686, 443] width 1372 height 886
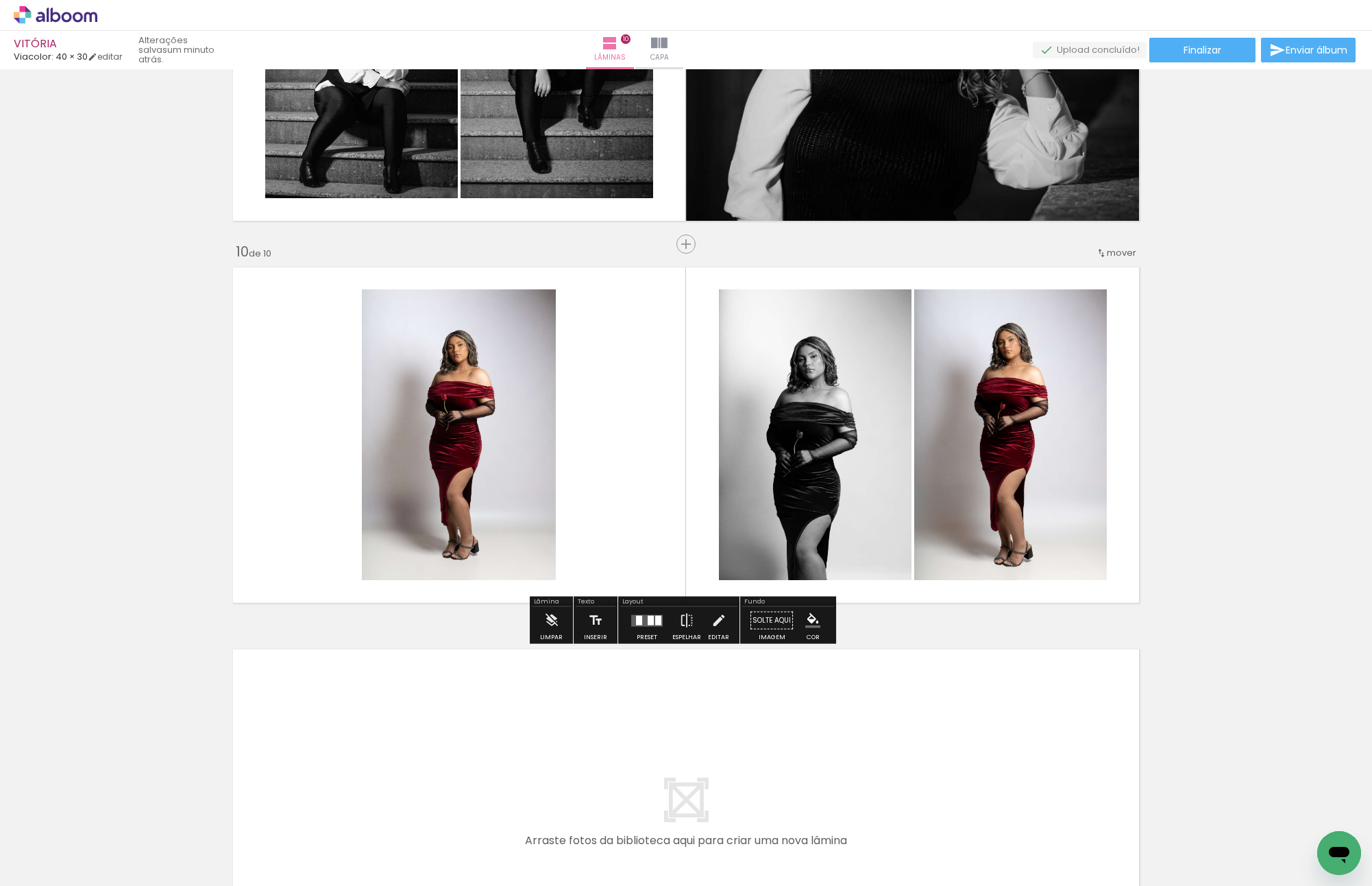
scroll to position [0, 2352]
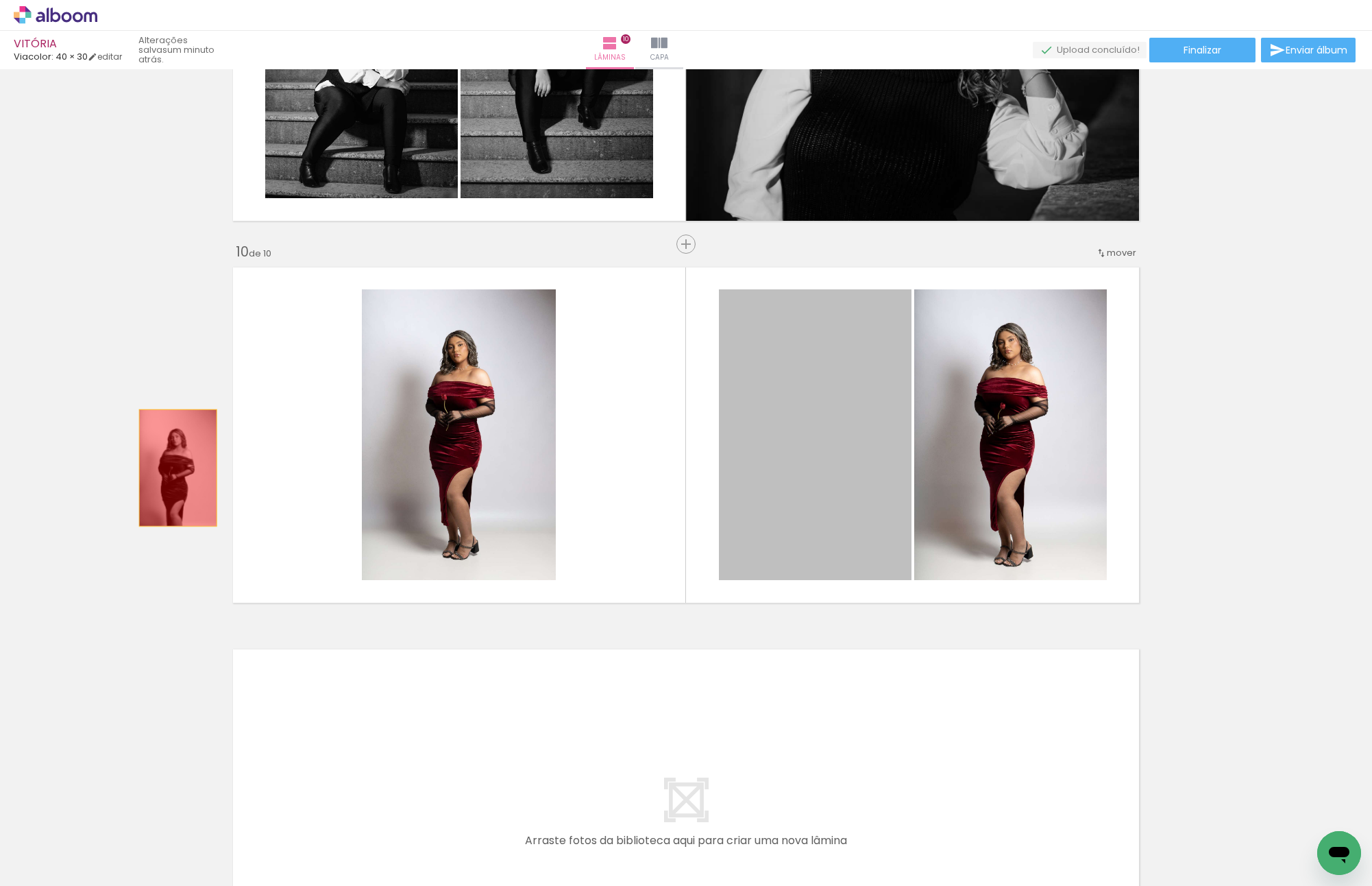
drag, startPoint x: 825, startPoint y: 421, endPoint x: 173, endPoint y: 468, distance: 653.7
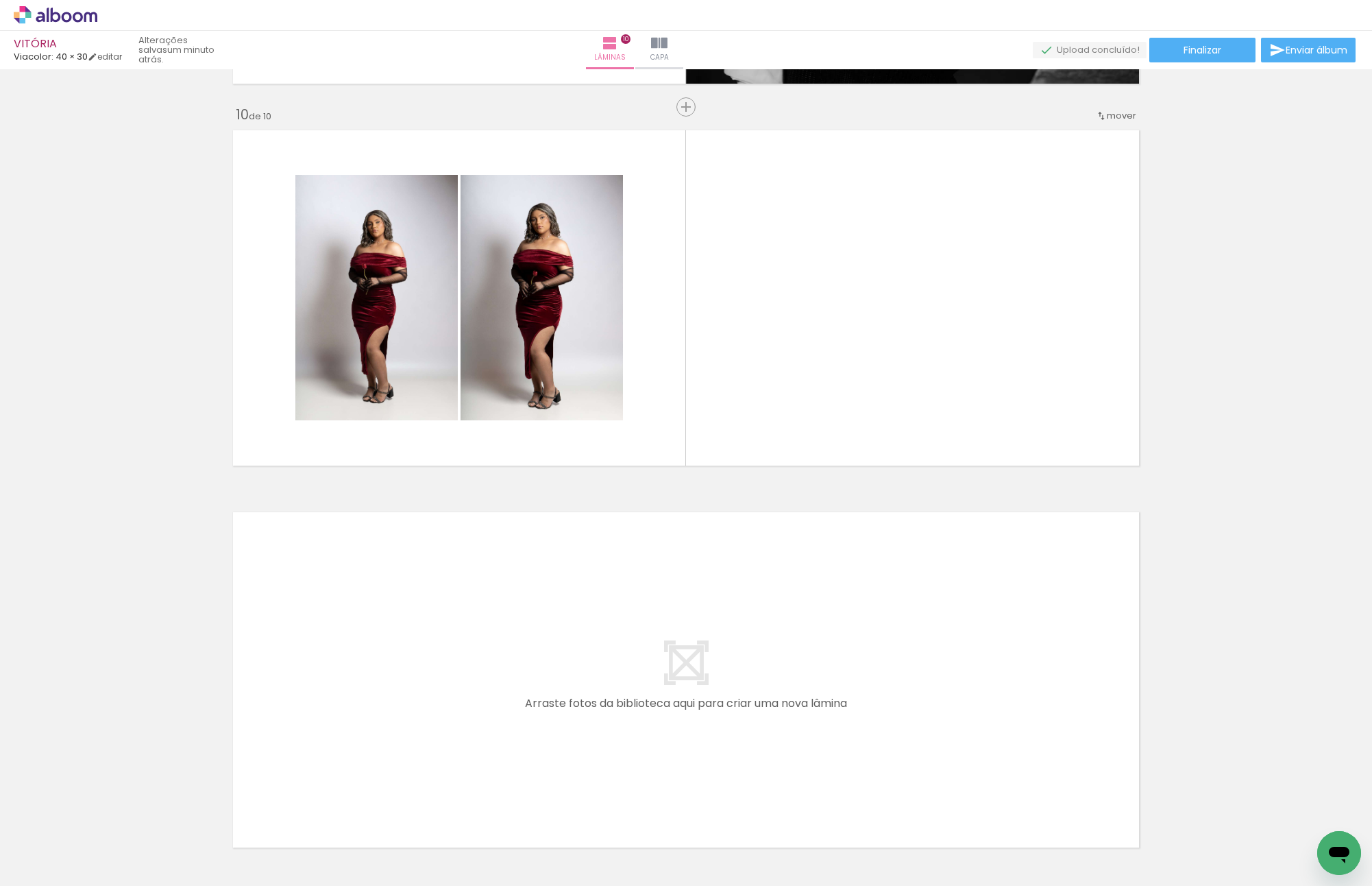
drag, startPoint x: 696, startPoint y: 831, endPoint x: 755, endPoint y: 815, distance: 61.1
click at [625, 680] on quentale-workspace at bounding box center [686, 443] width 1372 height 886
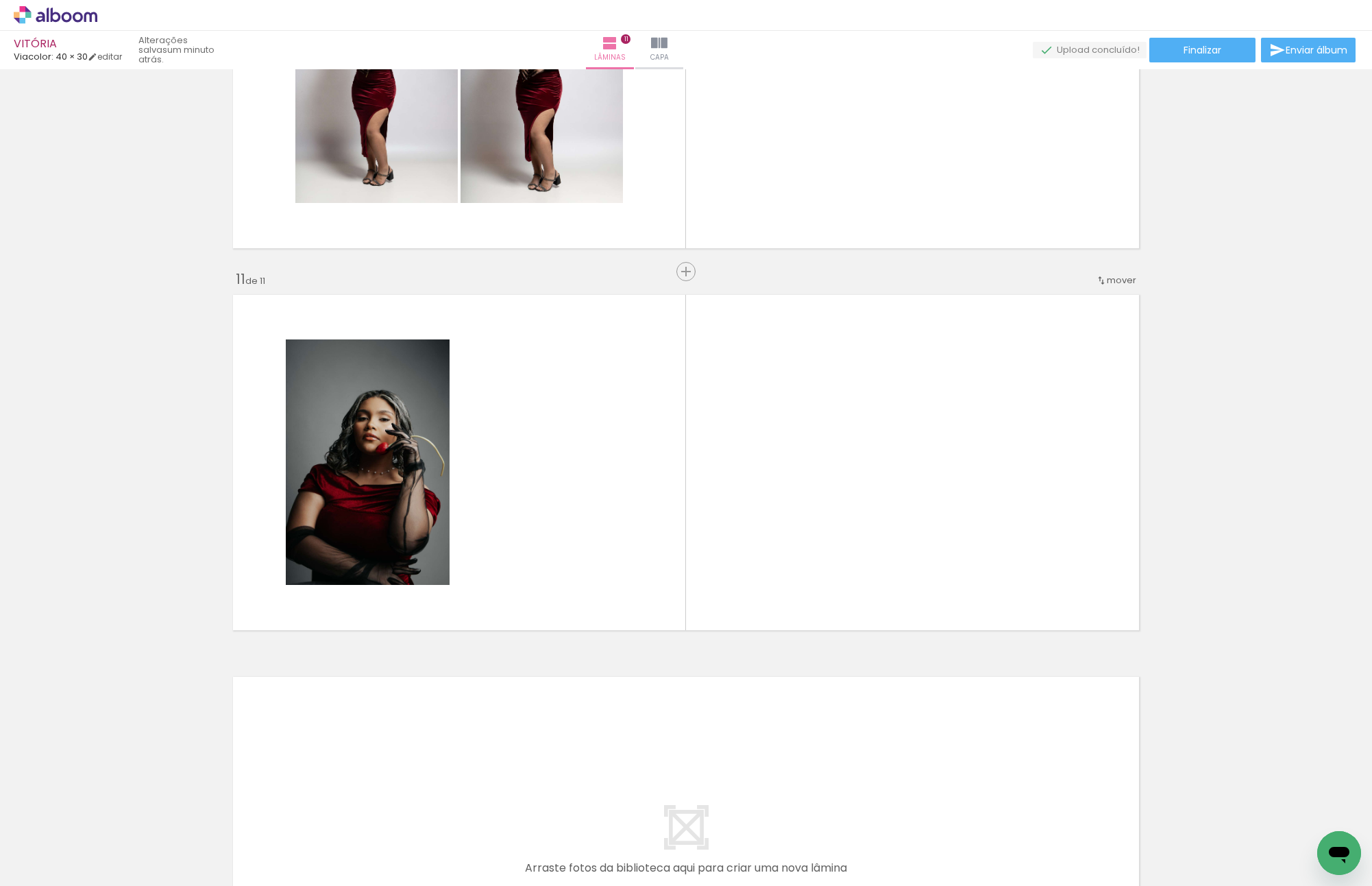
scroll to position [3666, 0]
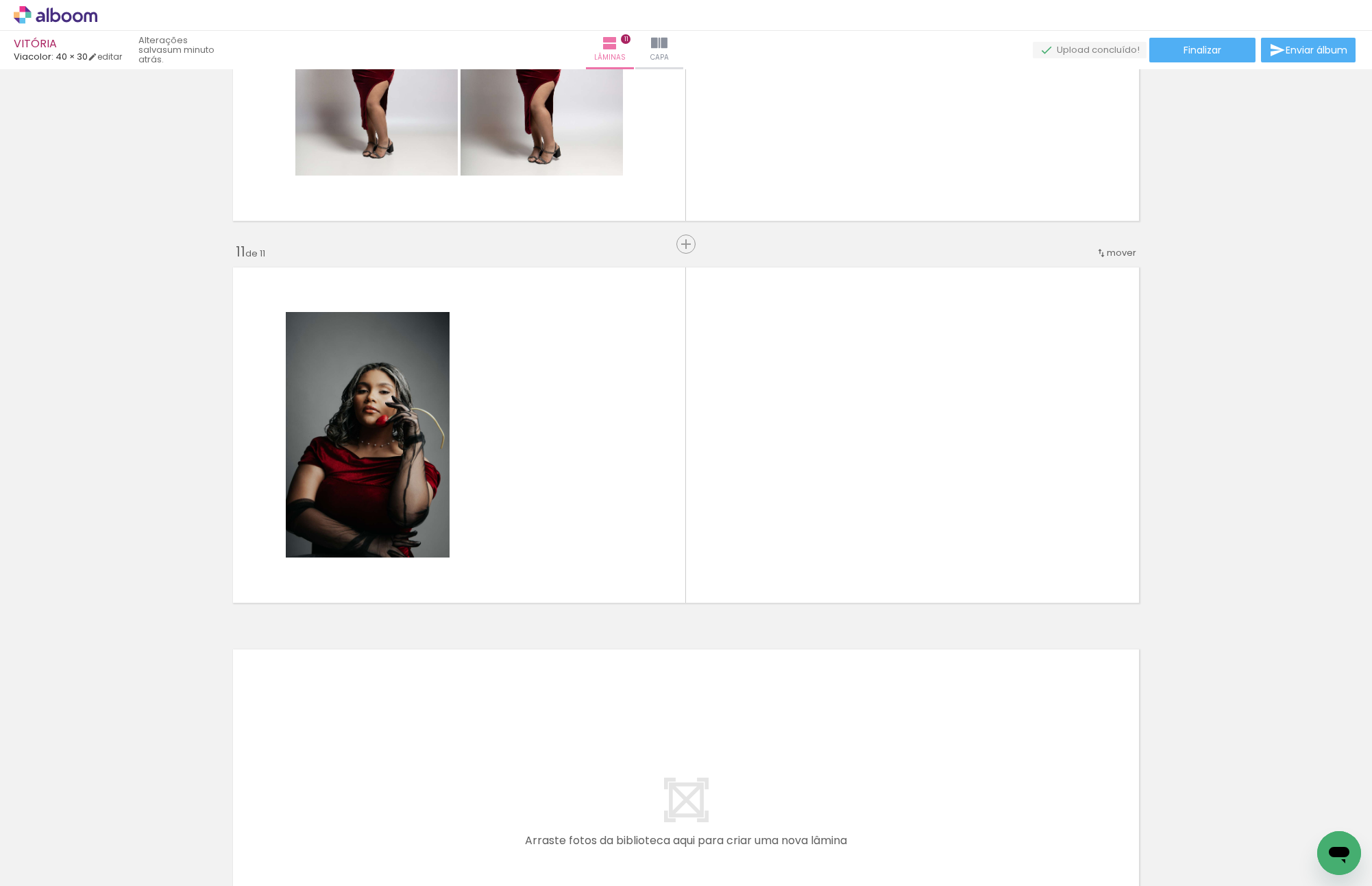
drag, startPoint x: 791, startPoint y: 833, endPoint x: 534, endPoint y: 426, distance: 481.4
click at [534, 426] on quentale-workspace at bounding box center [686, 443] width 1372 height 886
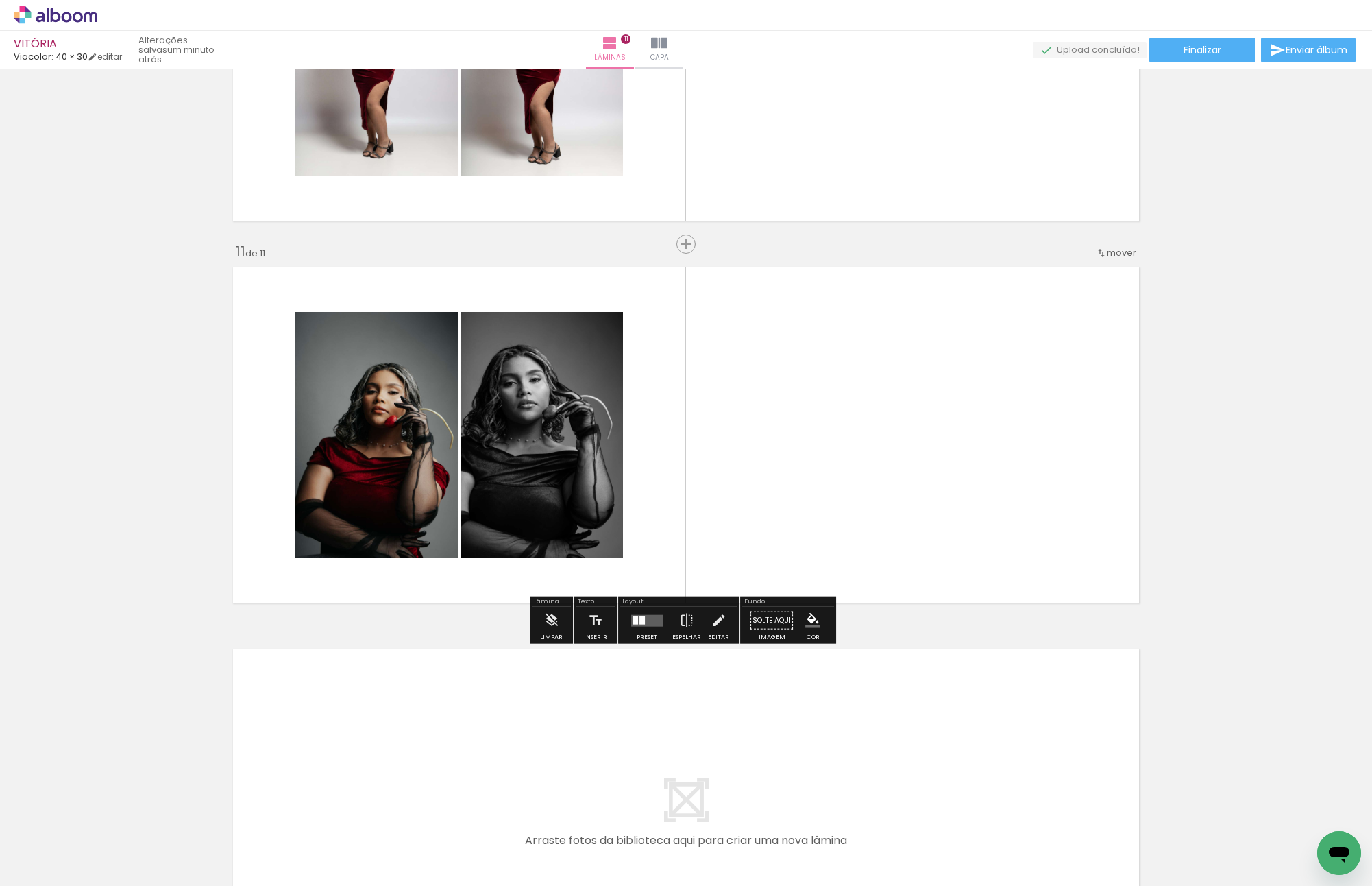
click at [0, 0] on slot "P&B" at bounding box center [0, 0] width 0 height 0
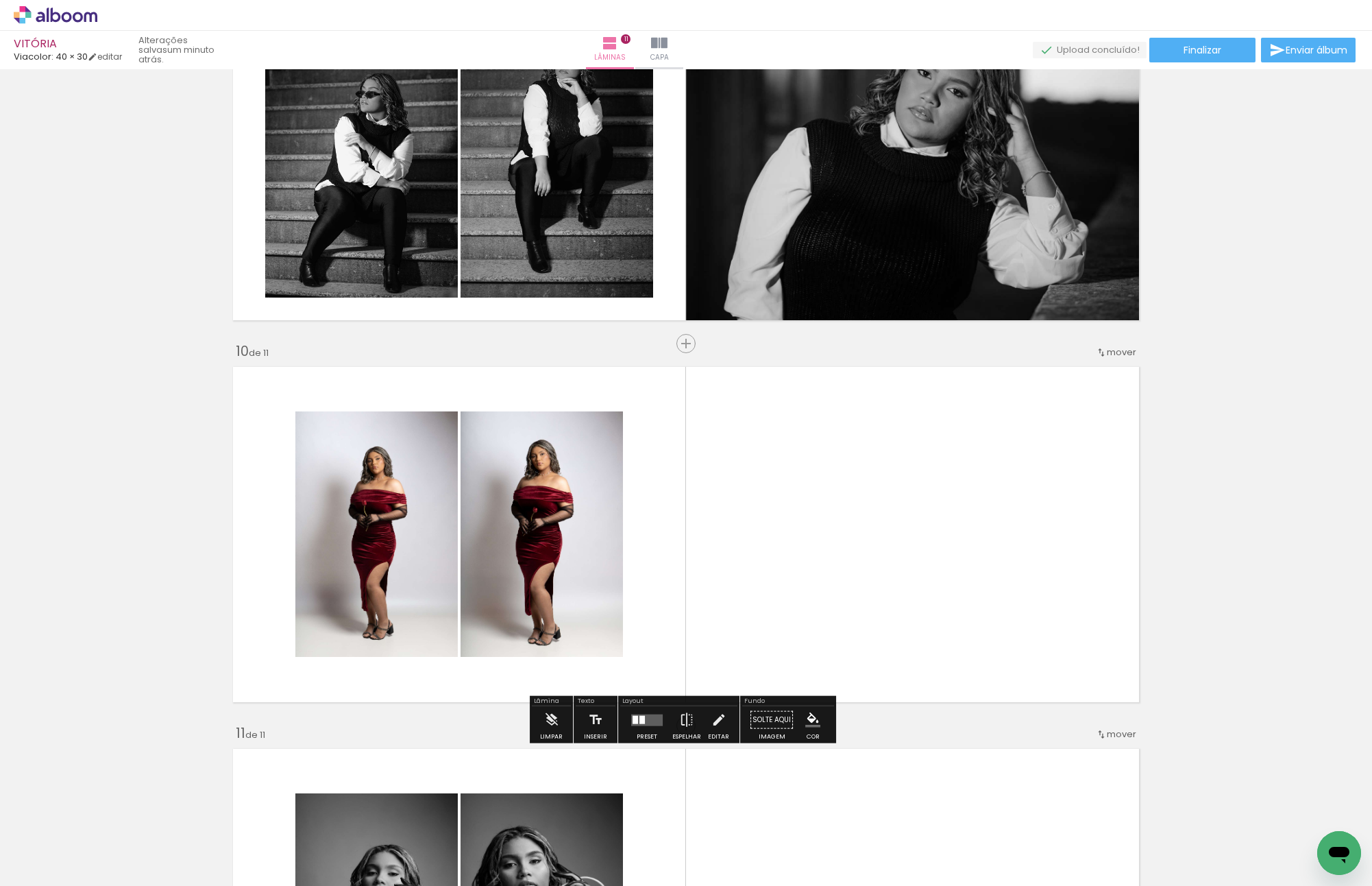
scroll to position [3323, 0]
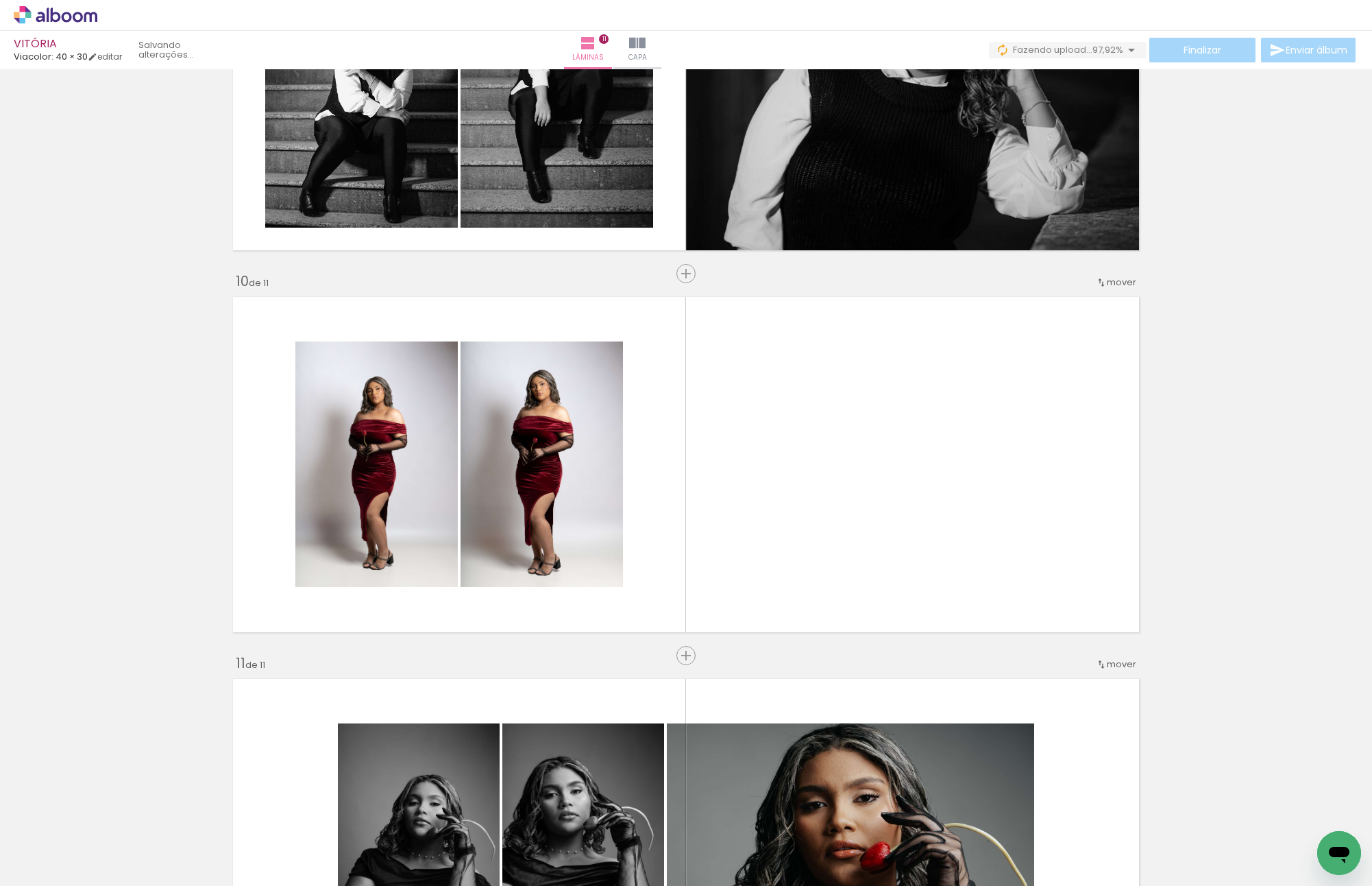
scroll to position [0, 2429]
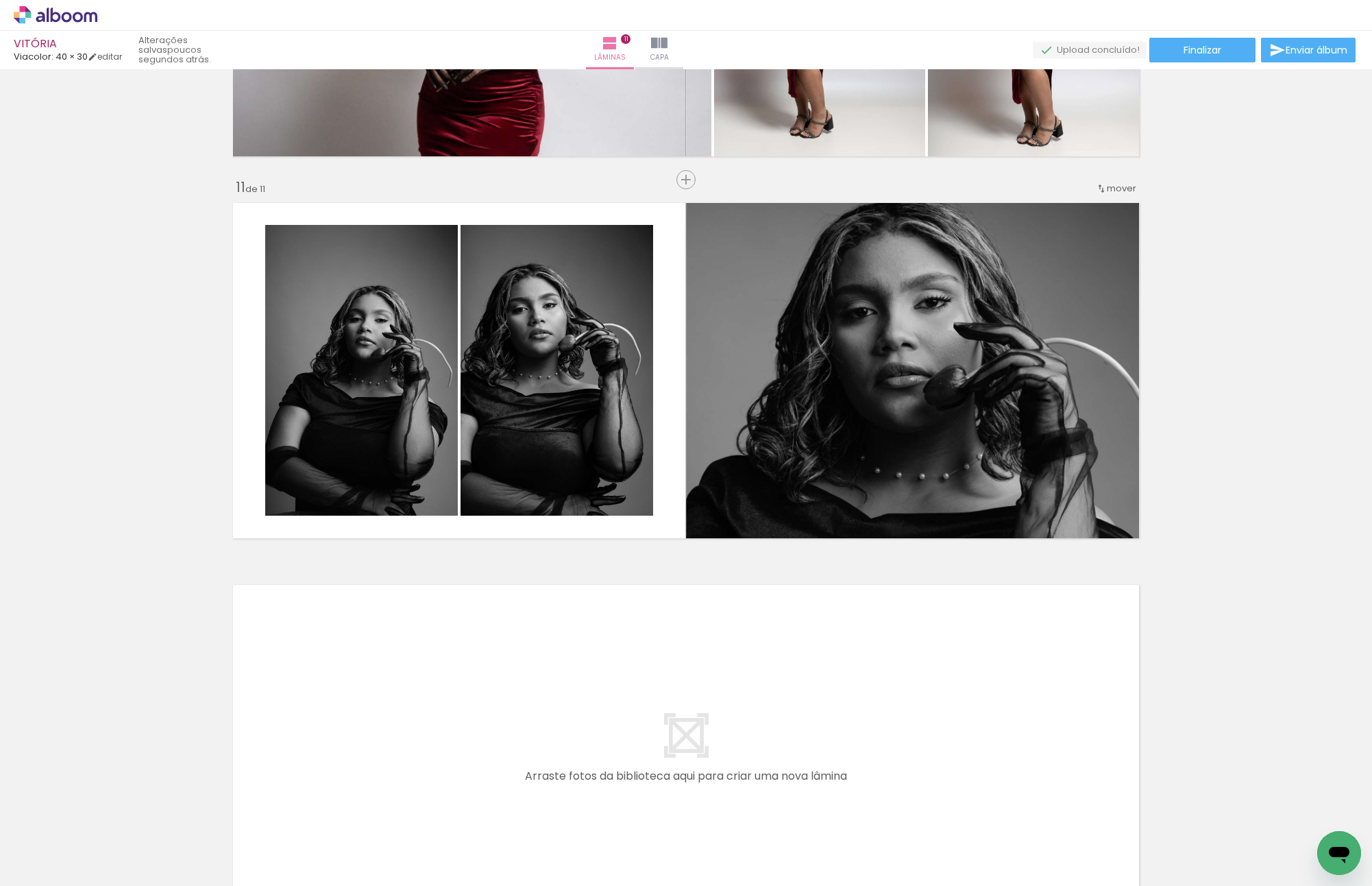
scroll to position [0, 2391]
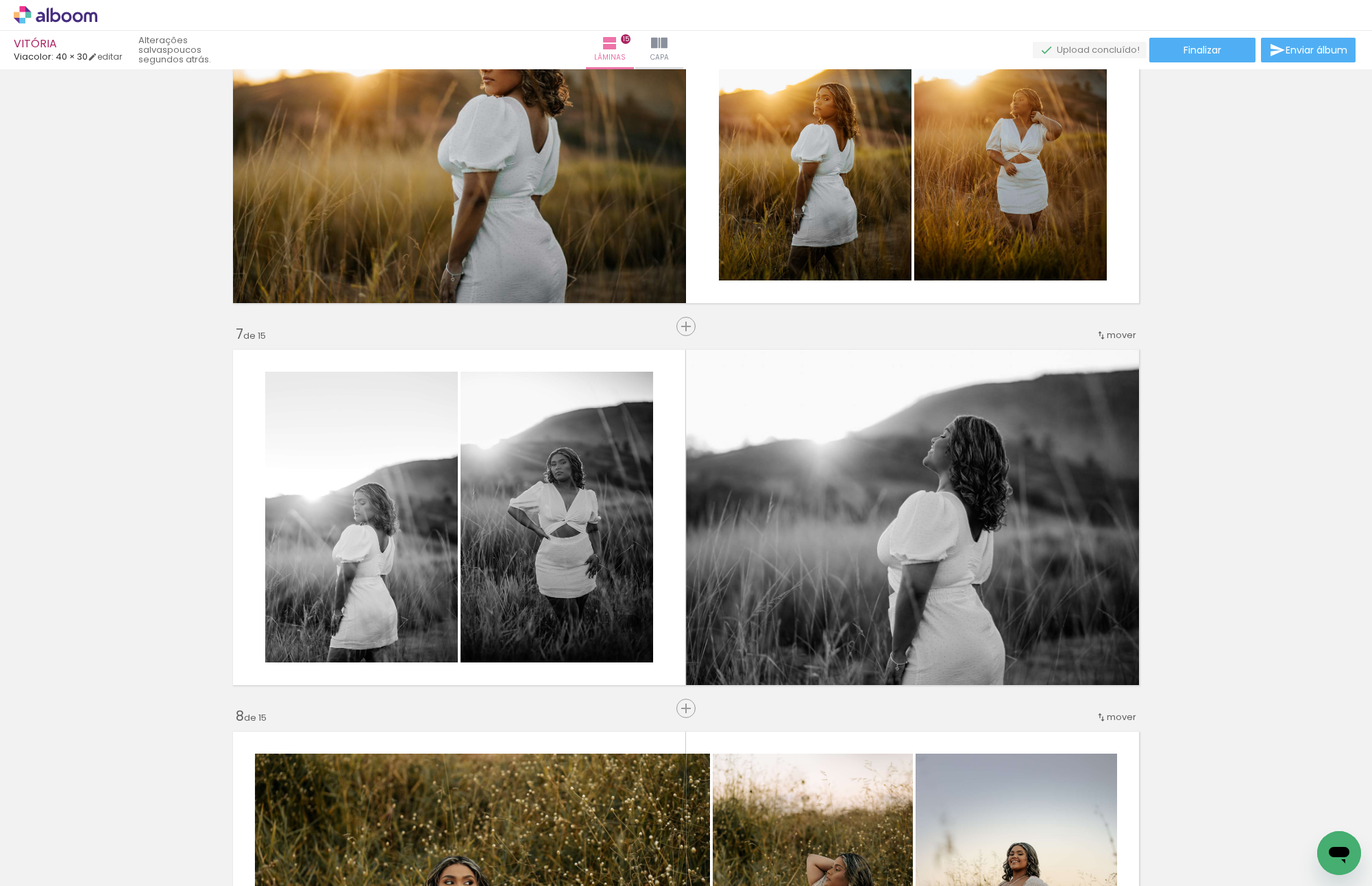
scroll to position [0, 2737]
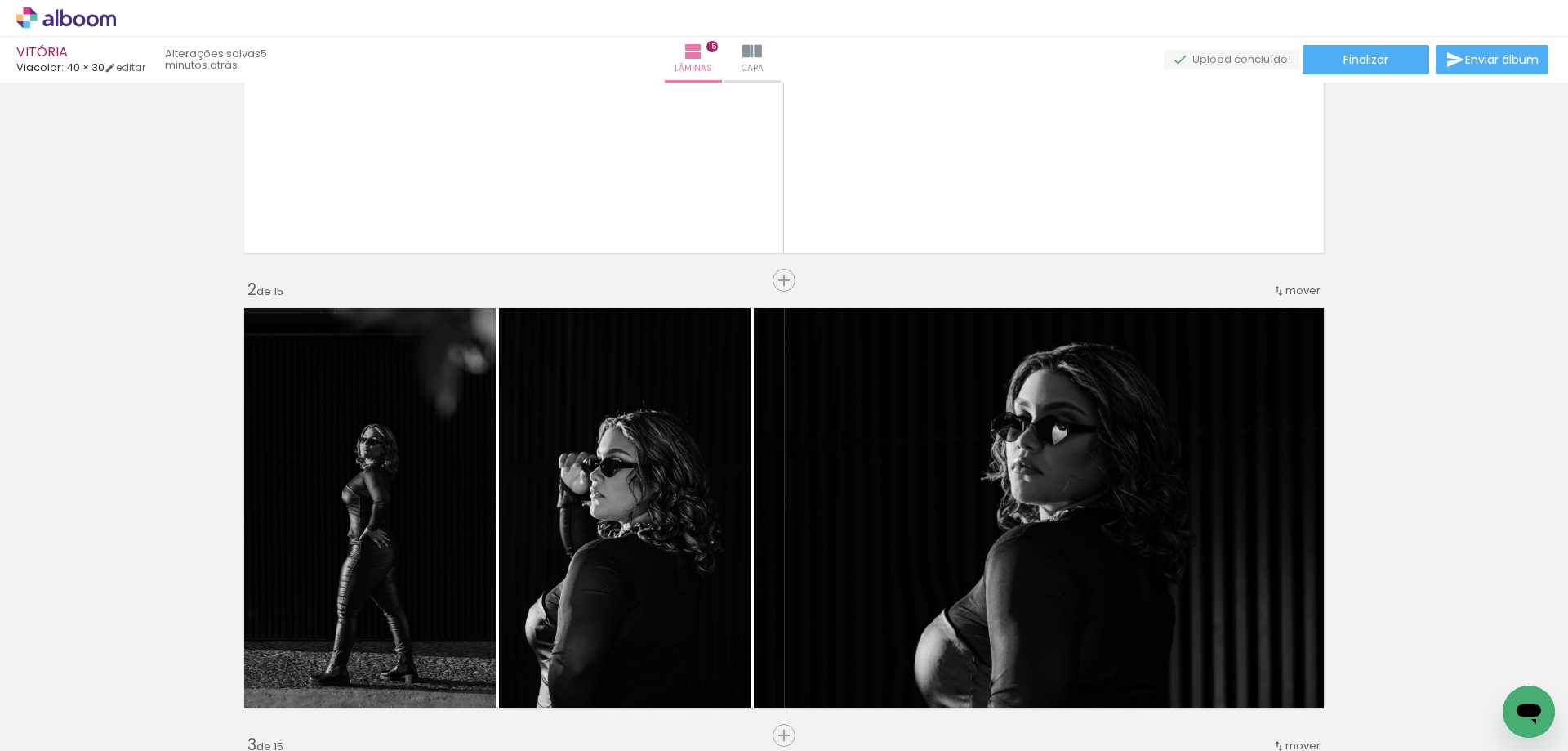
scroll to position [491, 0]
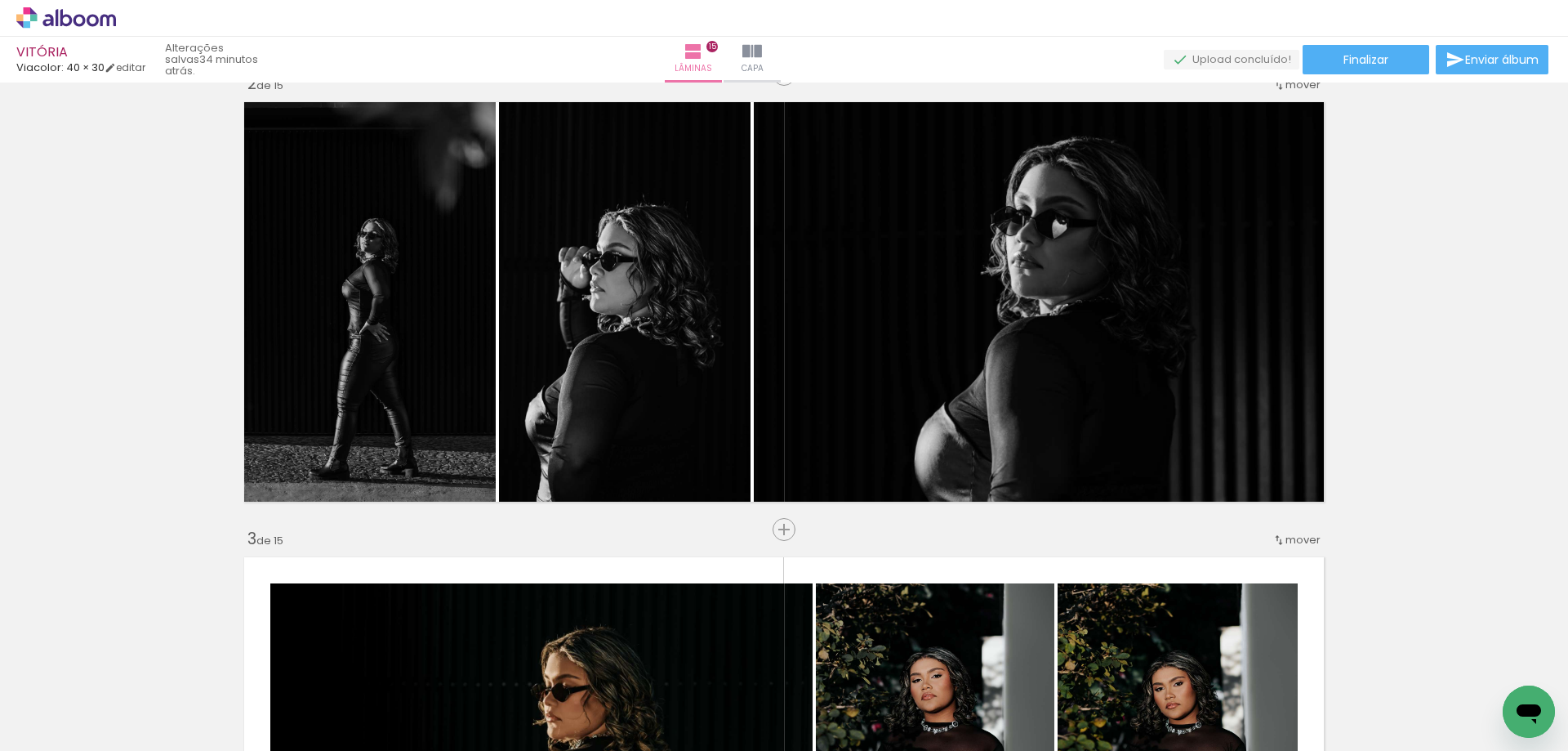
scroll to position [0, 3261]
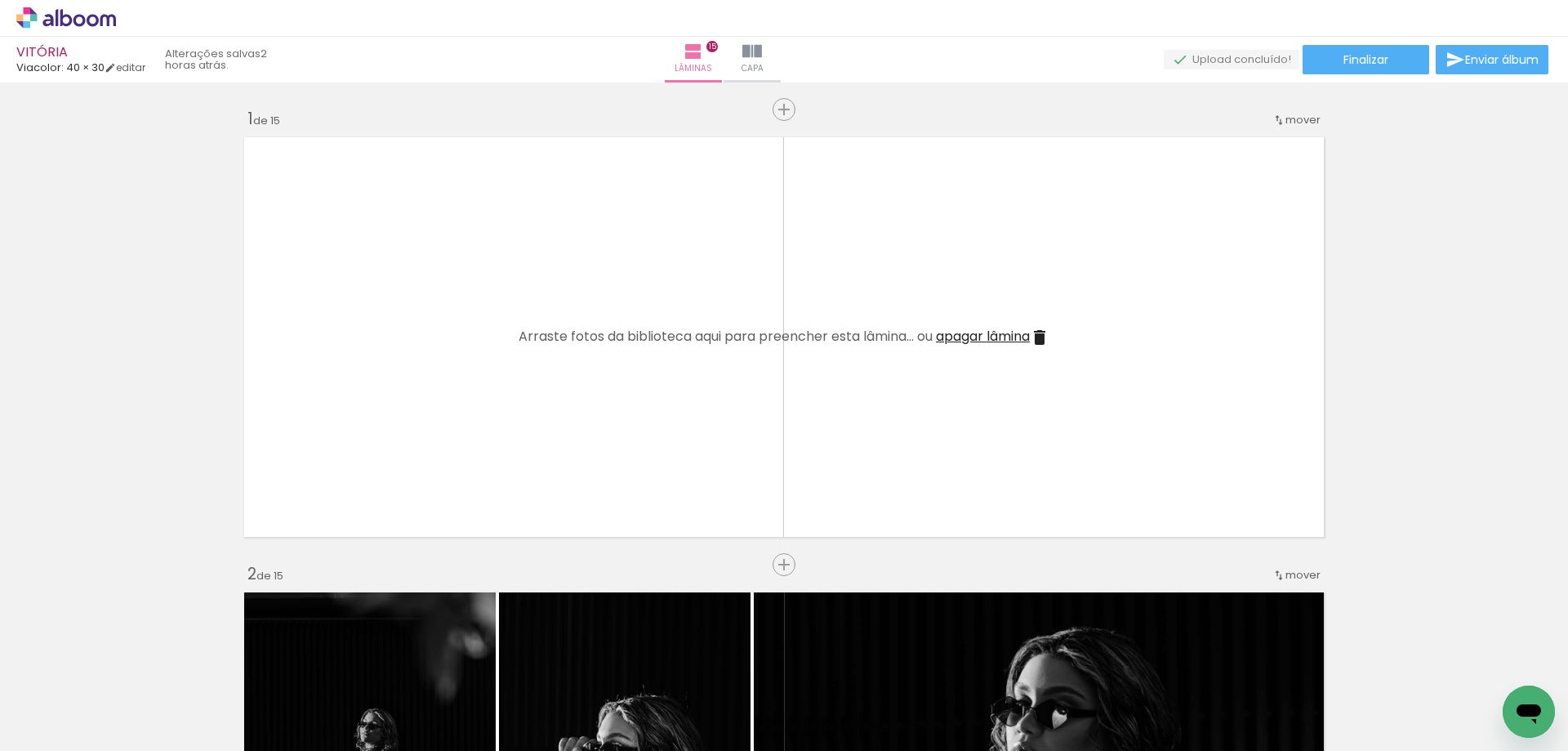
scroll to position [0, 3261]
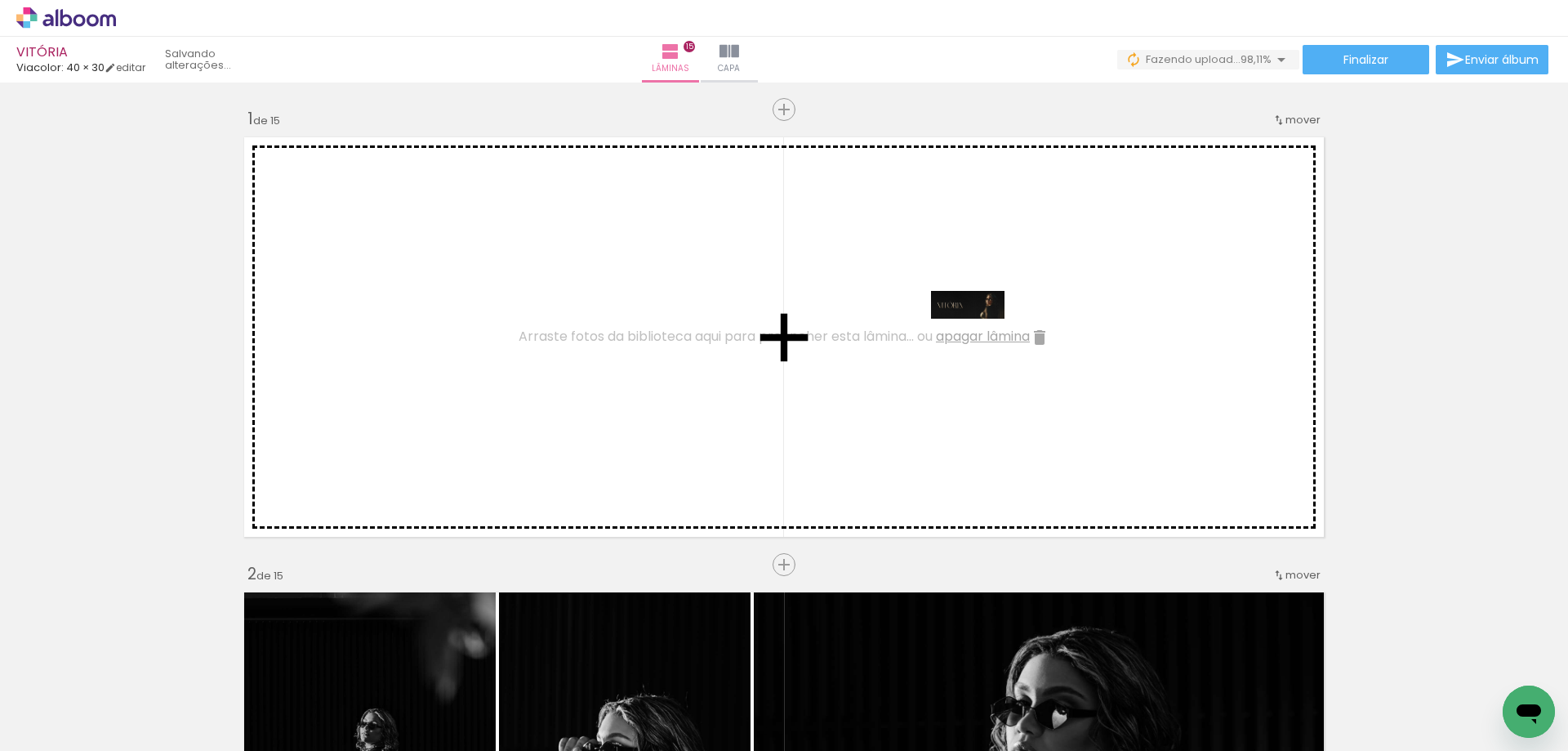
drag, startPoint x: 1481, startPoint y: 700, endPoint x: 980, endPoint y: 340, distance: 616.9
click at [980, 340] on quentale-workspace at bounding box center [784, 376] width 1568 height 751
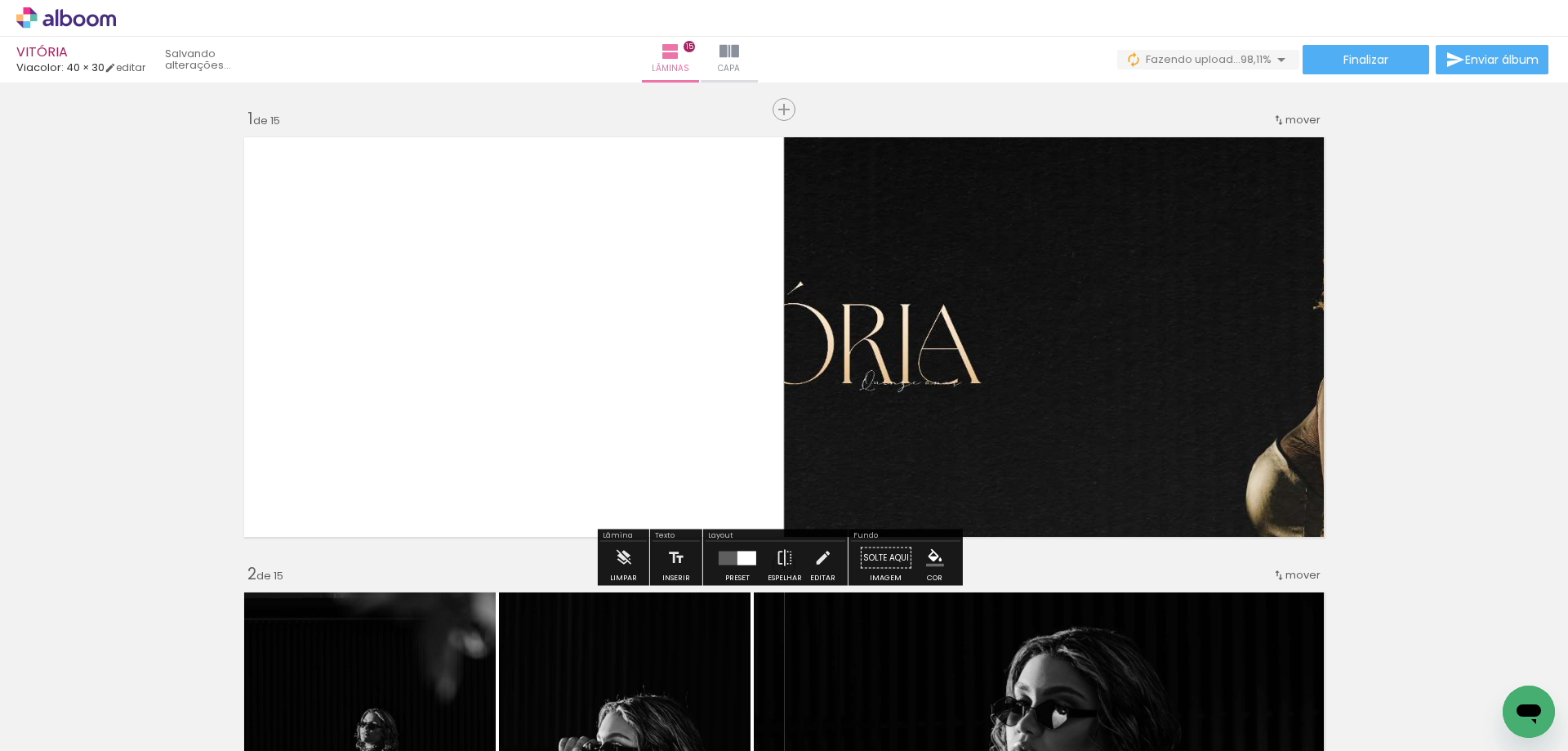
click at [739, 549] on div at bounding box center [737, 558] width 44 height 33
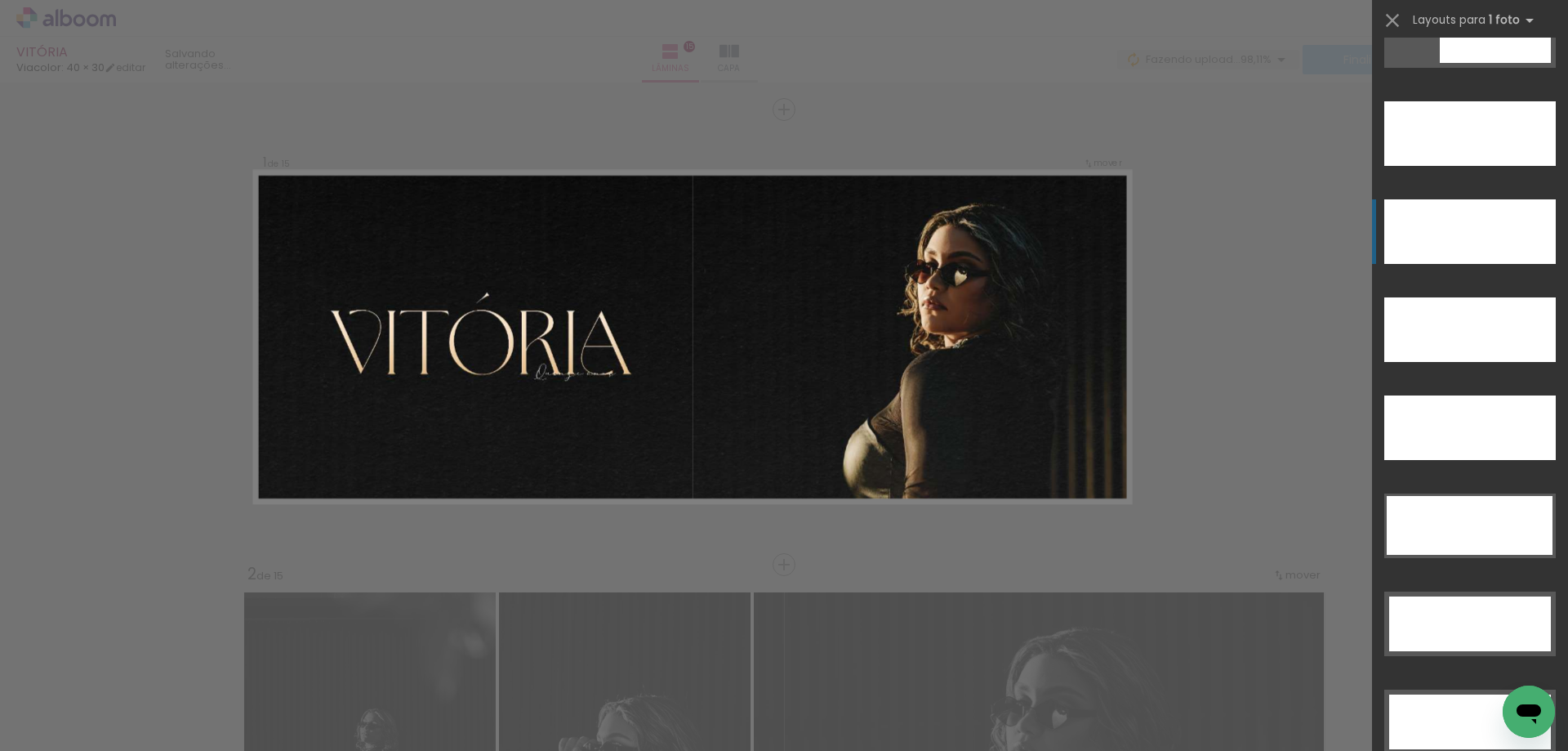
scroll to position [4576, 0]
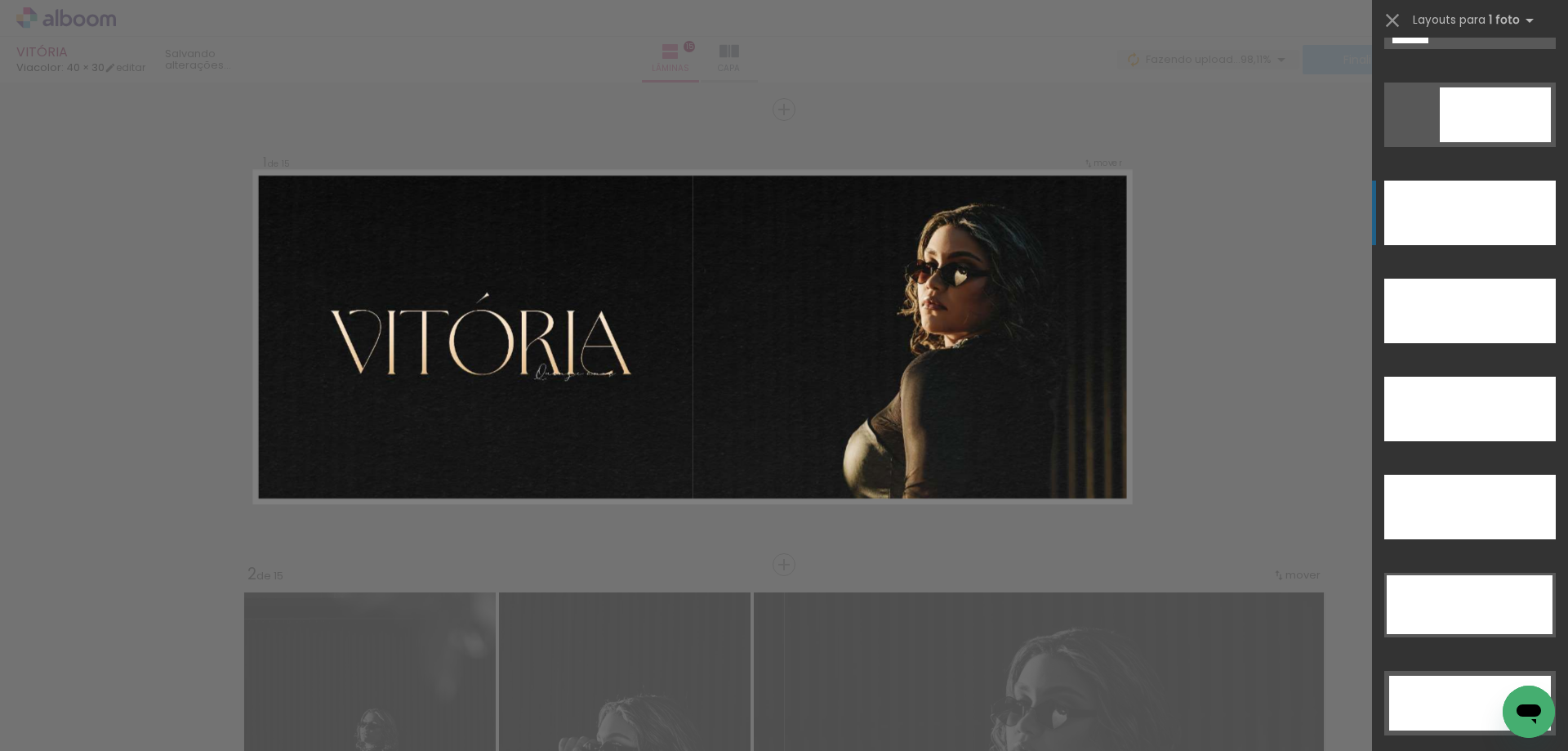
click at [1463, 207] on div at bounding box center [1470, 212] width 171 height 64
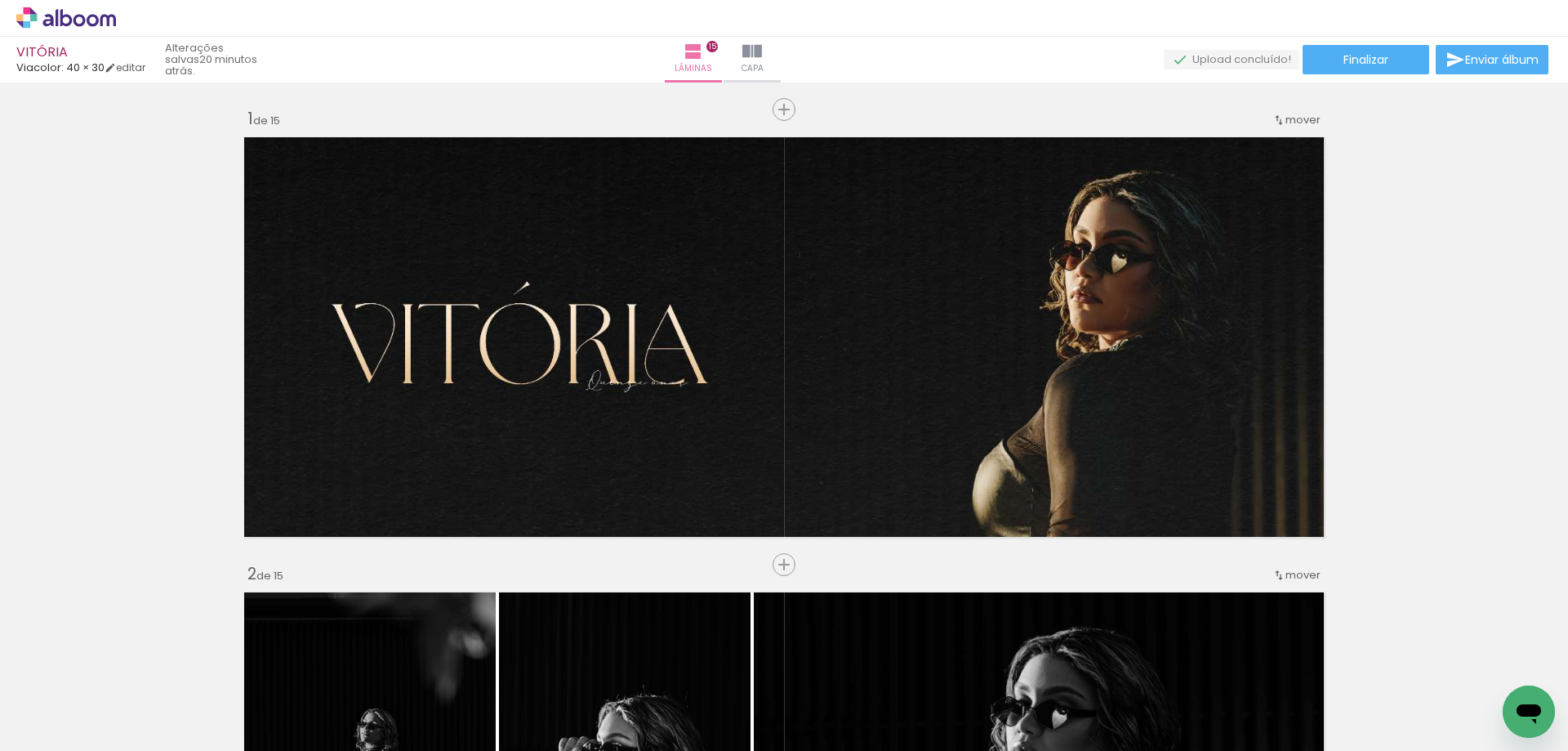
scroll to position [0, 3419]
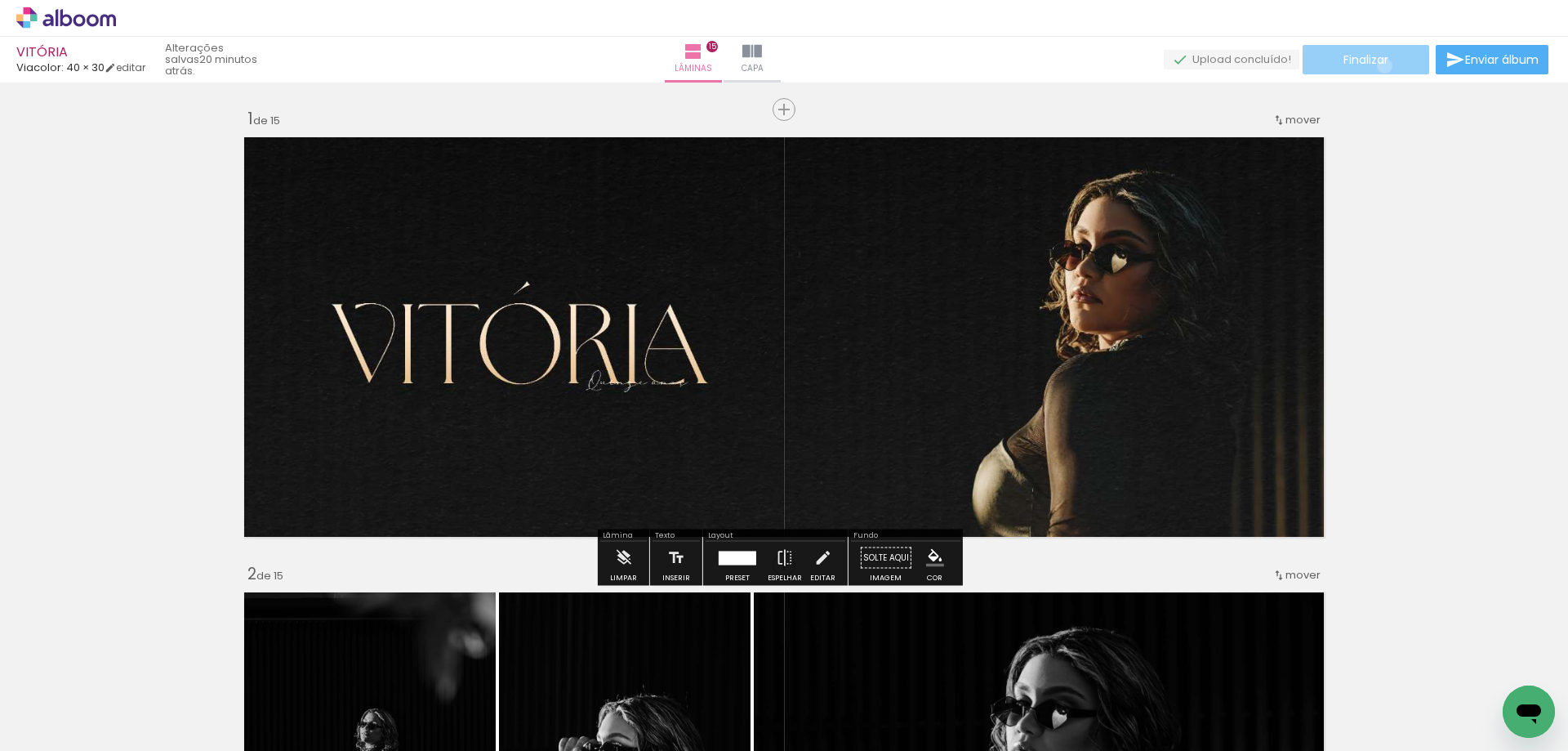
click at [1379, 65] on span "Finalizar" at bounding box center [1366, 59] width 45 height 11
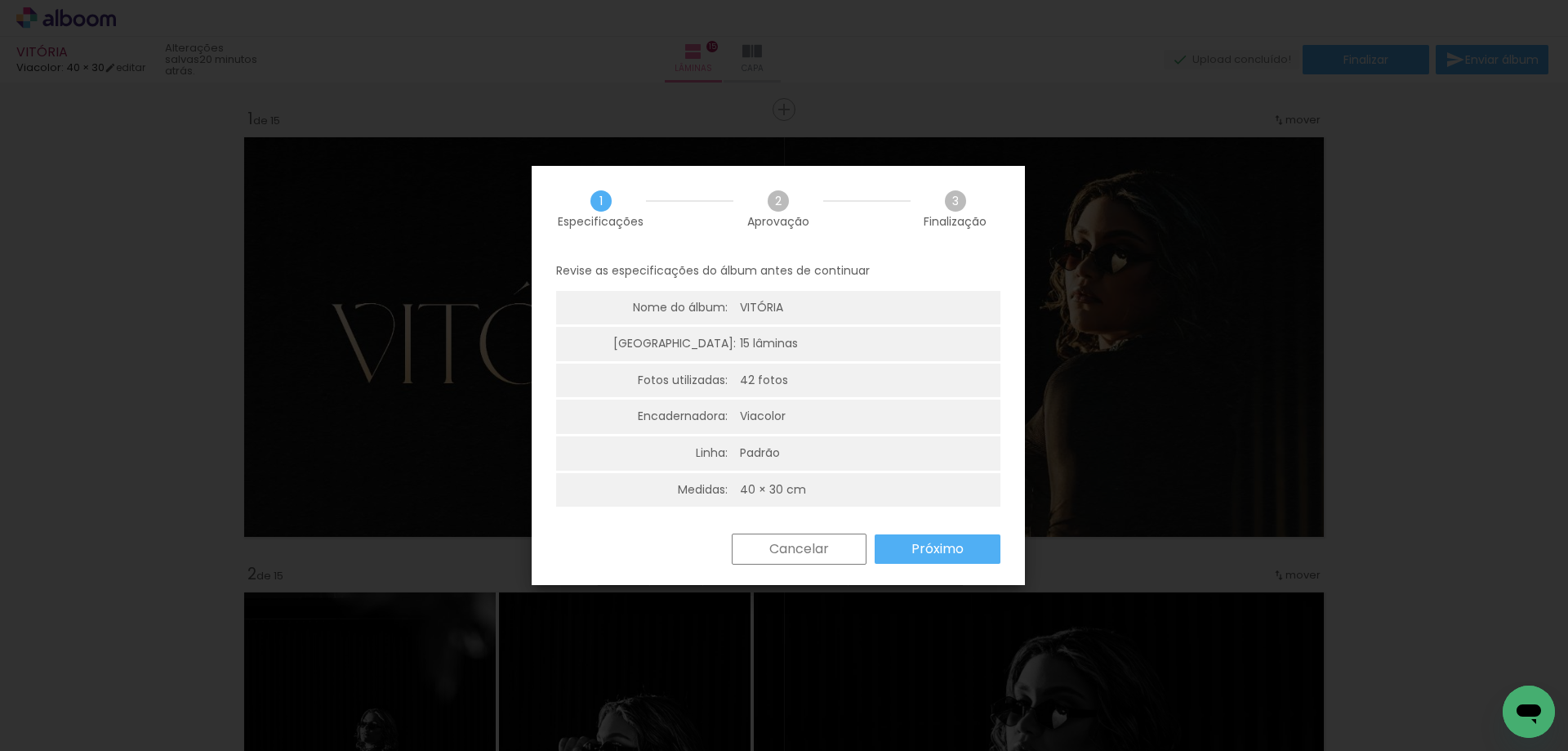
click at [0, 0] on slot "Próximo" at bounding box center [0, 0] width 0 height 0
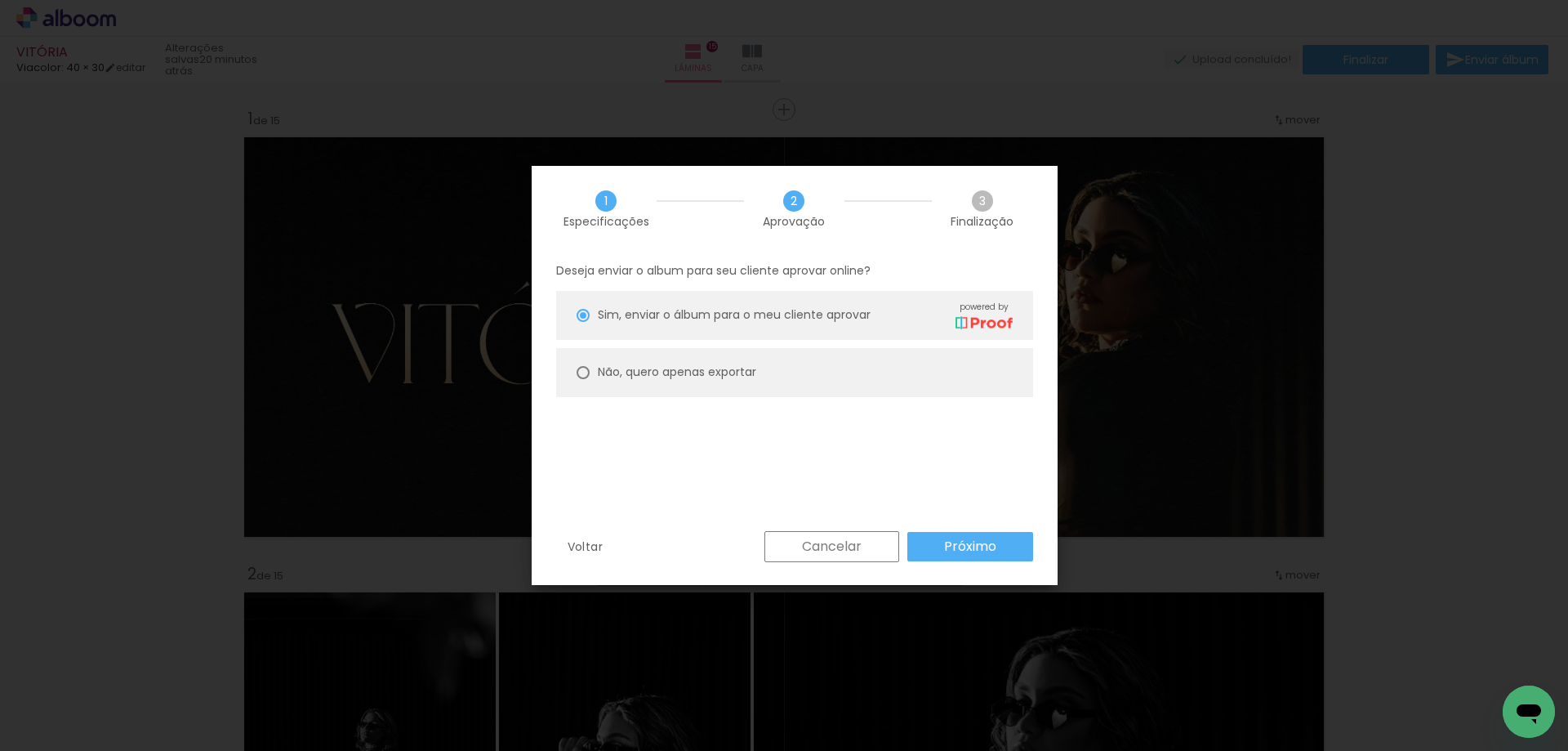
click at [0, 0] on slot "Não, quero apenas exportar" at bounding box center [0, 0] width 0 height 0
type paper-radio-button "on"
click at [926, 543] on paper-button "Próximo" at bounding box center [969, 546] width 126 height 29
type input "Alta, 300 DPI"
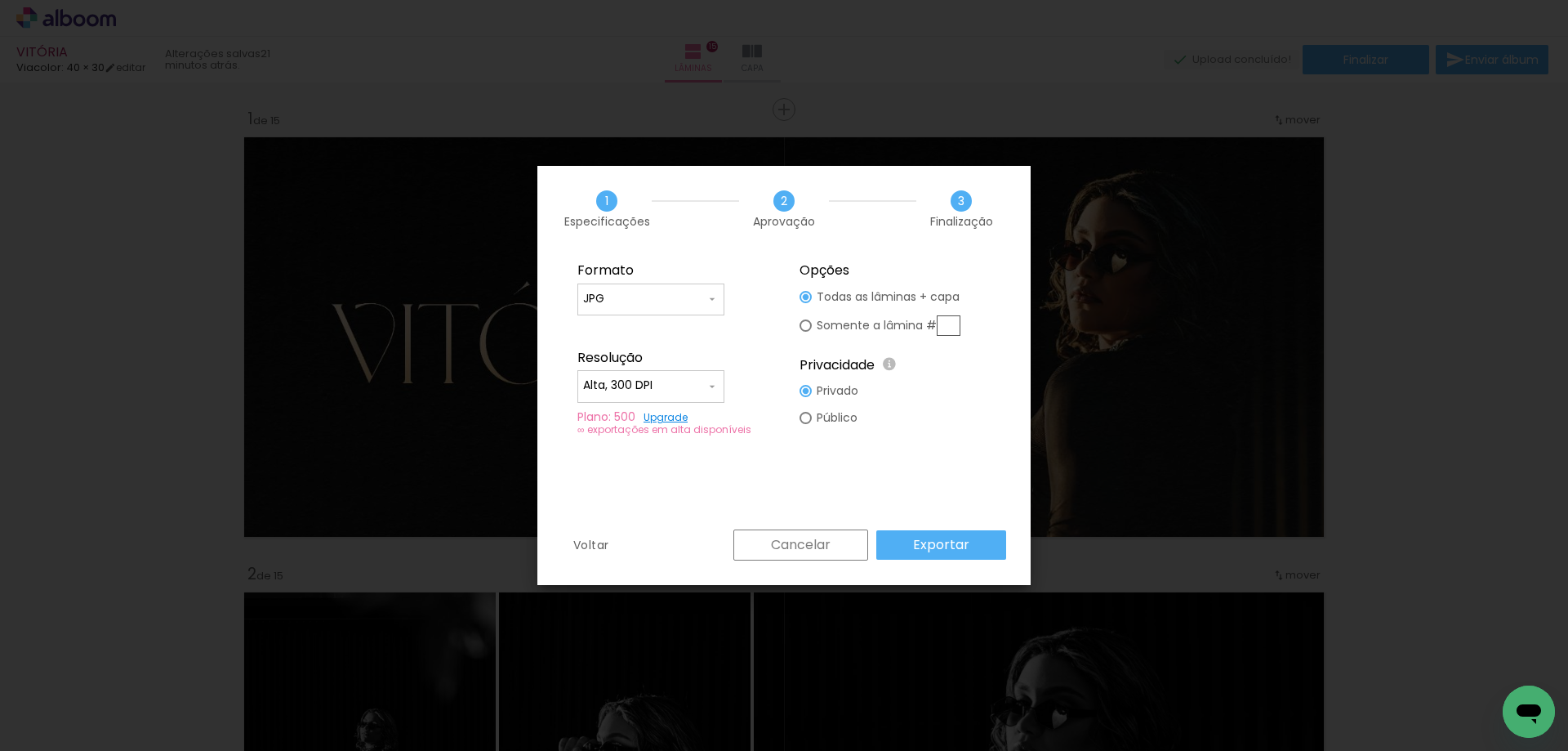
click at [0, 0] on slot "Exportar" at bounding box center [0, 0] width 0 height 0
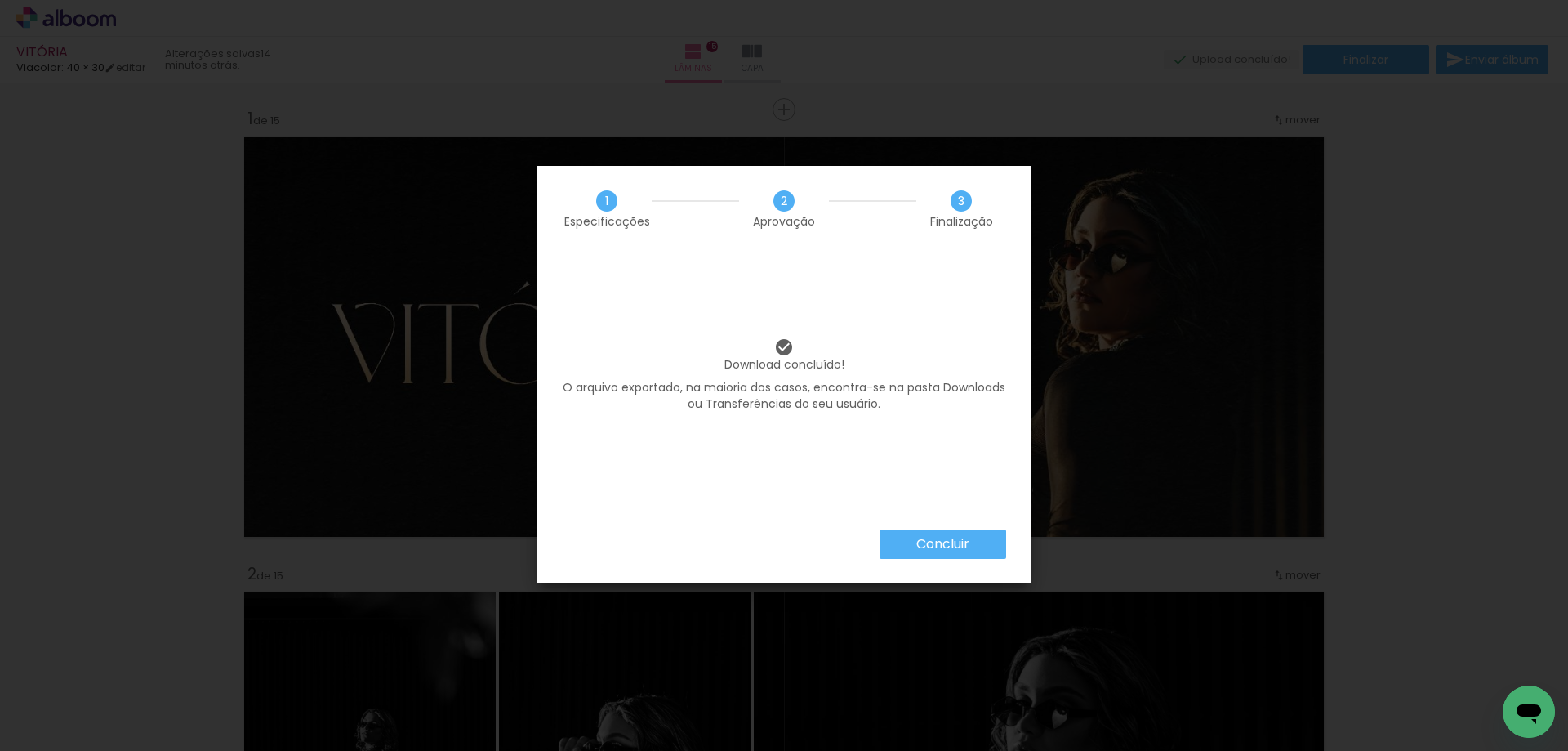
scroll to position [0, 3419]
click at [956, 514] on div "Download concluído! O arquivo exportado, na maioria dos casos, encontra-se na p…" at bounding box center [783, 390] width 493 height 278
click at [960, 532] on paper-button "Concluir" at bounding box center [943, 543] width 127 height 29
